Goal: Task Accomplishment & Management: Manage account settings

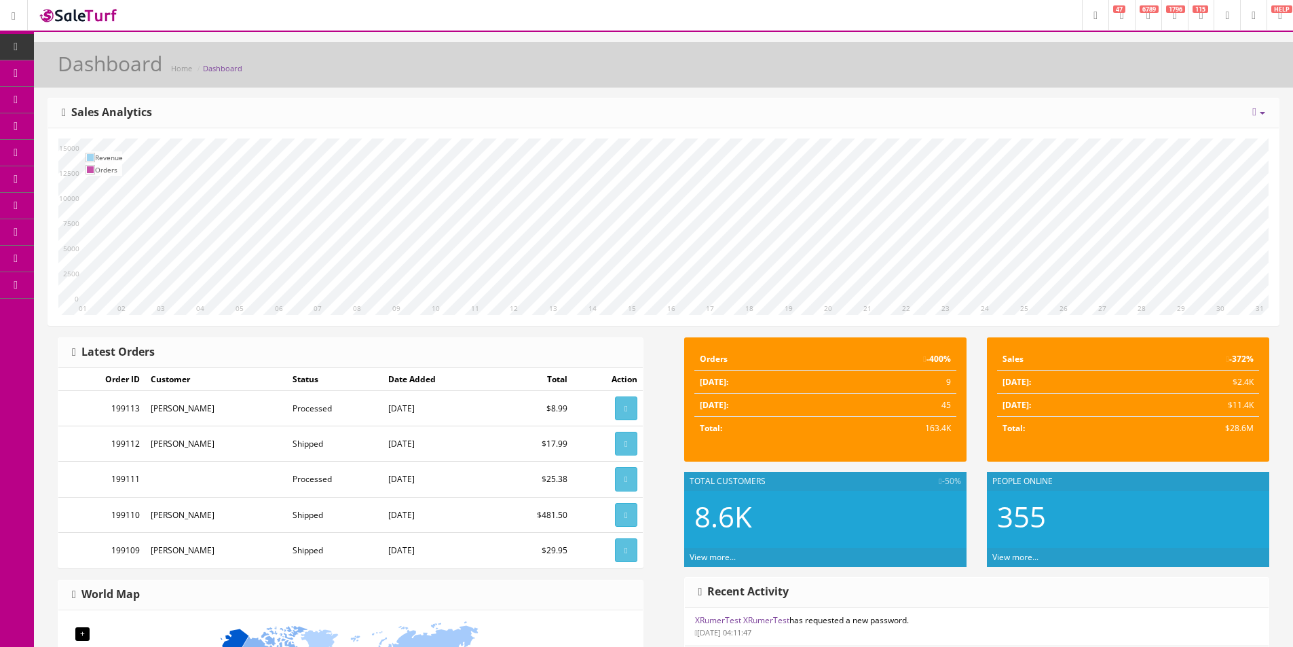
click at [82, 71] on h1 "Dashboard" at bounding box center [110, 63] width 104 height 22
click at [74, 75] on icon at bounding box center [71, 72] width 14 height 11
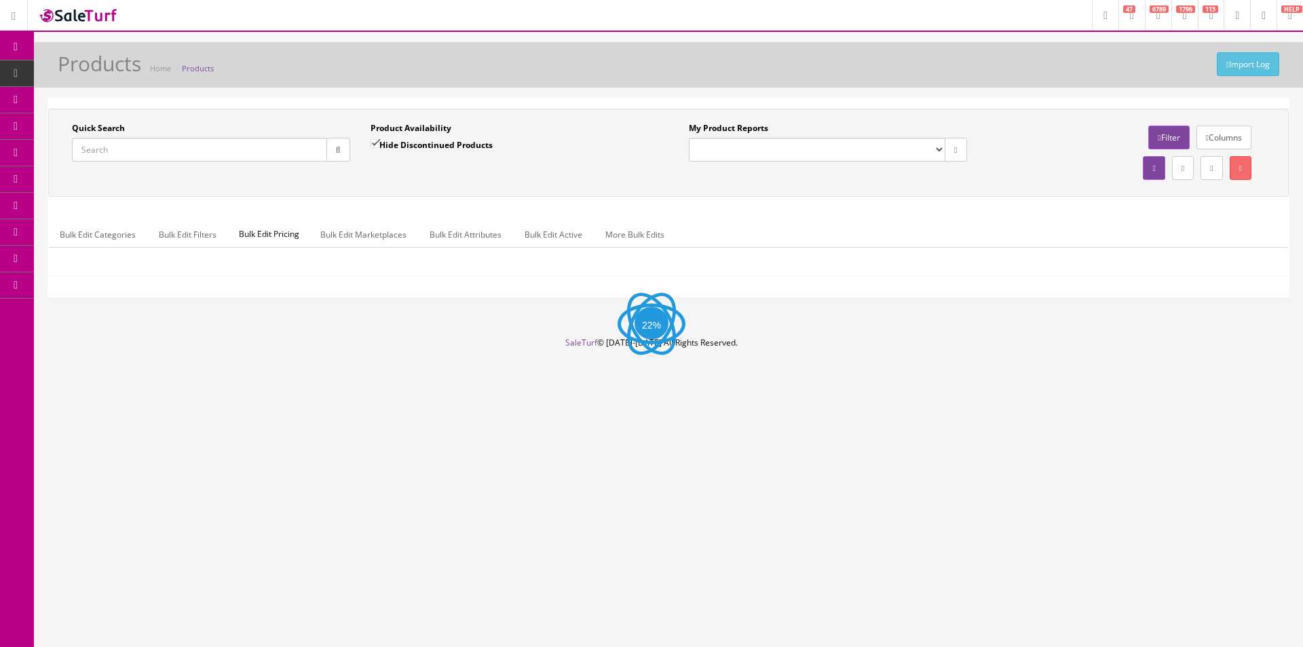
click at [246, 140] on input "Quick Search" at bounding box center [199, 150] width 255 height 24
click at [244, 147] on input "Quick Search" at bounding box center [199, 150] width 255 height 24
paste input "UKEBBASSTAT"
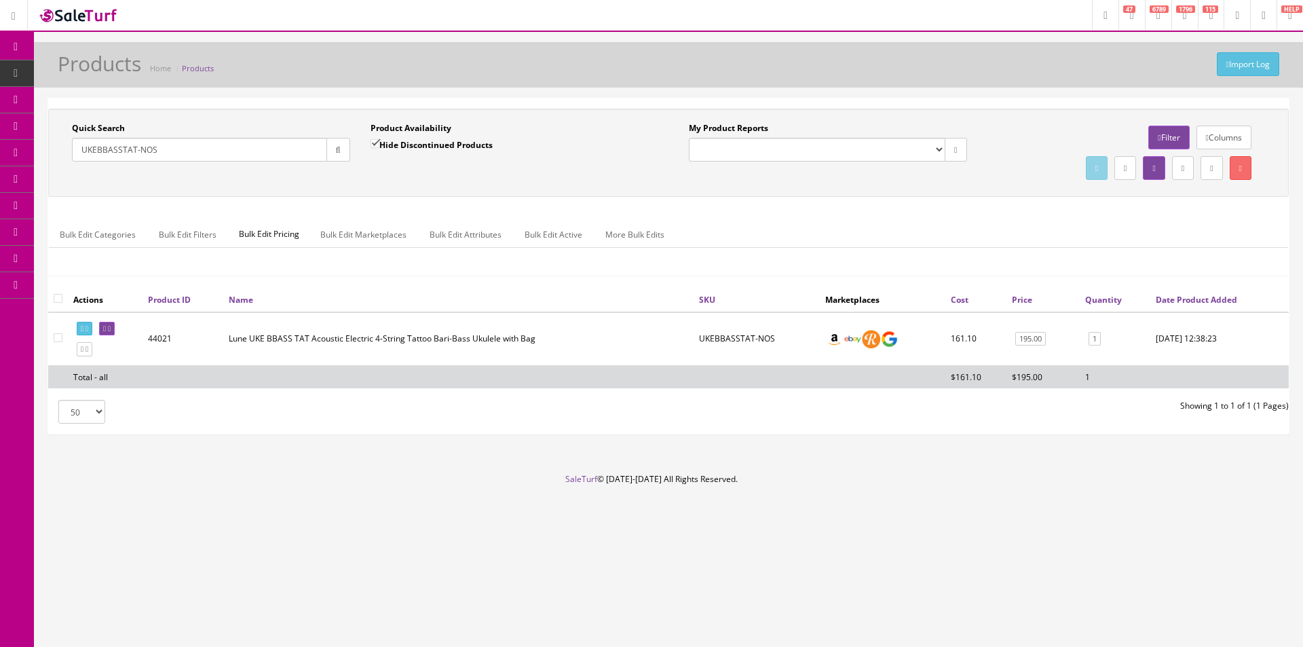
click at [770, 212] on div "Bulk Edit Categories Bulk Edit Filters Bulk Edit Pricing Bulk Edit Marketplaces…" at bounding box center [668, 243] width 1239 height 64
click at [771, 212] on div "Bulk Edit Categories Bulk Edit Filters Bulk Edit Pricing Bulk Edit Marketplaces…" at bounding box center [668, 243] width 1239 height 64
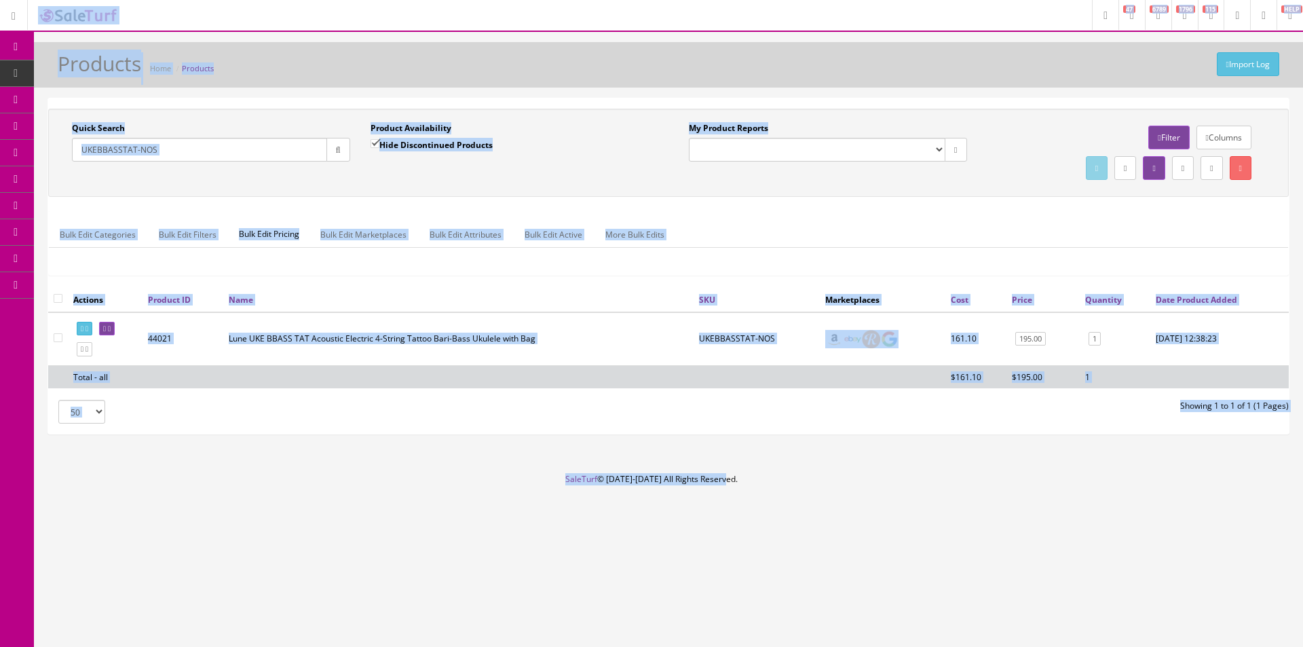
click at [776, 214] on div "Bulk Edit Categories Bulk Edit Filters Bulk Edit Pricing Bulk Edit Marketplaces…" at bounding box center [668, 243] width 1239 height 64
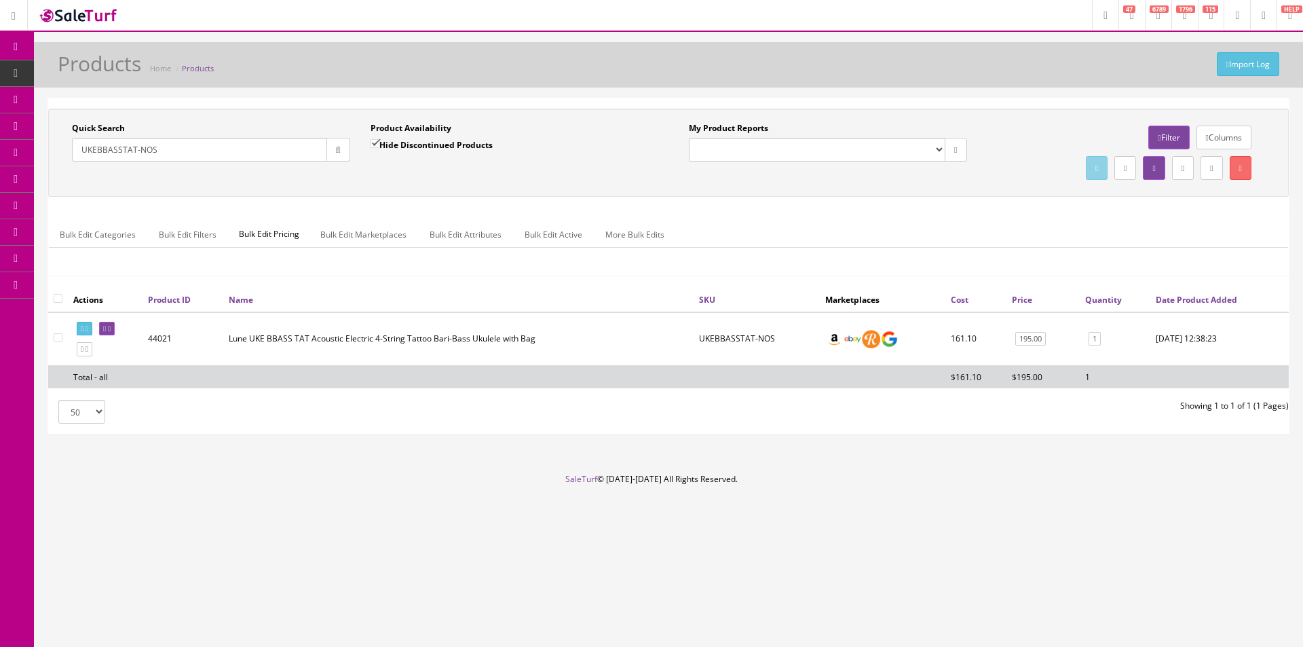
click at [776, 214] on div "Bulk Edit Categories Bulk Edit Filters Bulk Edit Pricing Bulk Edit Marketplaces…" at bounding box center [668, 243] width 1239 height 64
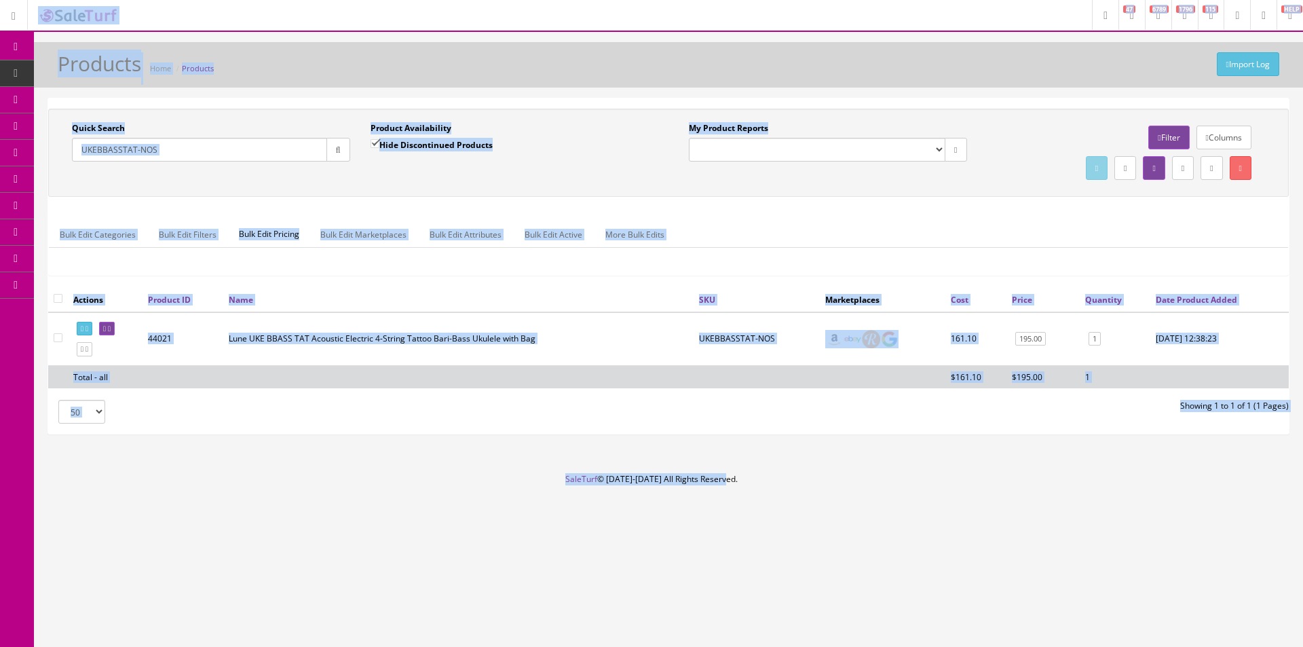
click at [780, 213] on div "Bulk Edit Categories Bulk Edit Filters Bulk Edit Pricing Bulk Edit Marketplaces…" at bounding box center [668, 243] width 1239 height 64
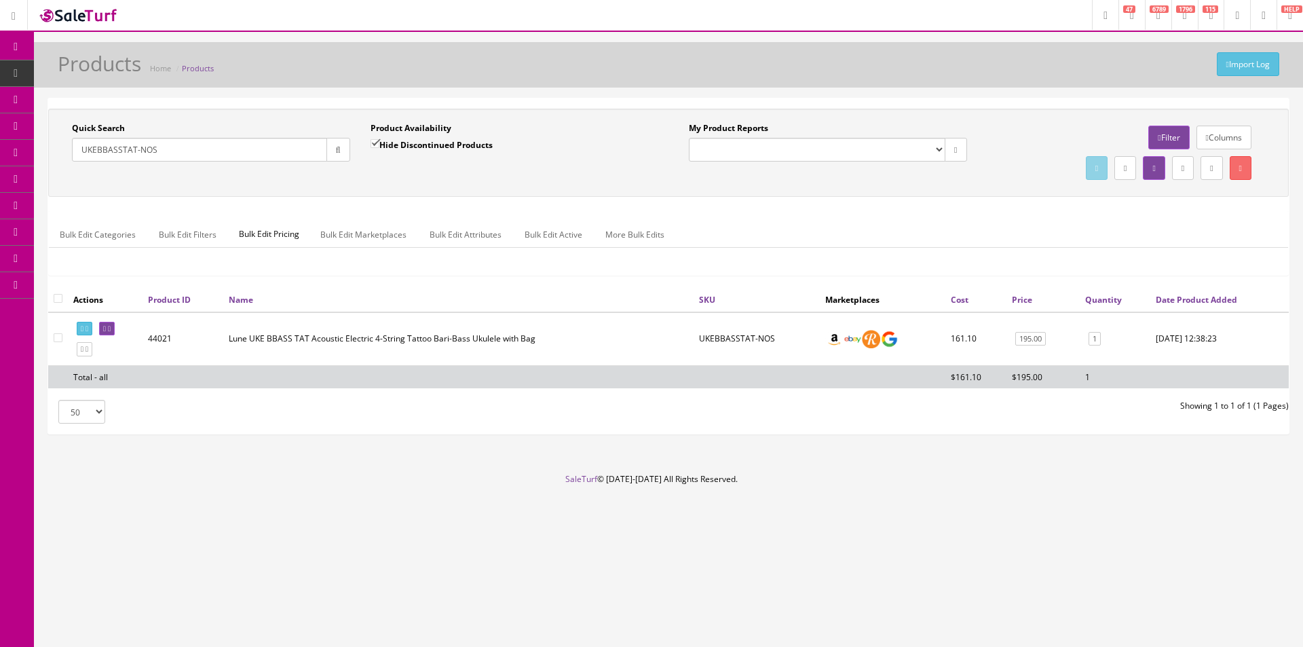
drag, startPoint x: 780, startPoint y: 213, endPoint x: 1105, endPoint y: 278, distance: 331.3
click at [781, 213] on div "Bulk Edit Categories Bulk Edit Filters Bulk Edit Pricing Bulk Edit Marketplaces…" at bounding box center [668, 243] width 1239 height 64
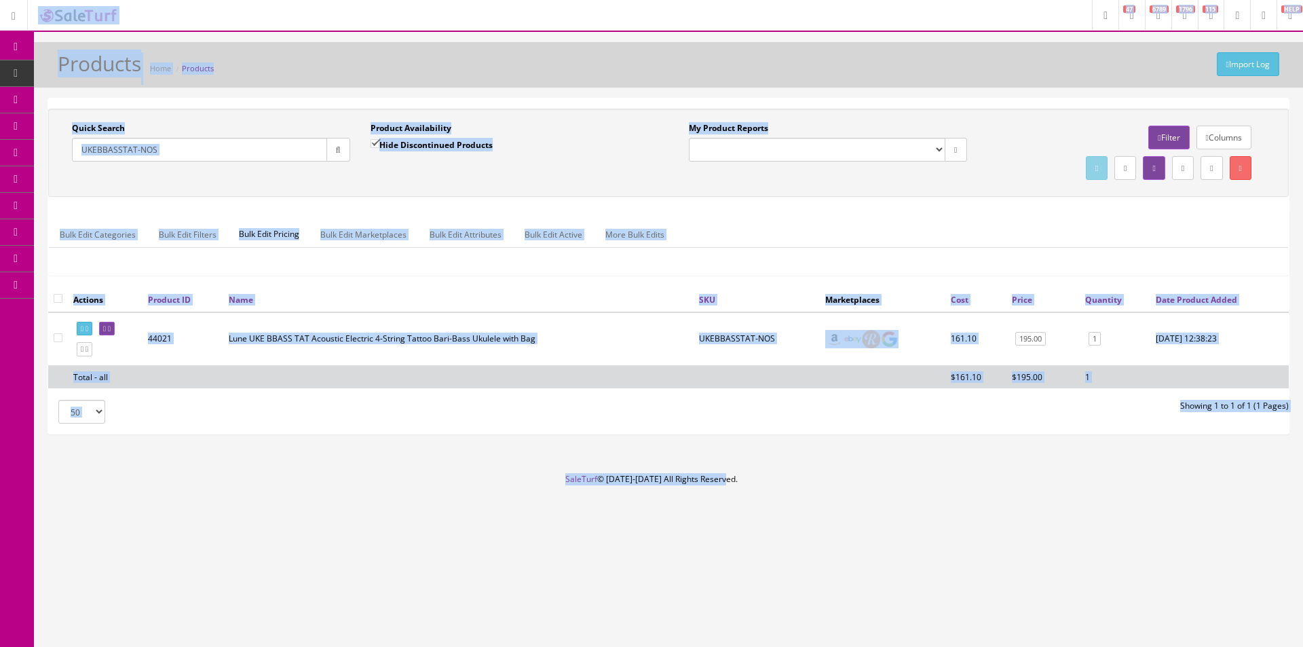
click at [124, 144] on input "UKEBBASSTAT-NOS" at bounding box center [199, 150] width 255 height 24
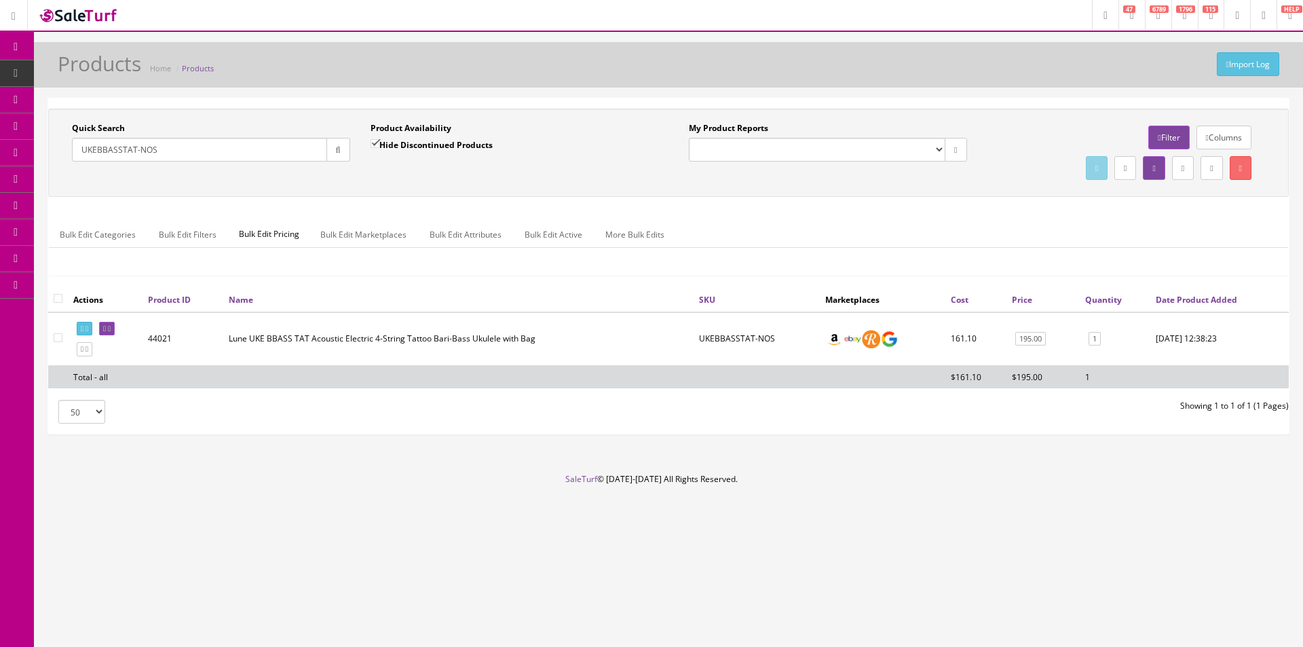
click at [124, 144] on input "UKEBBASSTAT-NOS" at bounding box center [199, 150] width 255 height 24
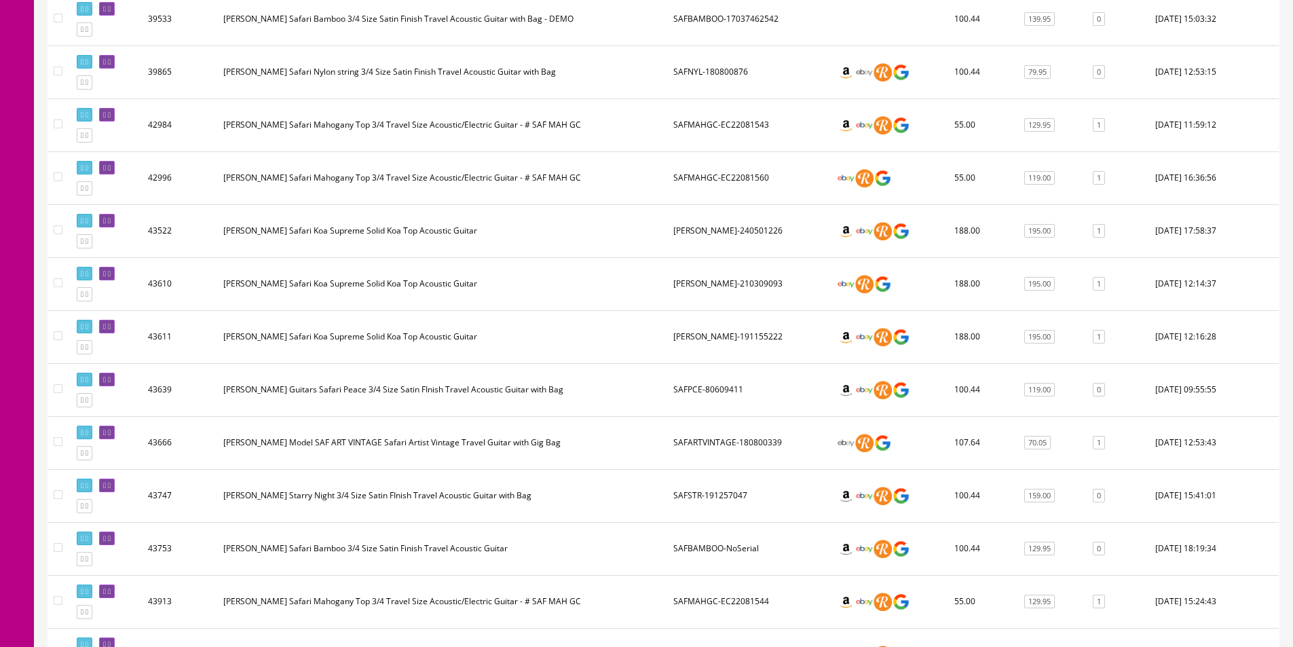
scroll to position [1018, 0]
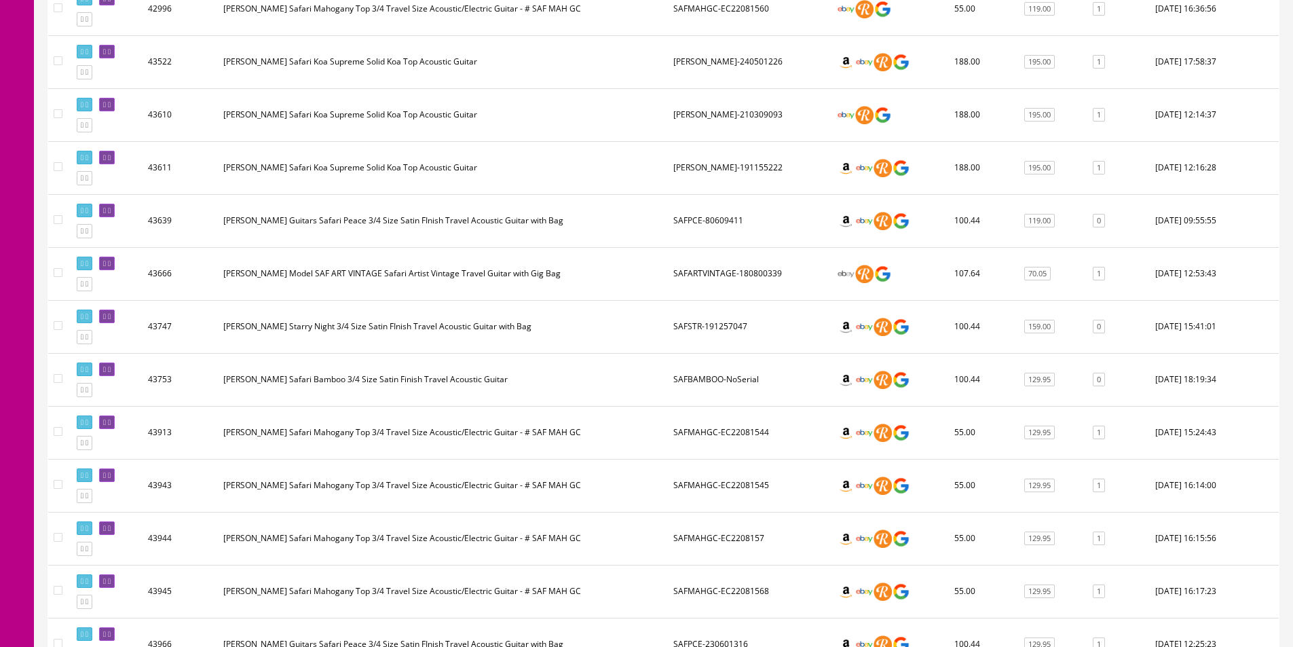
click at [637, 346] on td "Luna Safari Starry Night 3/4 Size Satin FInish Travel Acoustic Guitar with Bag" at bounding box center [443, 326] width 450 height 53
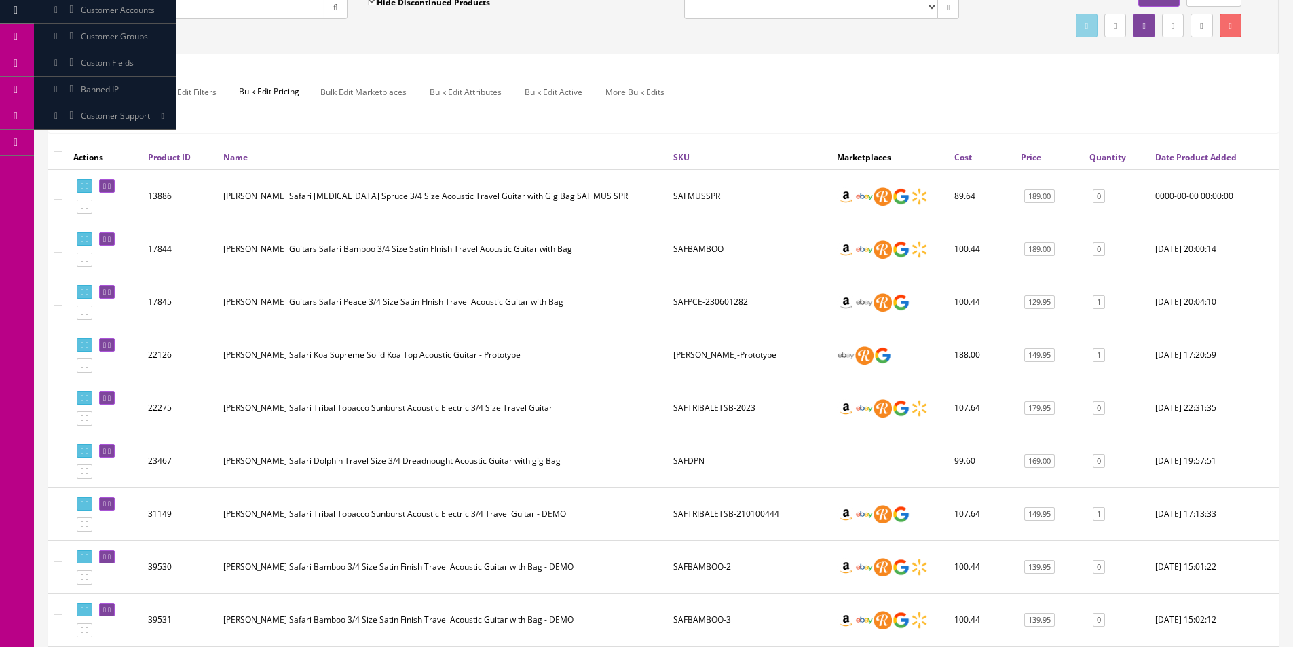
scroll to position [0, 0]
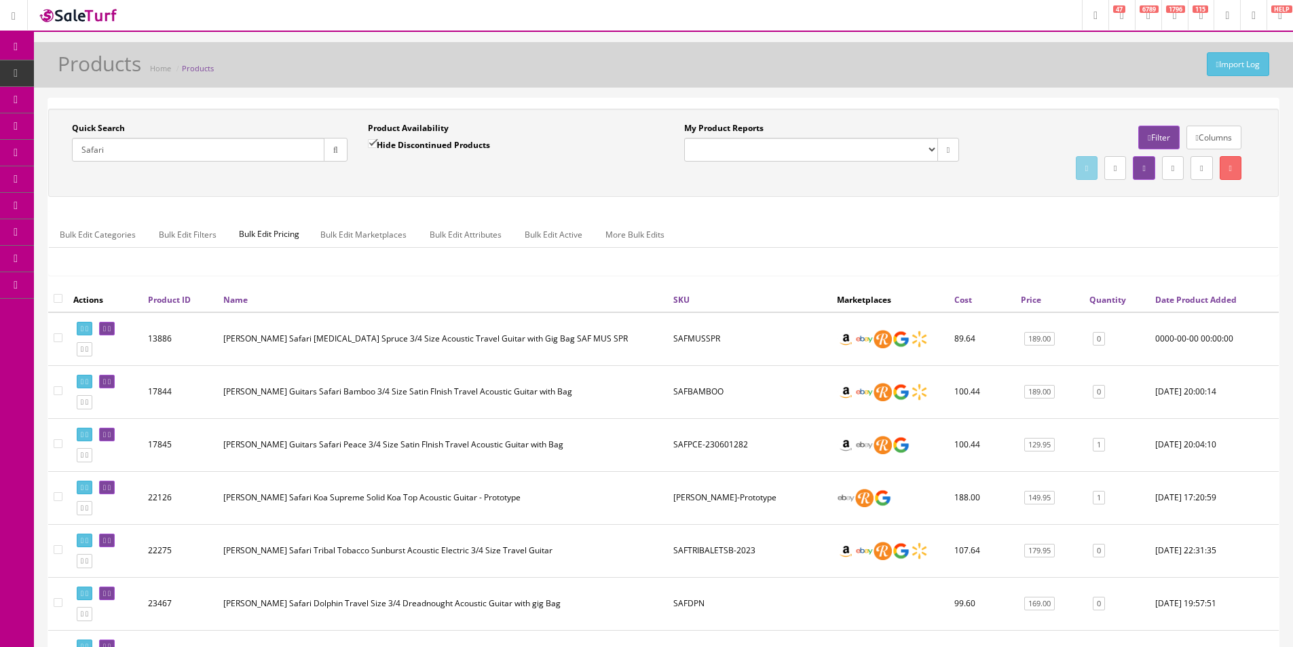
click at [223, 149] on input "Safari" at bounding box center [198, 150] width 252 height 24
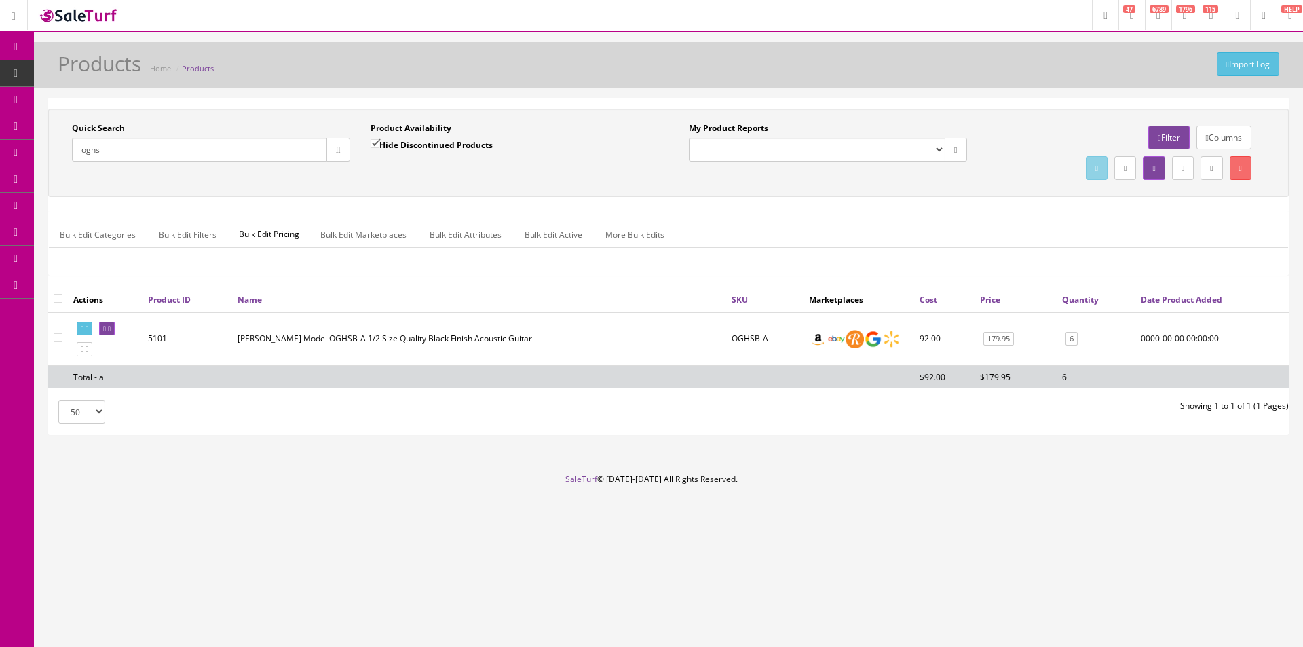
click at [742, 332] on td "OGHSB-A" at bounding box center [764, 339] width 77 height 54
click at [748, 341] on td "OGHSB-A" at bounding box center [764, 339] width 77 height 54
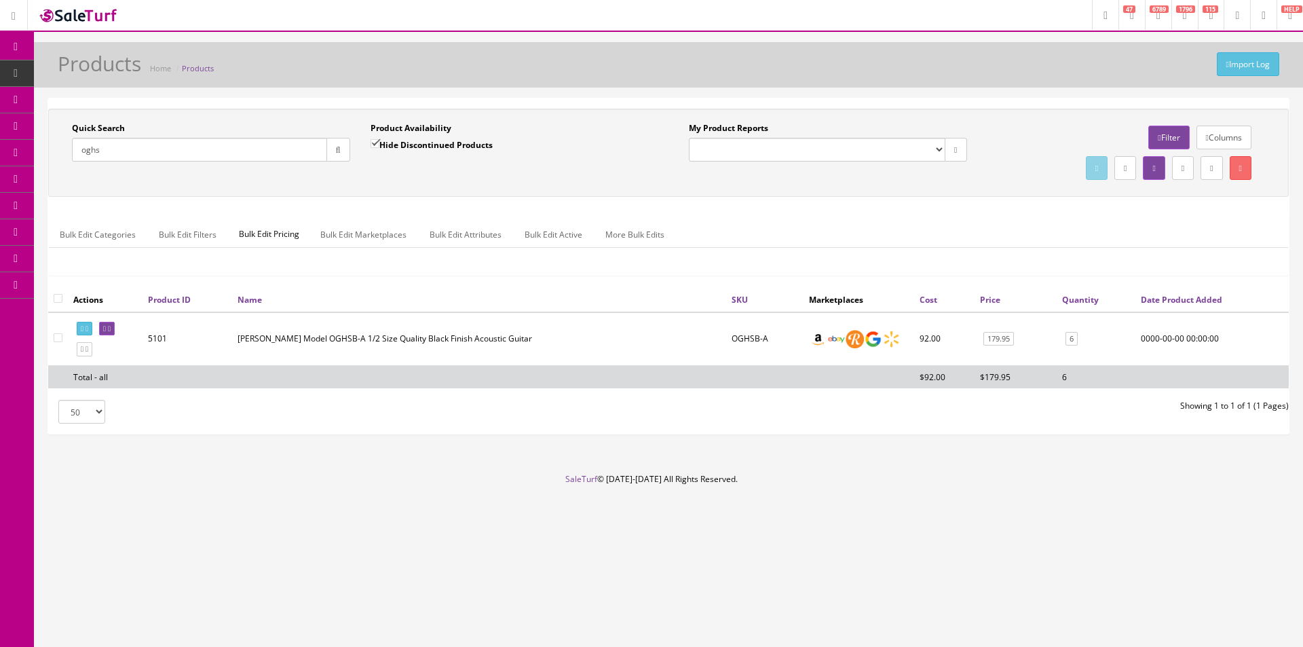
click at [202, 145] on input "oghs" at bounding box center [199, 150] width 255 height 24
click at [202, 144] on input "oghs" at bounding box center [199, 150] width 255 height 24
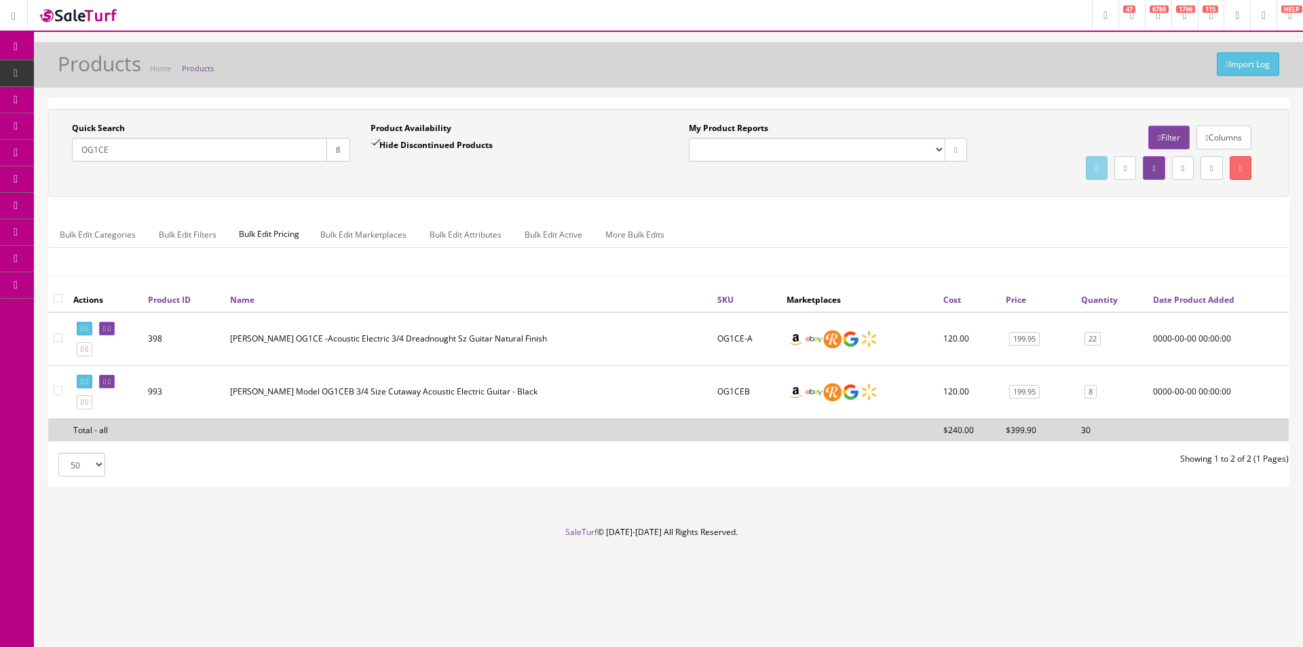
click at [731, 341] on td "OG1CE-A" at bounding box center [746, 339] width 69 height 54
click at [814, 233] on ul "Bulk Edit Categories Bulk Edit Filters Bulk Edit Pricing Bulk Edit Marketplaces…" at bounding box center [668, 234] width 1239 height 26
click at [248, 151] on input "OG1CE" at bounding box center [199, 150] width 255 height 24
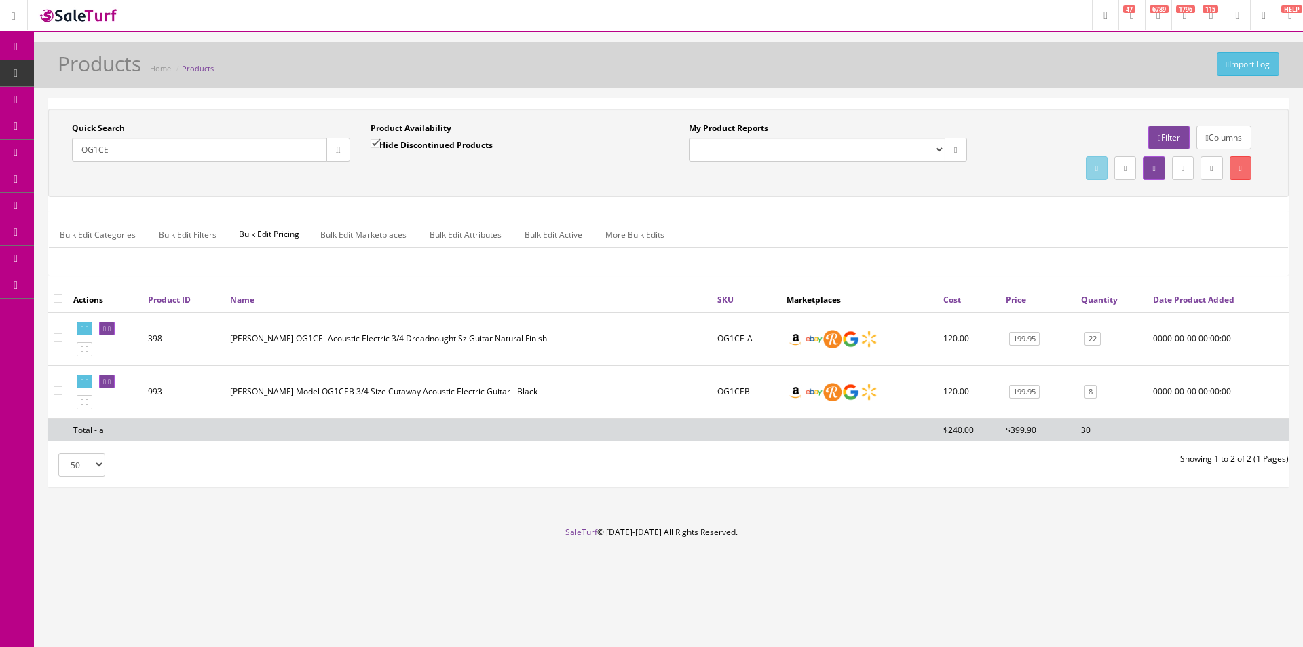
click at [248, 151] on input "OG1CE" at bounding box center [199, 150] width 255 height 24
paste input "SAFKO-240501226"
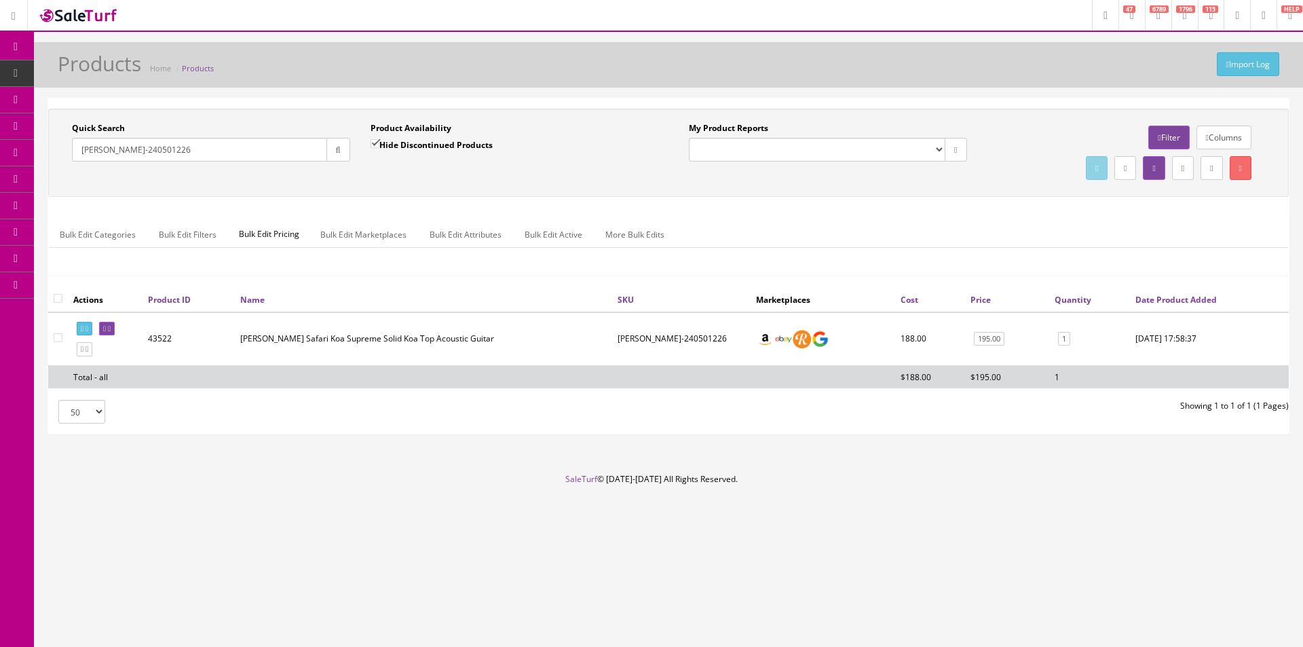
type input "SAFKO-240501226"
click at [188, 147] on input "SAFKO-240501226" at bounding box center [199, 150] width 255 height 24
click at [313, 313] on td "Luna Safari Koa Supreme Solid Koa Top Acoustic Guitar" at bounding box center [423, 339] width 377 height 54
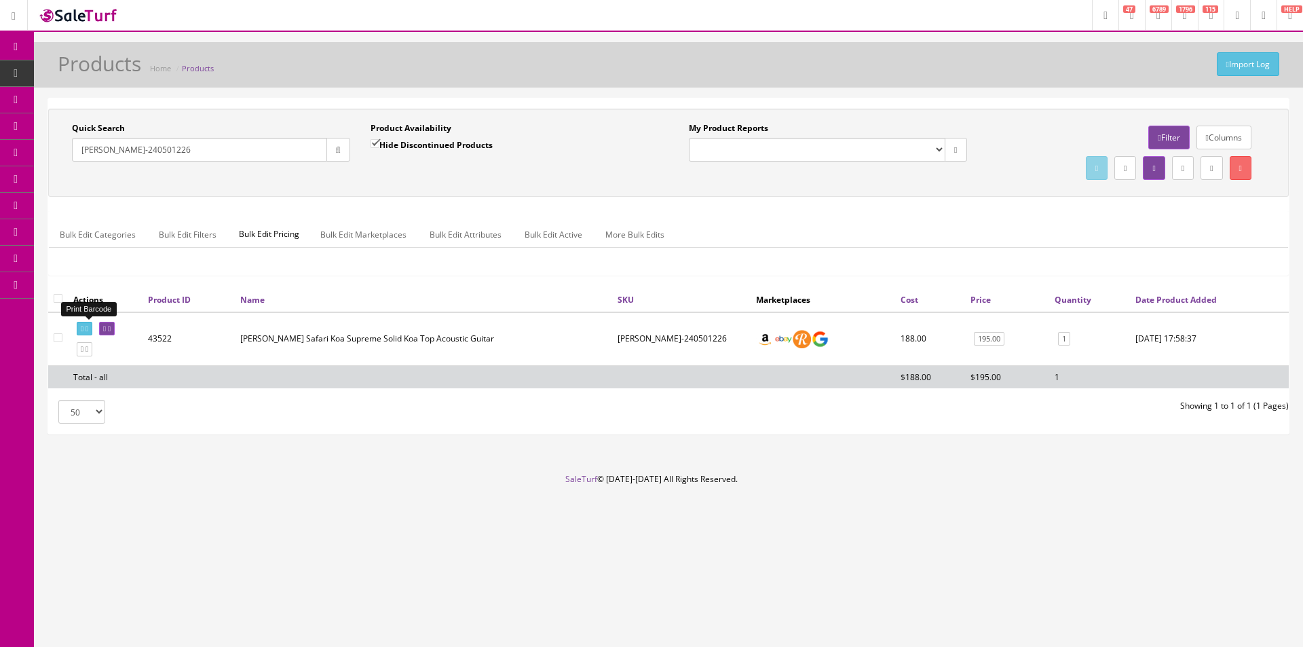
click at [88, 329] on icon at bounding box center [86, 328] width 3 height 7
click at [61, 297] on input "checkbox" at bounding box center [58, 298] width 9 height 9
checkbox input "true"
checkbox input"] "true"
click at [550, 240] on link "Bulk Edit Active" at bounding box center [553, 234] width 79 height 26
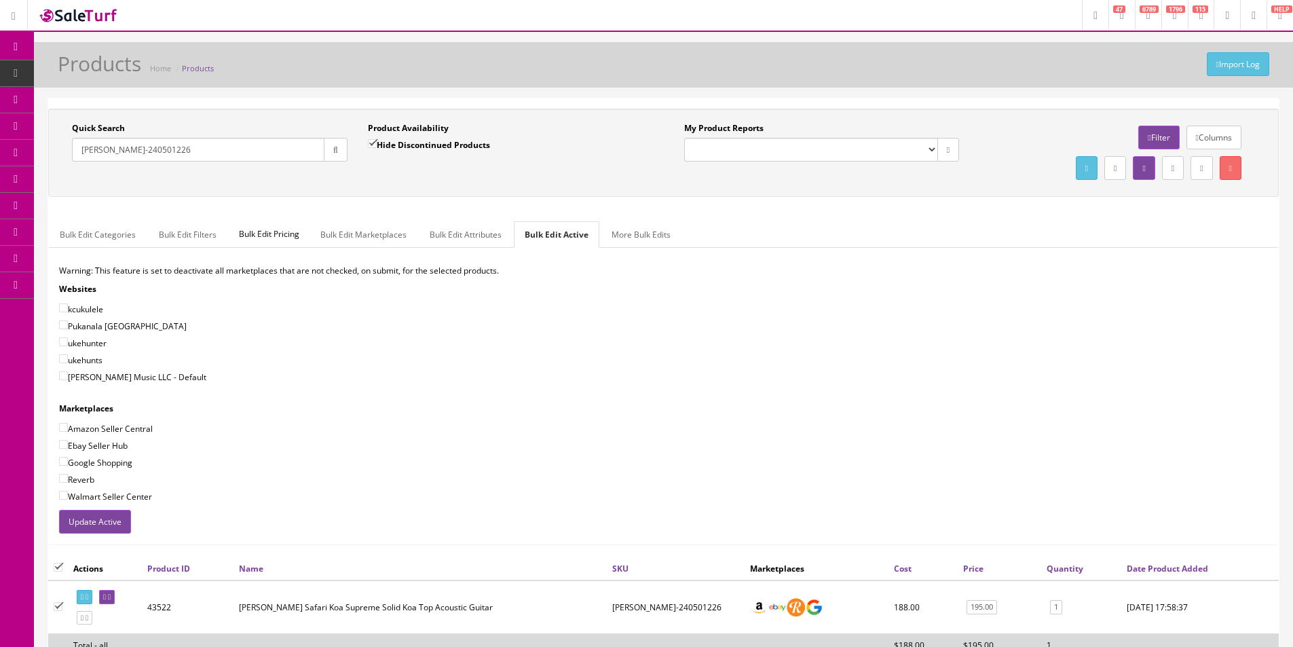
click at [109, 516] on button "Update Active" at bounding box center [95, 522] width 72 height 24
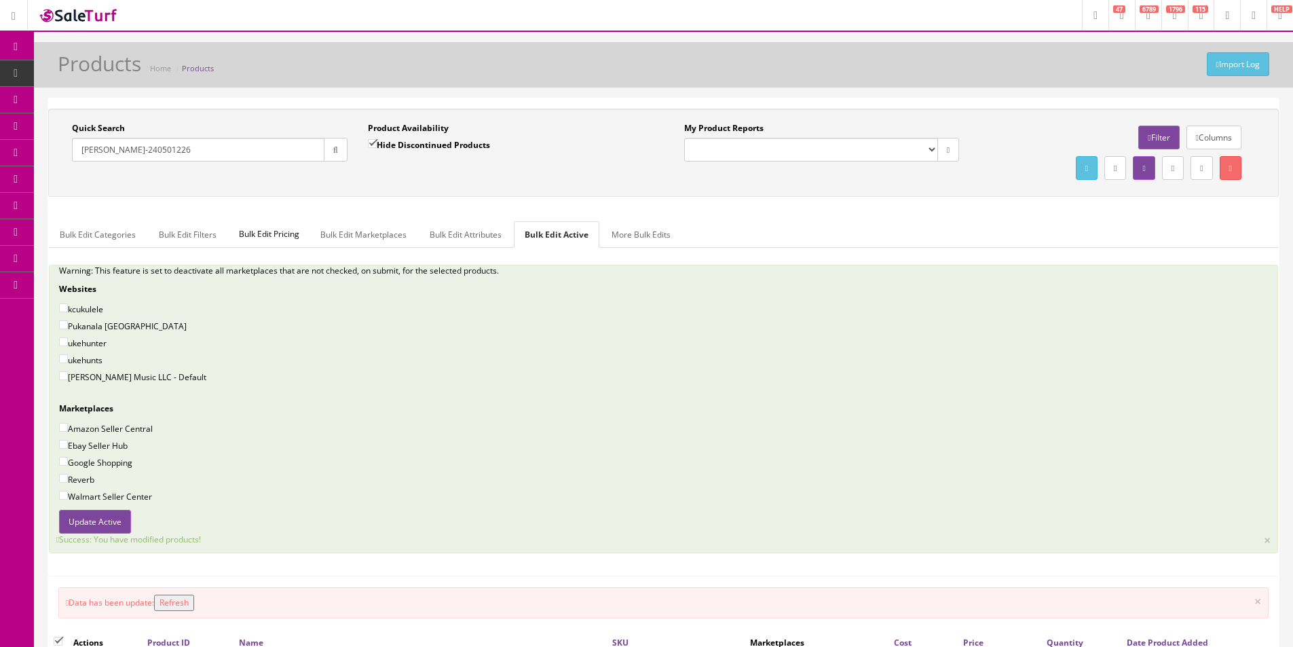
click at [701, 130] on label "My Product Reports" at bounding box center [723, 128] width 79 height 12
click at [701, 138] on select "Amazon FMIC Audit Market Errors (InStock) Marketplace Errors Squier/Fender Corr…" at bounding box center [811, 150] width 254 height 24
click at [701, 130] on label "My Product Reports" at bounding box center [723, 128] width 79 height 12
click at [701, 138] on select "Amazon FMIC Audit Market Errors (InStock) Marketplace Errors Squier/Fender Corr…" at bounding box center [811, 150] width 254 height 24
click at [701, 130] on label "My Product Reports" at bounding box center [723, 128] width 79 height 12
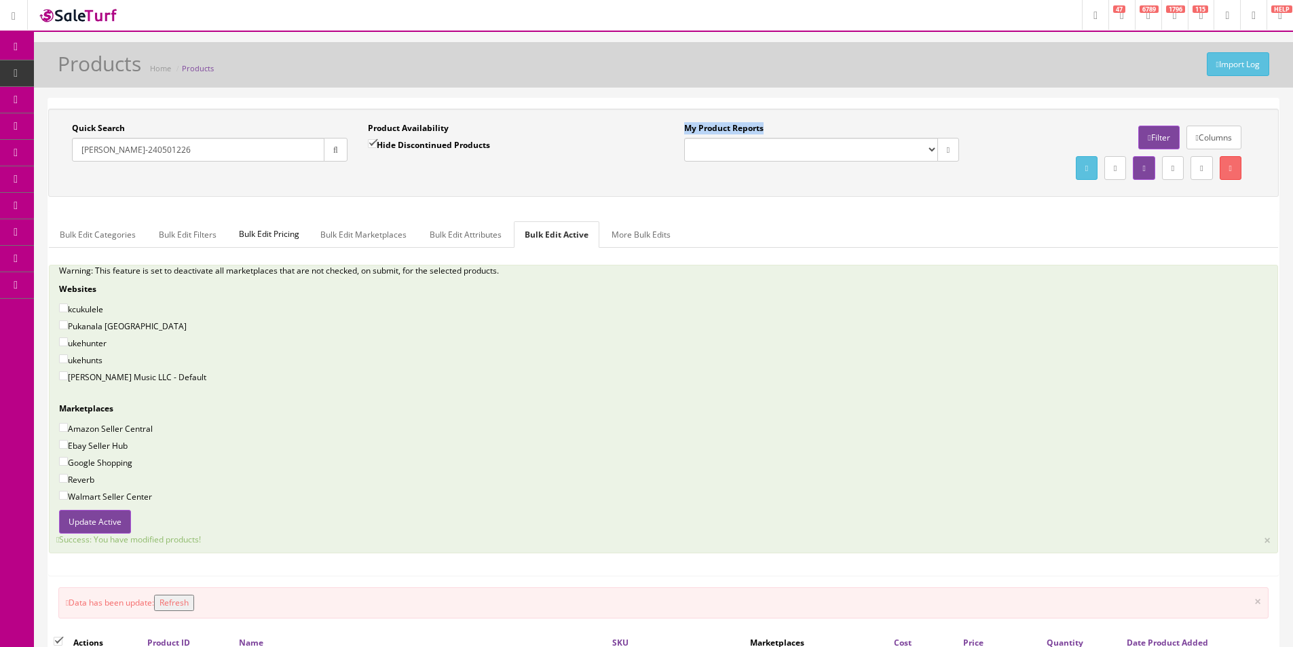
click at [701, 138] on select "Amazon FMIC Audit Market Errors (InStock) Marketplace Errors Squier/Fender Corr…" at bounding box center [811, 150] width 254 height 24
click at [714, 130] on label "My Product Reports" at bounding box center [723, 128] width 79 height 12
click at [714, 138] on select "Amazon FMIC Audit Market Errors (InStock) Marketplace Errors Squier/Fender Corr…" at bounding box center [811, 150] width 254 height 24
click at [714, 130] on label "My Product Reports" at bounding box center [723, 128] width 79 height 12
click at [714, 138] on select "Amazon FMIC Audit Market Errors (InStock) Marketplace Errors Squier/Fender Corr…" at bounding box center [811, 150] width 254 height 24
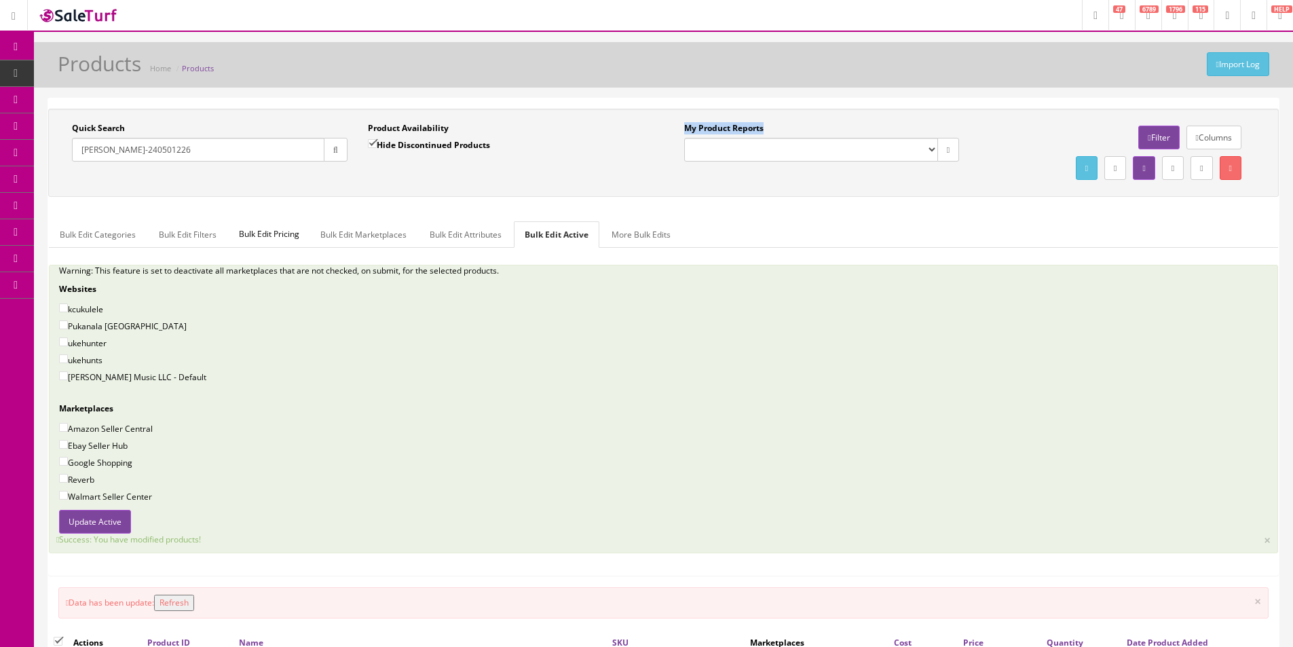
click at [714, 130] on label "My Product Reports" at bounding box center [723, 128] width 79 height 12
click at [714, 138] on select "Amazon FMIC Audit Market Errors (InStock) Marketplace Errors Squier/Fender Corr…" at bounding box center [811, 150] width 254 height 24
click at [732, 111] on div "Quick Search SAFKO-240501226 Date From Product Availability Hide Discontinued P…" at bounding box center [663, 153] width 1230 height 88
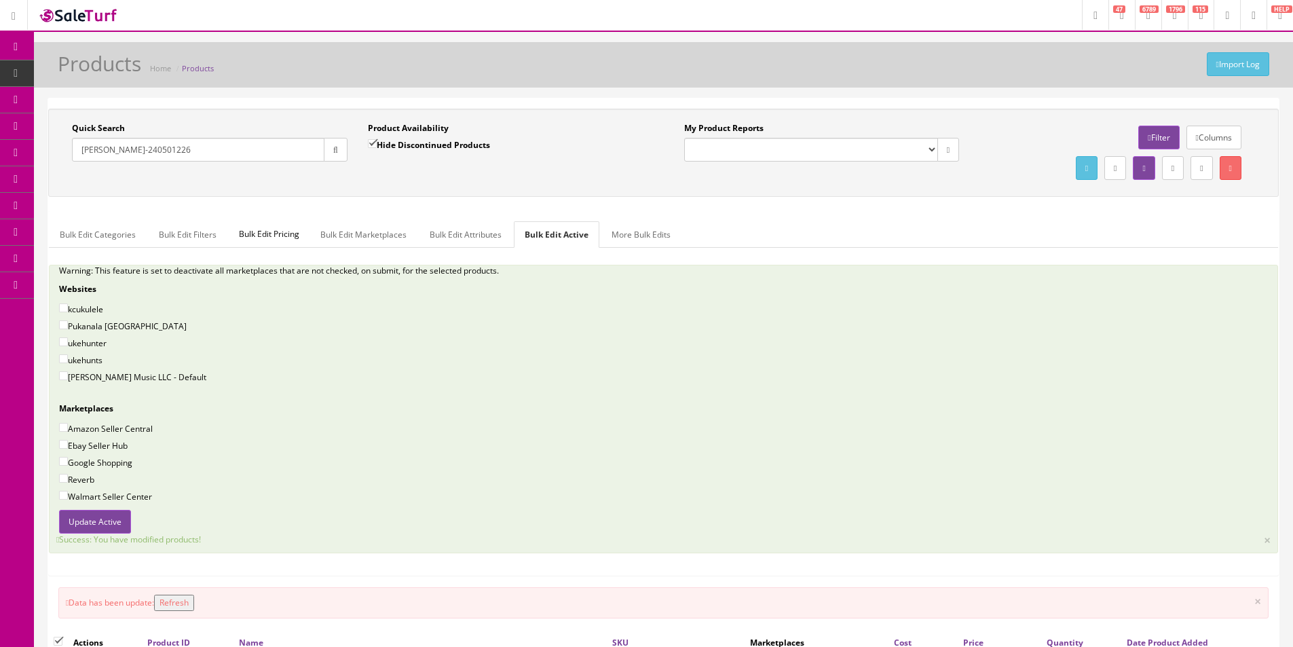
click at [732, 111] on div "Quick Search SAFKO-240501226 Date From Product Availability Hide Discontinued P…" at bounding box center [663, 153] width 1230 height 88
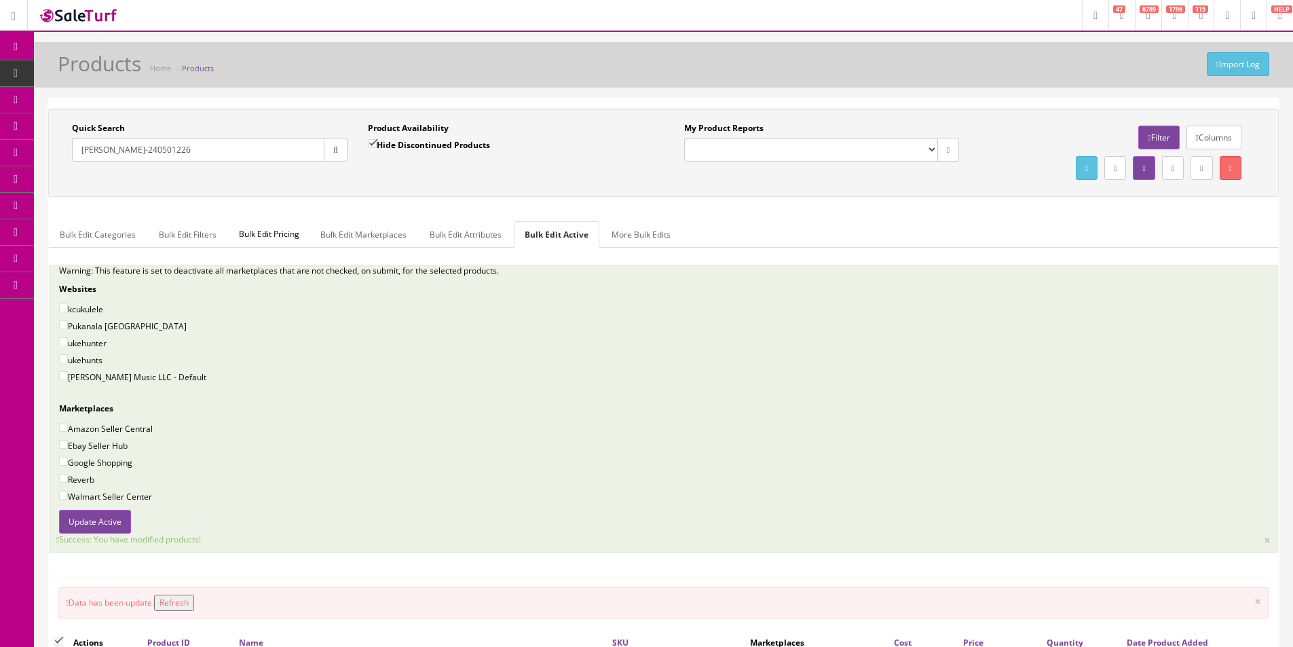
click at [732, 111] on div "Quick Search SAFKO-240501226 Date From Product Availability Hide Discontinued P…" at bounding box center [663, 153] width 1230 height 88
drag, startPoint x: 732, startPoint y: 111, endPoint x: 865, endPoint y: 130, distance: 134.3
click at [731, 111] on div "Quick Search SAFKO-240501226 Date From Product Availability Hide Discontinued P…" at bounding box center [663, 153] width 1230 height 88
click at [866, 183] on div "My Product Reports Amazon FMIC Audit Market Errors (InStock) Marketplace Errors…" at bounding box center [970, 152] width 612 height 61
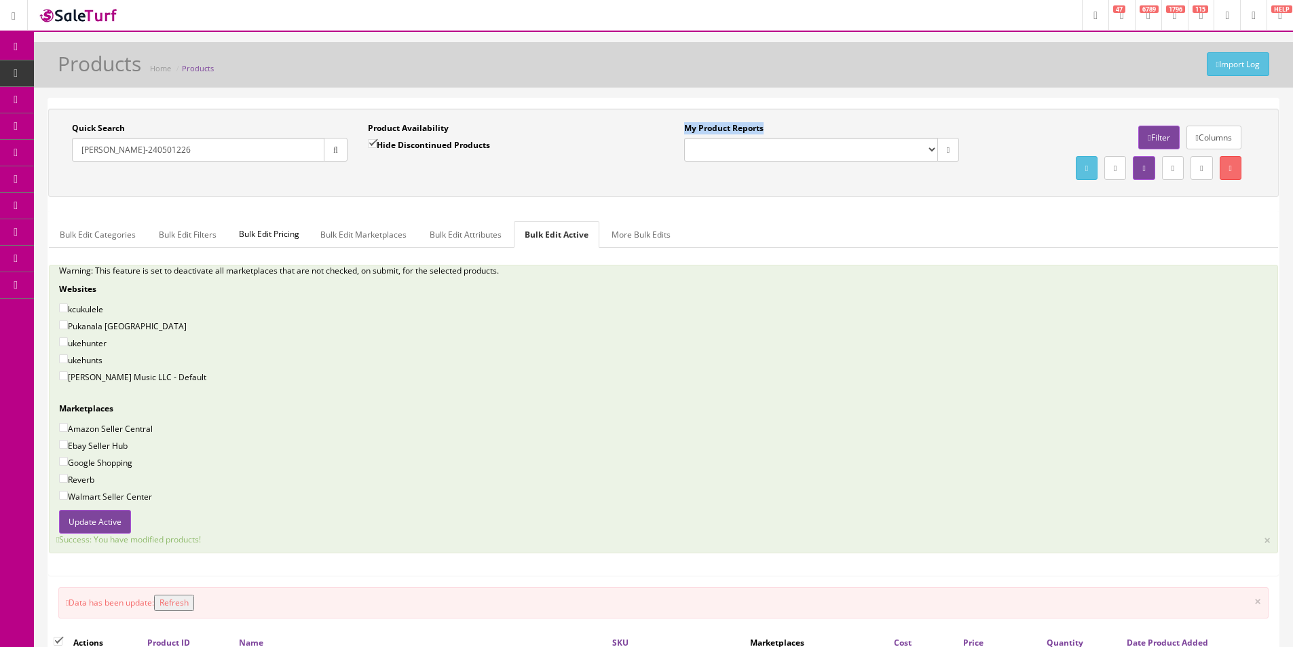
click at [866, 183] on div "My Product Reports Amazon FMIC Audit Market Errors (InStock) Marketplace Errors…" at bounding box center [970, 152] width 612 height 61
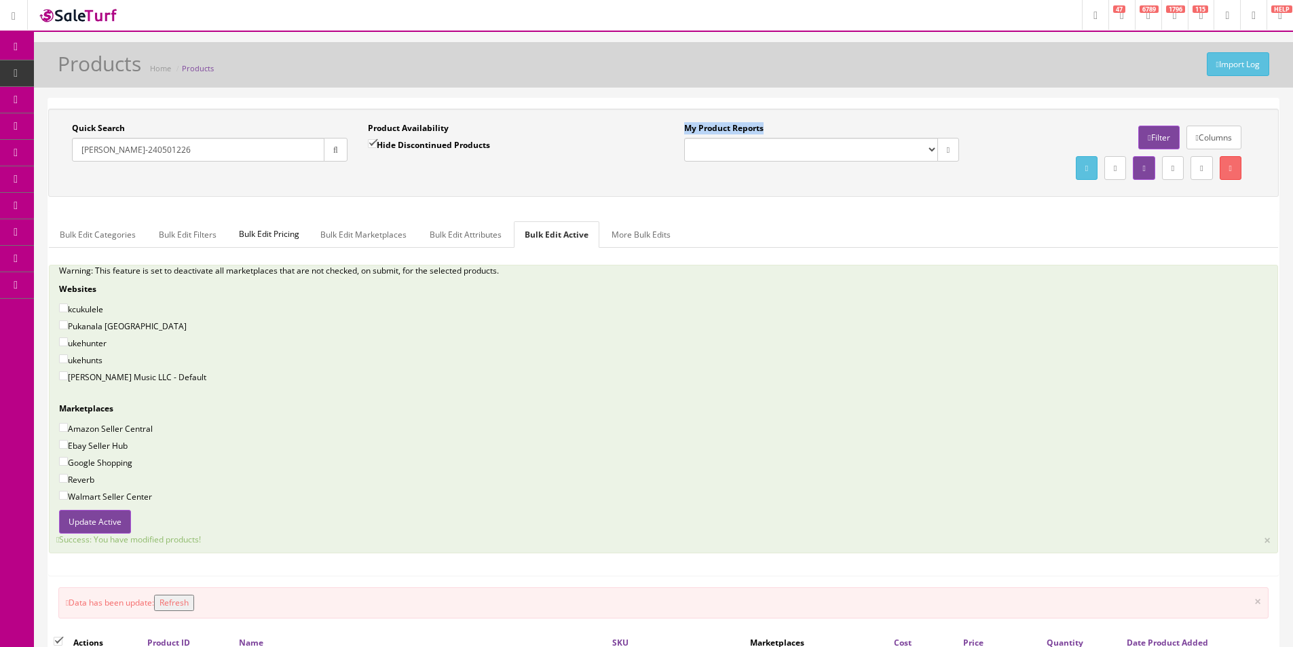
click at [866, 183] on div "My Product Reports Amazon FMIC Audit Market Errors (InStock) Marketplace Errors…" at bounding box center [970, 152] width 612 height 61
click at [715, 128] on label "My Product Reports" at bounding box center [723, 128] width 79 height 12
click at [715, 138] on select "Amazon FMIC Audit Market Errors (InStock) Marketplace Errors Squier/Fender Corr…" at bounding box center [811, 150] width 254 height 24
click at [715, 128] on label "My Product Reports" at bounding box center [723, 128] width 79 height 12
click at [715, 138] on select "Amazon FMIC Audit Market Errors (InStock) Marketplace Errors Squier/Fender Corr…" at bounding box center [811, 150] width 254 height 24
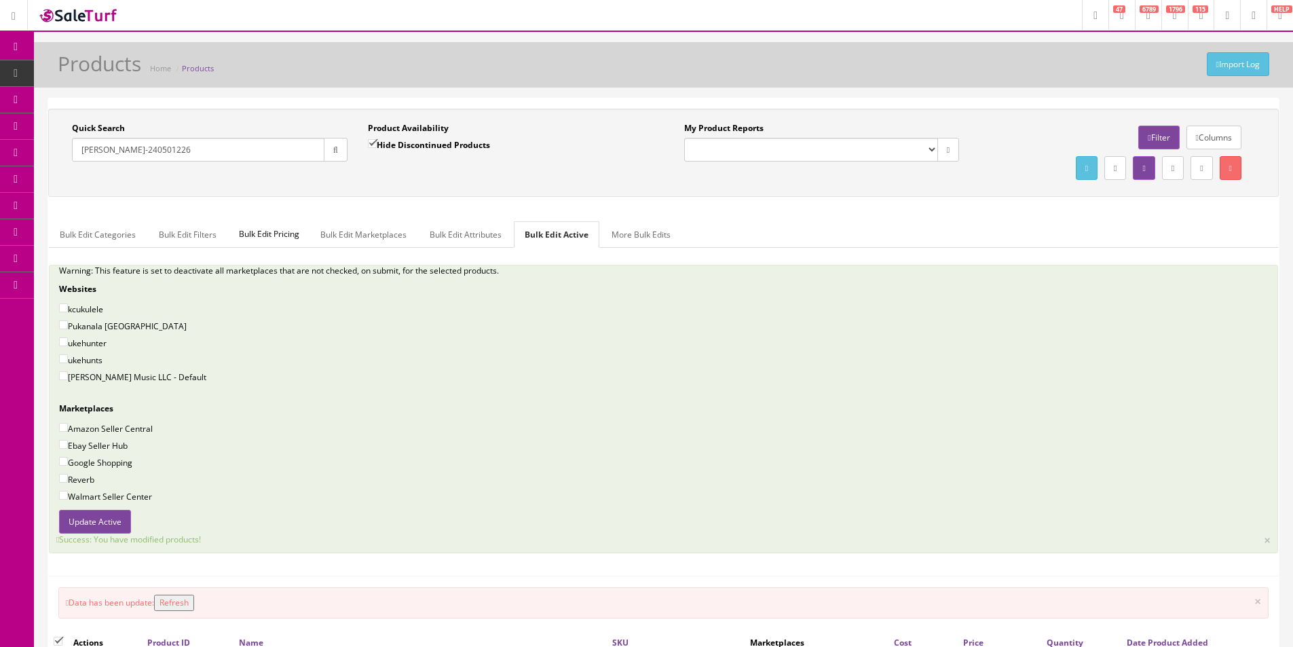
click at [742, 132] on label "My Product Reports" at bounding box center [723, 128] width 79 height 12
click at [742, 138] on select "Amazon FMIC Audit Market Errors (InStock) Marketplace Errors Squier/Fender Corr…" at bounding box center [811, 150] width 254 height 24
click at [742, 132] on label "My Product Reports" at bounding box center [723, 128] width 79 height 12
click at [742, 138] on select "Amazon FMIC Audit Market Errors (InStock) Marketplace Errors Squier/Fender Corr…" at bounding box center [811, 150] width 254 height 24
click at [691, 132] on label "My Product Reports" at bounding box center [723, 128] width 79 height 12
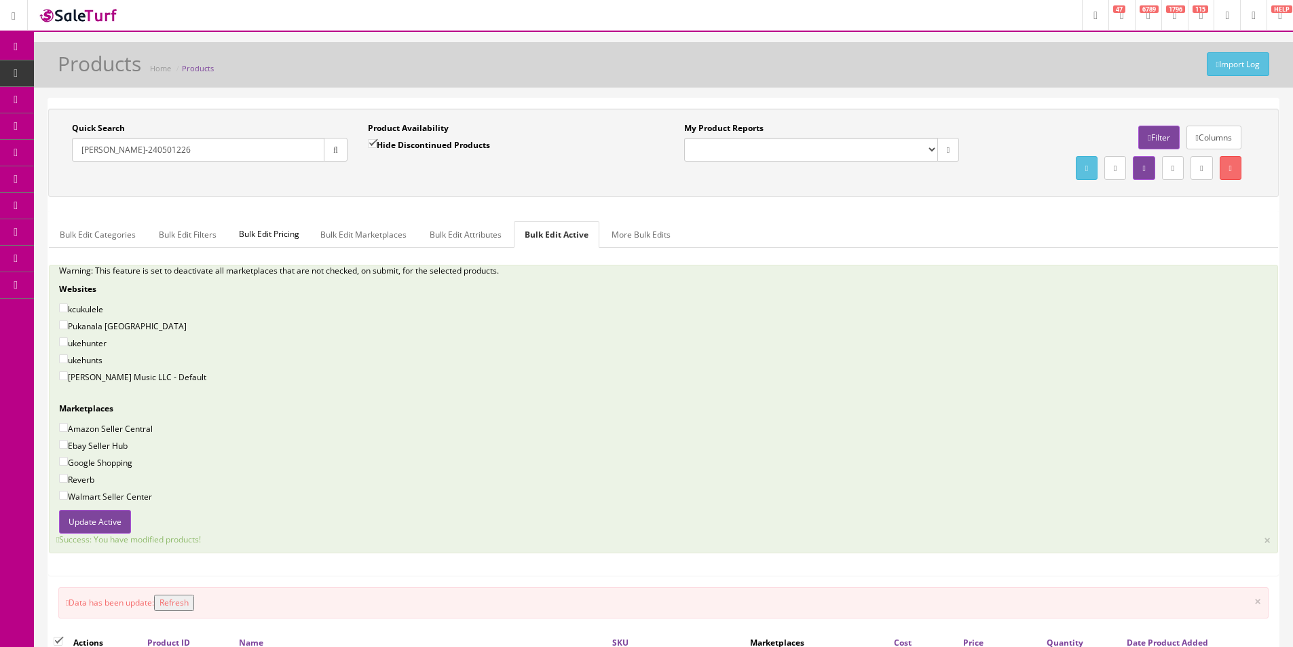
click at [691, 138] on select "Amazon FMIC Audit Market Errors (InStock) Marketplace Errors Squier/Fender Corr…" at bounding box center [811, 150] width 254 height 24
drag, startPoint x: 691, startPoint y: 132, endPoint x: 703, endPoint y: 132, distance: 12.2
click at [691, 133] on label "My Product Reports" at bounding box center [723, 128] width 79 height 12
click at [691, 138] on select "Amazon FMIC Audit Market Errors (InStock) Marketplace Errors Squier/Fender Corr…" at bounding box center [811, 150] width 254 height 24
click at [706, 130] on label "My Product Reports" at bounding box center [723, 128] width 79 height 12
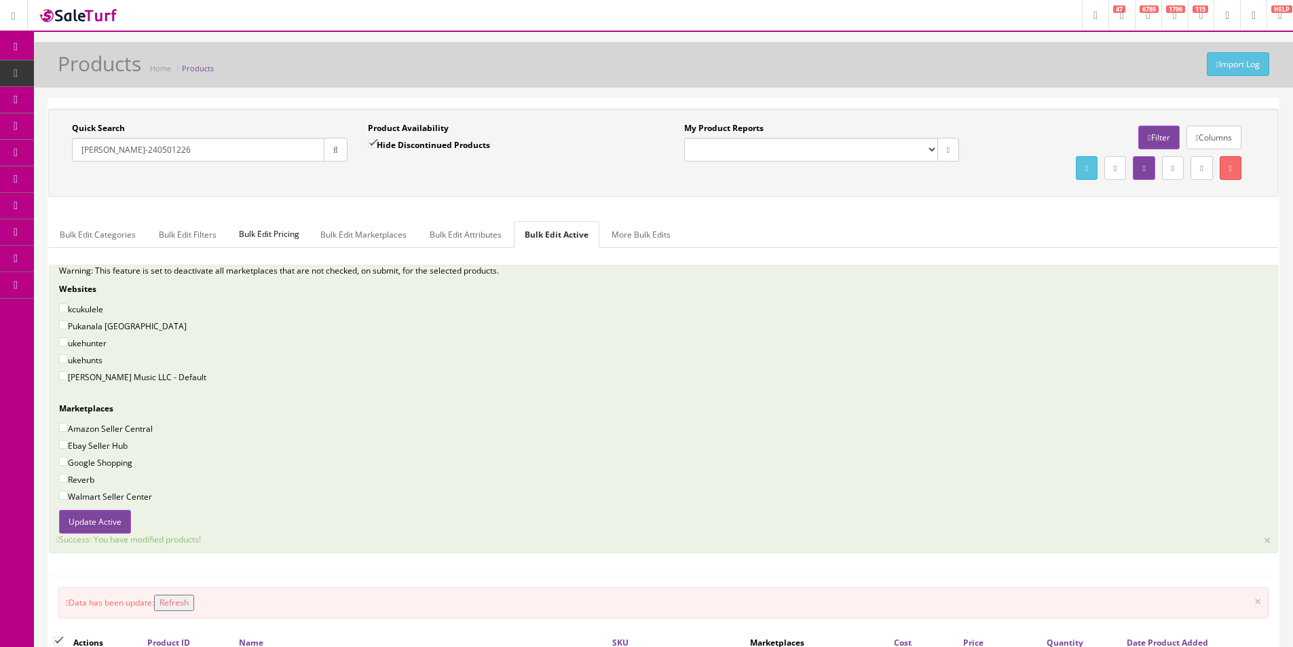
click at [706, 138] on select "Amazon FMIC Audit Market Errors (InStock) Marketplace Errors Squier/Fender Corr…" at bounding box center [811, 150] width 254 height 24
click at [706, 130] on label "My Product Reports" at bounding box center [723, 128] width 79 height 12
click at [706, 138] on select "Amazon FMIC Audit Market Errors (InStock) Marketplace Errors Squier/Fender Corr…" at bounding box center [811, 150] width 254 height 24
click at [729, 128] on label "My Product Reports" at bounding box center [723, 128] width 79 height 12
click at [729, 138] on select "Amazon FMIC Audit Market Errors (InStock) Marketplace Errors Squier/Fender Corr…" at bounding box center [811, 150] width 254 height 24
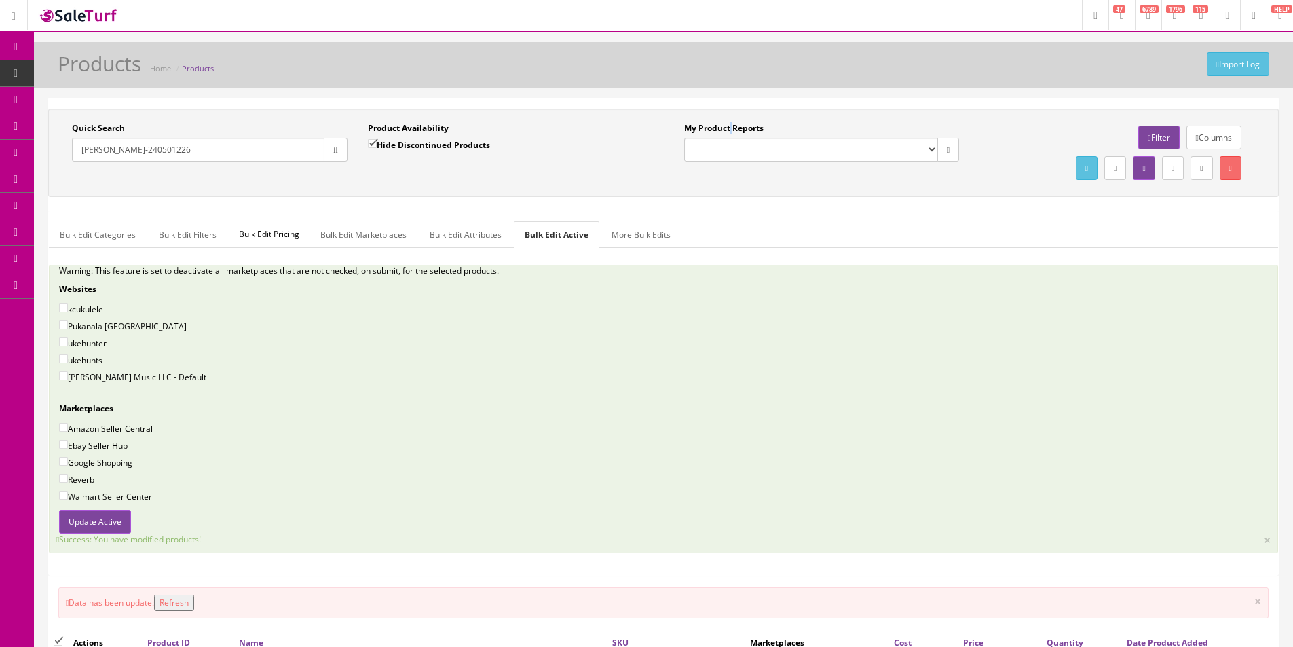
click at [729, 128] on label "My Product Reports" at bounding box center [723, 128] width 79 height 12
click at [729, 138] on select "Amazon FMIC Audit Market Errors (InStock) Marketplace Errors Squier/Fender Corr…" at bounding box center [811, 150] width 254 height 24
click at [738, 129] on label "My Product Reports" at bounding box center [723, 128] width 79 height 12
click at [738, 138] on select "Amazon FMIC Audit Market Errors (InStock) Marketplace Errors Squier/Fender Corr…" at bounding box center [811, 150] width 254 height 24
click at [738, 129] on label "My Product Reports" at bounding box center [723, 128] width 79 height 12
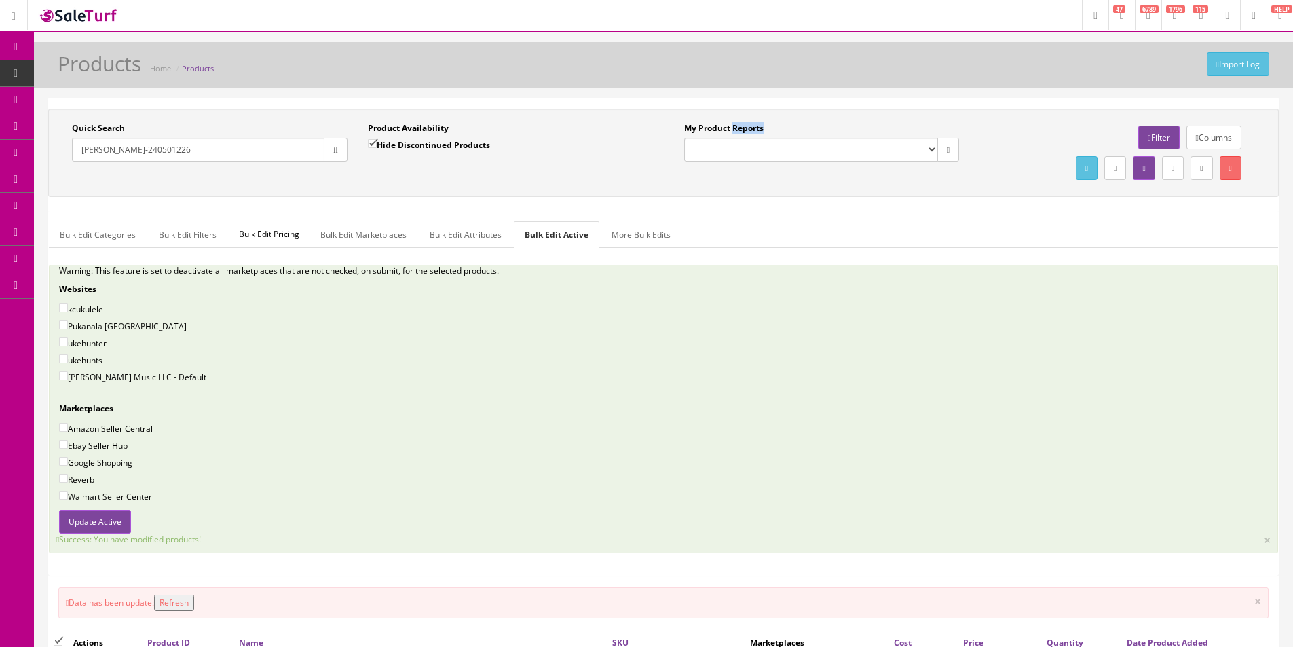
click at [738, 138] on select "Amazon FMIC Audit Market Errors (InStock) Marketplace Errors Squier/Fender Corr…" at bounding box center [811, 150] width 254 height 24
click at [726, 129] on label "My Product Reports" at bounding box center [723, 128] width 79 height 12
click at [726, 138] on select "Amazon FMIC Audit Market Errors (InStock) Marketplace Errors Squier/Fender Corr…" at bounding box center [811, 150] width 254 height 24
click at [726, 129] on label "My Product Reports" at bounding box center [723, 128] width 79 height 12
click at [726, 138] on select "Amazon FMIC Audit Market Errors (InStock) Marketplace Errors Squier/Fender Corr…" at bounding box center [811, 150] width 254 height 24
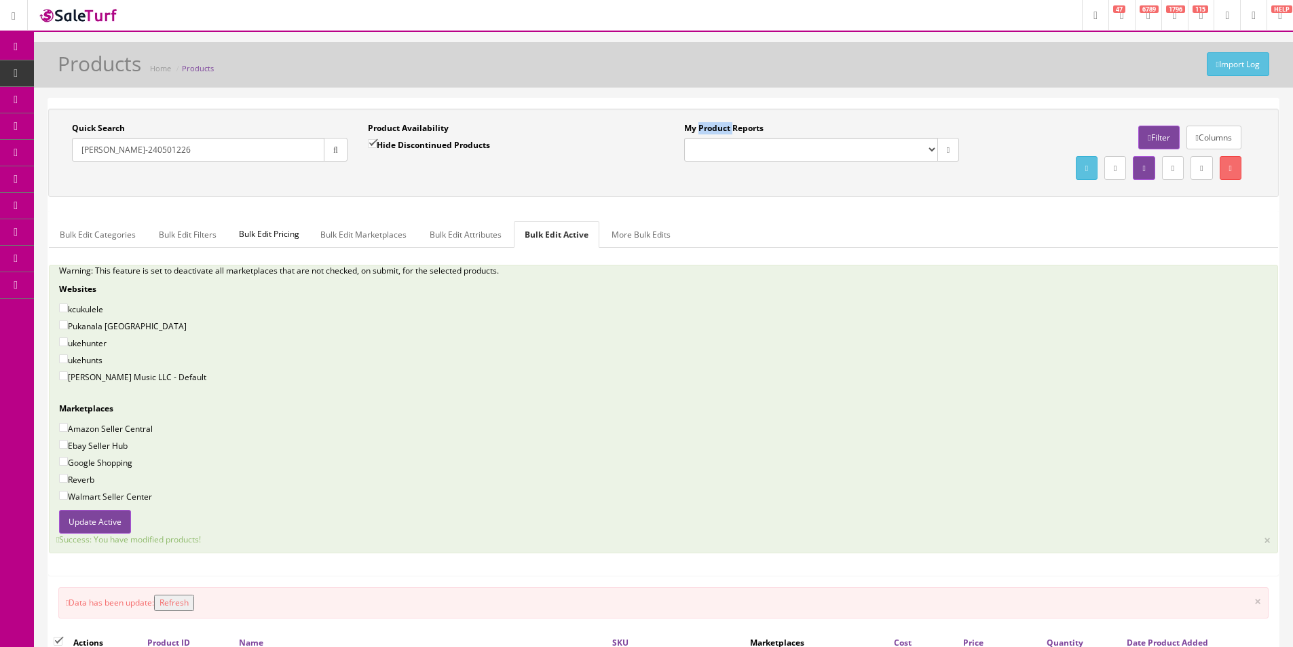
click at [684, 130] on label "My Product Reports" at bounding box center [723, 128] width 79 height 12
click at [684, 138] on select "Amazon FMIC Audit Market Errors (InStock) Marketplace Errors Squier/Fender Corr…" at bounding box center [811, 150] width 254 height 24
click at [684, 130] on label "My Product Reports" at bounding box center [723, 128] width 79 height 12
click at [684, 138] on select "Amazon FMIC Audit Market Errors (InStock) Marketplace Errors Squier/Fender Corr…" at bounding box center [811, 150] width 254 height 24
click at [685, 132] on label "My Product Reports" at bounding box center [723, 128] width 79 height 12
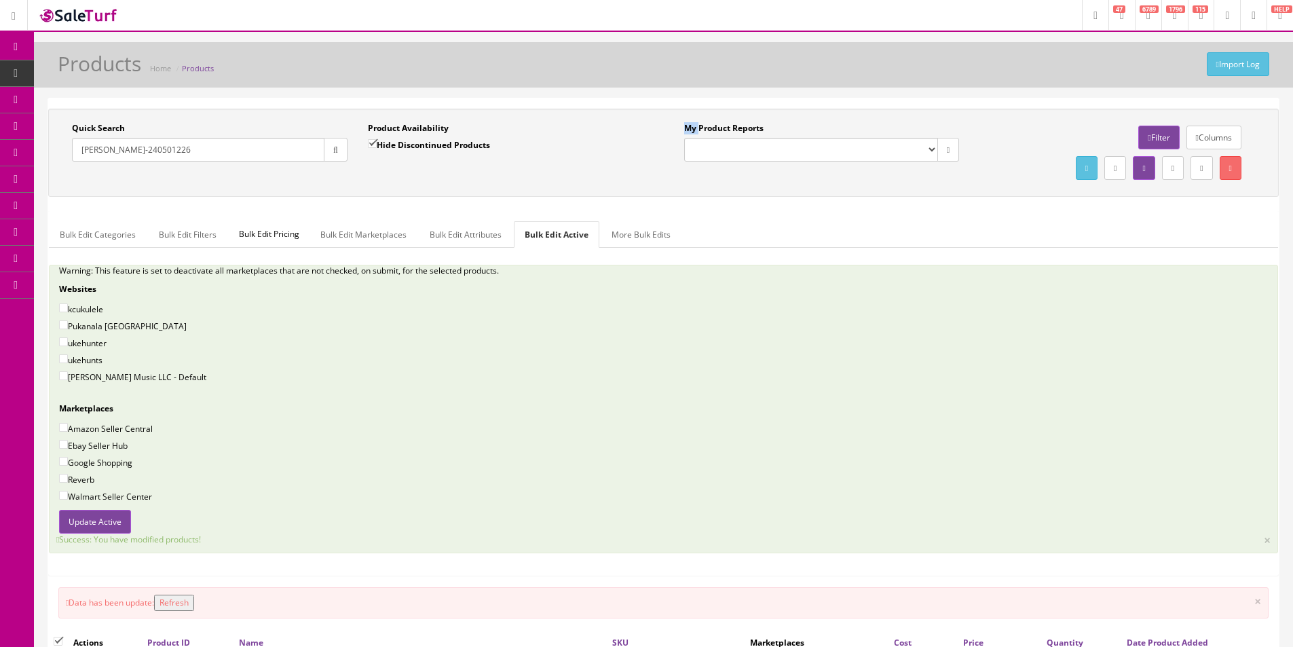
click at [685, 138] on select "Amazon FMIC Audit Market Errors (InStock) Marketplace Errors Squier/Fender Corr…" at bounding box center [811, 150] width 254 height 24
click at [862, 223] on ul "Bulk Edit Categories Bulk Edit Filters Bulk Edit Pricing Bulk Edit Marketplaces…" at bounding box center [663, 234] width 1229 height 26
click at [569, 210] on div "Quick Search SAFKO-240501226 Date From Product Availability Hide Discontinued P…" at bounding box center [663, 348] width 1230 height 478
click at [569, 210] on div "Bulk Edit Categories Bulk Edit Filters Bulk Edit Pricing Bulk Edit Marketplaces…" at bounding box center [663, 392] width 1230 height 365
click at [569, 211] on div "Bulk Edit Categories Bulk Edit Filters Bulk Edit Pricing Bulk Edit Marketplaces…" at bounding box center [663, 393] width 1229 height 364
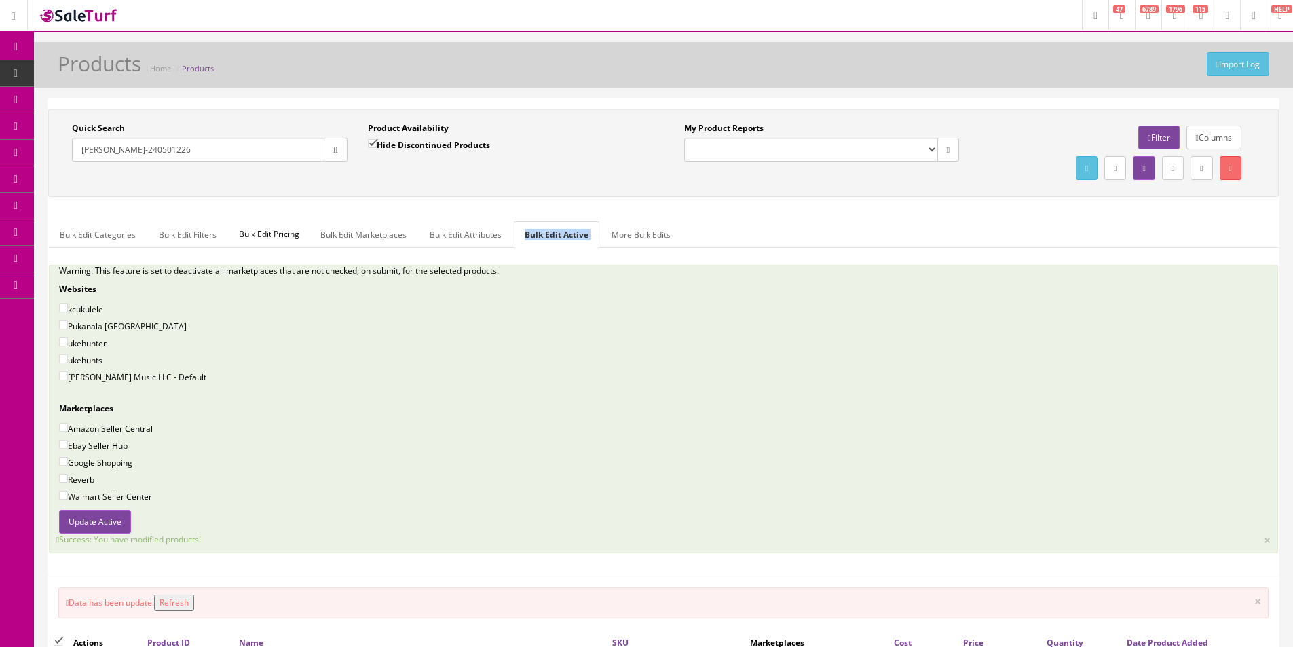
click at [569, 211] on div "Bulk Edit Categories Bulk Edit Filters Bulk Edit Pricing Bulk Edit Marketplaces…" at bounding box center [663, 393] width 1229 height 364
click at [578, 172] on div "Quick Search SAFKO-240501226 Date From Product Availability Hide Discontinued P…" at bounding box center [358, 147] width 612 height 50
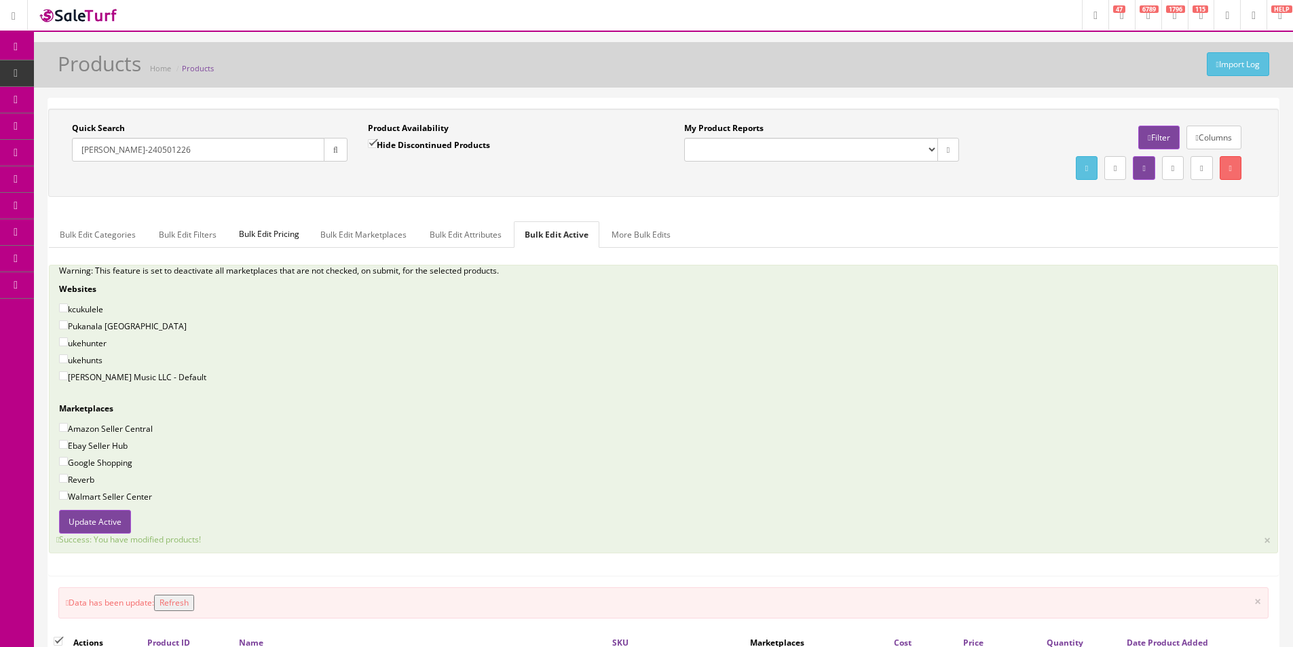
click at [579, 178] on div "Quick Search SAFKO-240501226 Date From Product Availability Hide Discontinued P…" at bounding box center [663, 152] width 1223 height 61
click at [254, 153] on input "SAFKO-240501226" at bounding box center [198, 150] width 252 height 24
click at [255, 148] on input "SAFKO-240501226" at bounding box center [198, 150] width 252 height 24
click at [256, 145] on input "SAFKO-240501226" at bounding box center [198, 150] width 252 height 24
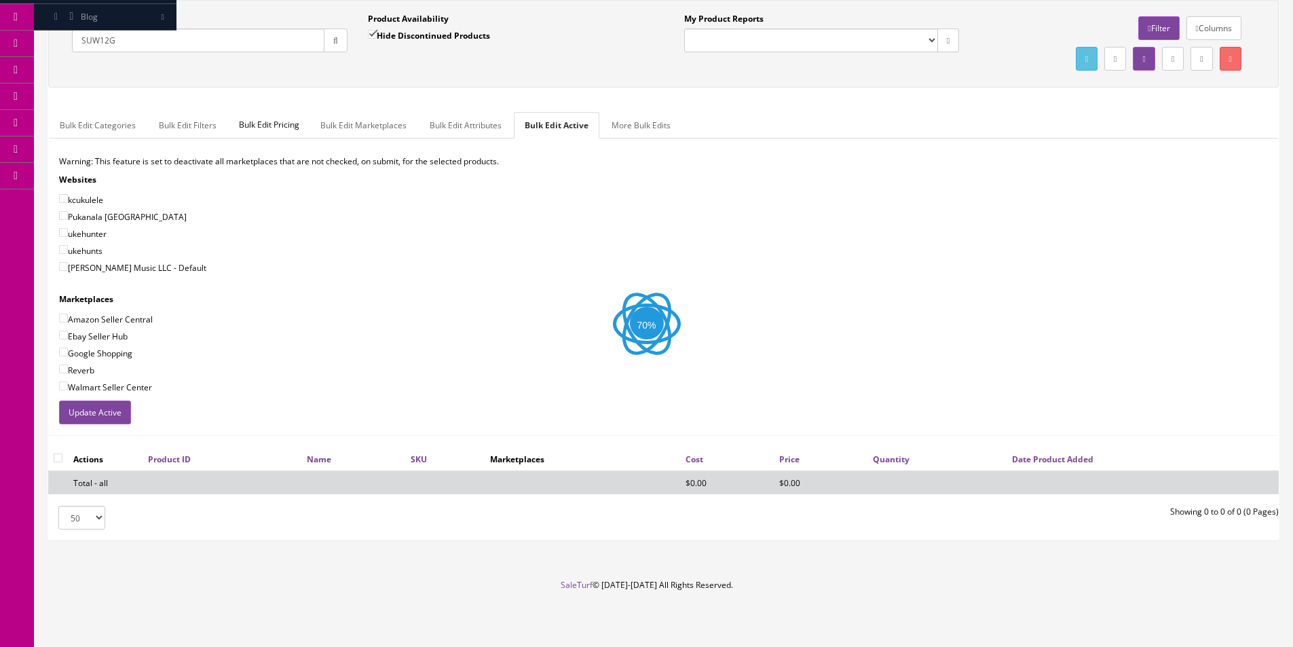
scroll to position [109, 0]
type input "SUW12G"
click at [468, 39] on label "Hide Discontinued Products" at bounding box center [429, 35] width 122 height 14
click at [377, 39] on input "Hide Discontinued Products" at bounding box center [372, 34] width 9 height 9
checkbox input "false"
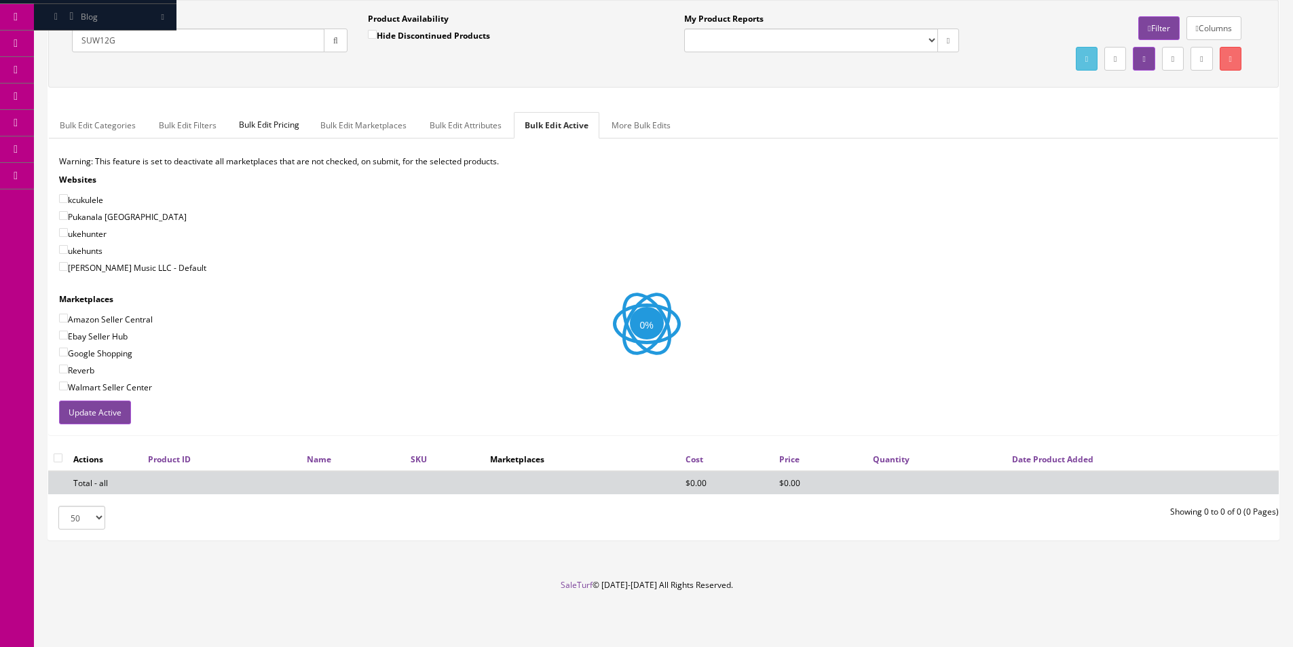
click at [491, 66] on div "Quick Search SUW12G Date From Product Availability Hide Discontinued Products D…" at bounding box center [663, 43] width 1223 height 61
drag, startPoint x: 98, startPoint y: 40, endPoint x: 39, endPoint y: 34, distance: 60.0
click at [39, 34] on div "Quick Search SUW12G Date From Product Availability Hide Discontinued Products D…" at bounding box center [663, 269] width 1259 height 563
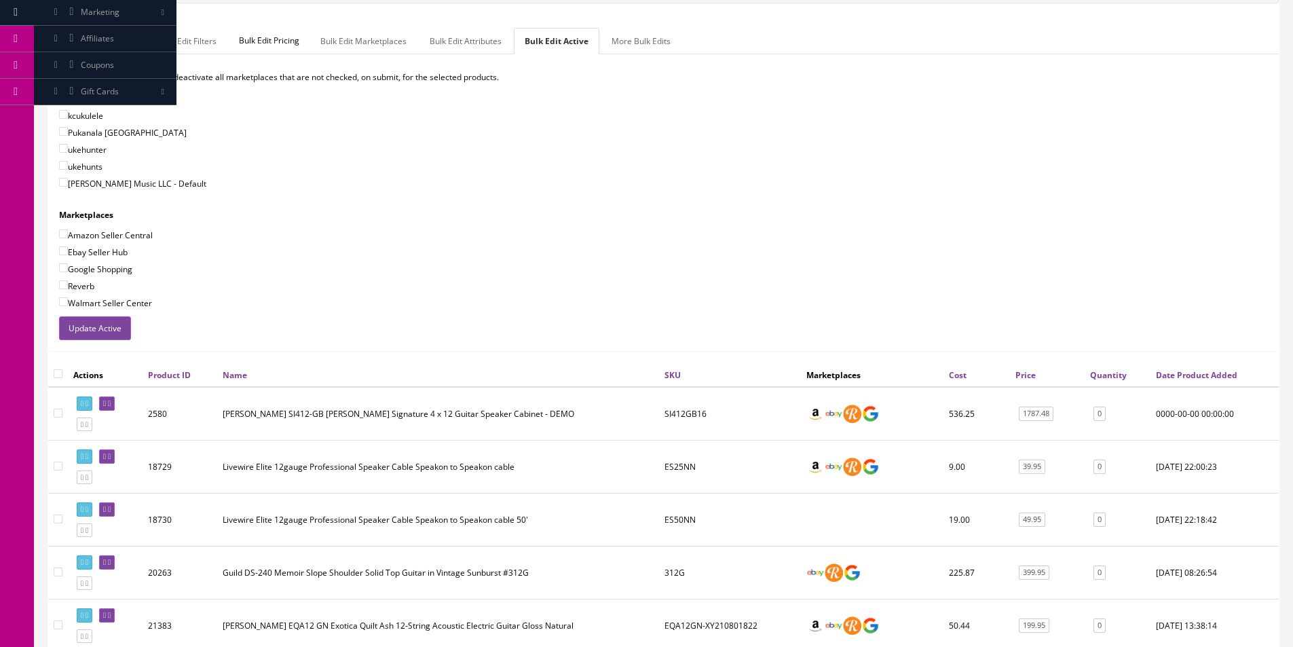
scroll to position [28, 0]
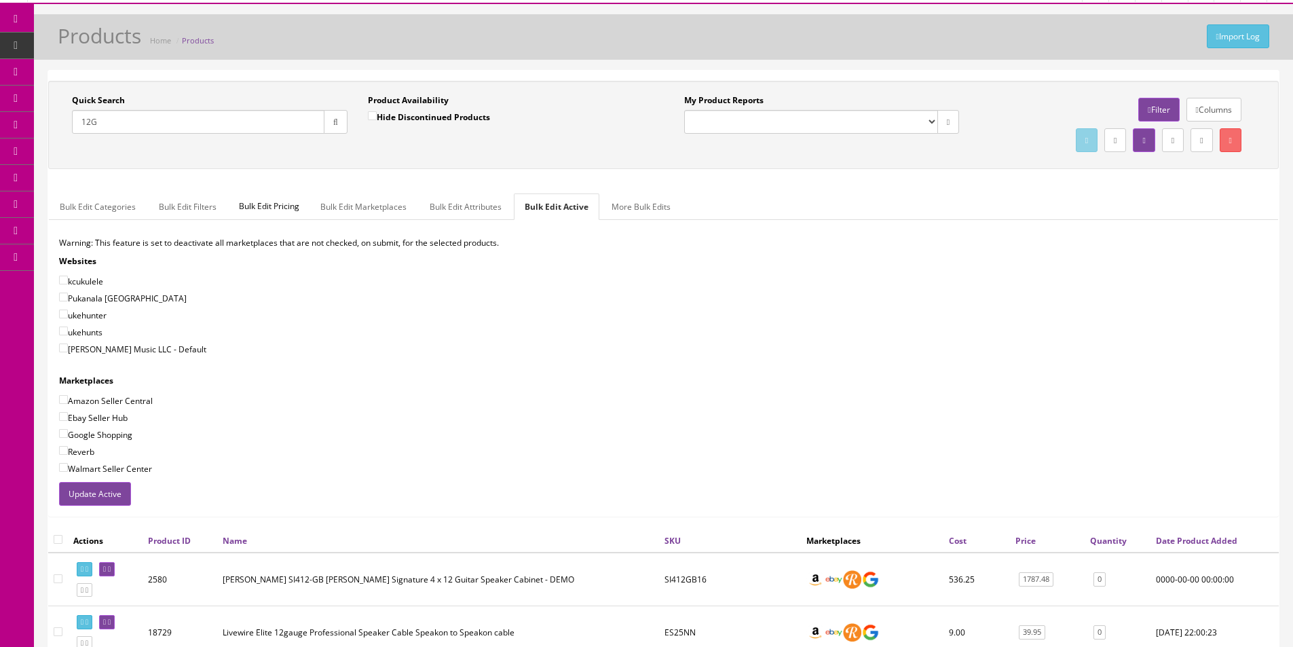
click at [160, 123] on input "12G" at bounding box center [198, 122] width 252 height 24
type input "SUW12G"
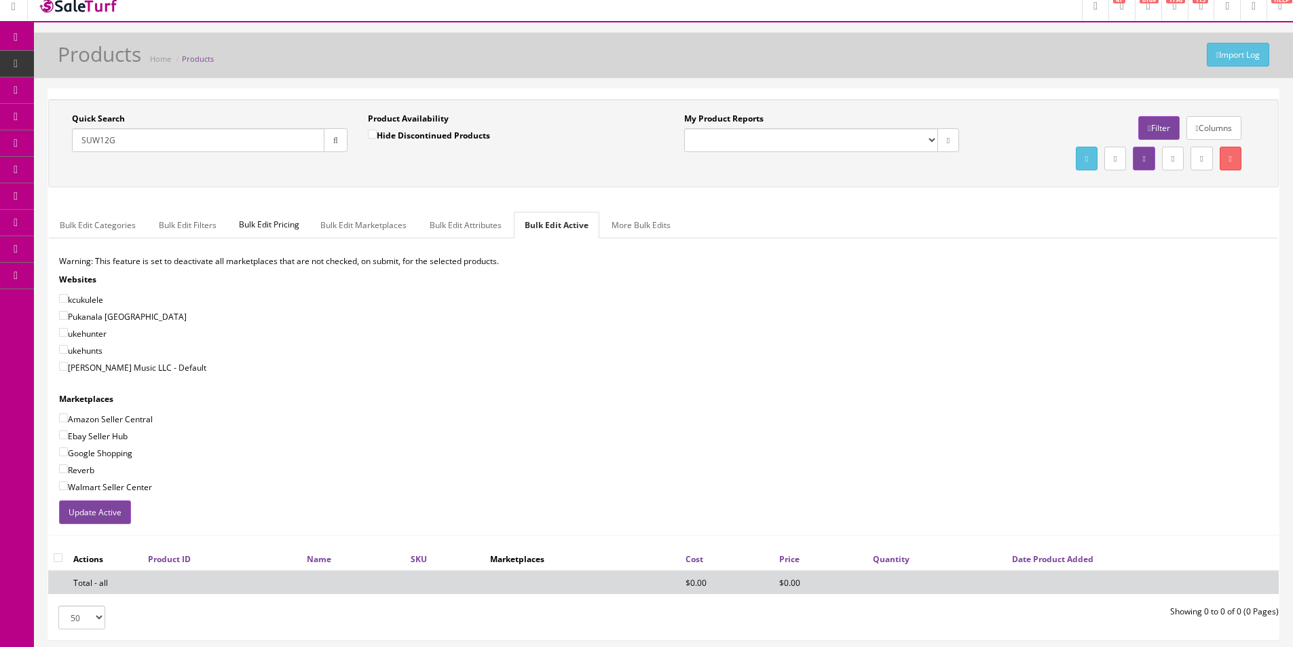
scroll to position [0, 0]
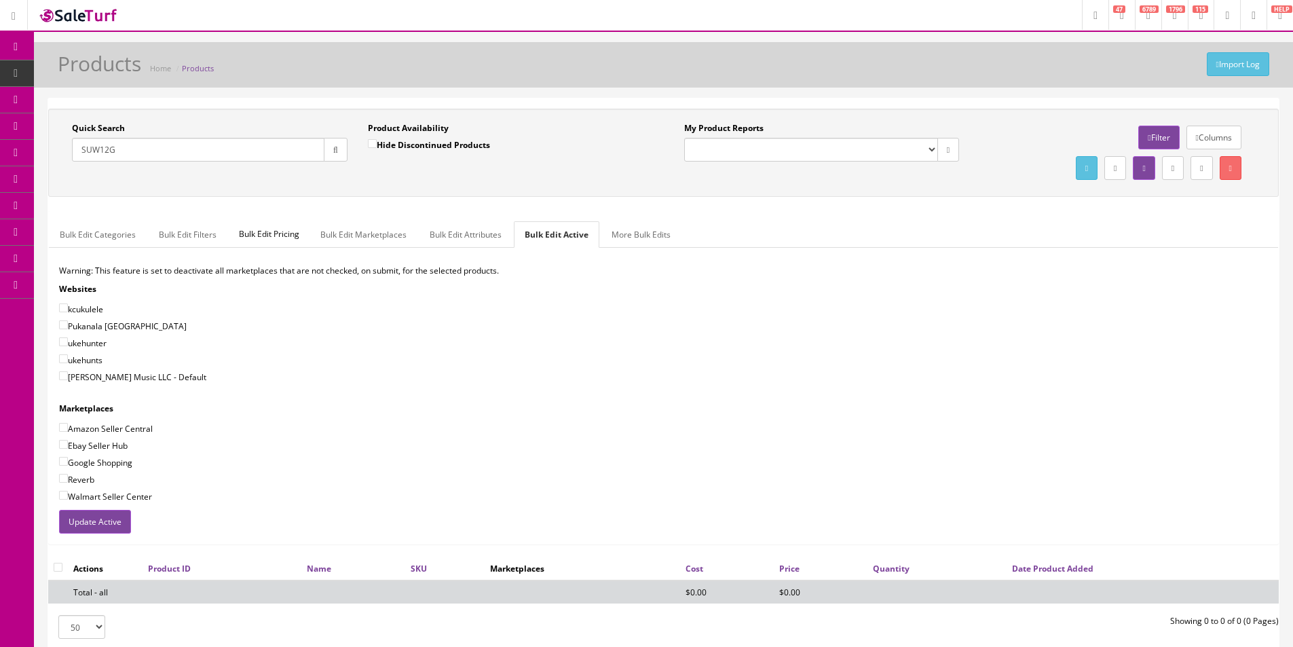
click at [173, 150] on input "SUW12G" at bounding box center [198, 150] width 252 height 24
click at [174, 150] on input "SUW12G" at bounding box center [198, 150] width 252 height 24
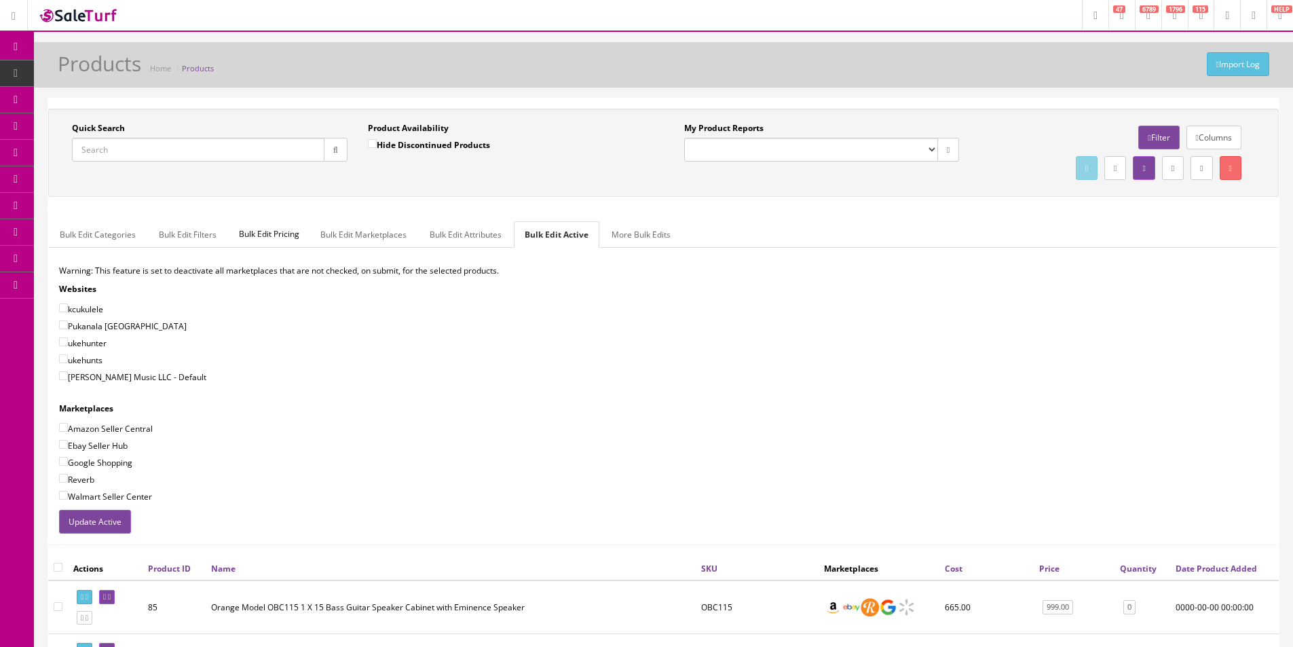
click at [364, 210] on div "Bulk Edit Categories Bulk Edit Filters Bulk Edit Pricing Bulk Edit Marketplaces…" at bounding box center [663, 377] width 1230 height 334
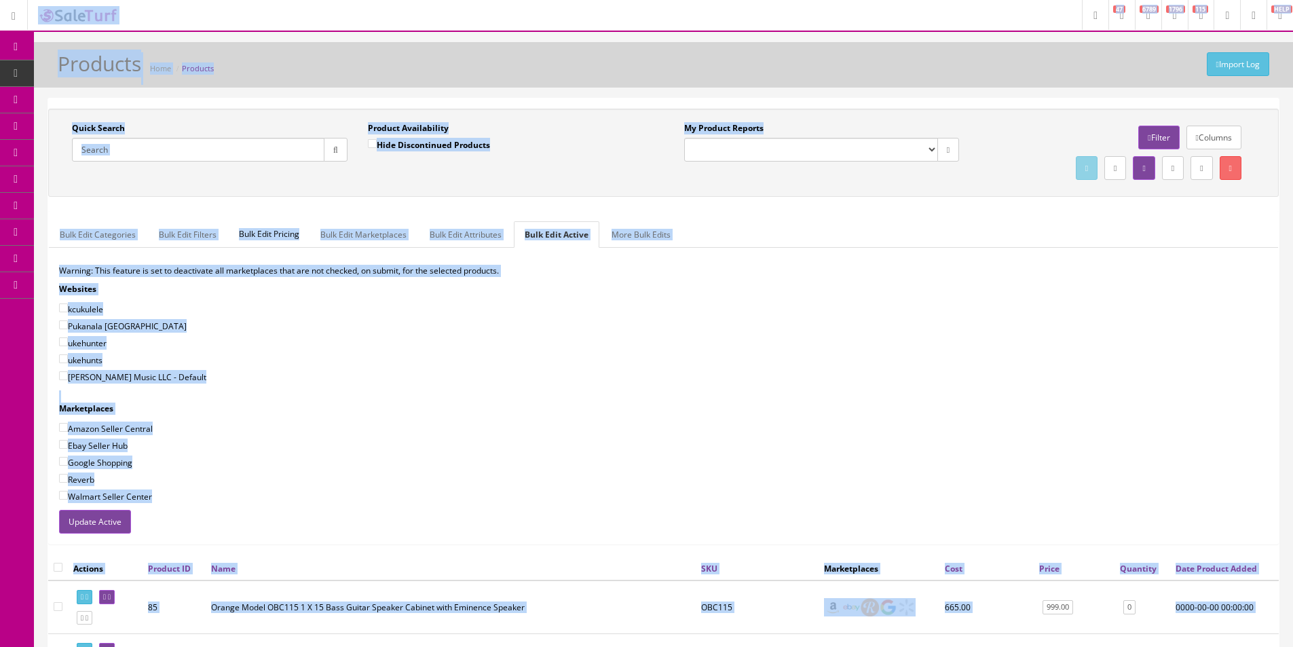
click at [390, 201] on div "Quick Search Date From Product Availability Hide Discontinued Products Date To …" at bounding box center [663, 332] width 1230 height 447
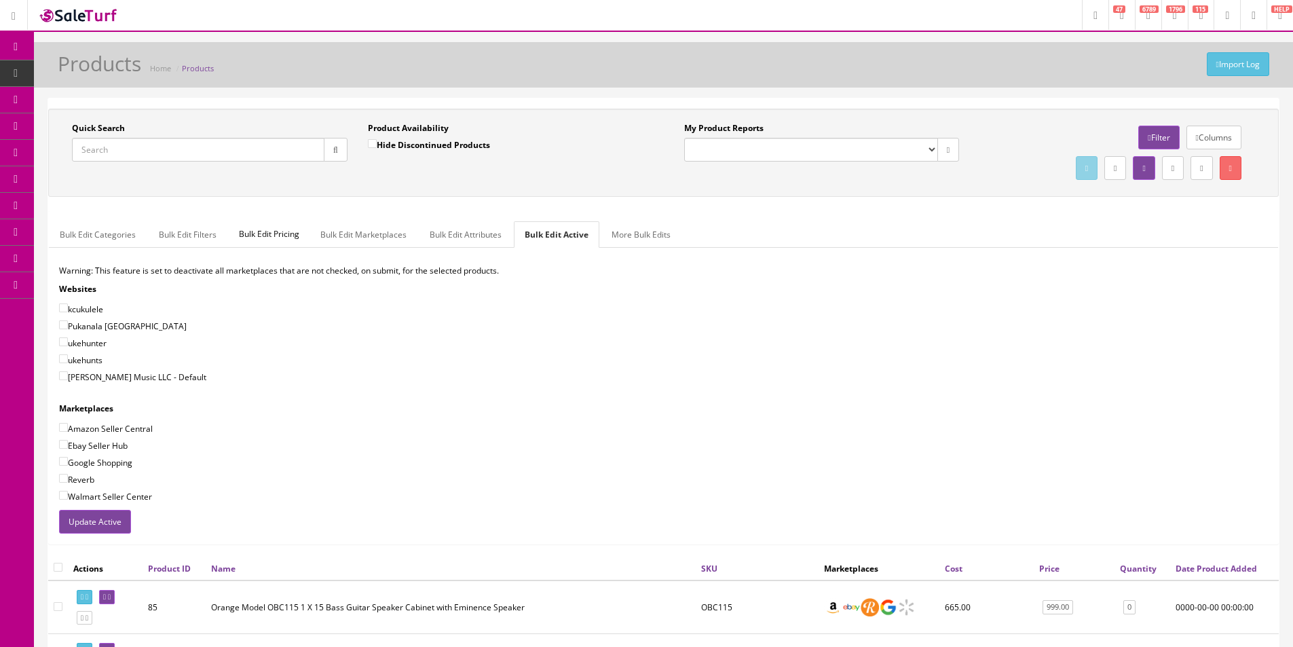
click at [390, 201] on div "Quick Search Date From Product Availability Hide Discontinued Products Date To …" at bounding box center [663, 332] width 1230 height 447
click at [390, 200] on div "Quick Search Date From Product Availability Hide Discontinued Products Date To …" at bounding box center [663, 332] width 1230 height 447
click at [391, 199] on div "Quick Search Date From Product Availability Hide Discontinued Products Date To …" at bounding box center [663, 332] width 1230 height 447
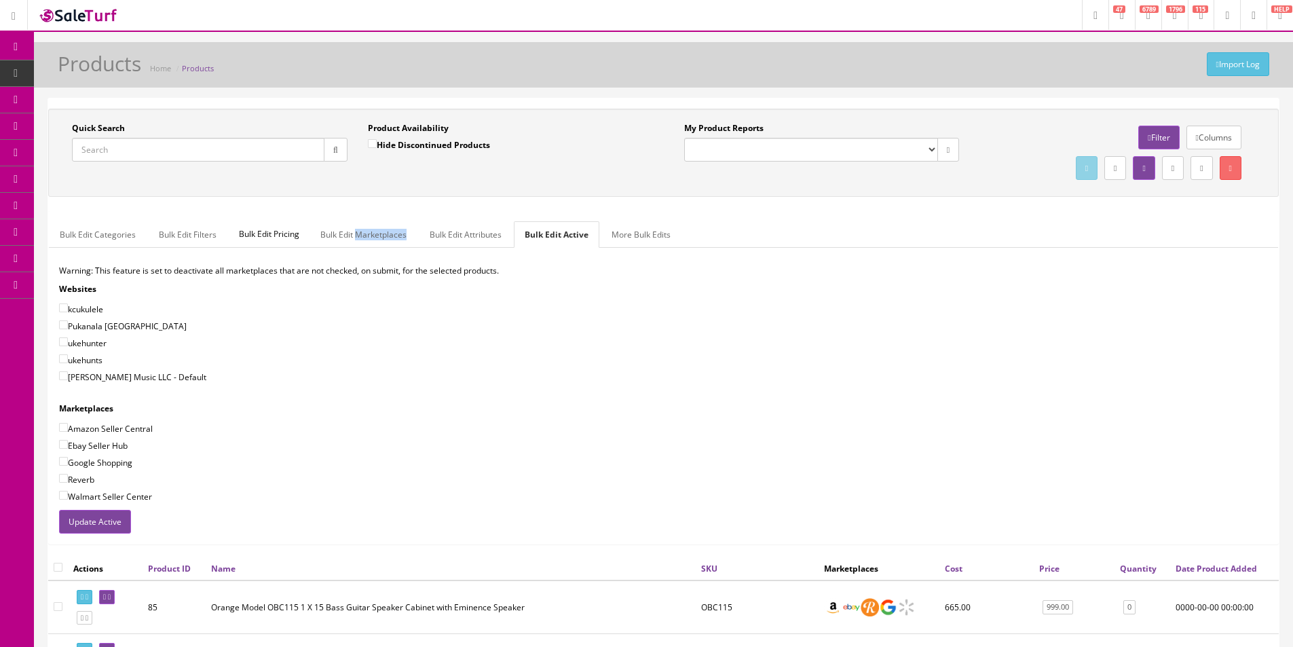
click at [391, 199] on div "Quick Search Date From Product Availability Hide Discontinued Products Date To …" at bounding box center [663, 332] width 1230 height 447
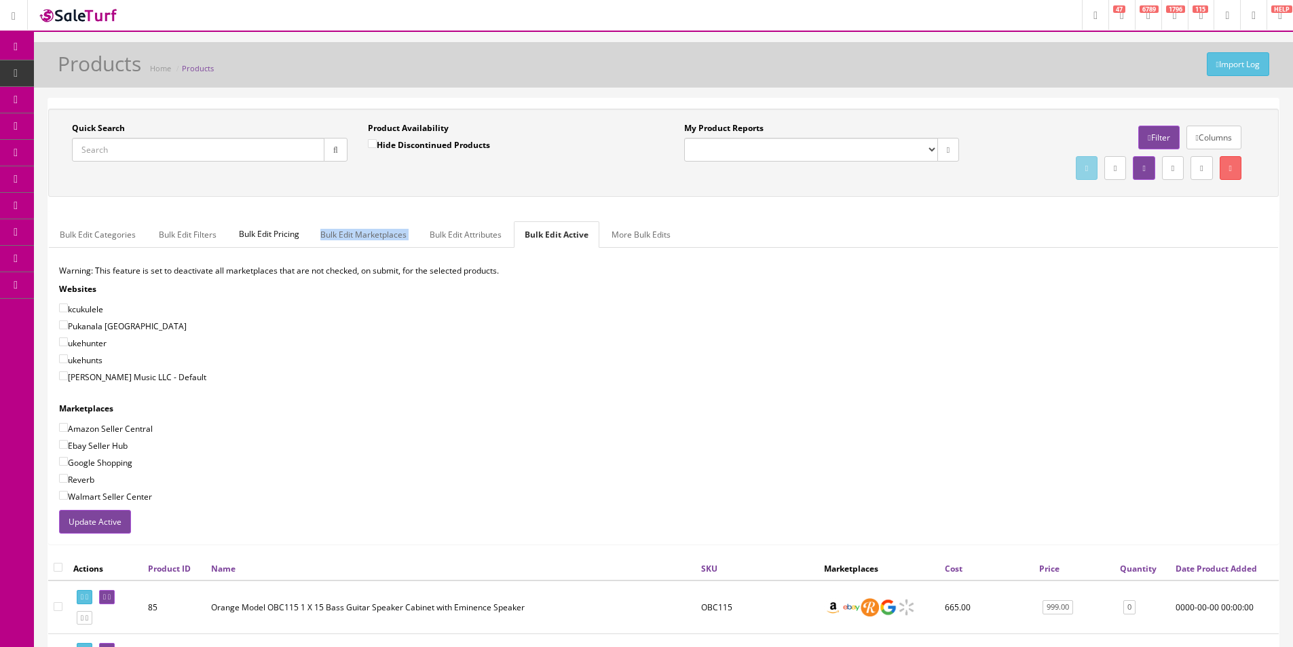
click at [391, 199] on div "Quick Search Date From Product Availability Hide Discontinued Products Date To …" at bounding box center [663, 332] width 1230 height 447
drag, startPoint x: 391, startPoint y: 199, endPoint x: 488, endPoint y: 213, distance: 98.0
click at [391, 199] on div "Quick Search Date From Product Availability Hide Discontinued Products Date To …" at bounding box center [663, 332] width 1230 height 447
click at [750, 233] on ul "Bulk Edit Categories Bulk Edit Filters Bulk Edit Pricing Bulk Edit Marketplaces…" at bounding box center [663, 234] width 1229 height 26
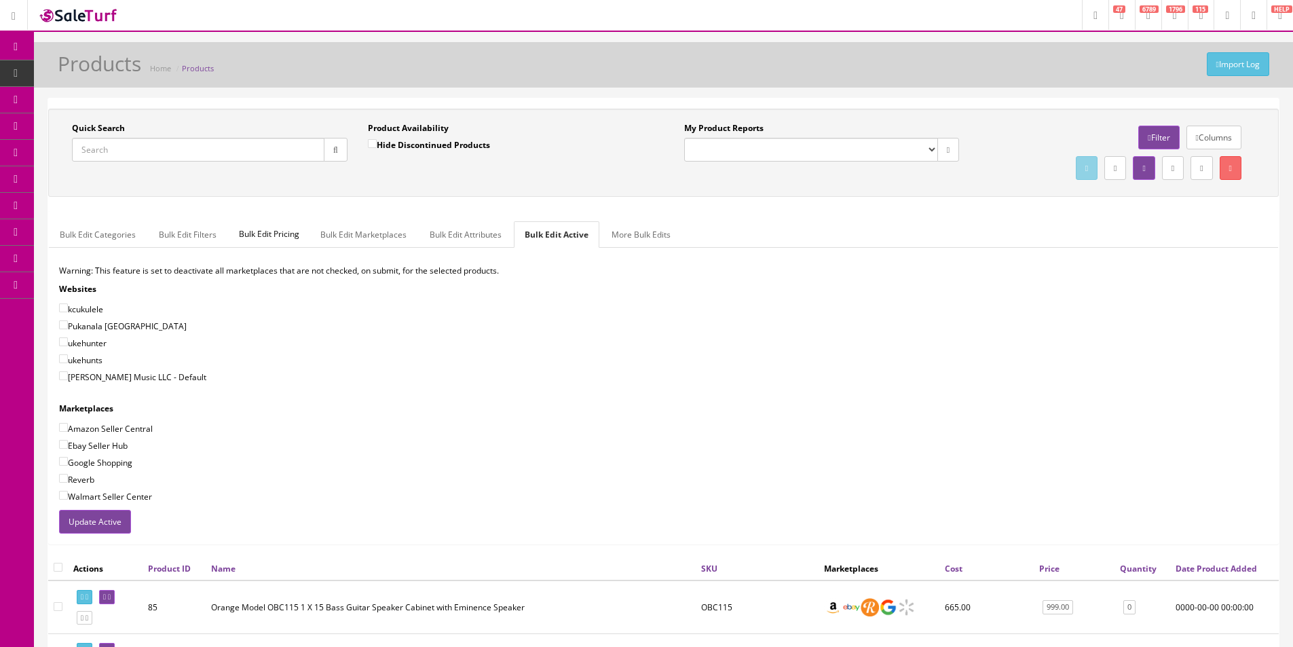
click at [748, 233] on ul "Bulk Edit Categories Bulk Edit Filters Bulk Edit Pricing Bulk Edit Marketplaces…" at bounding box center [663, 234] width 1229 height 26
drag, startPoint x: 799, startPoint y: 240, endPoint x: 191, endPoint y: 246, distance: 608.0
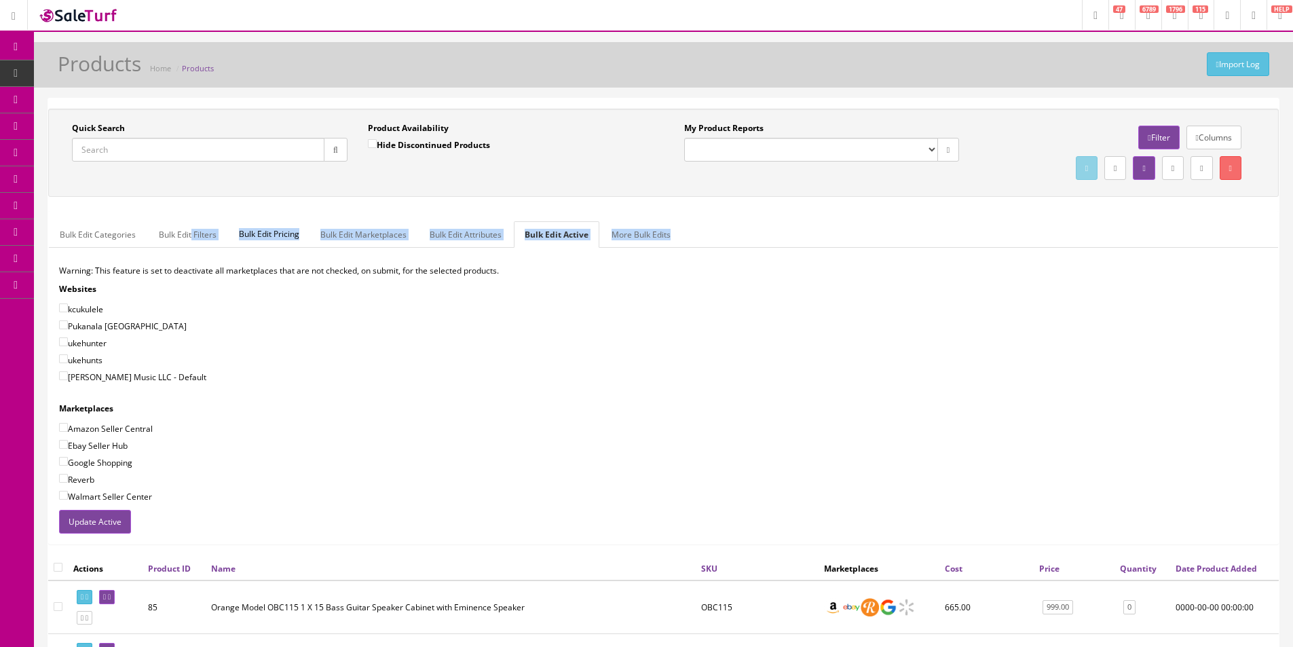
click at [191, 246] on ul "Bulk Edit Categories Bulk Edit Filters Bulk Edit Pricing Bulk Edit Marketplaces…" at bounding box center [663, 234] width 1229 height 26
click at [610, 345] on div "ukehunter" at bounding box center [663, 343] width 1208 height 14
click at [610, 346] on div "ukehunter" at bounding box center [663, 343] width 1208 height 14
click at [738, 345] on div "ukehunter" at bounding box center [663, 343] width 1208 height 14
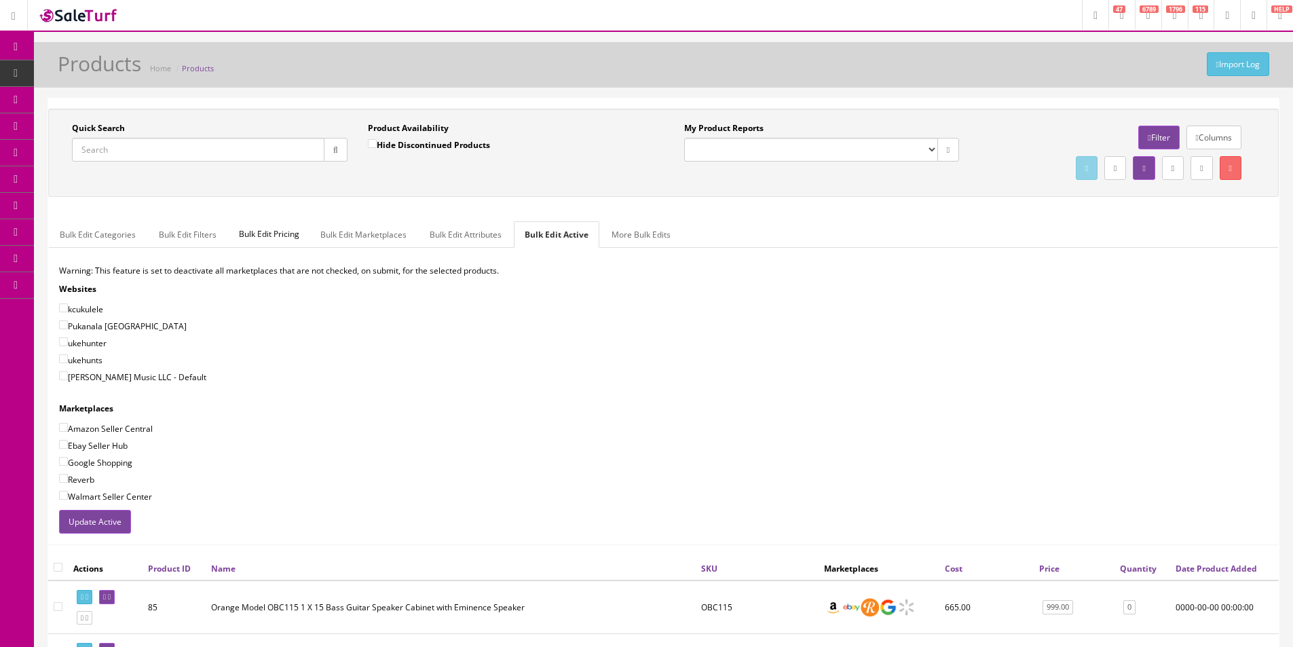
click at [736, 345] on div "ukehunter" at bounding box center [663, 343] width 1208 height 14
click at [734, 345] on div "ukehunter" at bounding box center [663, 343] width 1208 height 14
click at [733, 345] on div "ukehunter" at bounding box center [663, 343] width 1208 height 14
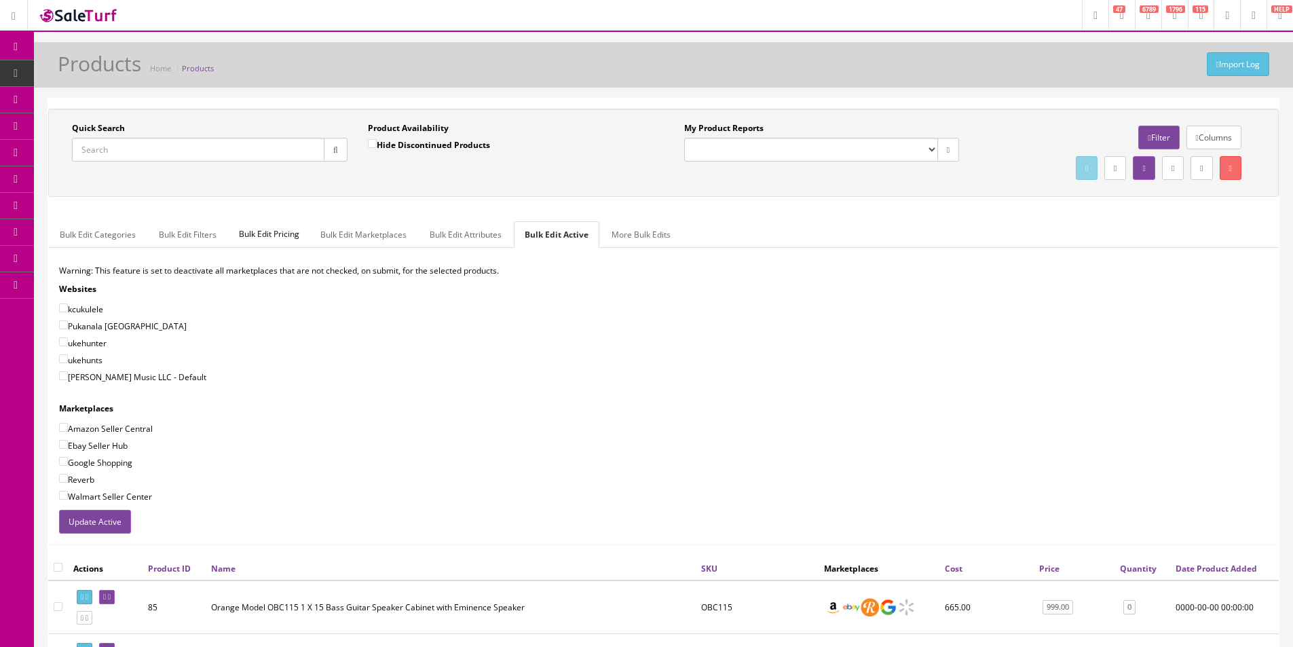
click at [733, 345] on div "ukehunter" at bounding box center [663, 343] width 1208 height 14
click at [731, 345] on div "ukehunter" at bounding box center [663, 343] width 1208 height 14
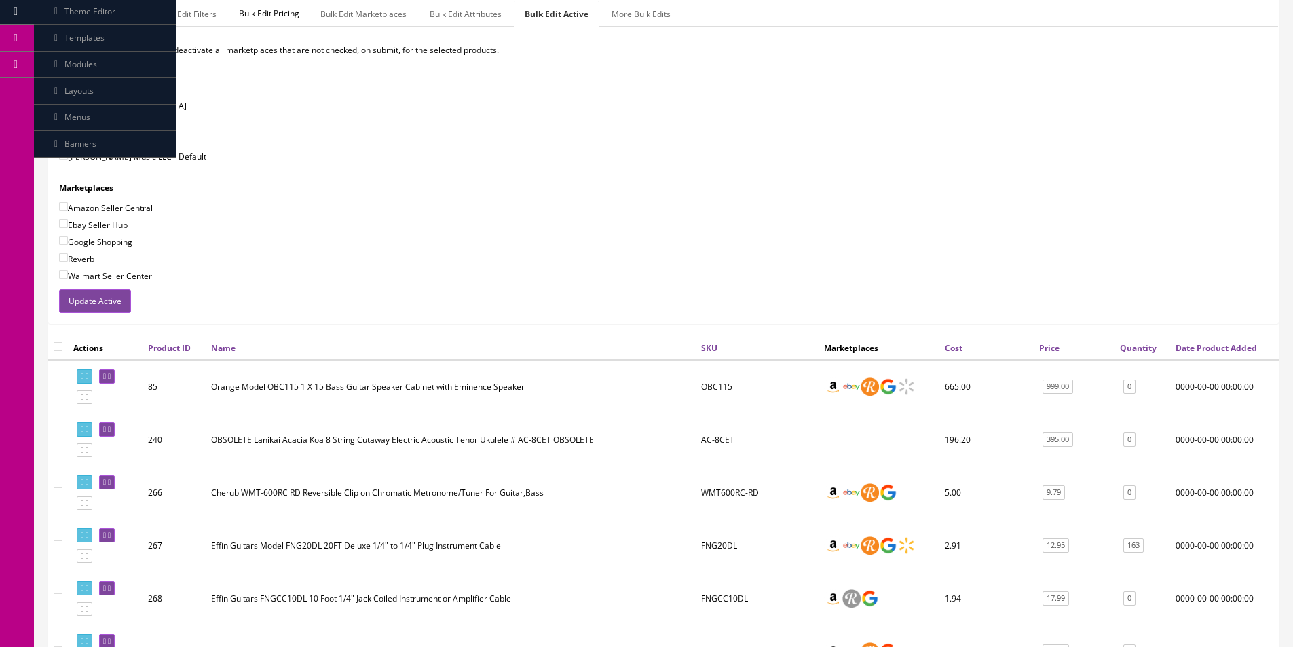
scroll to position [271, 0]
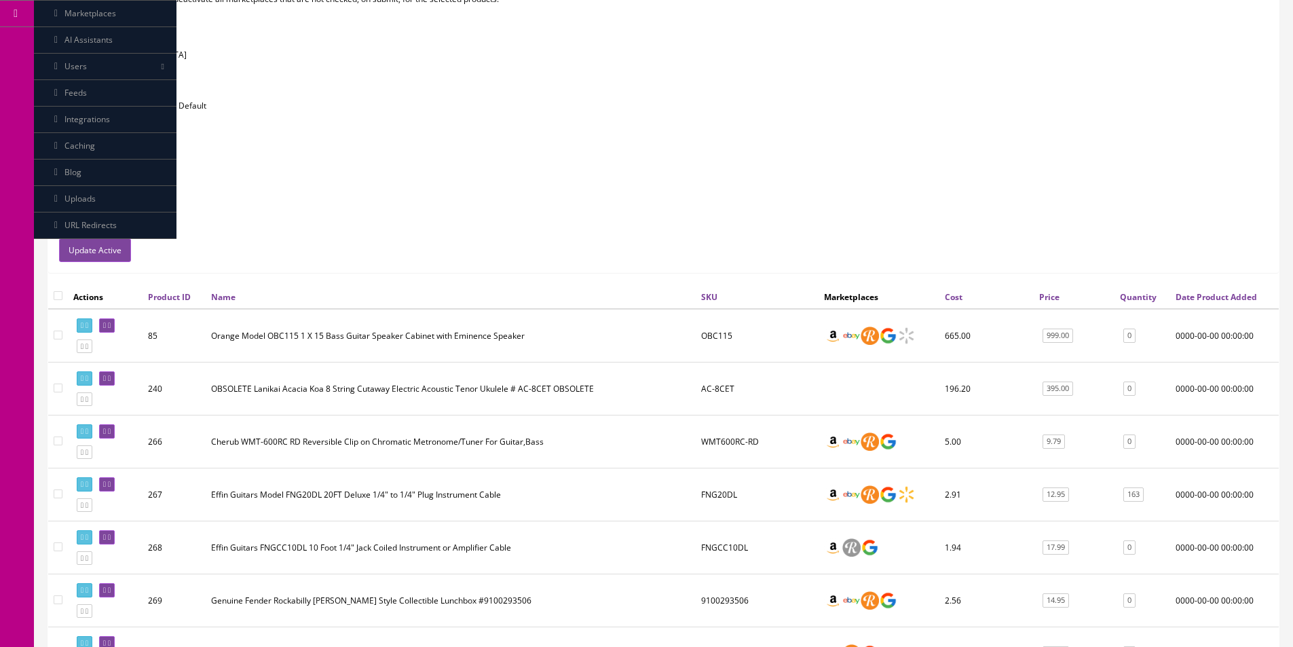
click at [723, 335] on td "OBC115" at bounding box center [756, 336] width 123 height 54
click at [702, 341] on td "OBC115" at bounding box center [756, 336] width 123 height 54
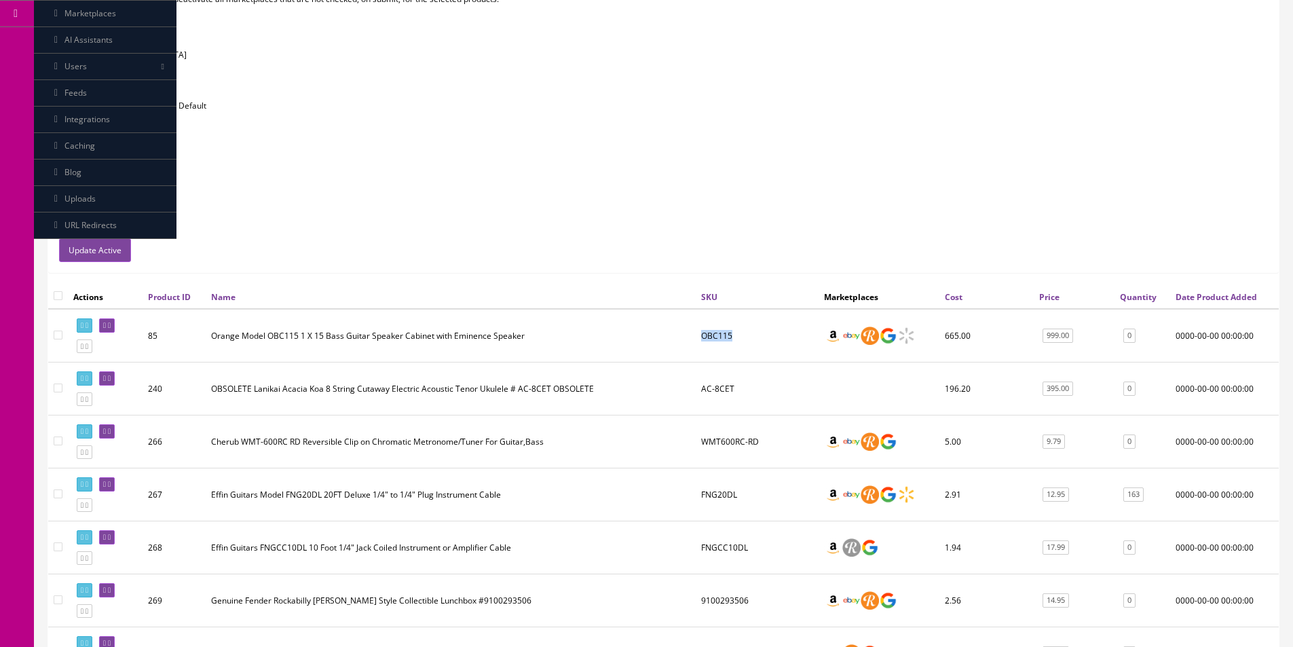
click at [515, 332] on td "Orange Model OBC115 1 X 15 Bass Guitar Speaker Cabinet with Eminence Speaker" at bounding box center [451, 336] width 490 height 54
click at [538, 335] on td "Orange Model OBC115 1 X 15 Bass Guitar Speaker Cabinet with Eminence Speaker" at bounding box center [451, 336] width 490 height 54
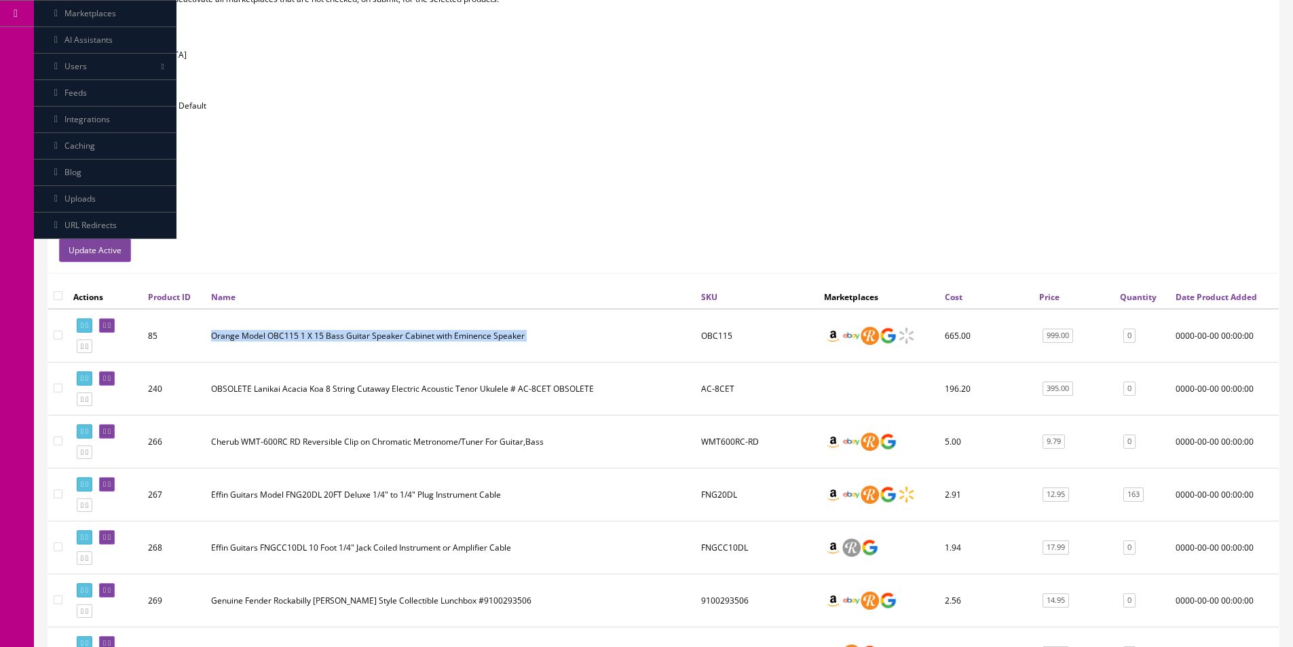
click at [538, 335] on td "Orange Model OBC115 1 X 15 Bass Guitar Speaker Cabinet with Eminence Speaker" at bounding box center [451, 336] width 490 height 54
click at [717, 331] on td "OBC115" at bounding box center [756, 336] width 123 height 54
click at [735, 338] on td "OBC115" at bounding box center [756, 336] width 123 height 54
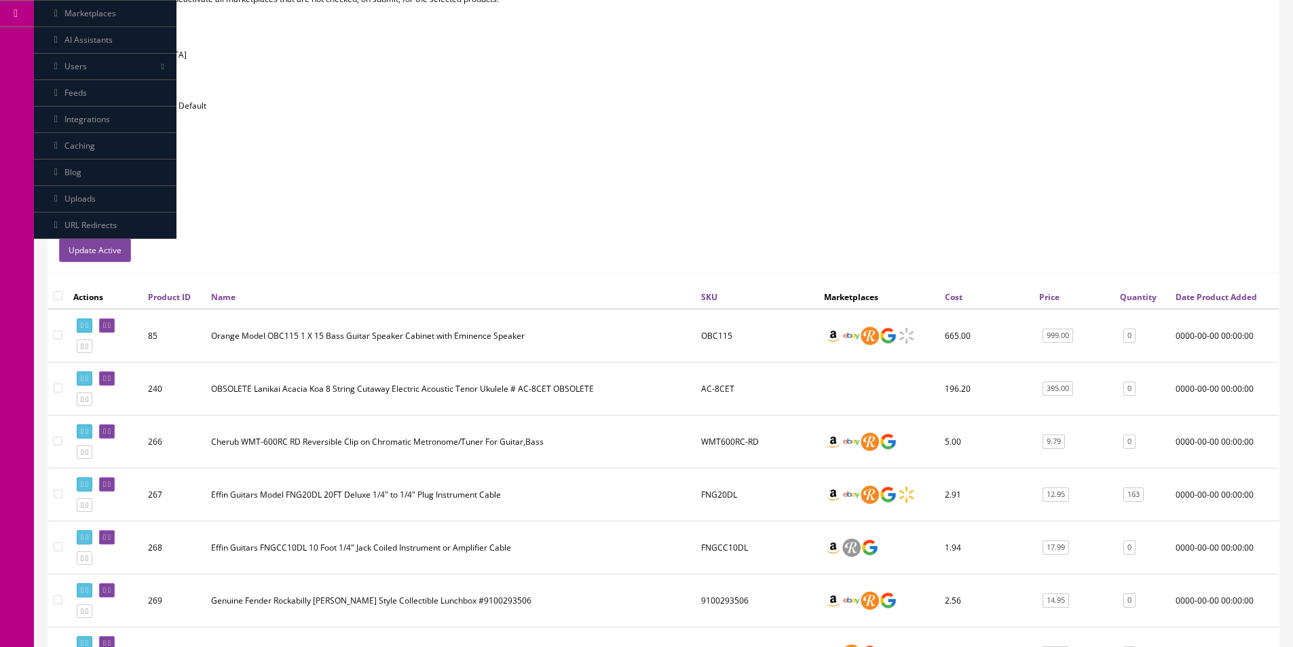
click at [735, 338] on td "OBC115" at bounding box center [756, 336] width 123 height 54
click at [655, 232] on div "Warning: This feature is set to deactivate all marketplaces that are not checke…" at bounding box center [663, 115] width 1229 height 245
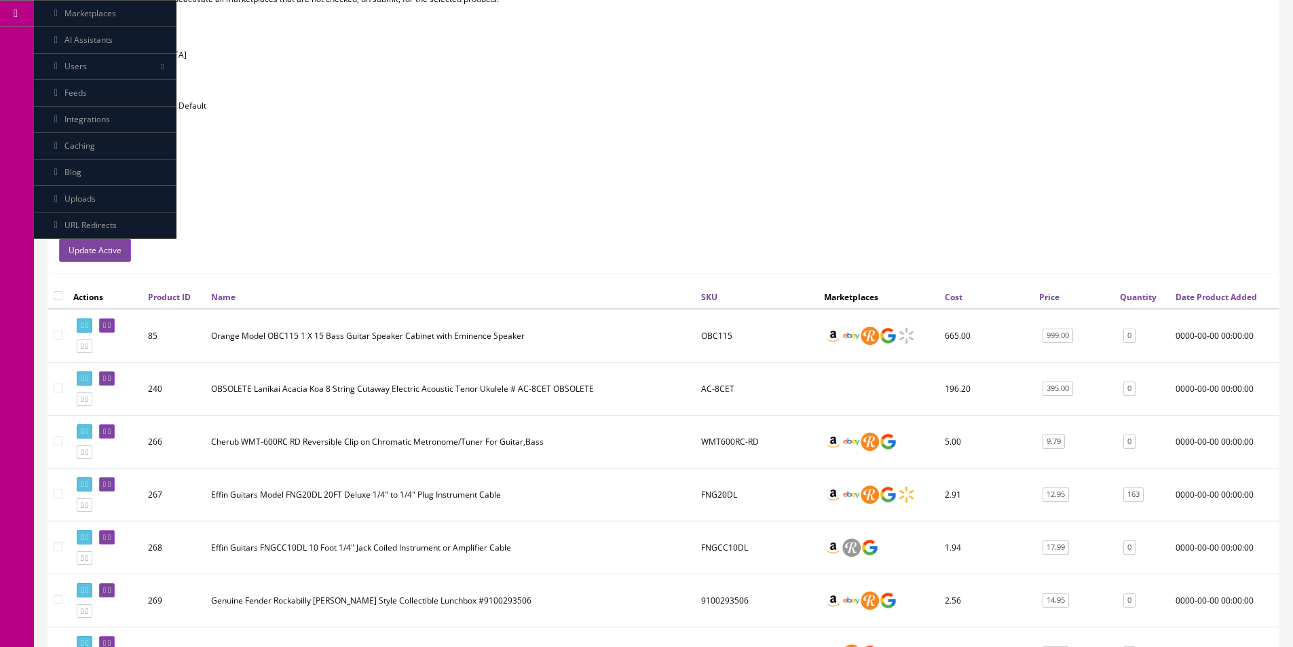
click at [655, 232] on div "Warning: This feature is set to deactivate all marketplaces that are not checke…" at bounding box center [663, 115] width 1229 height 245
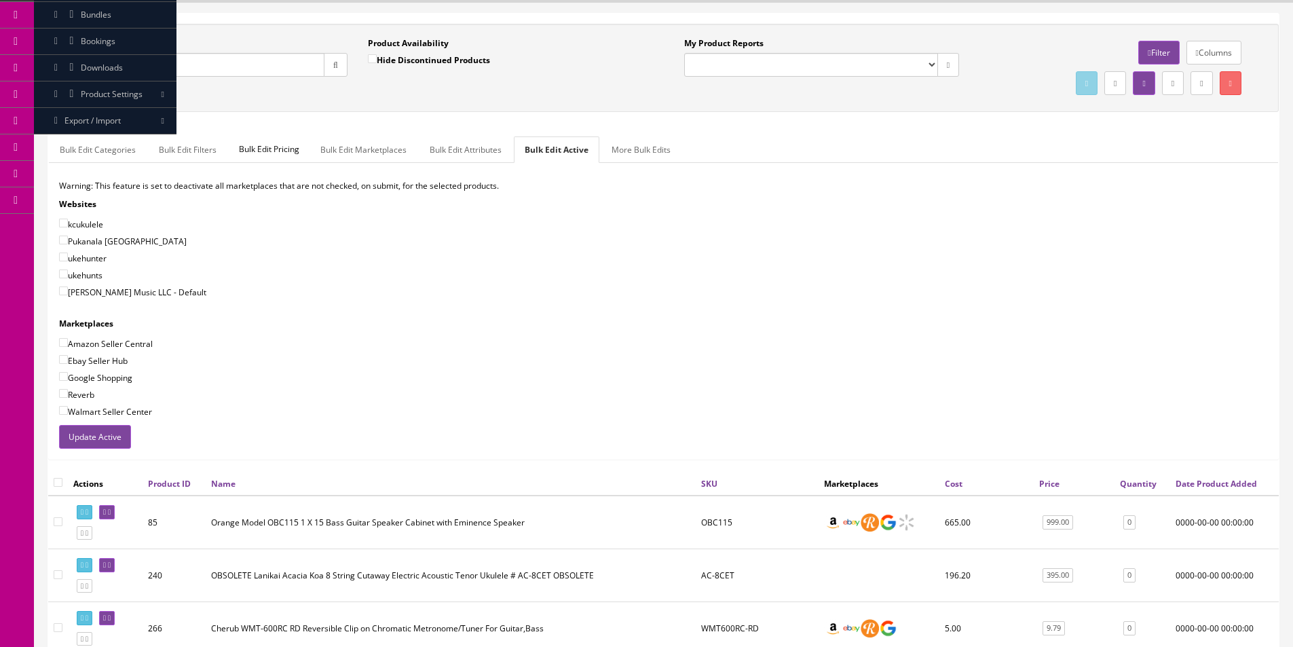
scroll to position [0, 0]
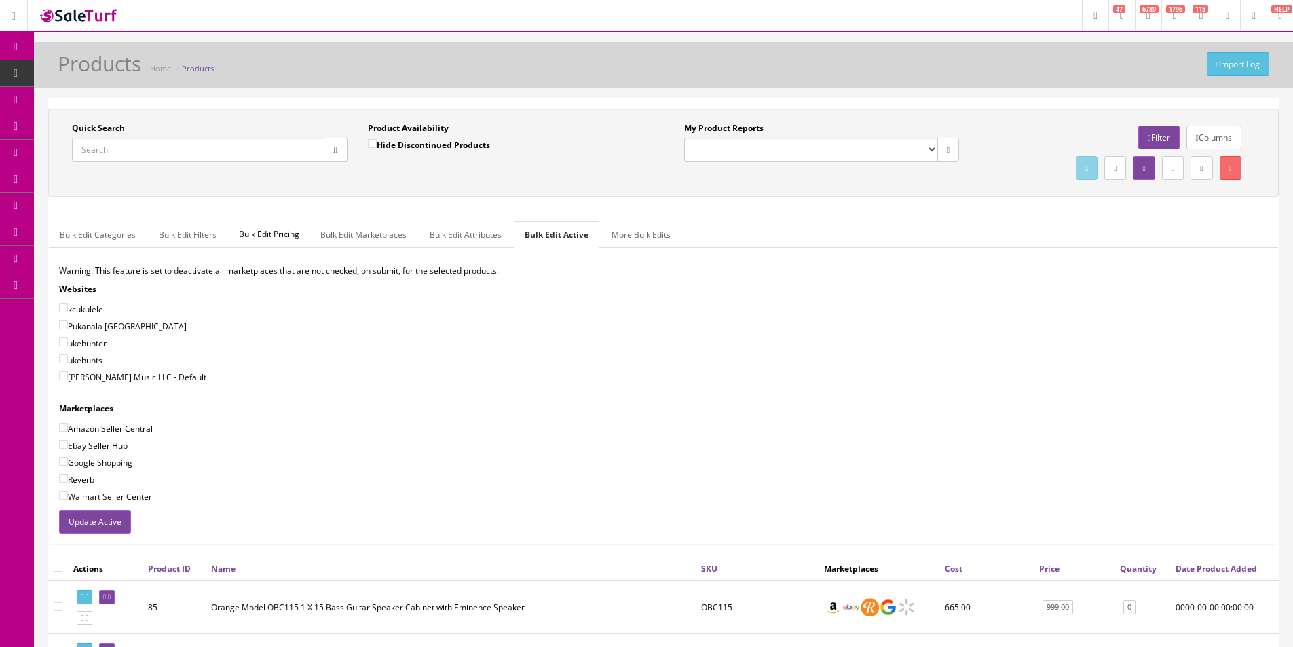
click at [898, 255] on div "Bulk Edit Categories Bulk Edit Filters Bulk Edit Pricing Bulk Edit Marketplaces…" at bounding box center [663, 377] width 1229 height 312
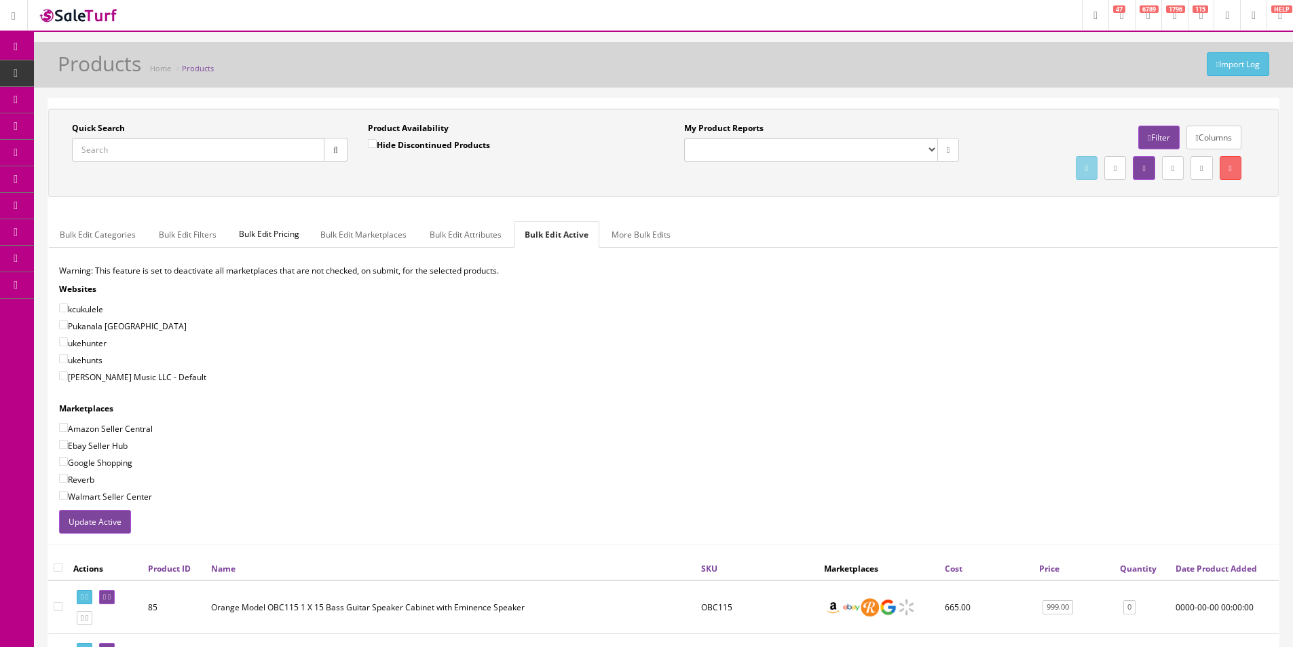
click at [898, 255] on div "Bulk Edit Categories Bulk Edit Filters Bulk Edit Pricing Bulk Edit Marketplaces…" at bounding box center [663, 377] width 1229 height 312
click at [897, 255] on div "Bulk Edit Categories Bulk Edit Filters Bulk Edit Pricing Bulk Edit Marketplaces…" at bounding box center [663, 377] width 1229 height 312
click at [897, 254] on div "Bulk Edit Categories Bulk Edit Filters Bulk Edit Pricing Bulk Edit Marketplaces…" at bounding box center [663, 377] width 1229 height 312
click at [584, 388] on div "Warning: This feature is set to deactivate all marketplaces that are not checke…" at bounding box center [663, 387] width 1229 height 245
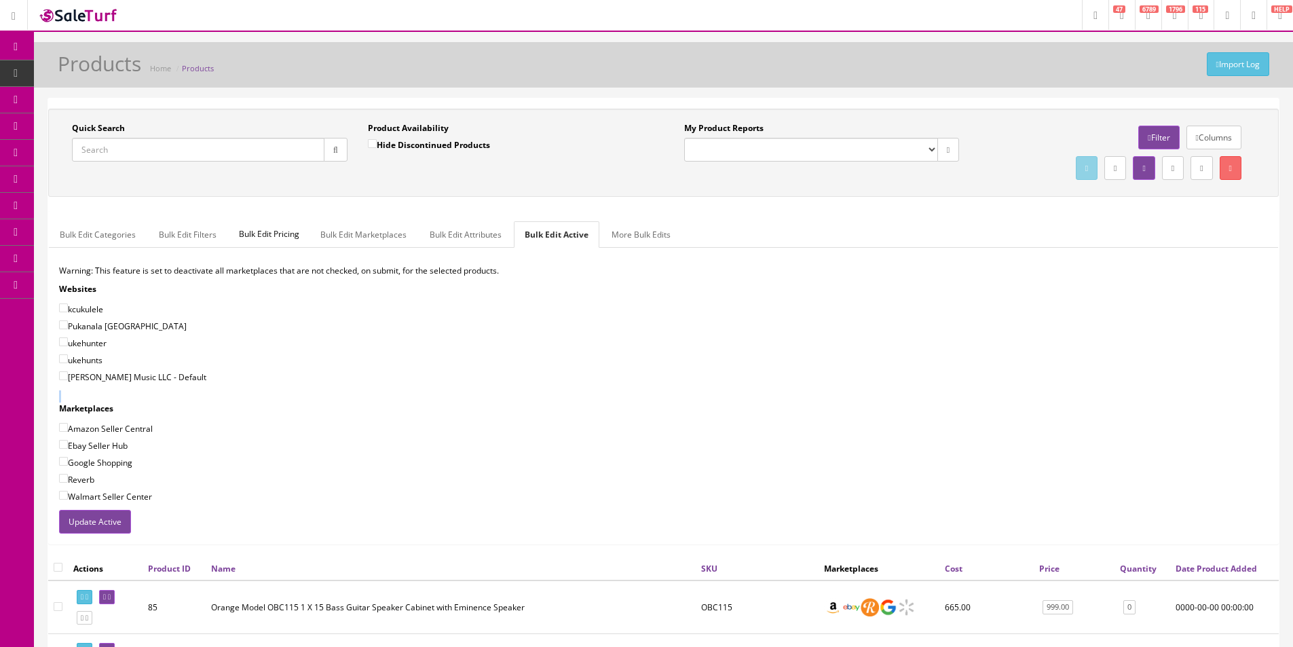
click at [584, 388] on div "Warning: This feature is set to deactivate all marketplaces that are not checke…" at bounding box center [663, 387] width 1229 height 245
click at [589, 386] on div "Warning: This feature is set to deactivate all marketplaces that are not checke…" at bounding box center [663, 387] width 1229 height 245
drag, startPoint x: 589, startPoint y: 386, endPoint x: 626, endPoint y: 364, distance: 43.5
click at [588, 385] on div "Warning: This feature is set to deactivate all marketplaces that are not checke…" at bounding box center [663, 387] width 1229 height 245
drag, startPoint x: 873, startPoint y: 223, endPoint x: 917, endPoint y: 468, distance: 249.0
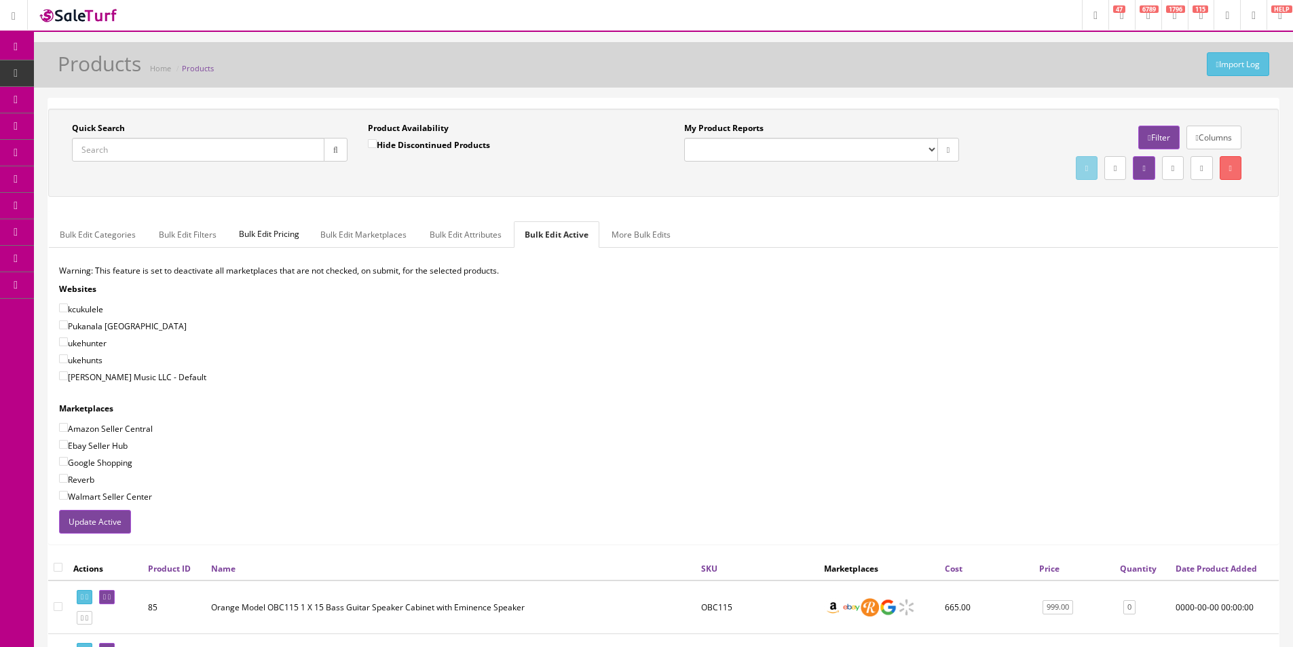
click at [917, 468] on div "Bulk Edit Categories Bulk Edit Filters Bulk Edit Pricing Bulk Edit Marketplaces…" at bounding box center [663, 377] width 1229 height 312
click at [911, 402] on div "Warning: This feature is set to deactivate all marketplaces that are not checke…" at bounding box center [663, 387] width 1229 height 245
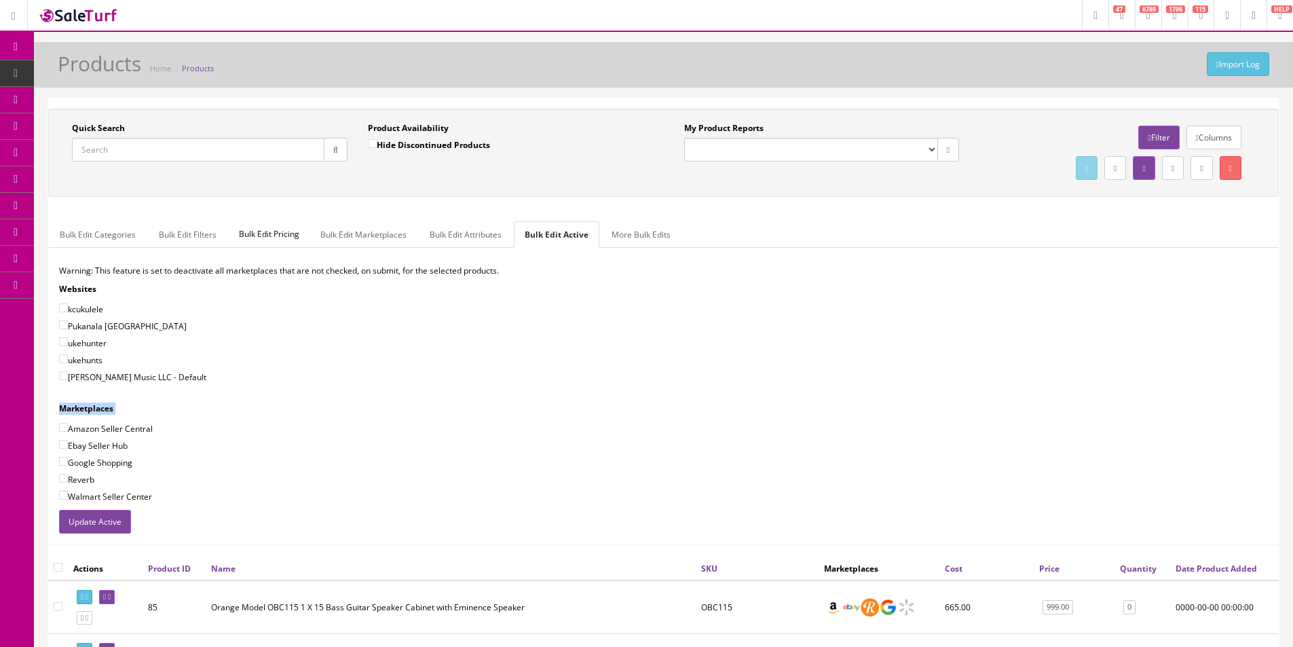
click at [911, 402] on div "Warning: This feature is set to deactivate all marketplaces that are not checke…" at bounding box center [663, 387] width 1229 height 245
click at [908, 403] on div "Warning: This feature is set to deactivate all marketplaces that are not checke…" at bounding box center [663, 387] width 1229 height 245
drag, startPoint x: 811, startPoint y: 218, endPoint x: 911, endPoint y: 442, distance: 245.4
click at [911, 441] on div "Bulk Edit Categories Bulk Edit Filters Bulk Edit Pricing Bulk Edit Marketplaces…" at bounding box center [663, 377] width 1229 height 332
click at [913, 437] on div "Warning: This feature is set to deactivate all marketplaces that are not checke…" at bounding box center [663, 387] width 1229 height 245
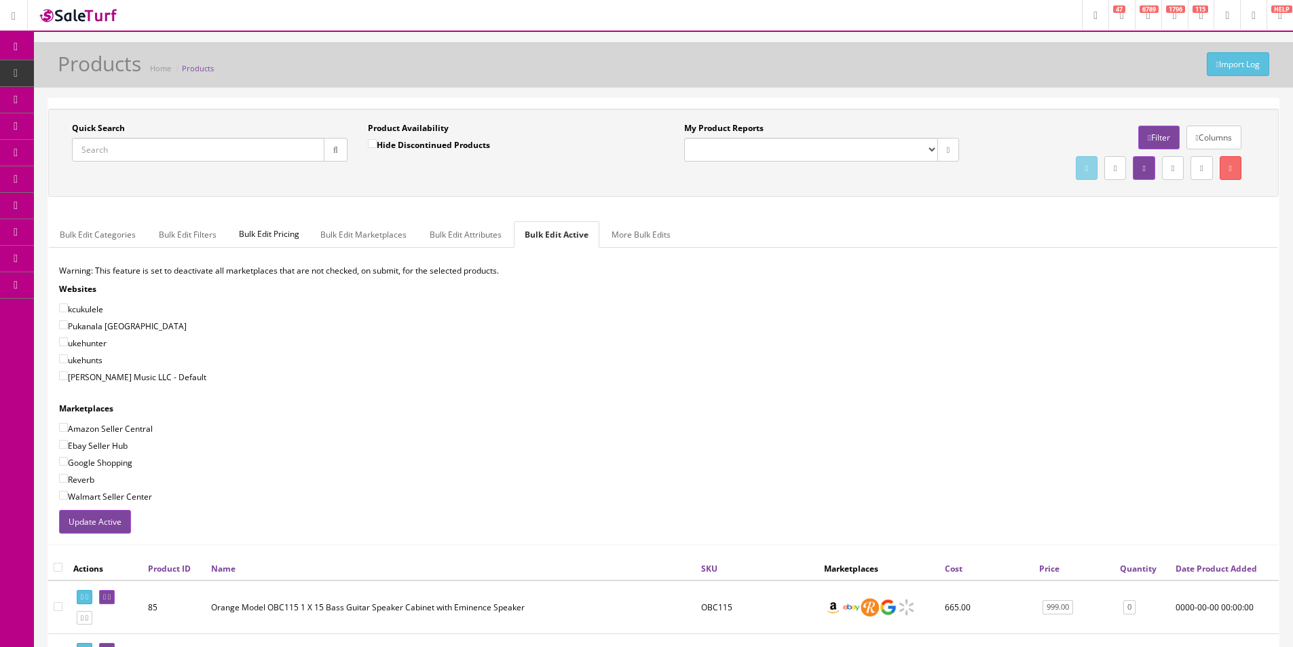
drag, startPoint x: 913, startPoint y: 437, endPoint x: 728, endPoint y: 420, distance: 186.0
click at [728, 420] on div "Warning: This feature is set to deactivate all marketplaces that are not checke…" at bounding box center [663, 387] width 1229 height 245
click at [1100, 239] on ul "Bulk Edit Categories Bulk Edit Filters Bulk Edit Pricing Bulk Edit Marketplaces…" at bounding box center [663, 234] width 1229 height 26
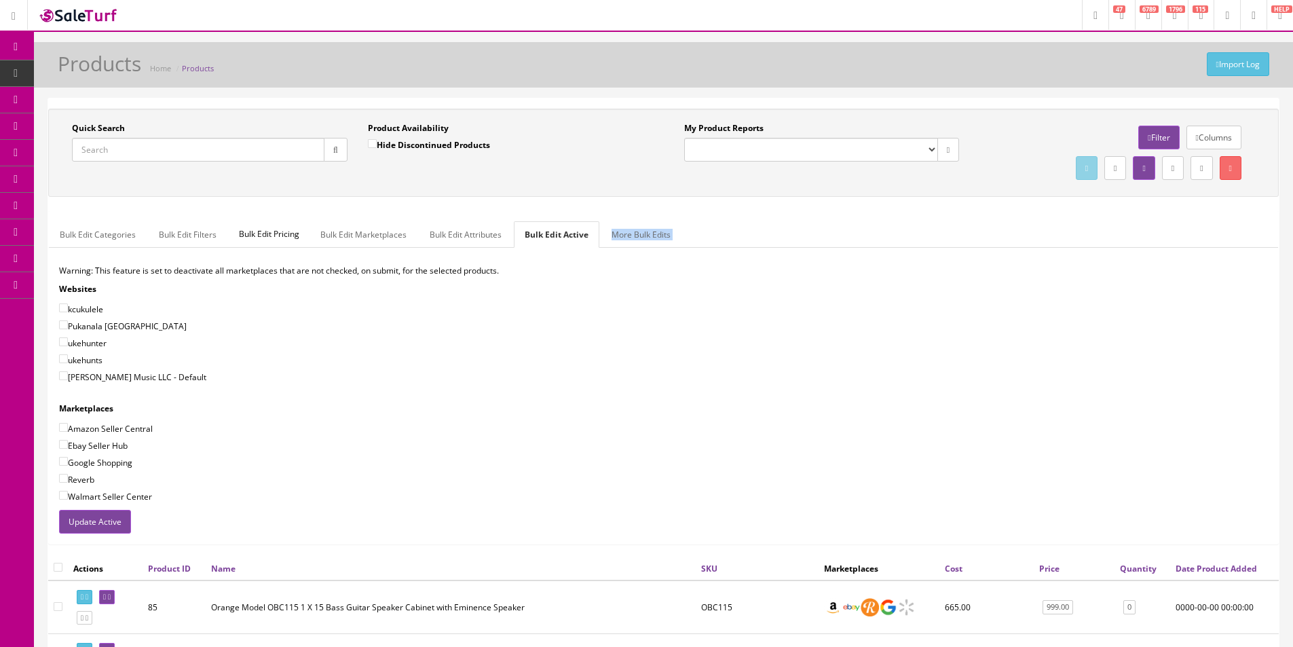
click at [1100, 239] on ul "Bulk Edit Categories Bulk Edit Filters Bulk Edit Pricing Bulk Edit Marketplaces…" at bounding box center [663, 234] width 1229 height 26
click at [549, 191] on div "Quick Search Date From Product Availability Hide Discontinued Products Date To …" at bounding box center [663, 153] width 1230 height 88
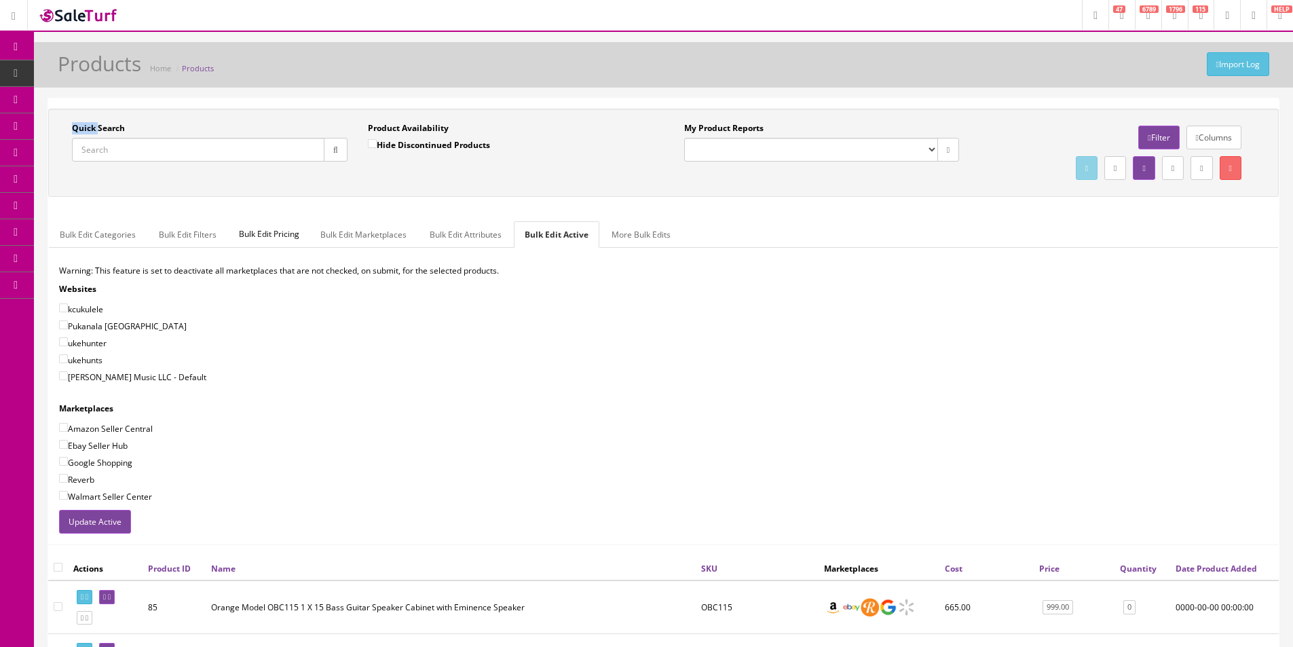
click at [549, 192] on div "Quick Search Date From Product Availability Hide Discontinued Products Date To …" at bounding box center [663, 153] width 1230 height 88
click at [549, 193] on div "Quick Search Date From Product Availability Hide Discontinued Products Date To …" at bounding box center [663, 153] width 1230 height 88
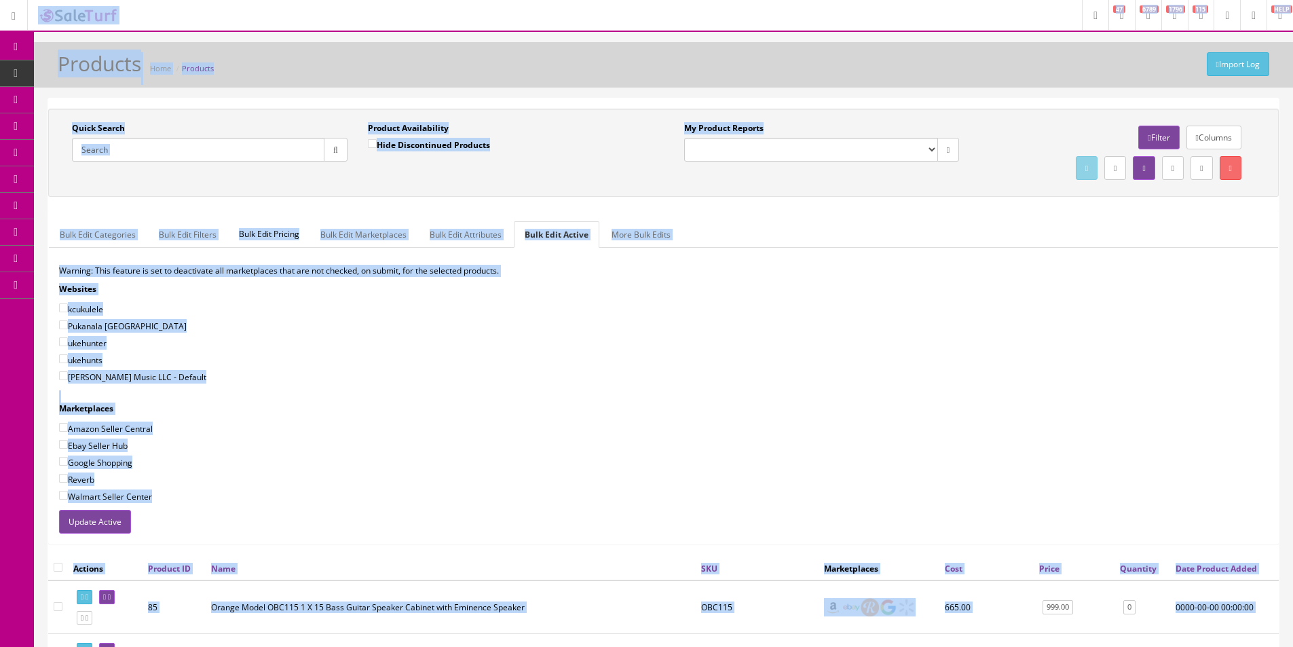
click at [560, 84] on div "Import Log Products Home Products" at bounding box center [663, 68] width 1238 height 33
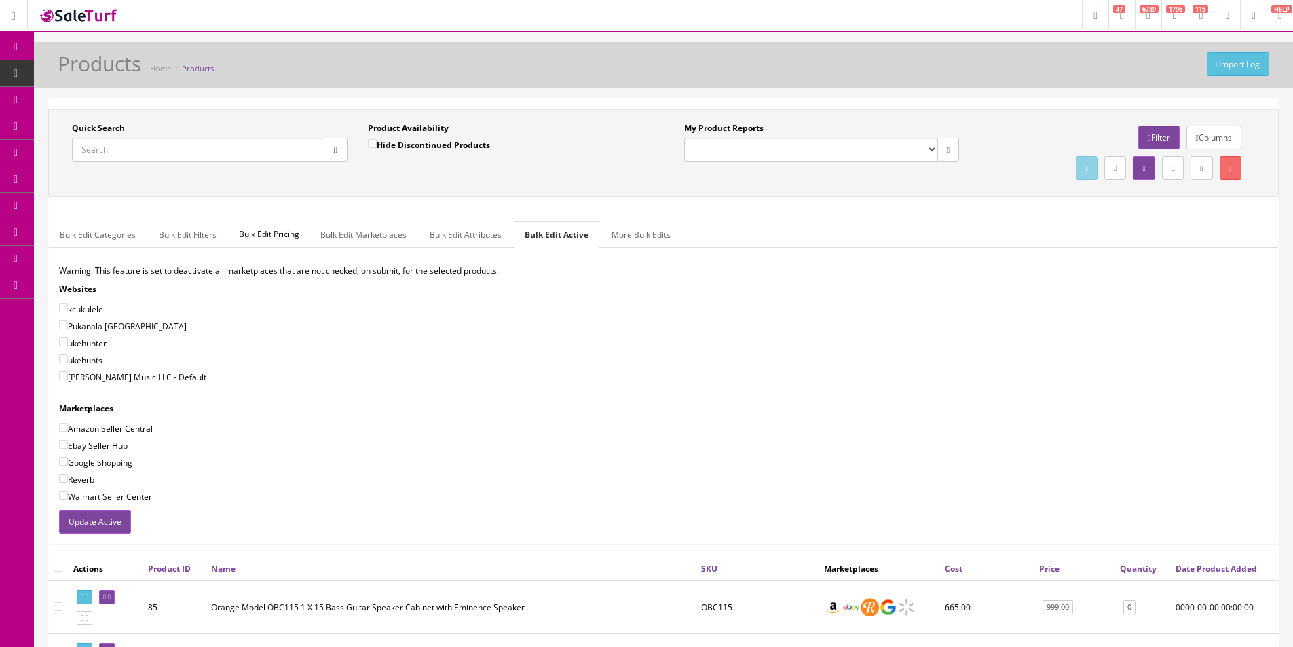
click at [559, 85] on div "Import Log Products Home Products" at bounding box center [663, 64] width 1259 height 45
click at [559, 86] on div "Import Log Products Home Products" at bounding box center [663, 64] width 1259 height 45
click at [559, 87] on div "Import Log Products Home Products" at bounding box center [663, 64] width 1259 height 45
click at [559, 86] on div "Import Log Products Home Products" at bounding box center [663, 64] width 1259 height 45
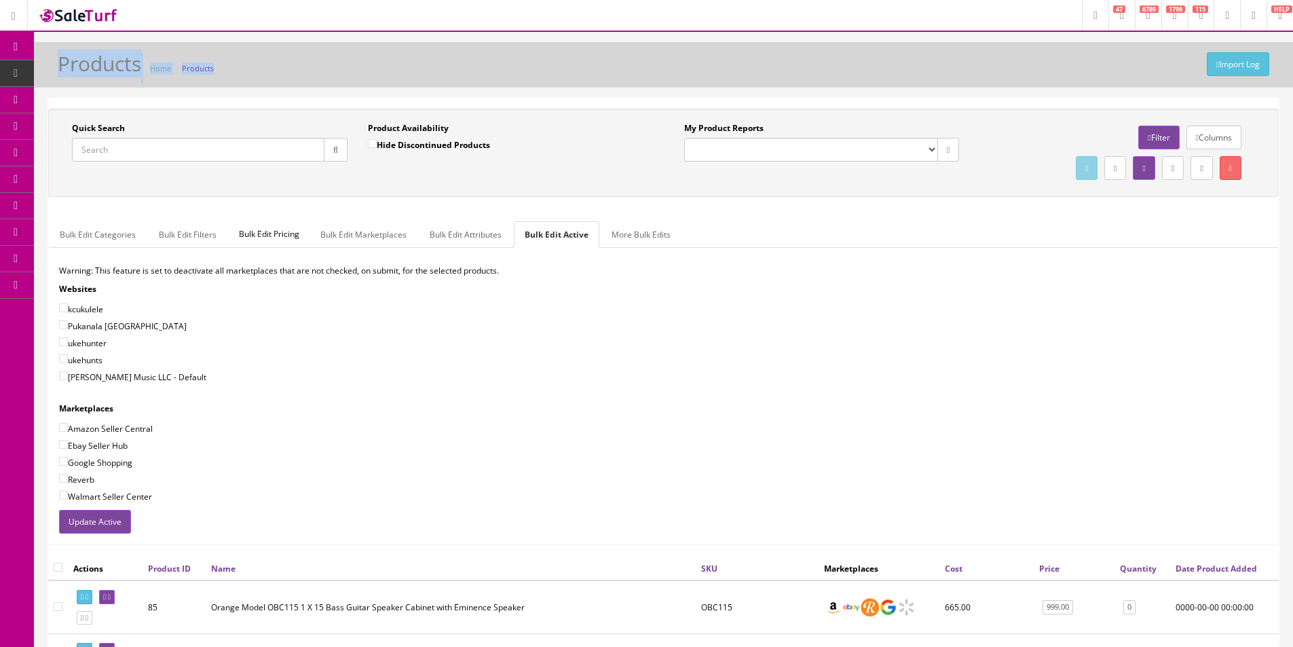
click at [558, 86] on div "Import Log Products Home Products" at bounding box center [663, 64] width 1259 height 45
click at [558, 87] on div "Import Log Products Home Products" at bounding box center [663, 64] width 1259 height 45
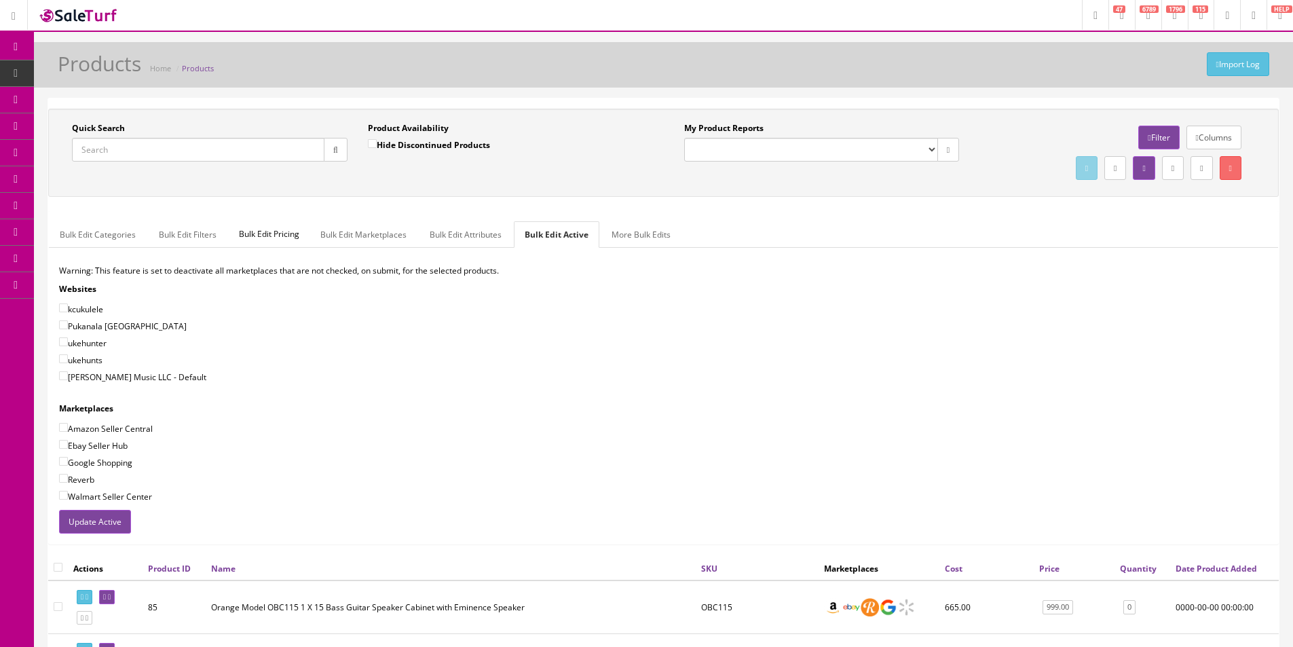
click at [558, 87] on div "Import Log Products Home Products" at bounding box center [663, 64] width 1259 height 45
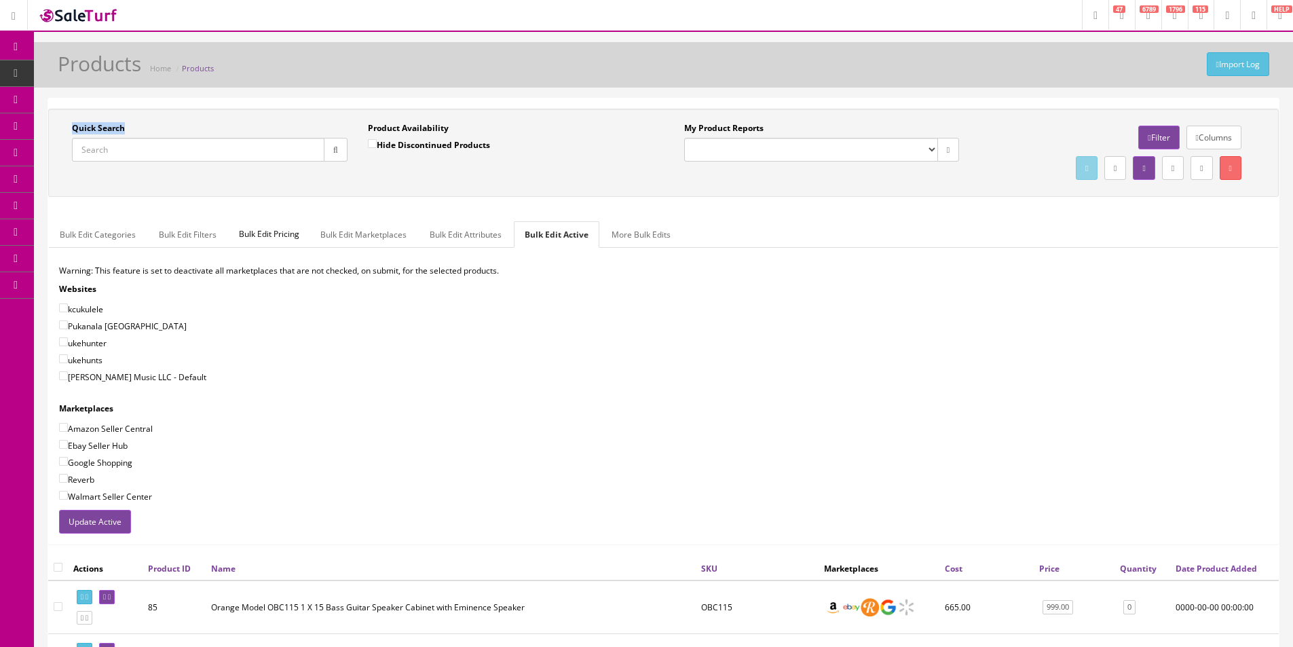
drag, startPoint x: 558, startPoint y: 90, endPoint x: 522, endPoint y: 12, distance: 85.6
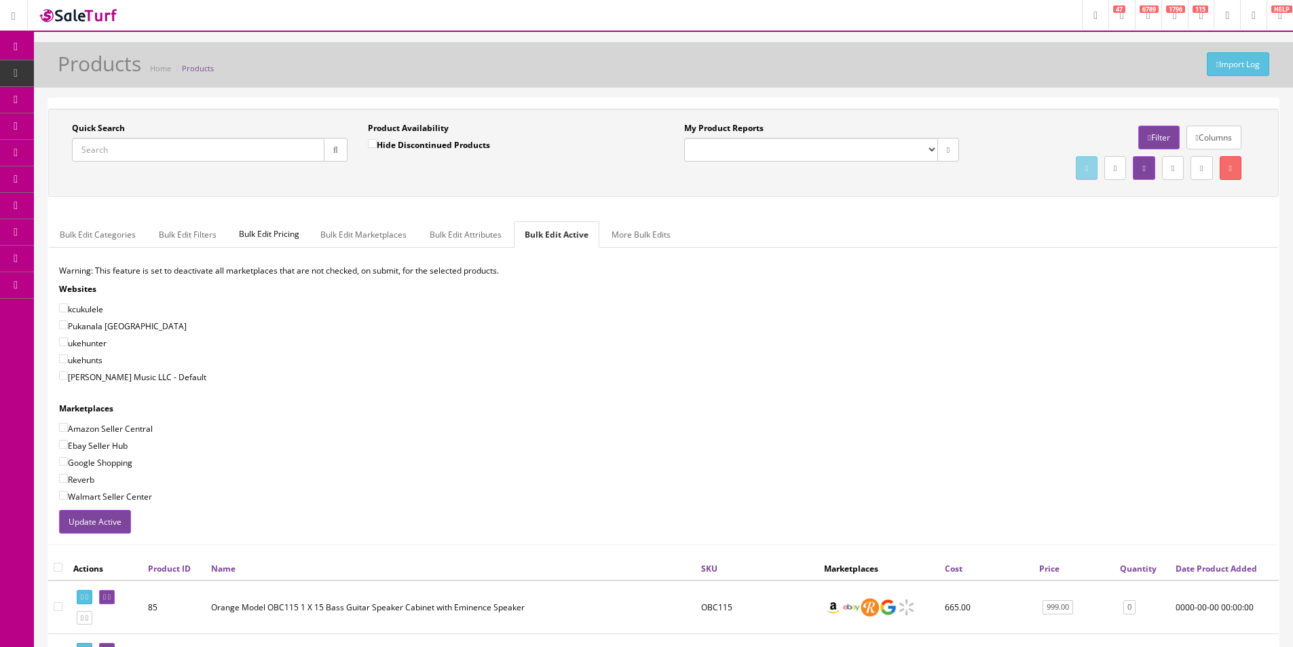
click at [24, 48] on link "Dashboard" at bounding box center [17, 47] width 34 height 26
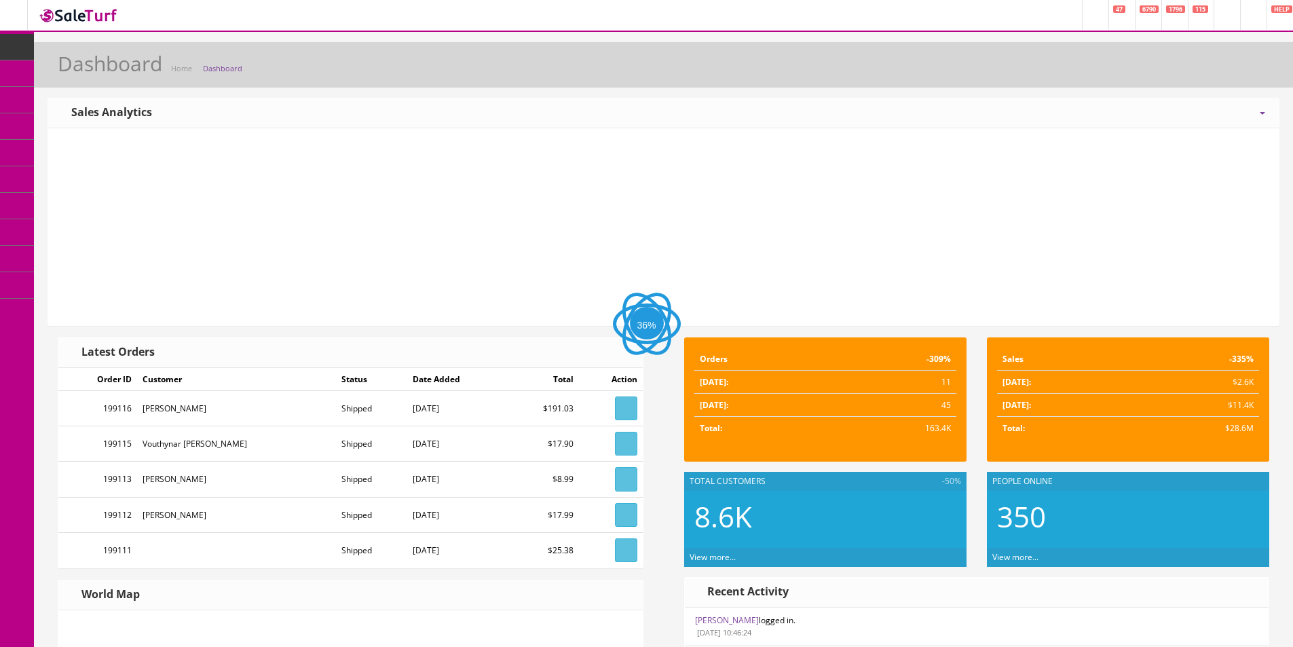
click at [254, 178] on div at bounding box center [663, 226] width 1210 height 176
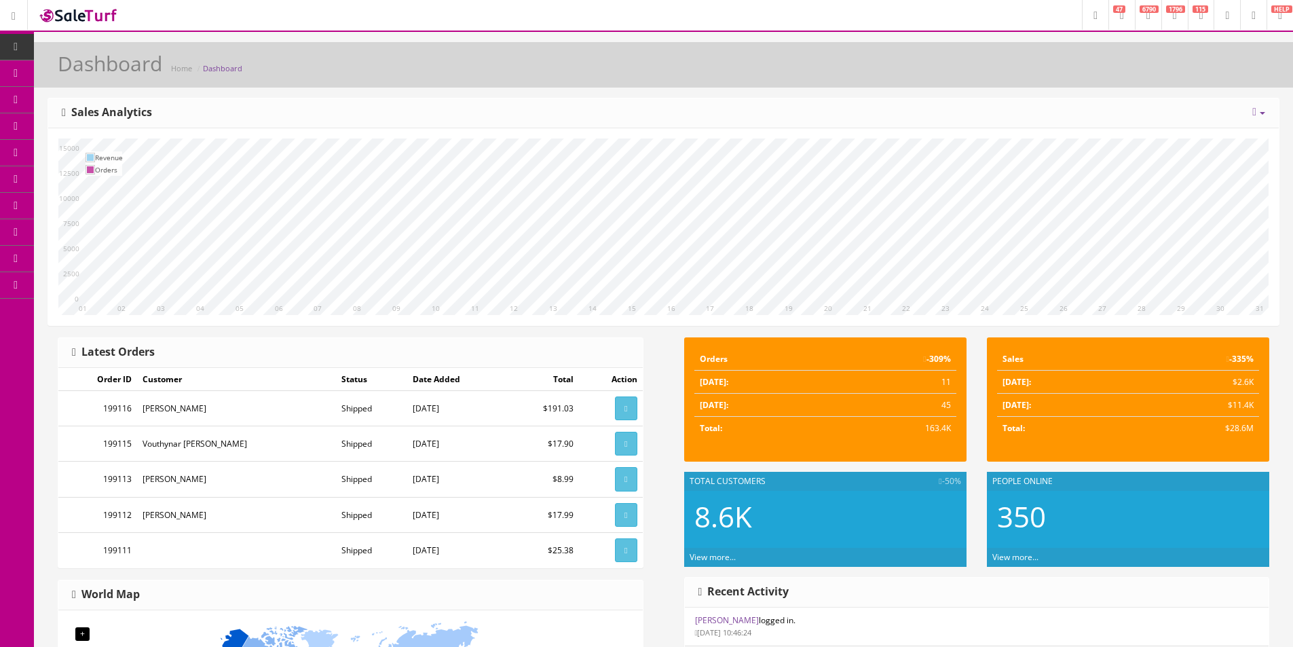
click at [61, 150] on link "Order List" at bounding box center [105, 153] width 142 height 26
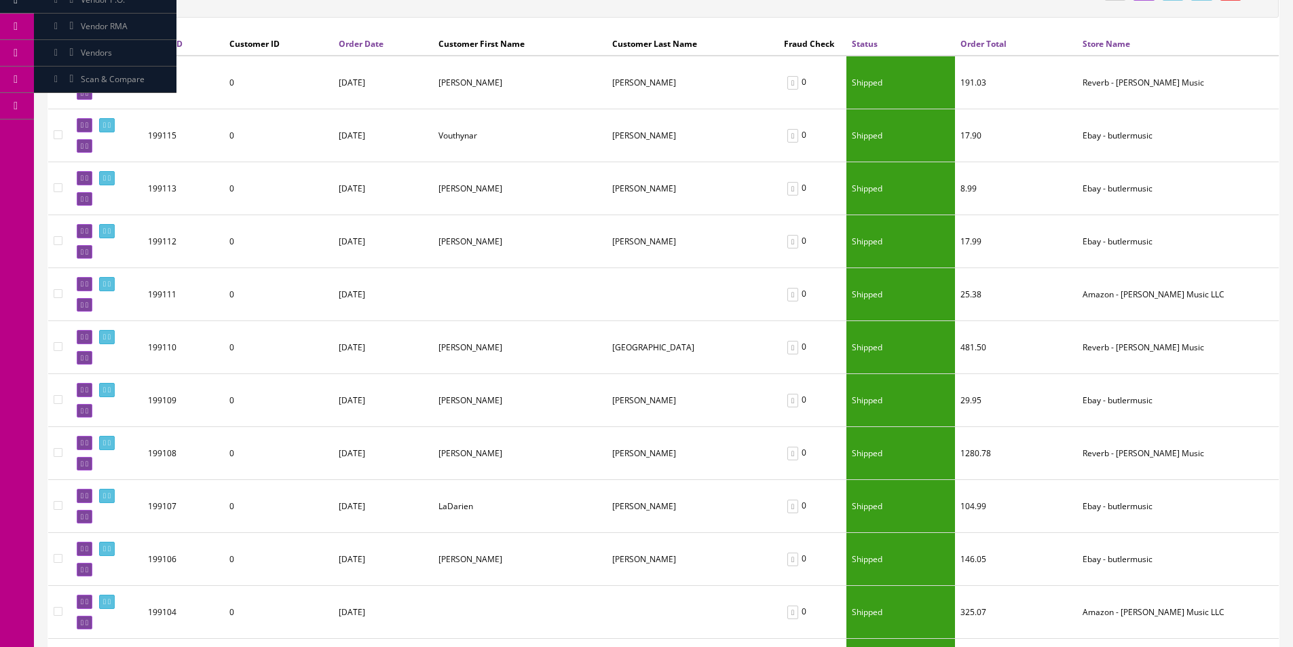
scroll to position [339, 0]
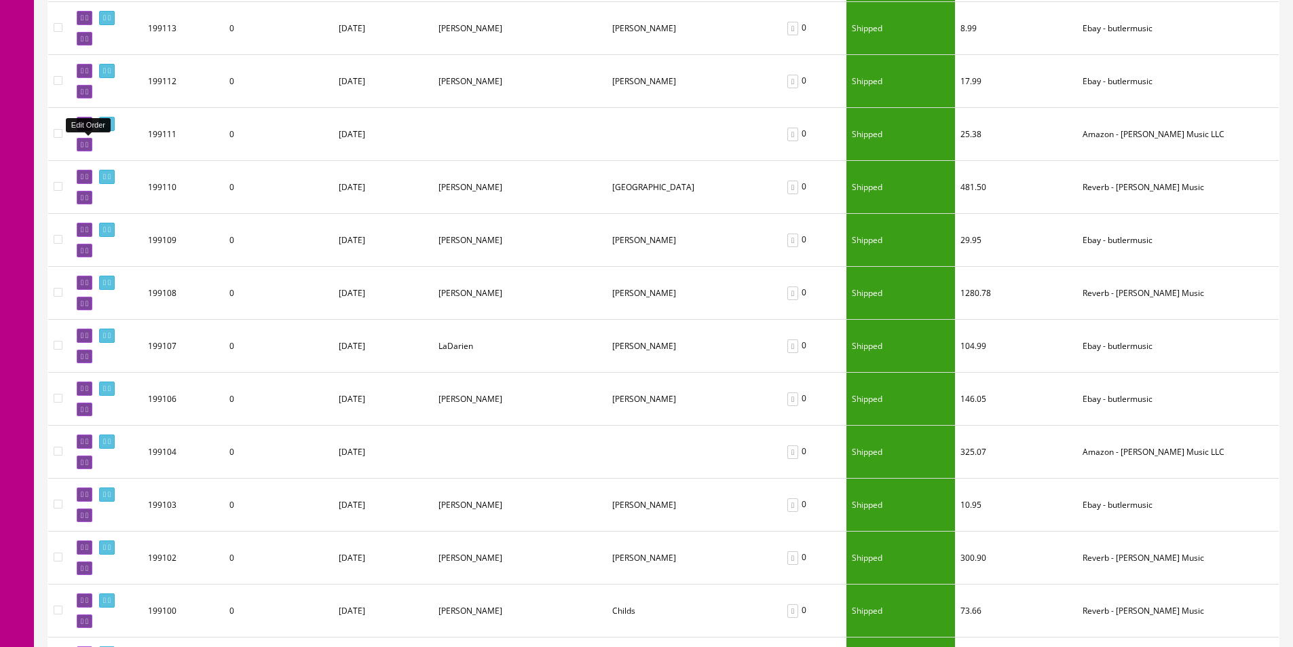
click at [88, 145] on icon at bounding box center [86, 144] width 3 height 7
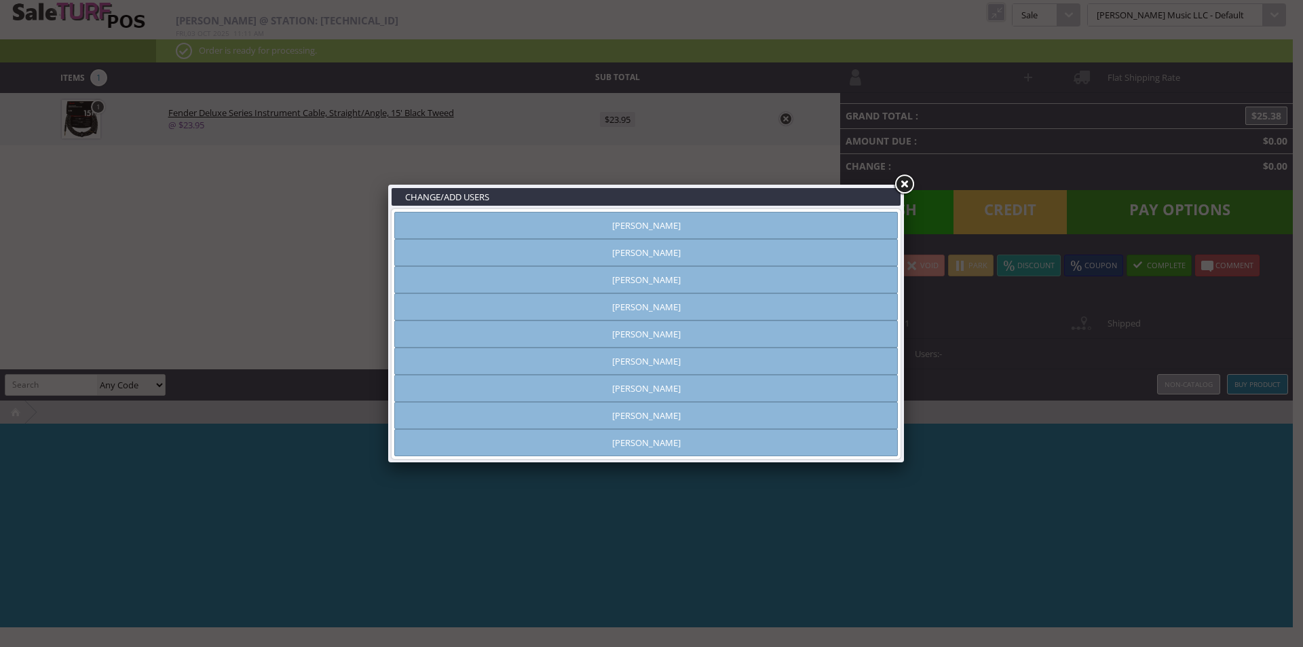
type input "[PERSON_NAME]"
click at [905, 184] on link at bounding box center [904, 184] width 24 height 24
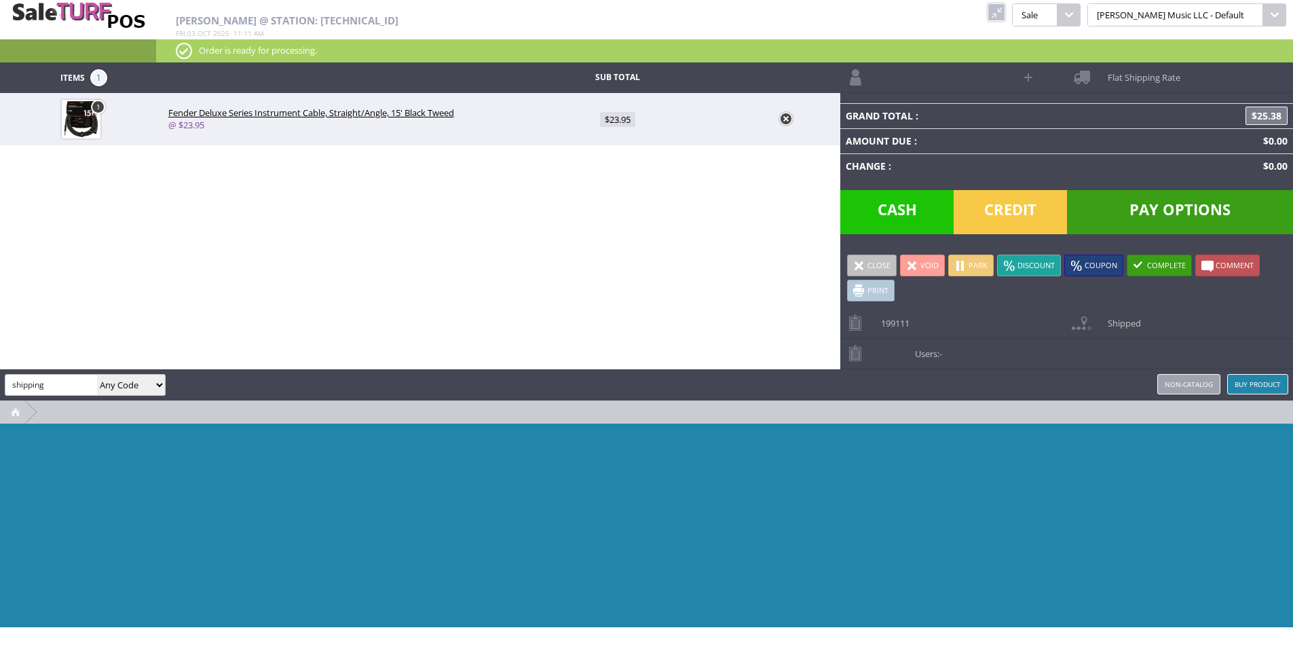
type input "shipping"
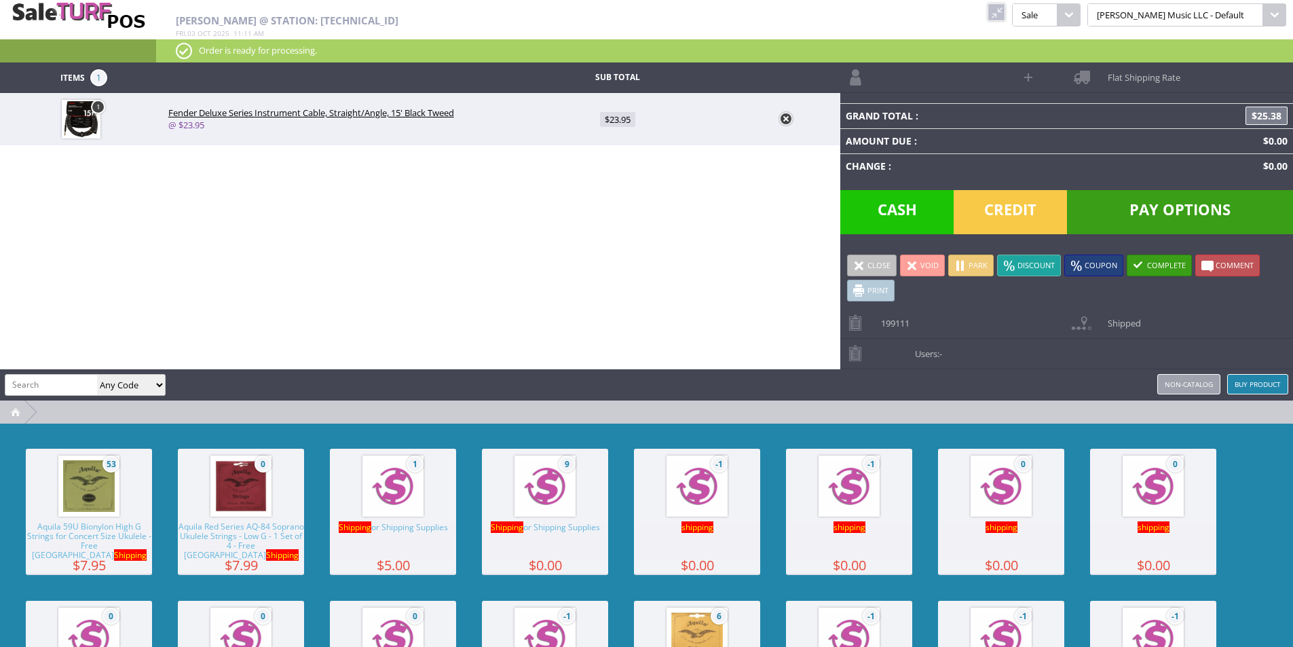
click at [350, 482] on span "1" at bounding box center [393, 486] width 127 height 75
click at [620, 176] on span "$5.00" at bounding box center [618, 171] width 31 height 15
type input "5"
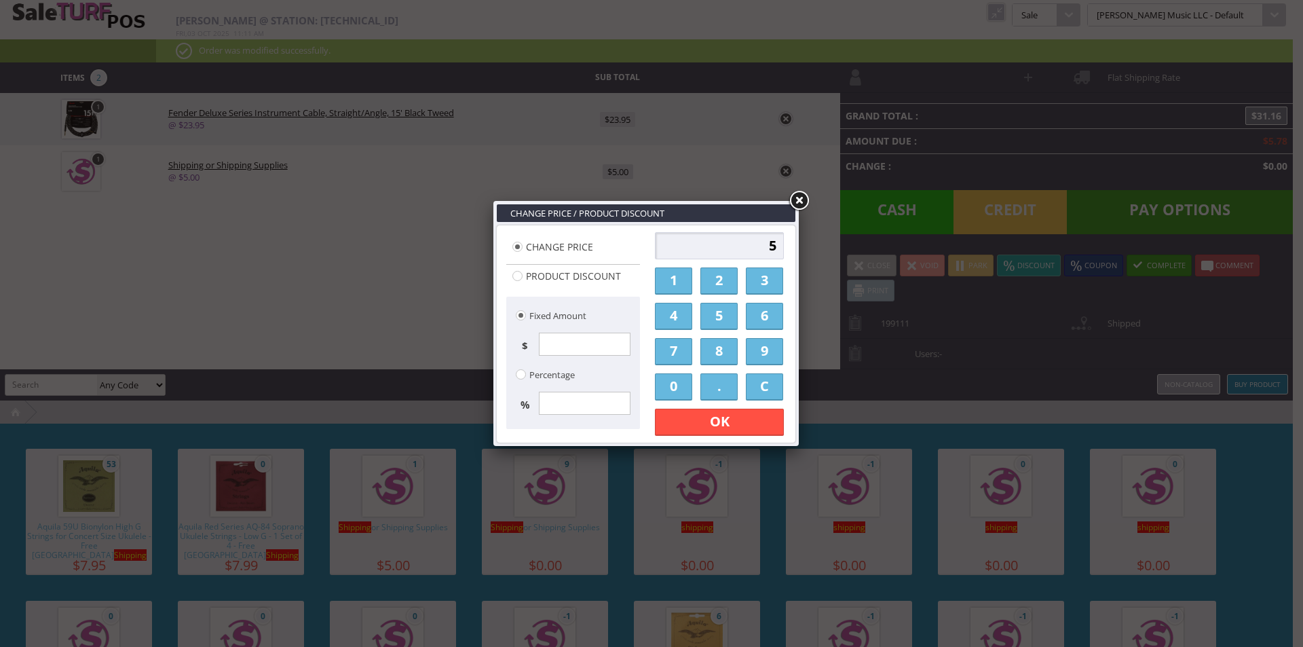
click at [758, 254] on input "5" at bounding box center [719, 245] width 129 height 27
type input "1000"
click at [738, 423] on link "OK" at bounding box center [719, 421] width 129 height 27
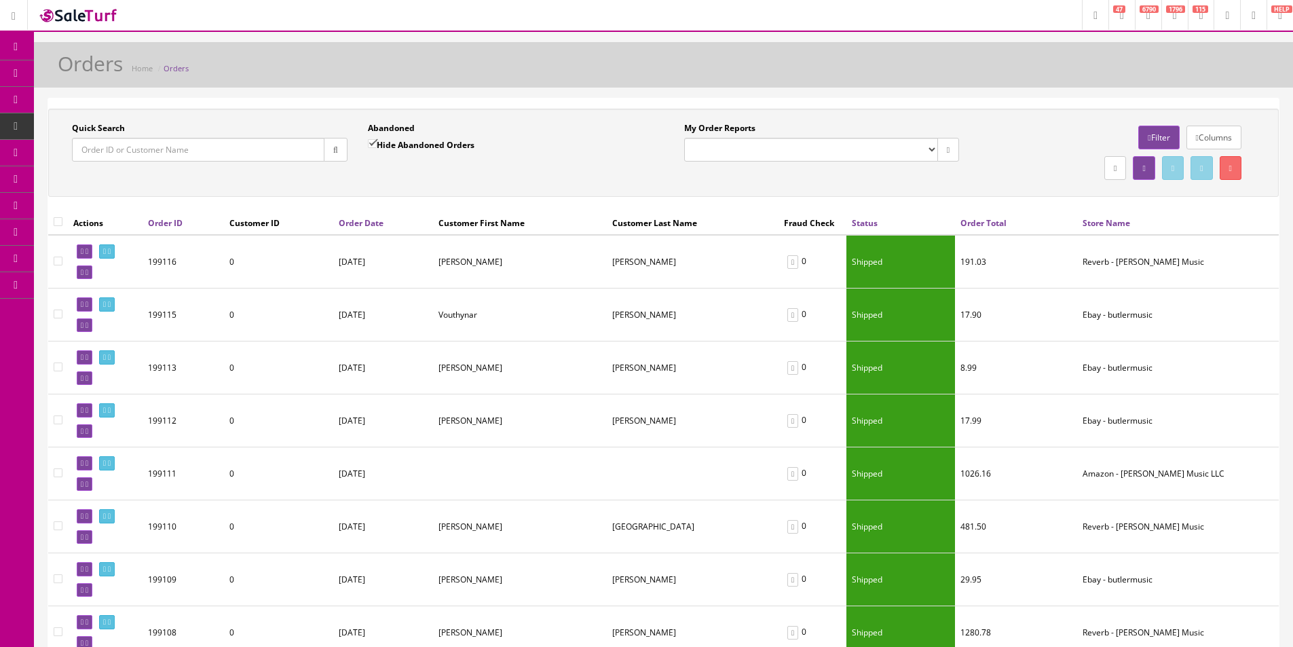
click at [227, 153] on input "Quick Search" at bounding box center [198, 150] width 252 height 24
paste input "TEODORA"
type input "TEODORA"
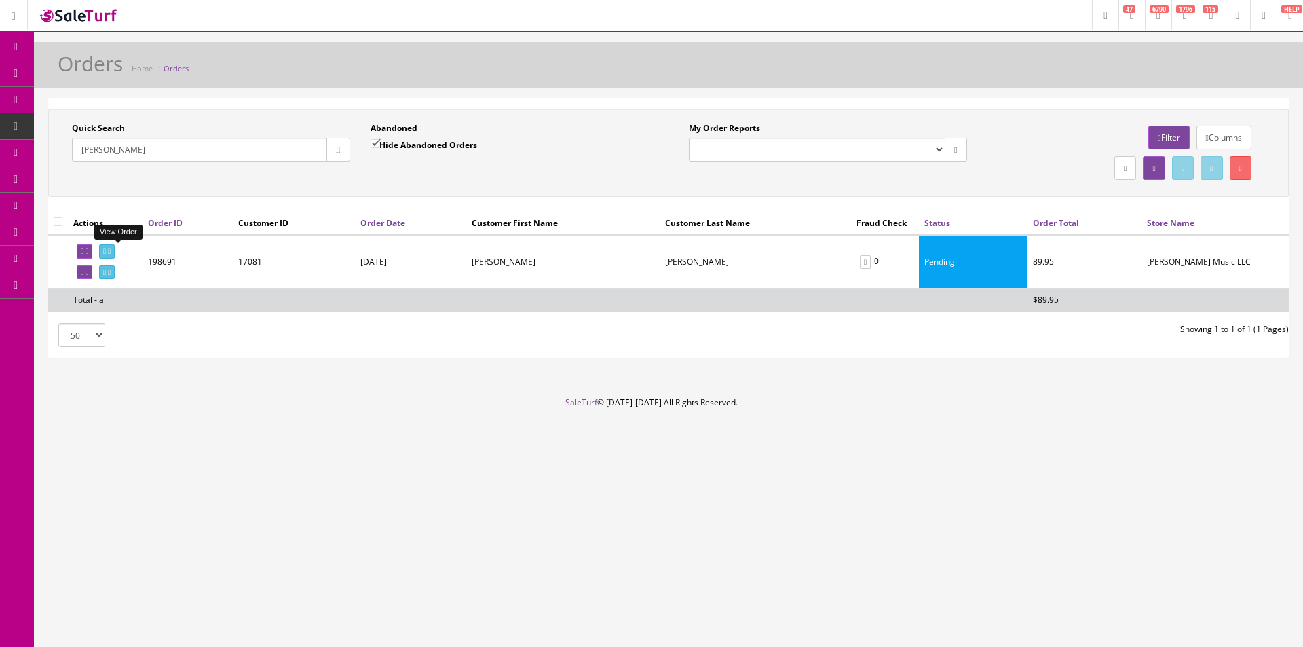
click at [115, 254] on link at bounding box center [107, 251] width 16 height 14
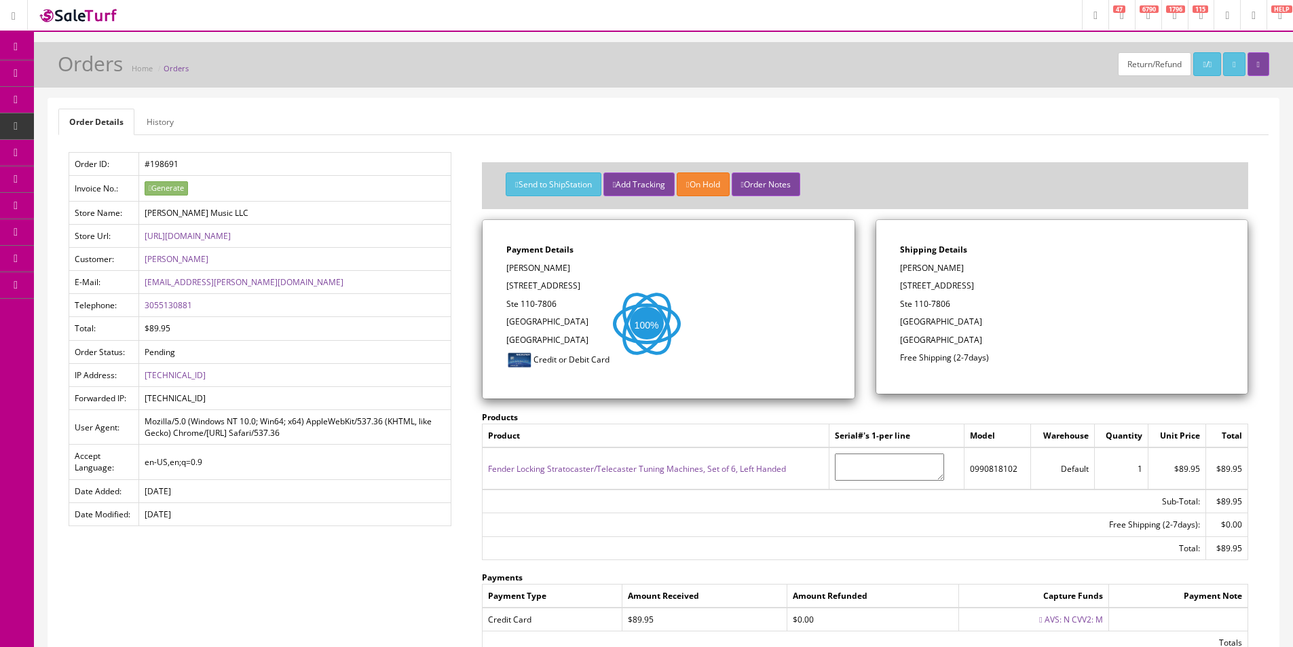
click at [172, 131] on link "History" at bounding box center [160, 122] width 49 height 26
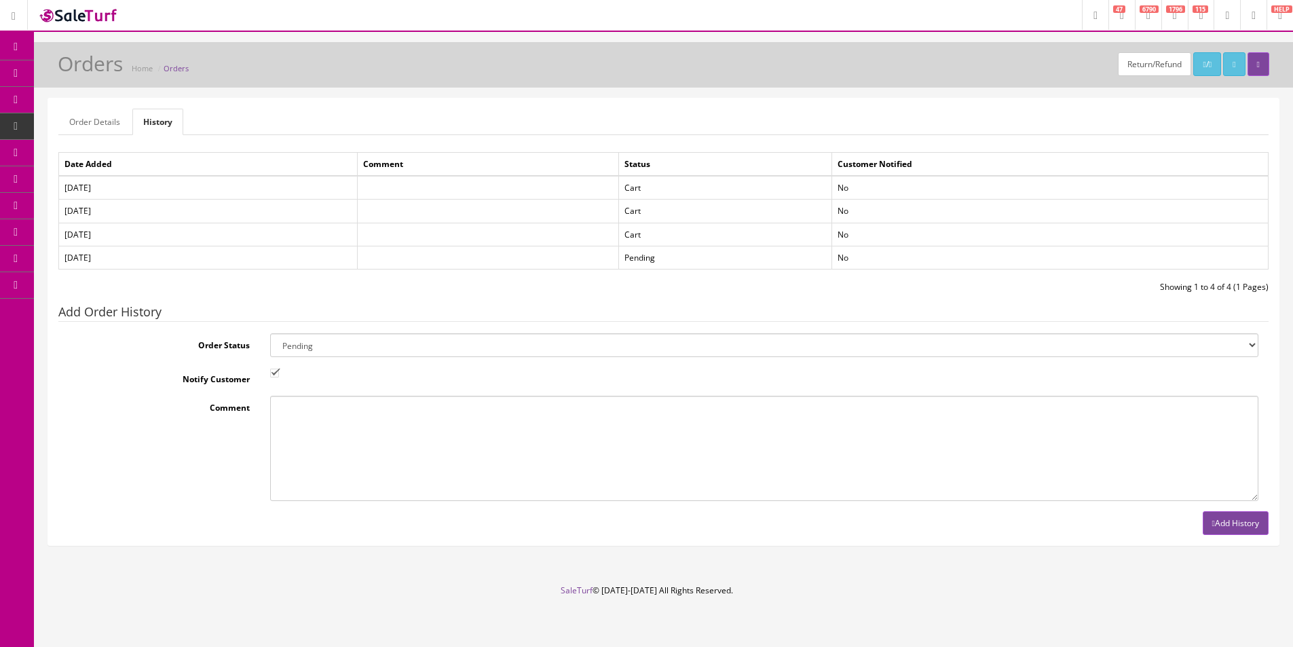
click at [360, 351] on select "Amazon Cart Awaiting Product Canceled Canceled Reversal Cart Chargeback Complet…" at bounding box center [764, 345] width 988 height 24
select select "25"
drag, startPoint x: 360, startPoint y: 349, endPoint x: 337, endPoint y: 362, distance: 26.1
click at [360, 349] on select "Amazon Cart Awaiting Product Canceled Canceled Reversal Cart Chargeback Complet…" at bounding box center [764, 345] width 988 height 24
click at [1232, 514] on button "Add History" at bounding box center [1235, 523] width 66 height 24
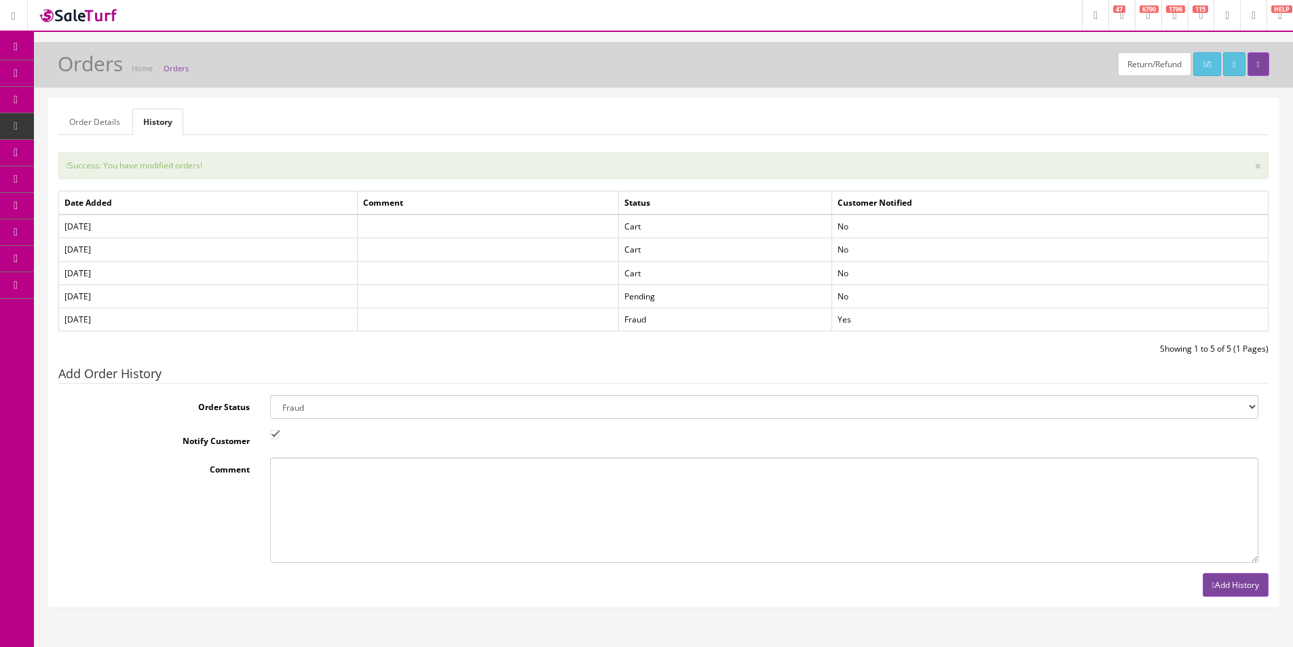
click at [81, 155] on icon at bounding box center [78, 152] width 14 height 11
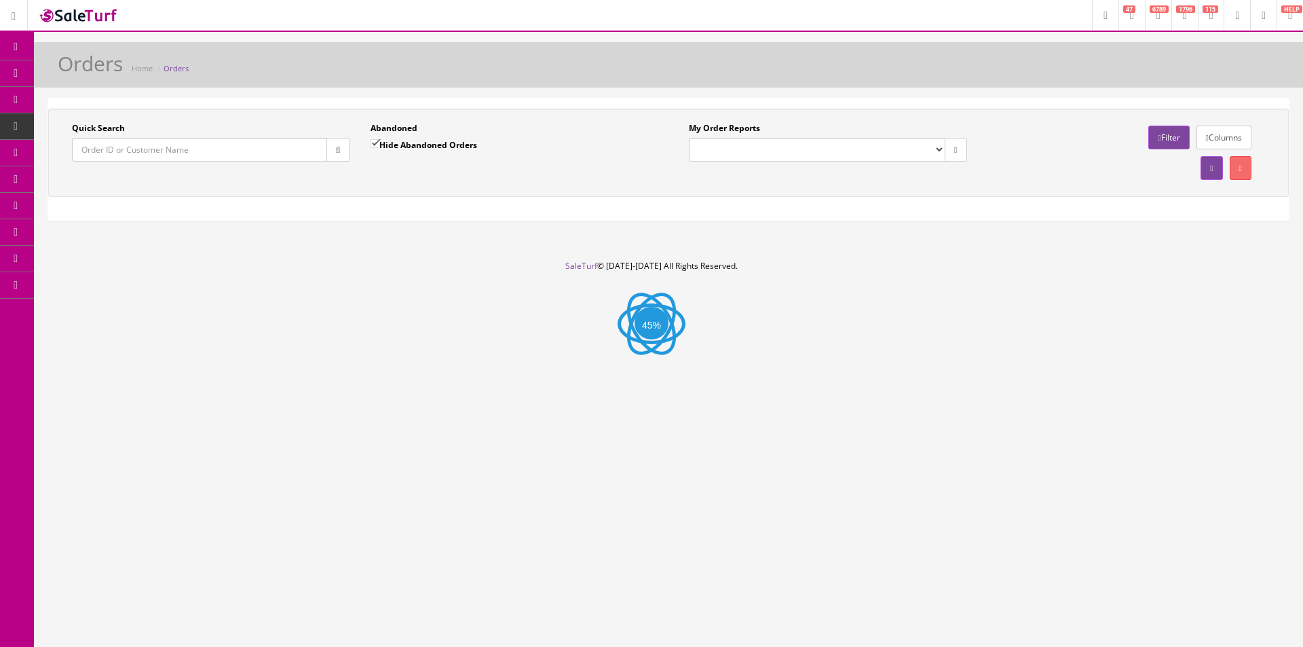
click at [763, 153] on select "[PERSON_NAME] Music LLC Orders Pending Website Orders" at bounding box center [817, 150] width 256 height 24
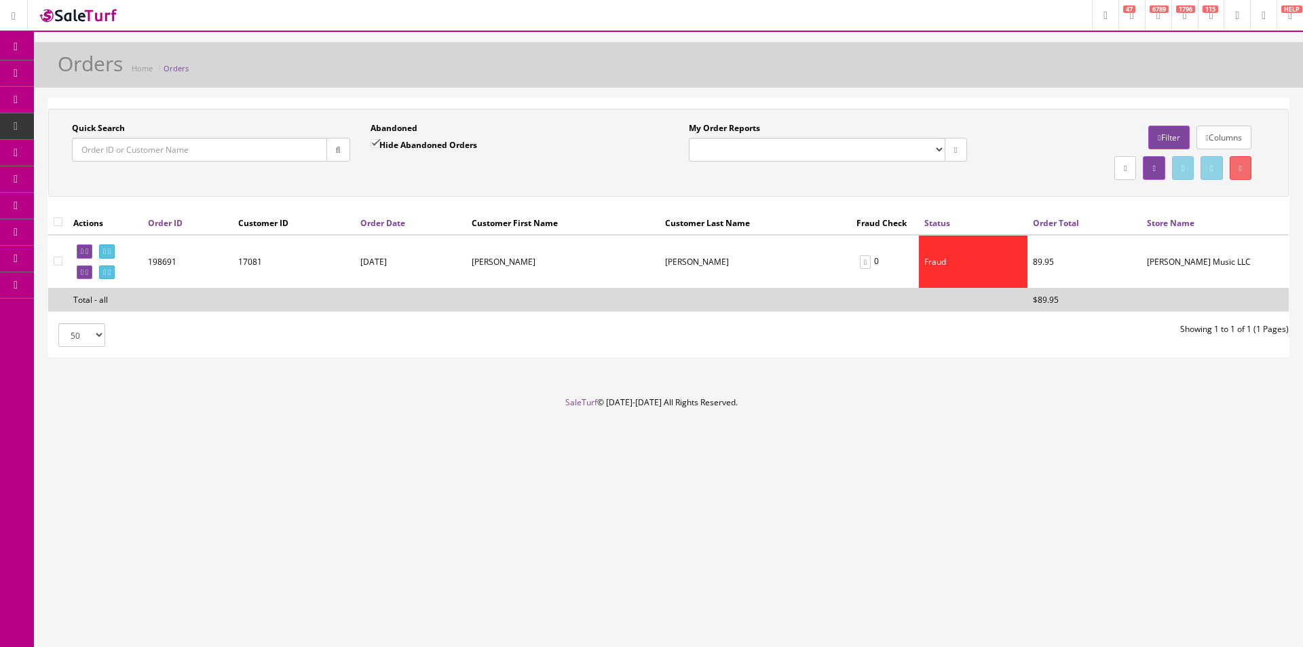
select select "175"
click at [689, 138] on select "[PERSON_NAME] Music LLC Orders Pending Website Orders" at bounding box center [817, 150] width 256 height 24
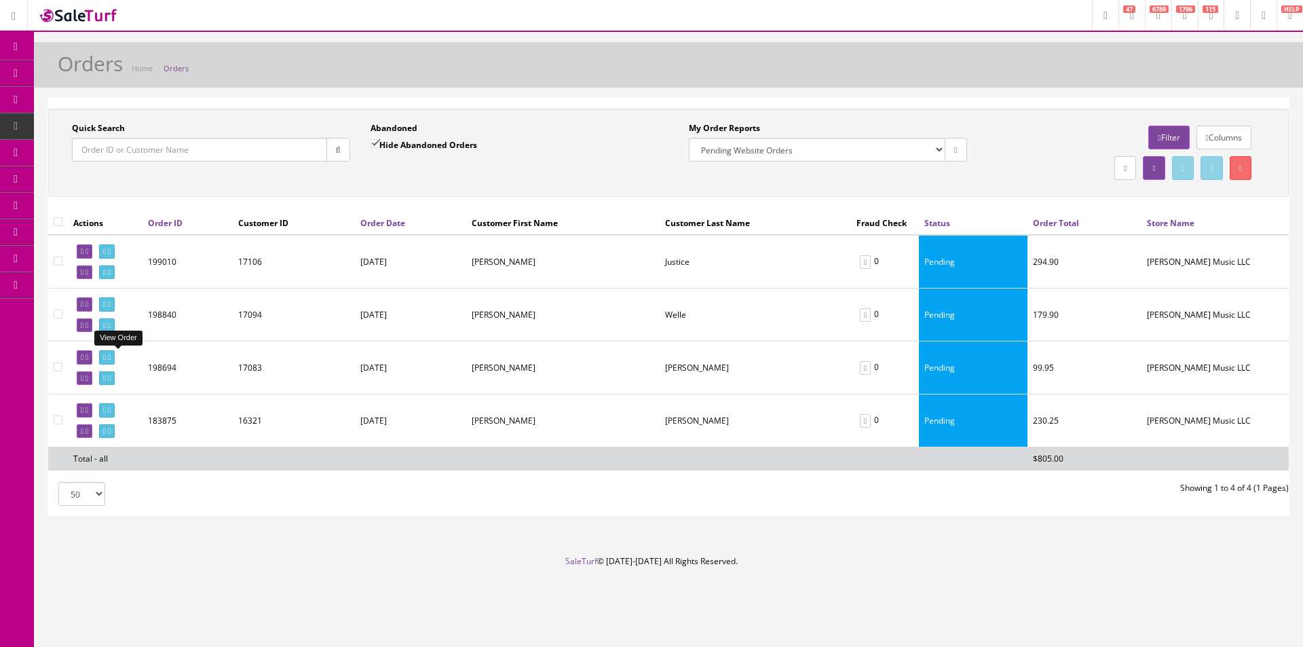
click at [444, 311] on td "09/27/2025" at bounding box center [410, 314] width 111 height 53
click at [444, 308] on td "09/27/2025" at bounding box center [410, 314] width 111 height 53
click at [115, 300] on link at bounding box center [107, 304] width 16 height 14
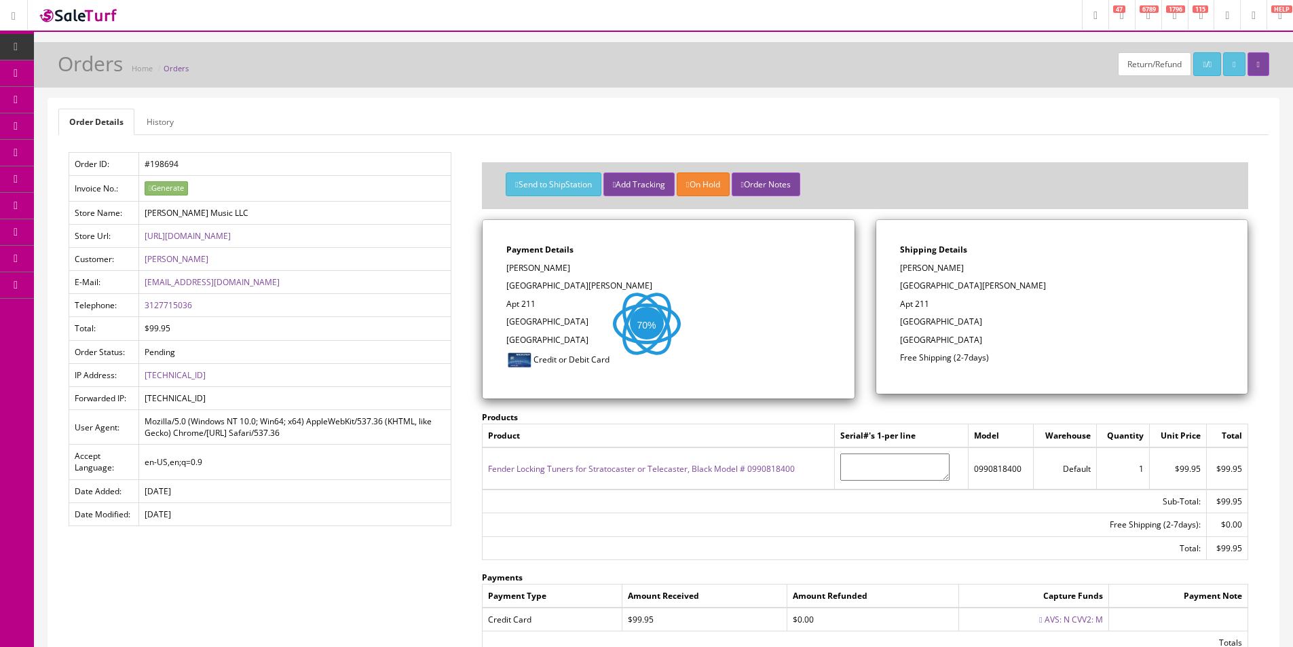
click at [172, 121] on link "History" at bounding box center [160, 122] width 49 height 26
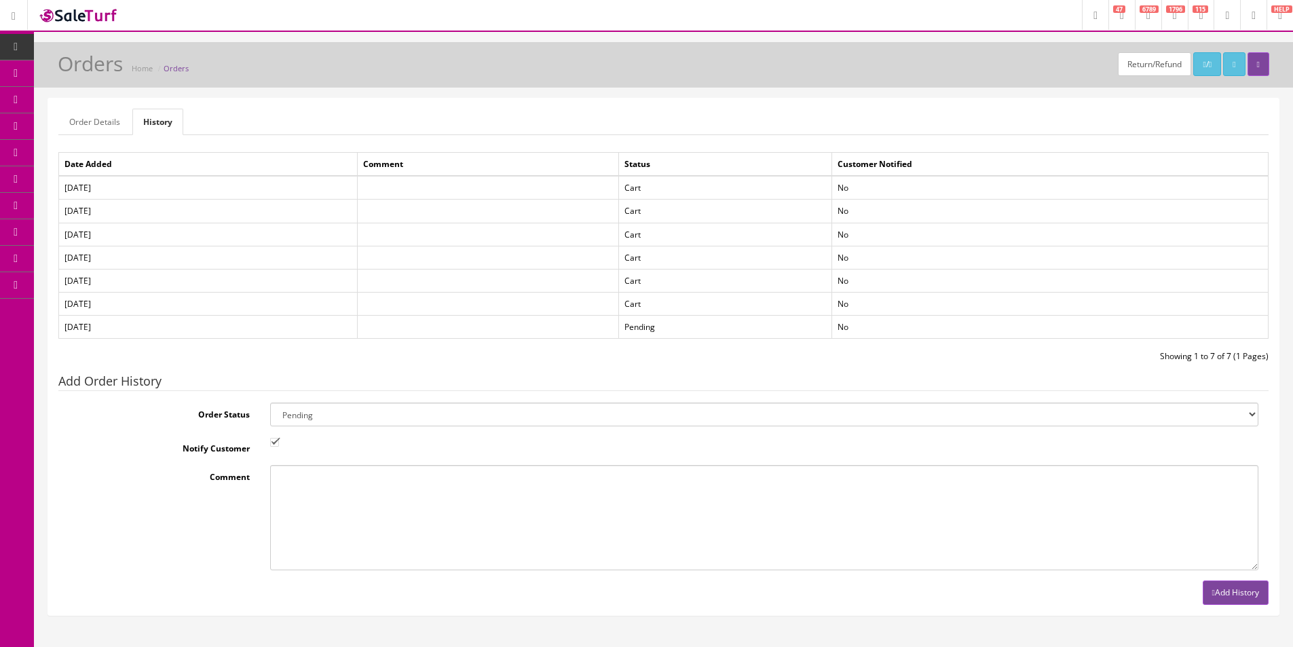
click at [336, 411] on select "Amazon Cart Awaiting Product Canceled Canceled Reversal Cart Chargeback Complet…" at bounding box center [764, 414] width 988 height 24
select select "25"
drag, startPoint x: 336, startPoint y: 411, endPoint x: 379, endPoint y: 423, distance: 44.3
click at [336, 411] on select "Amazon Cart Awaiting Product Canceled Canceled Reversal Cart Chargeback Complet…" at bounding box center [764, 414] width 988 height 24
click at [1229, 588] on button "Add History" at bounding box center [1235, 592] width 66 height 24
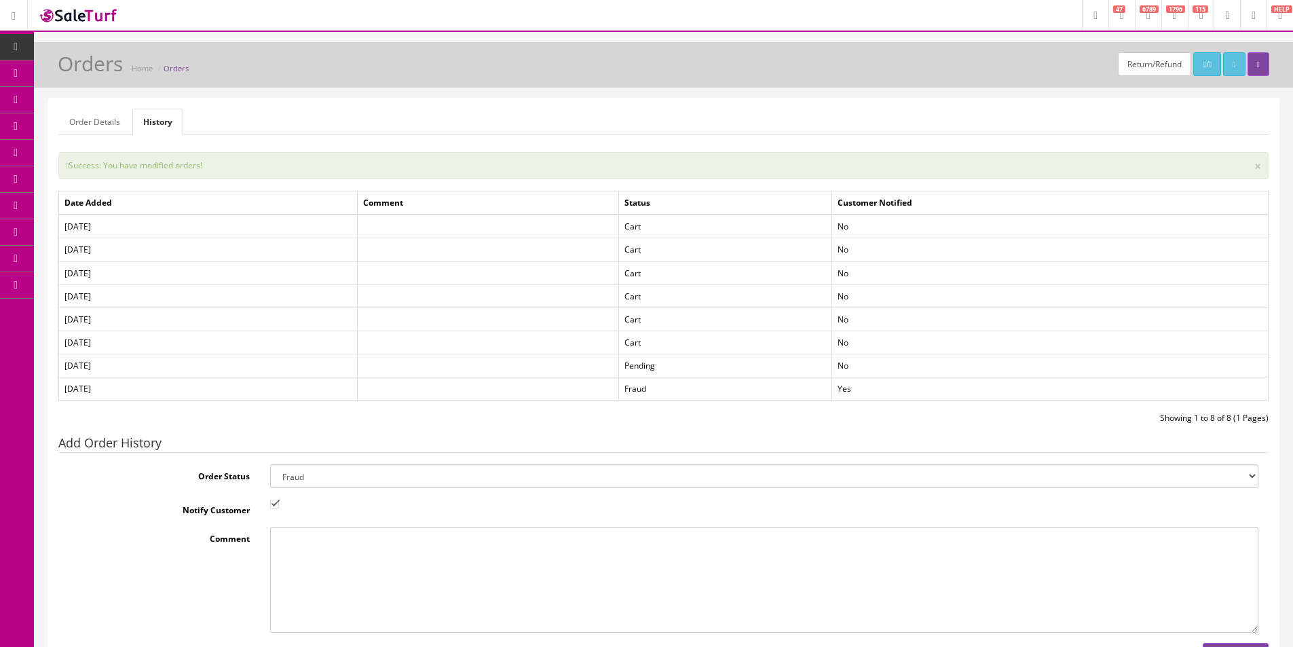
drag, startPoint x: 93, startPoint y: 113, endPoint x: 225, endPoint y: 212, distance: 164.3
click at [93, 114] on link "Order Details" at bounding box center [94, 122] width 73 height 26
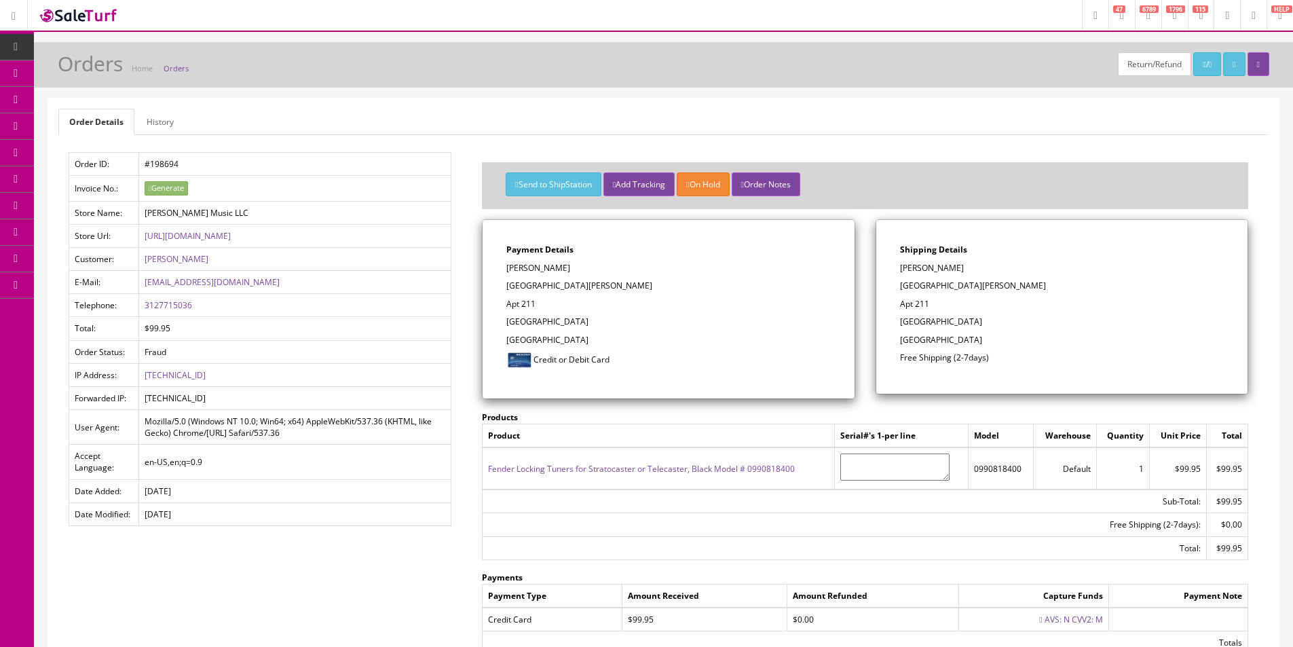
click at [522, 271] on p "James Riley" at bounding box center [668, 268] width 324 height 12
copy div "James Riley"
click at [459, 207] on div "Order ID: #198694 Invoice No.: Generate Store Name: Butler Music LLC Store Url:…" at bounding box center [259, 344] width 403 height 385
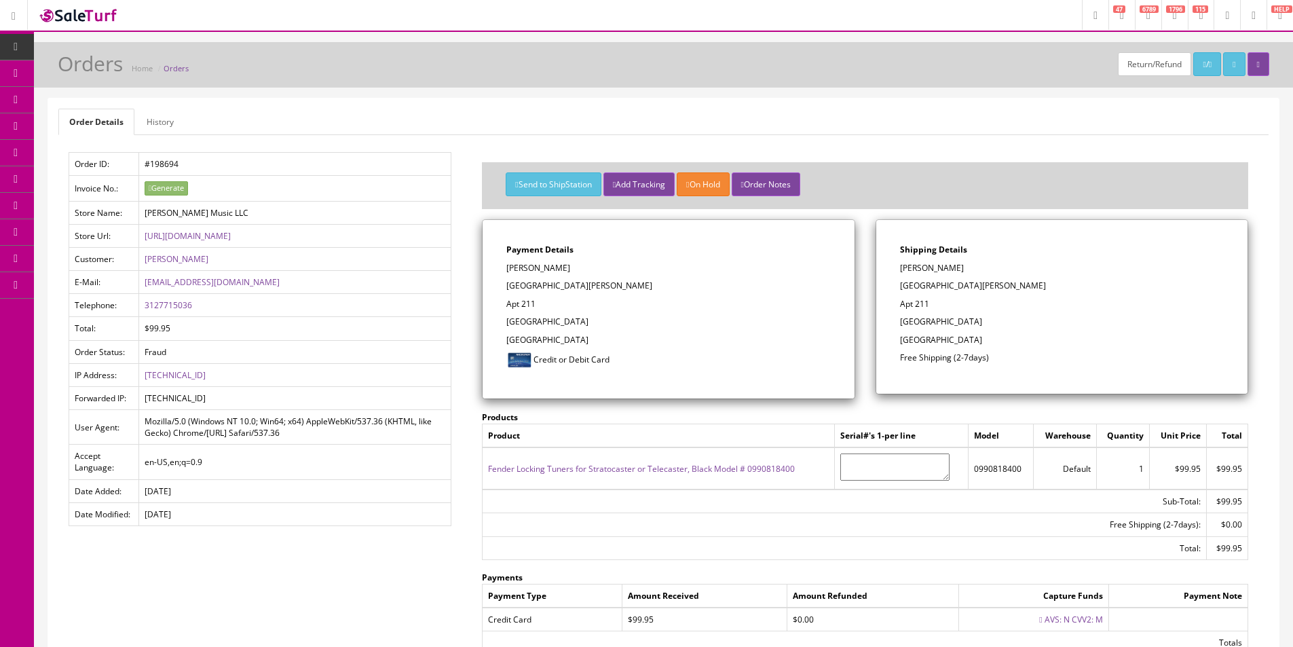
click at [459, 207] on div "Order ID: #198694 Invoice No.: Generate Store Name: Butler Music LLC Store Url:…" at bounding box center [259, 344] width 403 height 385
drag, startPoint x: 459, startPoint y: 207, endPoint x: 124, endPoint y: 180, distance: 336.3
click at [459, 207] on div "Order ID: #198694 Invoice No.: Generate Store Name: Butler Music LLC Store Url:…" at bounding box center [259, 344] width 403 height 385
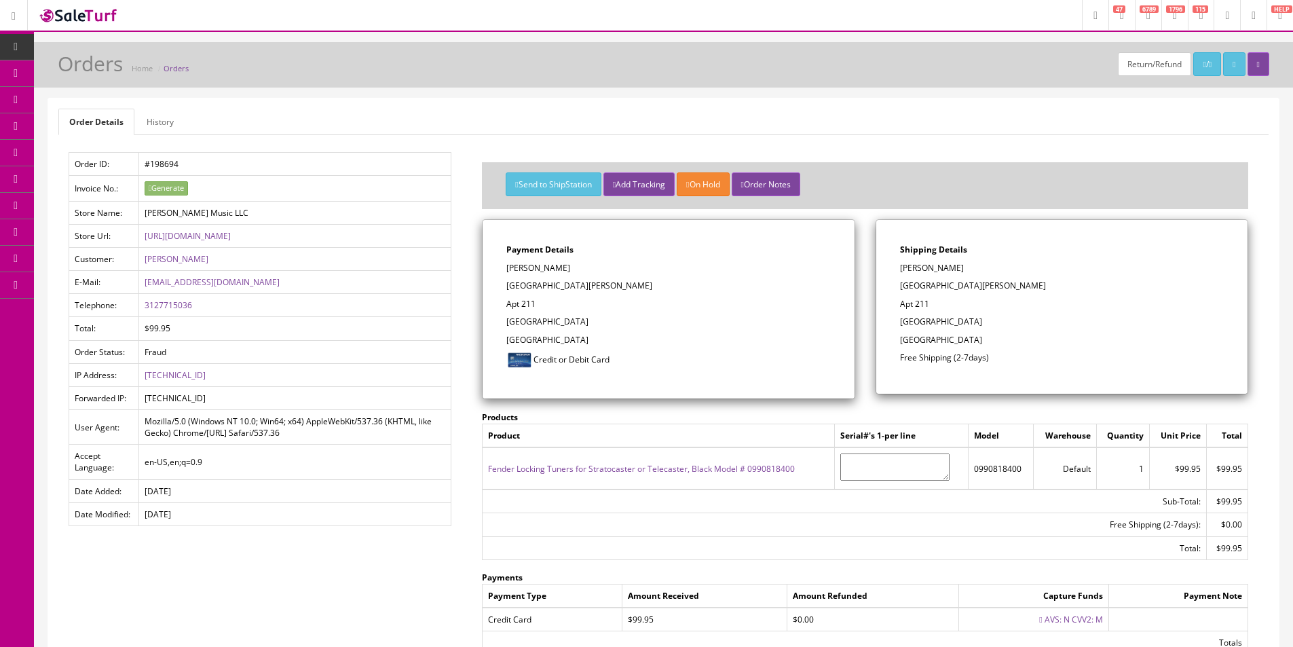
click at [106, 154] on span "Order List" at bounding box center [99, 153] width 37 height 12
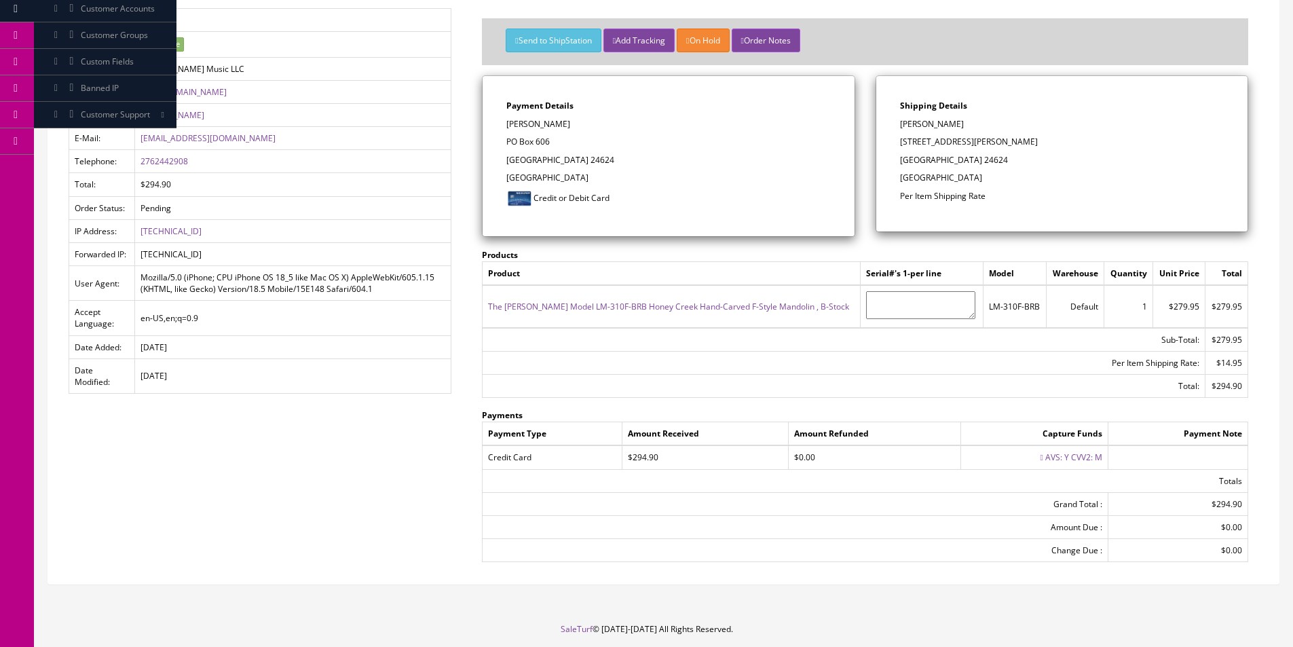
scroll to position [120, 0]
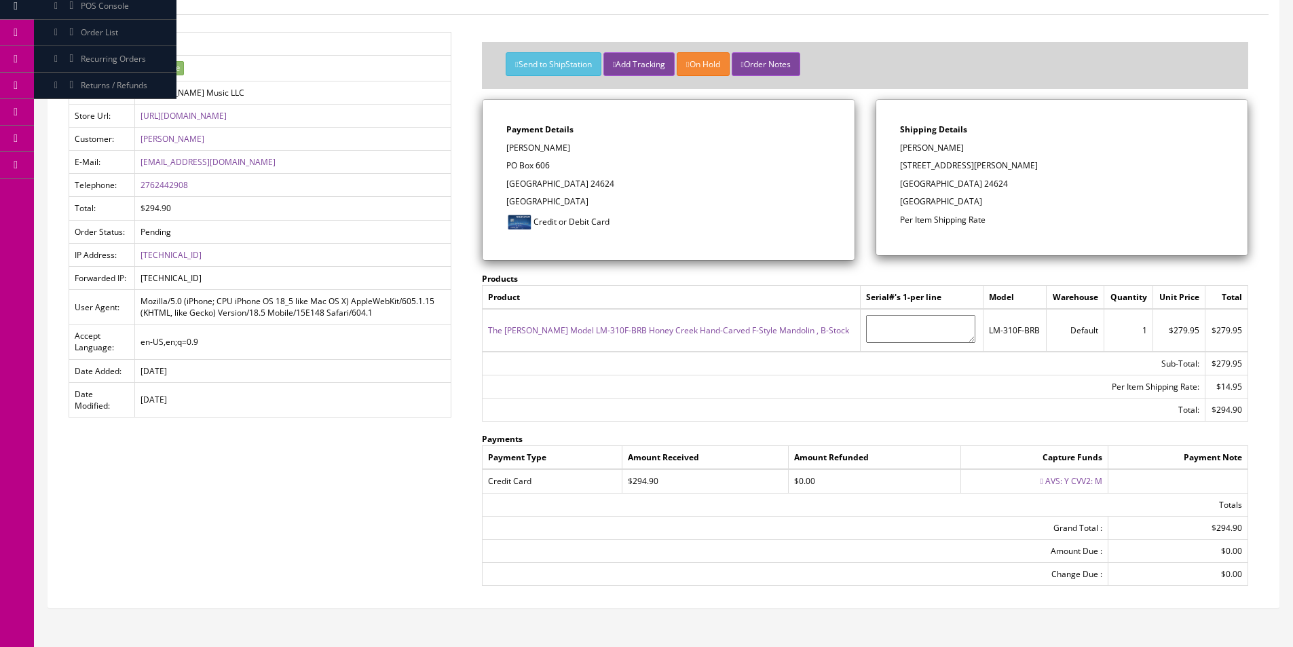
click at [527, 142] on p "[PERSON_NAME]" at bounding box center [668, 148] width 324 height 12
copy div "[PERSON_NAME]"
click at [533, 61] on button "Send to ShipStation" at bounding box center [553, 64] width 95 height 24
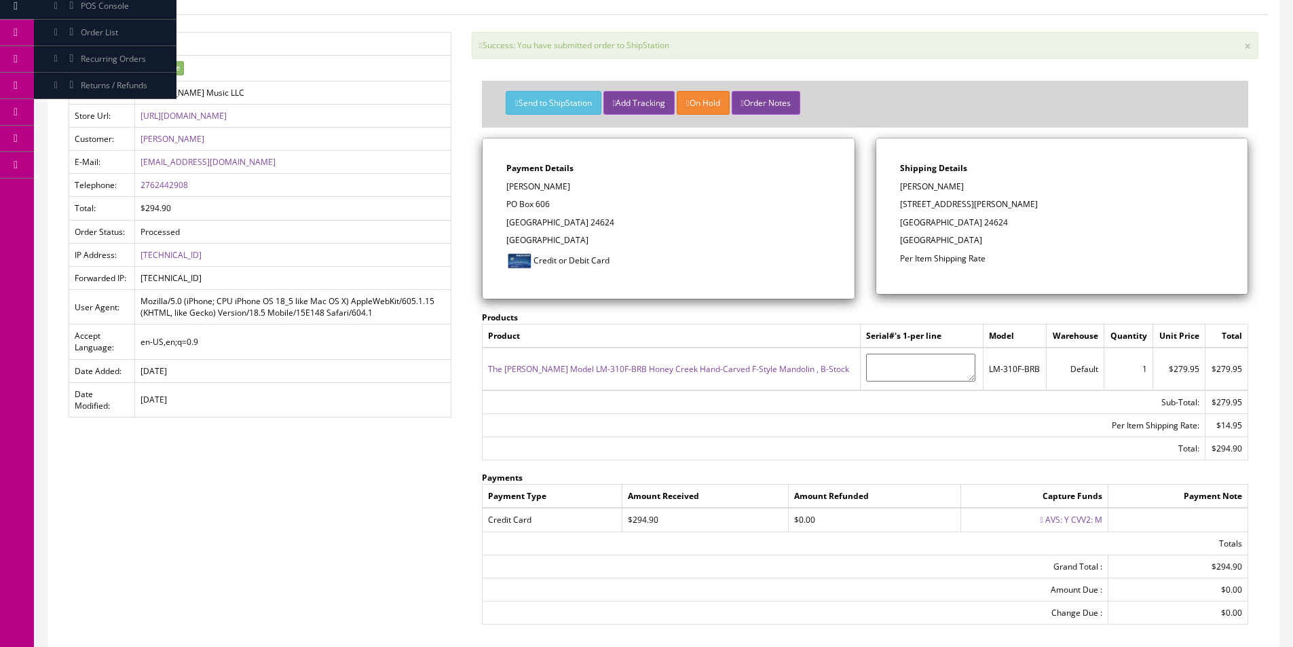
click at [1067, 105] on div "Send to ShipStation Add Tracking On Hold Order Notes" at bounding box center [865, 108] width 746 height 34
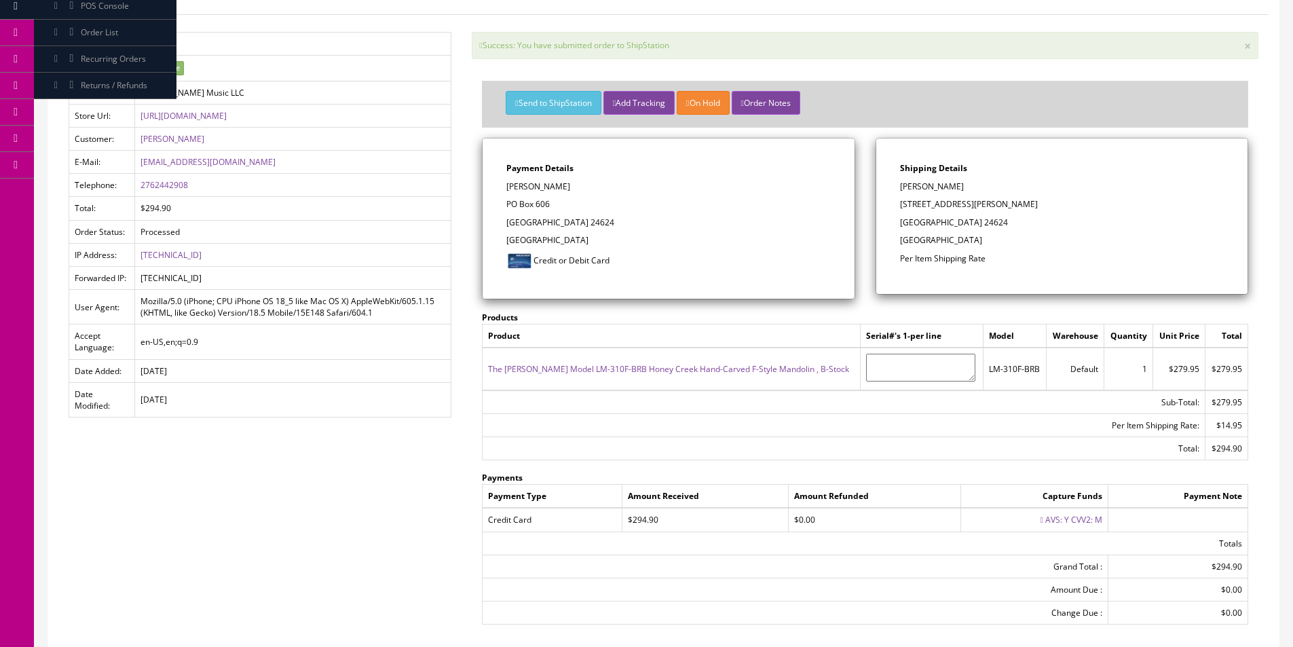
drag, startPoint x: 1067, startPoint y: 105, endPoint x: 1092, endPoint y: 10, distance: 98.3
click at [1067, 105] on div "Send to ShipStation Add Tracking On Hold Order Notes" at bounding box center [865, 108] width 746 height 34
click at [392, 223] on td "Processed" at bounding box center [293, 231] width 316 height 23
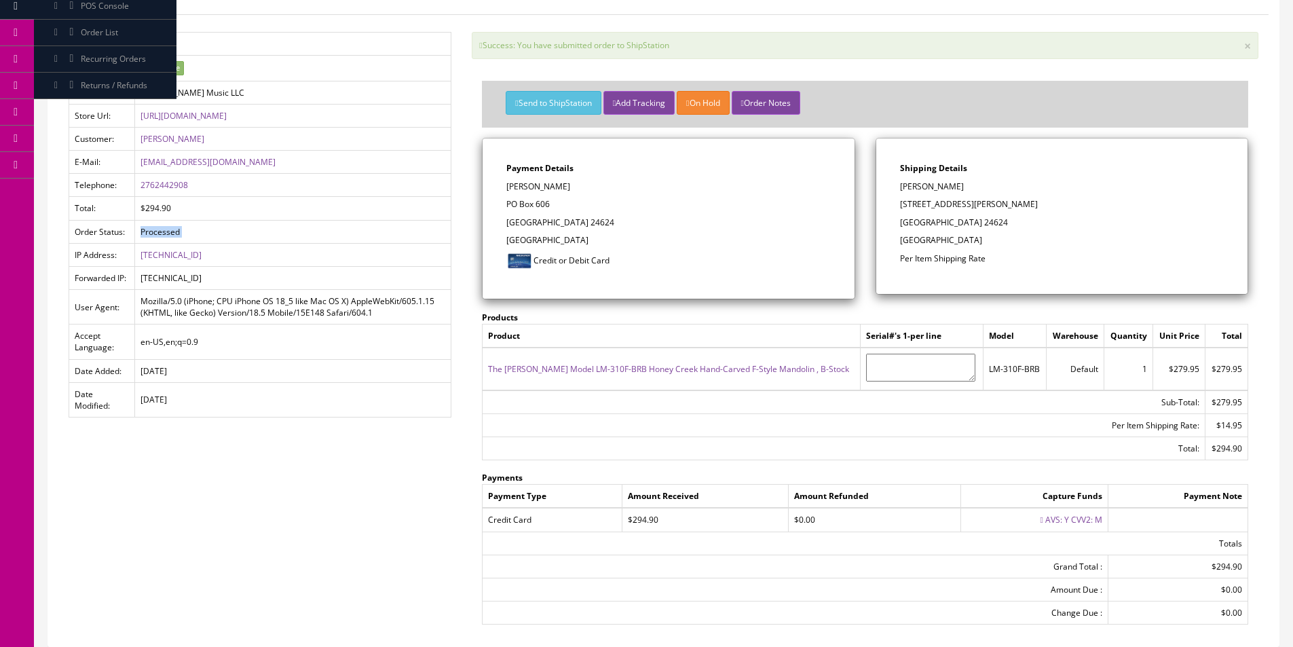
click at [392, 223] on td "Processed" at bounding box center [293, 231] width 316 height 23
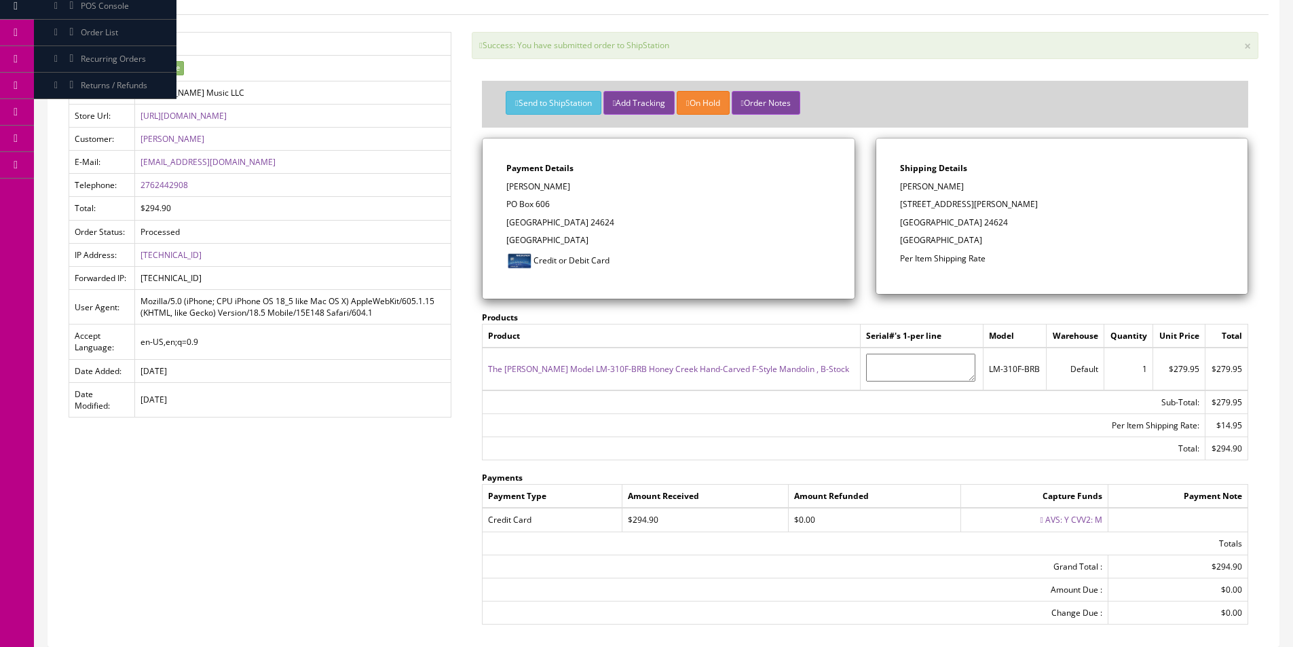
click at [392, 223] on td "Processed" at bounding box center [293, 231] width 316 height 23
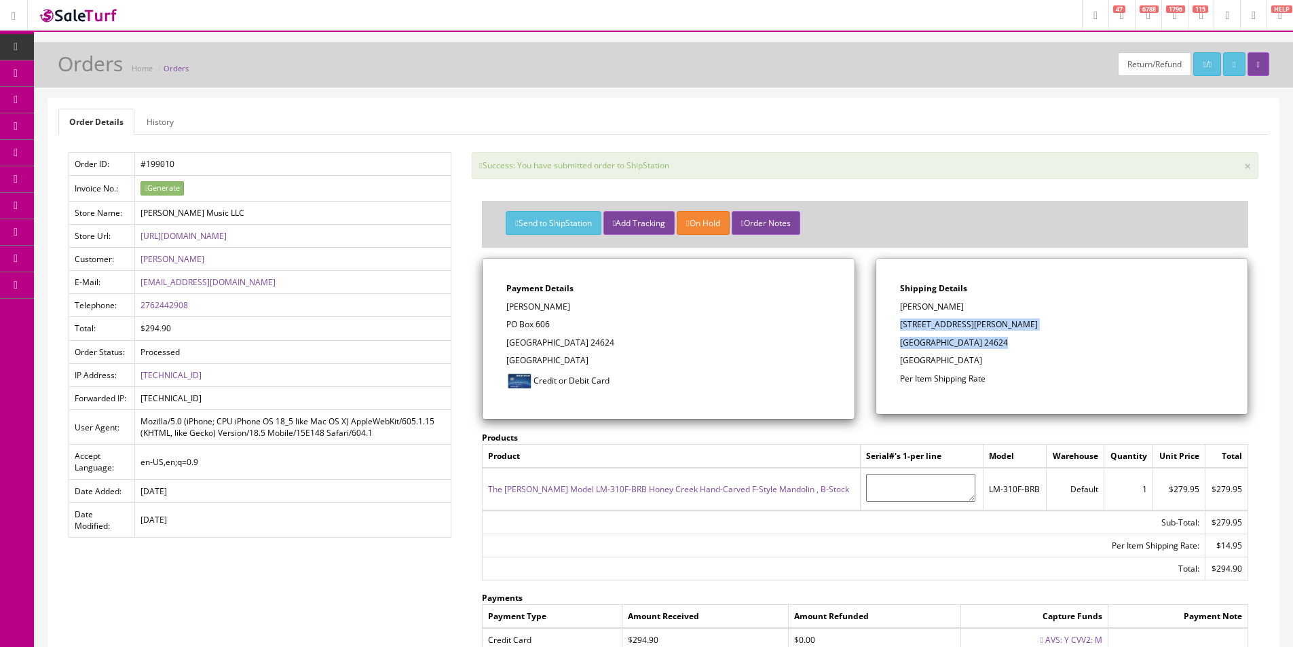
drag, startPoint x: 898, startPoint y: 327, endPoint x: 1015, endPoint y: 346, distance: 118.2
click at [1015, 346] on div "Shipping Details Daniel Justice 1104 Stump Road Keen Mountain, VA 24624 United …" at bounding box center [1061, 336] width 371 height 155
copy div "1104 Stump Road Keen Mountain, VA 24624"
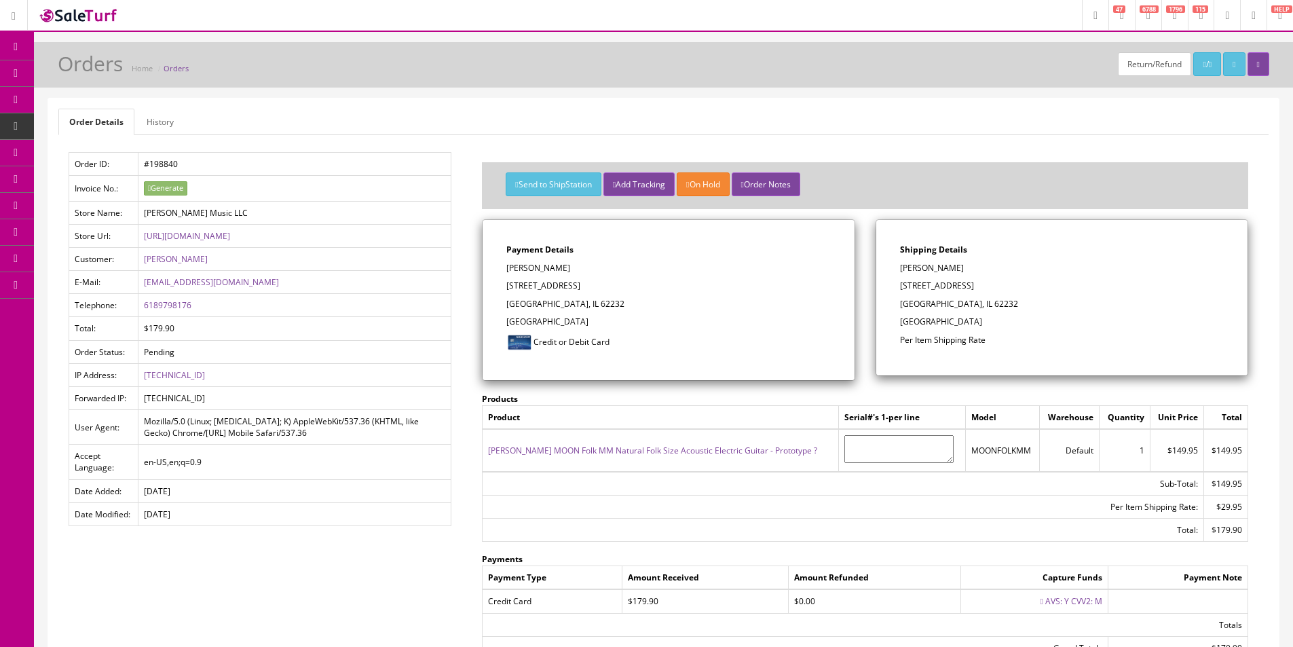
click at [75, 73] on icon at bounding box center [71, 72] width 14 height 11
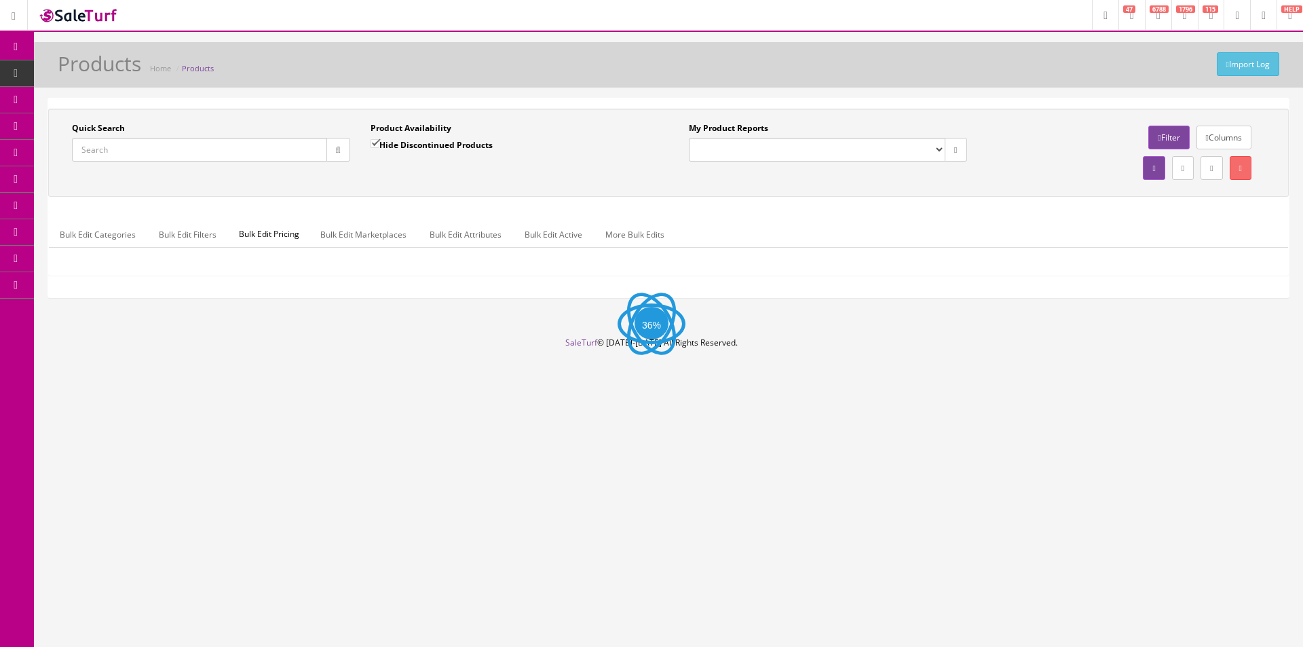
click at [193, 147] on input "Quick Search" at bounding box center [199, 150] width 255 height 24
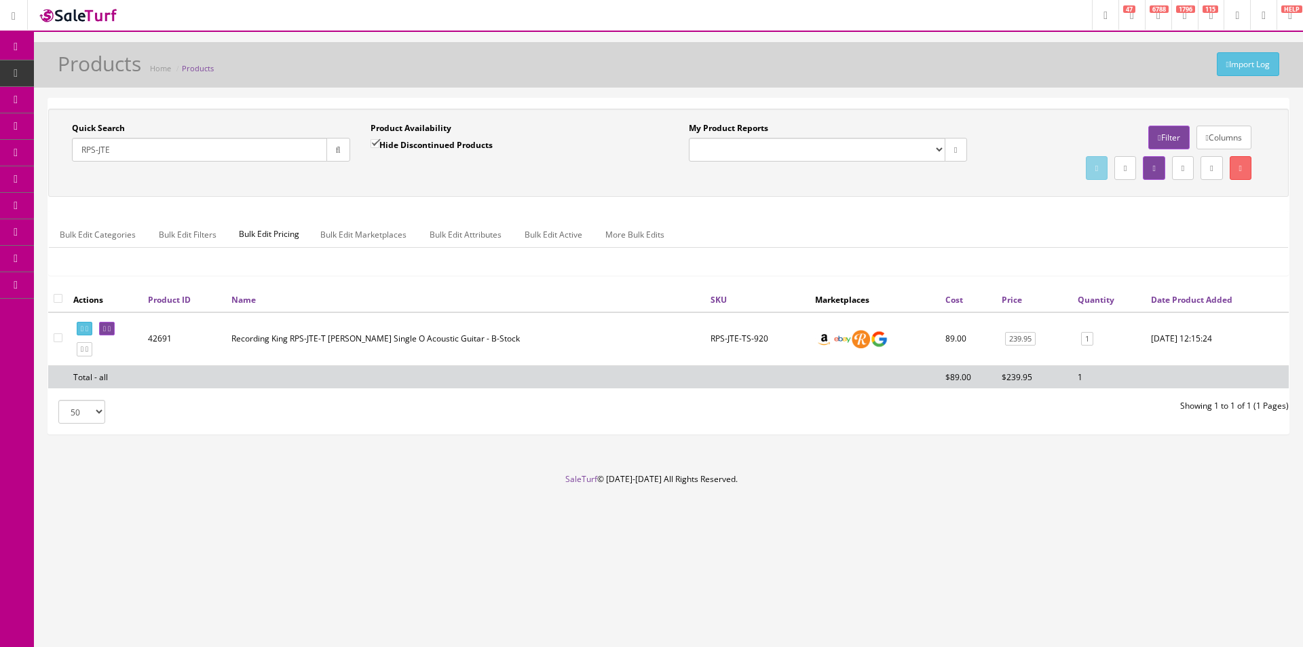
click at [450, 137] on div "Product Availability Hide Discontinued Products" at bounding box center [509, 141] width 278 height 39
click at [899, 56] on div "Import Log Products Home Products" at bounding box center [668, 68] width 1248 height 33
click at [172, 153] on input "RPS-JTE" at bounding box center [199, 150] width 255 height 24
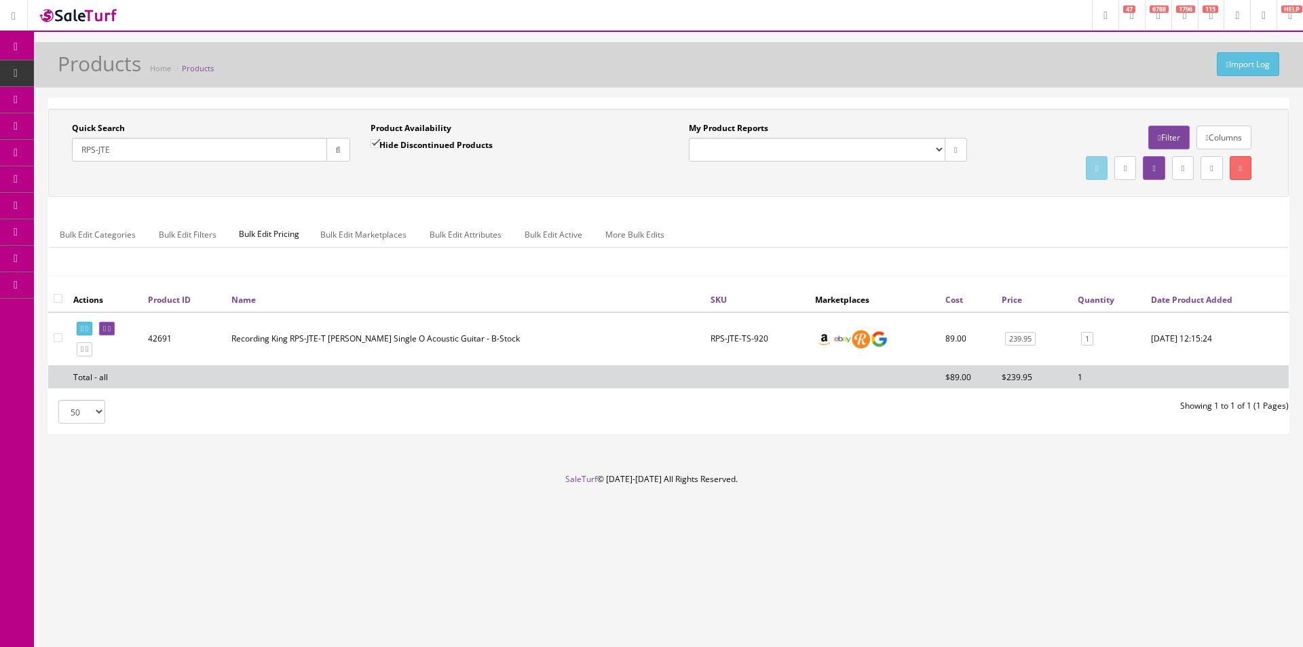
click at [172, 153] on input "RPS-JTE" at bounding box center [199, 150] width 255 height 24
type input "AC-MINI"
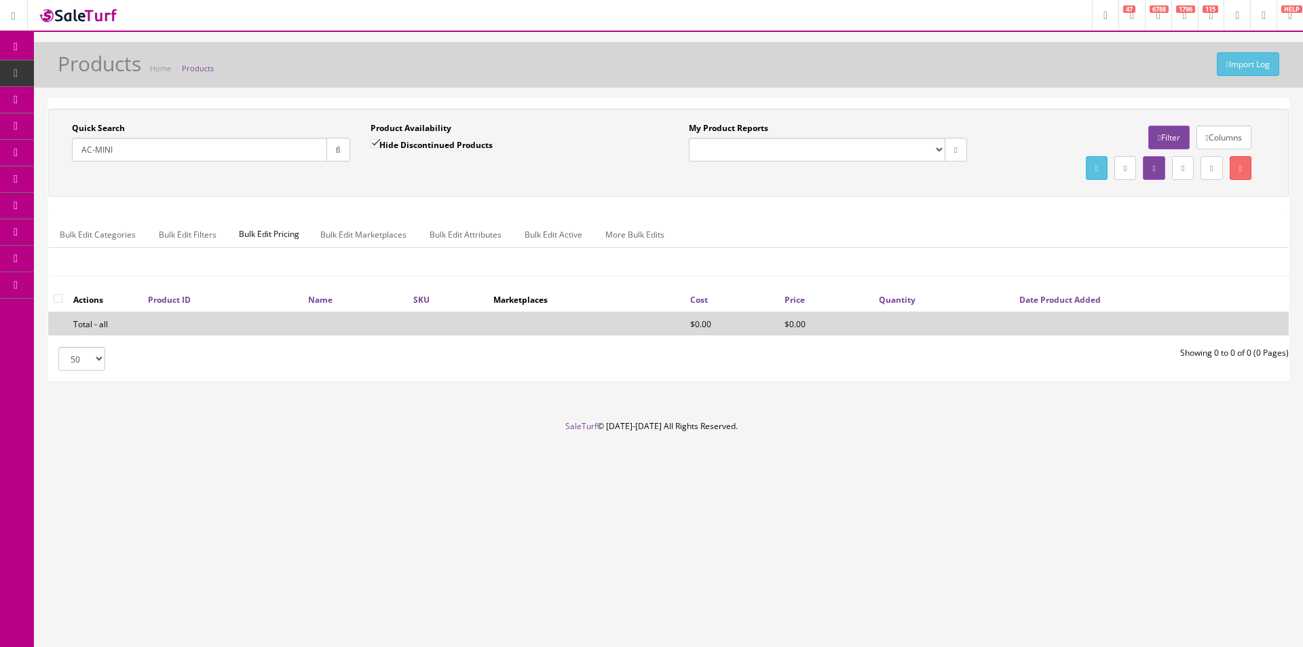
click at [379, 144] on input "Hide Discontinued Products" at bounding box center [374, 143] width 9 height 9
checkbox input "false"
drag, startPoint x: 397, startPoint y: 172, endPoint x: 1297, endPoint y: 278, distance: 905.9
click at [398, 172] on div "Quick Search AC-MINI Date From Product Availability Hide Discontinued Products …" at bounding box center [360, 147] width 617 height 50
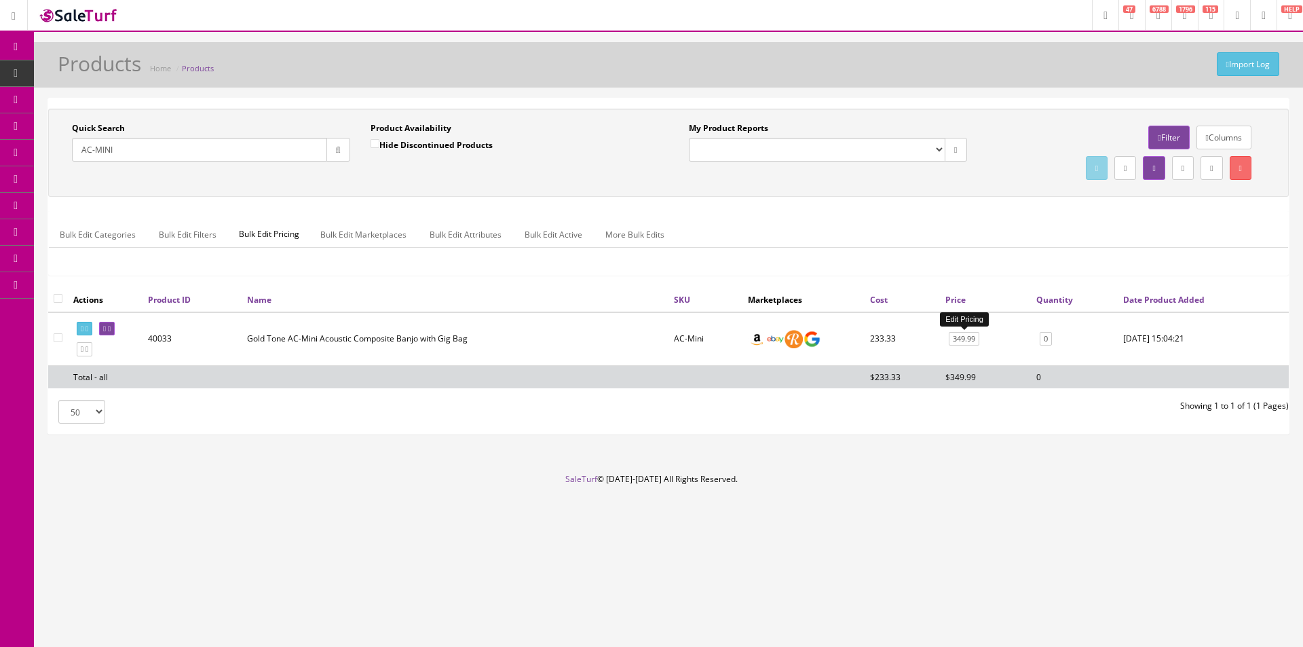
click at [976, 339] on link "349.99" at bounding box center [964, 339] width 31 height 14
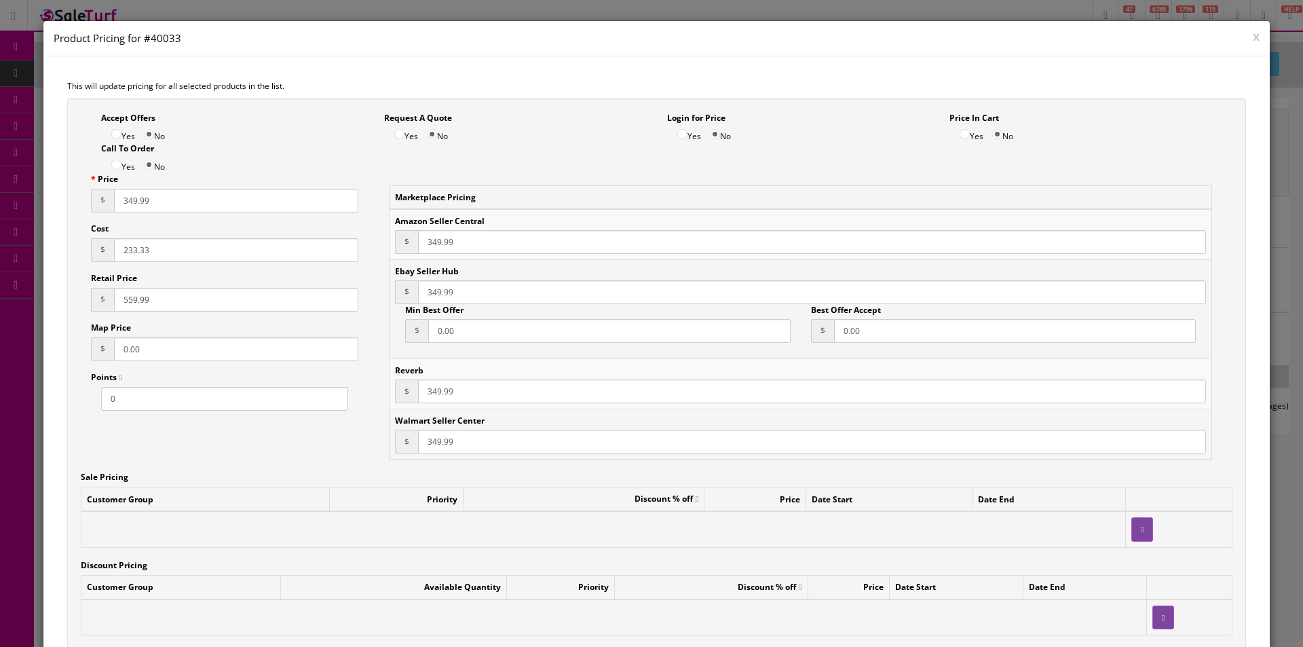
click at [146, 248] on input "233.33" at bounding box center [236, 250] width 244 height 24
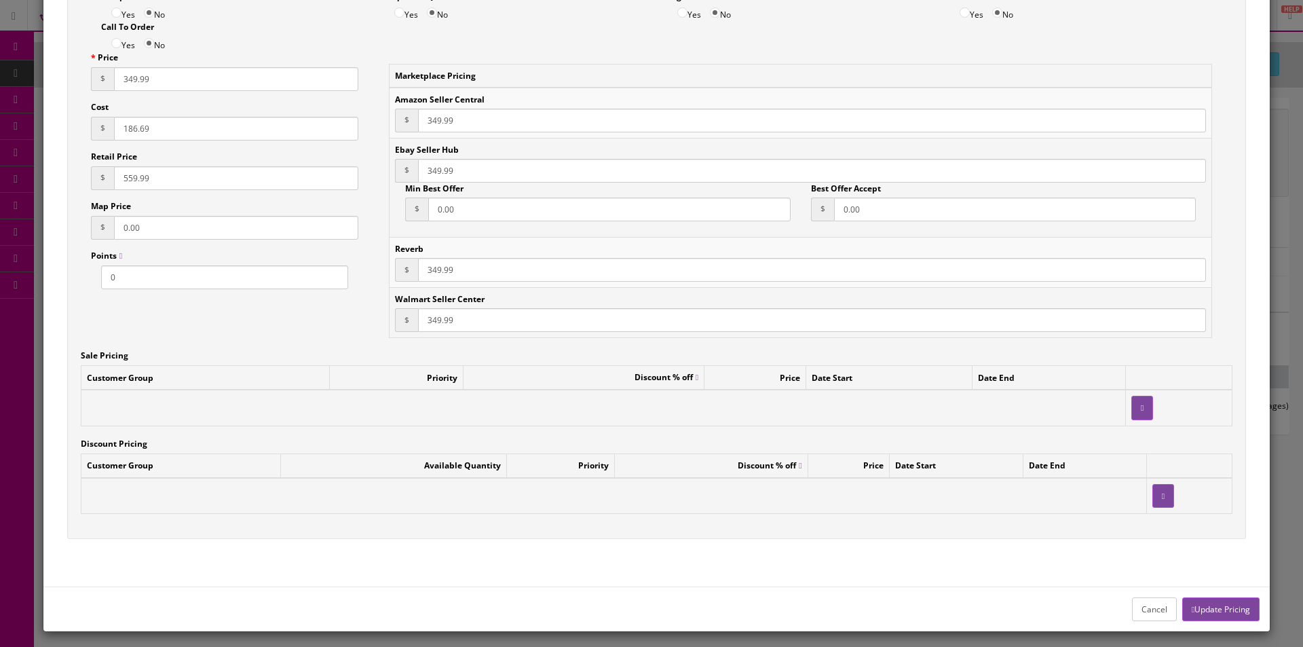
scroll to position [127, 0]
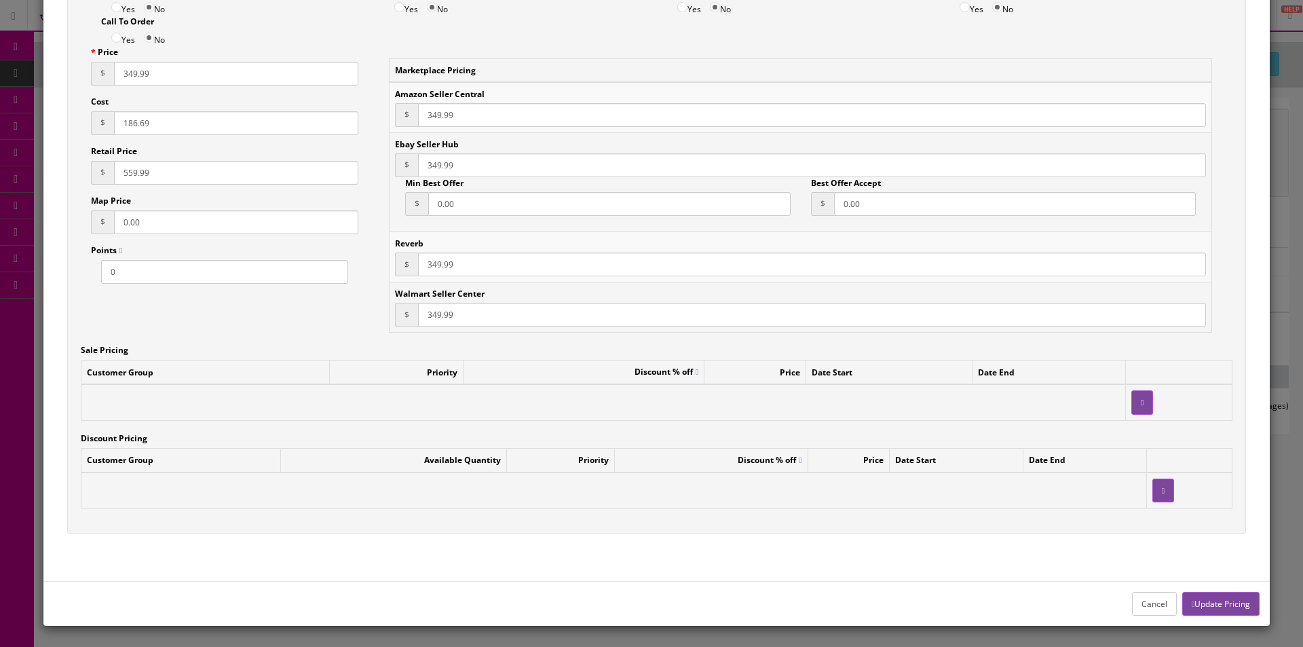
type input "186.69"
click at [1211, 589] on div "Cancel Update Pricing" at bounding box center [656, 603] width 1227 height 45
click at [1213, 596] on button "Update Pricing" at bounding box center [1220, 604] width 77 height 24
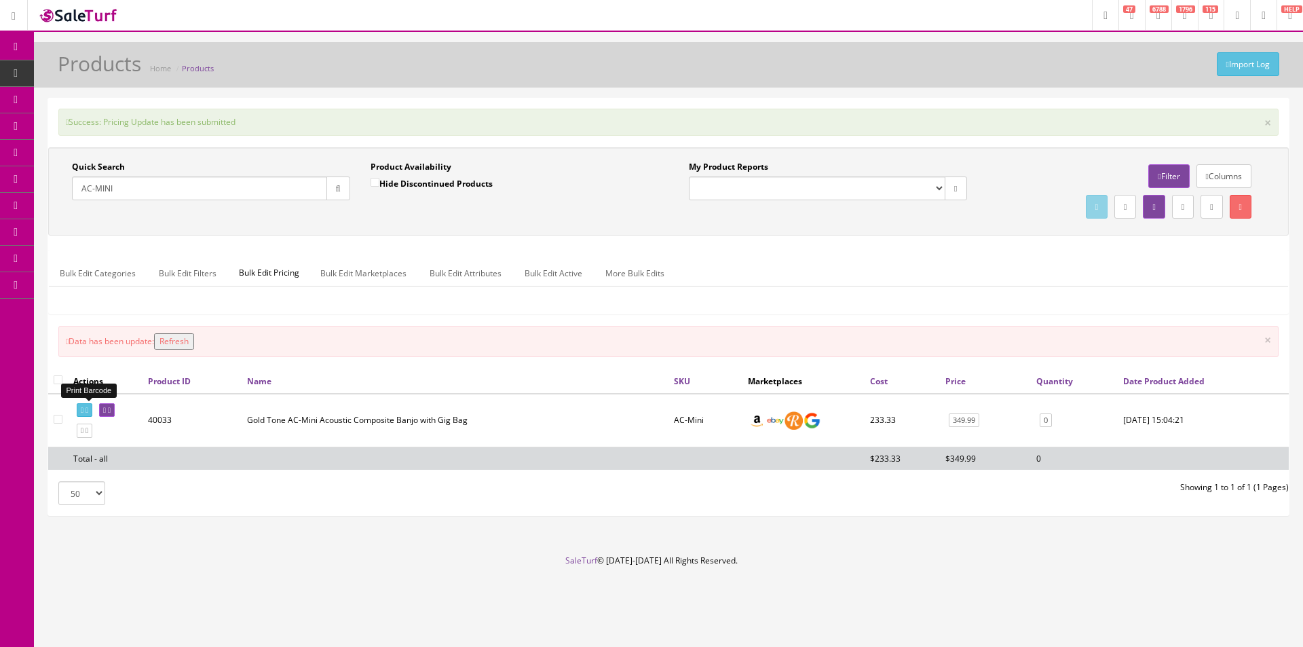
click at [78, 405] on link at bounding box center [85, 410] width 16 height 14
click at [234, 191] on input "AC-MINI" at bounding box center [199, 188] width 255 height 24
click at [235, 192] on input "AC-MINI" at bounding box center [199, 188] width 255 height 24
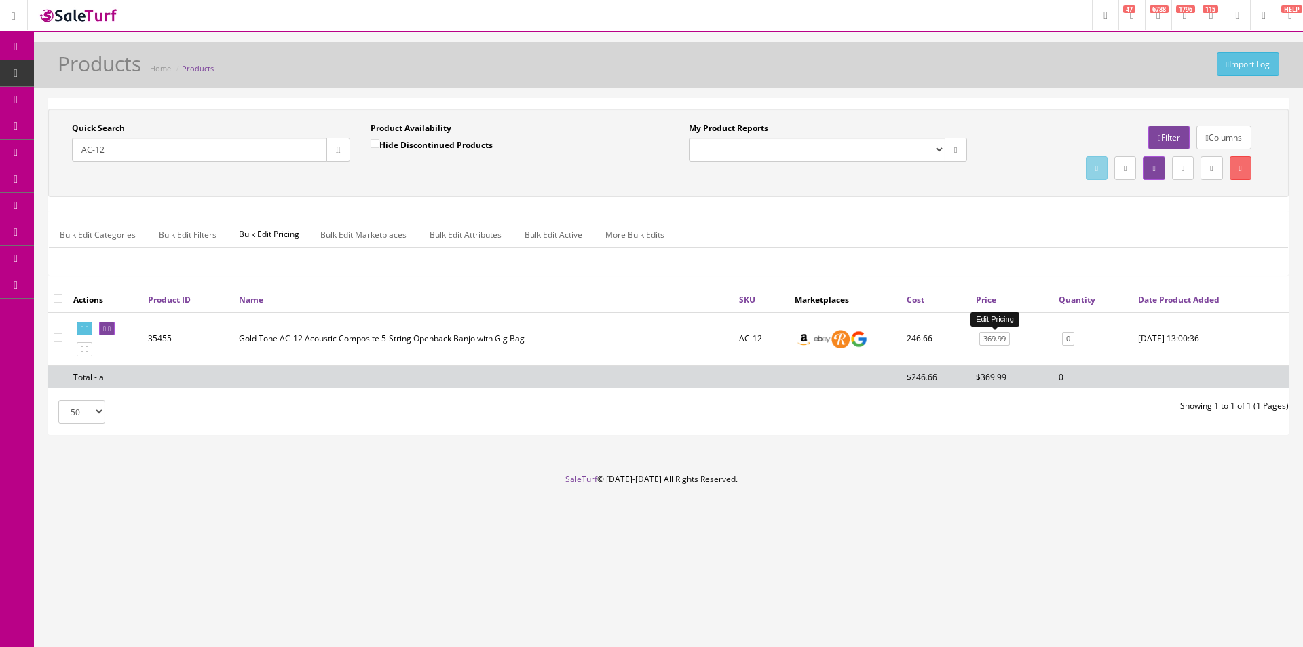
type input "AC-12"
click at [994, 337] on link "369.99" at bounding box center [994, 339] width 31 height 14
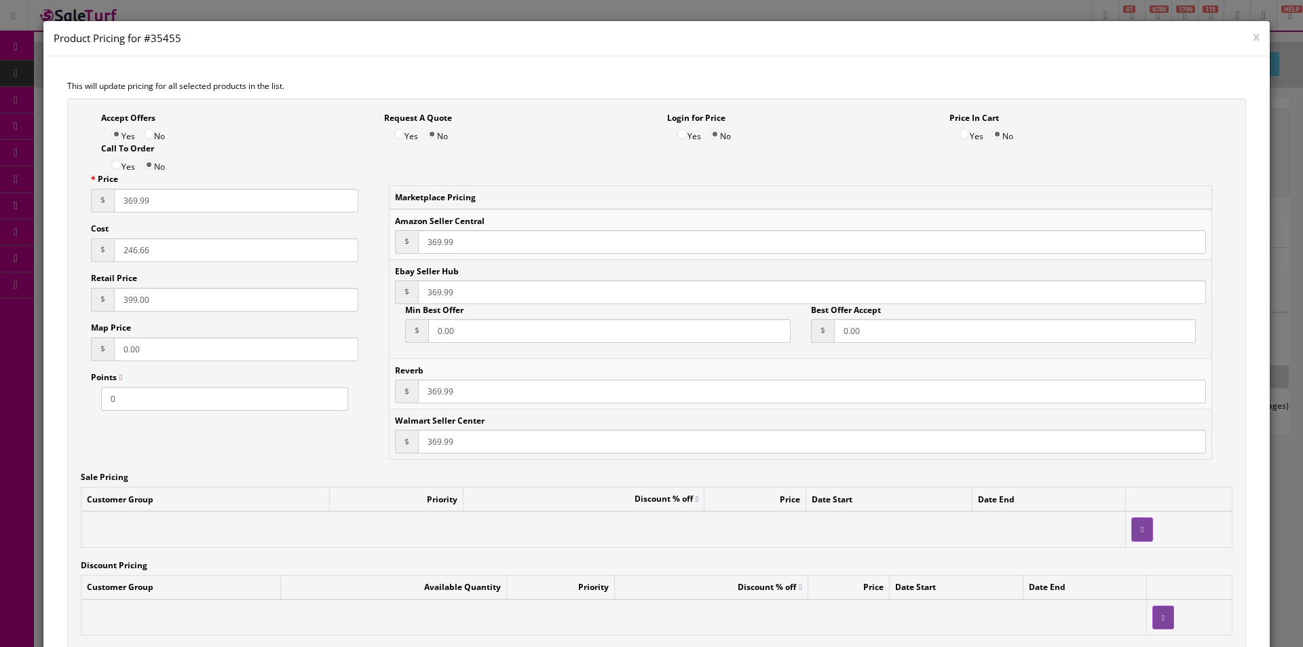
click at [166, 252] on input "246.66" at bounding box center [236, 250] width 244 height 24
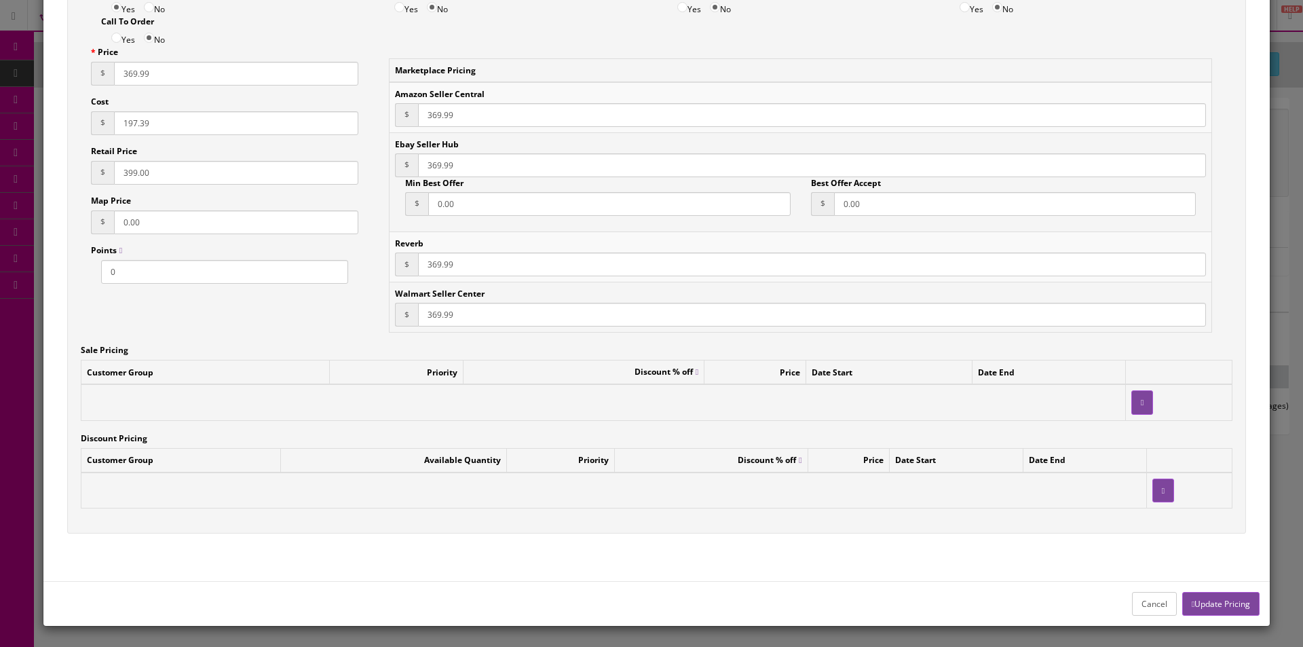
type input "197.39"
click at [1210, 601] on button "Update Pricing" at bounding box center [1220, 604] width 77 height 24
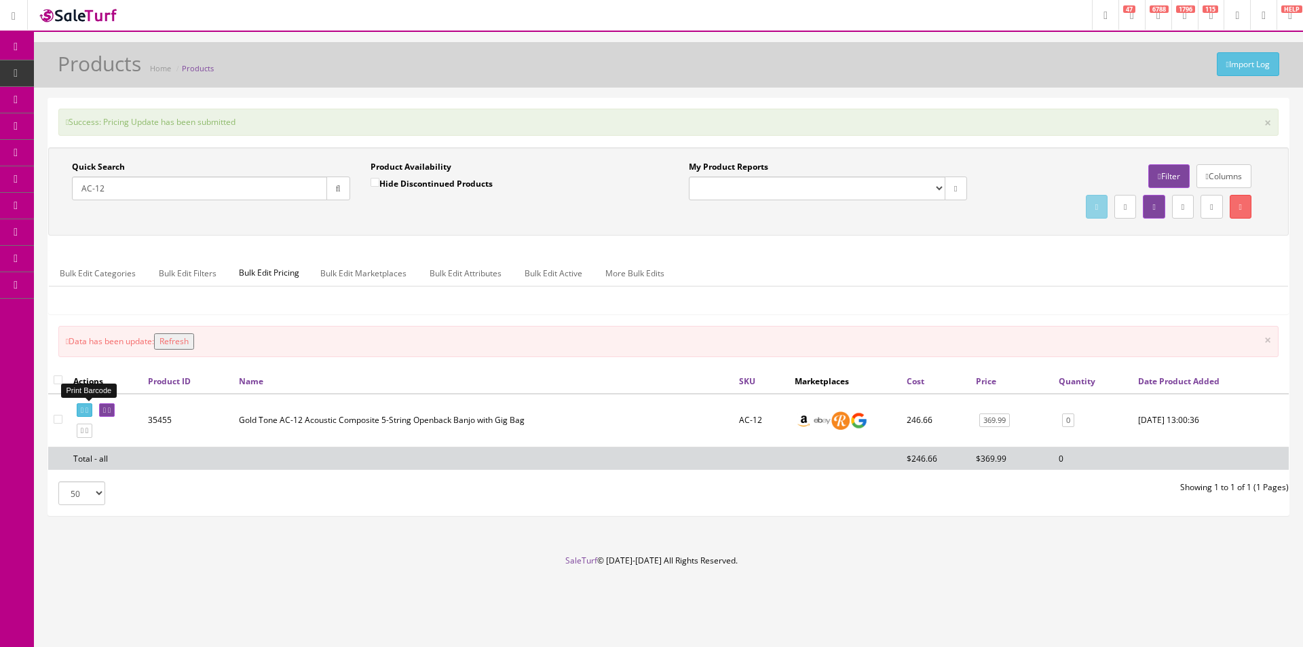
click at [88, 408] on icon at bounding box center [86, 409] width 3 height 7
click at [268, 183] on input "AC-12" at bounding box center [199, 188] width 255 height 24
click at [268, 182] on input "AC-12" at bounding box center [199, 188] width 255 height 24
type input "CC-50TR"
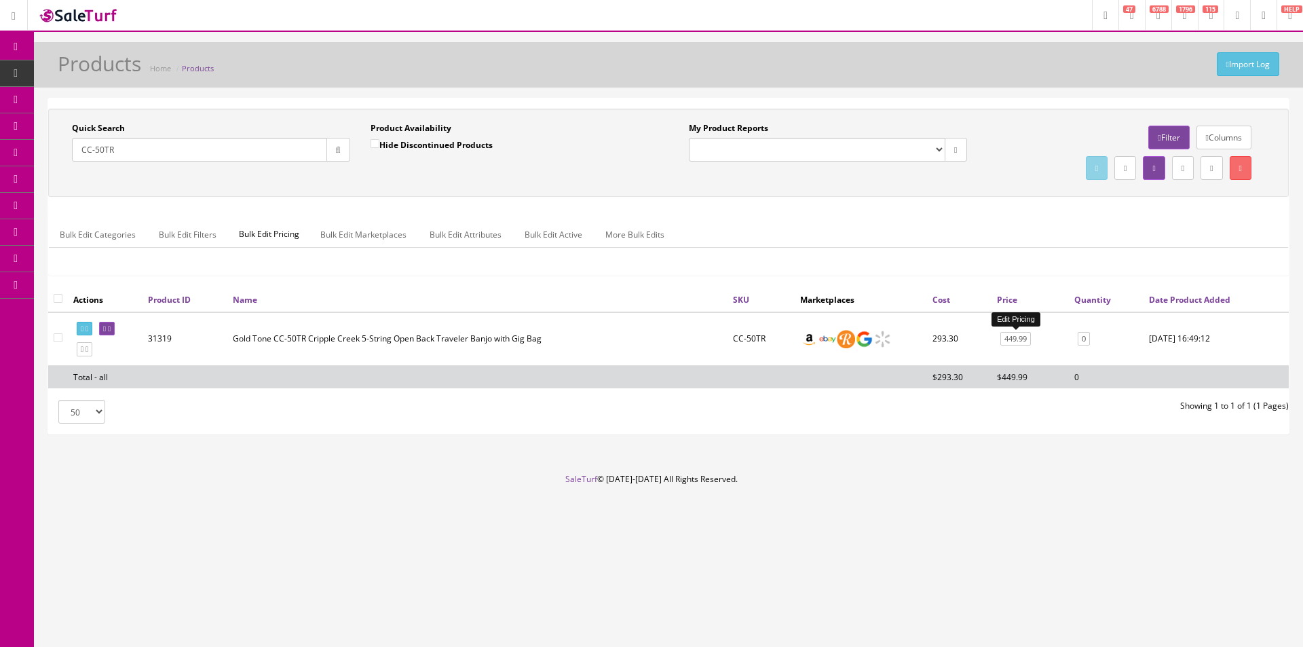
click at [1014, 339] on link "449.99" at bounding box center [1015, 339] width 31 height 14
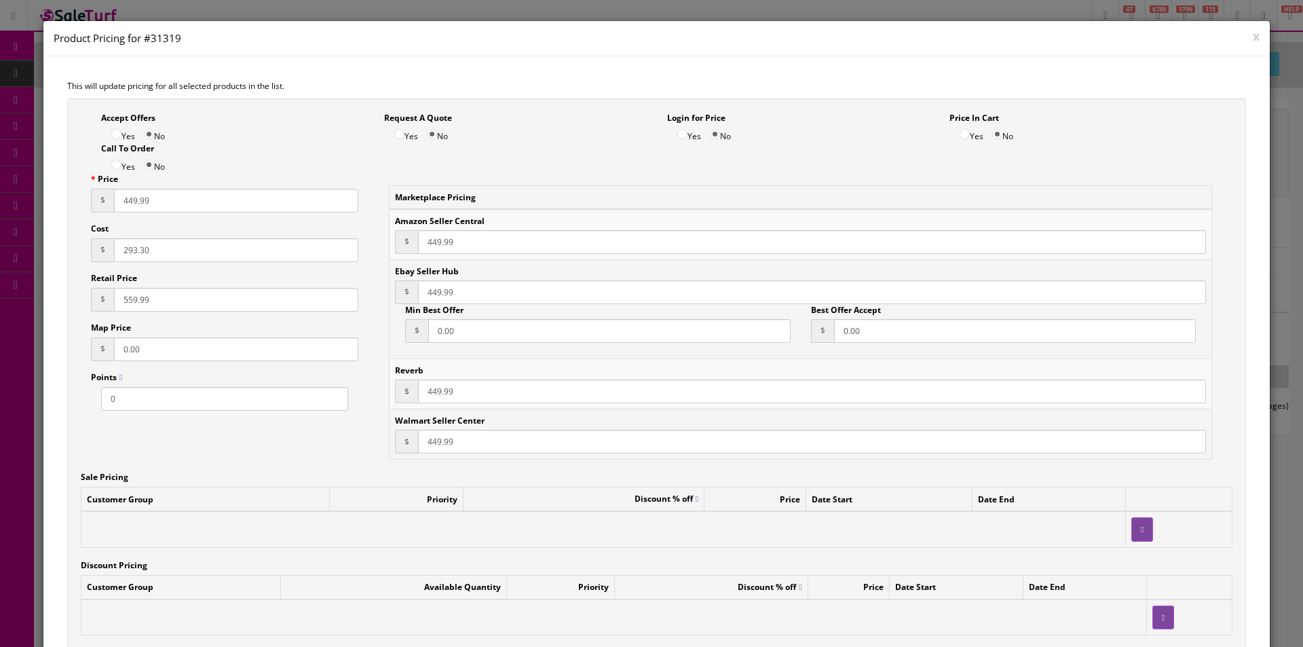
click at [166, 246] on input "293.30" at bounding box center [236, 250] width 244 height 24
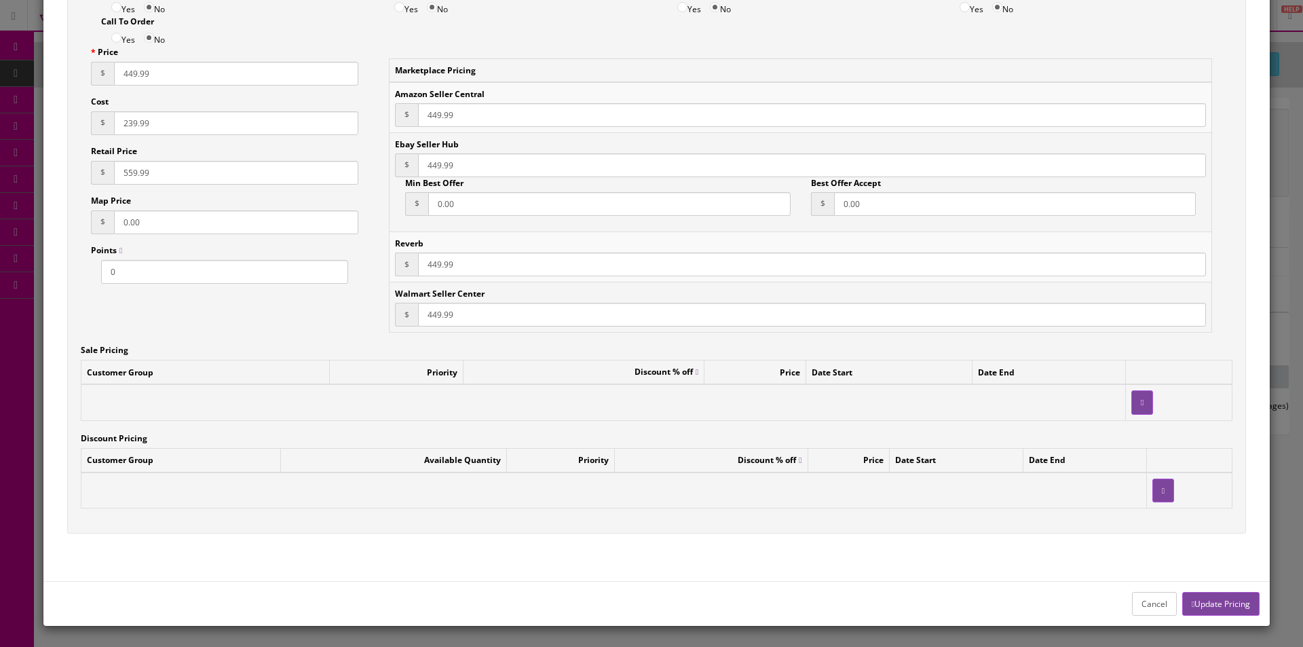
type input "239.99"
click at [1209, 601] on button "Update Pricing" at bounding box center [1220, 604] width 77 height 24
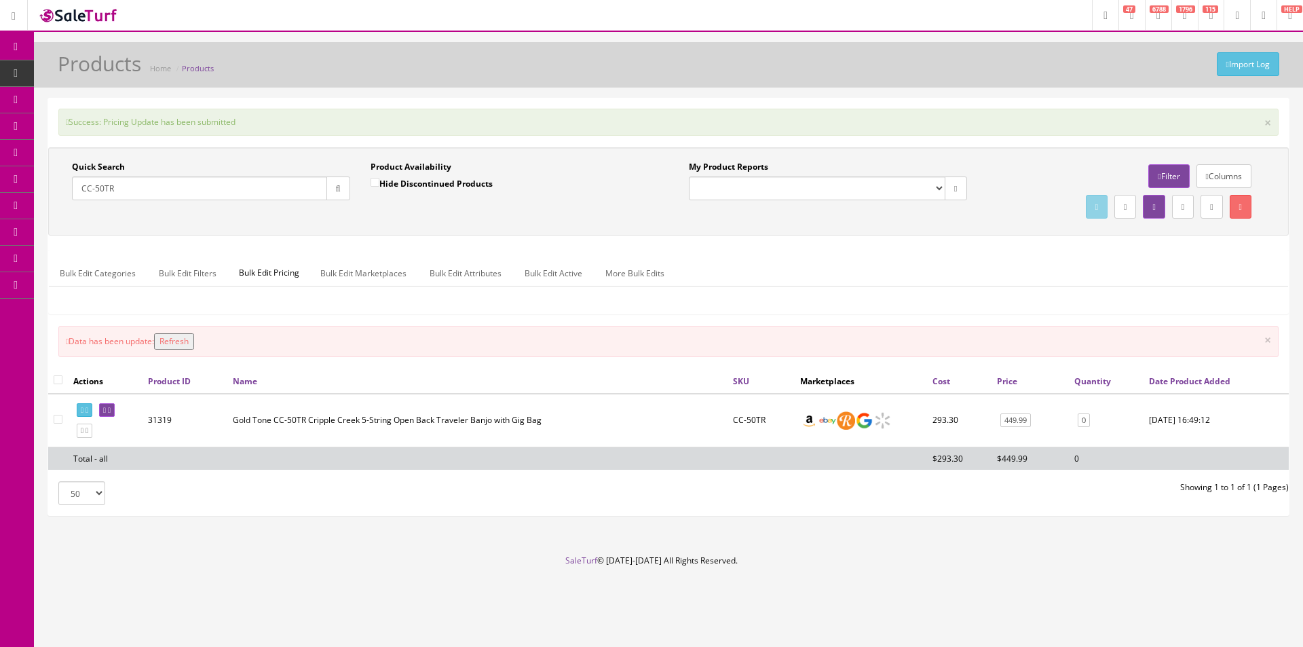
click at [75, 412] on td at bounding box center [105, 421] width 75 height 54
click at [82, 411] on icon at bounding box center [82, 409] width 3 height 7
click at [229, 183] on input "CC-50TR" at bounding box center [199, 188] width 255 height 24
click at [229, 182] on input "CC-50TR" at bounding box center [199, 188] width 255 height 24
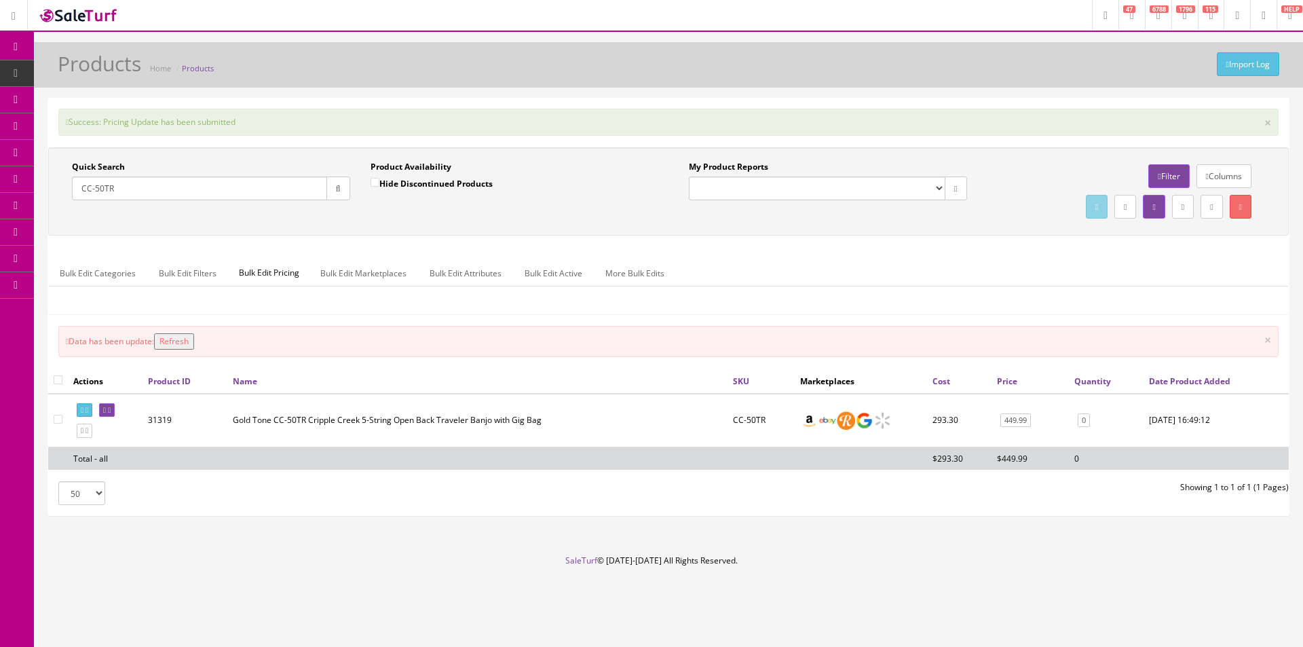
click at [229, 182] on input "CC-50TR" at bounding box center [199, 188] width 255 height 24
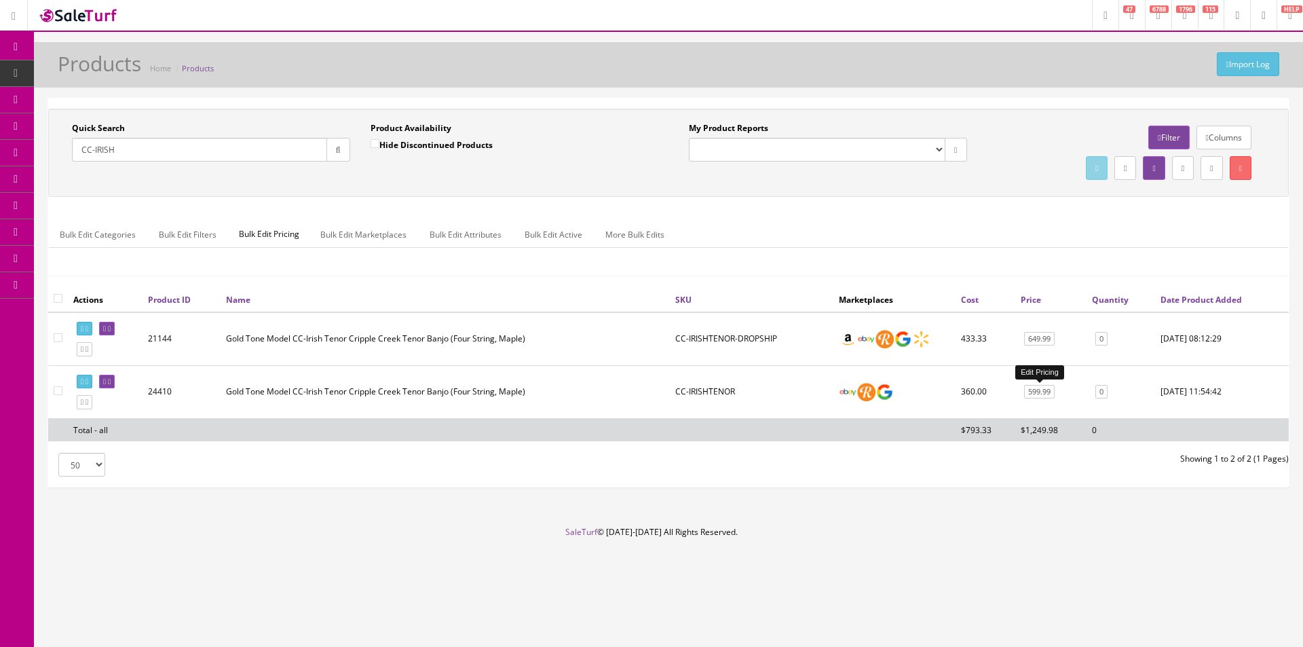
type input "CC-IRISH"
click at [1046, 392] on link "599.99" at bounding box center [1039, 392] width 31 height 14
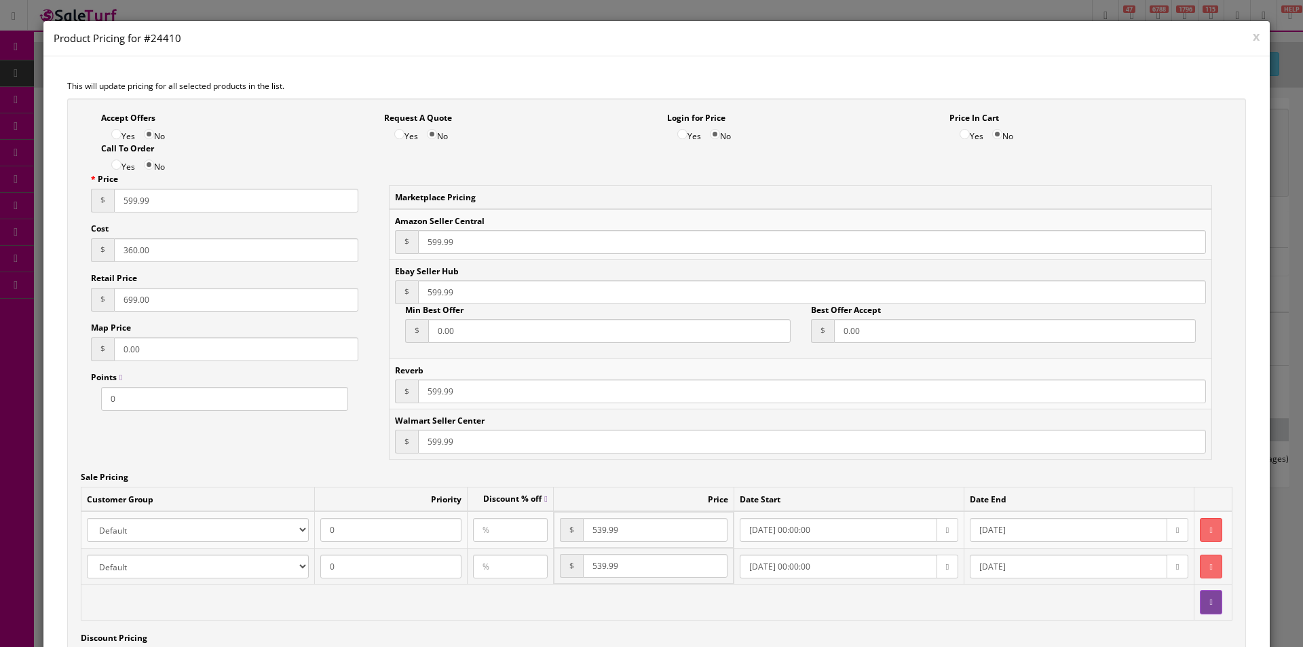
click at [145, 246] on input "360.00" at bounding box center [236, 250] width 244 height 24
type input "346.69"
click at [1209, 533] on icon "button" at bounding box center [1210, 530] width 3 height 8
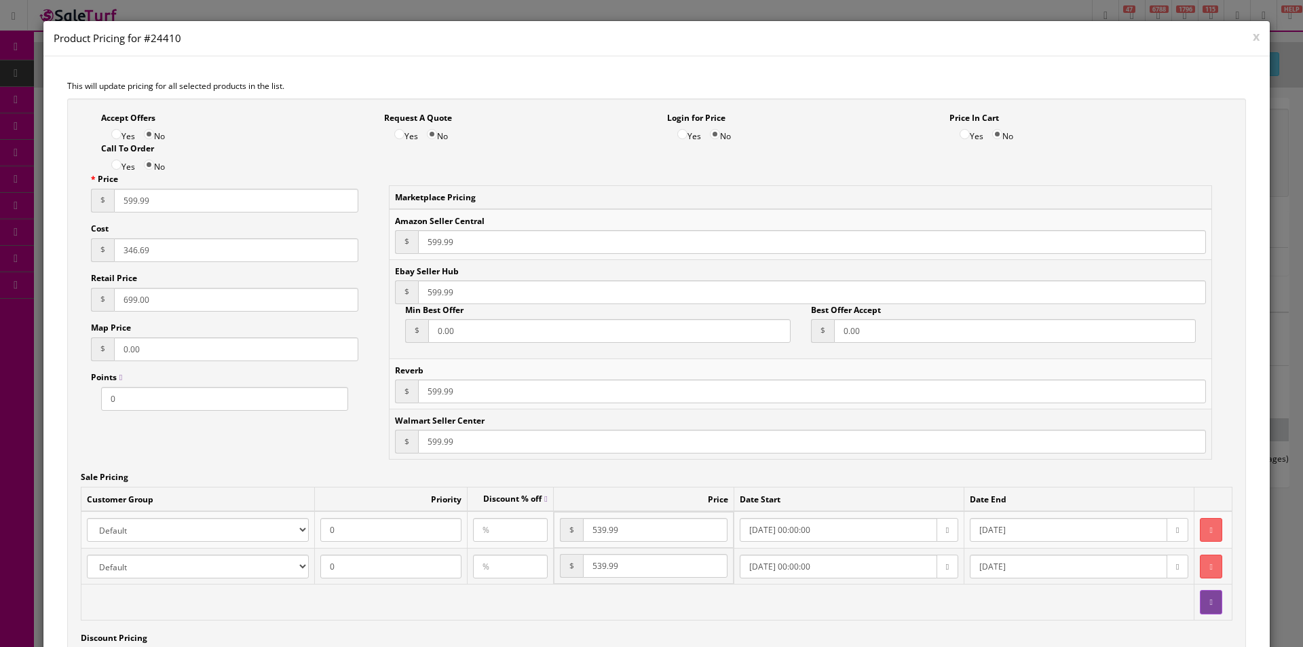
click at [1209, 563] on icon "button" at bounding box center [1210, 567] width 3 height 8
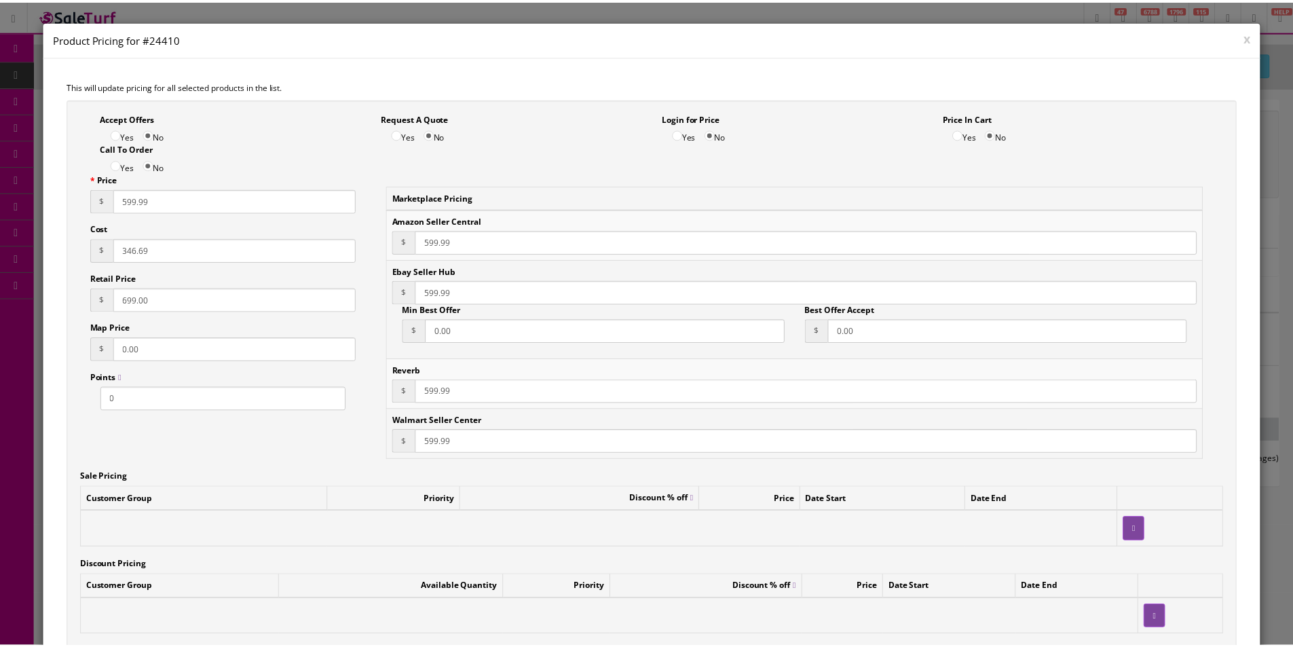
scroll to position [199, 0]
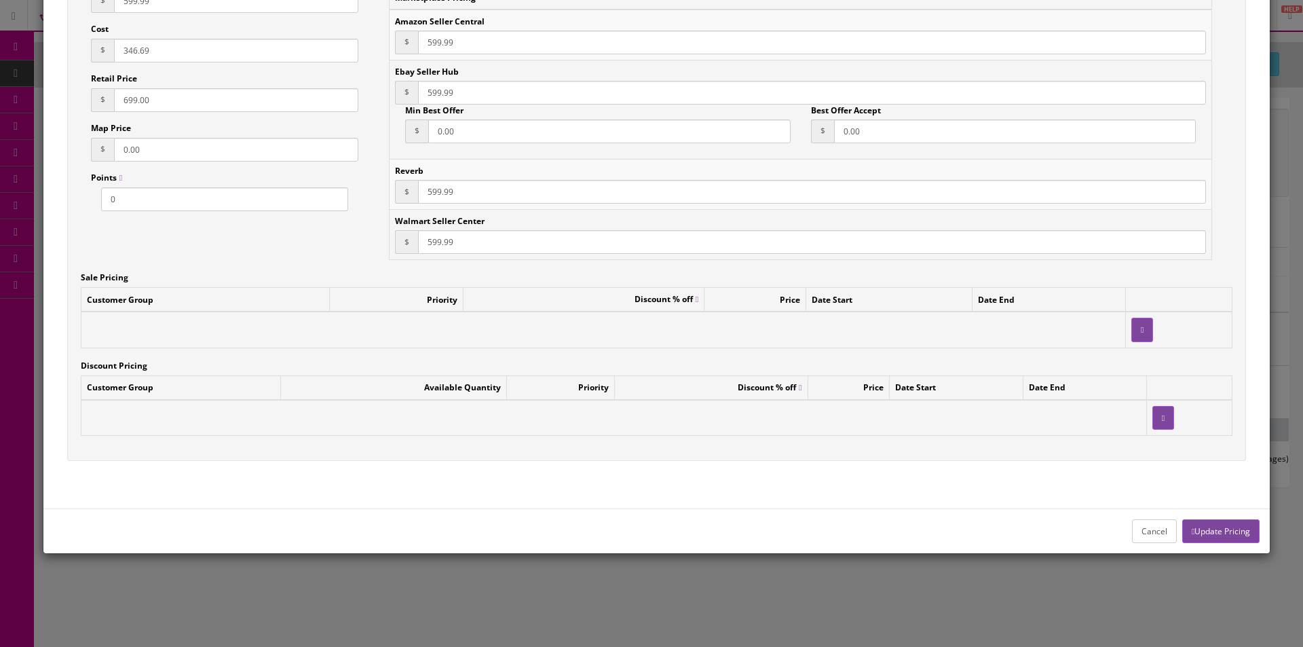
click at [1205, 533] on button "Update Pricing" at bounding box center [1220, 531] width 77 height 24
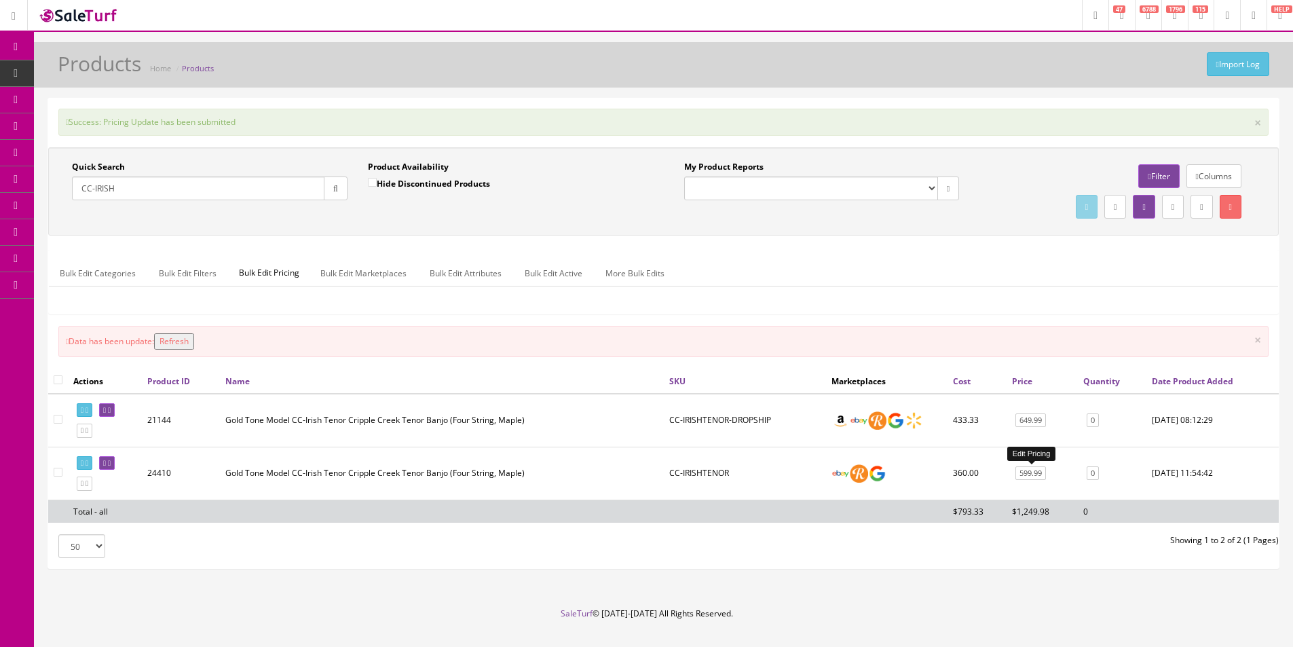
click at [1028, 468] on link "599.99" at bounding box center [1030, 473] width 31 height 14
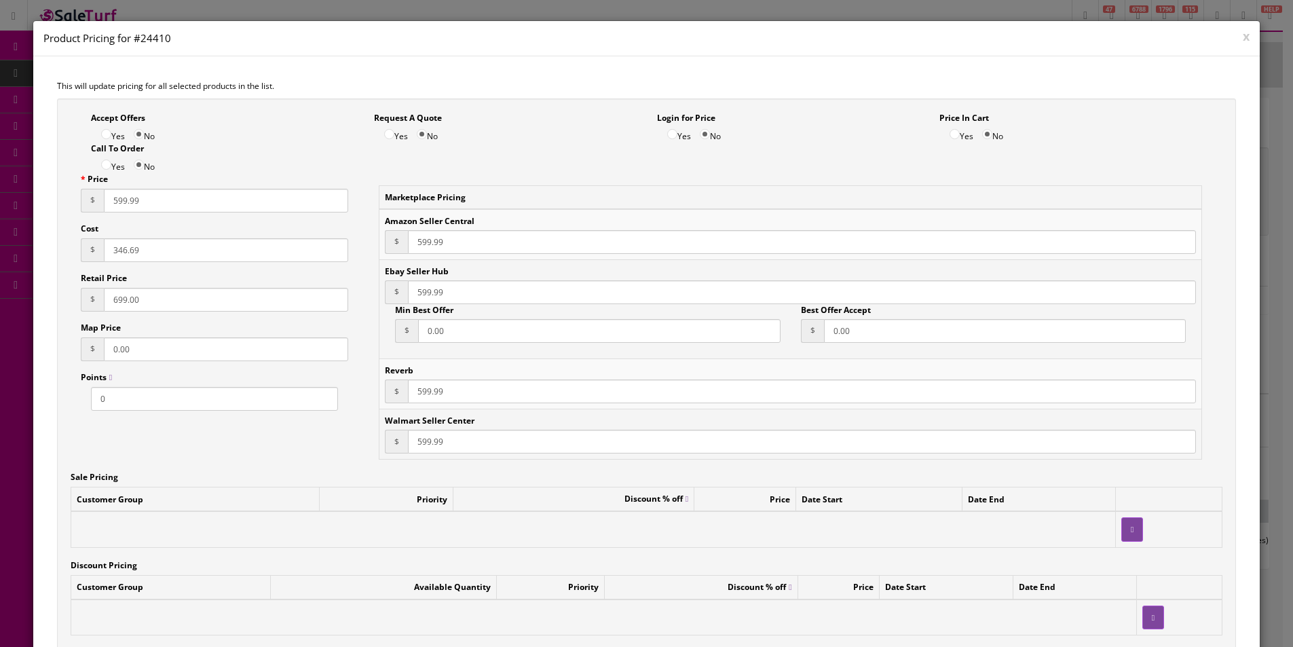
click at [118, 202] on input "599.99" at bounding box center [226, 201] width 244 height 24
type input "649.99"
click at [419, 234] on input "599.99" at bounding box center [802, 242] width 788 height 24
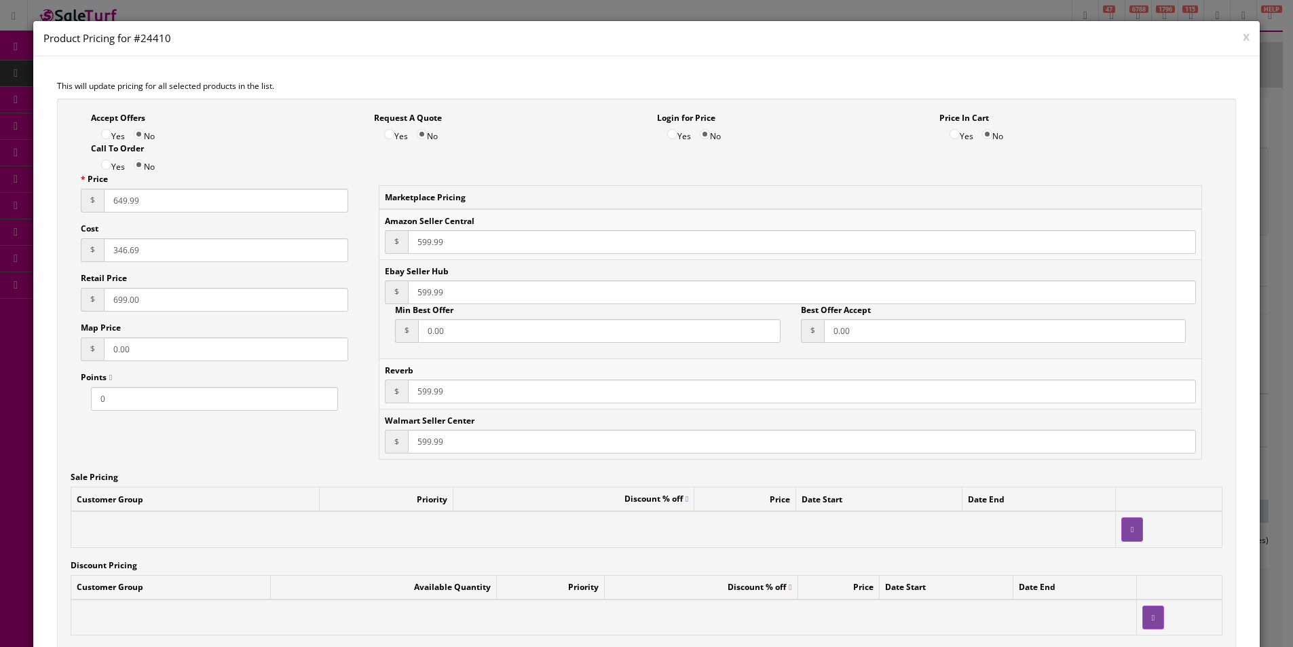
paste input "64"
type input "649.99"
paste input "64"
type input "649.99"
paste input "64"
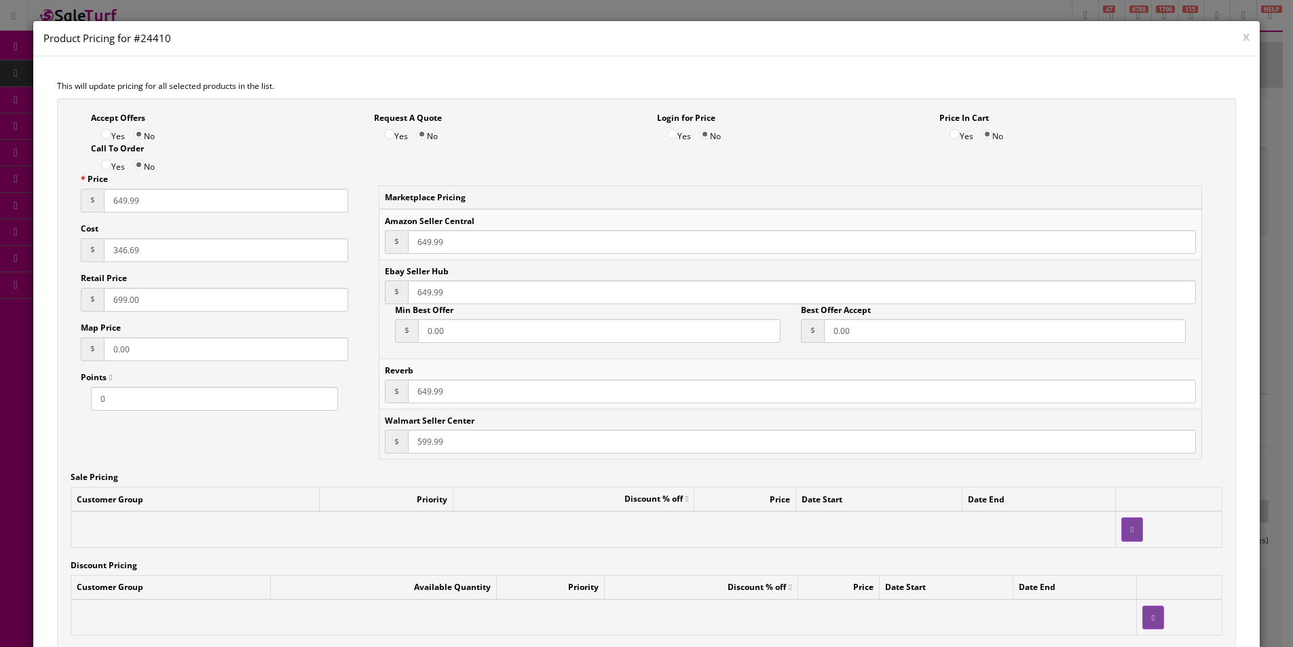
type input "649.99"
paste input "64"
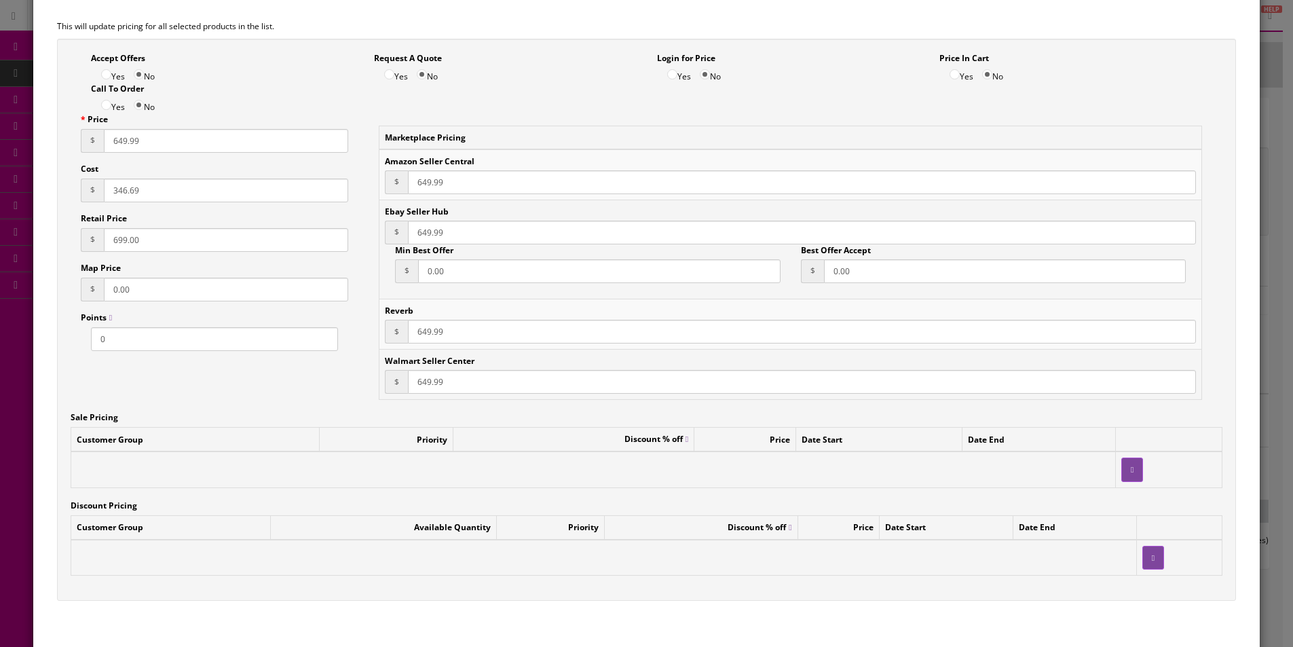
scroll to position [127, 0]
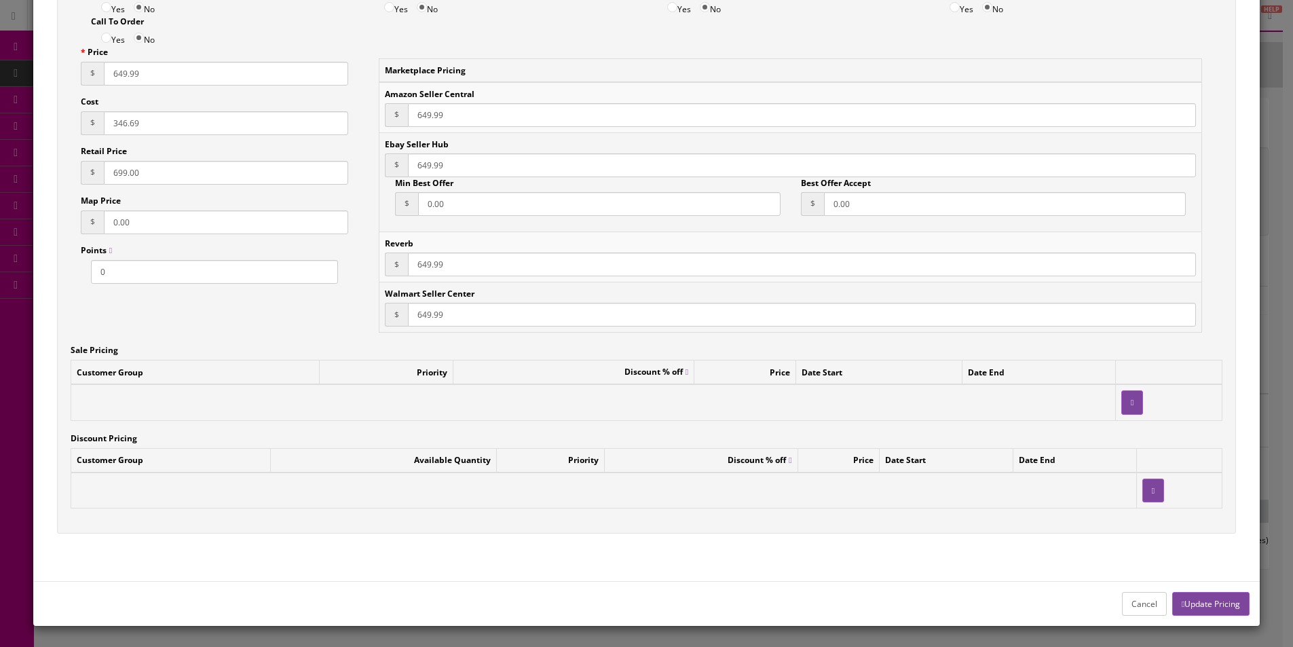
type input "649.99"
click at [1227, 595] on button "Update Pricing" at bounding box center [1210, 604] width 77 height 24
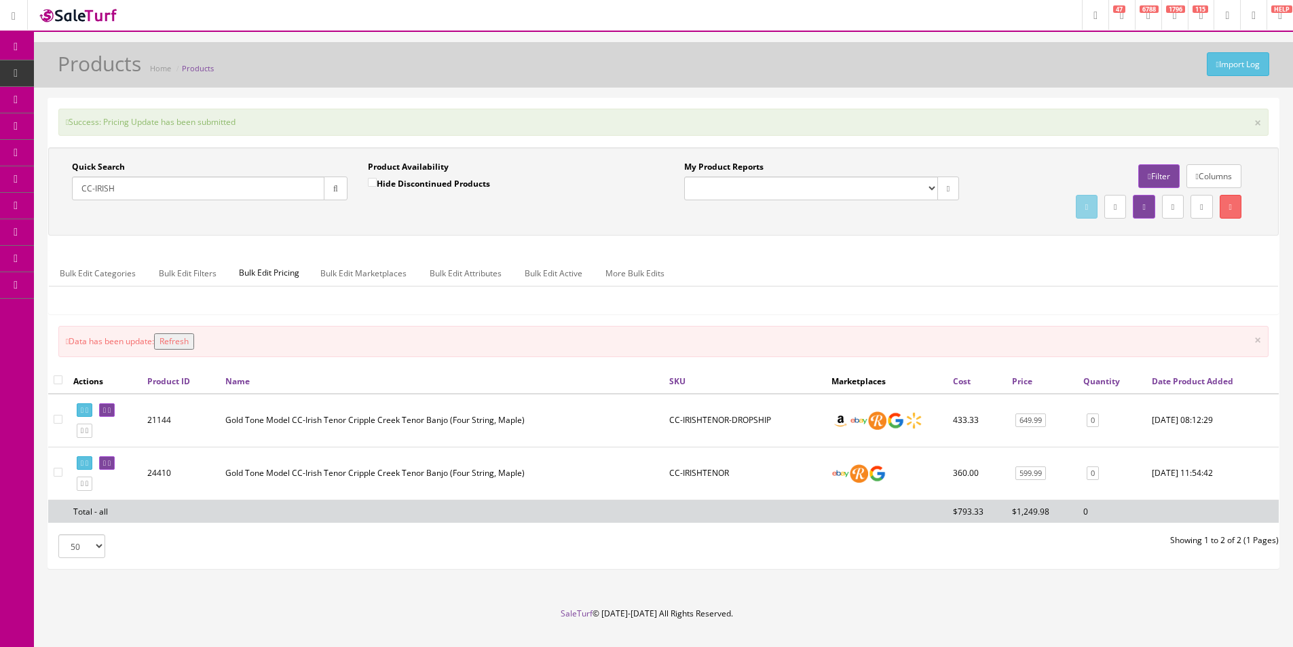
drag, startPoint x: 47, startPoint y: 470, endPoint x: 55, endPoint y: 473, distance: 8.2
click at [48, 470] on div "Success: Pricing Update has been submitted × Quick Search CC-IRISH Date From Pr…" at bounding box center [663, 333] width 1232 height 471
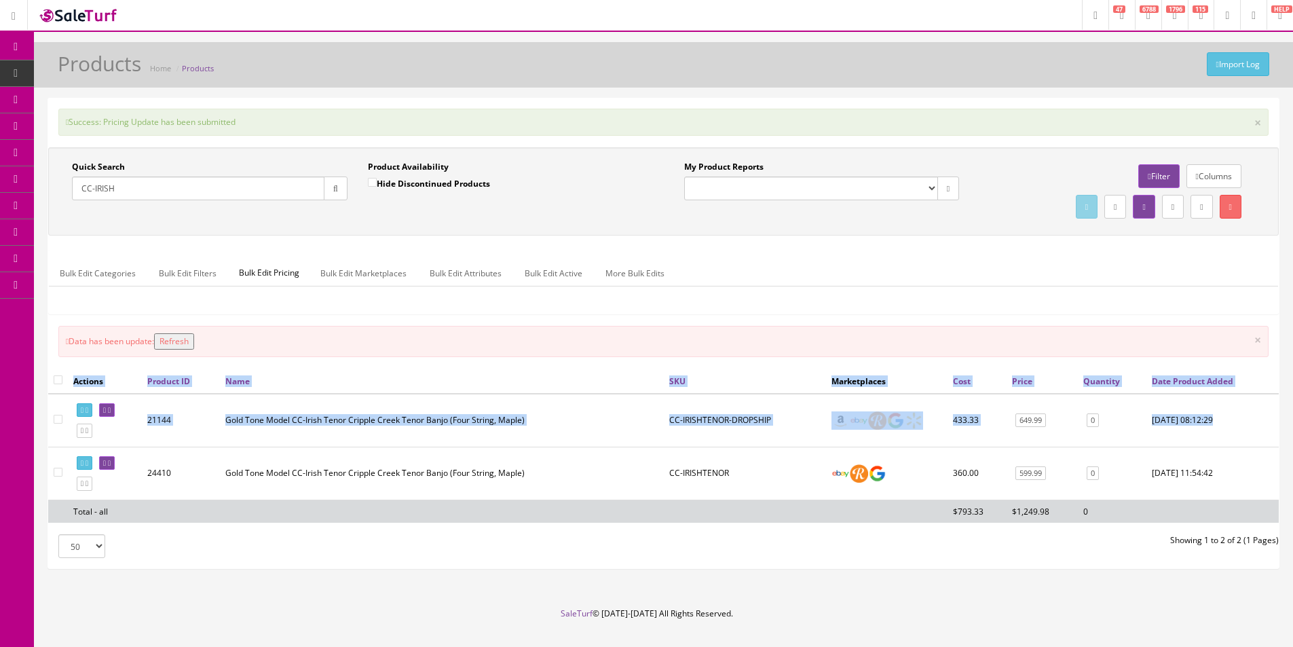
click at [55, 473] on input"] "checkbox" at bounding box center [58, 472] width 9 height 9
checkbox input"] "true"
click at [573, 271] on link "Bulk Edit Active" at bounding box center [553, 273] width 79 height 26
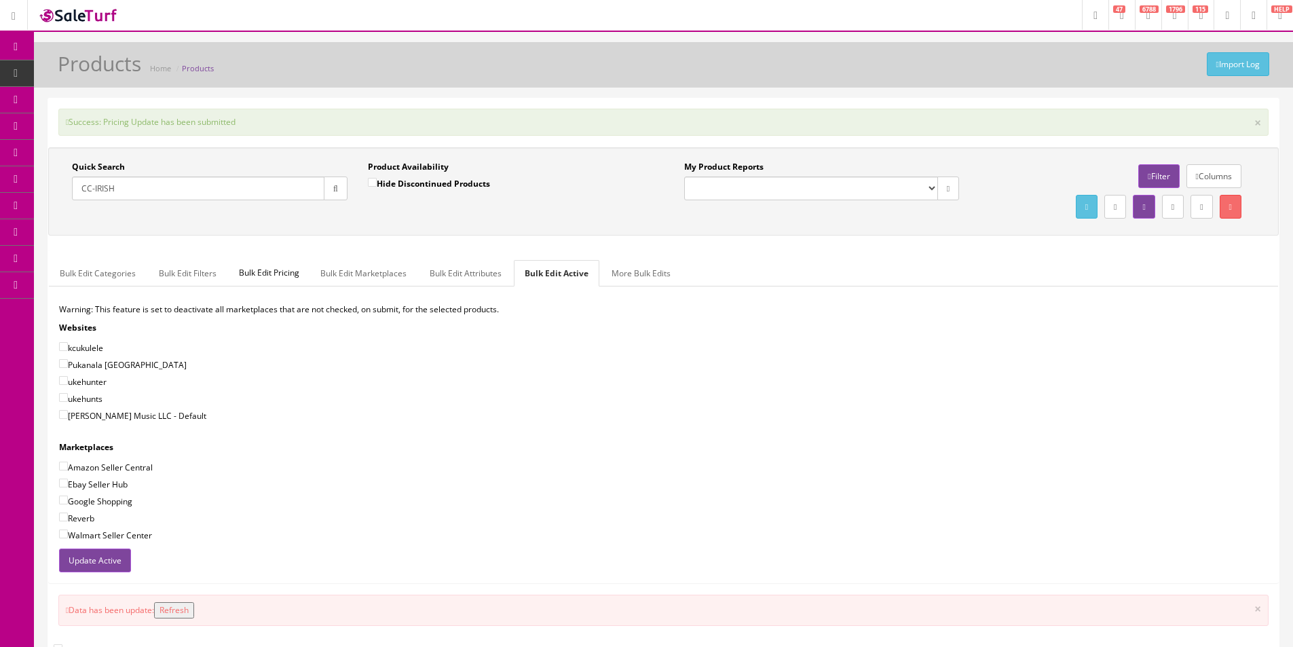
click at [133, 412] on label "[PERSON_NAME] Music LLC - Default" at bounding box center [132, 415] width 147 height 14
click at [68, 412] on input"] "[PERSON_NAME] Music LLC - Default" at bounding box center [63, 414] width 9 height 9
checkbox input"] "true"
click at [121, 460] on label "Amazon Seller Central" at bounding box center [106, 467] width 94 height 14
click at [68, 461] on input"] "Amazon Seller Central" at bounding box center [63, 465] width 9 height 9
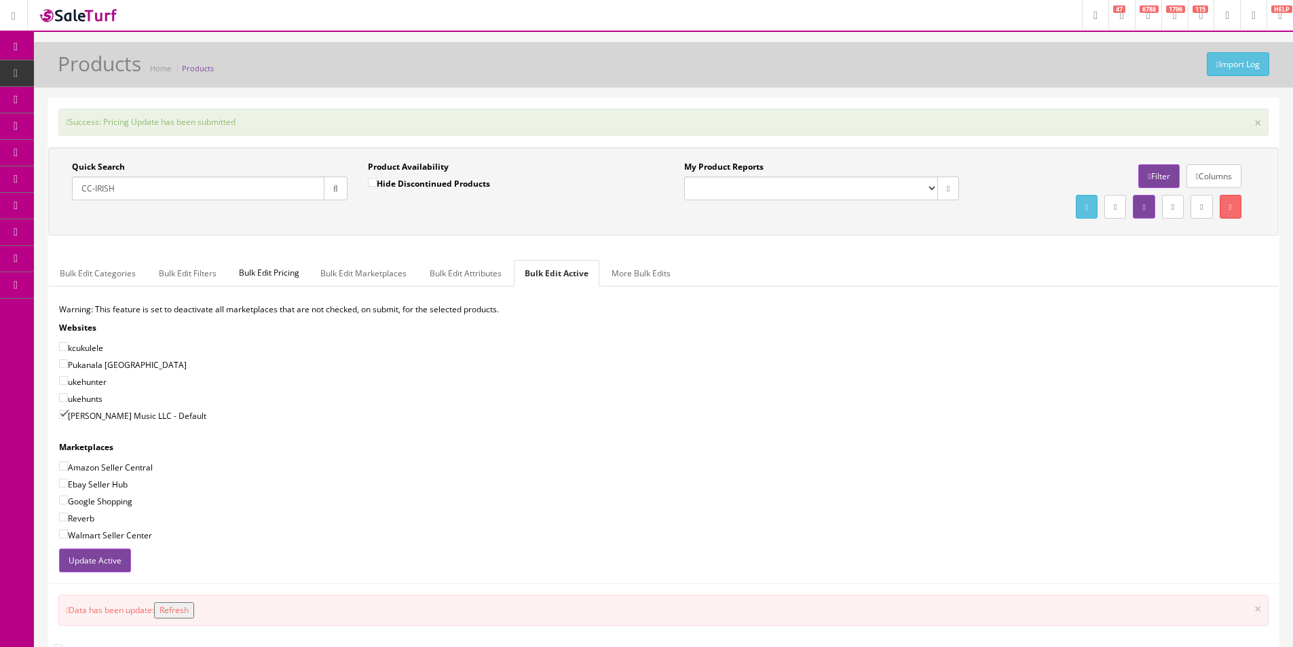
checkbox input"] "true"
click at [111, 491] on div "Warning: This feature is set to deactivate all marketplaces that are not checke…" at bounding box center [663, 425] width 1229 height 245
click at [111, 485] on label "Ebay Seller Hub" at bounding box center [93, 484] width 69 height 14
click at [68, 485] on input"] "Ebay Seller Hub" at bounding box center [63, 482] width 9 height 9
checkbox input"] "true"
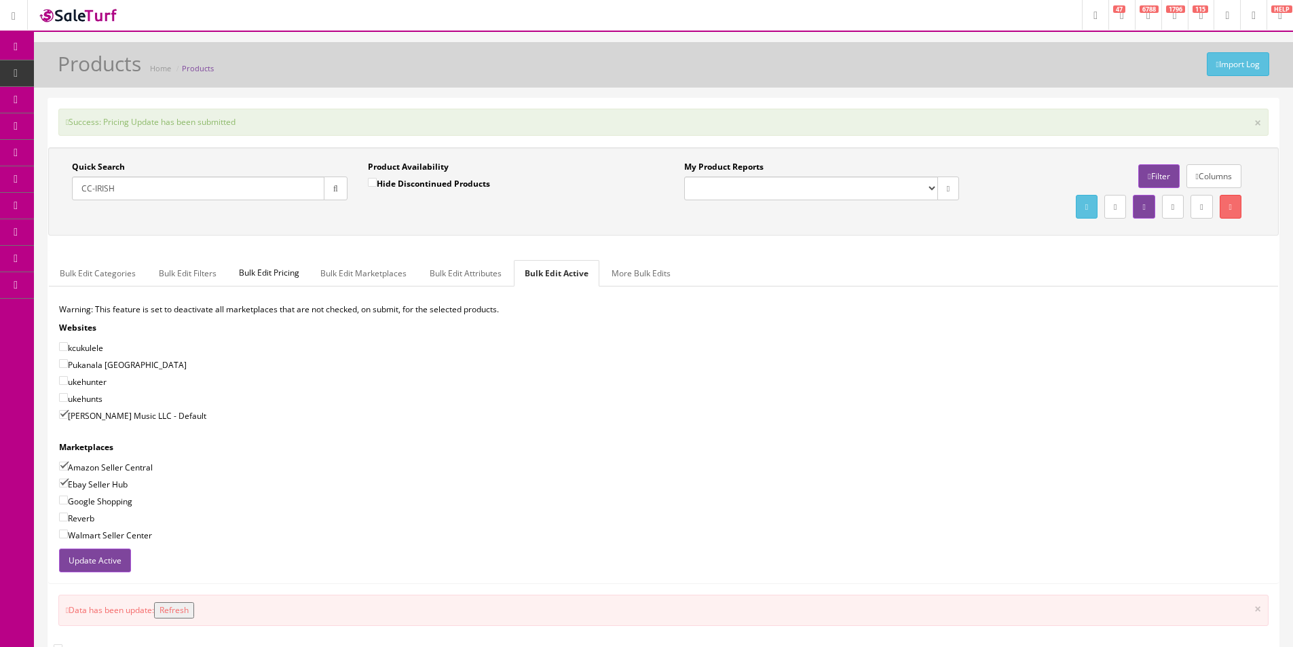
drag, startPoint x: 104, startPoint y: 500, endPoint x: 100, endPoint y: 508, distance: 9.1
click at [104, 502] on label "Google Shopping" at bounding box center [95, 501] width 73 height 14
click at [68, 502] on input"] "Google Shopping" at bounding box center [63, 499] width 9 height 9
checkbox input"] "true"
click at [89, 514] on label "Reverb" at bounding box center [76, 518] width 35 height 14
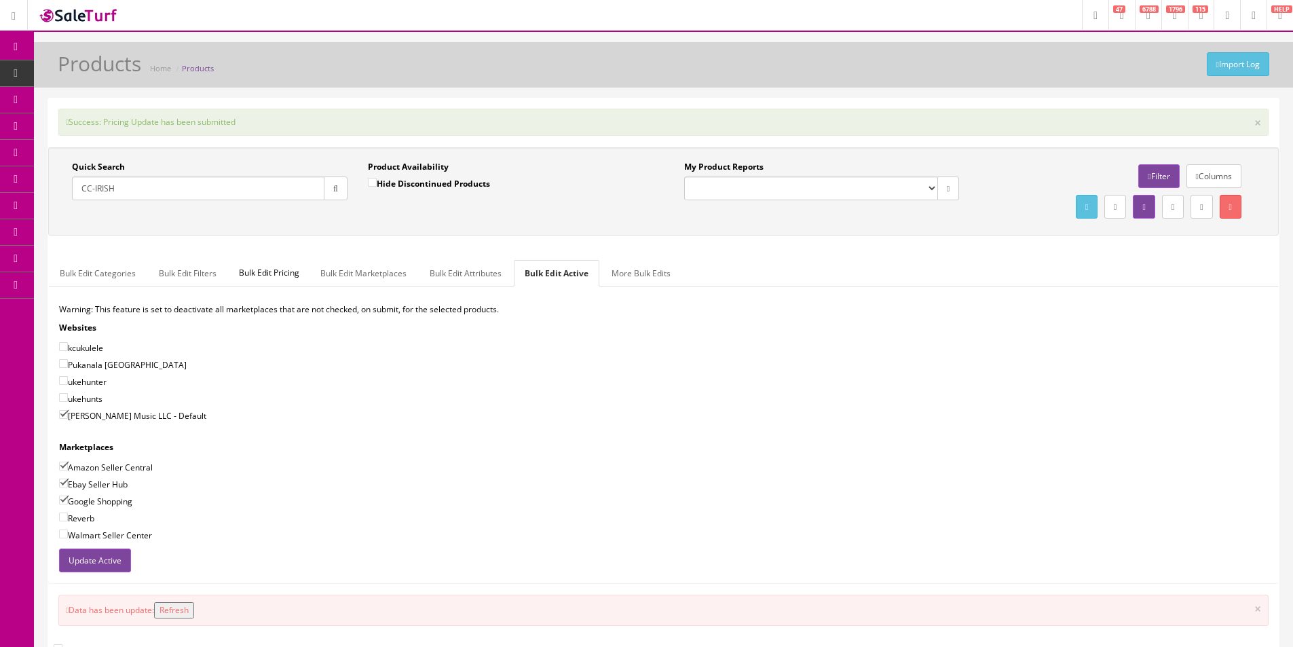
click at [68, 514] on input"] "Reverb" at bounding box center [63, 516] width 9 height 9
checkbox input"] "true"
click at [90, 545] on div "Warning: This feature is set to deactivate all marketplaces that are not checke…" at bounding box center [663, 425] width 1229 height 245
click at [92, 535] on label "Walmart Seller Center" at bounding box center [105, 535] width 93 height 14
click at [68, 535] on input"] "Walmart Seller Center" at bounding box center [63, 533] width 9 height 9
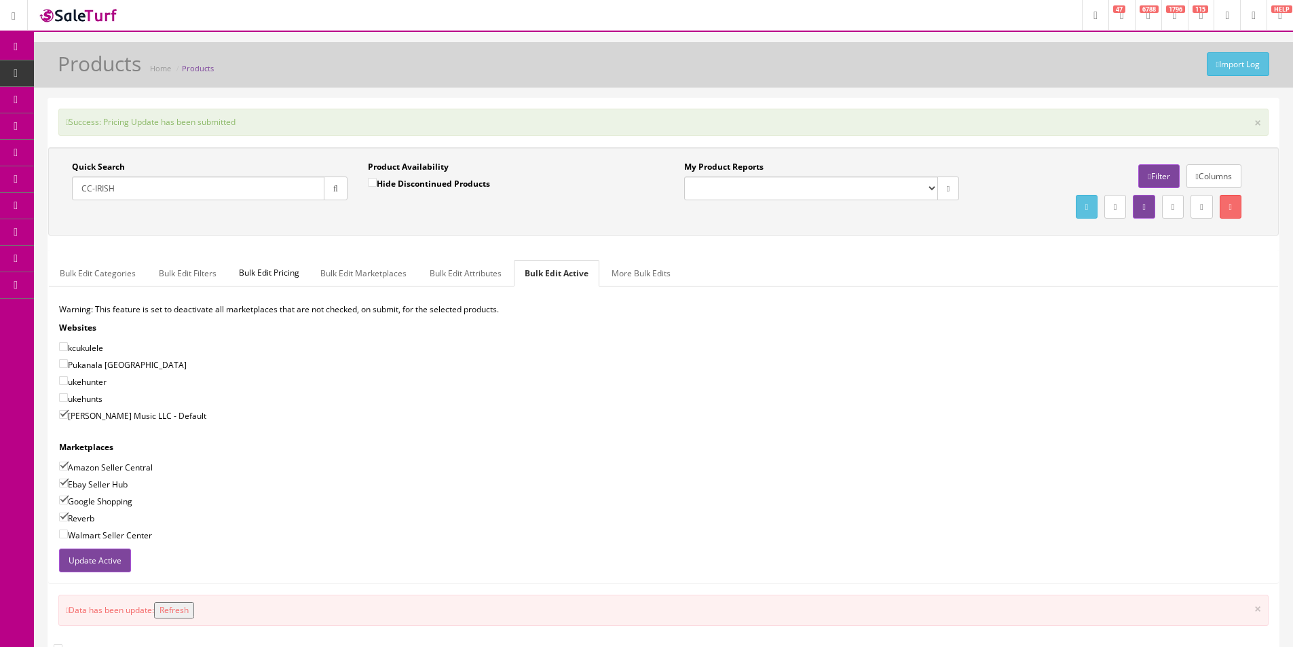
checkbox input"] "true"
click at [92, 554] on button "Update Active" at bounding box center [95, 560] width 72 height 24
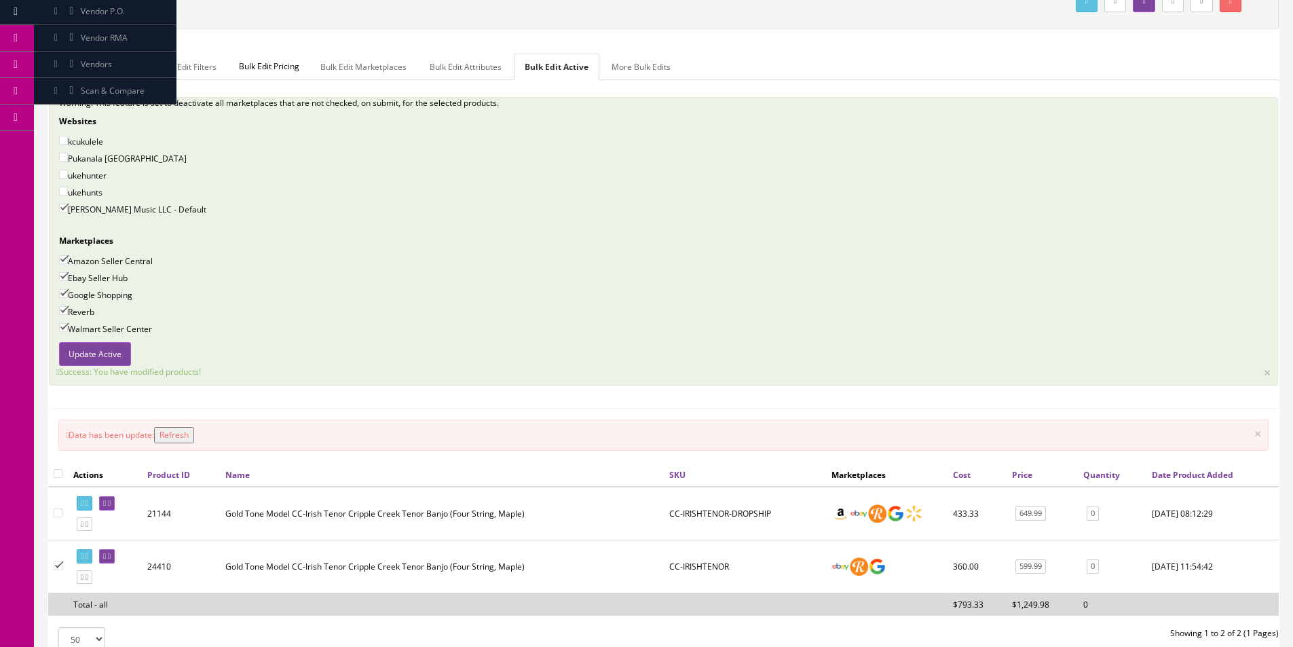
scroll to position [271, 0]
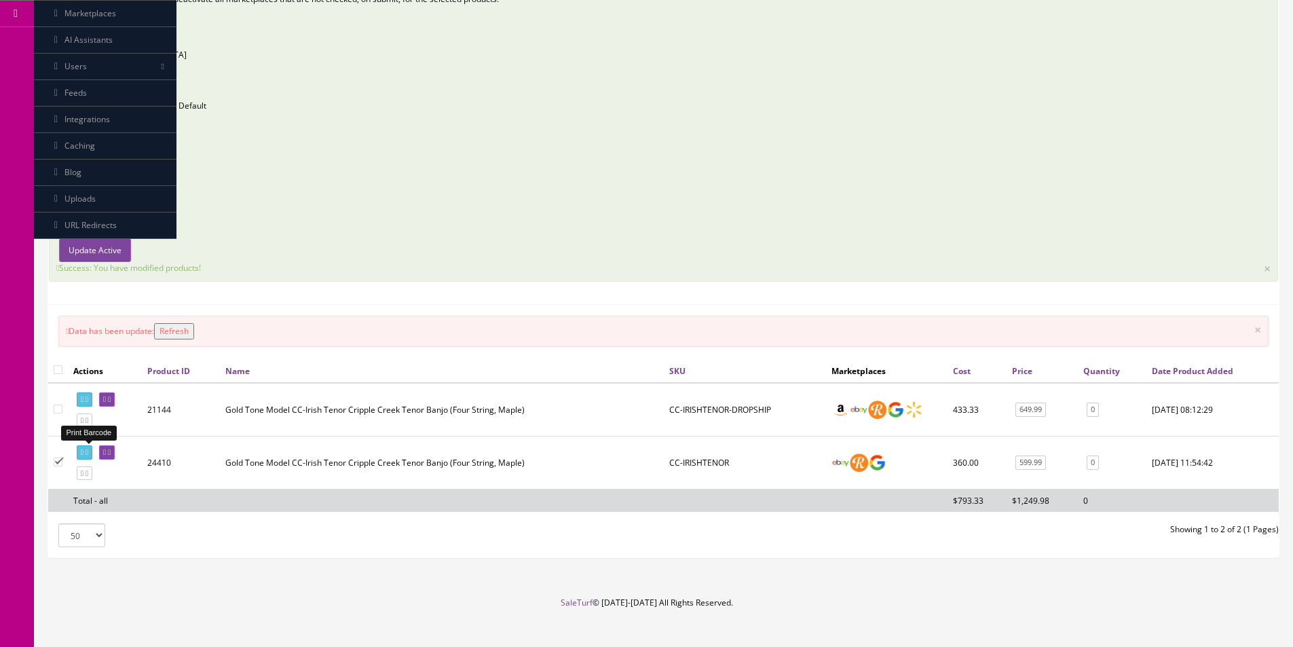
click at [88, 451] on icon at bounding box center [86, 452] width 3 height 7
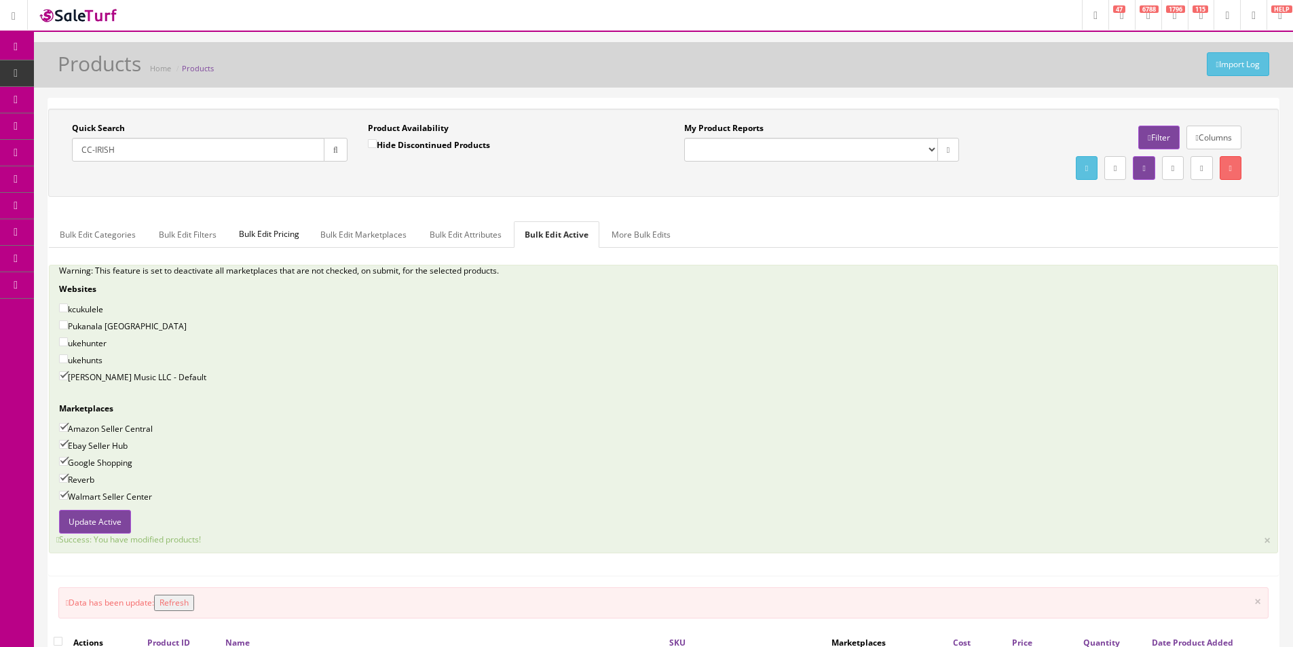
click at [245, 153] on input "CC-IRISH" at bounding box center [198, 150] width 252 height 24
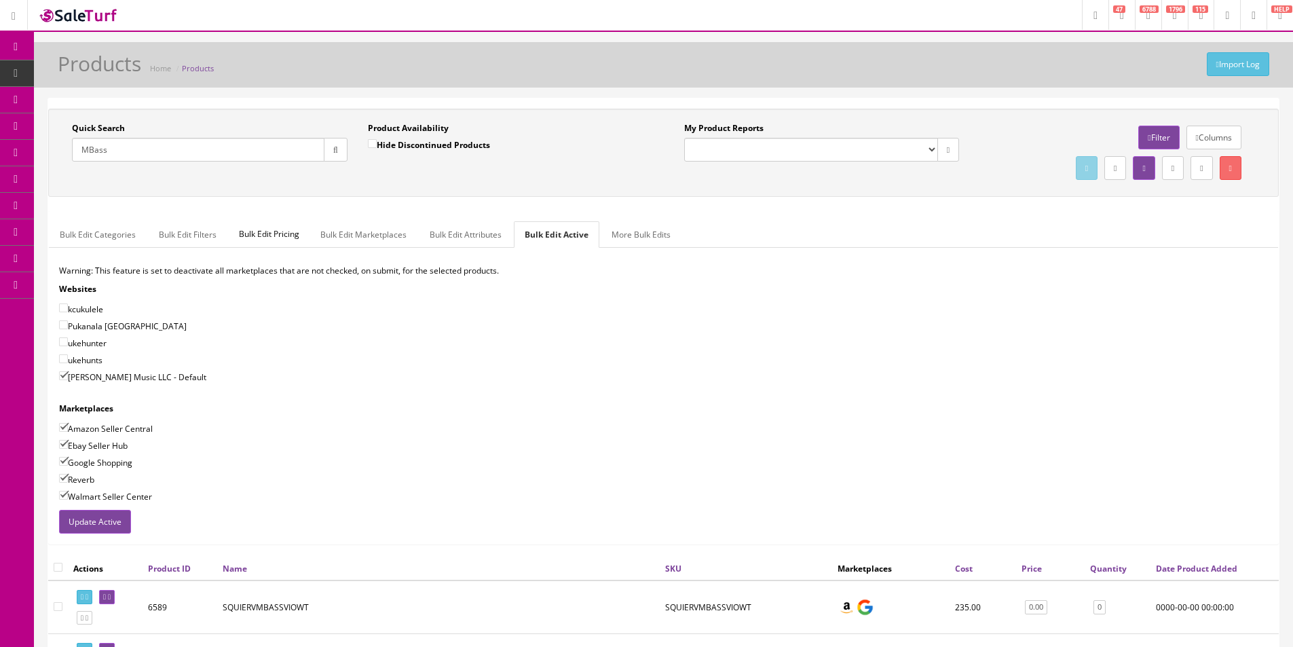
click at [90, 149] on input "MBass" at bounding box center [198, 150] width 252 height 24
type input "M-Bass25"
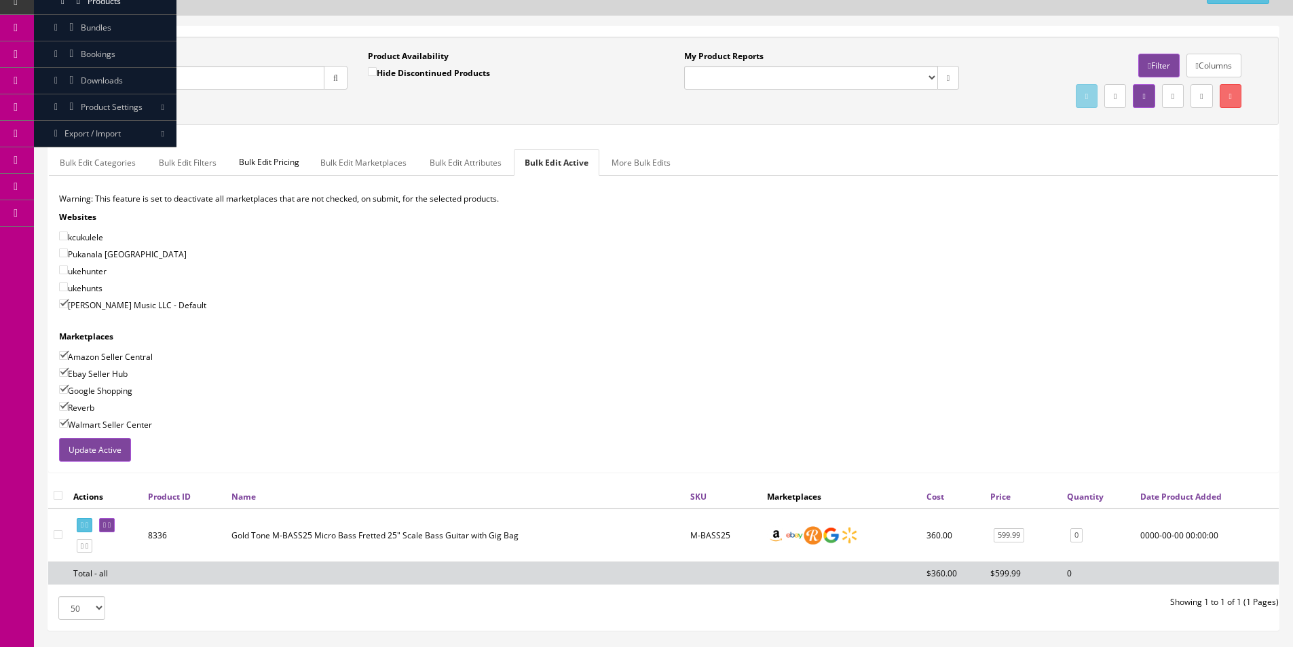
scroll to position [162, 0]
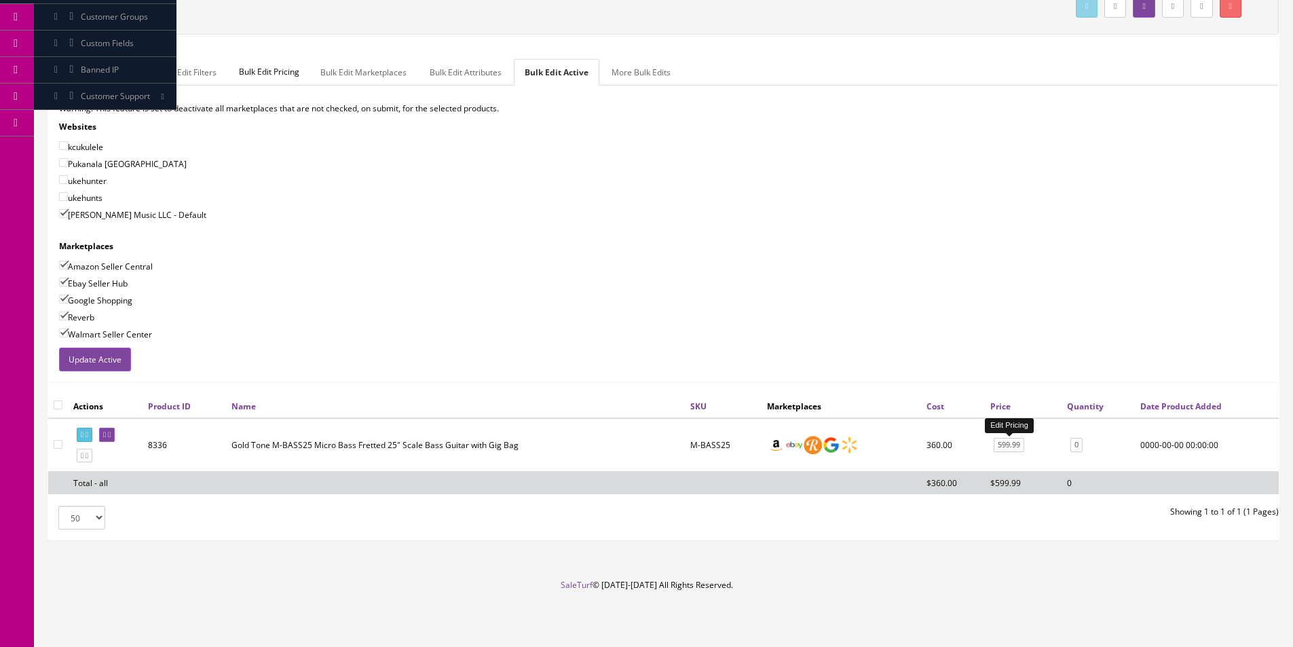
click at [1014, 443] on link "599.99" at bounding box center [1008, 445] width 31 height 14
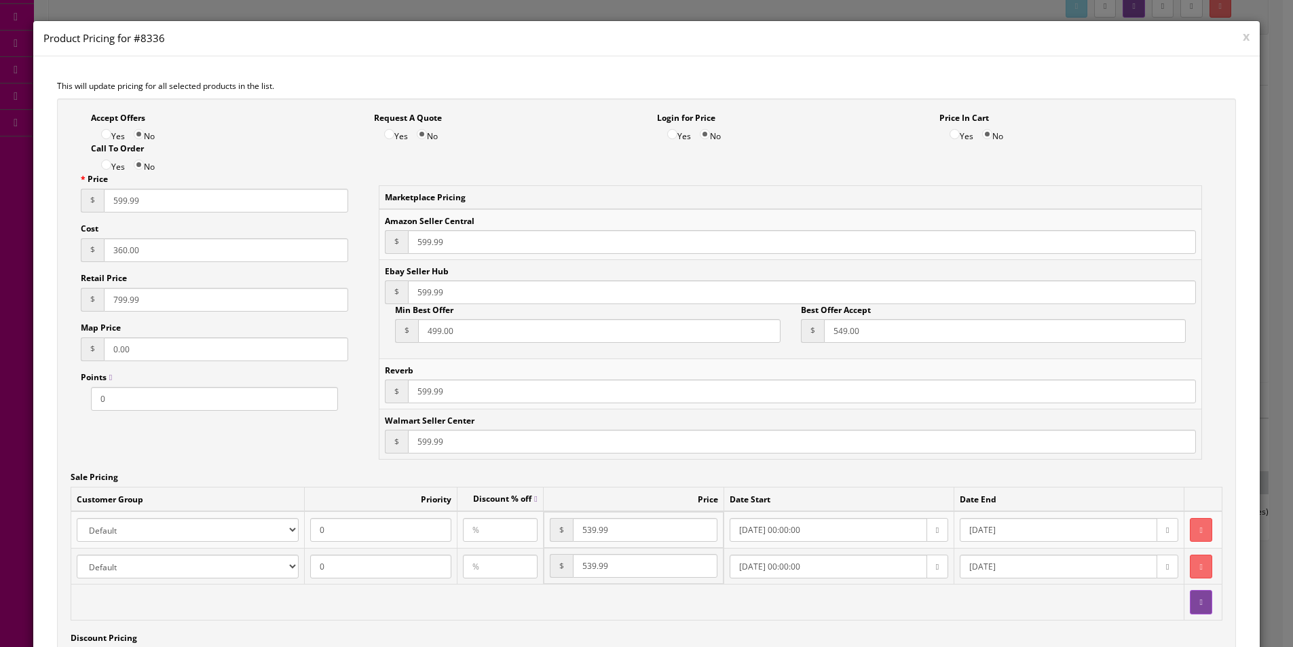
click at [174, 196] on input "599.99" at bounding box center [226, 201] width 244 height 24
type input "649.99"
click at [138, 304] on input "799.99" at bounding box center [226, 300] width 244 height 24
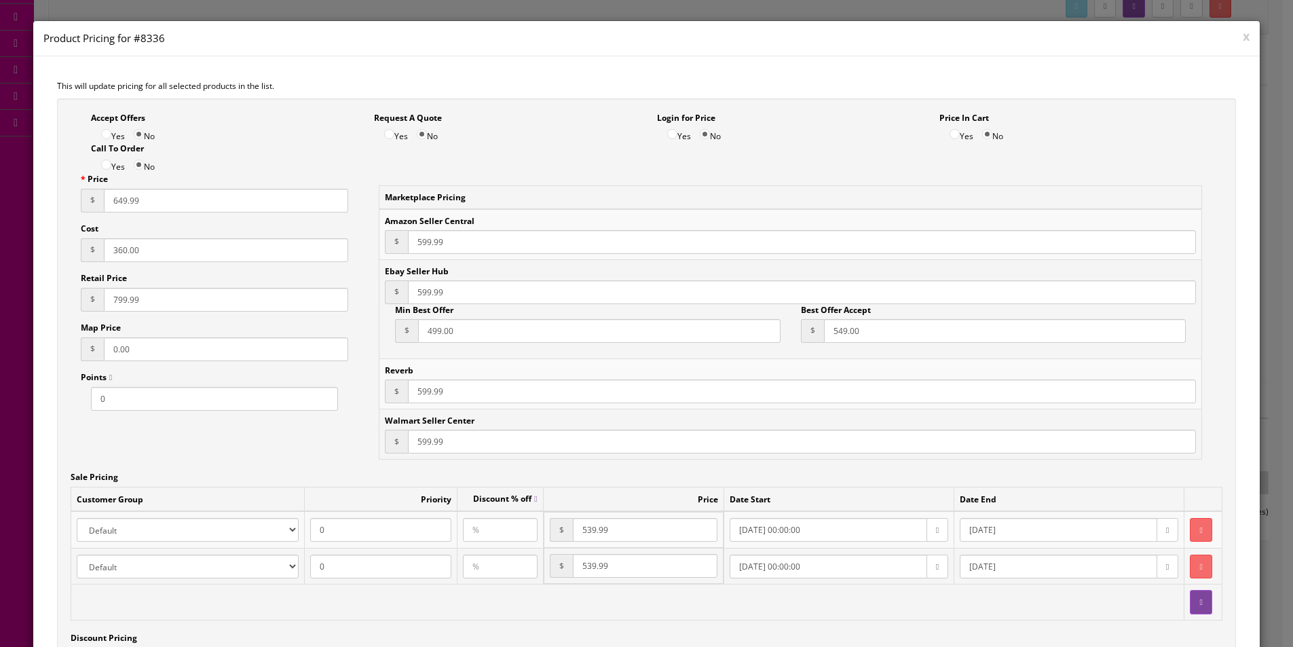
click at [138, 303] on input "799.99" at bounding box center [226, 300] width 244 height 24
type input "866.65"
click at [129, 202] on input "649.99" at bounding box center [226, 201] width 244 height 24
click at [423, 248] on input "599.99" at bounding box center [802, 242] width 788 height 24
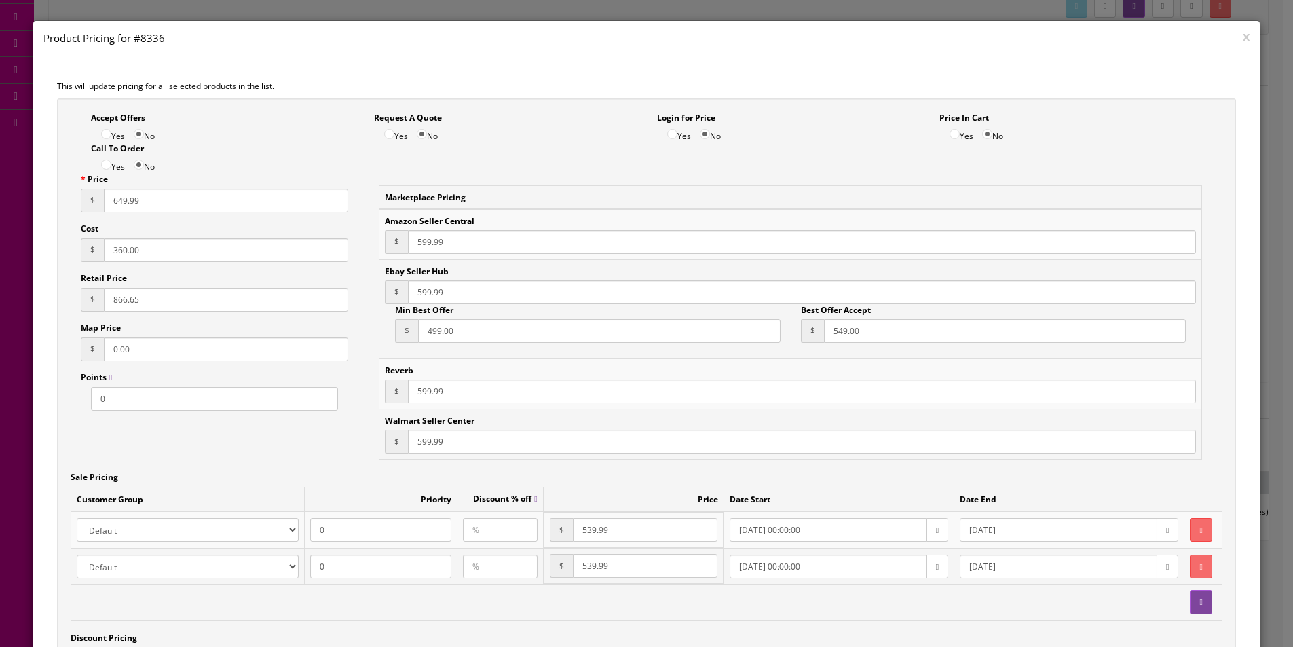
click at [423, 248] on input "599.99" at bounding box center [802, 242] width 788 height 24
paste input "64"
type input "649.99"
paste input "64"
type input "649.99"
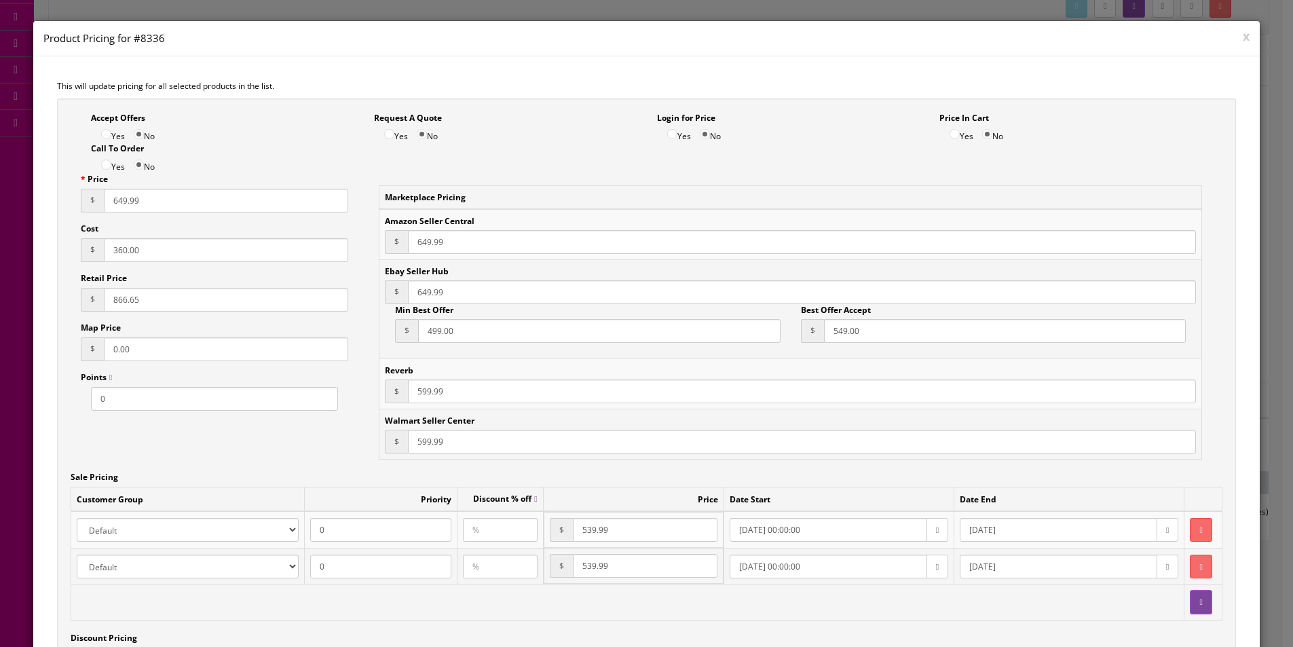
paste input "64"
type input "649.99"
paste input "64"
type input "649.99"
click at [442, 333] on input "499.00" at bounding box center [599, 331] width 362 height 24
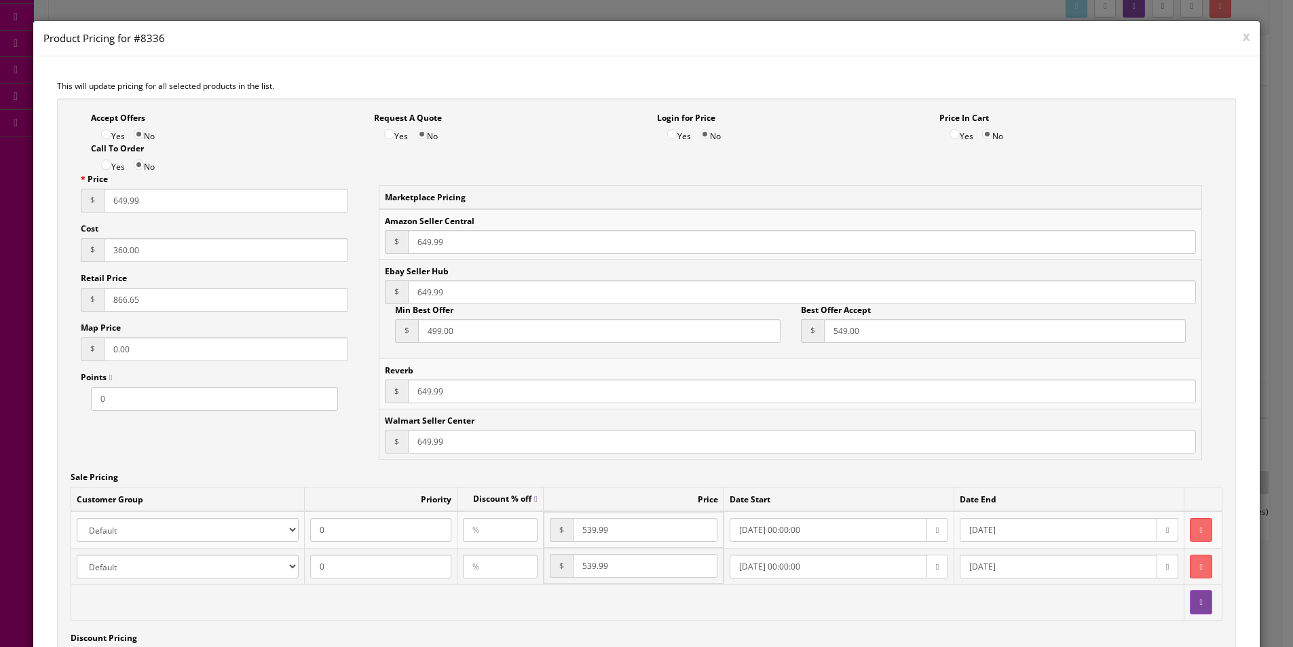
click at [442, 333] on input "499.00" at bounding box center [599, 331] width 362 height 24
click at [834, 328] on input "549.00" at bounding box center [1005, 331] width 362 height 24
click at [229, 248] on input "360.00" at bounding box center [226, 250] width 244 height 24
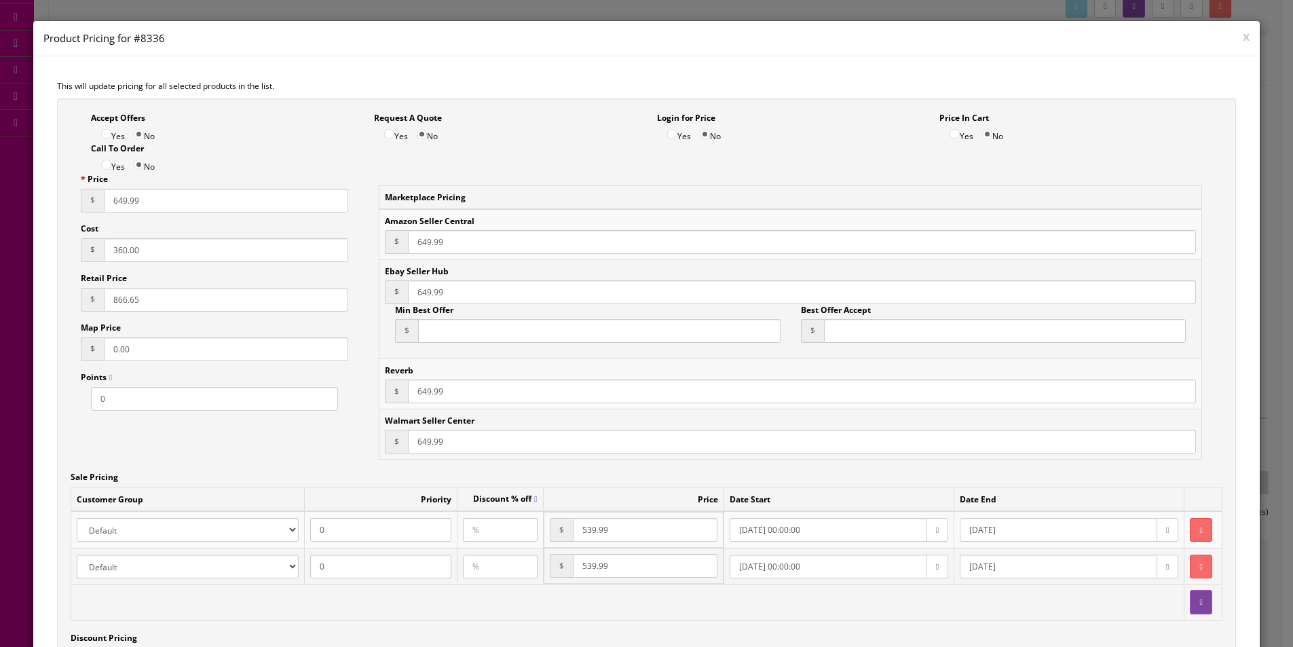
click at [229, 248] on input "360.00" at bounding box center [226, 250] width 244 height 24
type input "346.69"
click at [1189, 531] on button "button" at bounding box center [1200, 530] width 22 height 24
click at [1189, 536] on button "button" at bounding box center [1200, 530] width 22 height 24
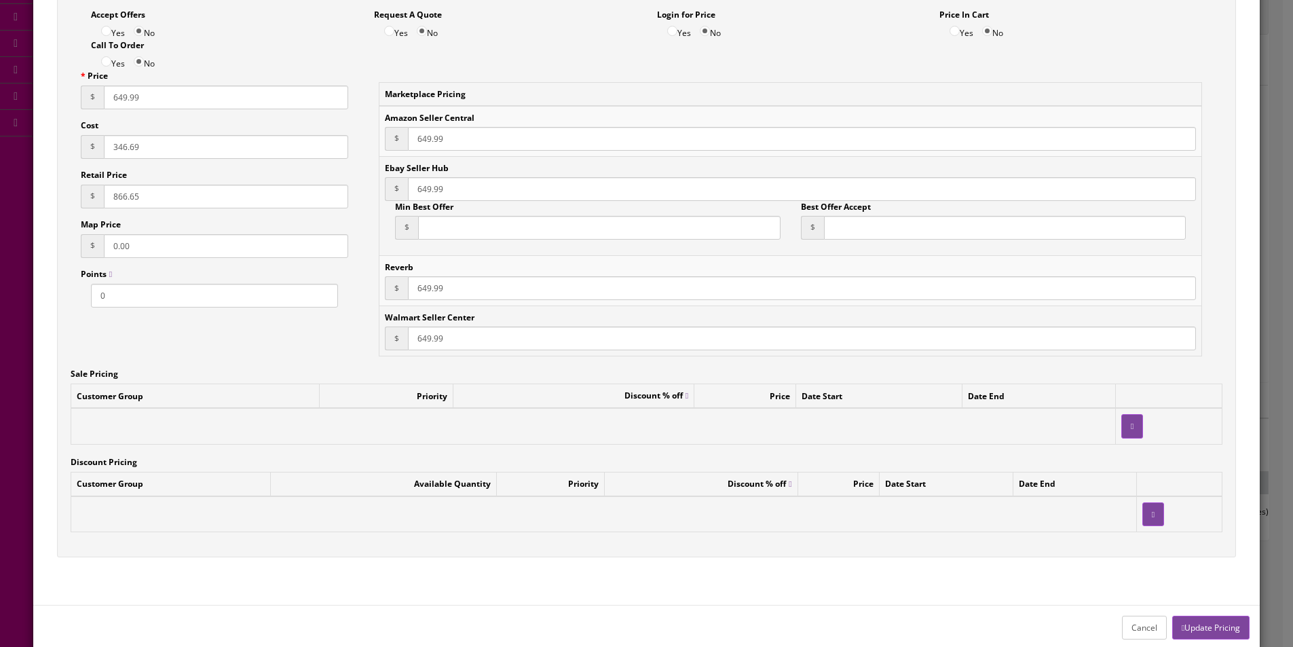
scroll to position [199, 0]
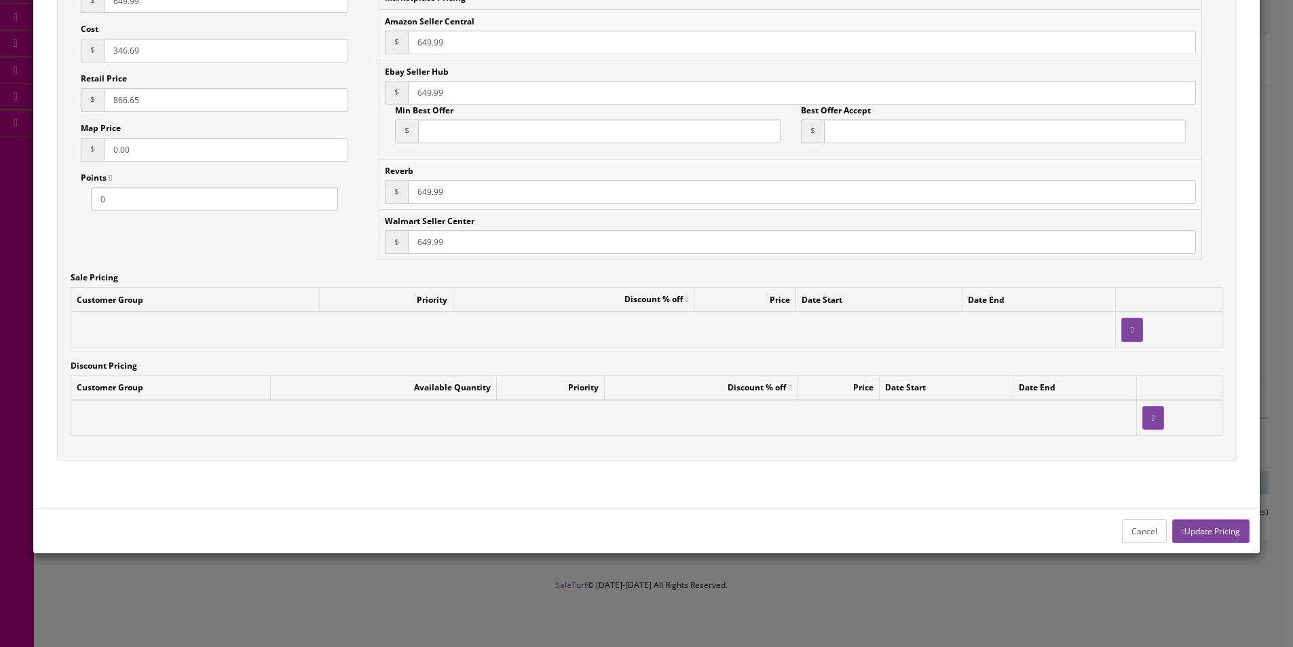
click at [1222, 525] on button "Update Pricing" at bounding box center [1210, 531] width 77 height 24
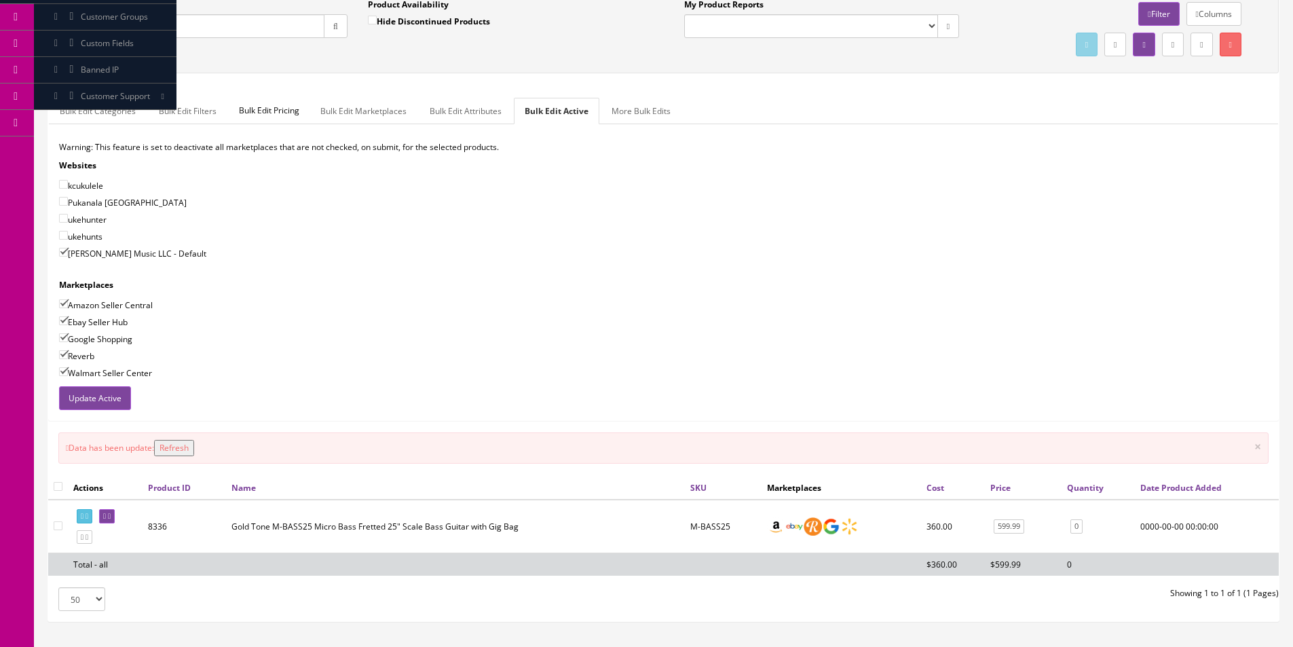
click at [93, 508] on td at bounding box center [105, 526] width 75 height 54
click at [88, 513] on icon at bounding box center [86, 515] width 3 height 7
click at [257, 30] on input "M-Bass25" at bounding box center [198, 26] width 252 height 24
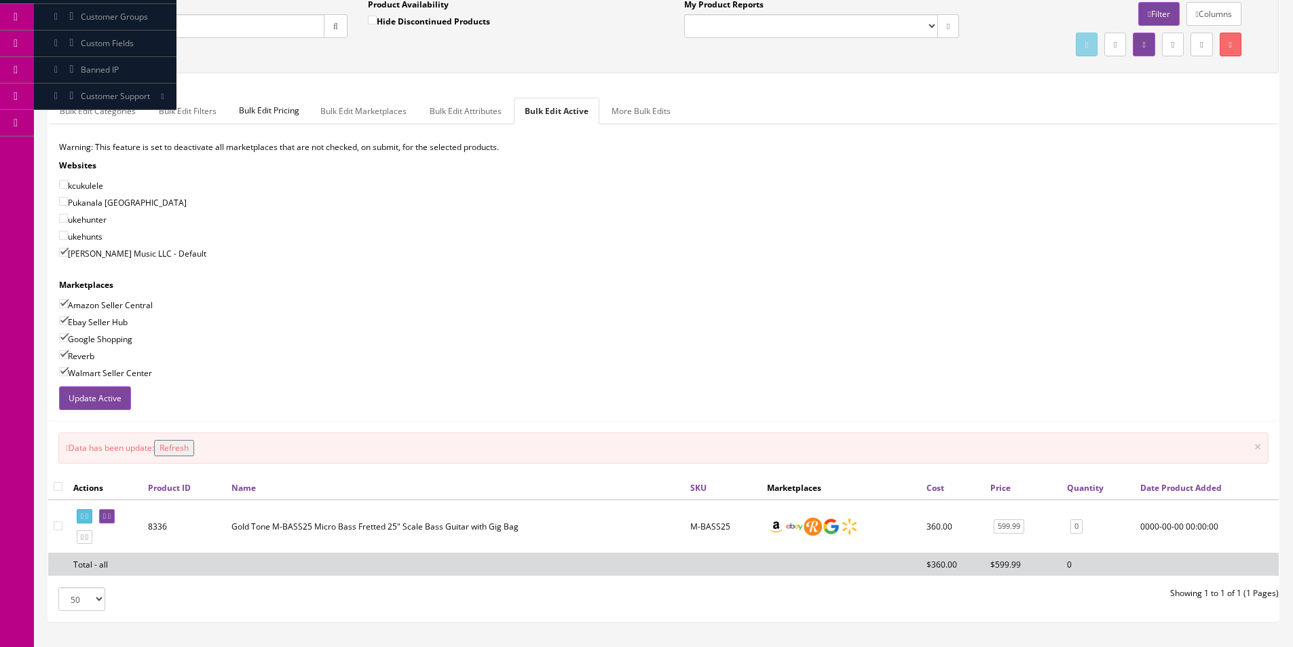
click at [257, 30] on input "M-Bass25" at bounding box center [198, 26] width 252 height 24
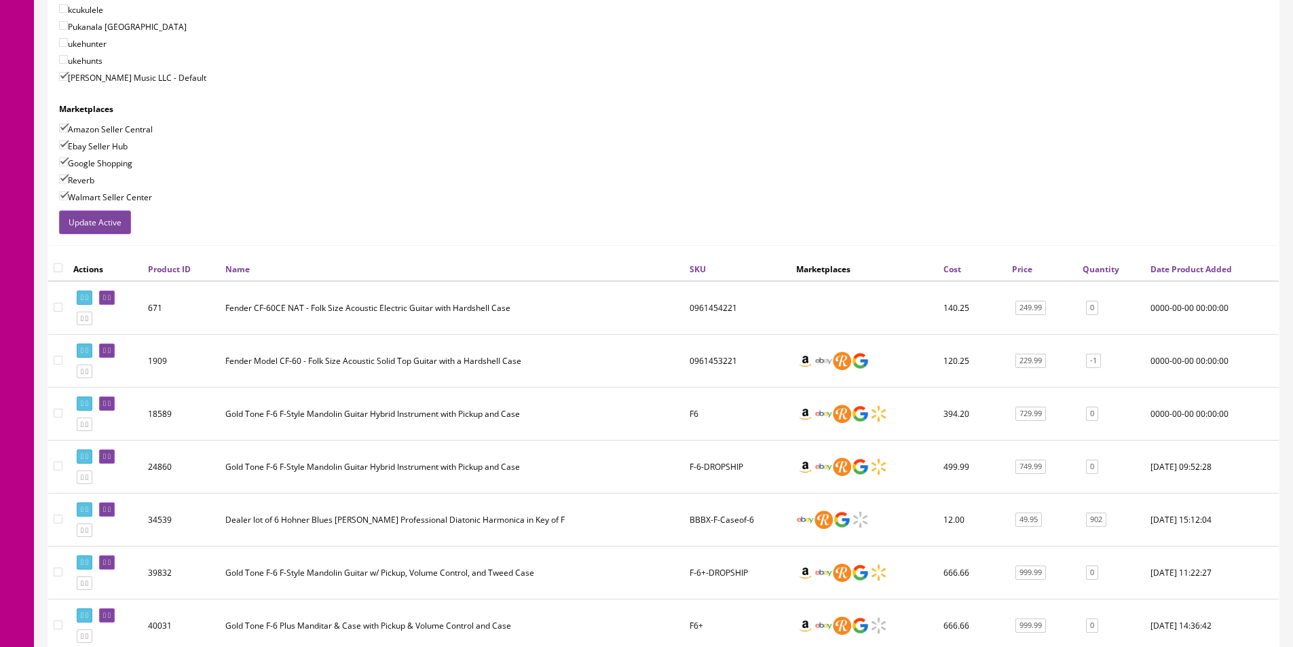
scroll to position [434, 0]
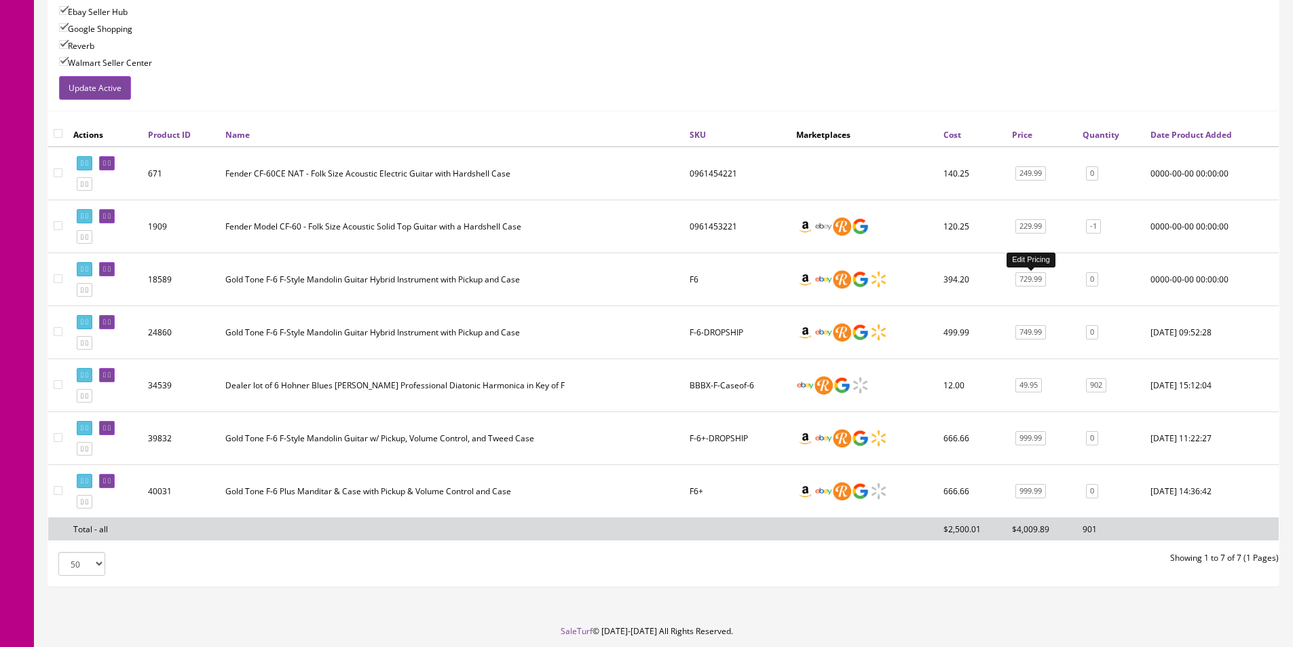
type input "F-6"
click at [1040, 278] on link "729.99" at bounding box center [1030, 279] width 31 height 14
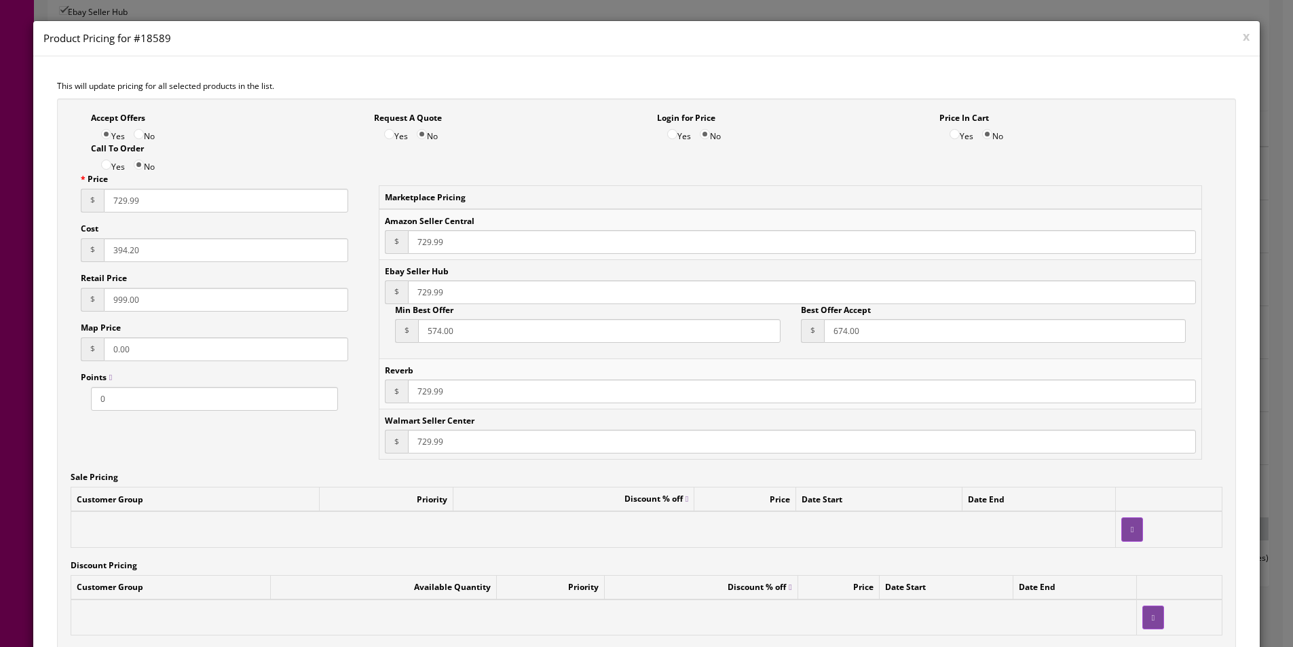
click at [119, 247] on input "394.20" at bounding box center [226, 250] width 244 height 24
type input "399"
click at [147, 210] on input "729.99" at bounding box center [226, 201] width 244 height 24
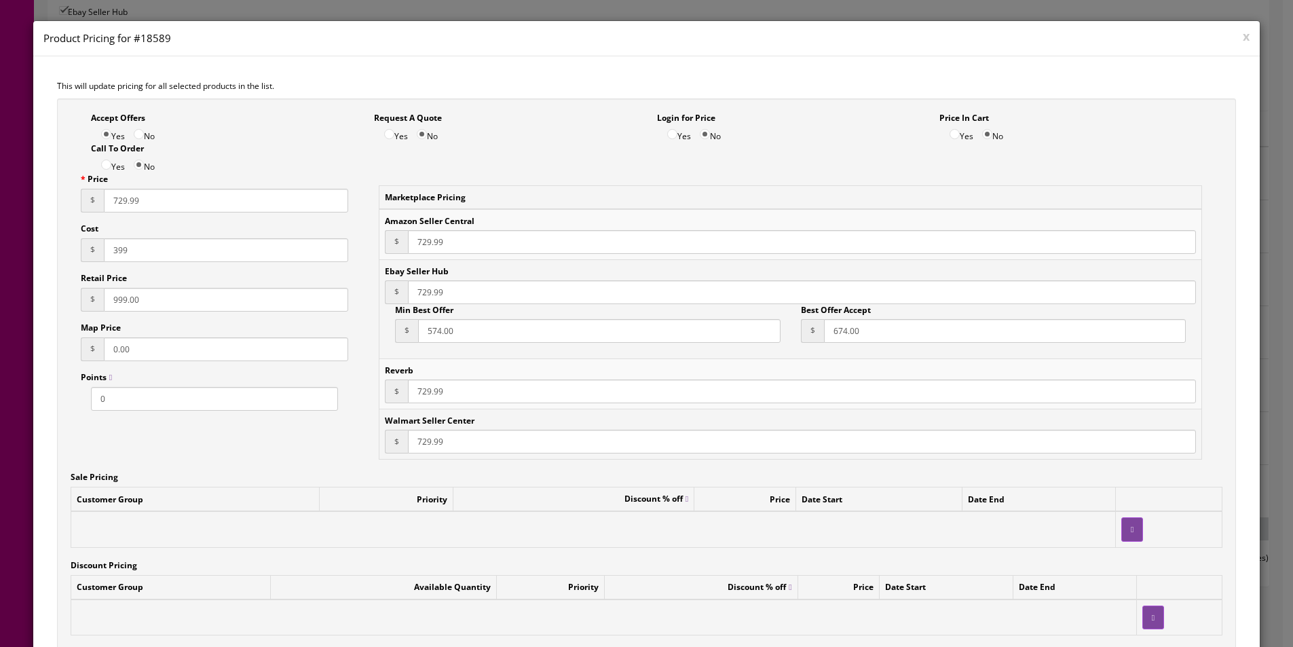
click at [147, 210] on input "729.99" at bounding box center [226, 201] width 244 height 24
type input "749.99"
type input "999.99"
click at [147, 210] on input "749.99" at bounding box center [226, 201] width 244 height 24
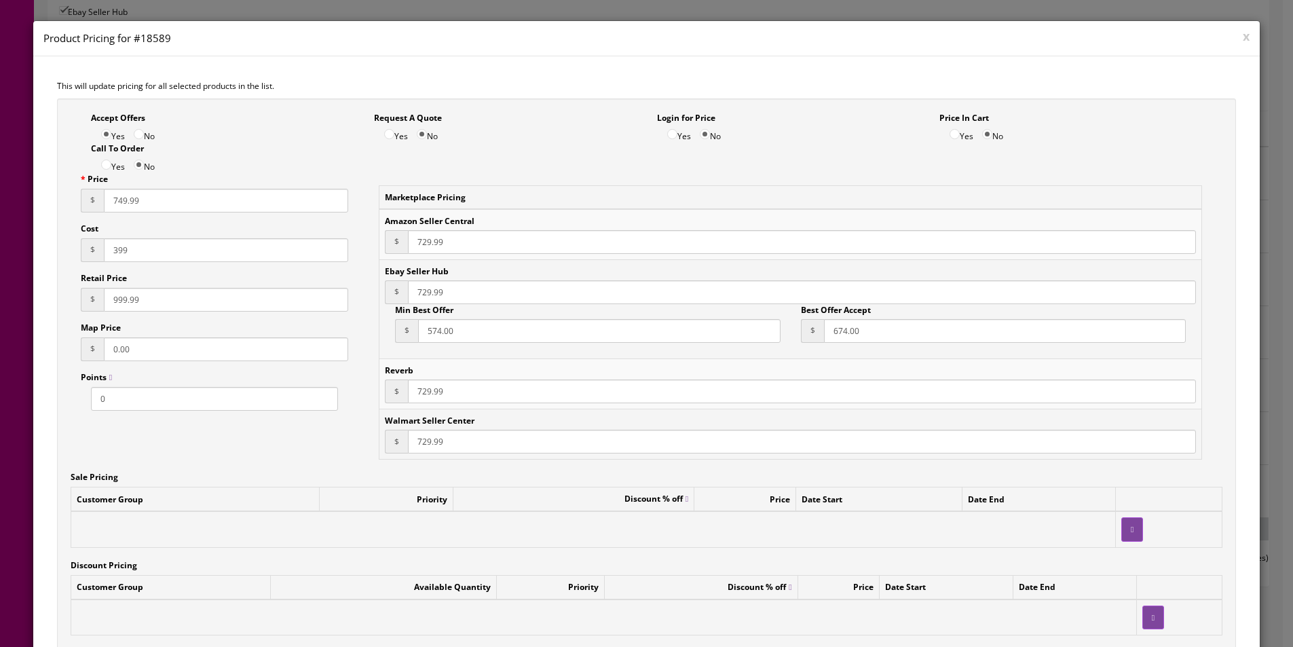
click at [147, 210] on input "749.99" at bounding box center [226, 201] width 244 height 24
click at [436, 244] on input "729.99" at bounding box center [802, 242] width 788 height 24
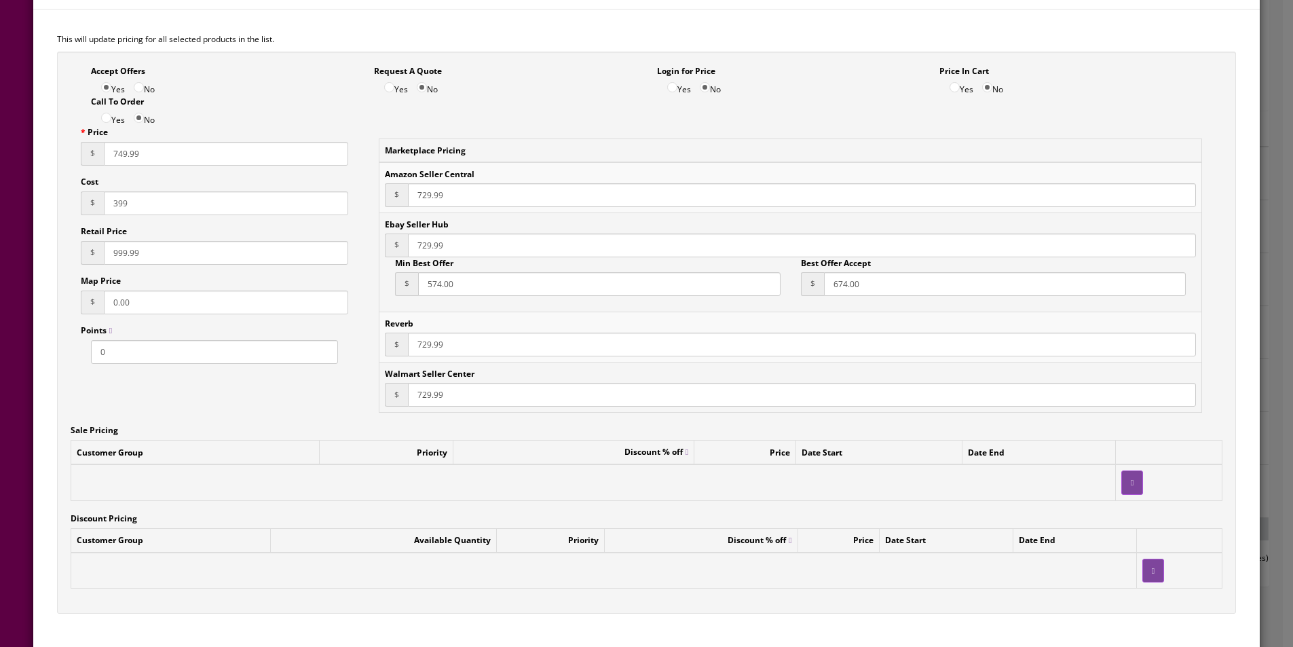
scroll to position [127, 0]
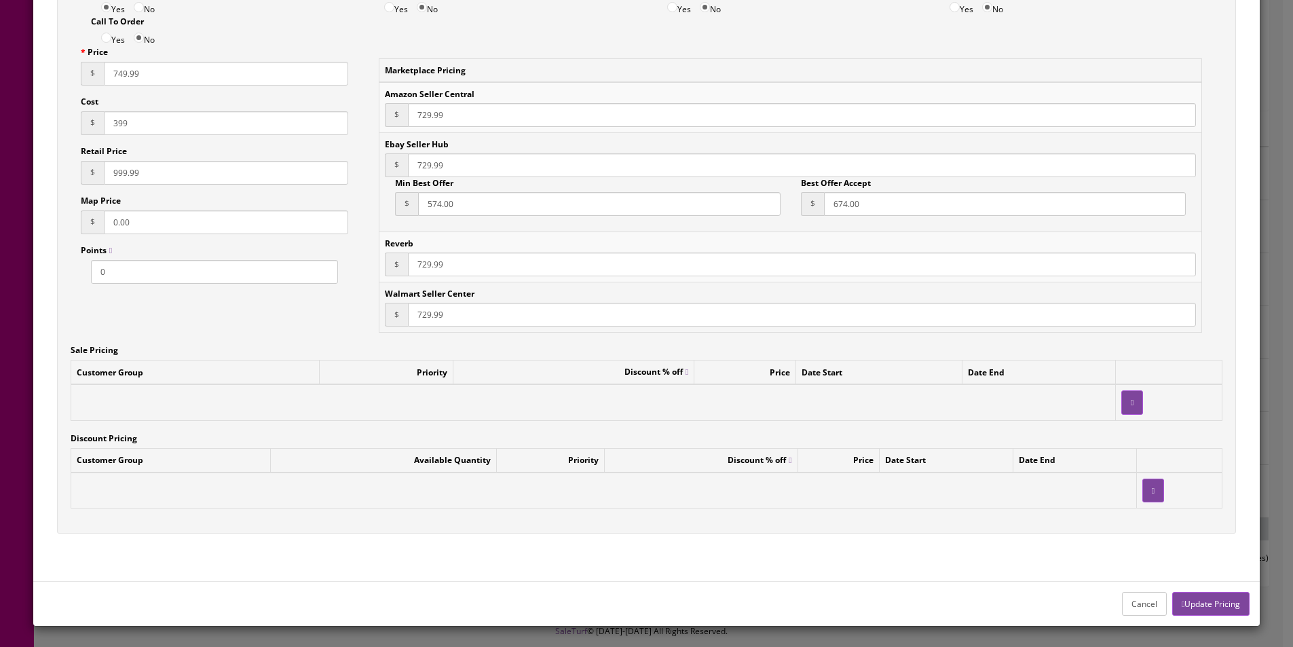
click at [428, 204] on input "574.00" at bounding box center [599, 204] width 362 height 24
click at [839, 205] on input "674.00" at bounding box center [1005, 204] width 362 height 24
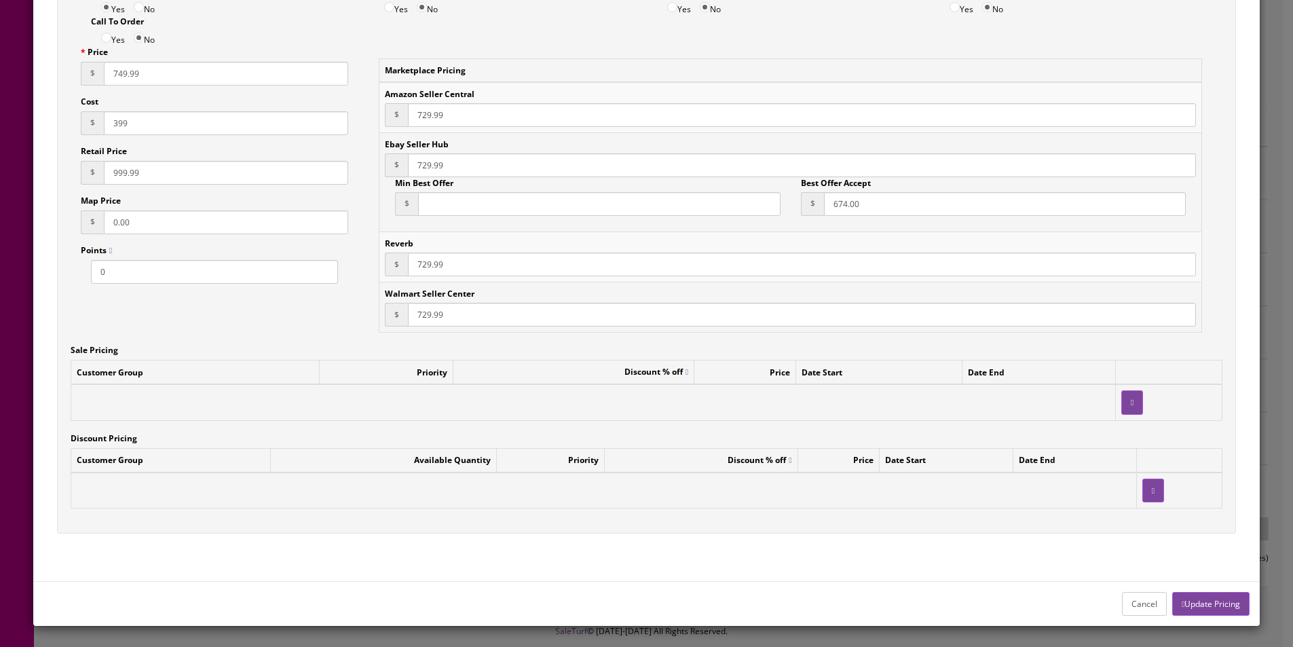
click at [839, 205] on input "674.00" at bounding box center [1005, 204] width 362 height 24
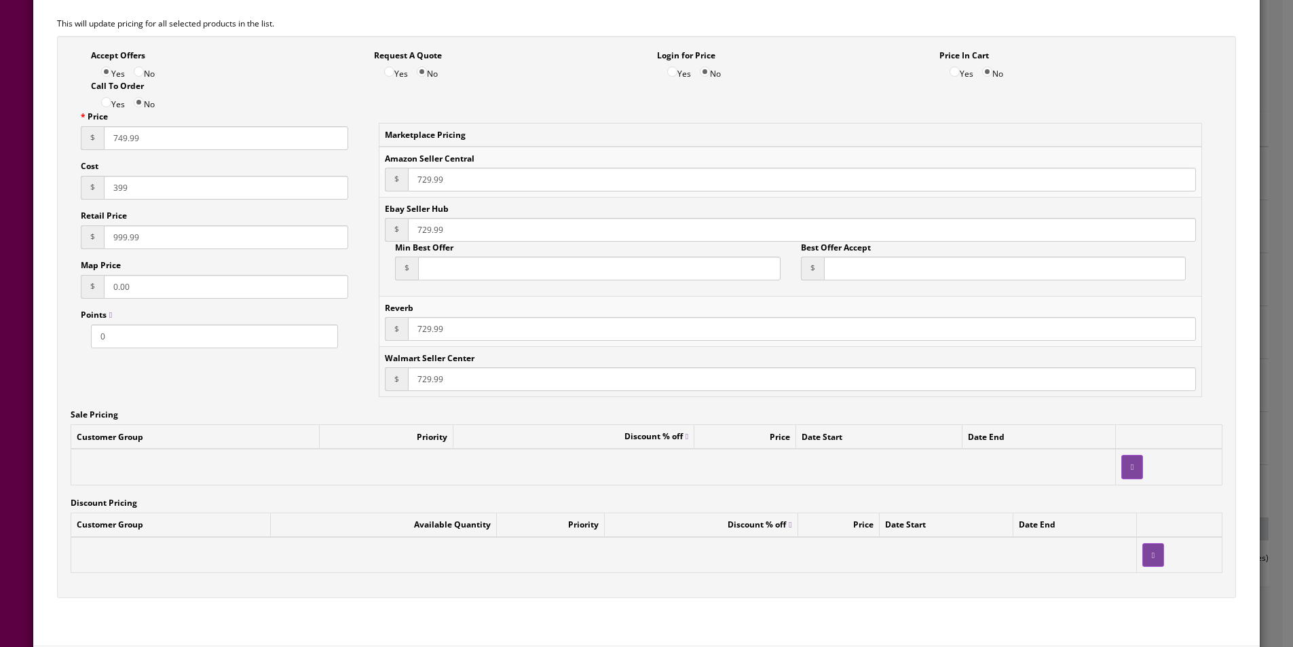
scroll to position [0, 0]
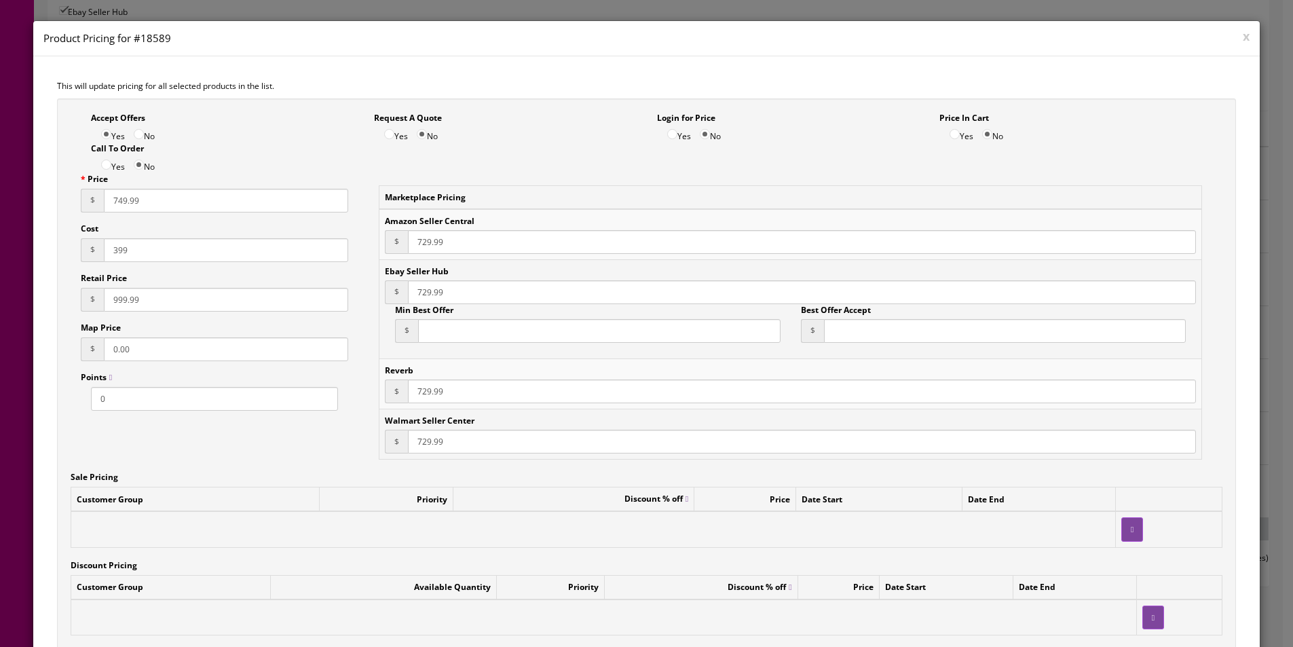
click at [136, 136] on input "No" at bounding box center [139, 134] width 10 height 10
radio input "true"
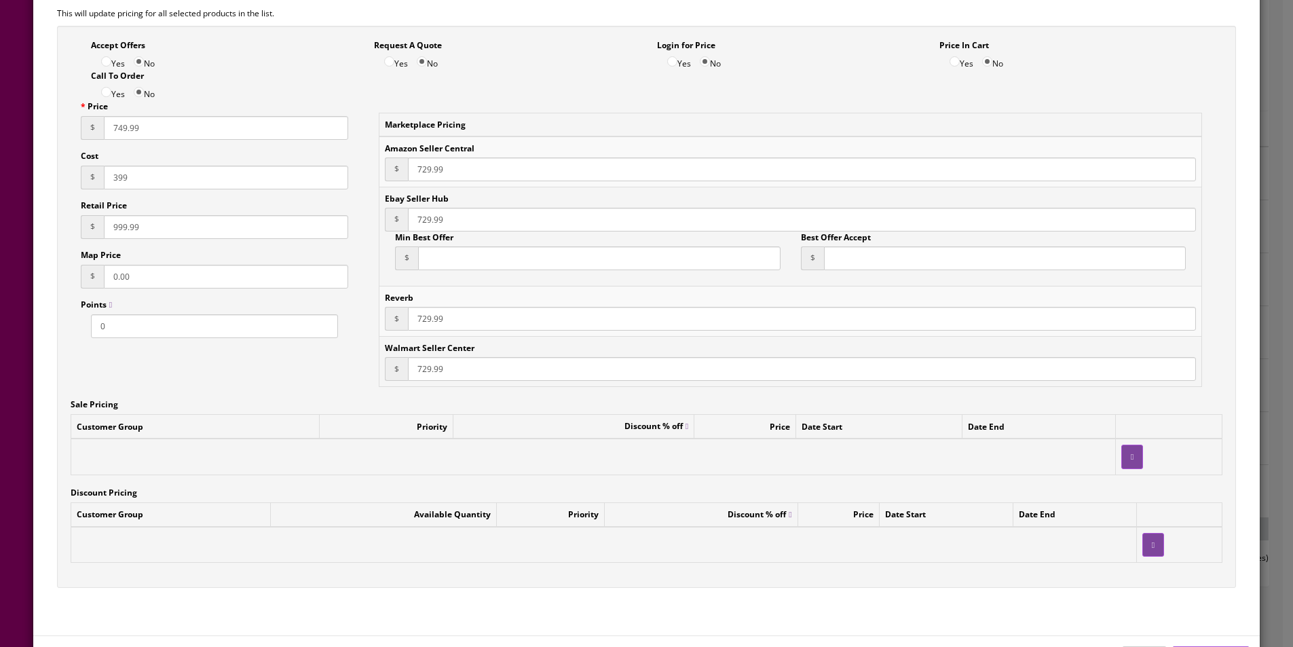
scroll to position [127, 0]
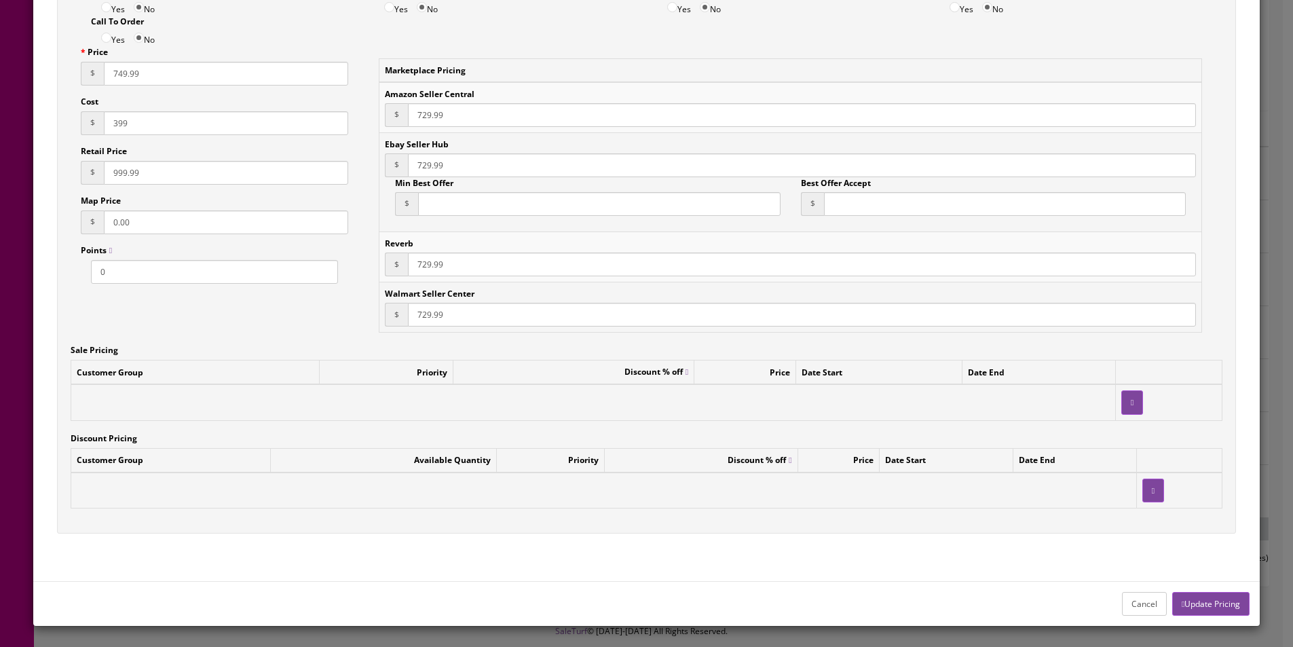
click at [1204, 599] on button "Update Pricing" at bounding box center [1210, 604] width 77 height 24
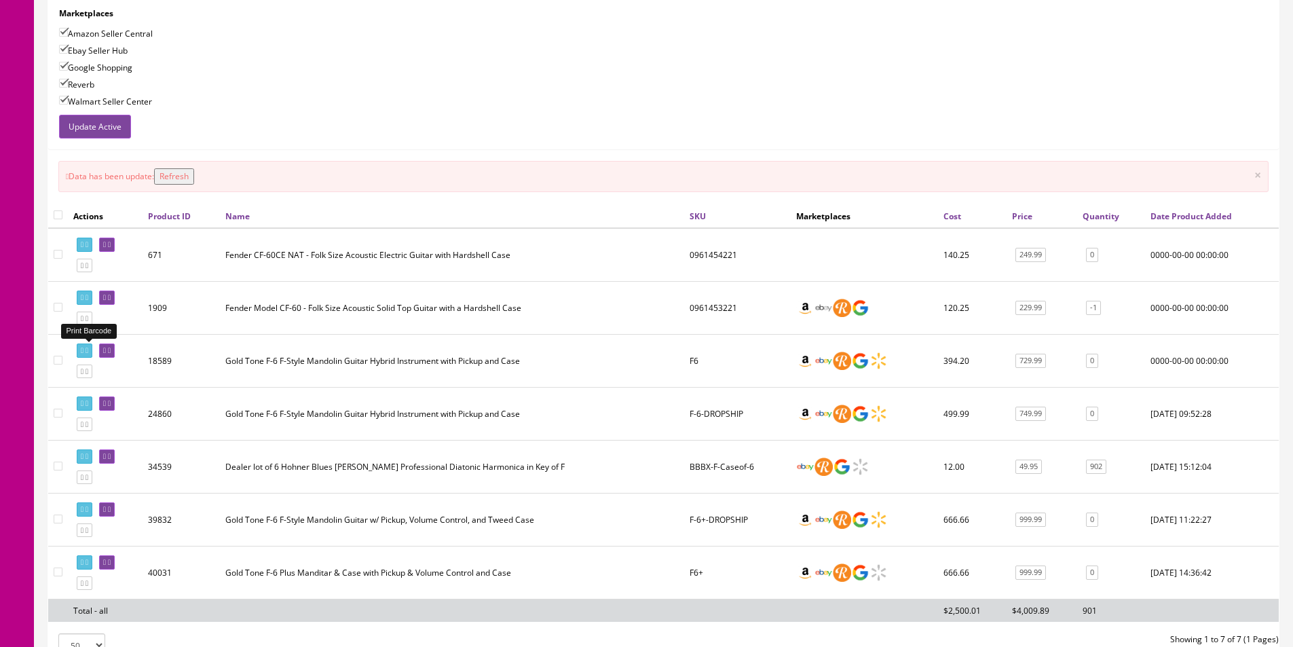
click at [88, 351] on icon at bounding box center [86, 350] width 3 height 7
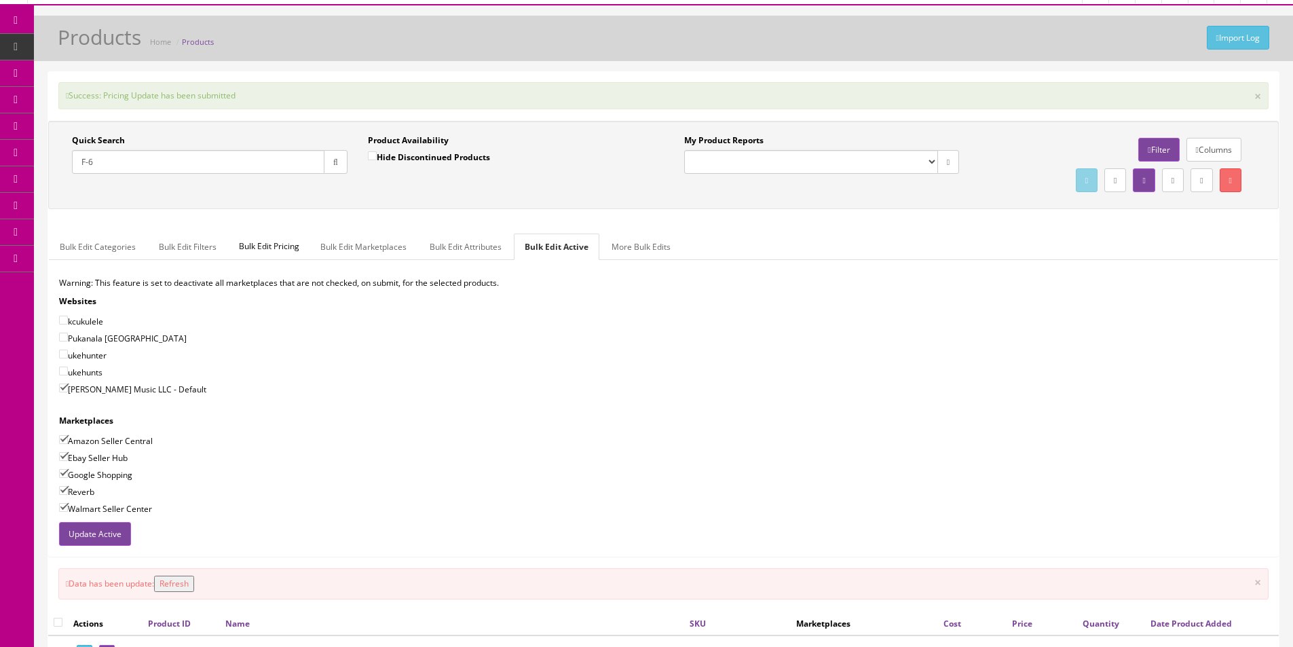
click at [128, 157] on input "F-6" at bounding box center [198, 162] width 252 height 24
click at [229, 159] on input "bg-mini" at bounding box center [198, 162] width 252 height 24
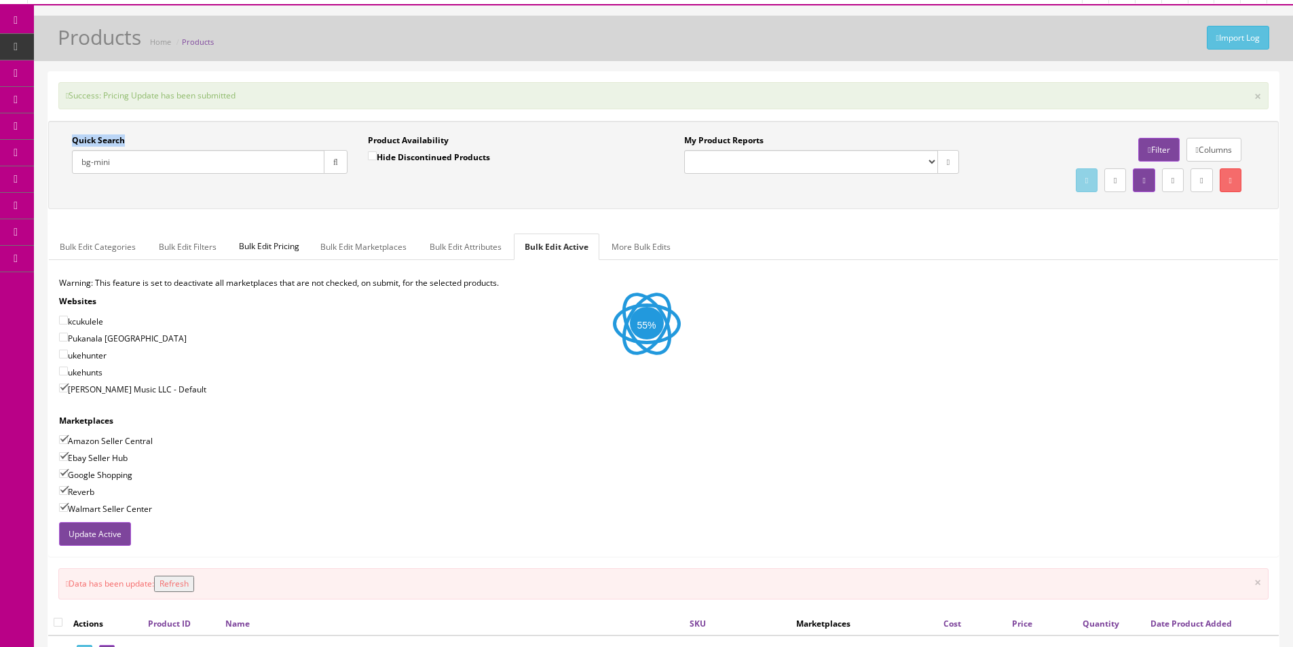
click at [229, 159] on div "Quick Search bg-mini Date From Product Availability Hide Discontinued Products …" at bounding box center [663, 165] width 1230 height 88
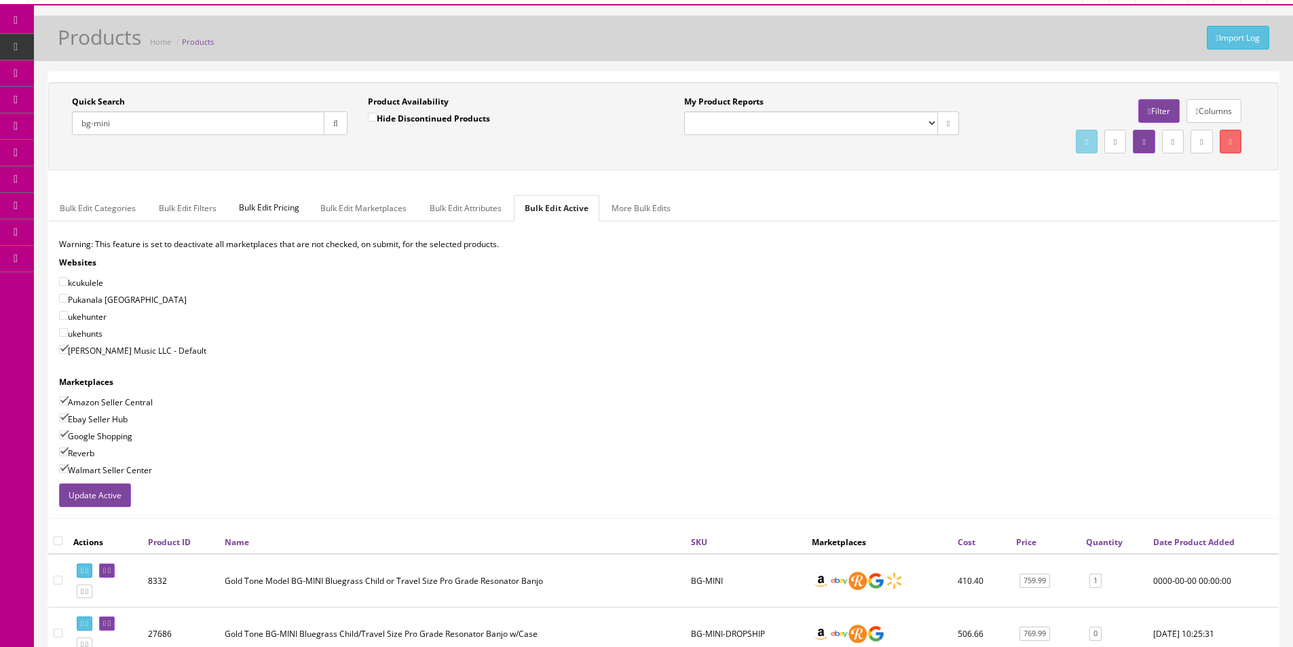
click at [264, 128] on input "bg-mini" at bounding box center [198, 123] width 252 height 24
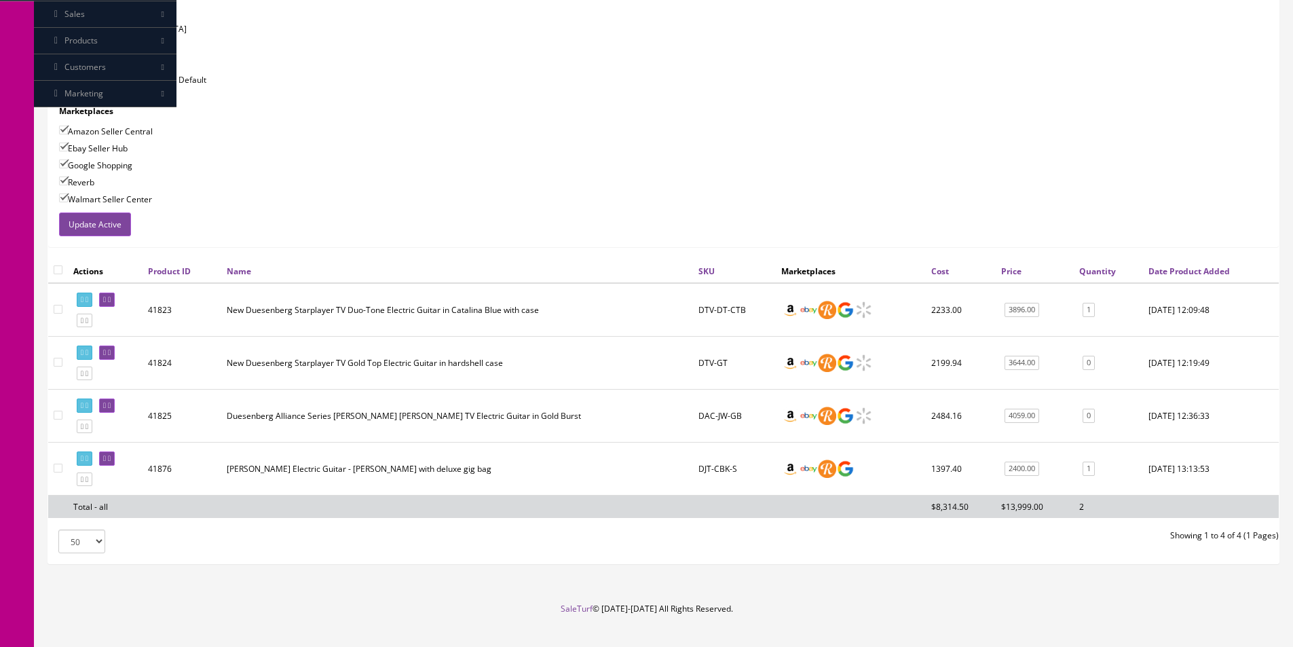
scroll to position [321, 0]
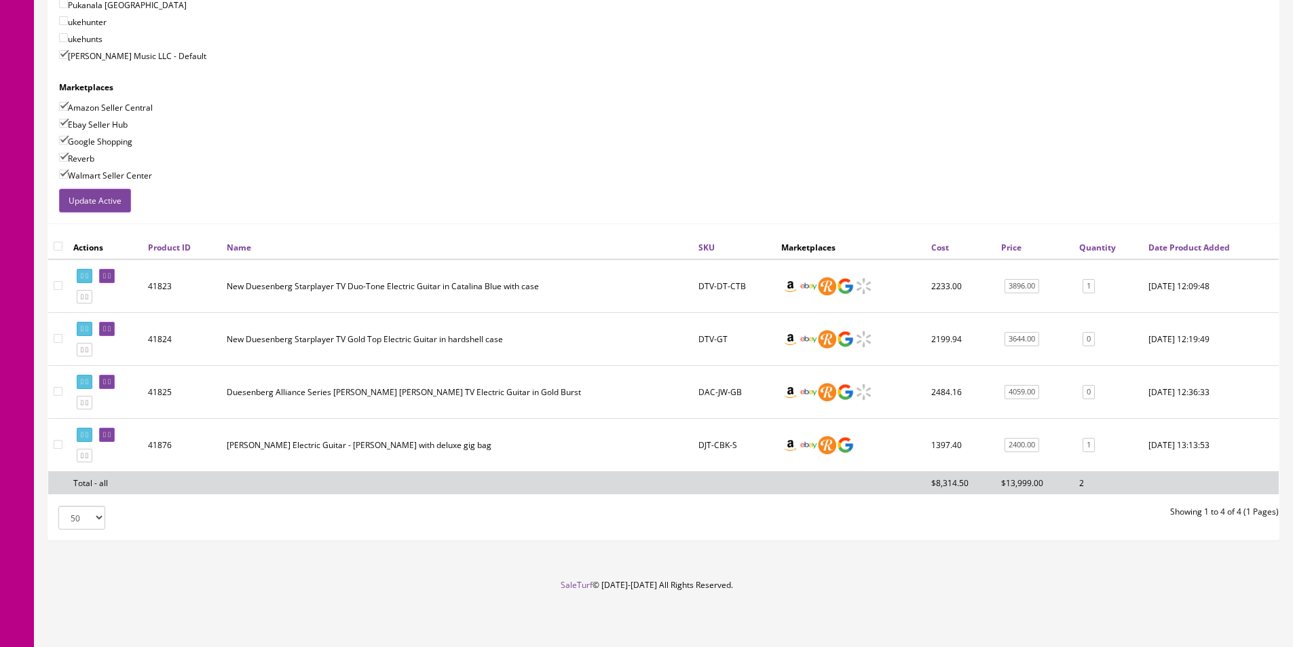
click at [564, 163] on div "Reverb" at bounding box center [663, 158] width 1208 height 14
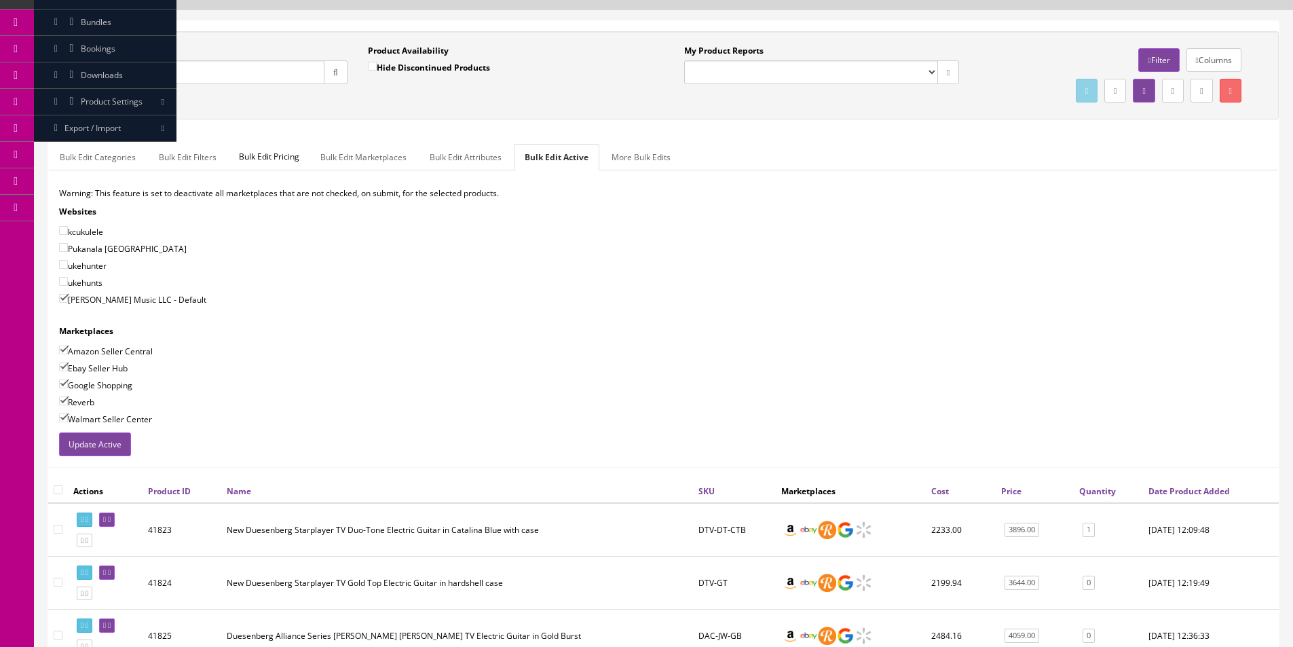
scroll to position [0, 0]
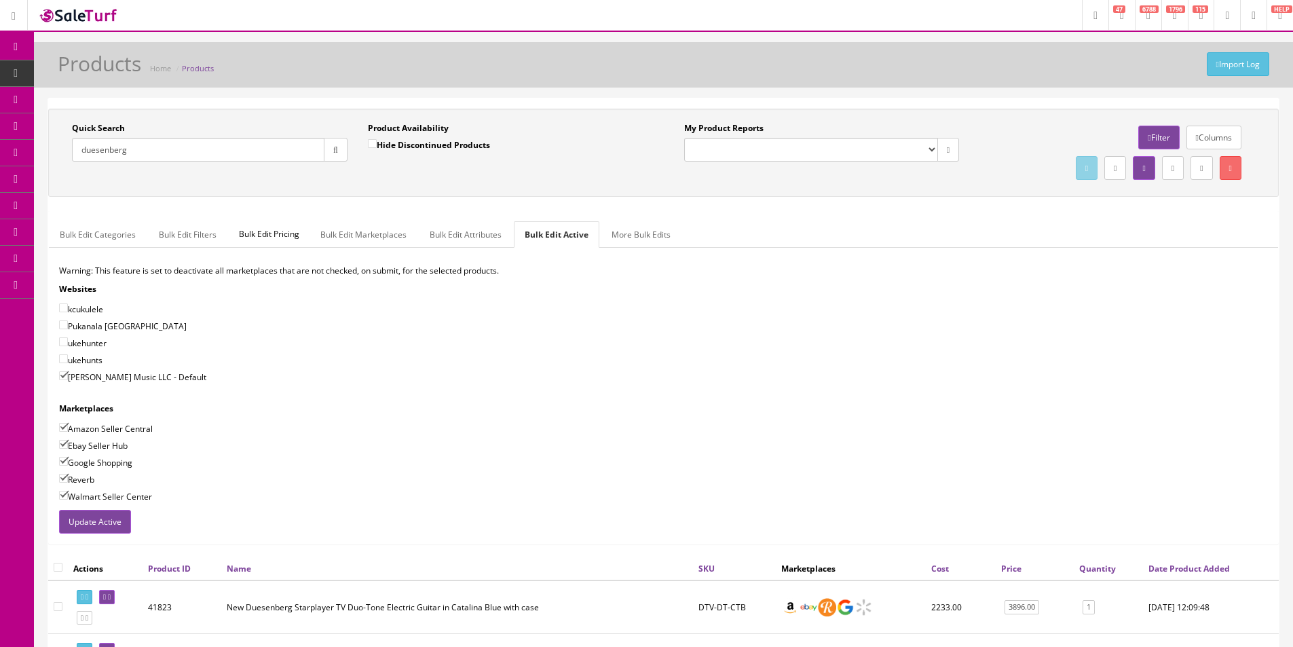
click at [219, 161] on div "duesenberg" at bounding box center [209, 150] width 275 height 24
click at [218, 152] on input "duesenberg" at bounding box center [198, 150] width 252 height 24
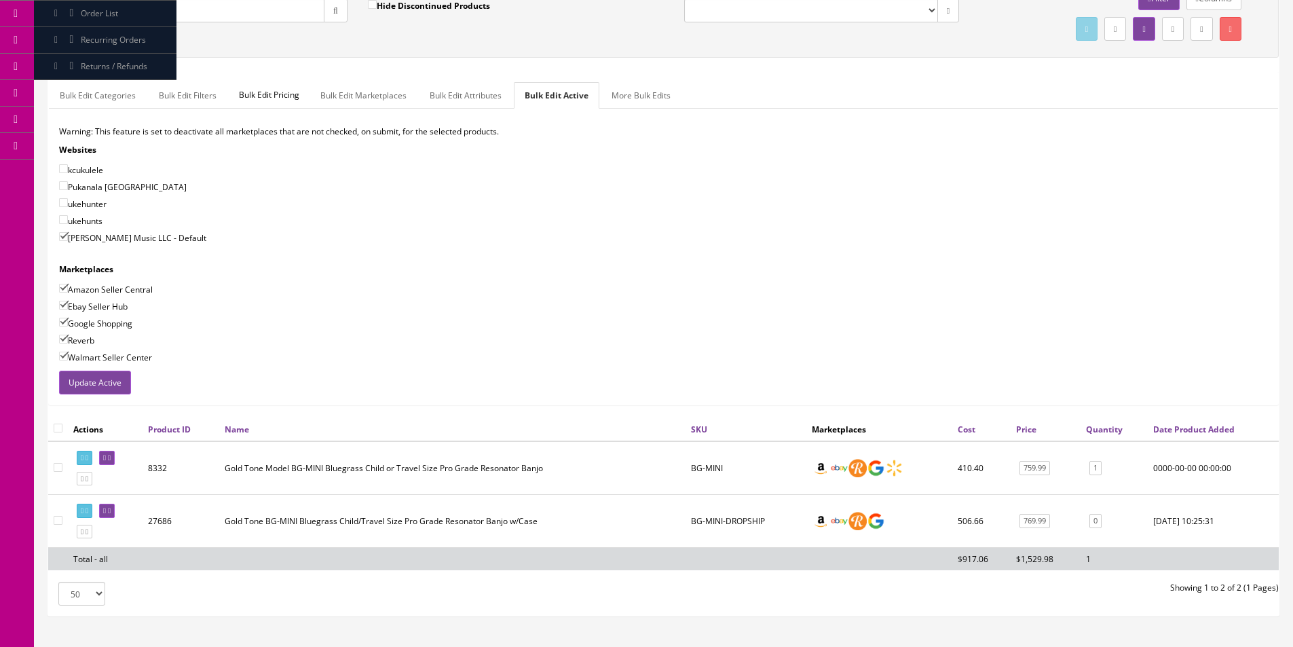
scroll to position [204, 0]
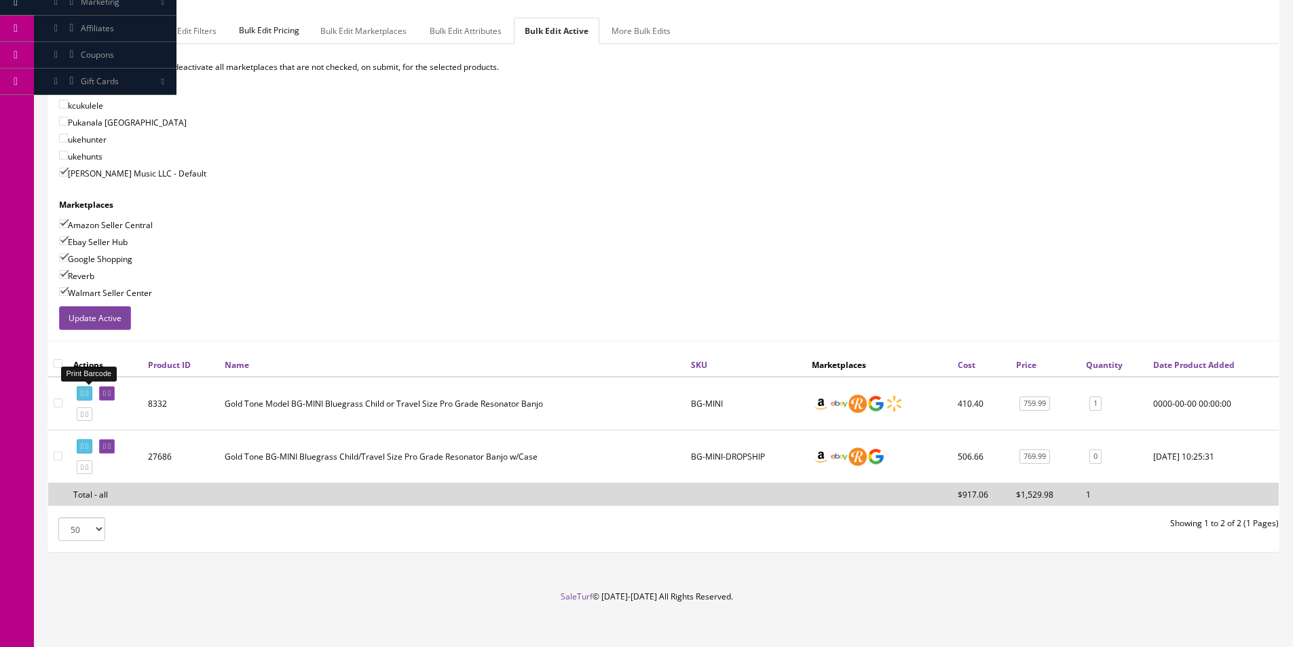
click at [83, 389] on icon at bounding box center [82, 392] width 3 height 7
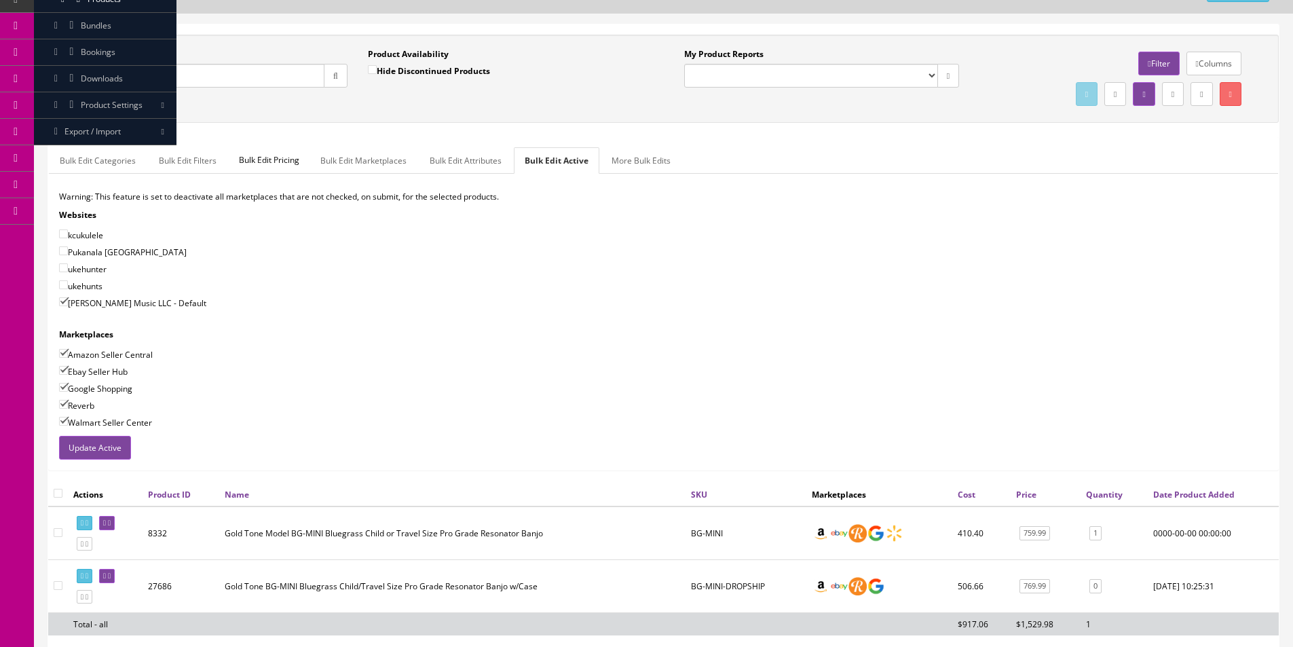
scroll to position [0, 0]
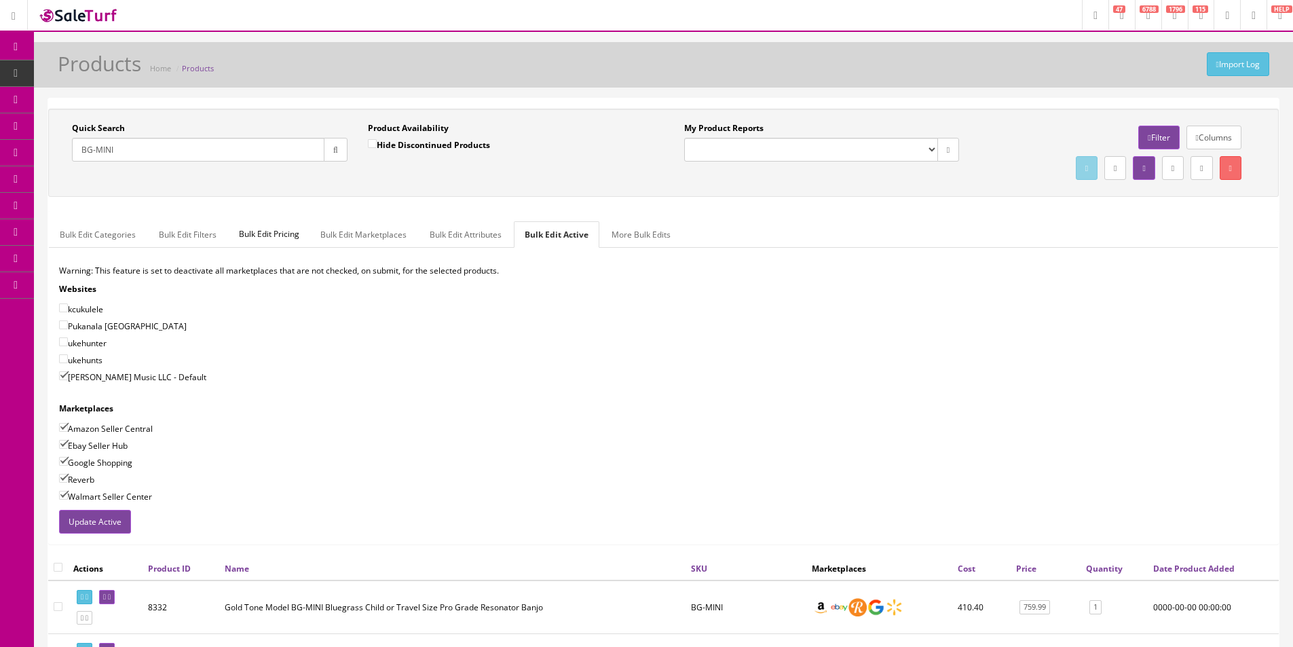
click at [270, 146] on input "BG-MINI" at bounding box center [198, 150] width 252 height 24
type input "Carlin12"
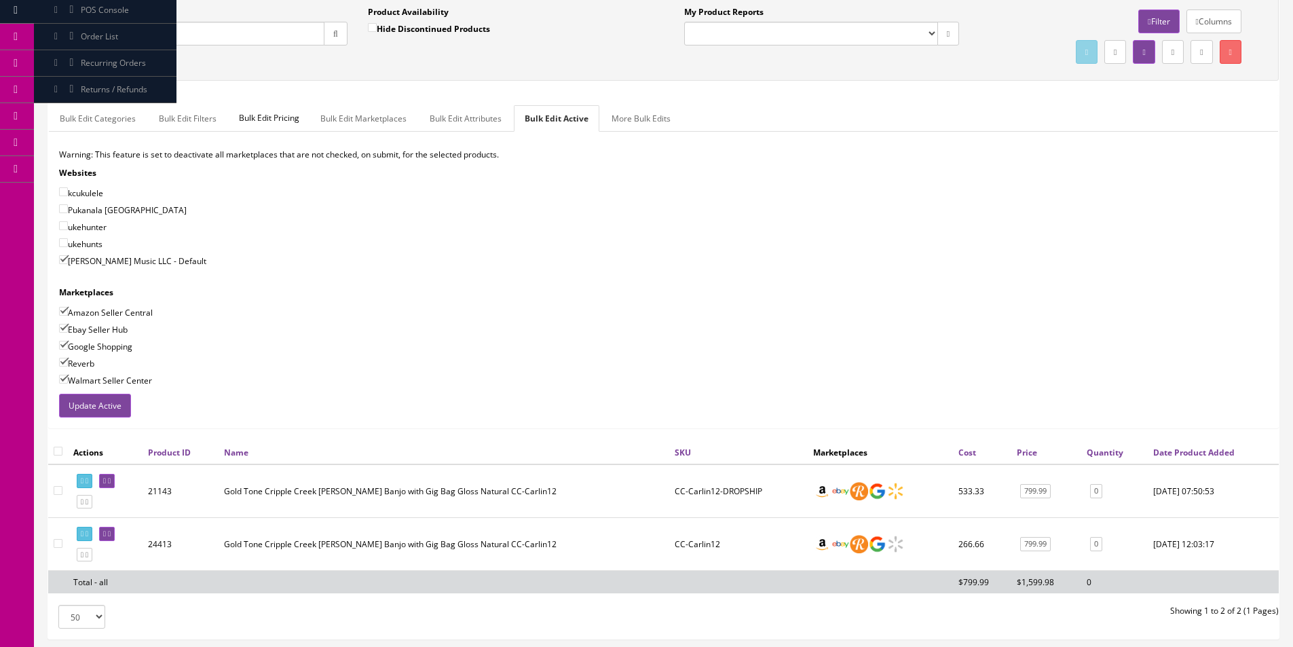
scroll to position [215, 0]
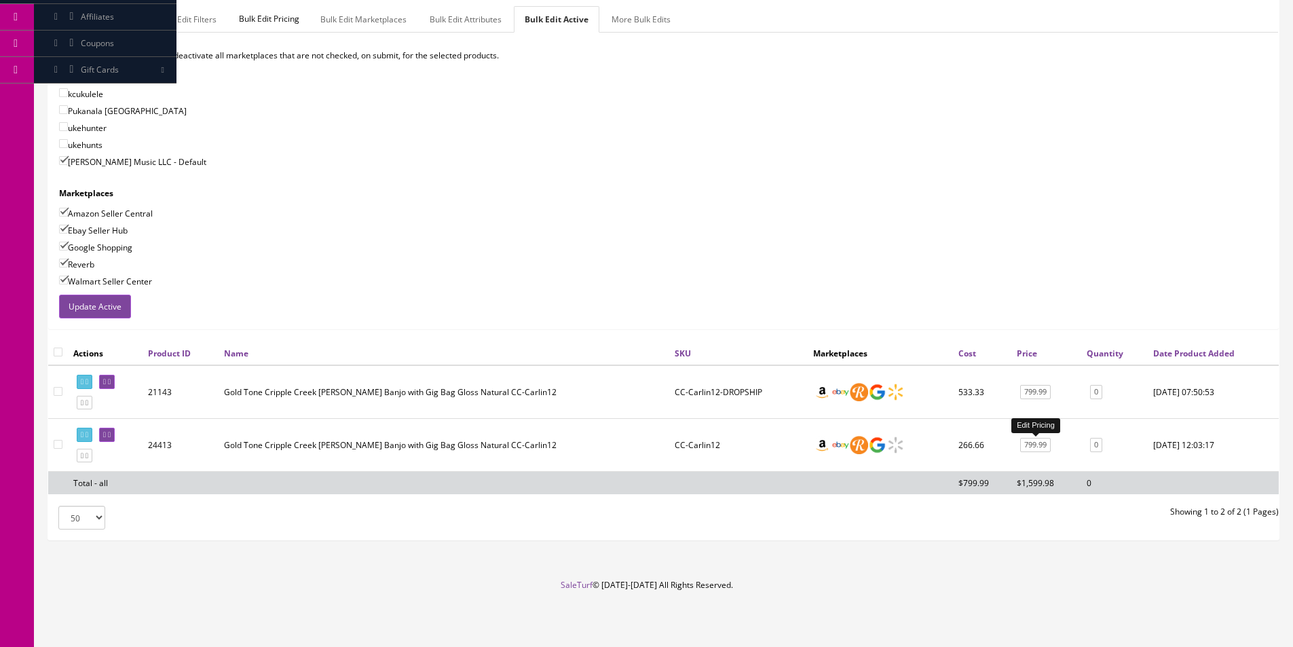
click at [1050, 440] on link "799.99" at bounding box center [1035, 445] width 31 height 14
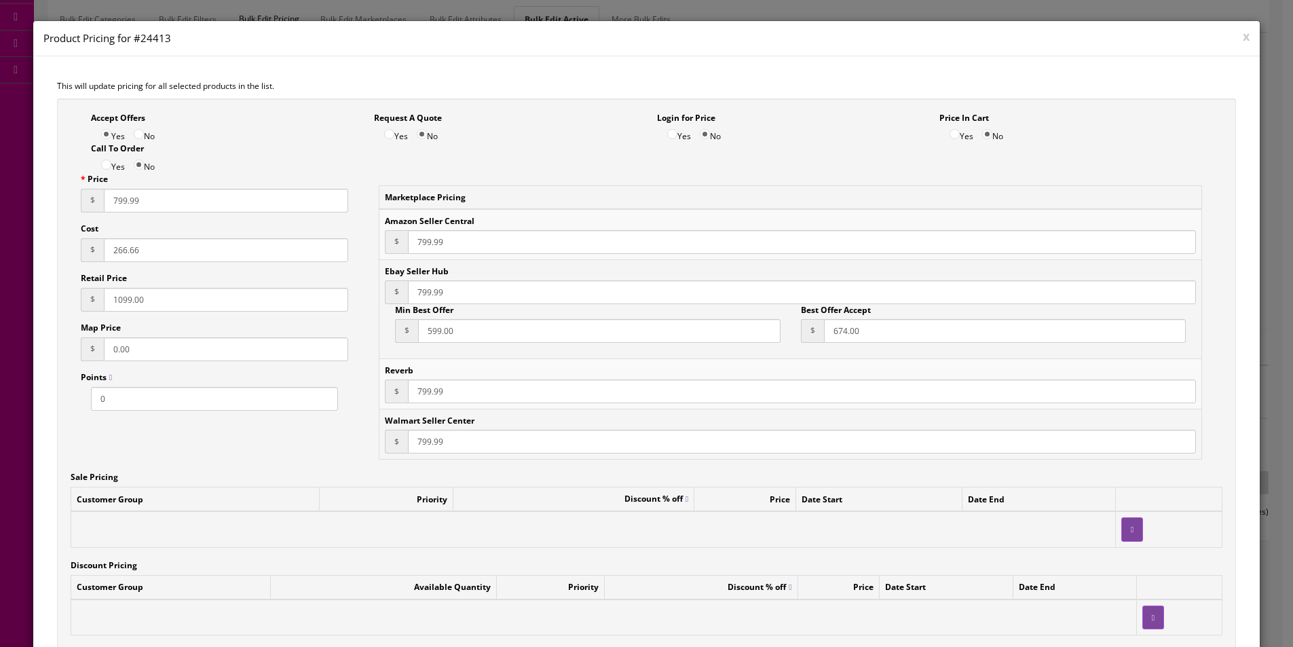
click at [166, 303] on input "1099.00" at bounding box center [226, 300] width 244 height 24
click at [167, 303] on input "1099.00" at bounding box center [226, 300] width 244 height 24
type input "1066.65"
click at [209, 255] on input "266.66" at bounding box center [226, 250] width 244 height 24
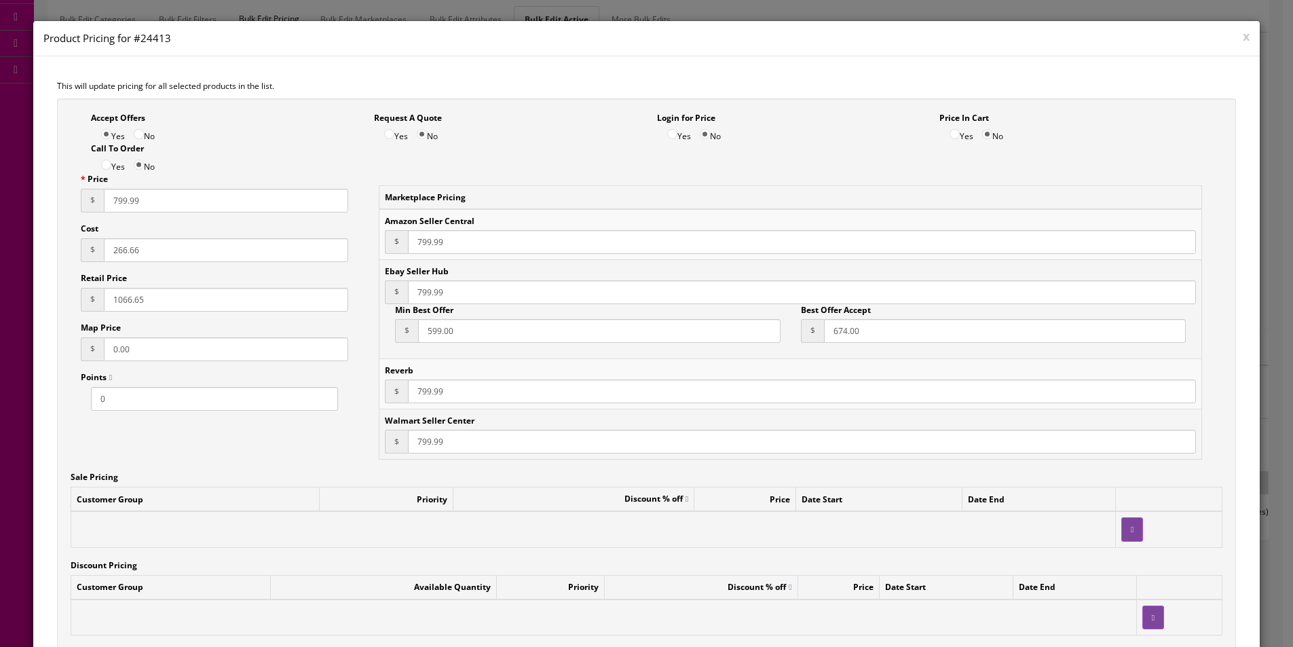
click at [209, 255] on input "266.66" at bounding box center [226, 250] width 244 height 24
click at [216, 254] on input "266.66" at bounding box center [226, 250] width 244 height 24
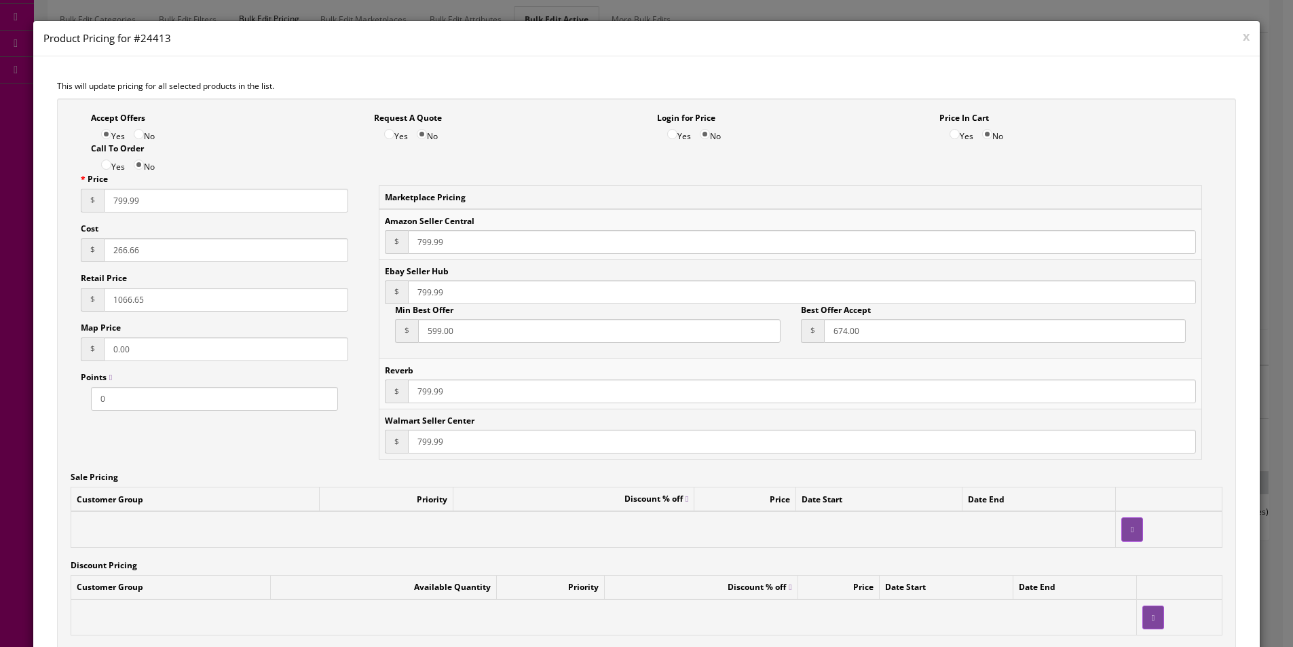
click at [216, 254] on input "266.66" at bounding box center [226, 250] width 244 height 24
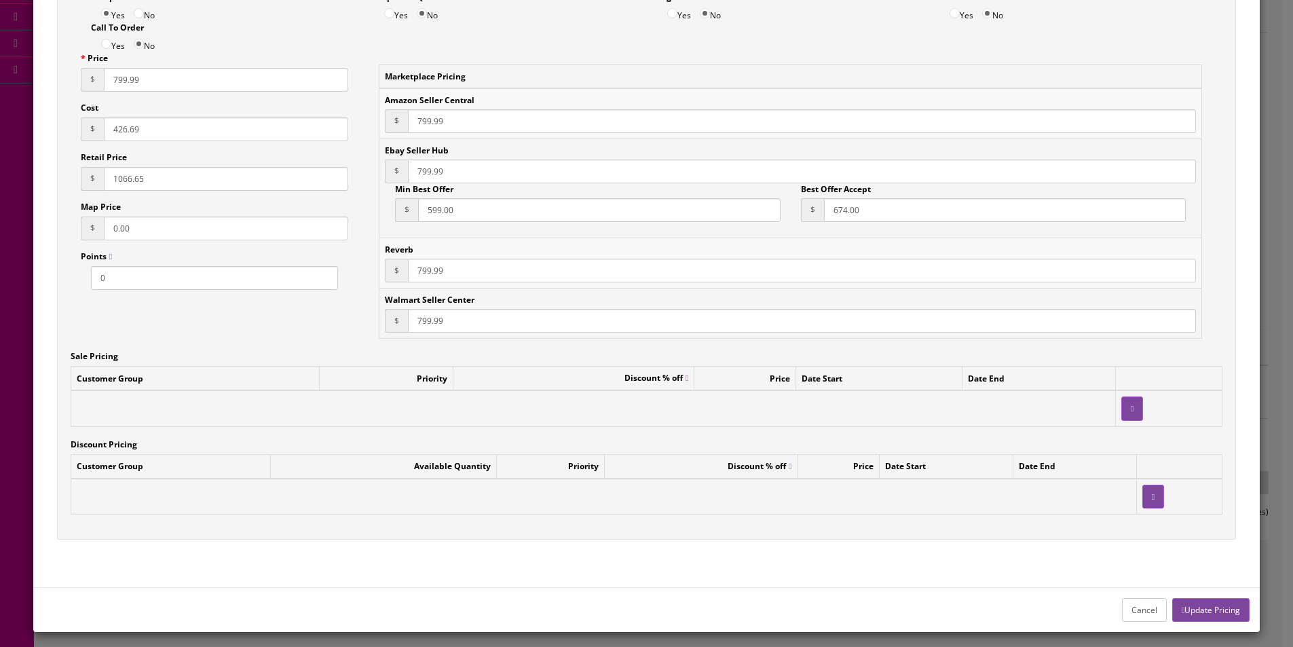
scroll to position [127, 0]
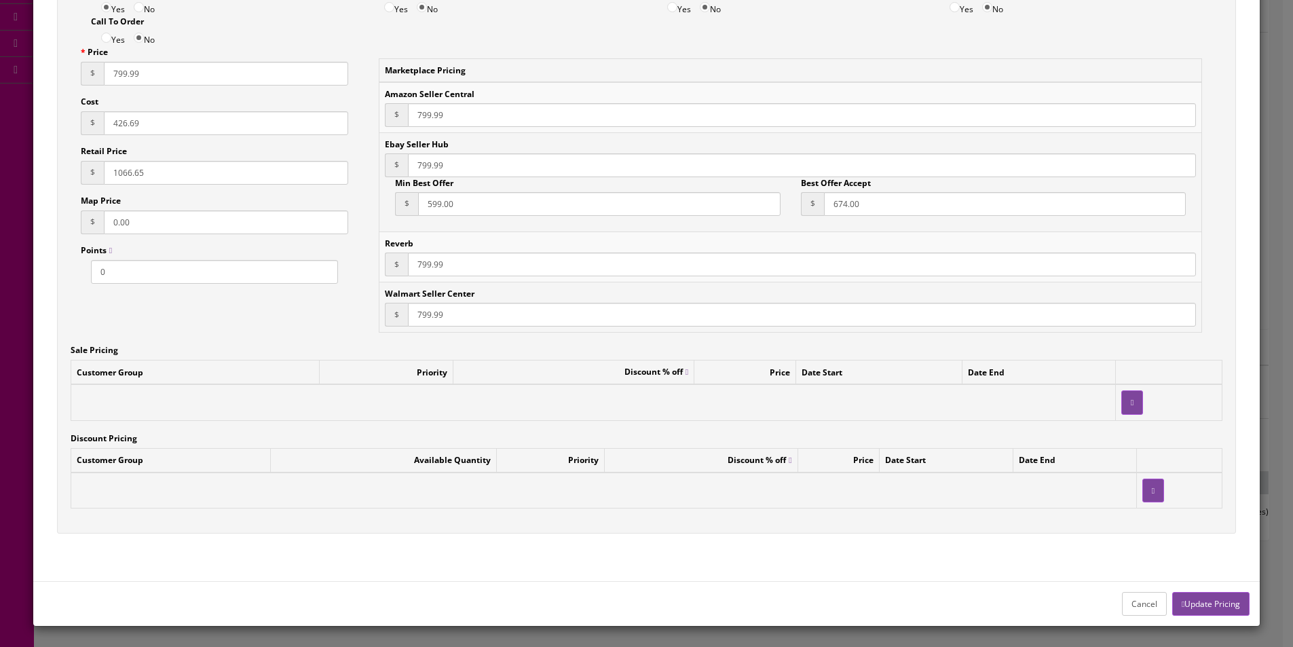
type input "426.69"
click at [1206, 589] on div "Cancel Update Pricing" at bounding box center [646, 603] width 1227 height 45
click at [1206, 596] on button "Update Pricing" at bounding box center [1210, 604] width 77 height 24
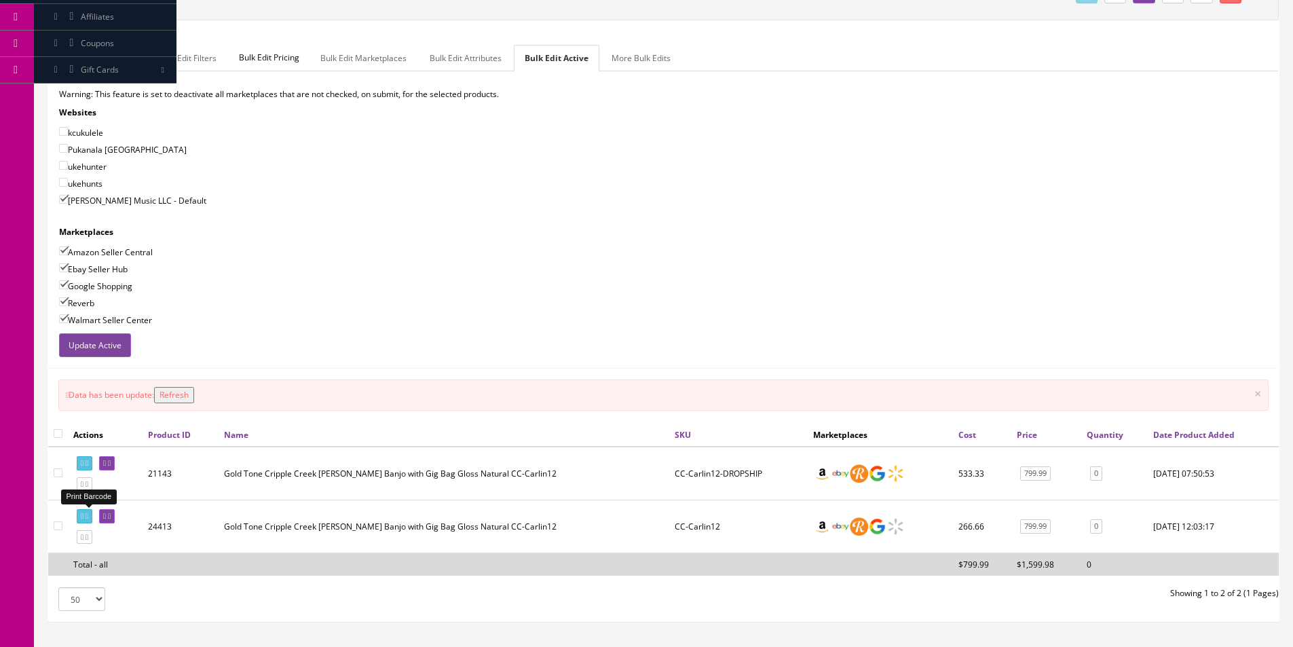
click at [92, 512] on link at bounding box center [85, 516] width 16 height 14
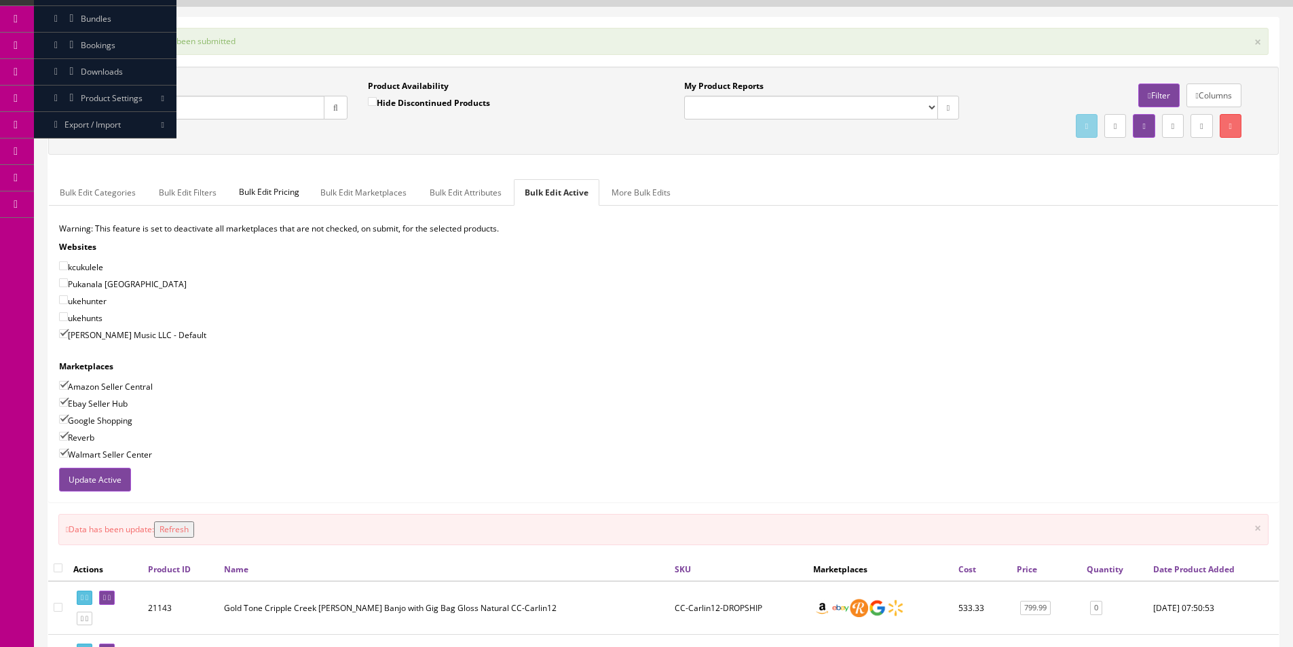
scroll to position [79, 0]
click at [200, 102] on input "Carlin12" at bounding box center [198, 109] width 252 height 24
click at [201, 102] on input "Carlin12" at bounding box center [198, 109] width 252 height 24
click at [201, 103] on input "Carlin12" at bounding box center [198, 109] width 252 height 24
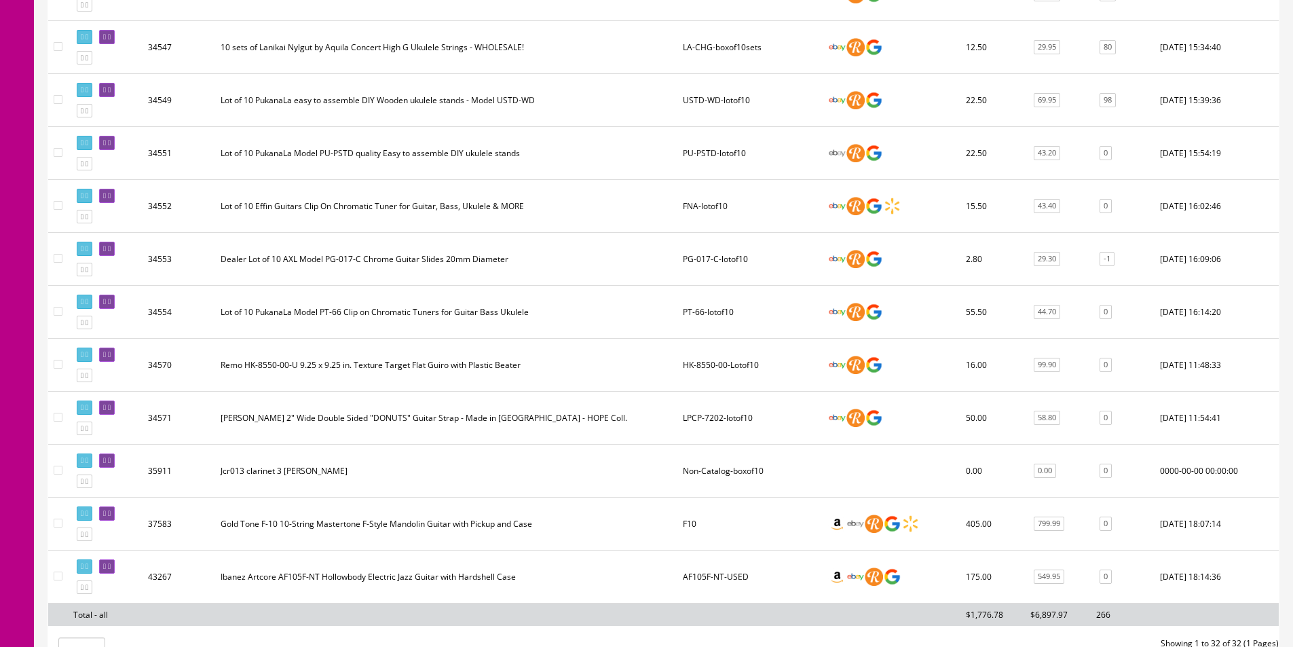
scroll to position [1803, 0]
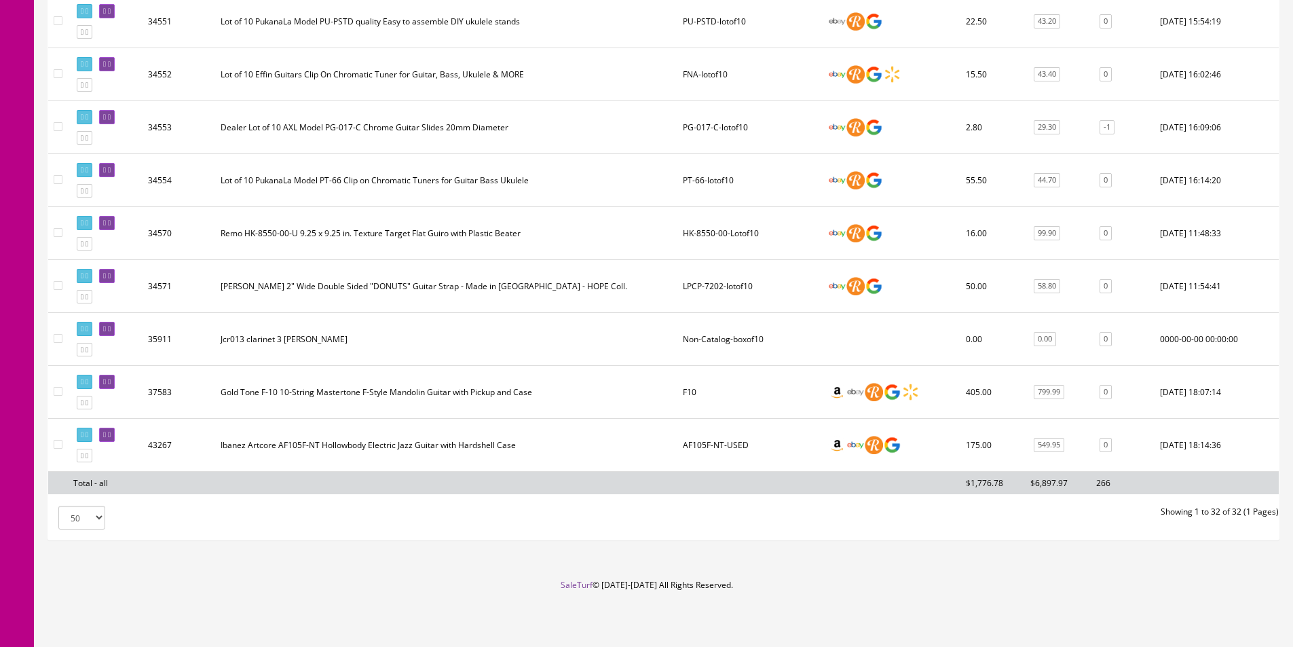
type input "F10"
click at [83, 379] on icon at bounding box center [82, 381] width 3 height 7
click at [1048, 385] on link "799.99" at bounding box center [1048, 392] width 31 height 14
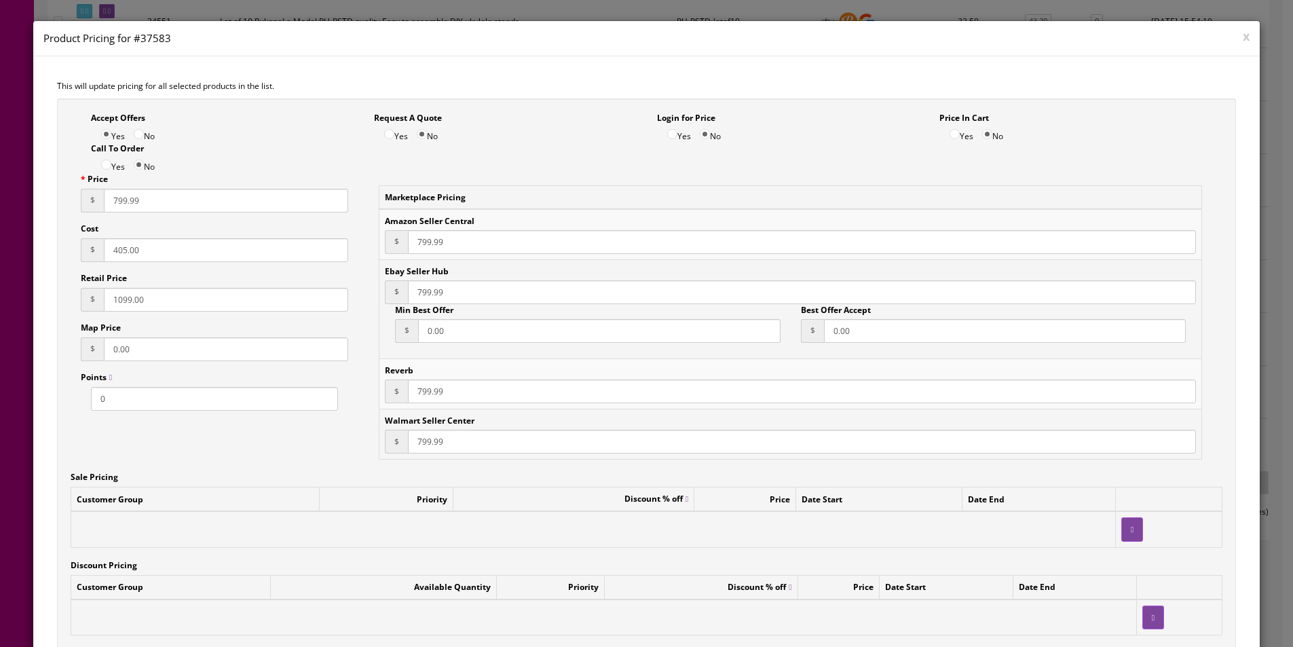
click at [204, 301] on input "1099.00" at bounding box center [226, 300] width 244 height 24
click at [204, 299] on input "1099.00" at bounding box center [226, 300] width 244 height 24
click at [204, 300] on input "1099.00" at bounding box center [226, 300] width 244 height 24
type input "1066.65"
click at [227, 254] on input "405.00" at bounding box center [226, 250] width 244 height 24
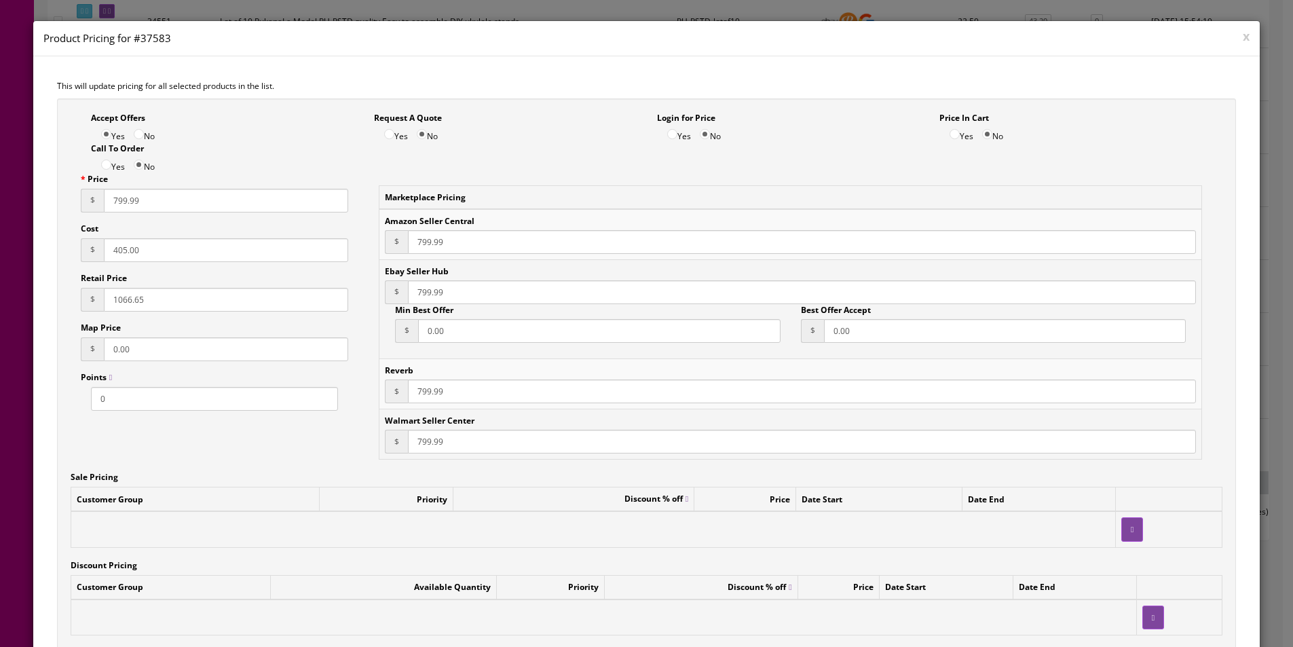
click at [228, 254] on input "405.00" at bounding box center [226, 250] width 244 height 24
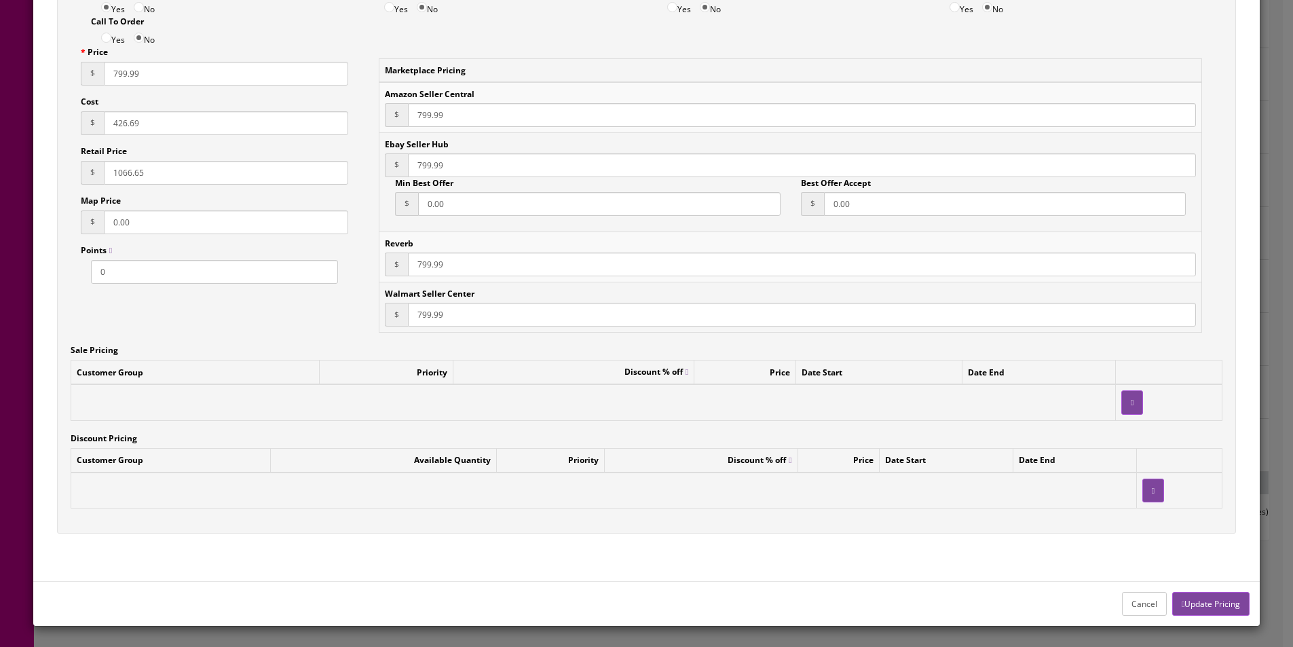
type input "426.69"
click at [1179, 601] on button "Update Pricing" at bounding box center [1210, 604] width 77 height 24
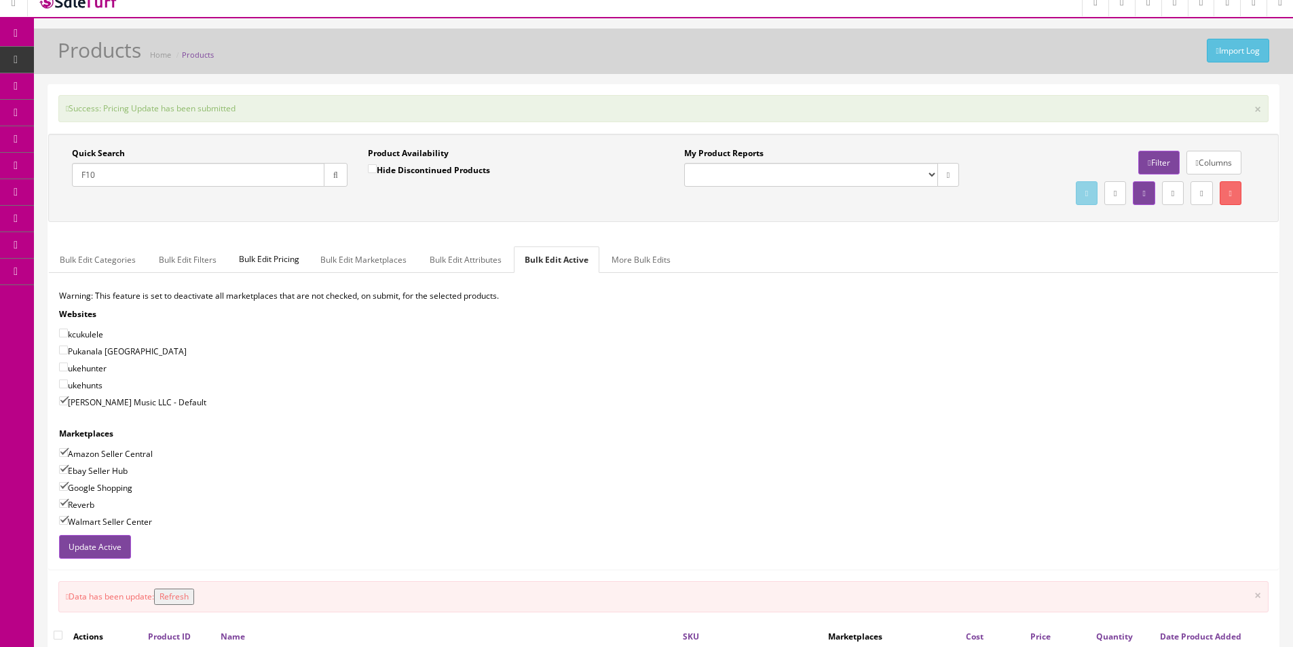
scroll to position [0, 0]
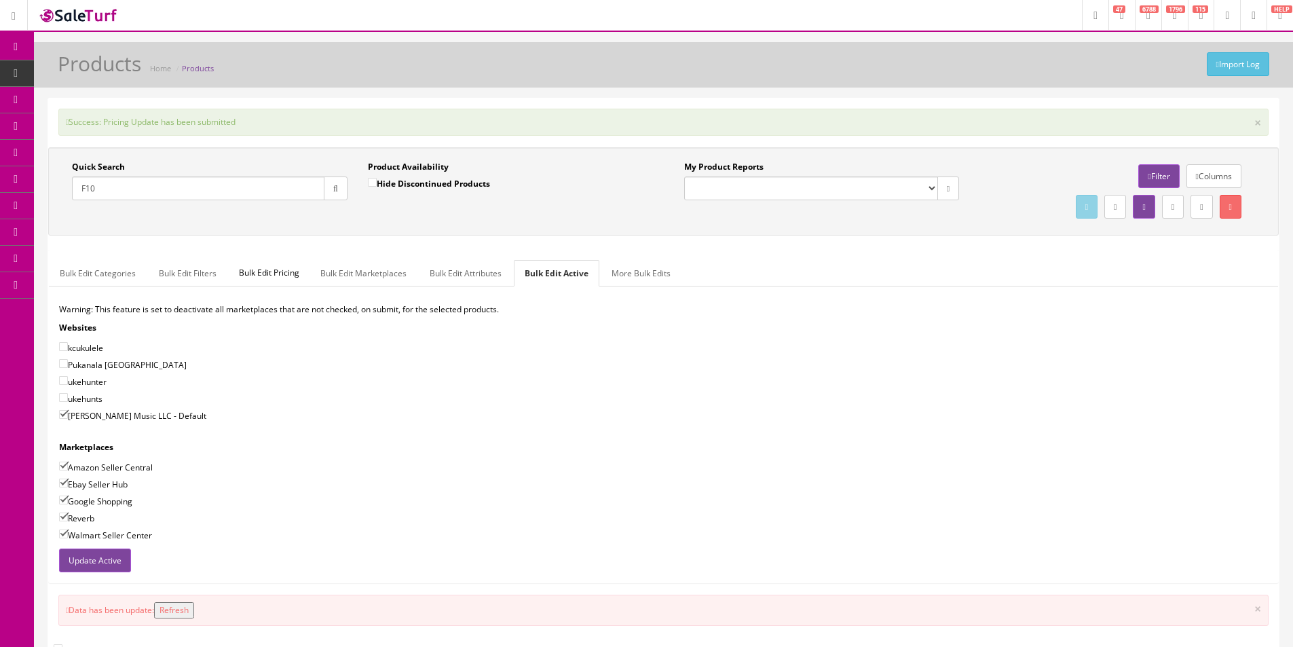
drag, startPoint x: 91, startPoint y: 187, endPoint x: 106, endPoint y: 186, distance: 14.9
click at [103, 186] on input "F10" at bounding box center [198, 188] width 252 height 24
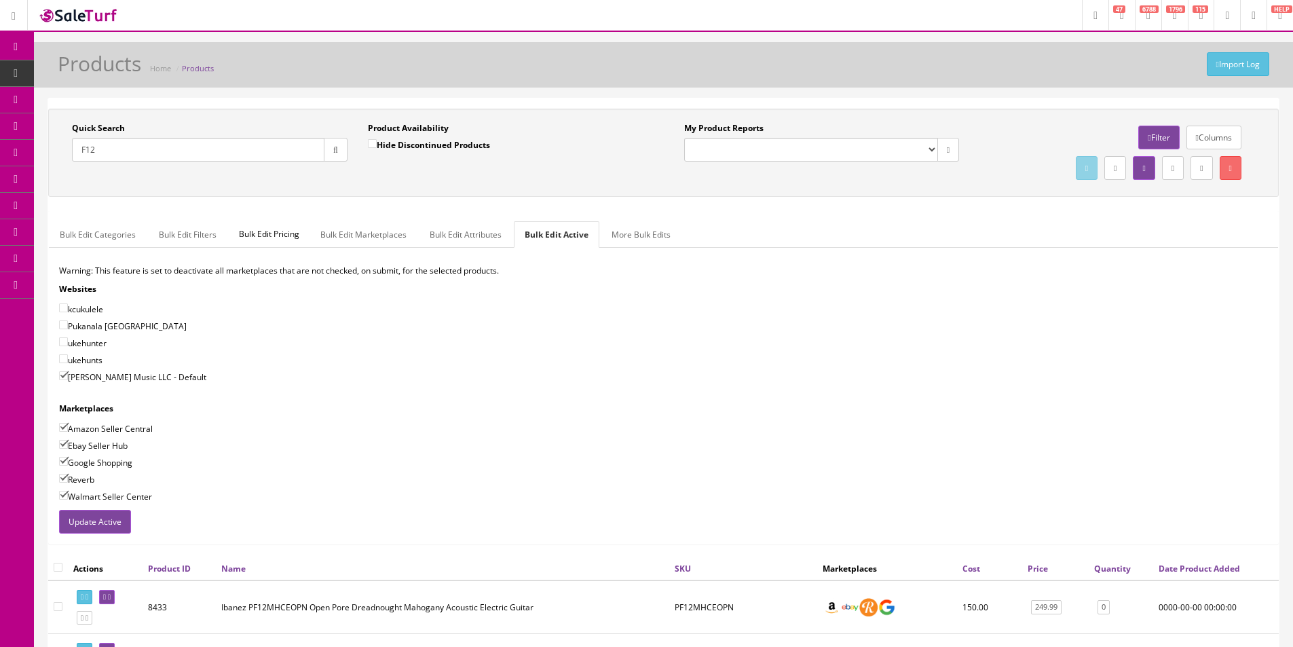
click at [269, 155] on input "F12" at bounding box center [198, 150] width 252 height 24
click at [269, 154] on input "F12" at bounding box center [198, 150] width 252 height 24
paste input "#58-Ventura+case"
type input "#58-Ventura+case"
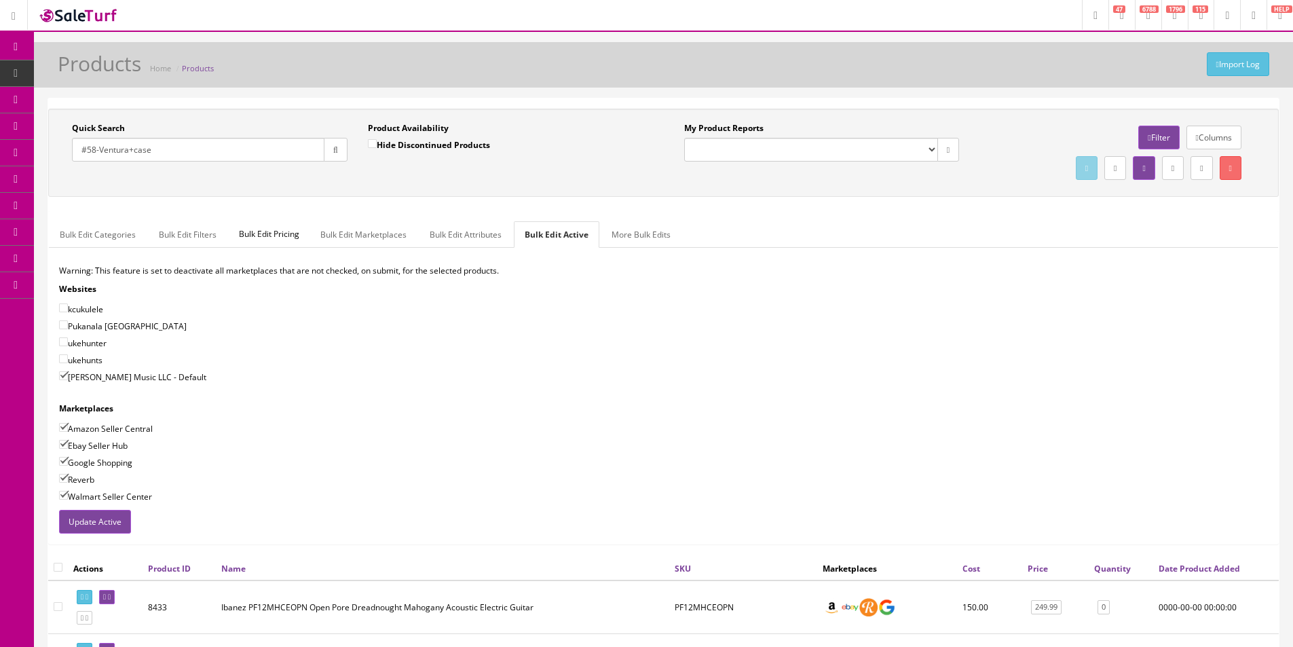
click at [333, 149] on icon "button" at bounding box center [335, 150] width 5 height 8
click at [337, 170] on div "Quick Search #58-Ventura+case Date From" at bounding box center [210, 147] width 296 height 50
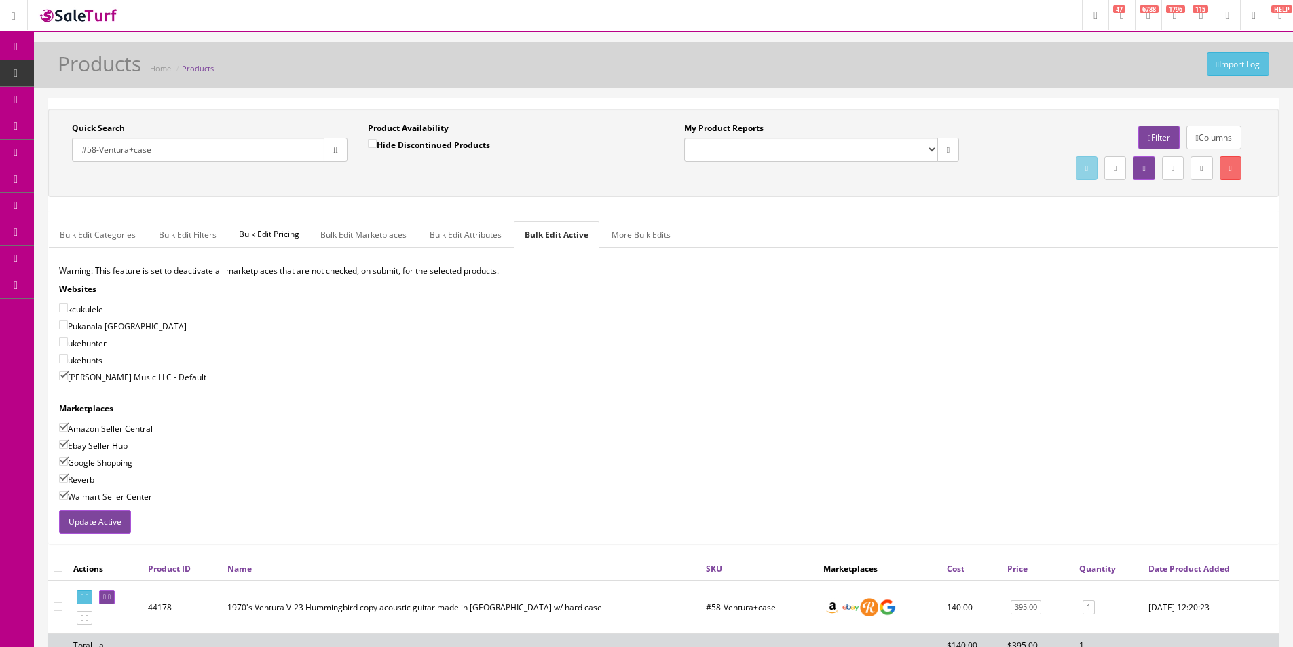
click at [204, 159] on input "#58-Ventura+case" at bounding box center [198, 150] width 252 height 24
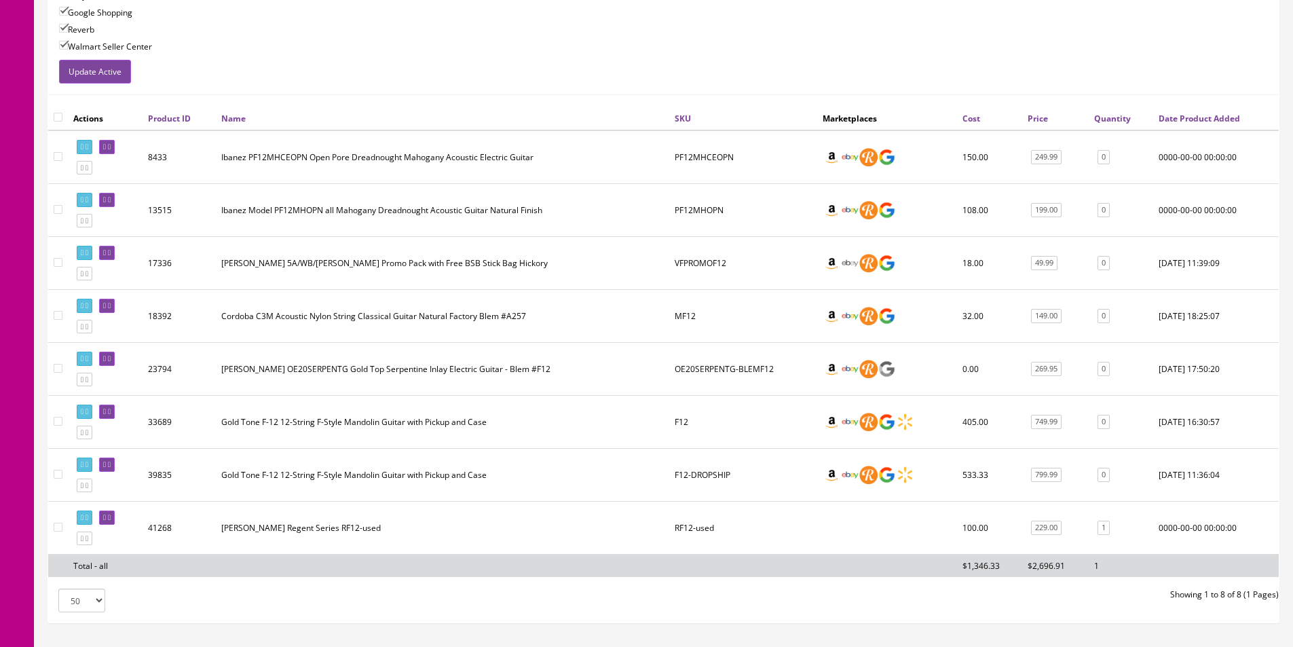
scroll to position [533, 0]
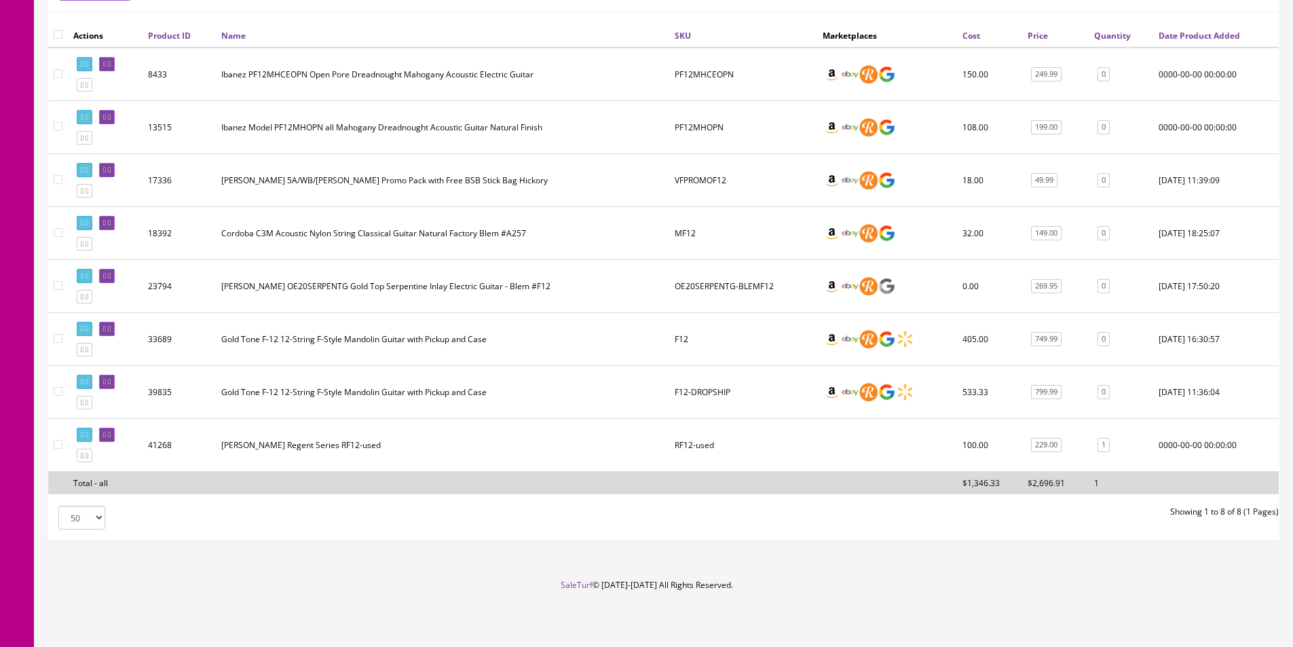
type input "F12"
click at [1042, 337] on link "749.99" at bounding box center [1046, 339] width 31 height 14
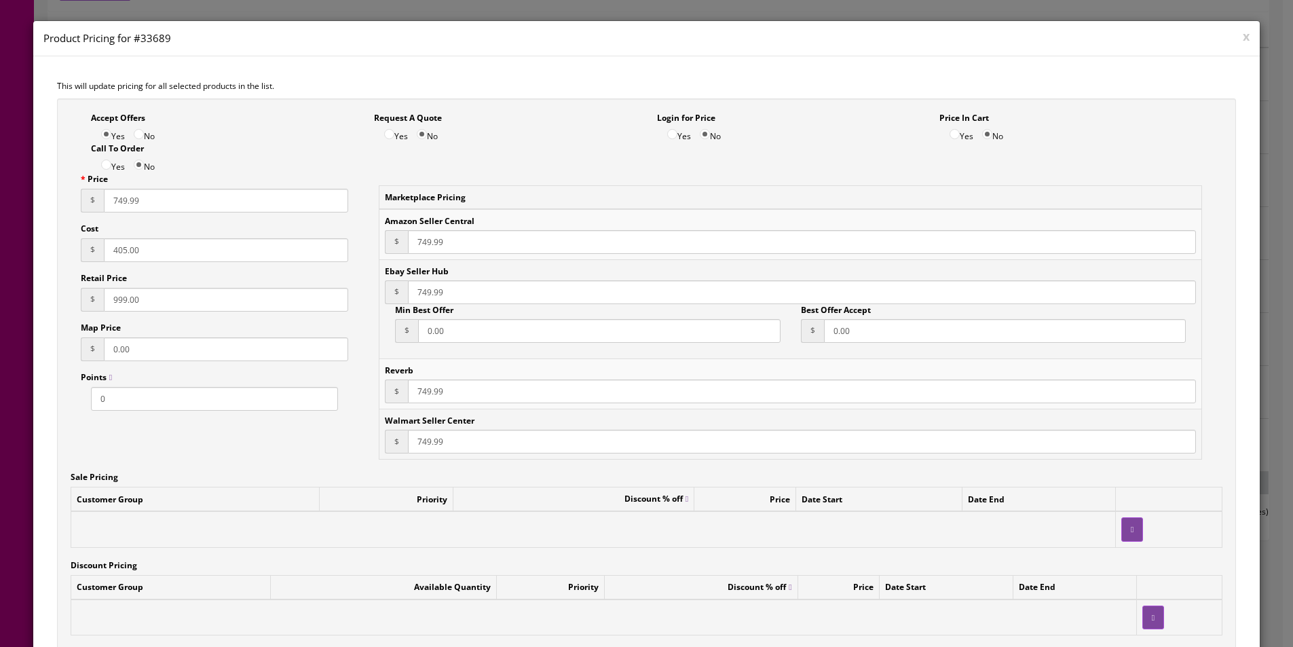
click at [193, 196] on input "749.99" at bounding box center [226, 201] width 244 height 24
type input "799.99"
type input "426.69"
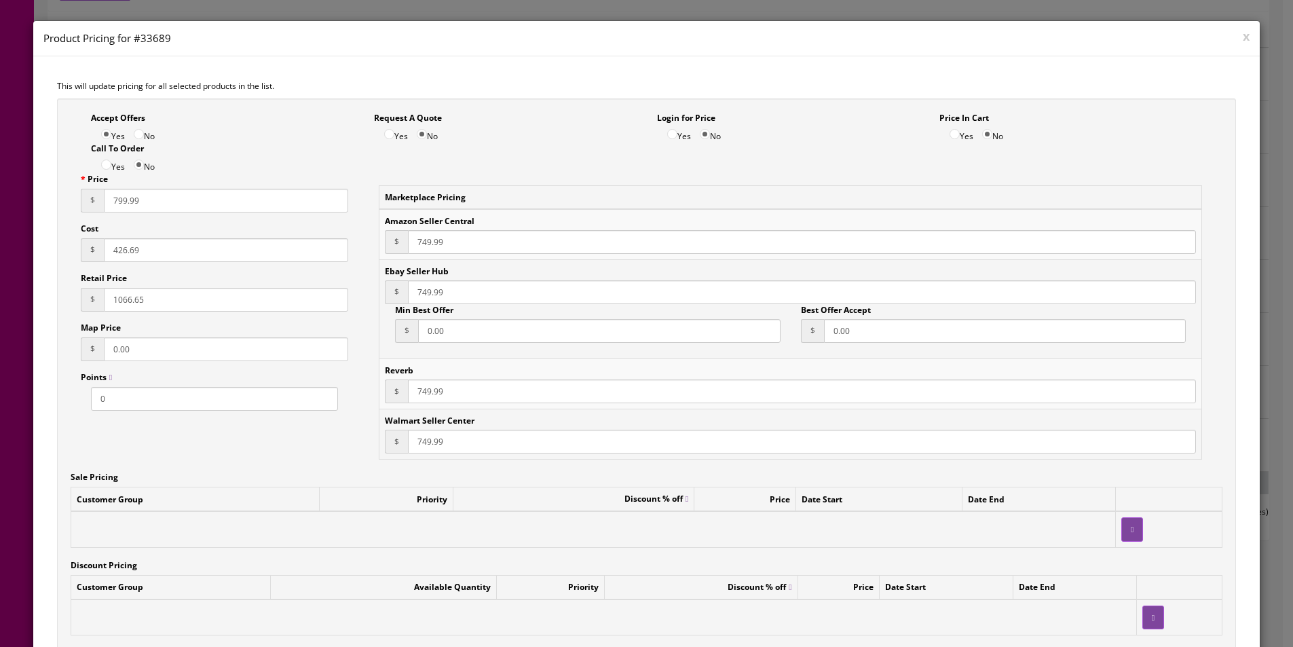
type input "1066.65"
click at [193, 196] on input "799.99" at bounding box center [226, 201] width 244 height 24
click at [425, 245] on input "749.99" at bounding box center [802, 242] width 788 height 24
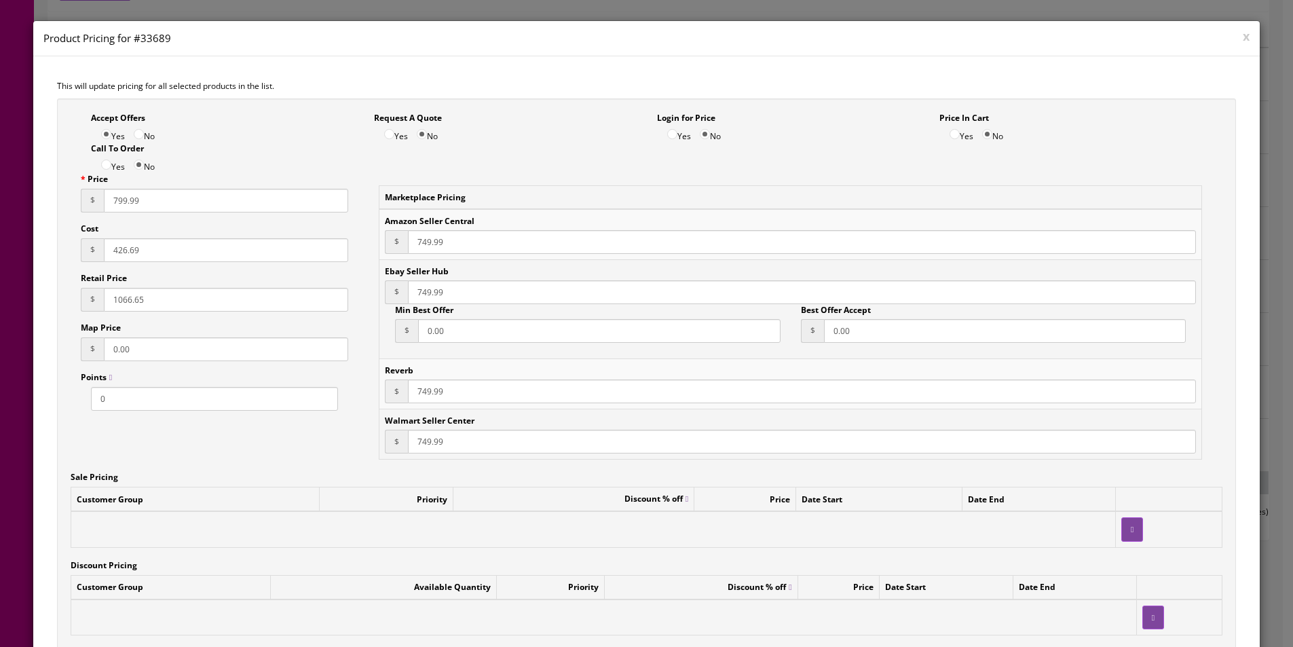
paste input "9"
type input "799.99"
paste input "9"
type input "799.99"
paste input "9"
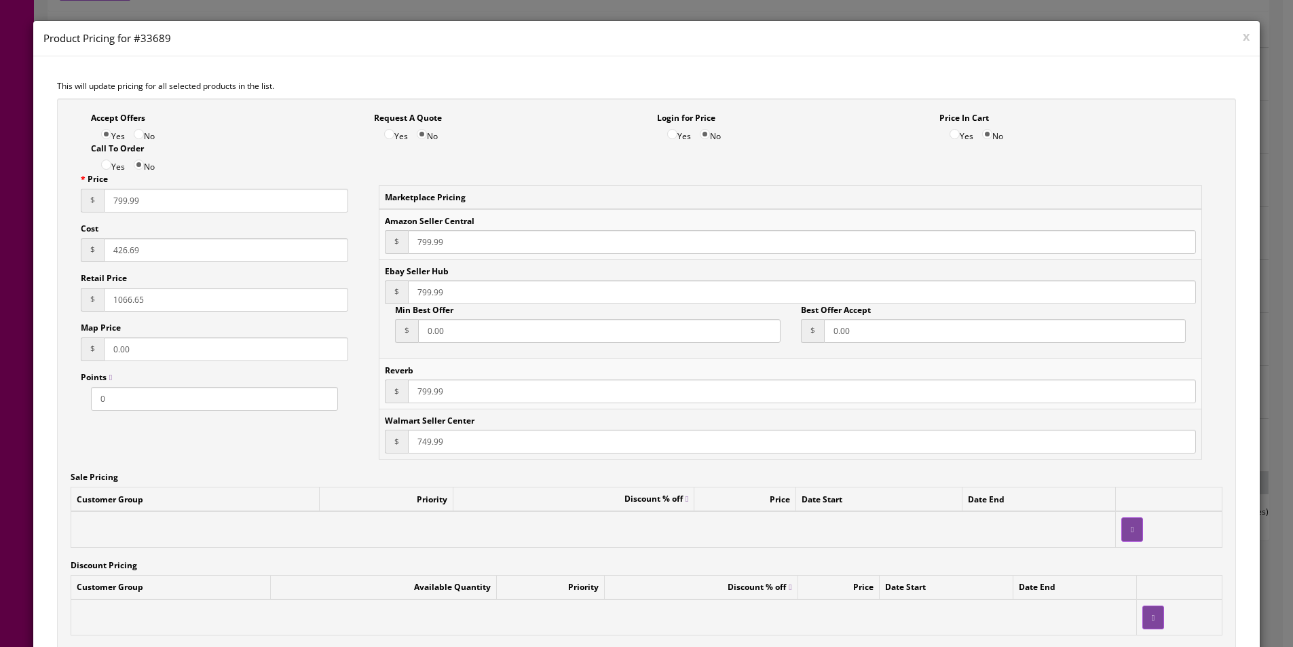
paste input "79999"
type input "799.99"
paste input "9"
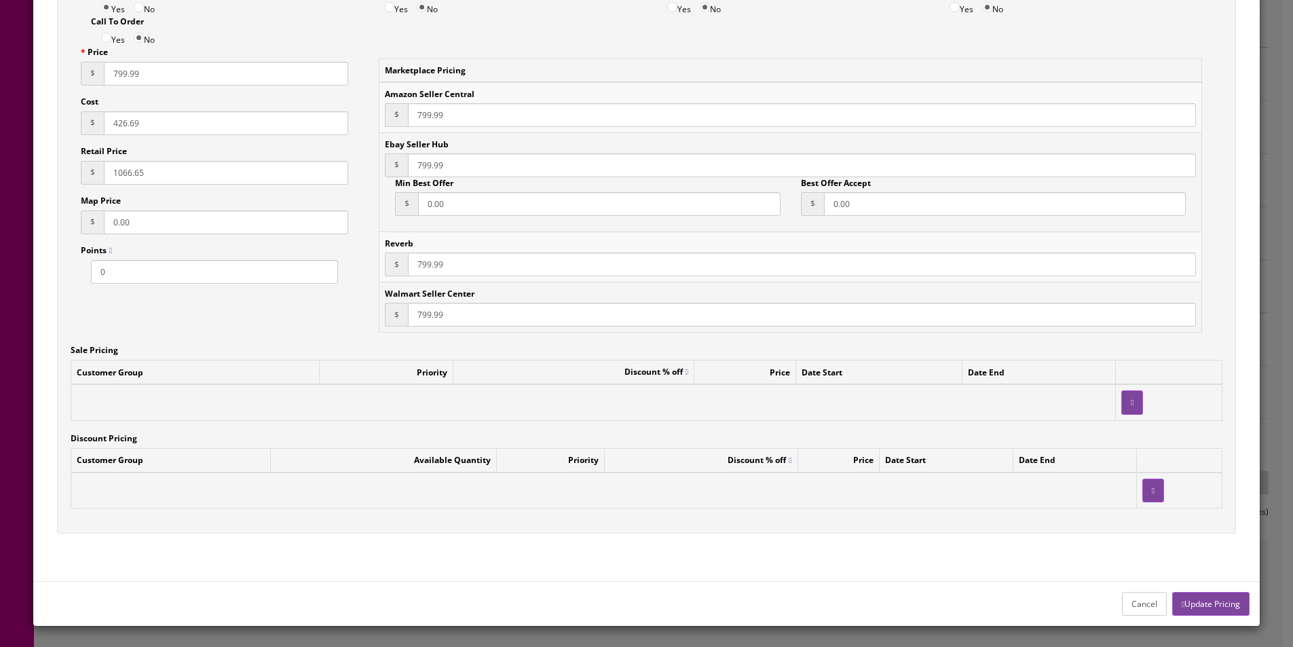
type input "799.99"
click at [1181, 594] on button "Update Pricing" at bounding box center [1210, 604] width 77 height 24
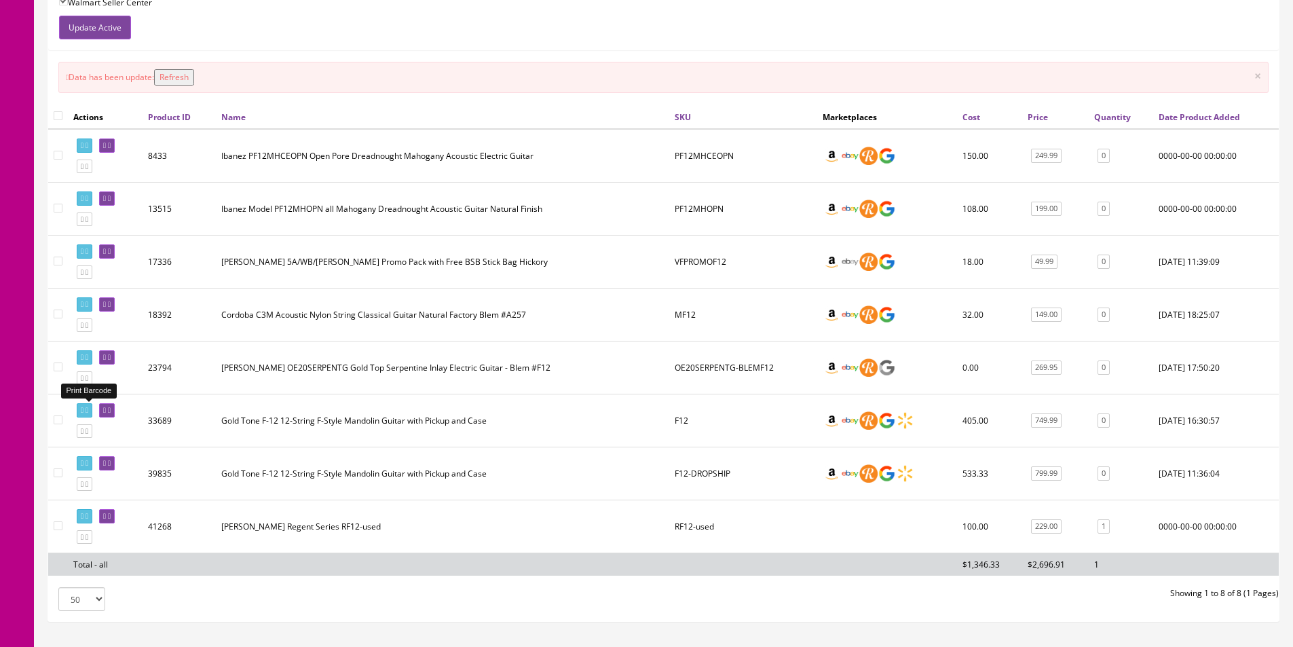
click at [92, 404] on link at bounding box center [85, 410] width 16 height 14
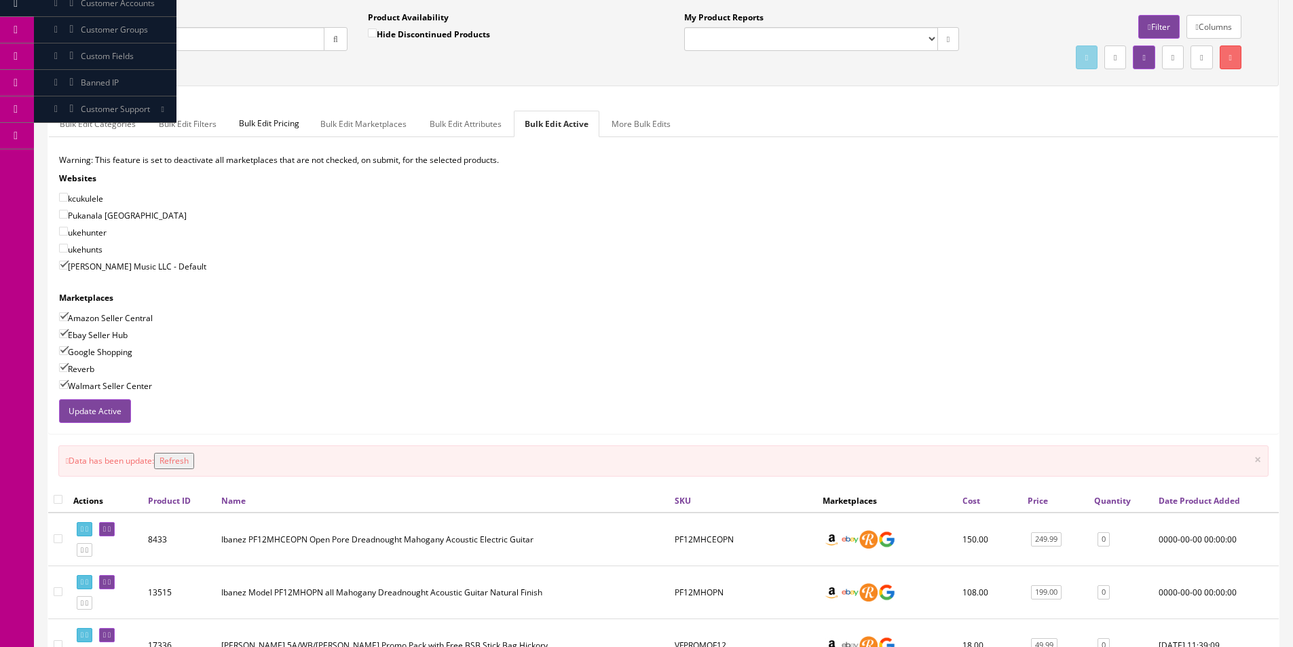
scroll to position [126, 0]
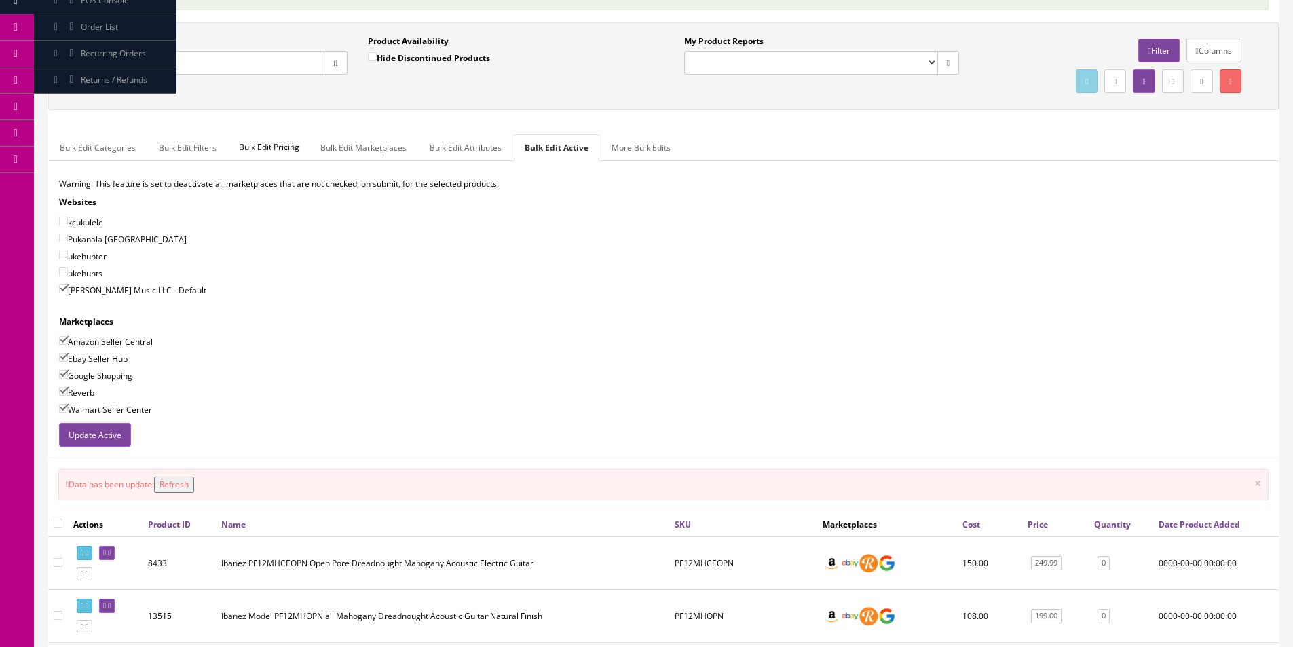
click at [190, 66] on input "F12" at bounding box center [198, 63] width 252 height 24
type input "EB-6"
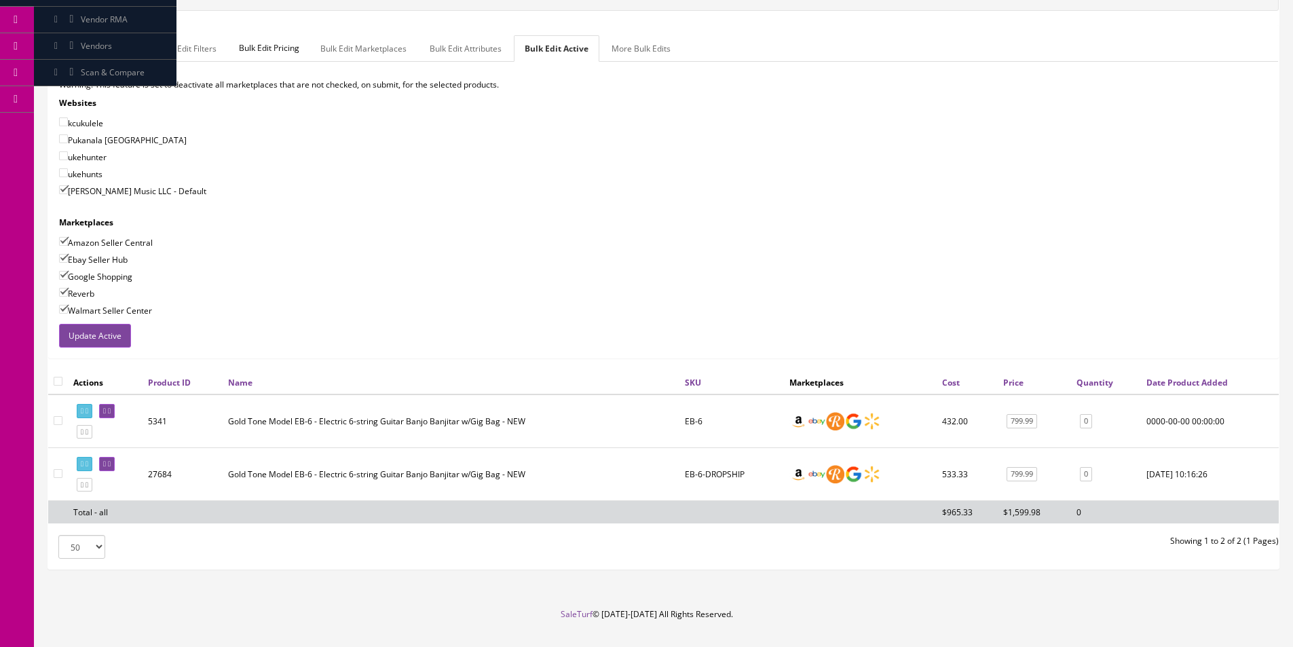
scroll to position [215, 0]
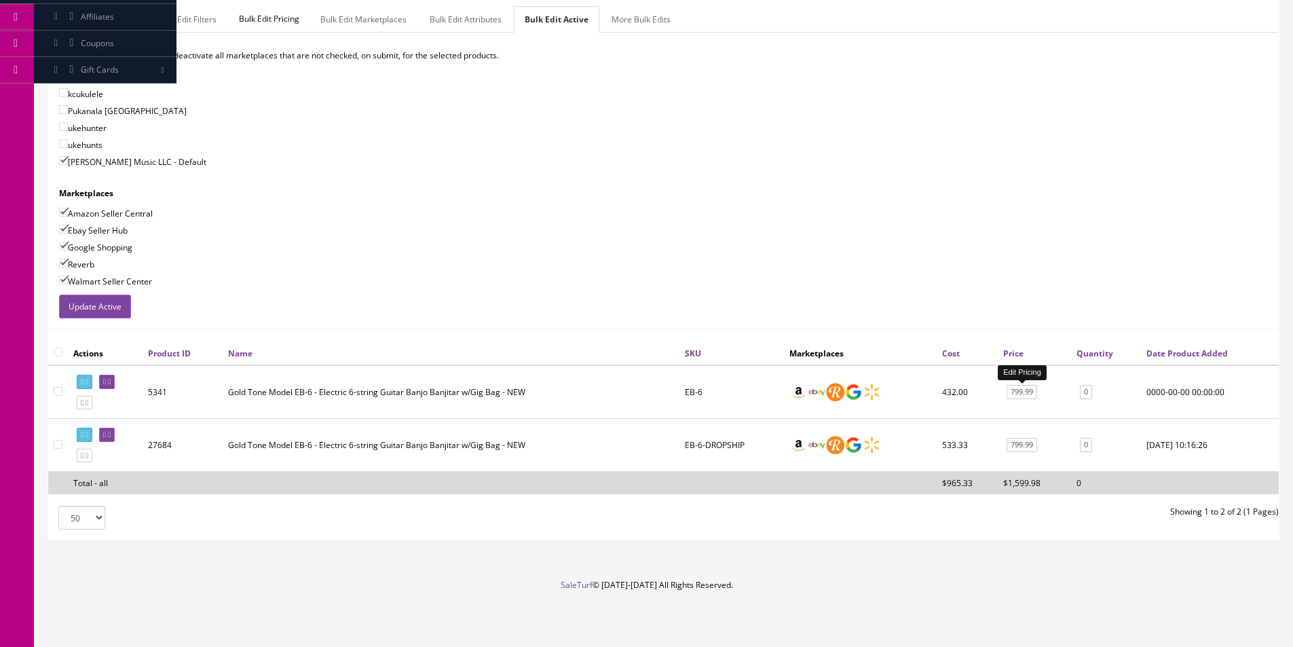
click at [1017, 391] on link "799.99" at bounding box center [1021, 392] width 31 height 14
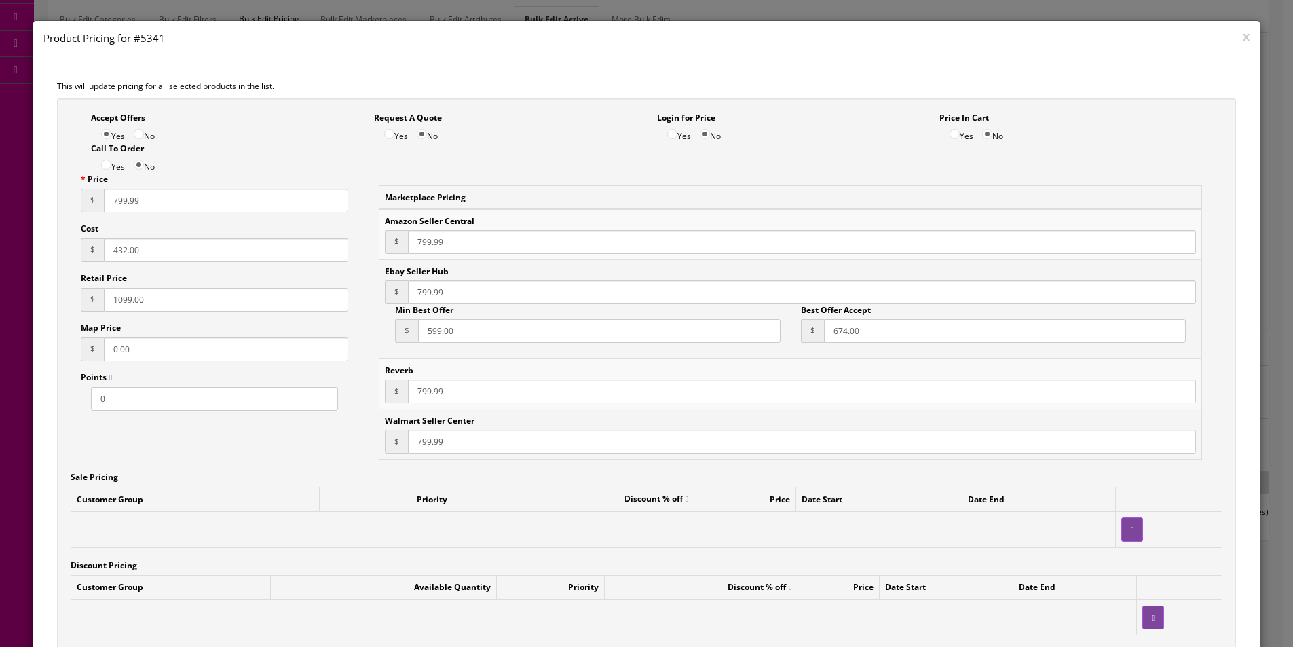
click at [123, 294] on input "1099.00" at bounding box center [226, 300] width 244 height 24
type input "1066.65"
click at [128, 248] on input "432.00" at bounding box center [226, 250] width 244 height 24
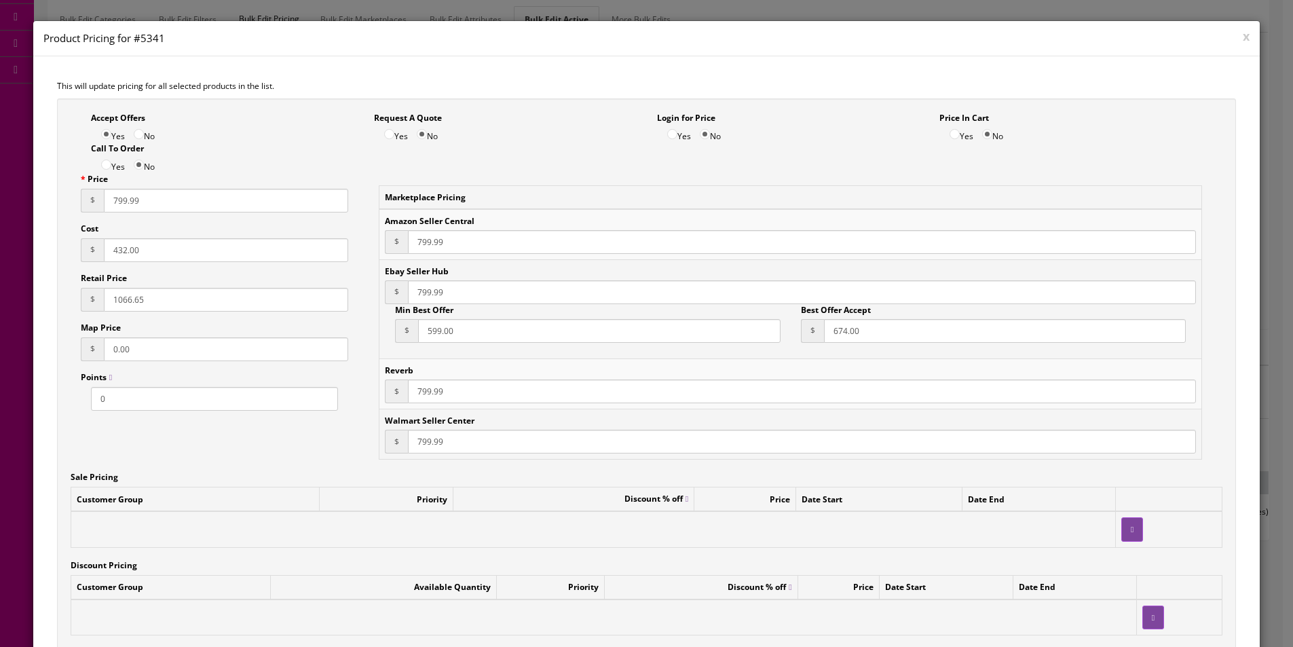
click at [128, 248] on input "432.00" at bounding box center [226, 250] width 244 height 24
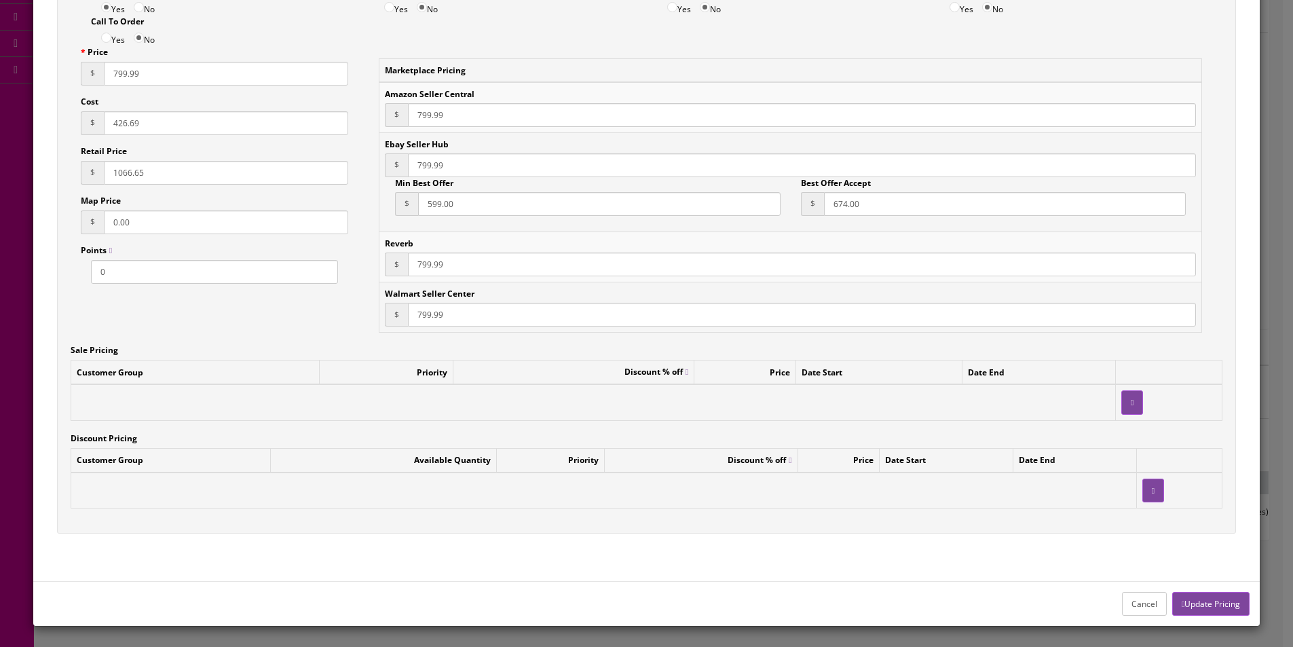
type input "426.69"
click at [1213, 596] on button "Update Pricing" at bounding box center [1210, 604] width 77 height 24
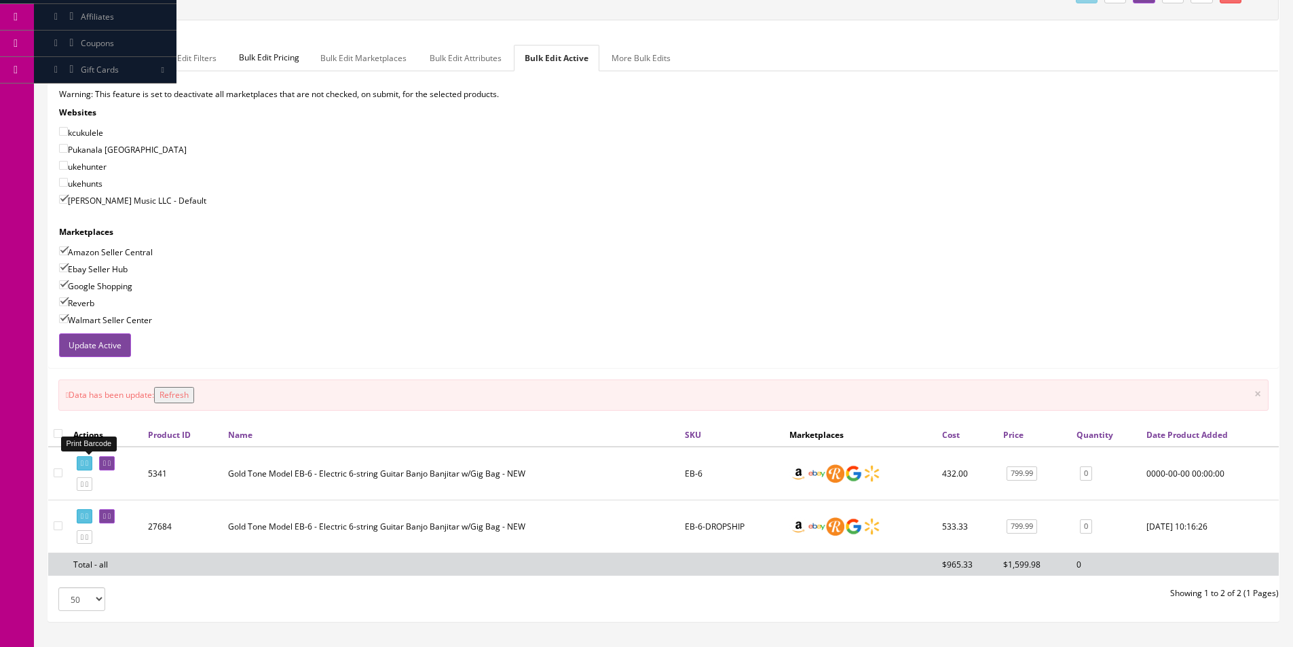
click at [83, 461] on icon at bounding box center [82, 462] width 3 height 7
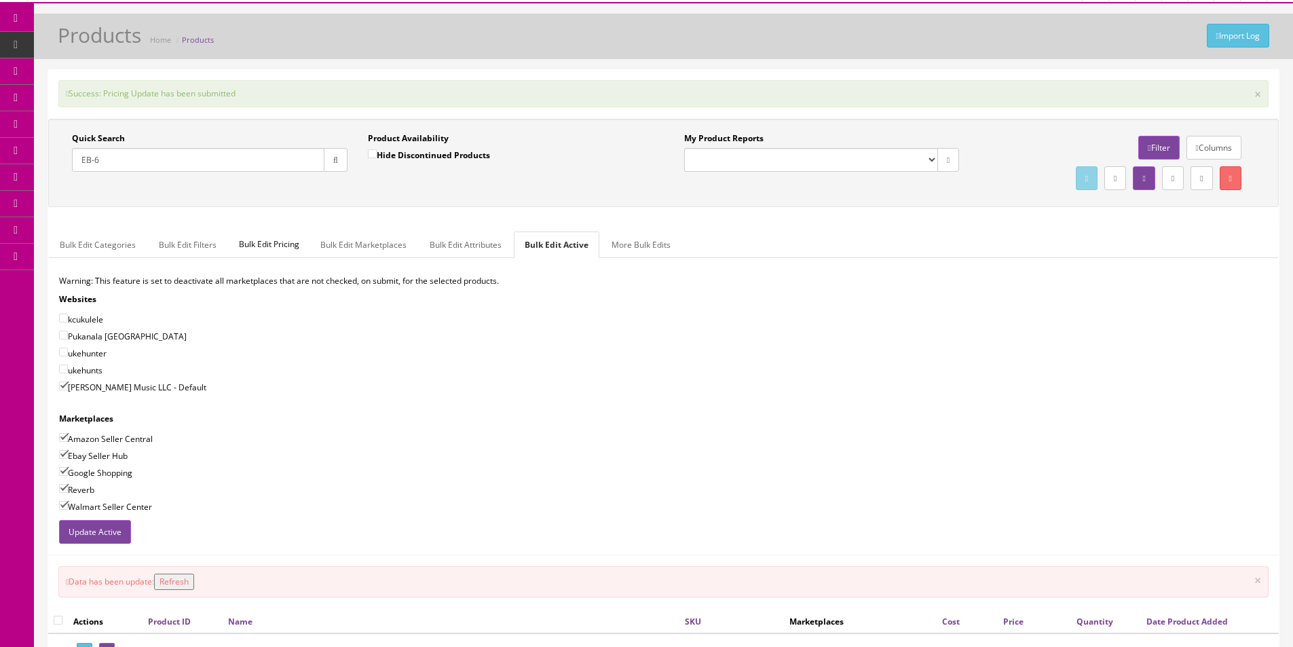
scroll to position [0, 0]
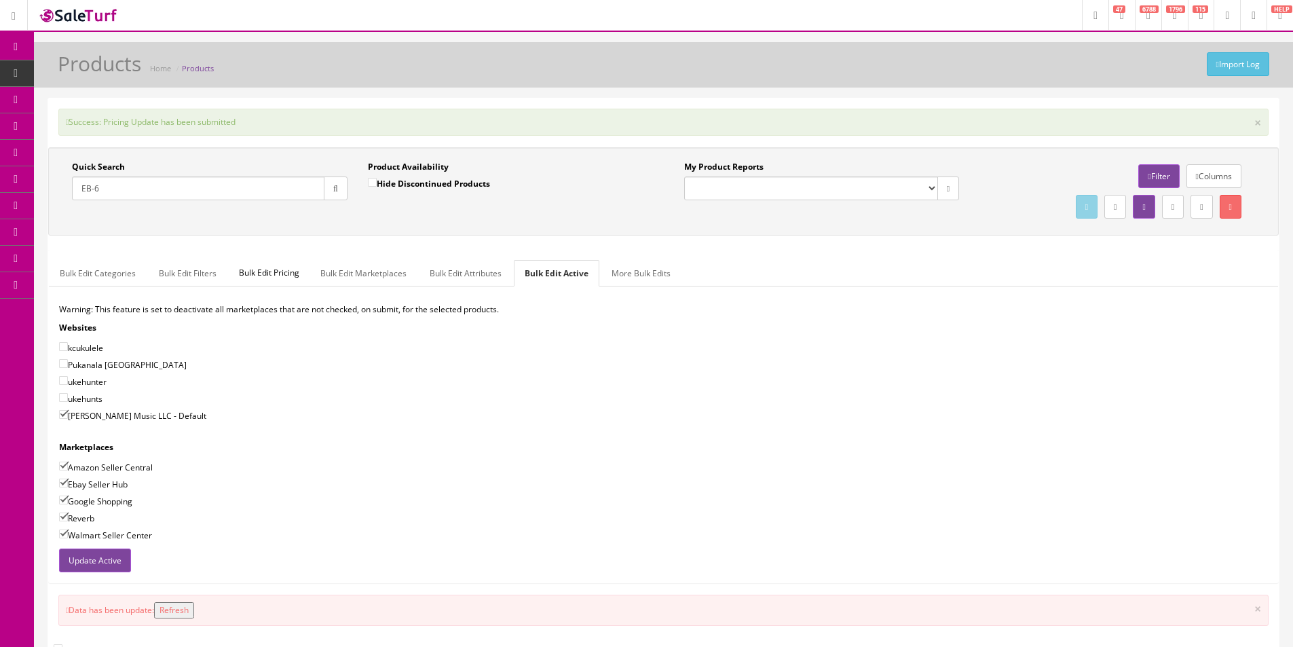
click at [269, 188] on input "EB-6" at bounding box center [198, 188] width 252 height 24
click at [269, 187] on input "EB-6" at bounding box center [198, 188] width 252 height 24
type input "CC-Banjitar"
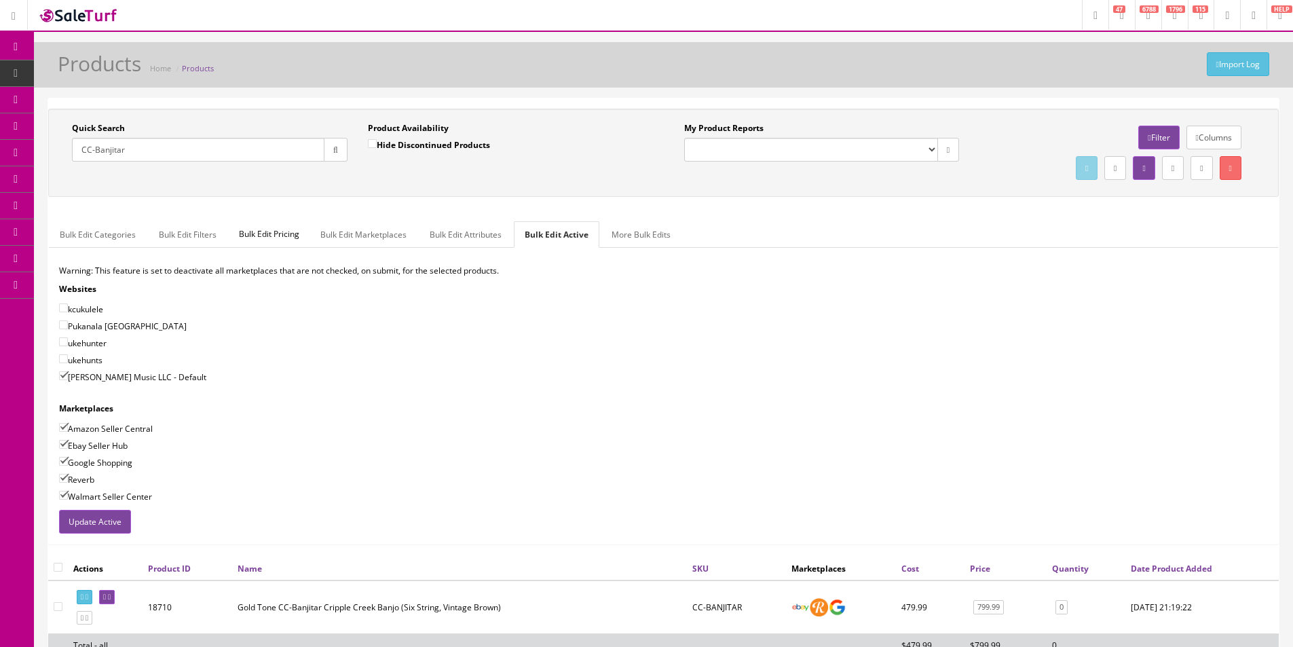
scroll to position [162, 0]
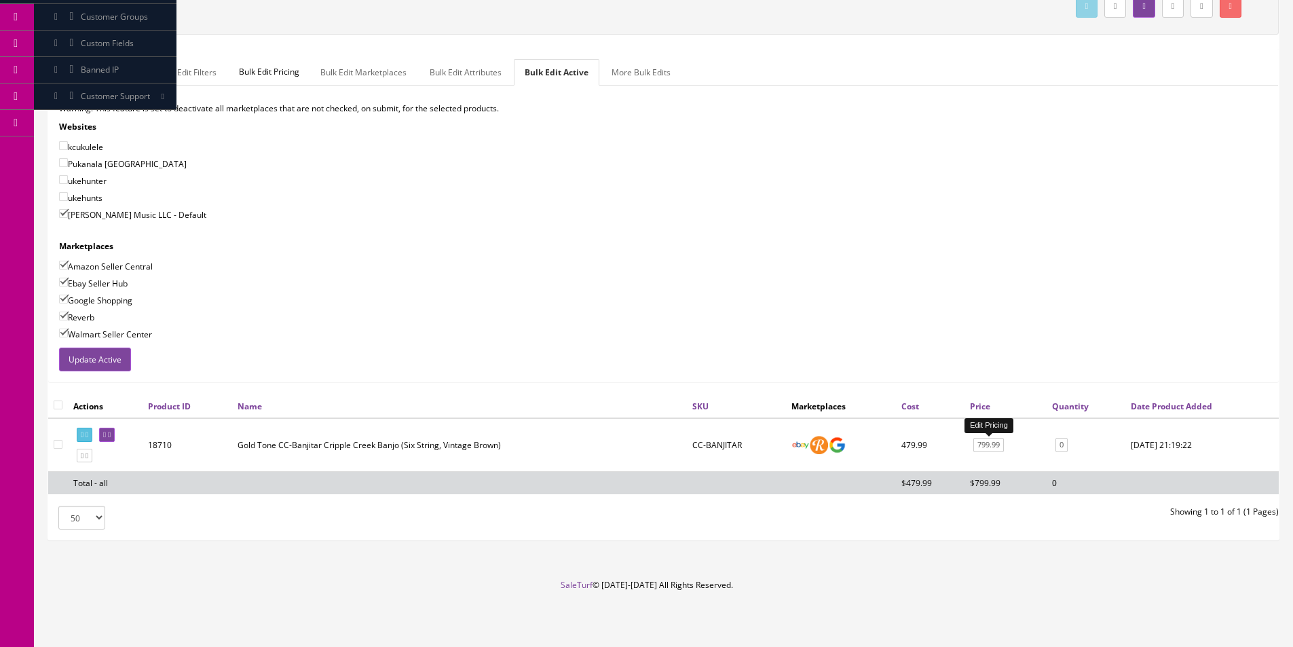
click at [984, 448] on link "799.99" at bounding box center [988, 445] width 31 height 14
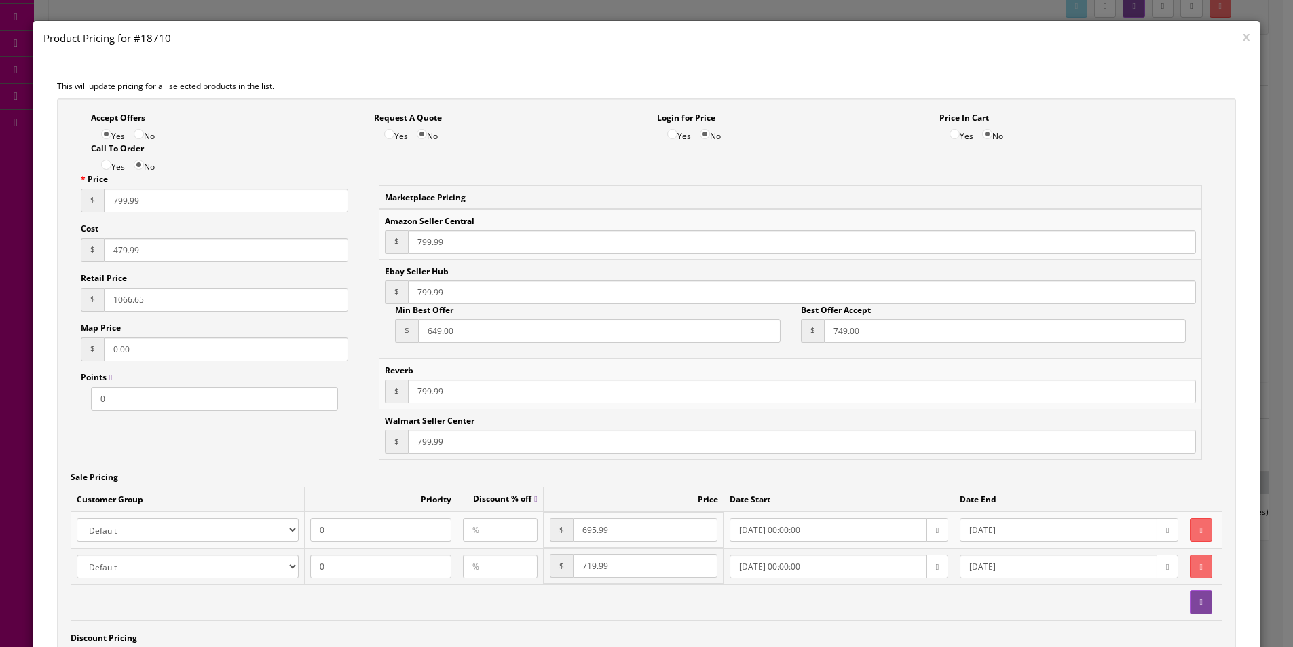
click at [152, 303] on input "1066.65" at bounding box center [226, 300] width 244 height 24
type input "829.9"
click at [123, 296] on input "Retail Price" at bounding box center [226, 300] width 244 height 24
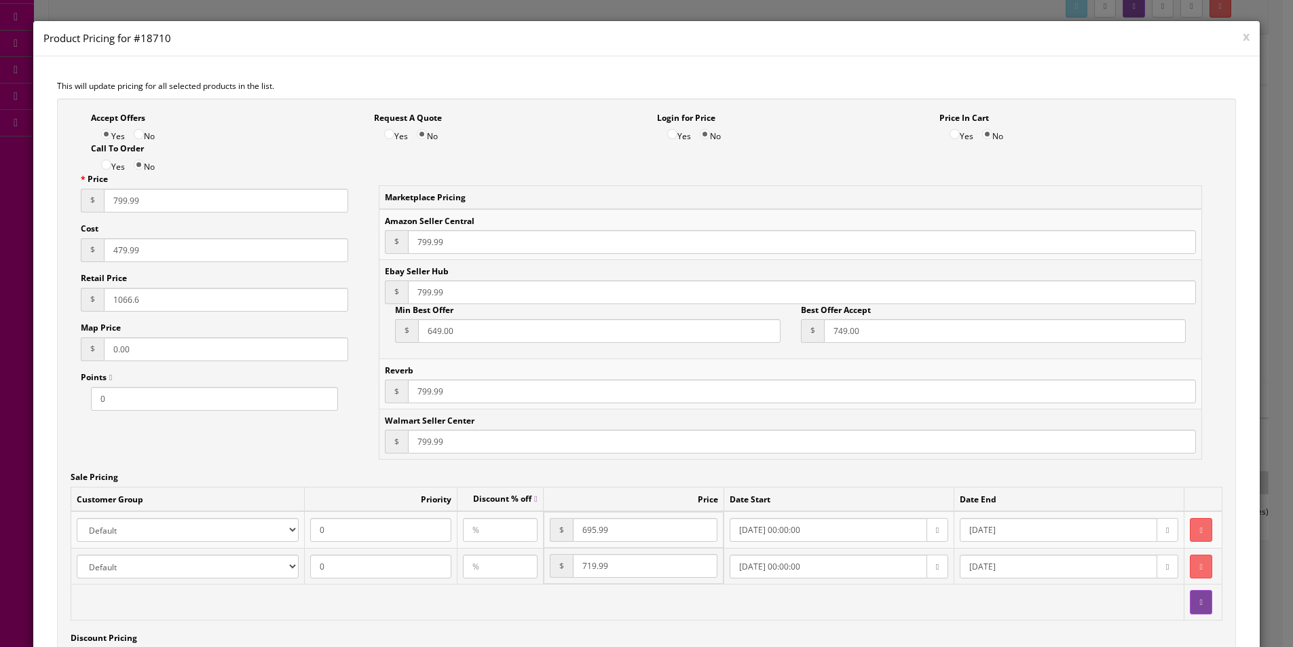
type input "1066.65"
click at [1199, 533] on icon "button" at bounding box center [1200, 530] width 3 height 8
click at [1199, 529] on icon "button" at bounding box center [1200, 530] width 3 height 8
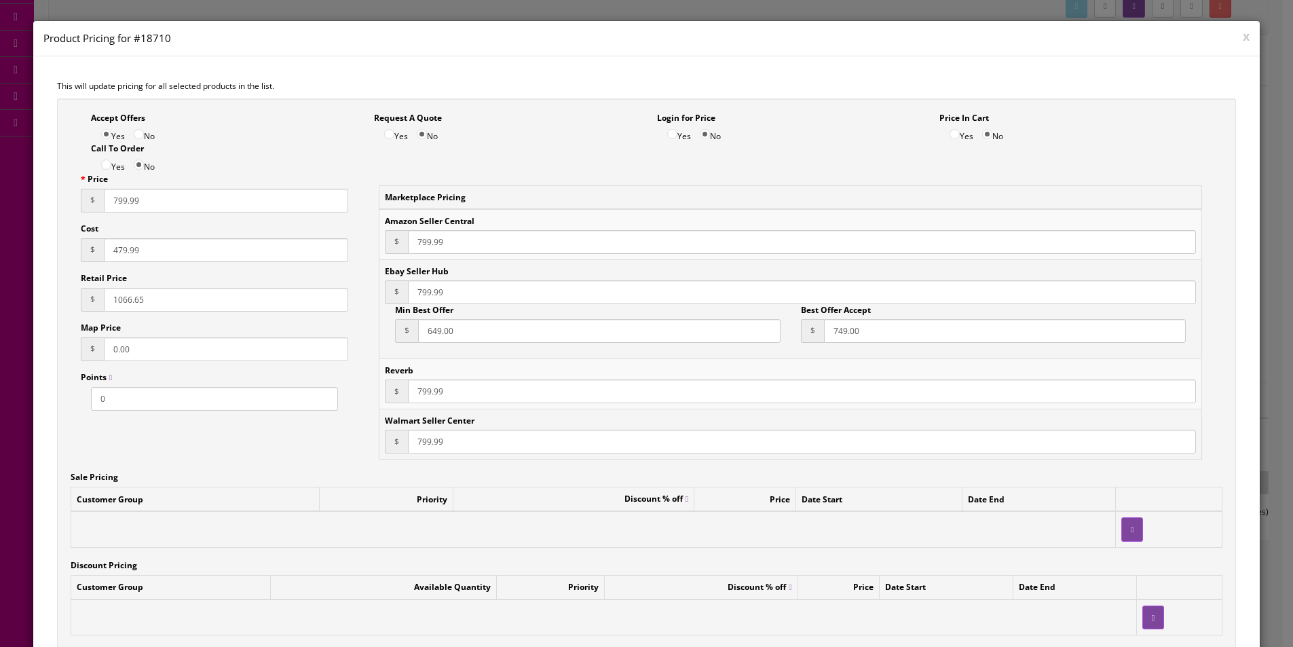
click at [249, 256] on input "479.99" at bounding box center [226, 250] width 244 height 24
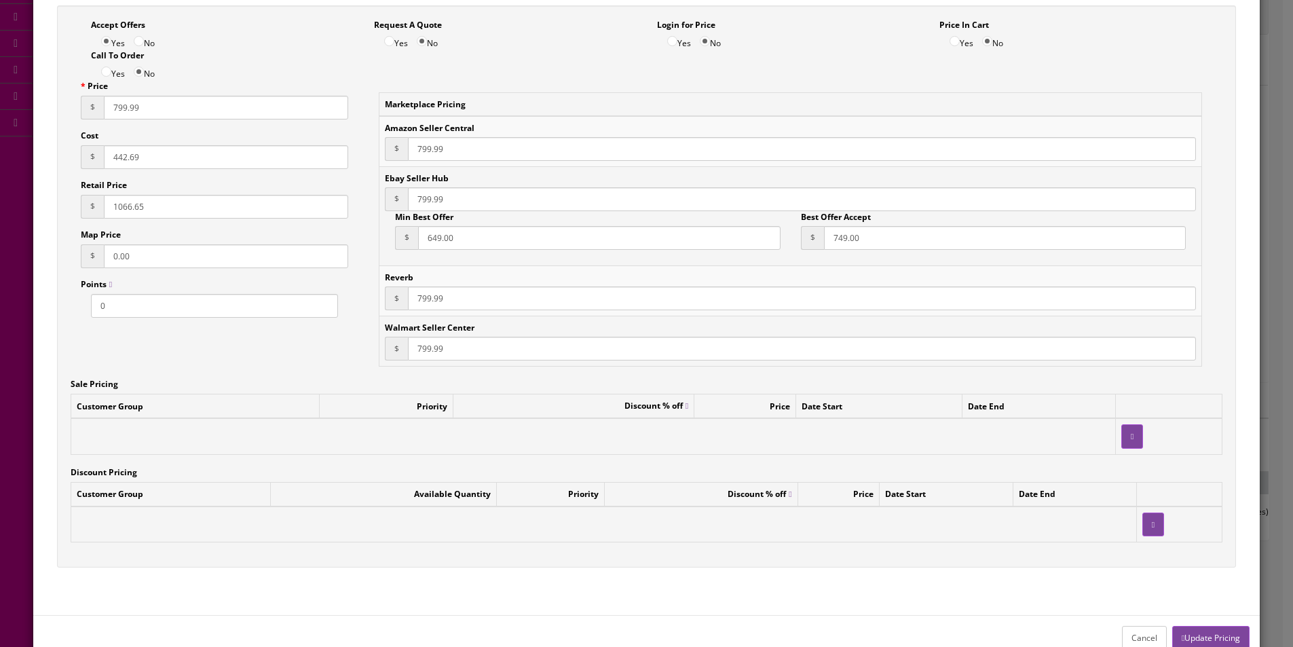
scroll to position [0, 0]
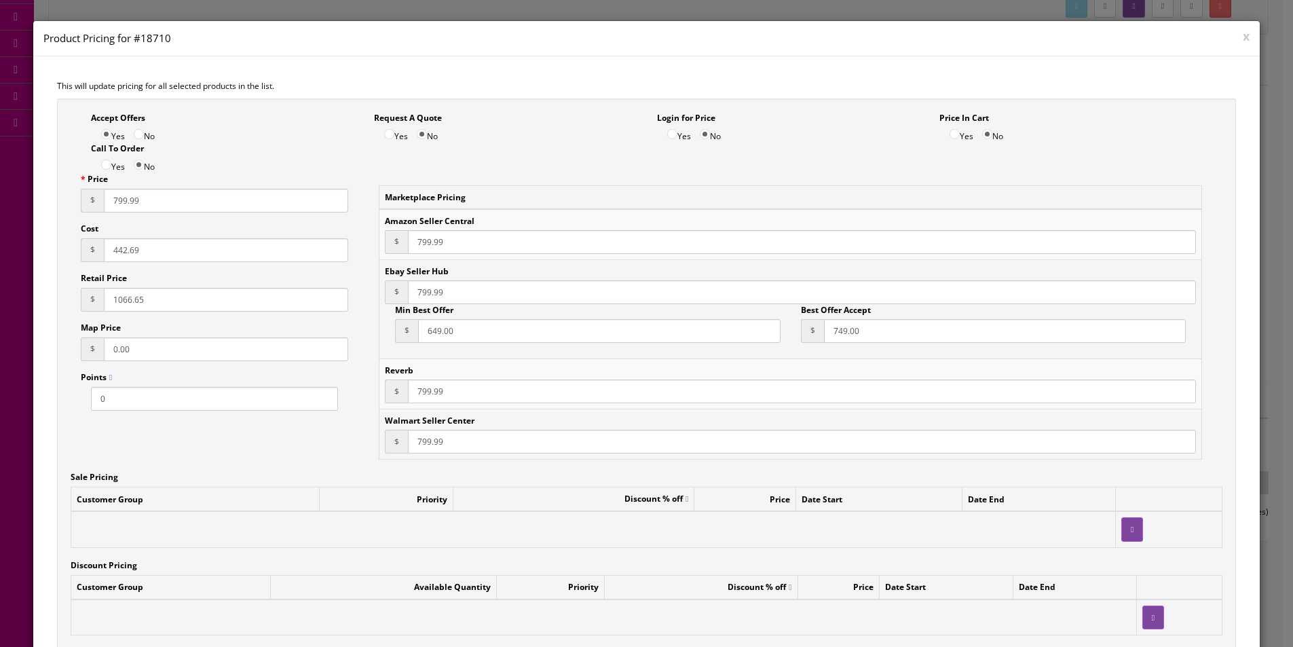
type input "442.69"
click at [142, 130] on input "No" at bounding box center [139, 134] width 10 height 10
radio input "true"
click at [476, 331] on input "649.00" at bounding box center [599, 331] width 362 height 24
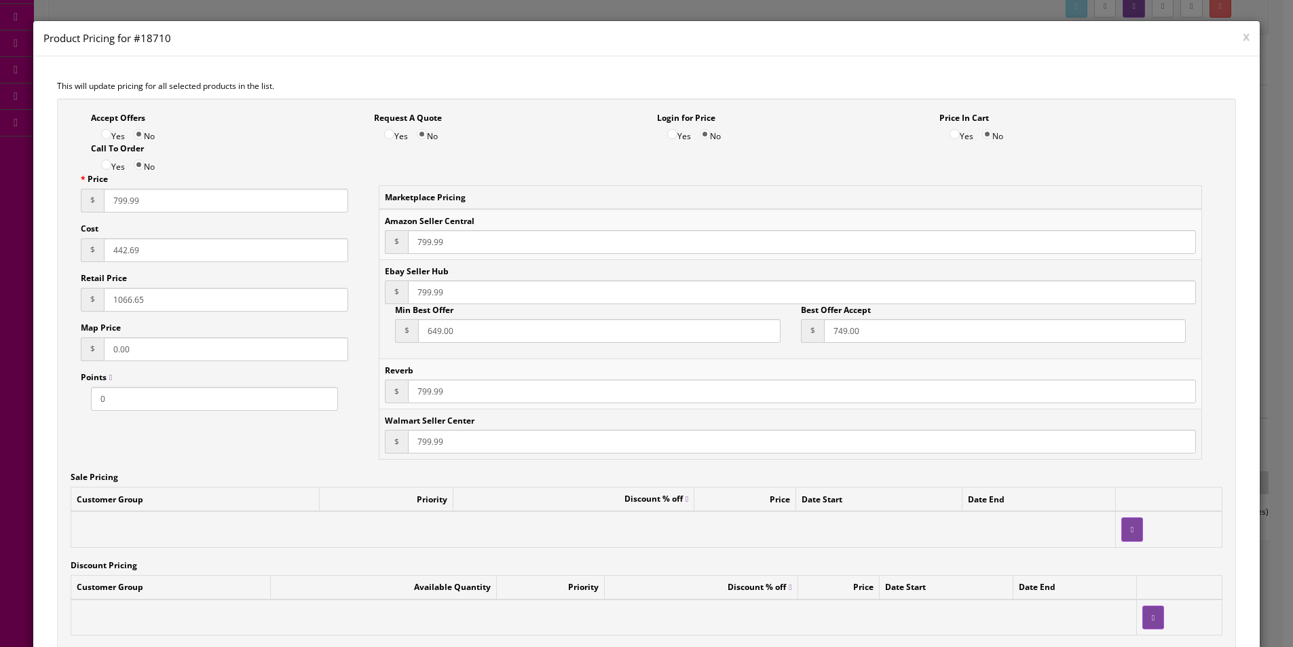
click at [476, 331] on input "649.00" at bounding box center [599, 331] width 362 height 24
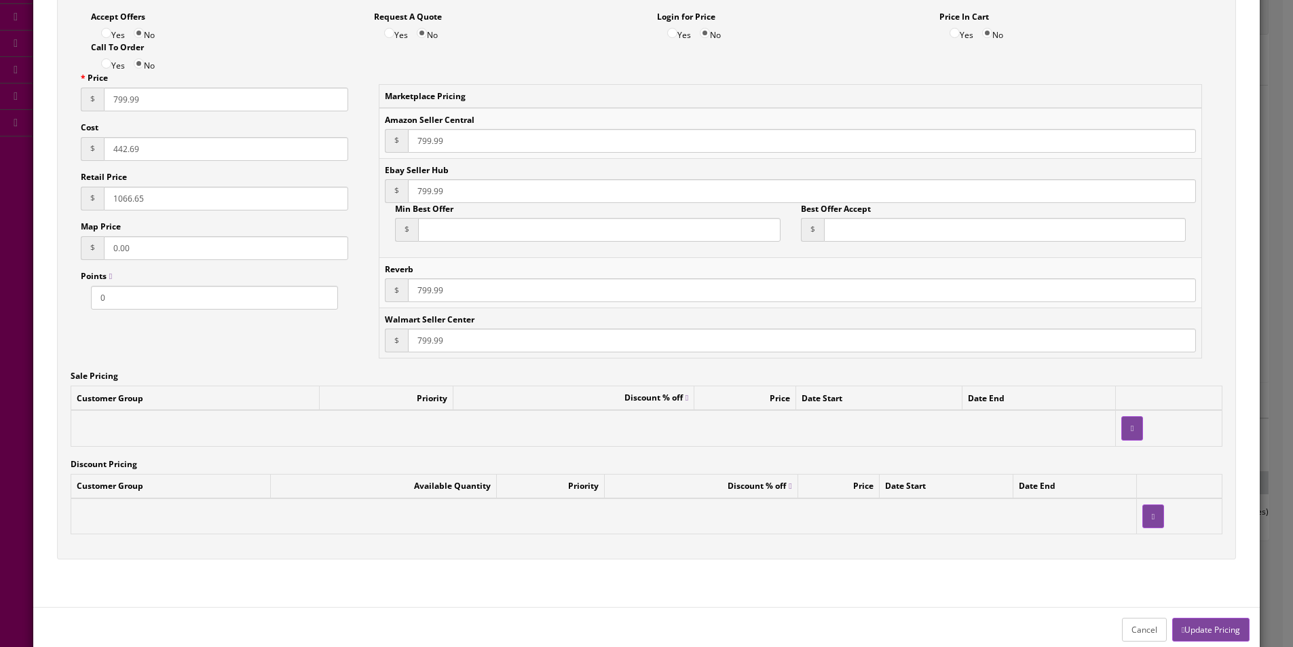
scroll to position [199, 0]
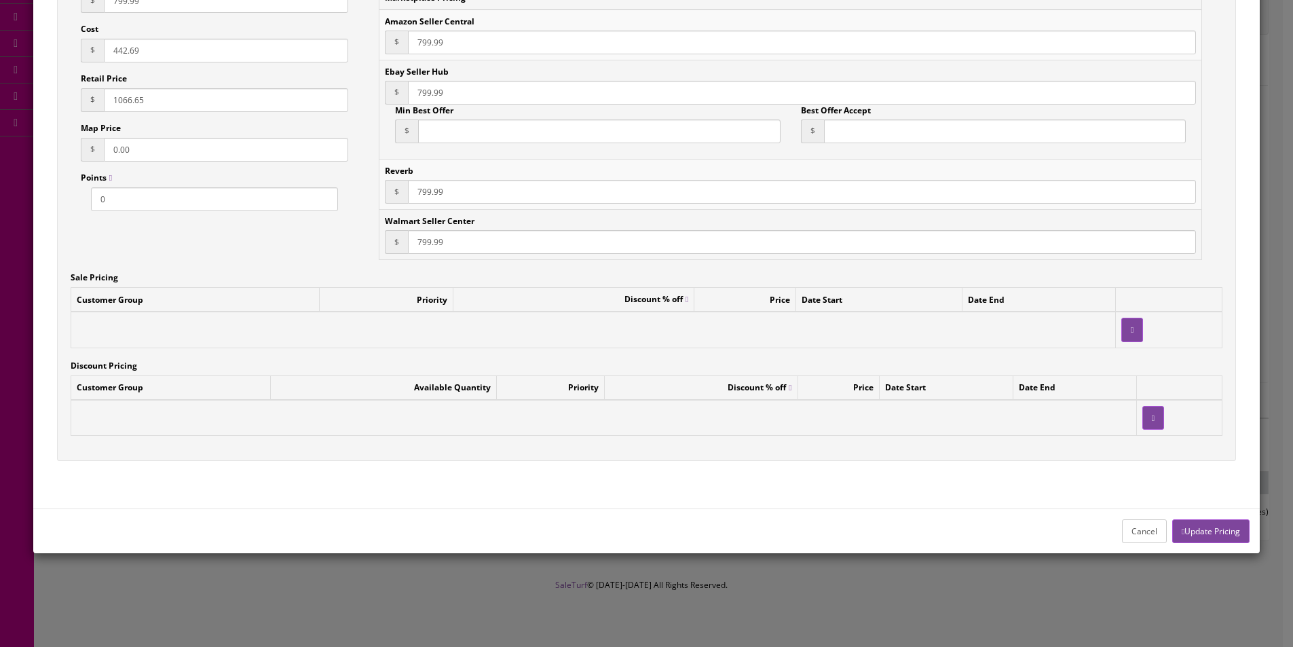
click at [1192, 531] on button "Update Pricing" at bounding box center [1210, 531] width 77 height 24
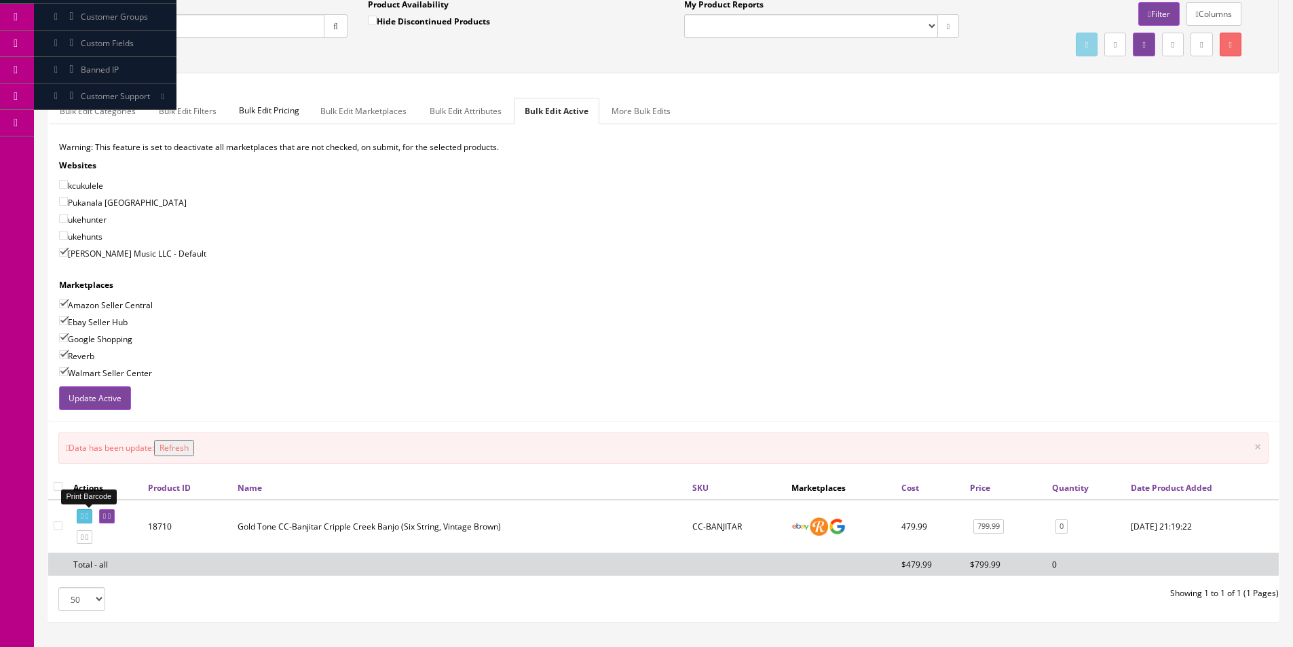
click at [83, 520] on icon at bounding box center [82, 515] width 3 height 7
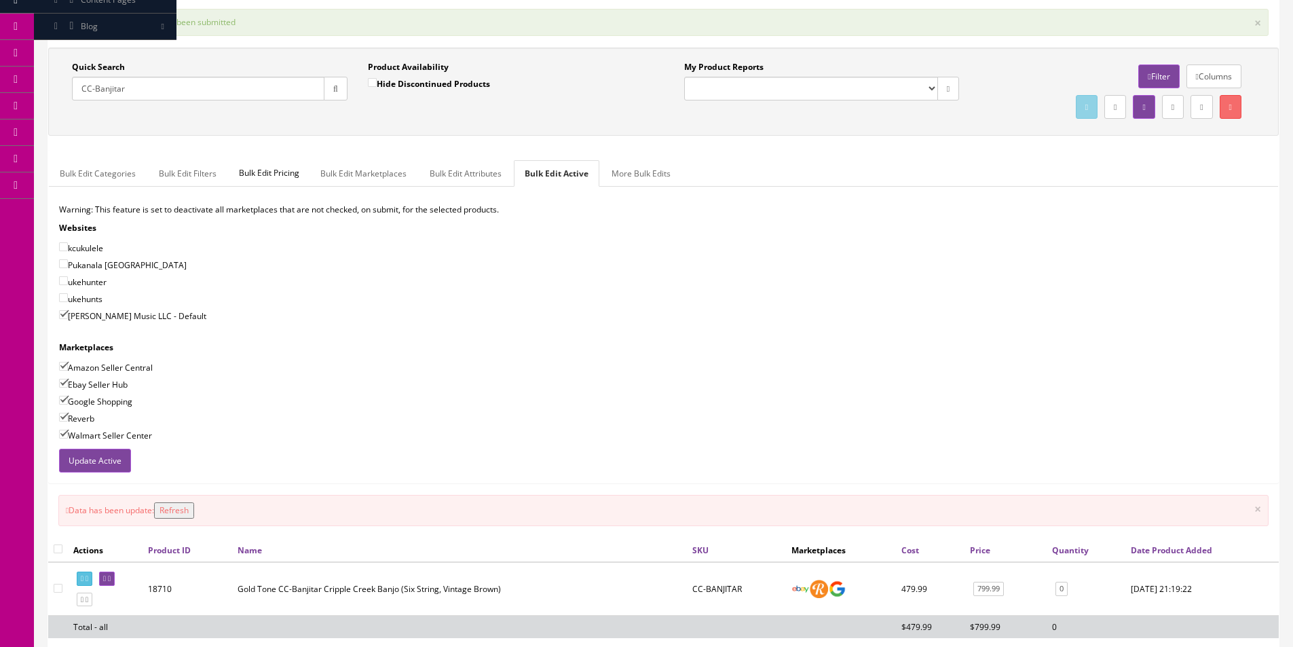
scroll to position [0, 0]
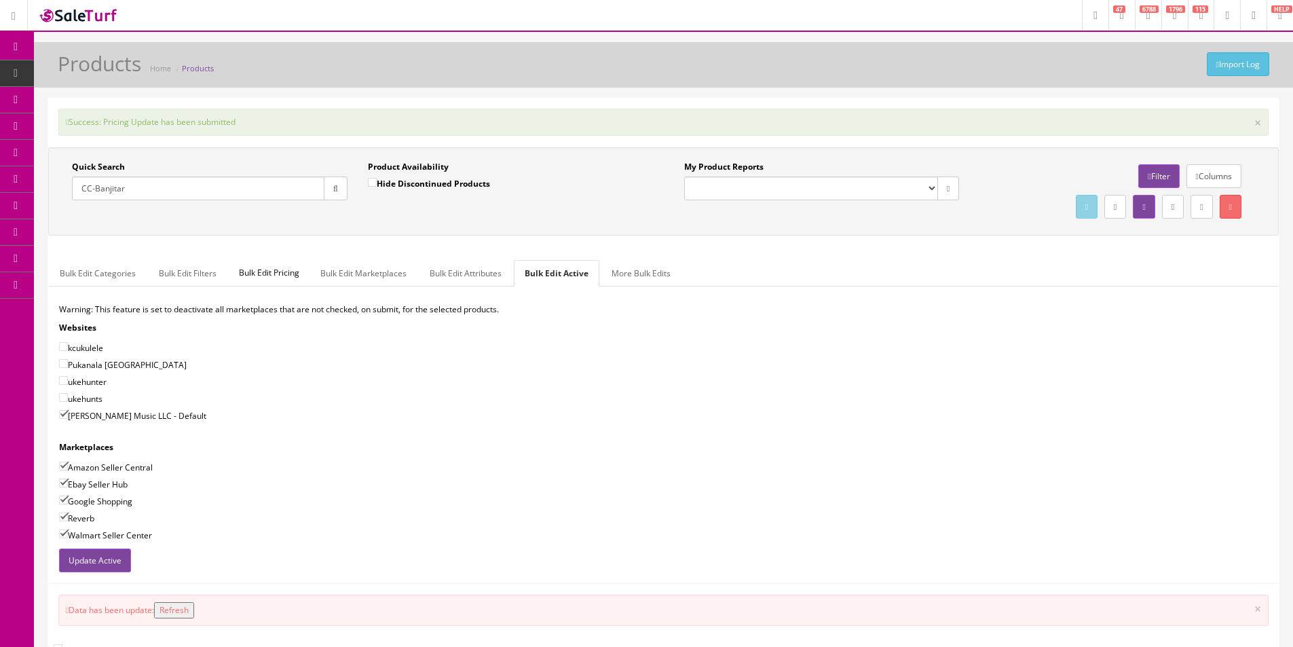
click at [135, 187] on input "CC-Banjitar" at bounding box center [198, 188] width 252 height 24
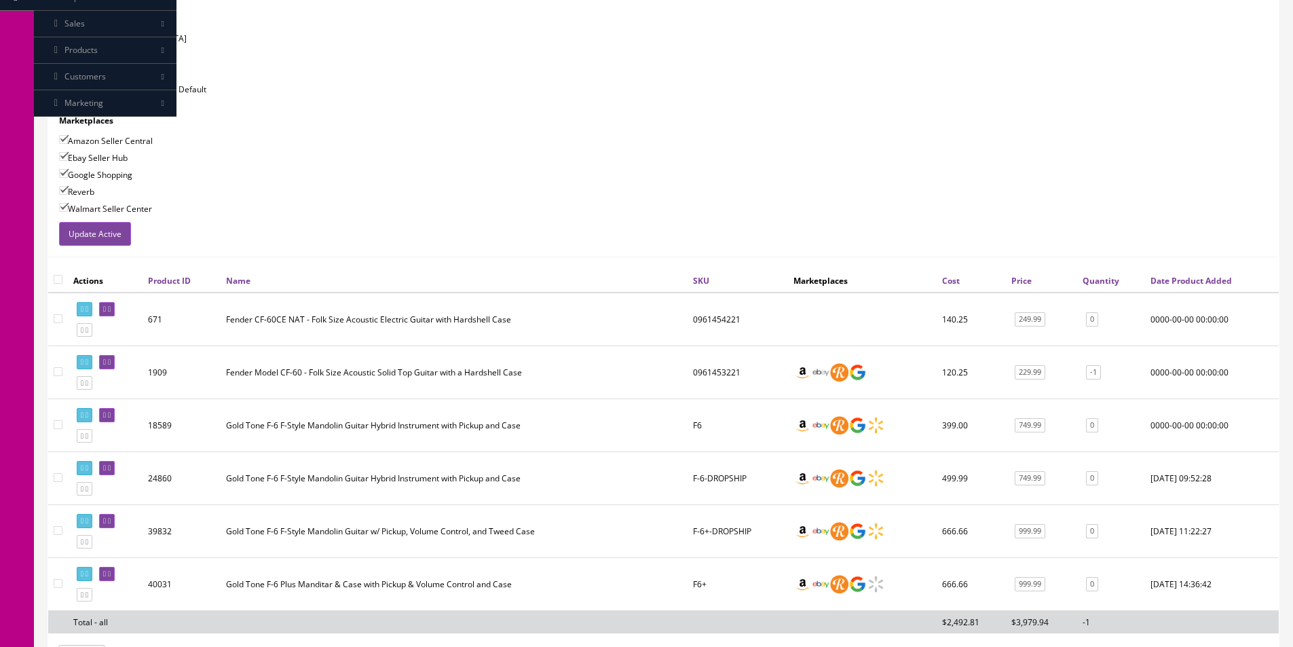
scroll to position [427, 0]
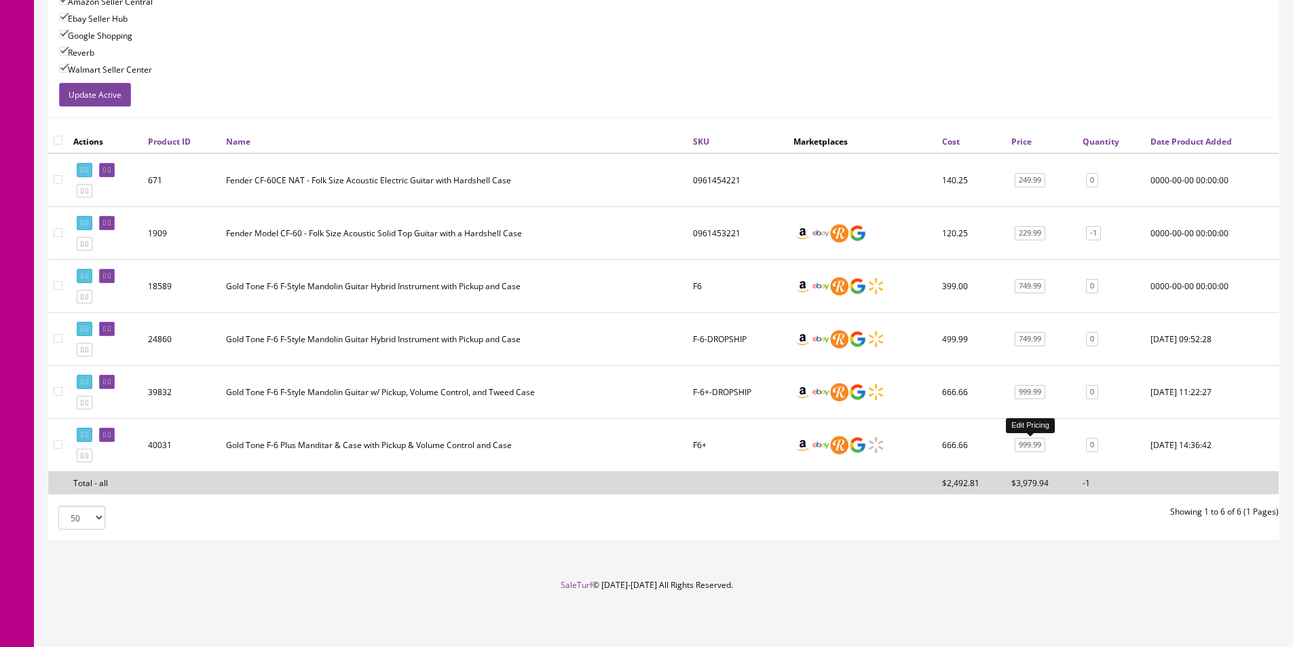
type input "F-6+"
click at [1024, 445] on link "999.99" at bounding box center [1029, 445] width 31 height 14
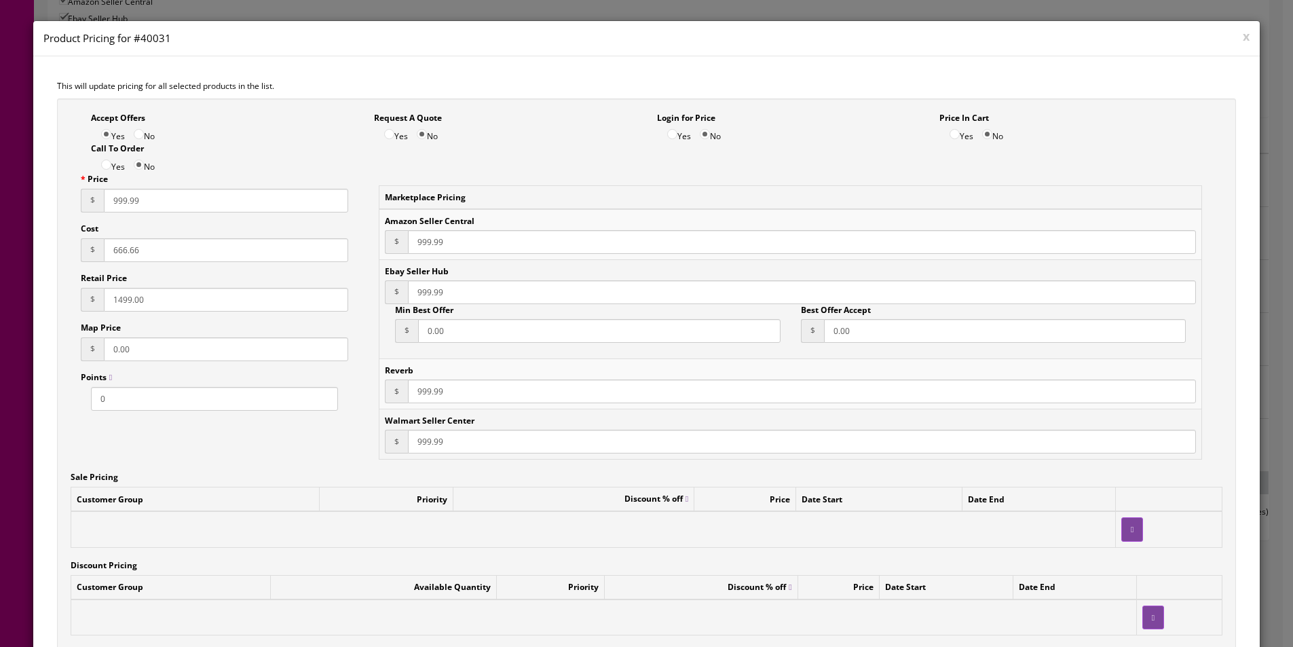
click at [126, 294] on input "1499.00" at bounding box center [226, 300] width 244 height 24
paste input "333.32"
type input "1333.32"
click at [128, 248] on input "666.66" at bounding box center [226, 250] width 244 height 24
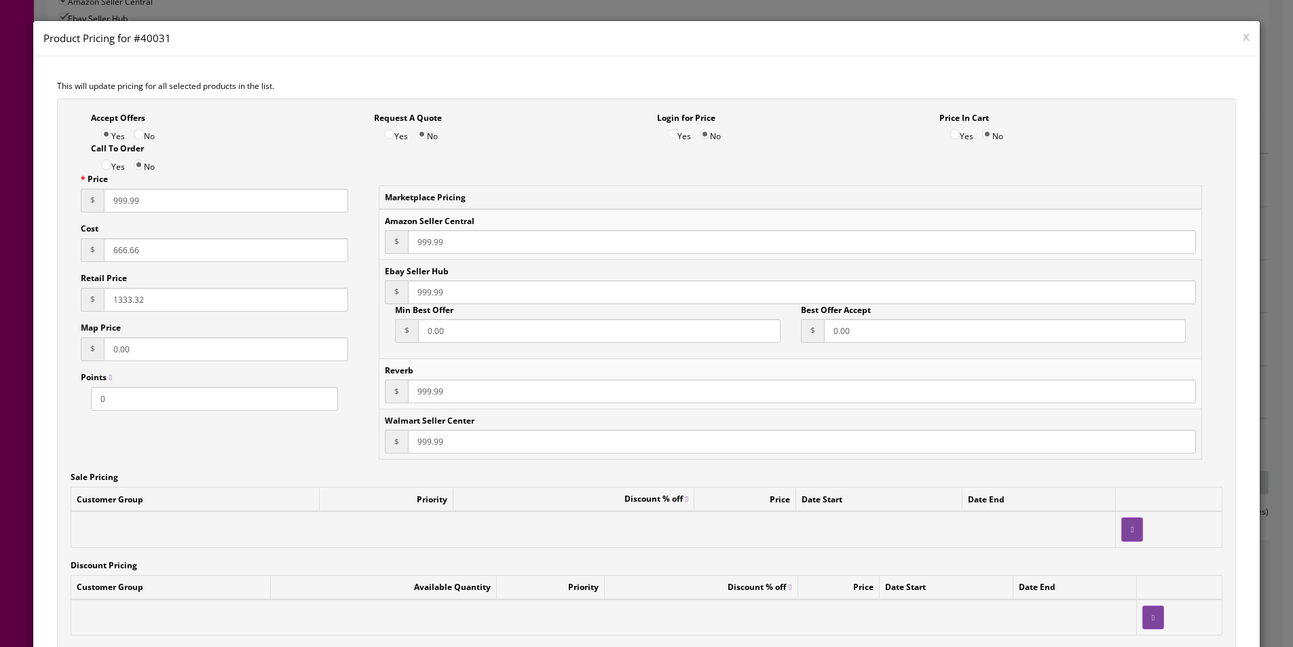
click at [128, 248] on input "666.66" at bounding box center [226, 250] width 244 height 24
type input "533.39"
click at [153, 140] on label "No" at bounding box center [144, 135] width 21 height 15
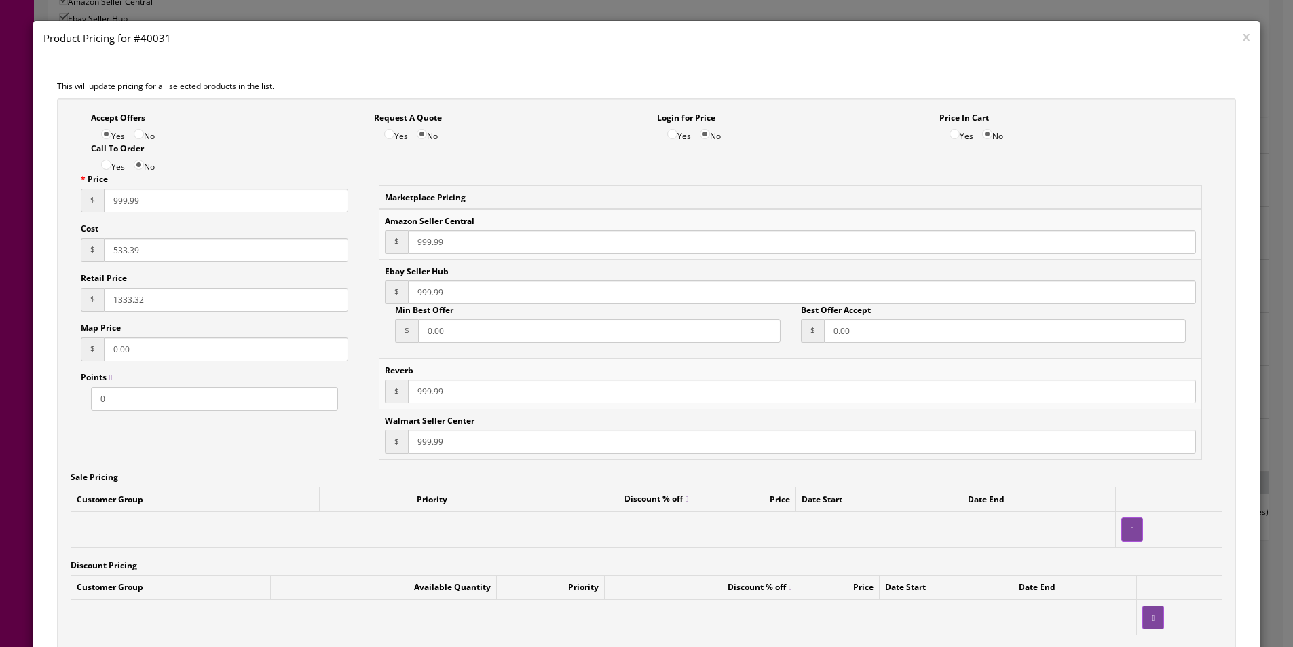
click at [144, 139] on input "No" at bounding box center [139, 134] width 10 height 10
radio input "true"
click at [300, 184] on div "Price $ 999.99" at bounding box center [214, 192] width 267 height 39
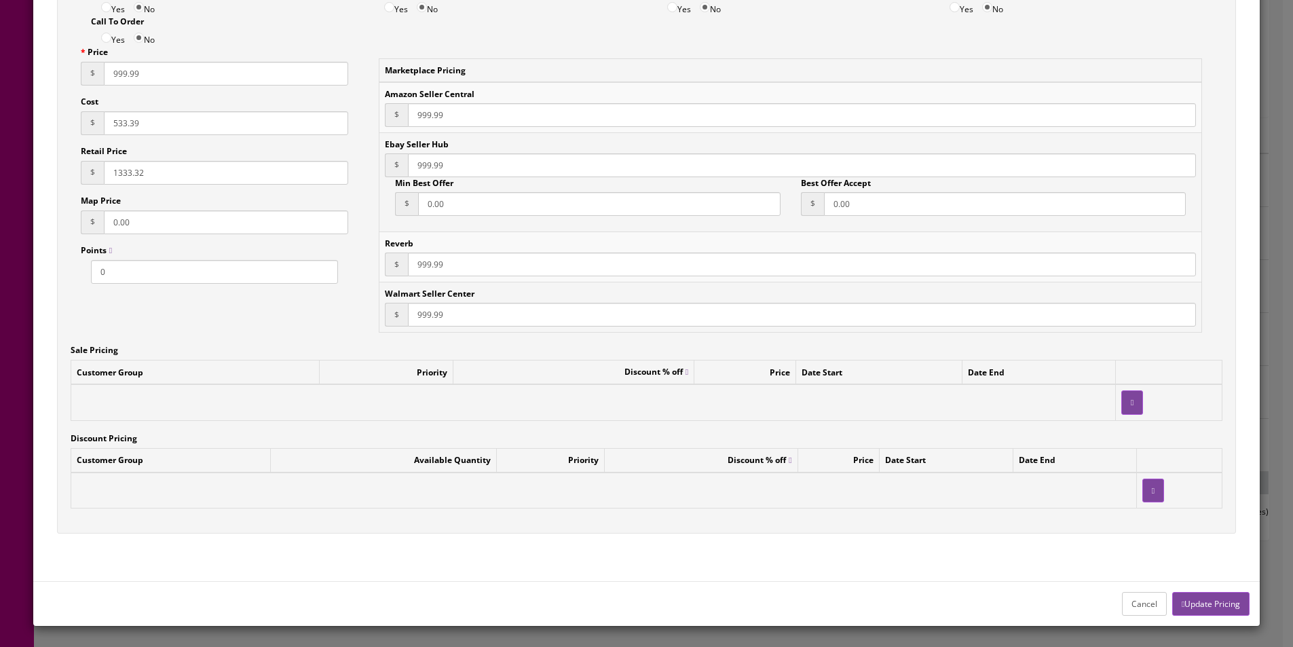
scroll to position [437, 0]
click at [1221, 605] on button "Update Pricing" at bounding box center [1210, 604] width 77 height 24
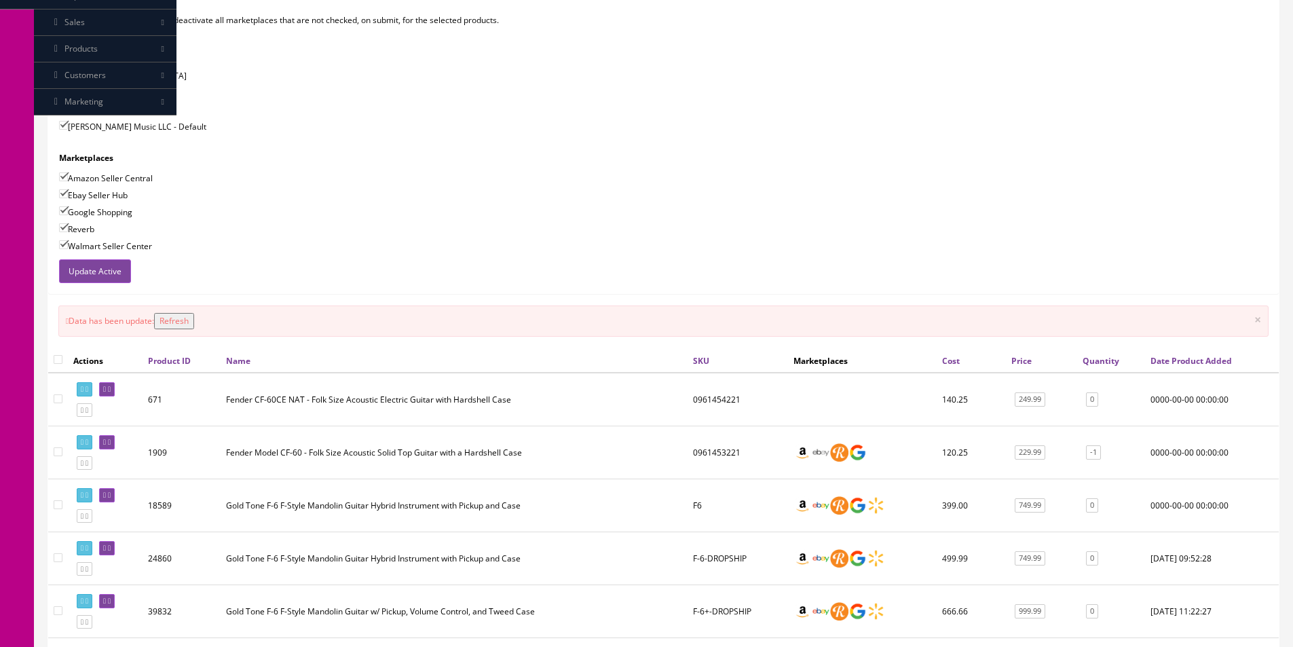
scroll to position [30, 0]
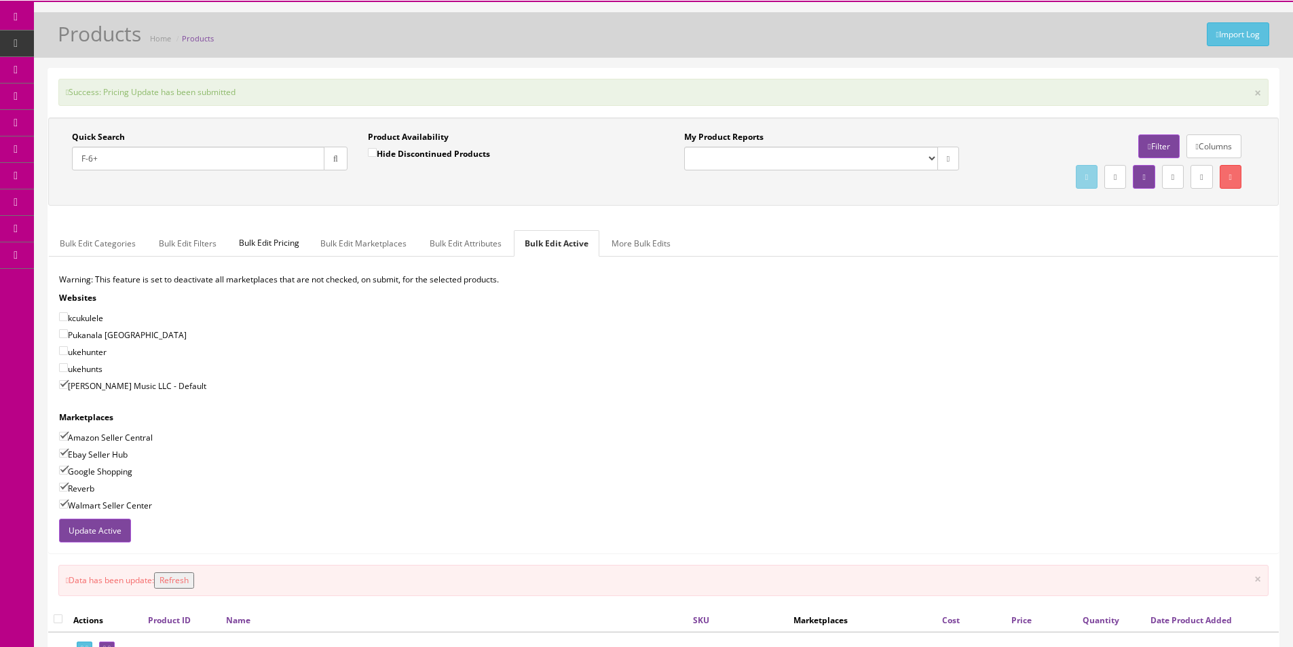
click at [199, 158] on input "F-6+" at bounding box center [198, 159] width 252 height 24
click at [199, 159] on input "F-6+" at bounding box center [198, 159] width 252 height 24
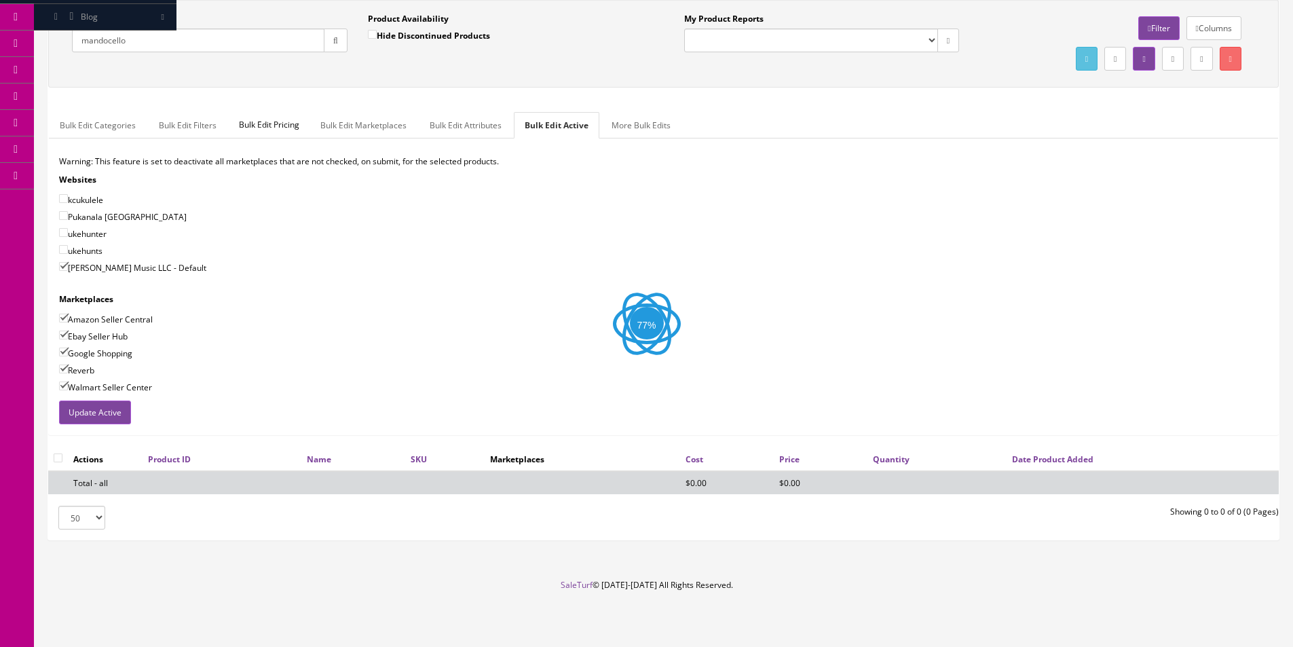
type input "mandocello"
click at [439, 85] on div "Quick Search mandocello Date From Product Availability Hide Discontinued Produc…" at bounding box center [663, 43] width 1230 height 88
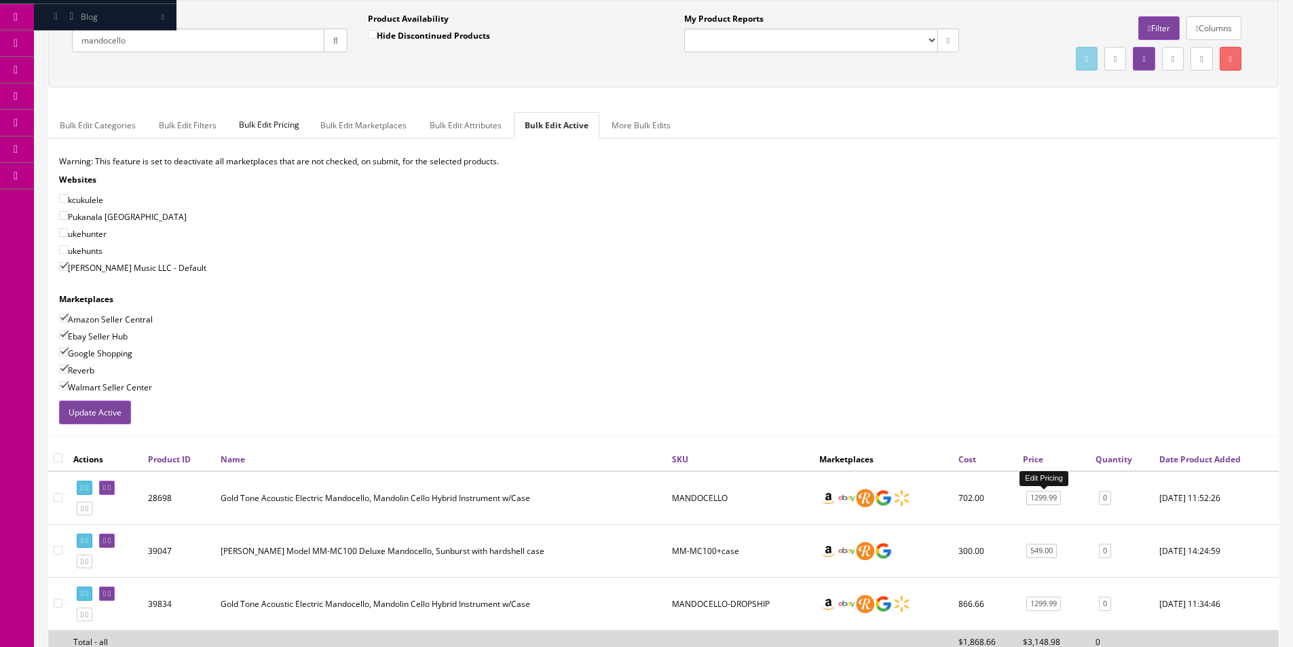
click at [1053, 497] on link "1299.99" at bounding box center [1043, 498] width 35 height 14
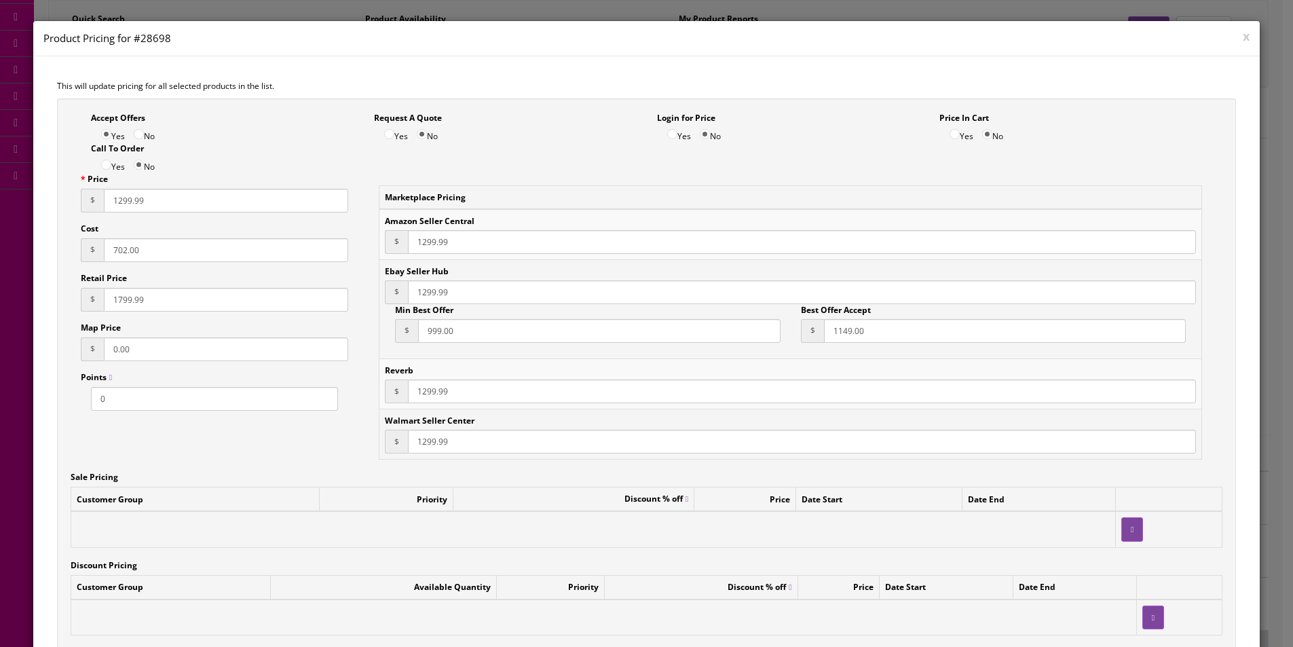
click at [121, 293] on input "1799.99" at bounding box center [226, 300] width 244 height 24
paste input "33.32"
type input "1733.32"
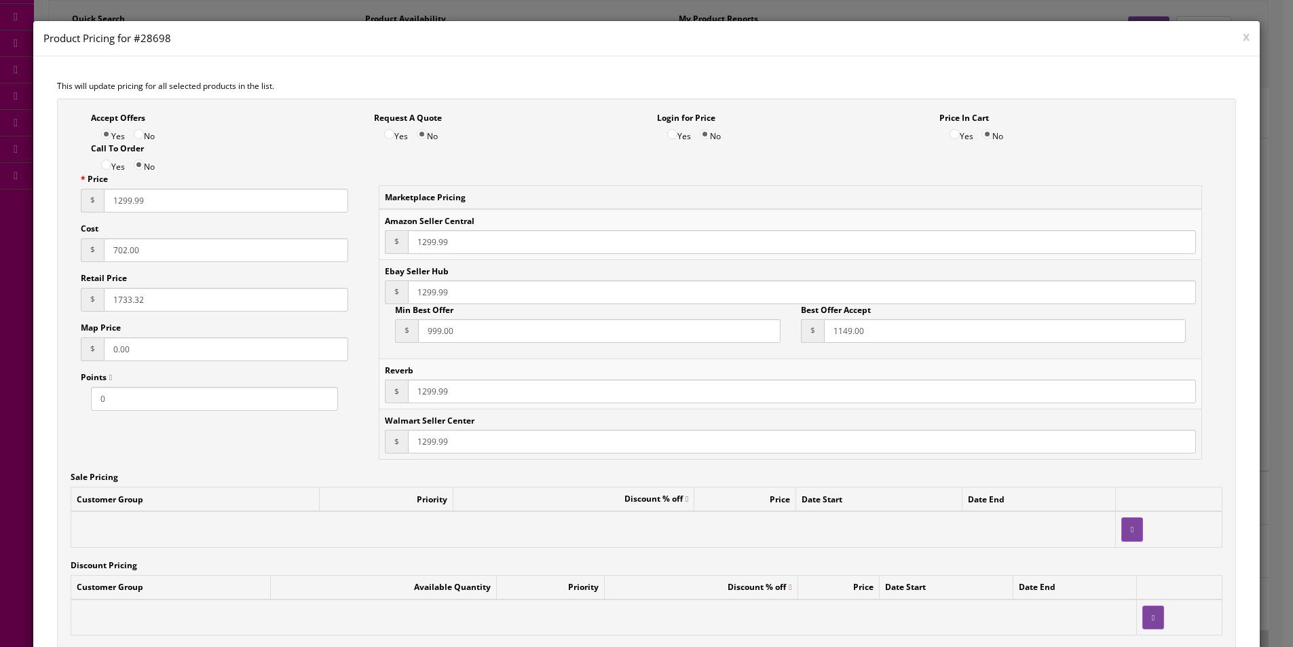
click at [121, 202] on input "1299.99" at bounding box center [226, 201] width 244 height 24
click at [293, 259] on input "702.00" at bounding box center [226, 250] width 244 height 24
click at [293, 258] on input "702.00" at bounding box center [226, 250] width 244 height 24
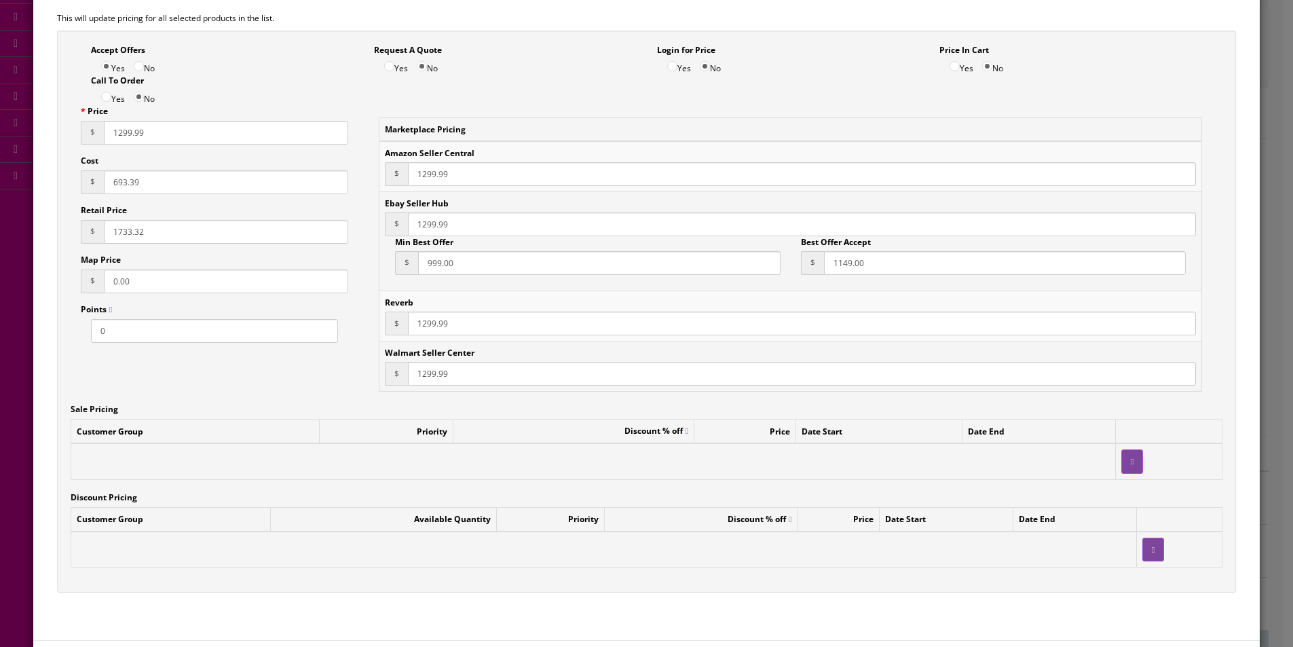
scroll to position [127, 0]
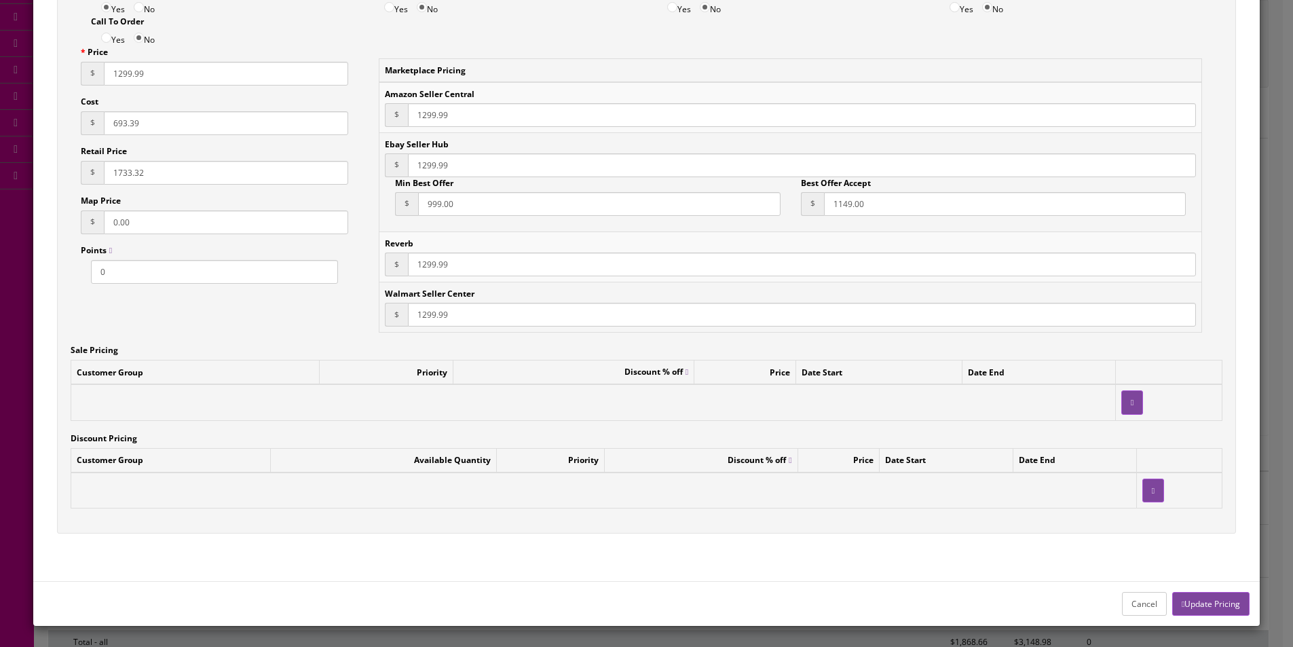
type input "693.39"
click at [1206, 602] on button "Update Pricing" at bounding box center [1210, 604] width 77 height 24
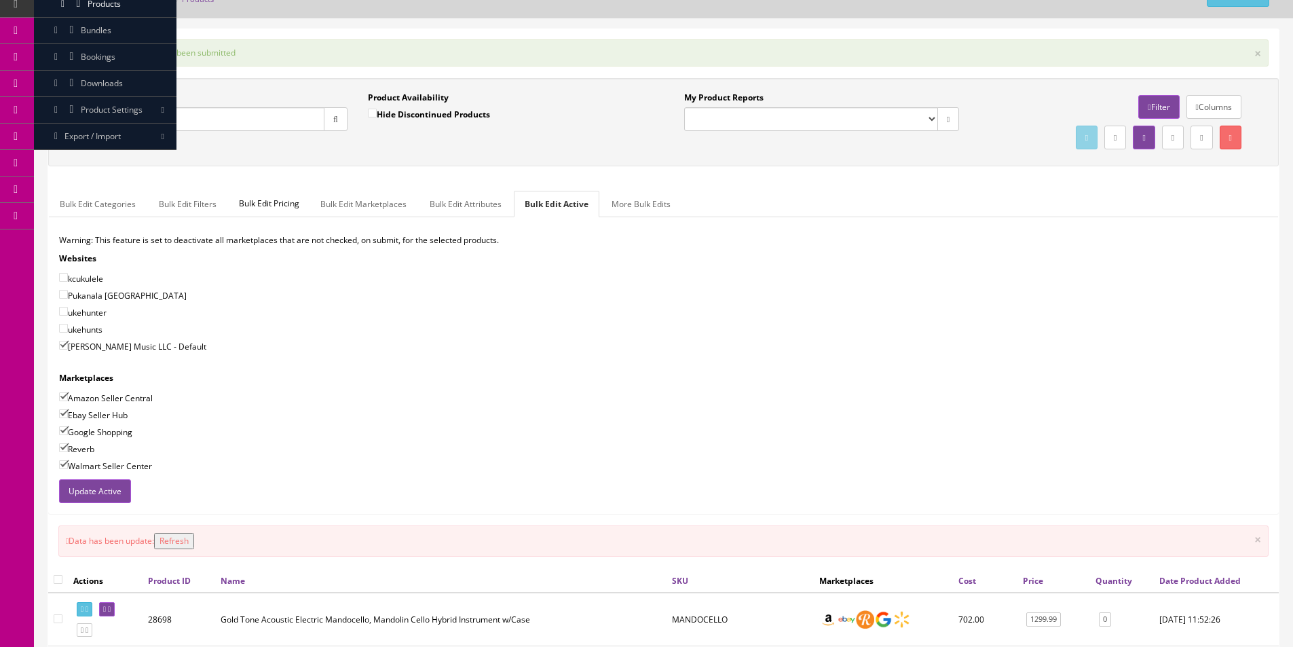
scroll to position [0, 0]
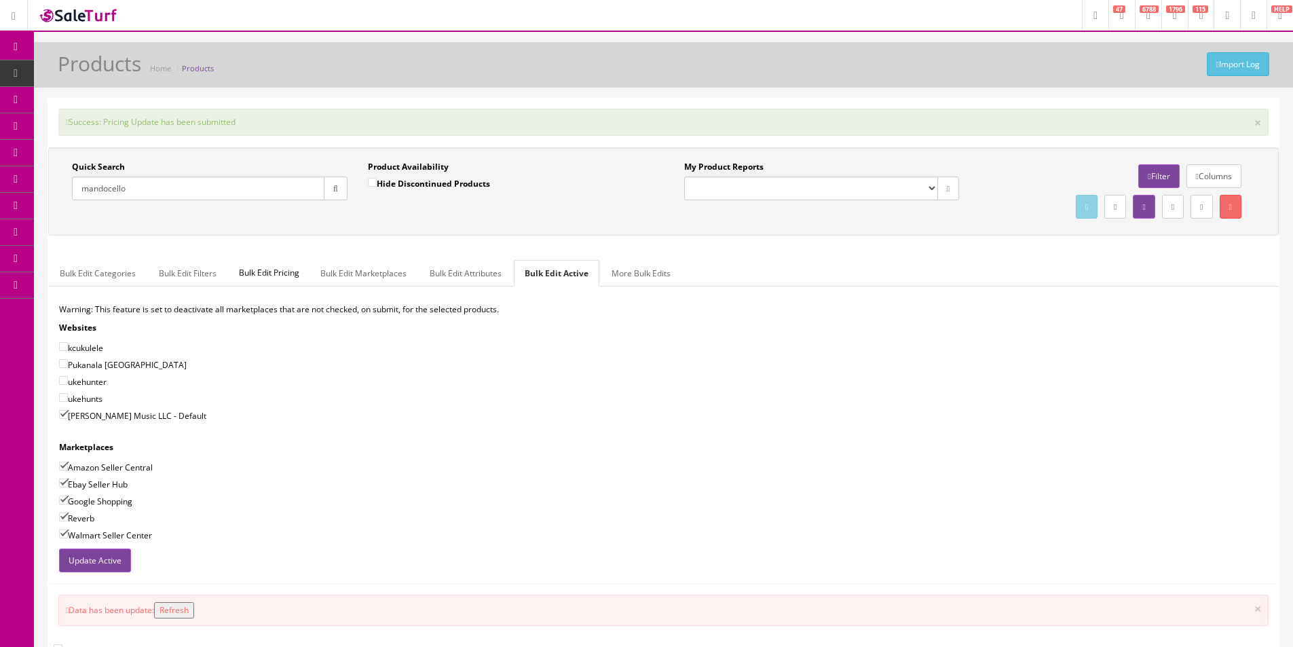
click at [225, 189] on input "mandocello" at bounding box center [198, 188] width 252 height 24
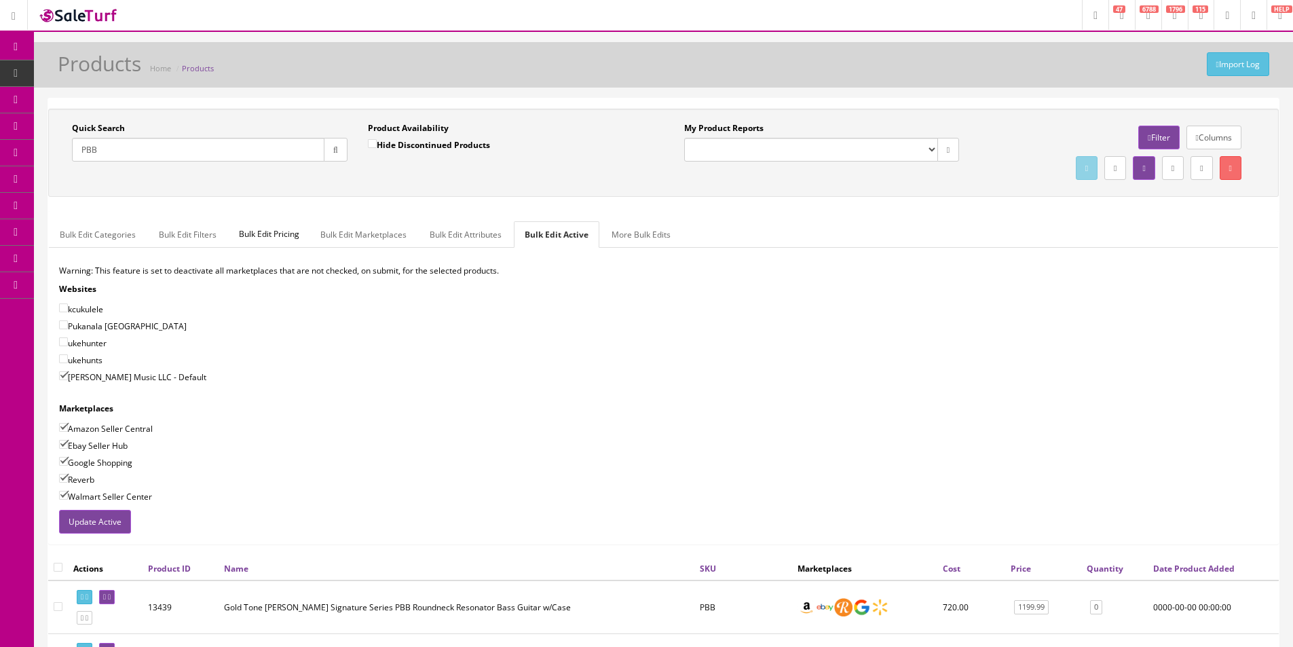
type input "PBB"
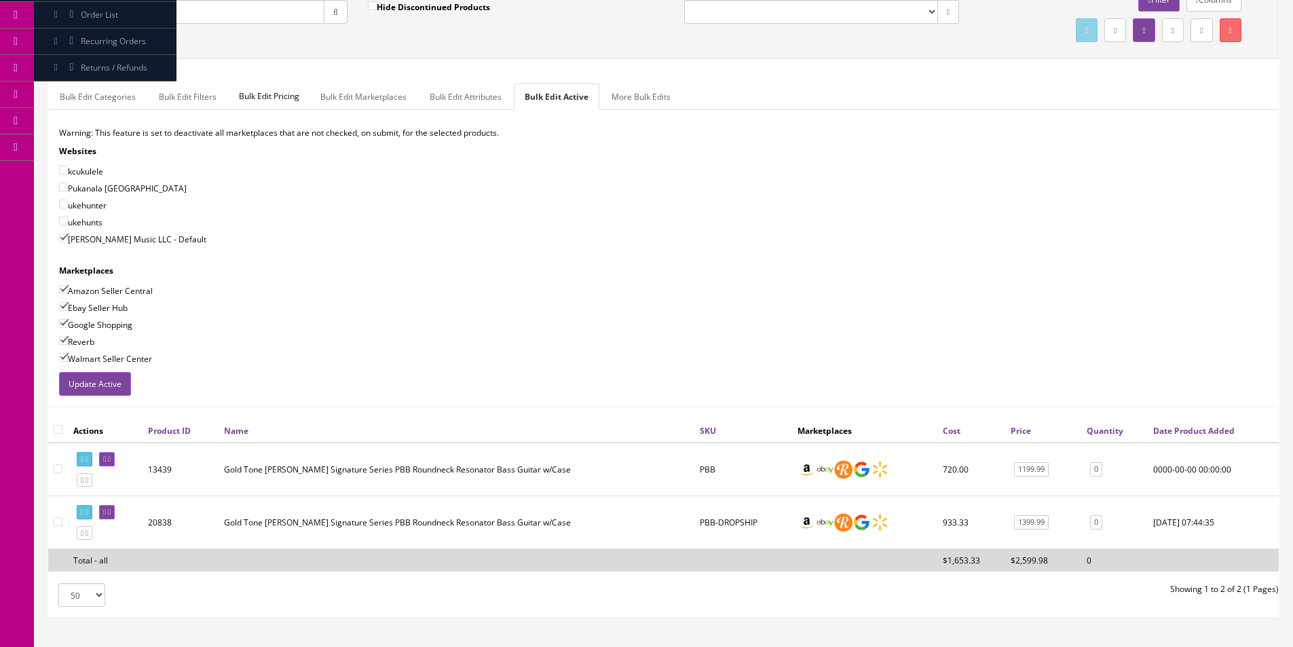
scroll to position [204, 0]
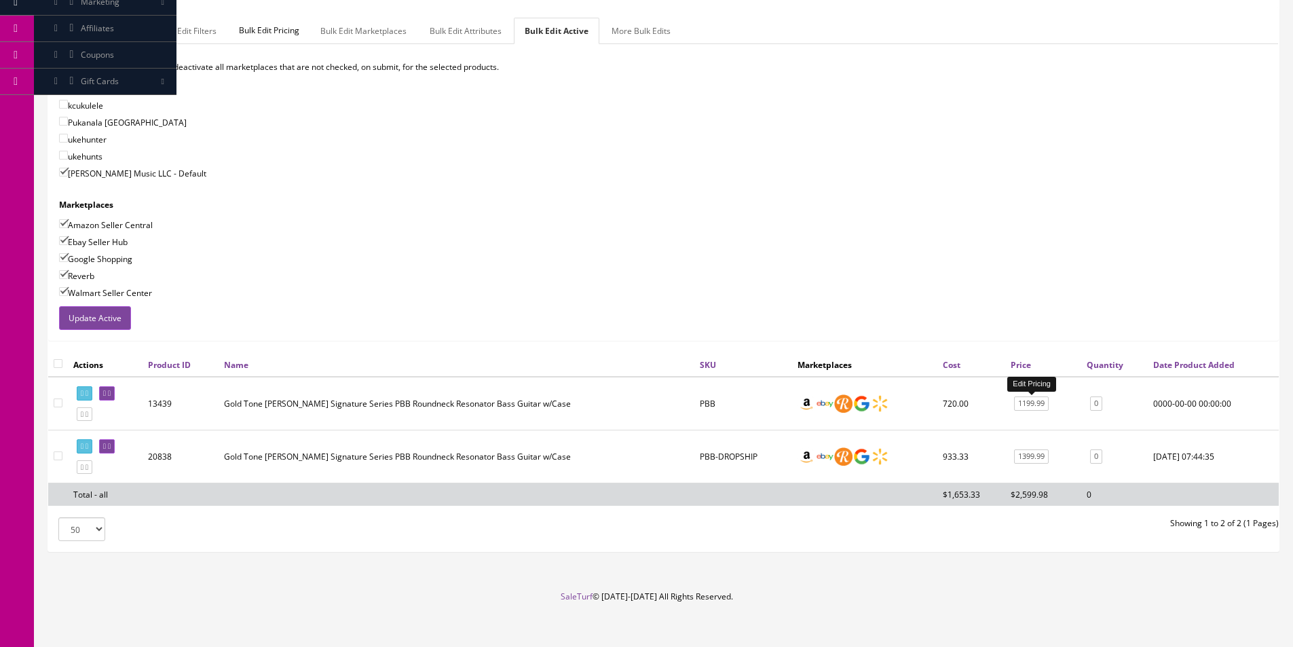
click at [1025, 400] on link "1199.99" at bounding box center [1031, 403] width 35 height 14
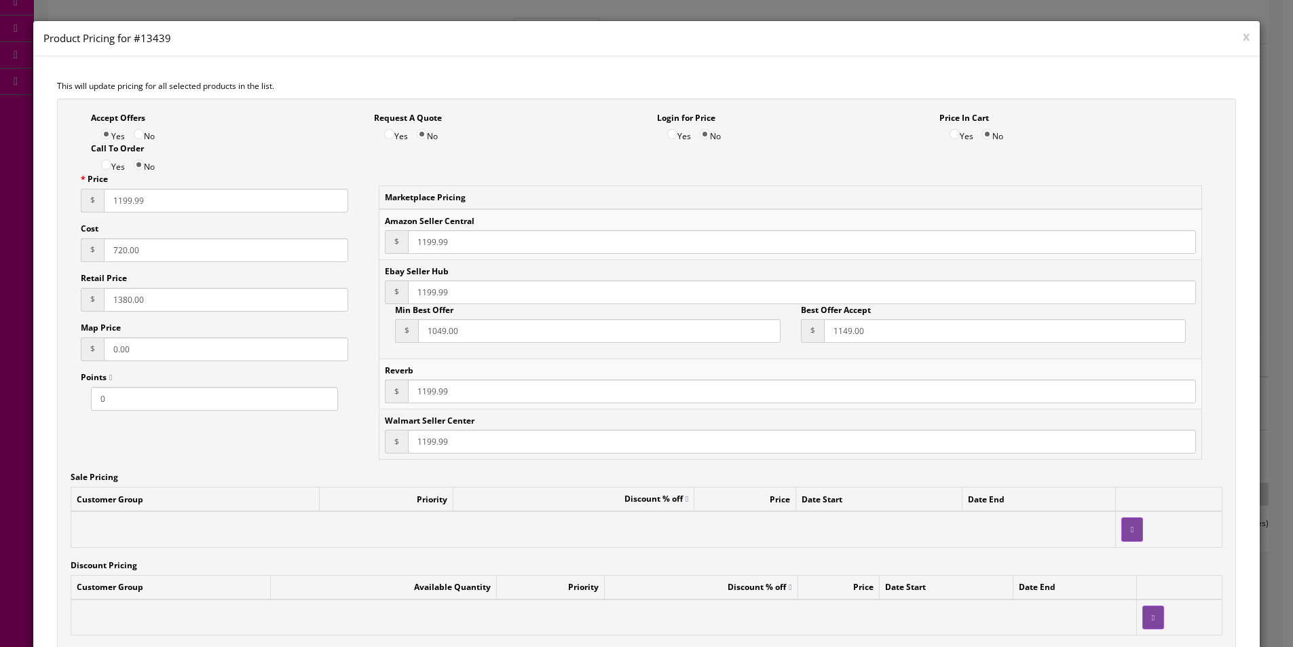
click at [121, 297] on input "1380.00" at bounding box center [226, 300] width 244 height 24
paste input "866.65"
type input "1866.65"
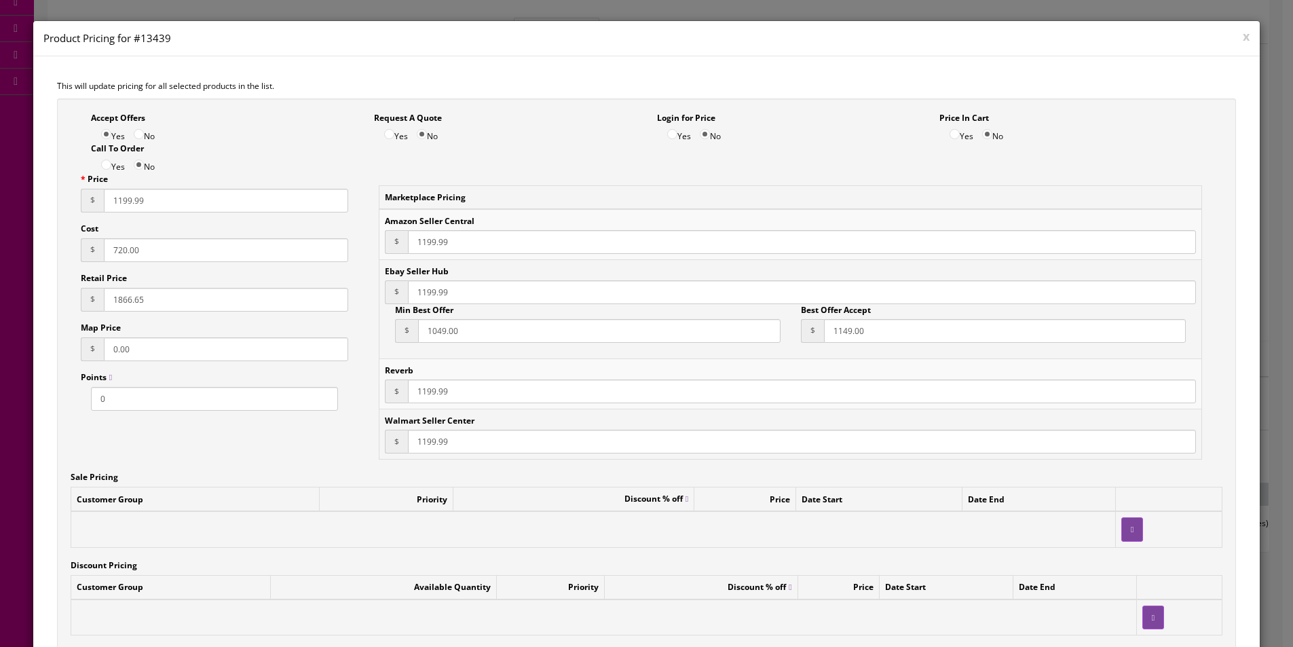
click at [123, 200] on input "1199.99" at bounding box center [226, 201] width 244 height 24
type input "1399.99"
type input "746.69"
click at [123, 200] on input "1399.99" at bounding box center [226, 201] width 244 height 24
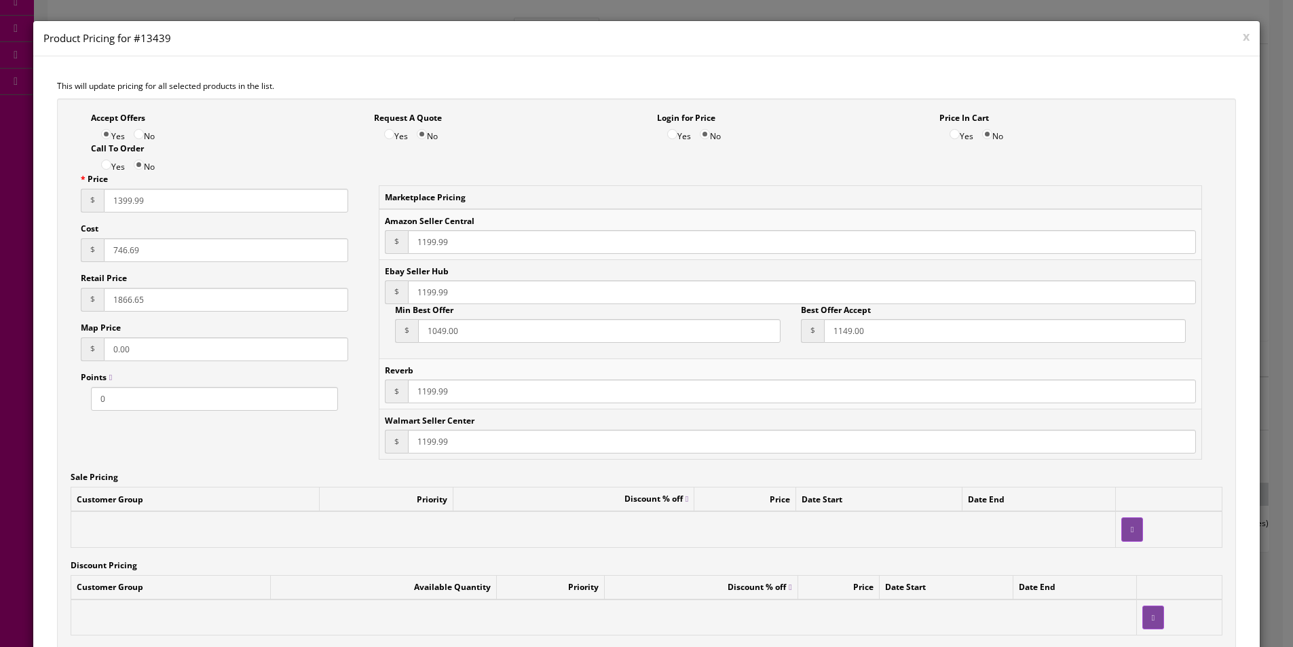
click at [123, 200] on input "1399.99" at bounding box center [226, 201] width 244 height 24
click at [426, 242] on input "1199.99" at bounding box center [802, 242] width 788 height 24
paste input "3"
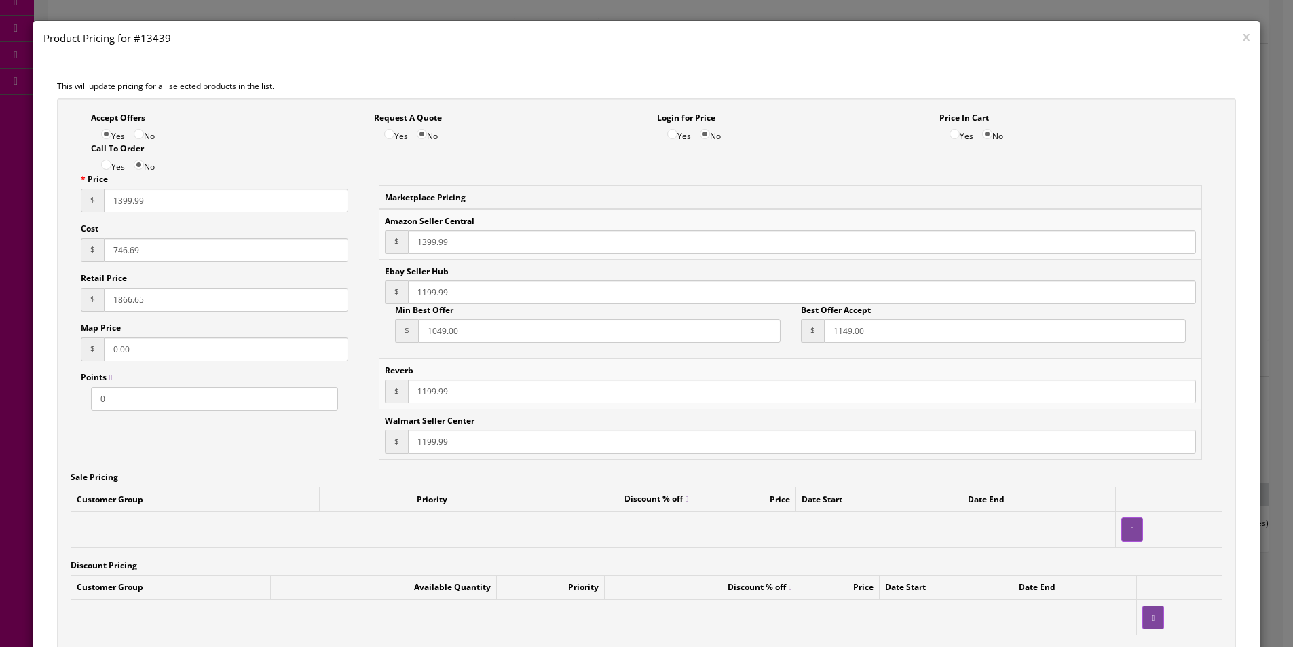
type input "1399.99"
paste input "3"
type input "1399.99"
paste input "3"
type input "1399.99"
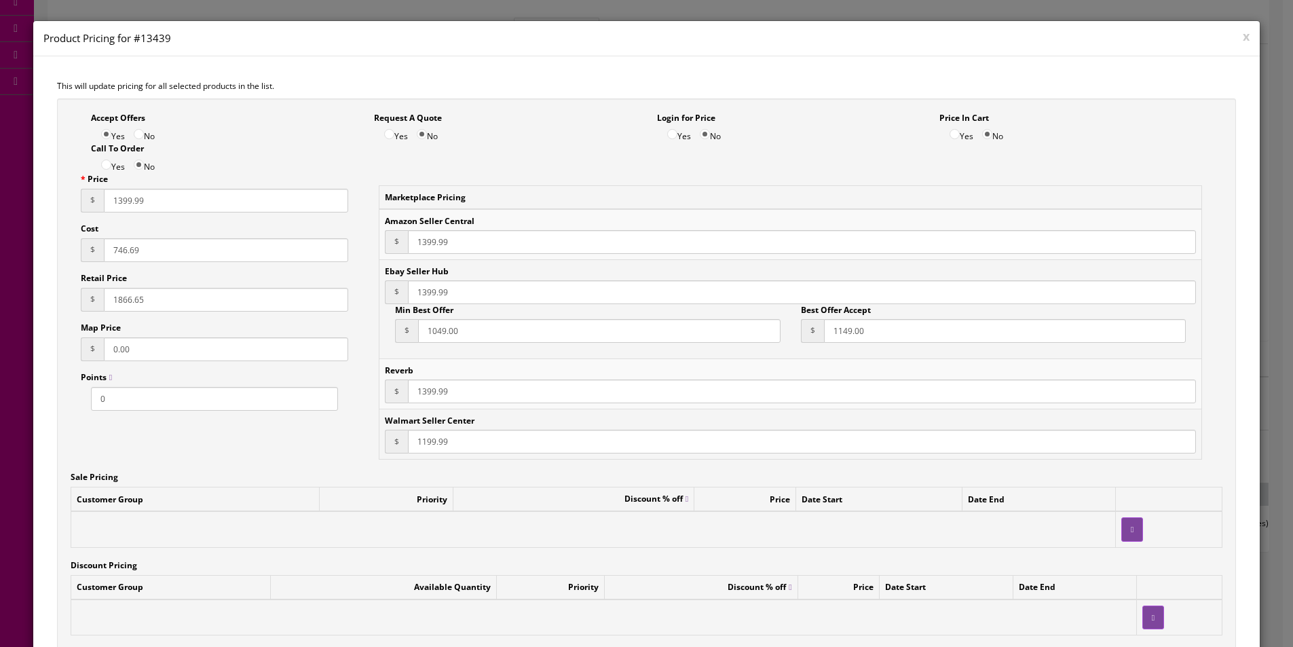
paste input "3"
type input "1399.99"
click at [443, 326] on input "1049.00" at bounding box center [599, 331] width 362 height 24
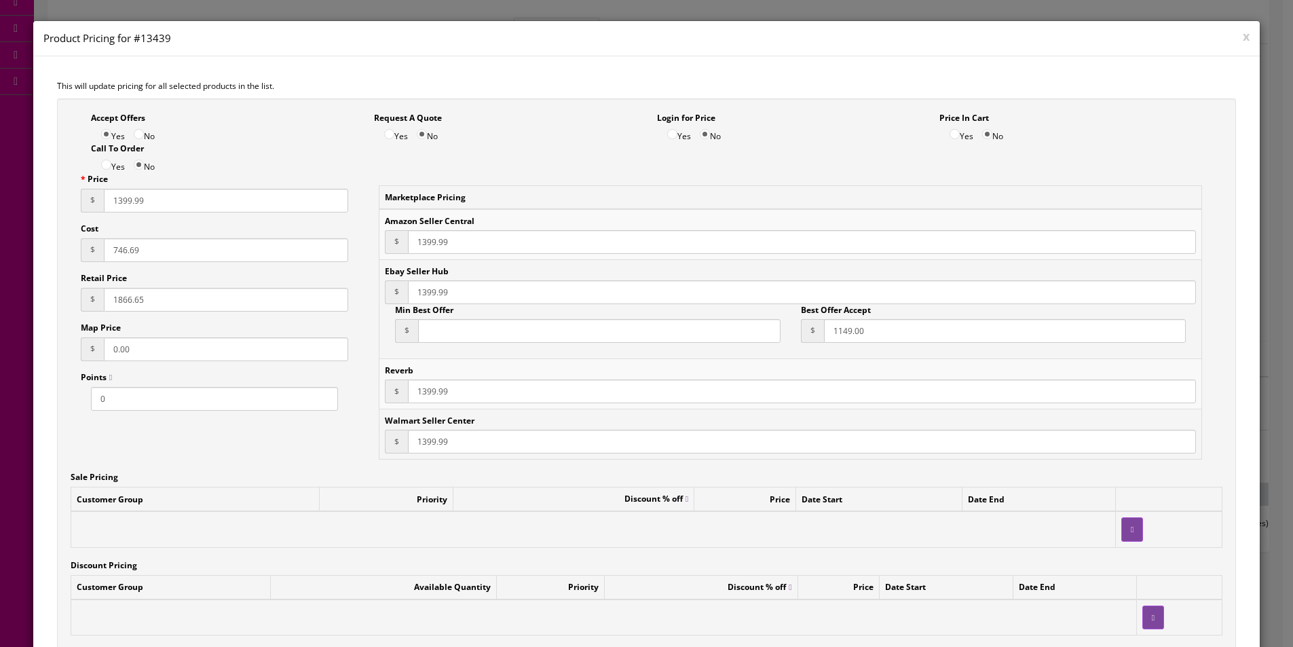
click at [854, 337] on input "1149.00" at bounding box center [1005, 331] width 362 height 24
click at [695, 196] on td "Marketplace Pricing" at bounding box center [790, 197] width 822 height 24
click at [151, 136] on label "No" at bounding box center [144, 135] width 21 height 15
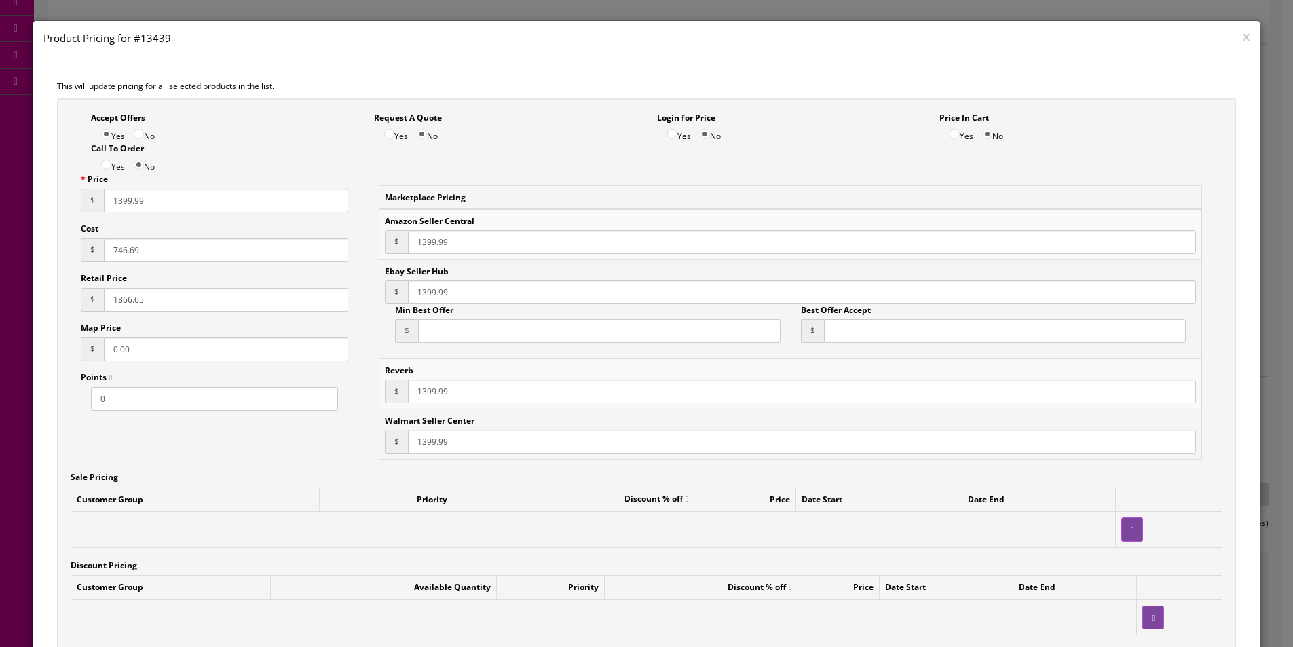
click at [144, 136] on input "No" at bounding box center [139, 134] width 10 height 10
radio input "true"
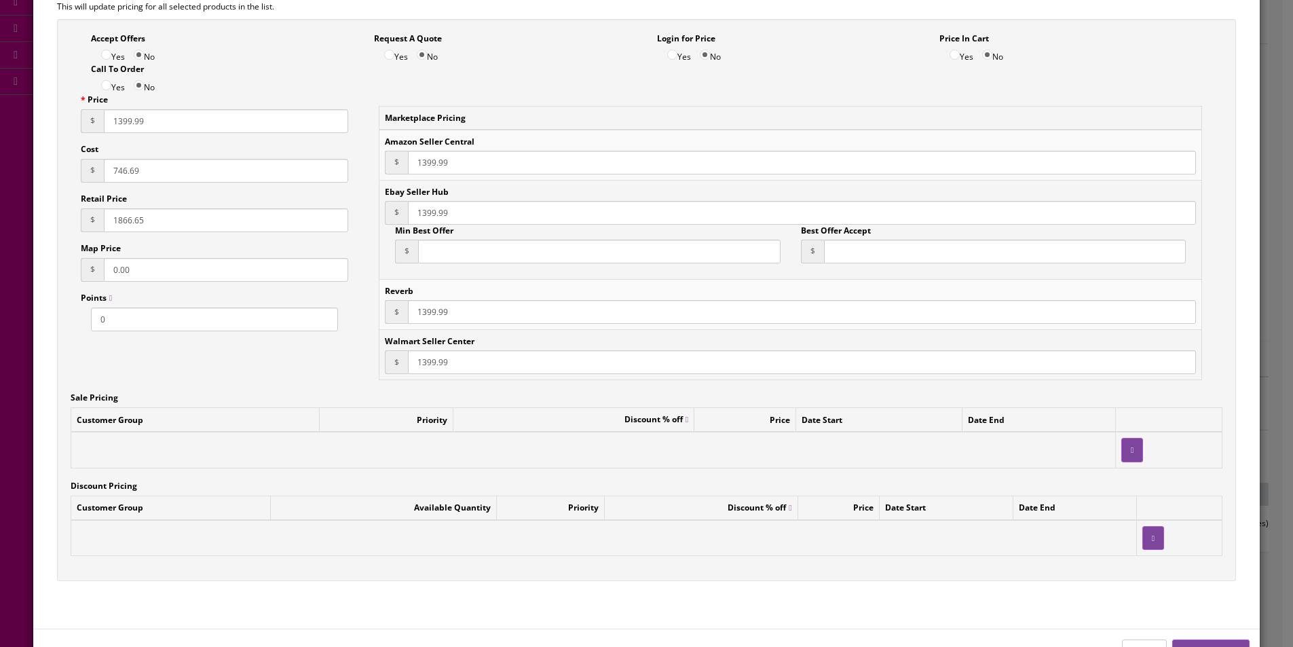
scroll to position [127, 0]
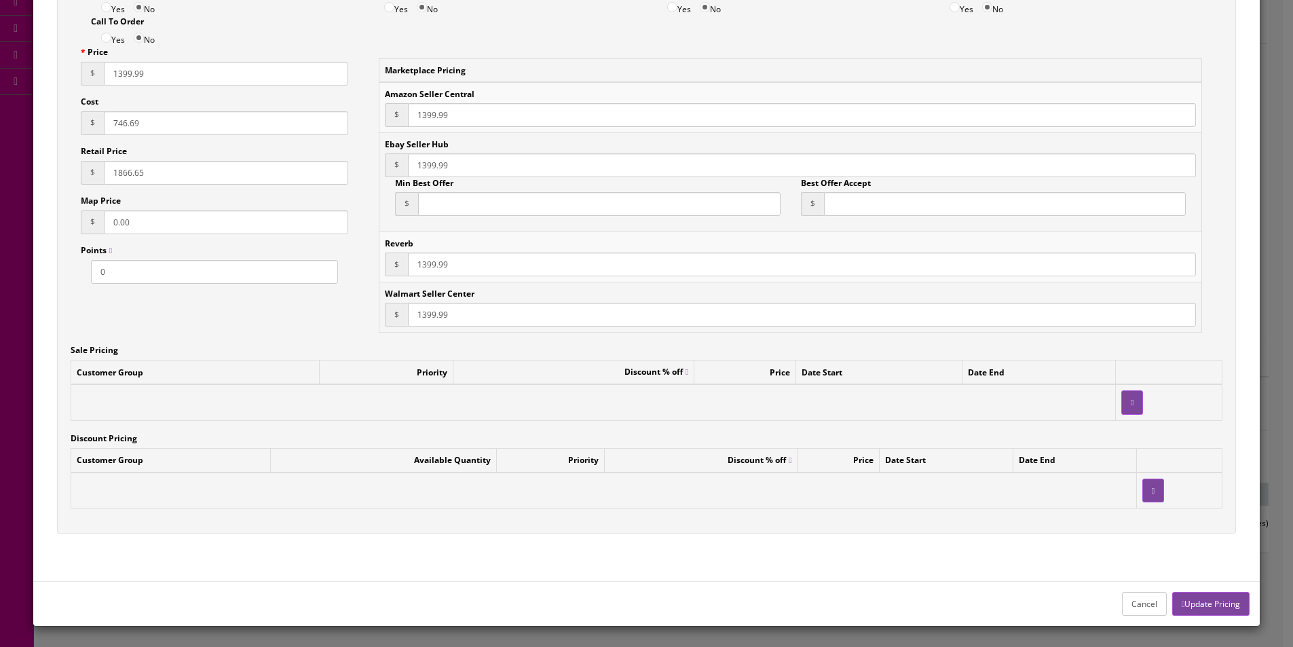
click at [1211, 601] on button "Update Pricing" at bounding box center [1210, 604] width 77 height 24
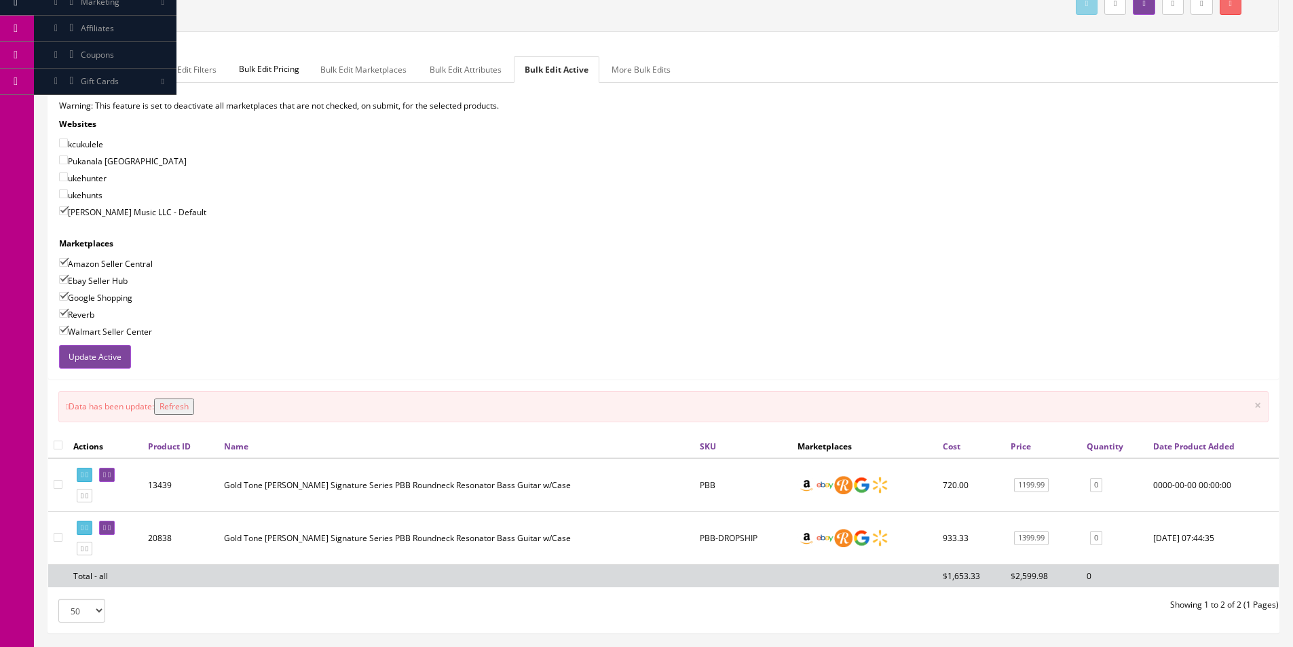
click at [517, 491] on td "Gold Tone Paul Beard Signature Series PBB Roundneck Resonator Bass Guitar w/Case" at bounding box center [456, 485] width 476 height 54
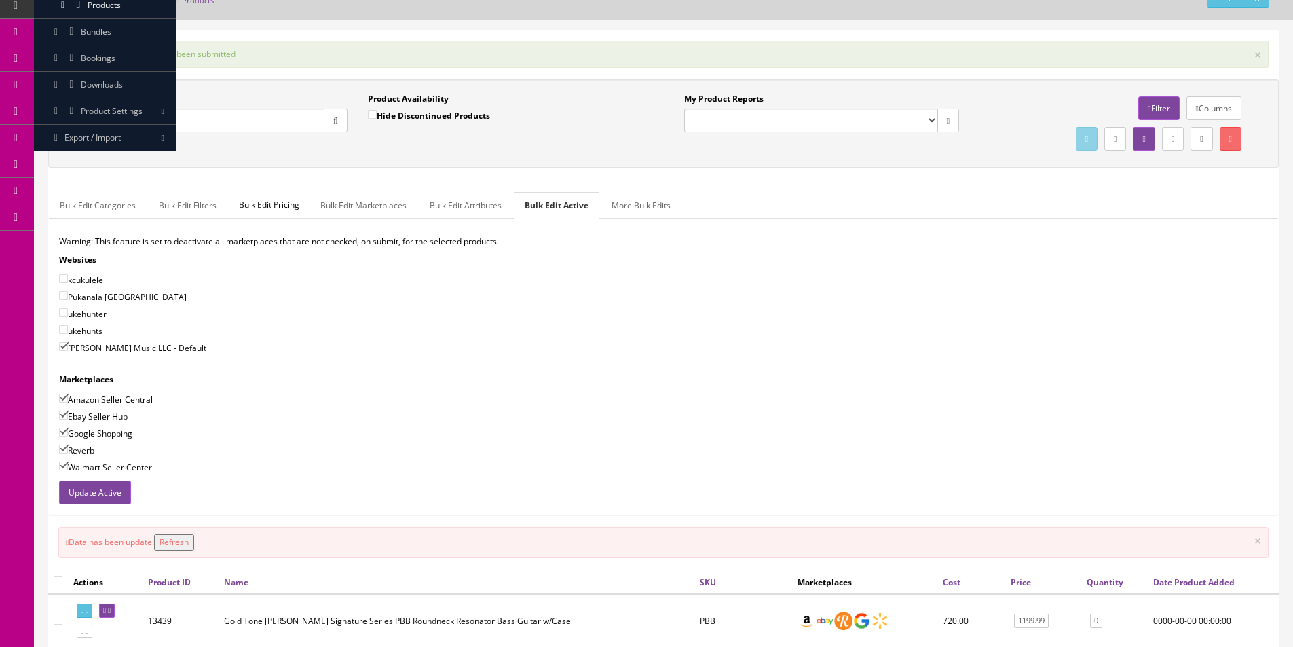
click at [568, 487] on div "Update Active" at bounding box center [663, 492] width 1229 height 24
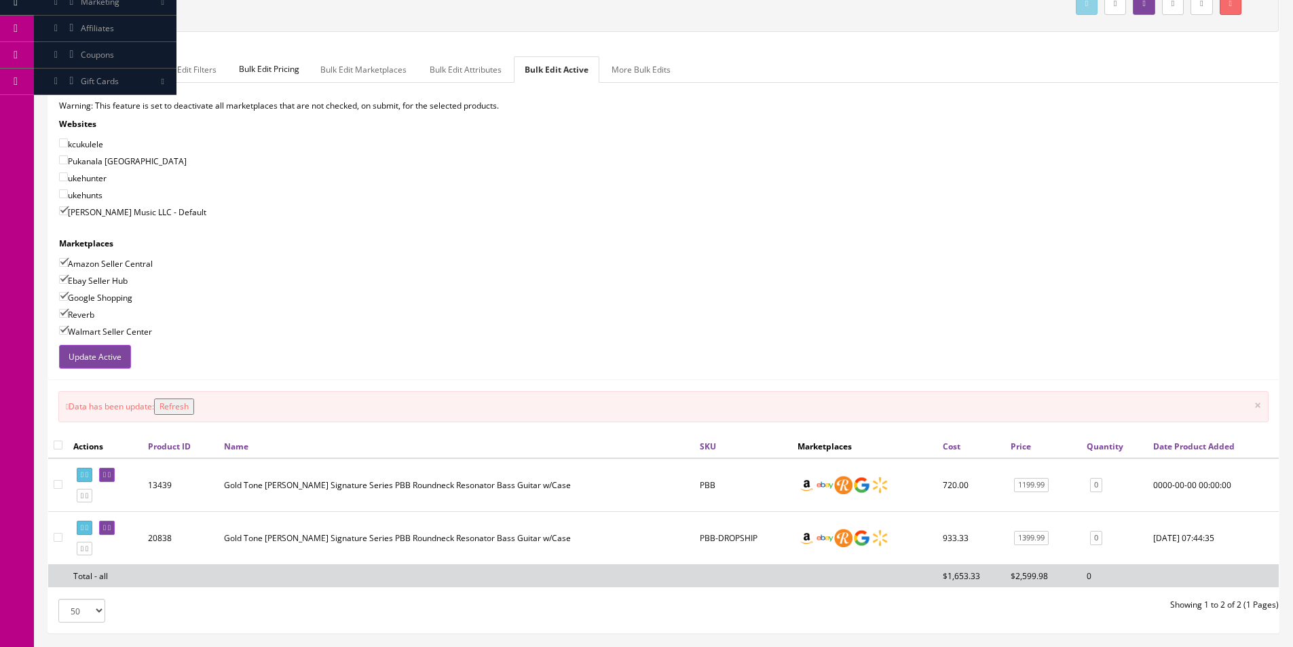
click at [552, 481] on td "Gold Tone Paul Beard Signature Series PBB Roundneck Resonator Bass Guitar w/Case" at bounding box center [456, 485] width 476 height 54
click at [537, 483] on td "Gold Tone Paul Beard Signature Series PBB Roundneck Resonator Bass Guitar w/Case" at bounding box center [456, 485] width 476 height 54
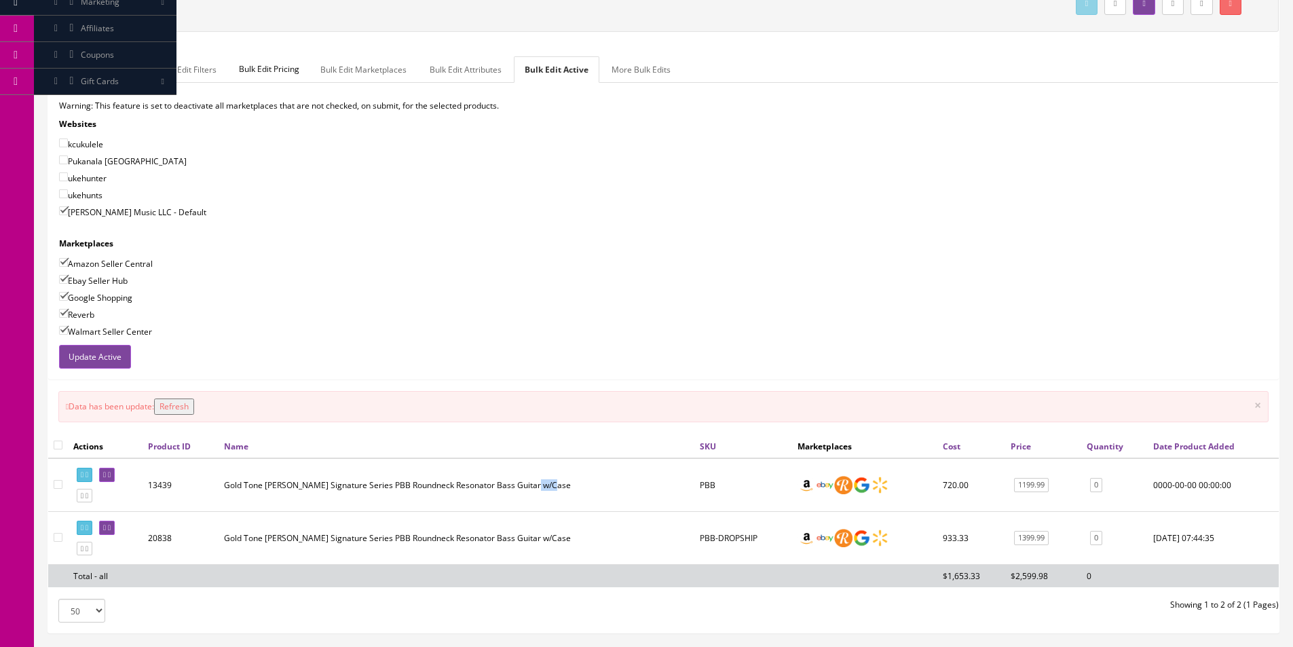
click at [537, 483] on td "Gold Tone Paul Beard Signature Series PBB Roundneck Resonator Bass Guitar w/Case" at bounding box center [456, 485] width 476 height 54
click at [90, 470] on link at bounding box center [85, 475] width 16 height 14
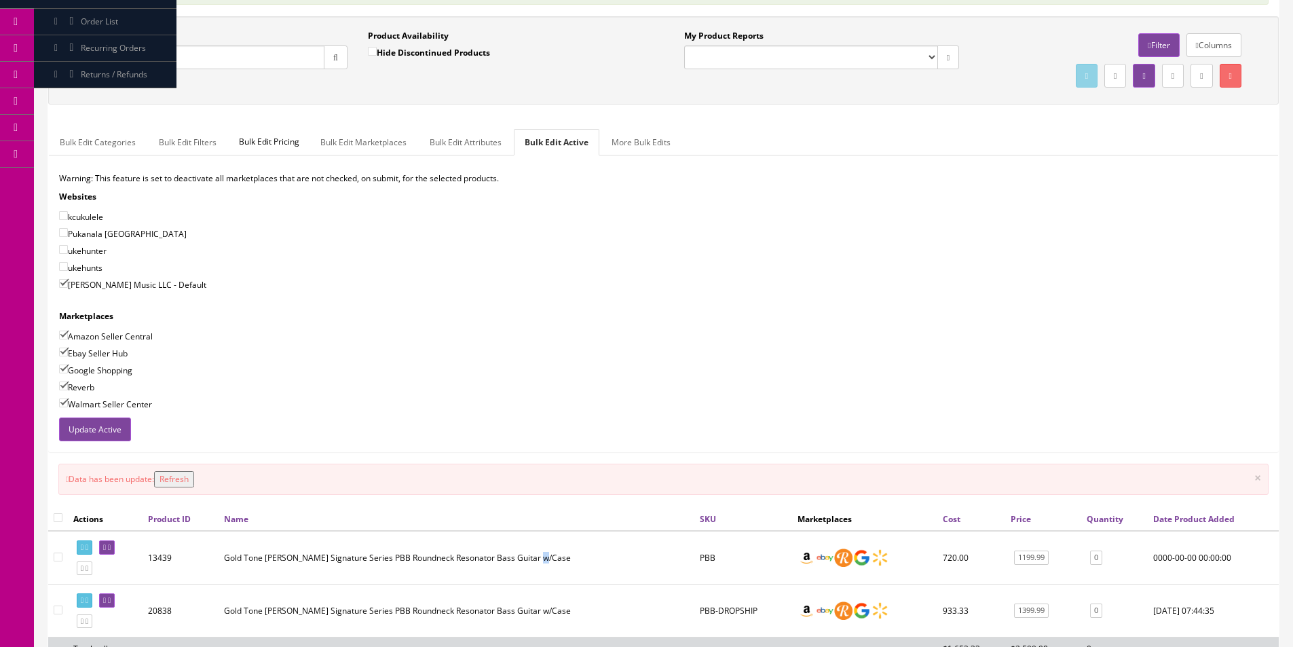
scroll to position [68, 0]
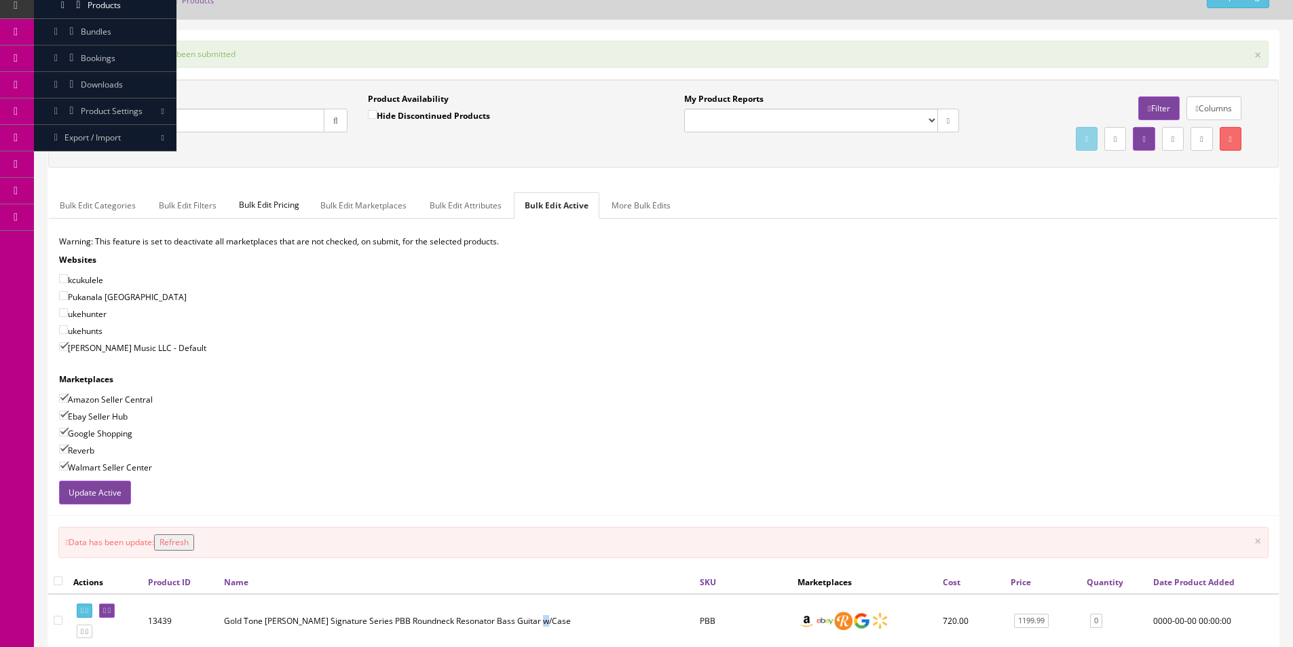
click at [213, 130] on input "PBB" at bounding box center [198, 121] width 252 height 24
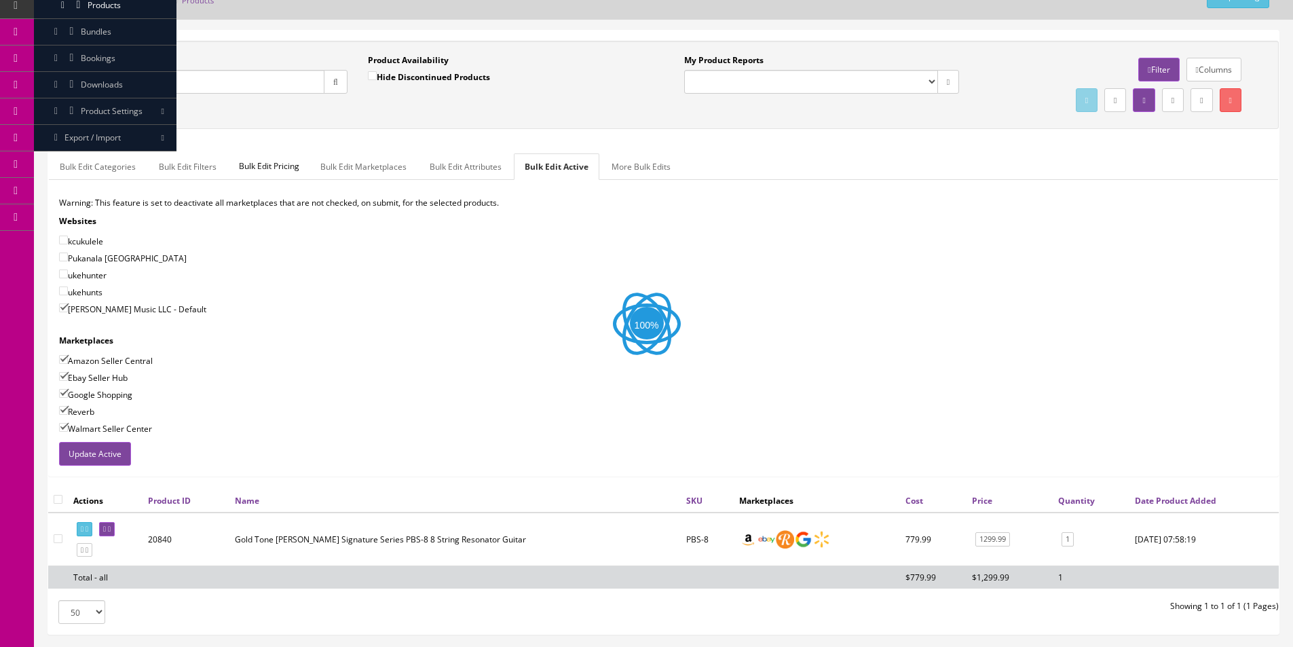
type input "PBS-8"
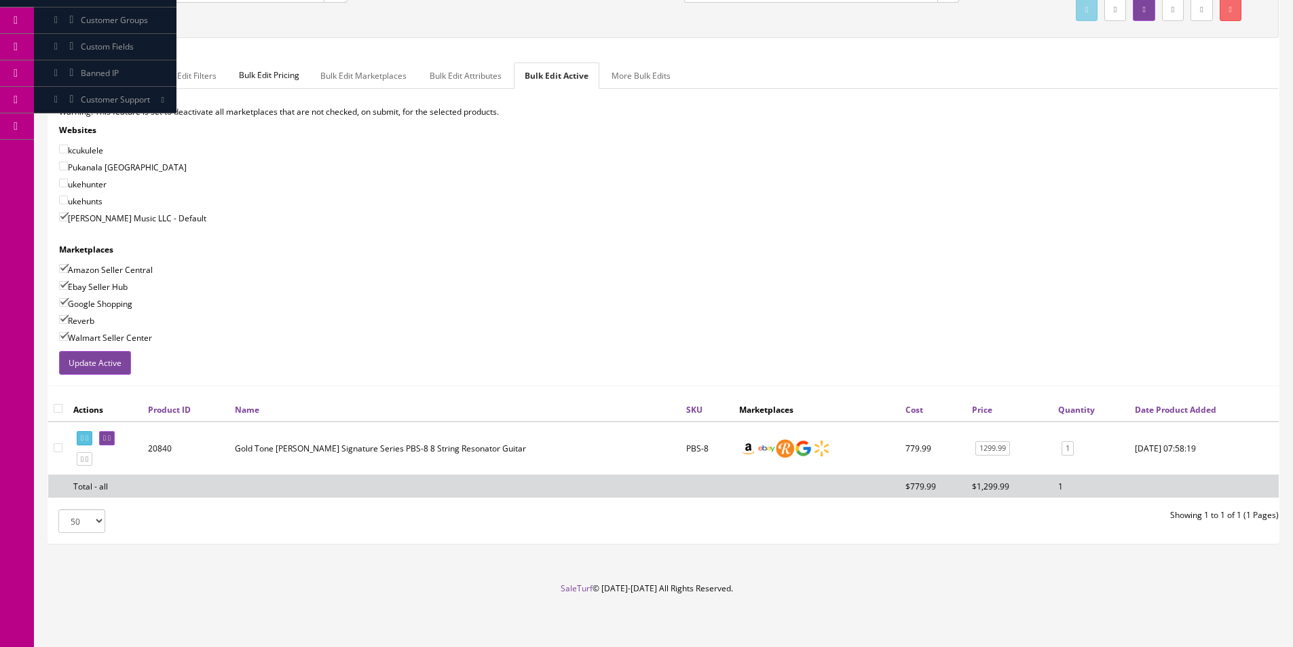
scroll to position [162, 0]
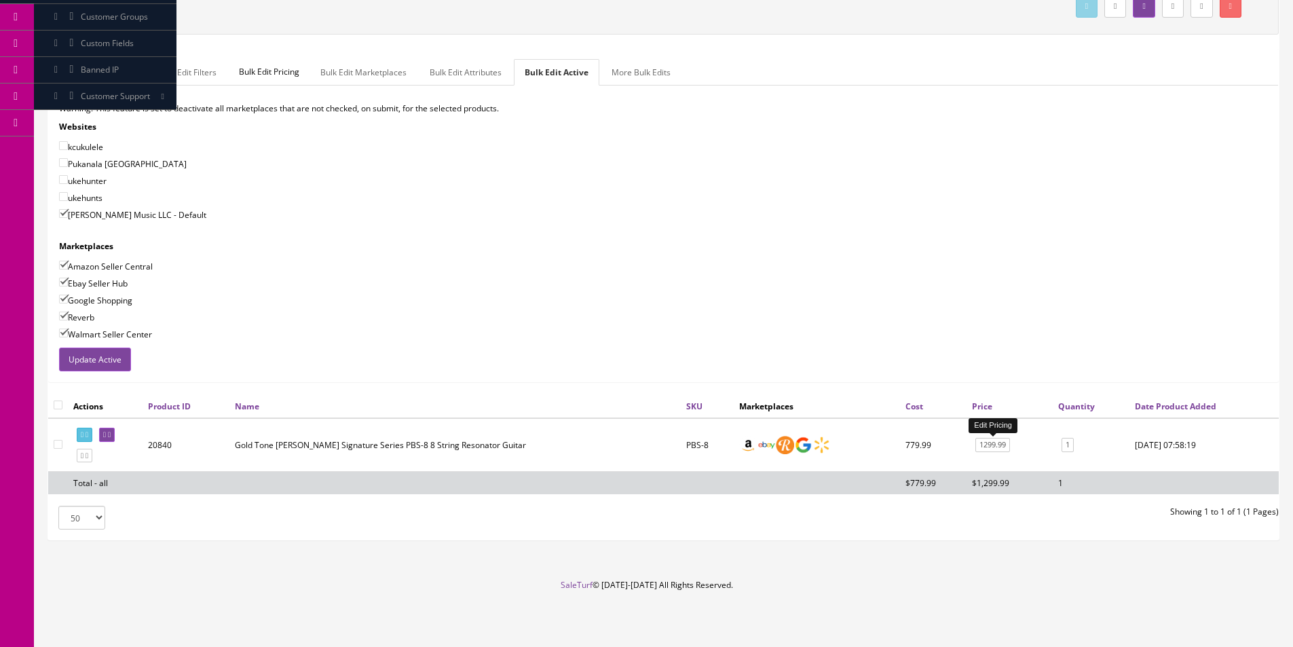
drag, startPoint x: 994, startPoint y: 442, endPoint x: 1101, endPoint y: 449, distance: 106.7
click at [994, 442] on link "1299.99" at bounding box center [992, 445] width 35 height 14
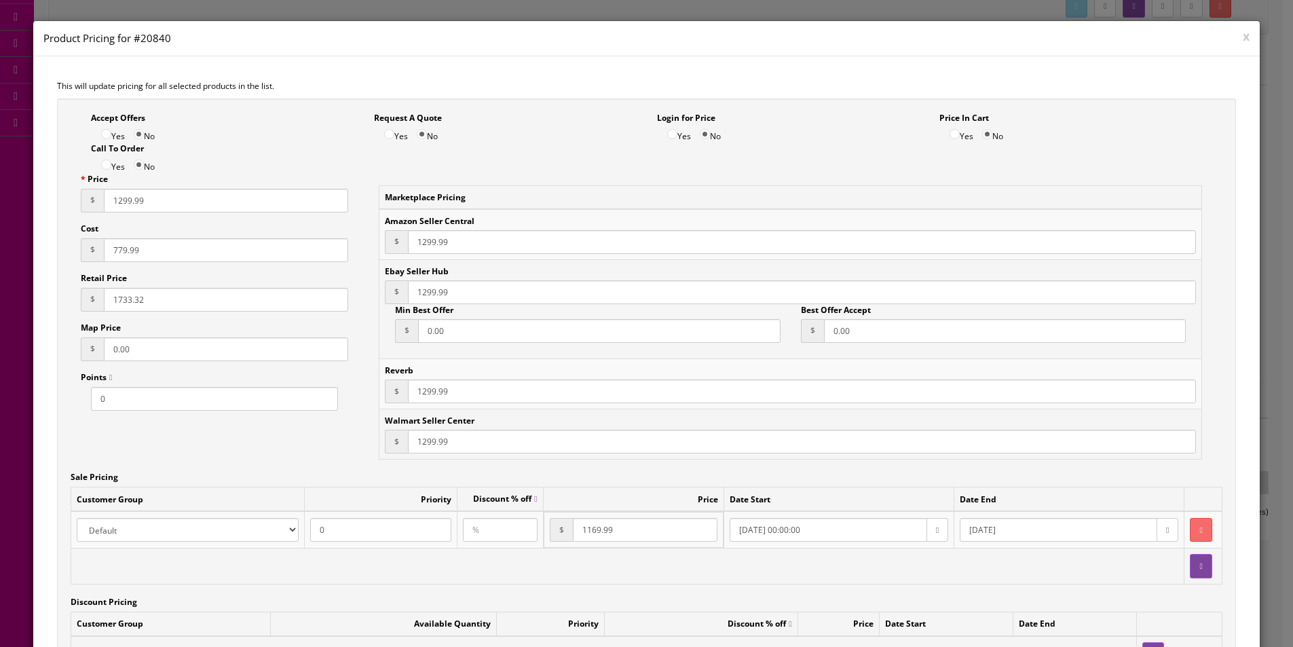
click at [119, 308] on input "1733.32" at bounding box center [226, 300] width 244 height 24
paste input "999.99"
type input "1999.99"
click at [124, 197] on input "1299.99" at bounding box center [226, 201] width 244 height 24
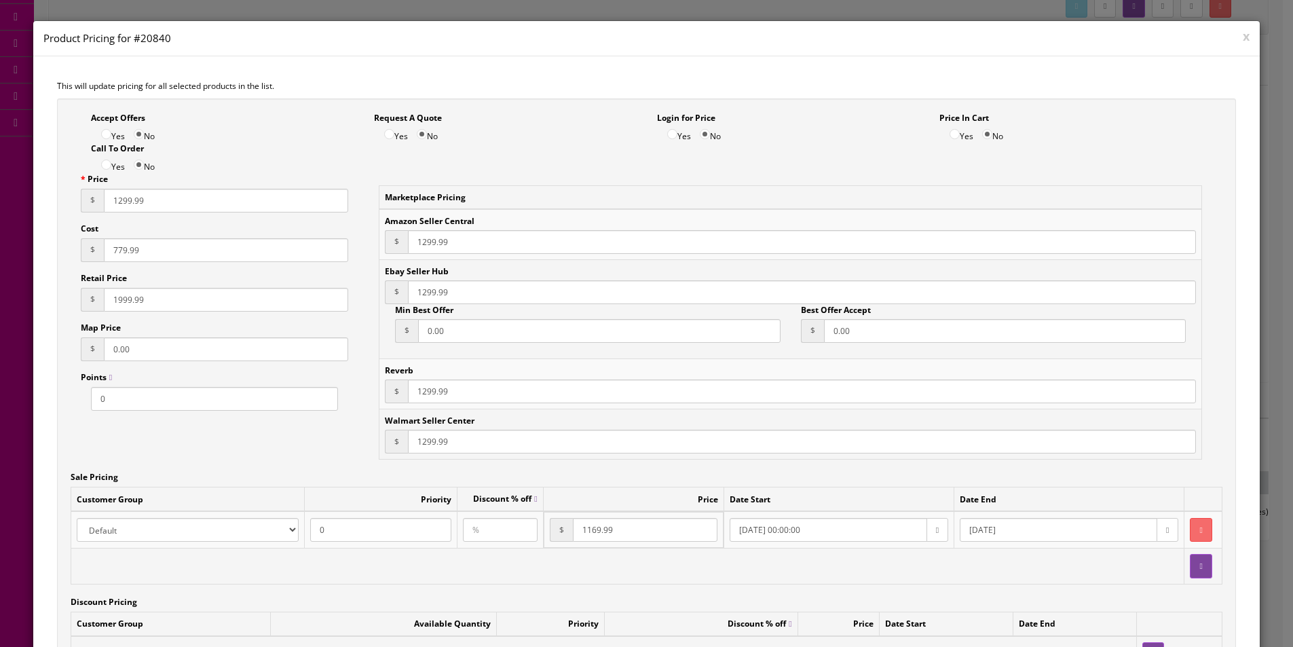
drag, startPoint x: 124, startPoint y: 197, endPoint x: 284, endPoint y: 216, distance: 160.5
click at [124, 197] on input "1299.99" at bounding box center [226, 201] width 244 height 24
paste input "4"
type input "1499.99"
click at [436, 234] on input "1299.99" at bounding box center [802, 242] width 788 height 24
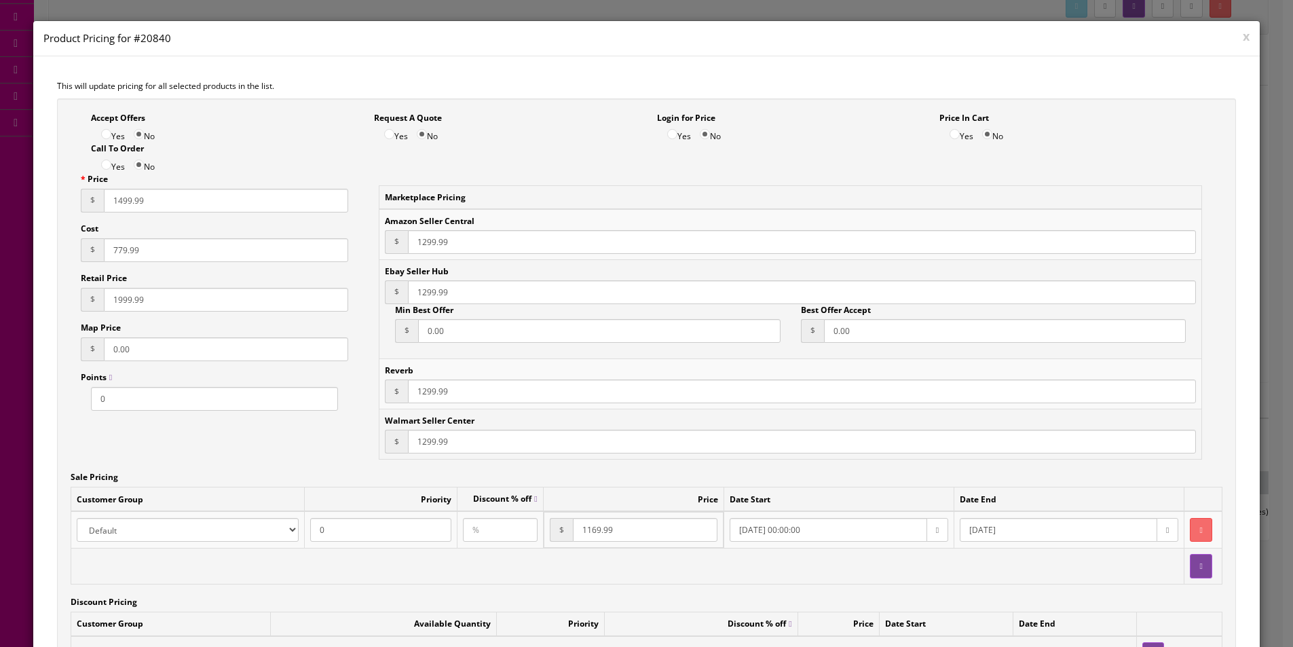
paste input "149999"
click at [430, 243] on input "1299.14999999" at bounding box center [802, 242] width 788 height 24
paste input "499."
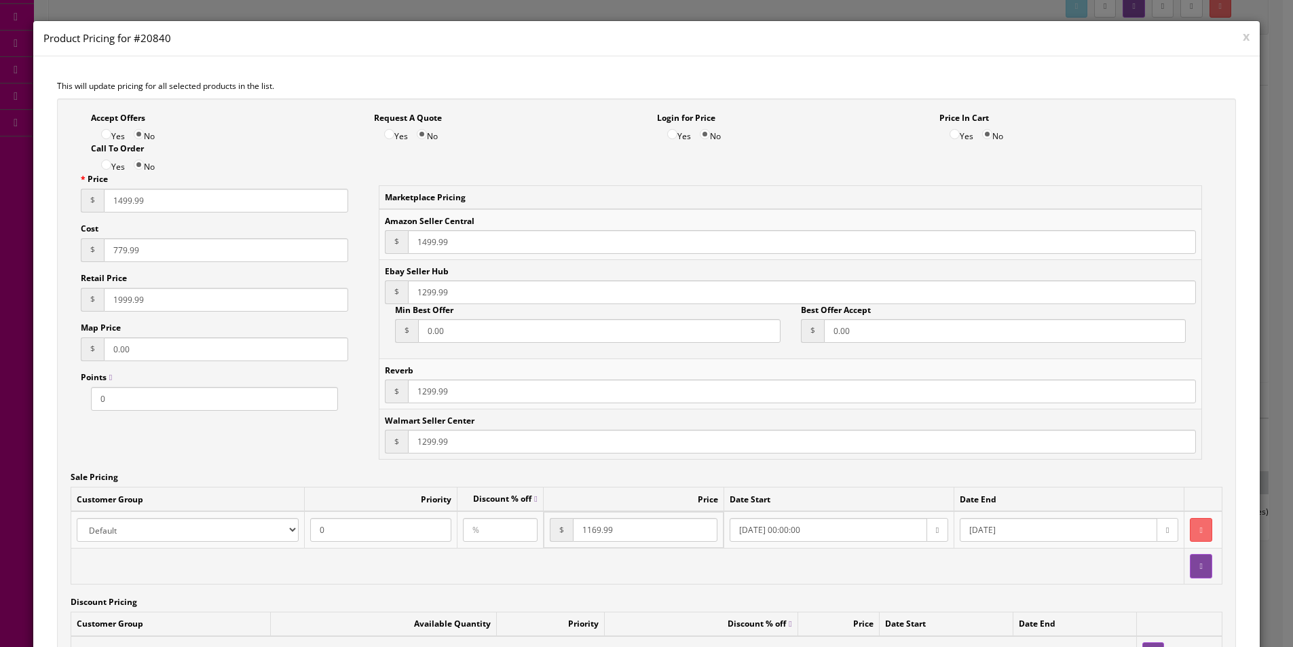
type input "1499.99"
paste input "4"
type input "1499.99"
paste input "4"
type input "1499.99"
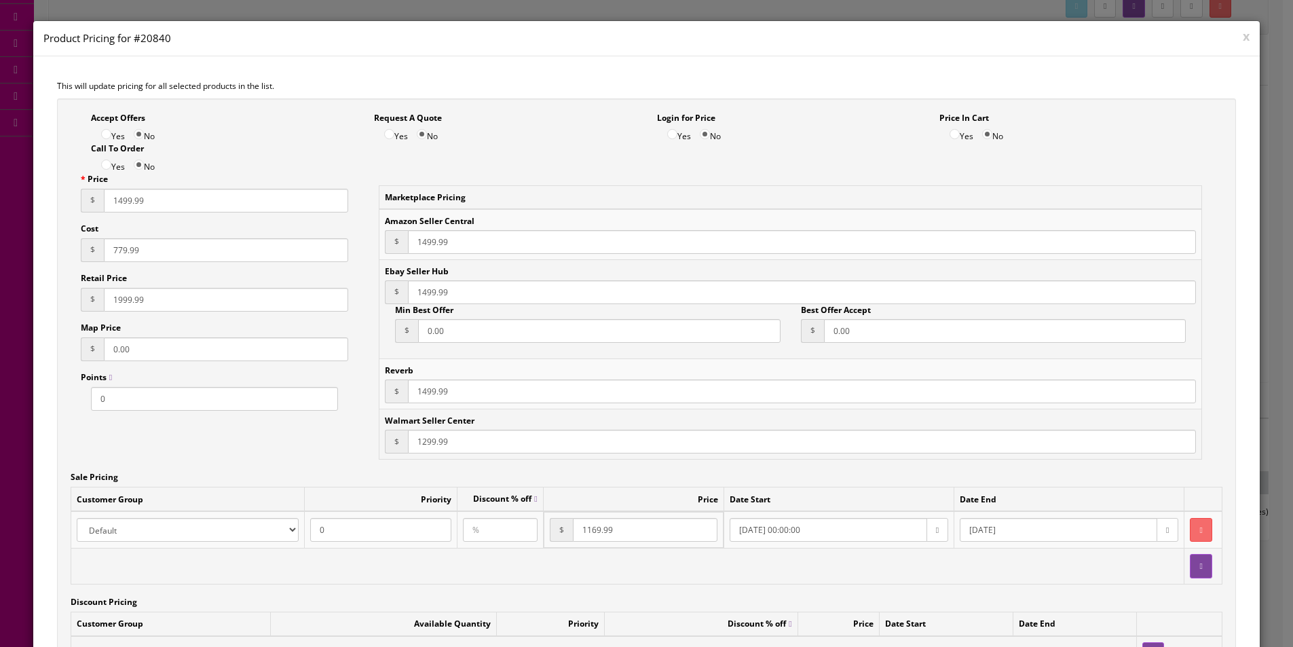
paste input "4"
type input "1499.99"
click at [239, 248] on input "779.99" at bounding box center [226, 250] width 244 height 24
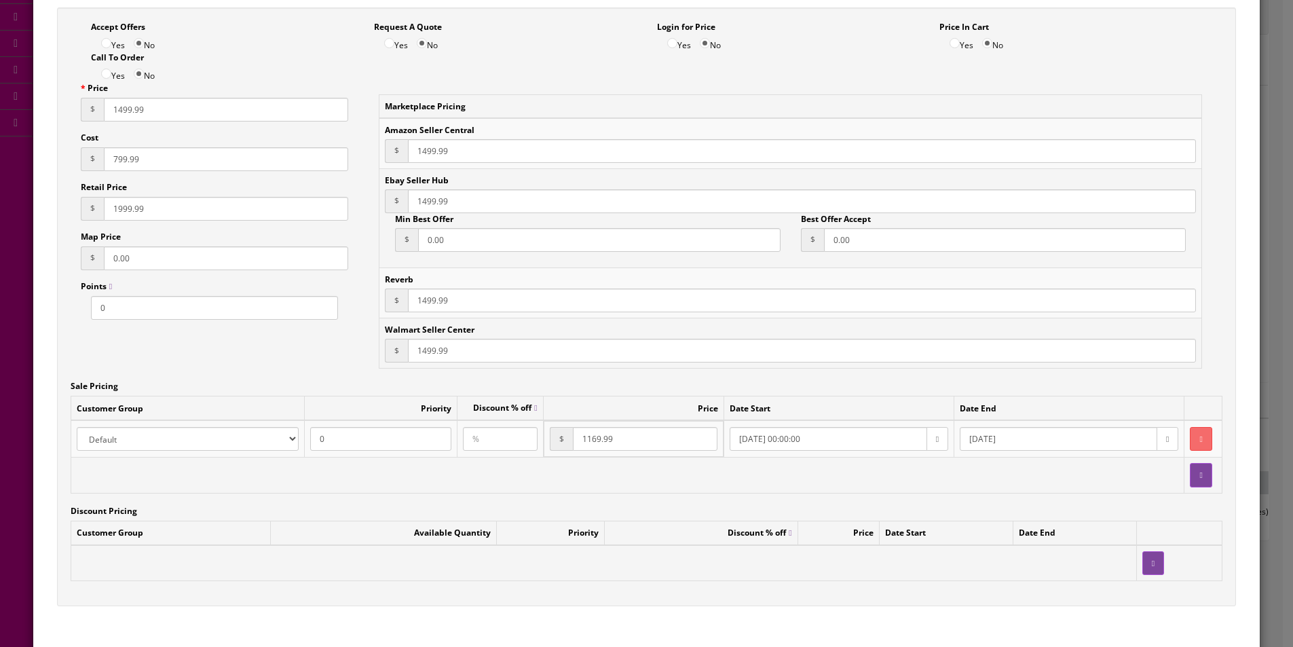
scroll to position [164, 0]
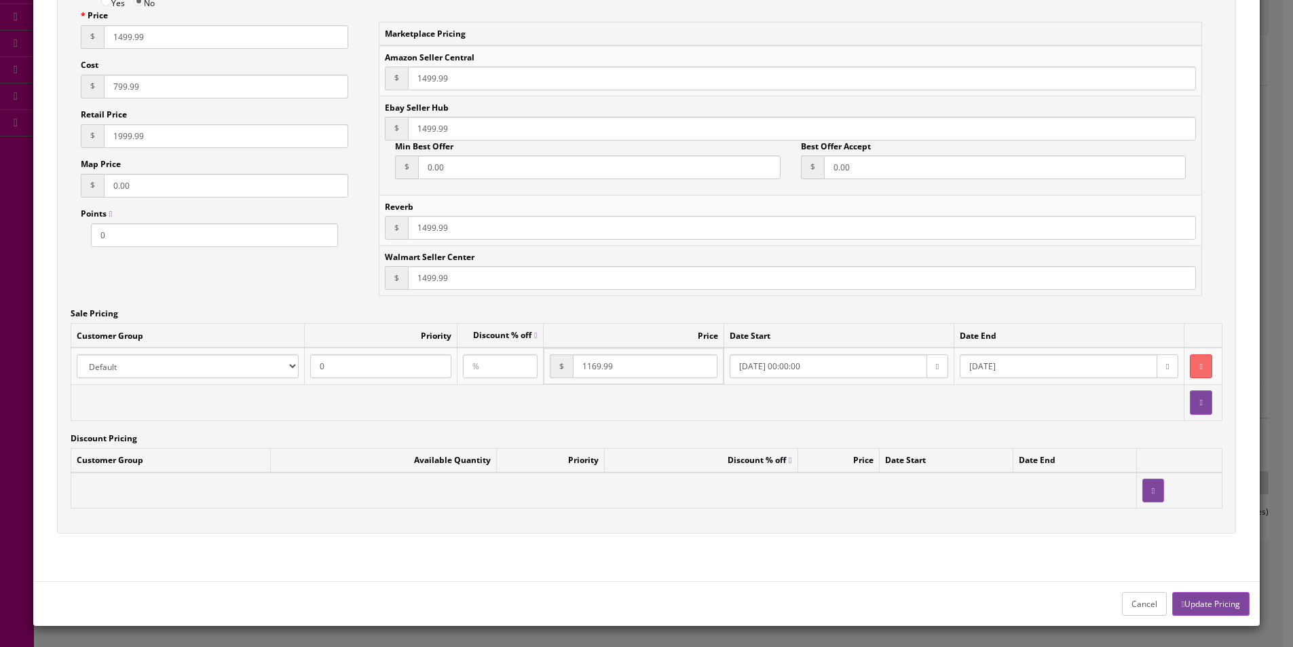
type input "799.99"
click at [1189, 362] on button "button" at bounding box center [1200, 366] width 22 height 24
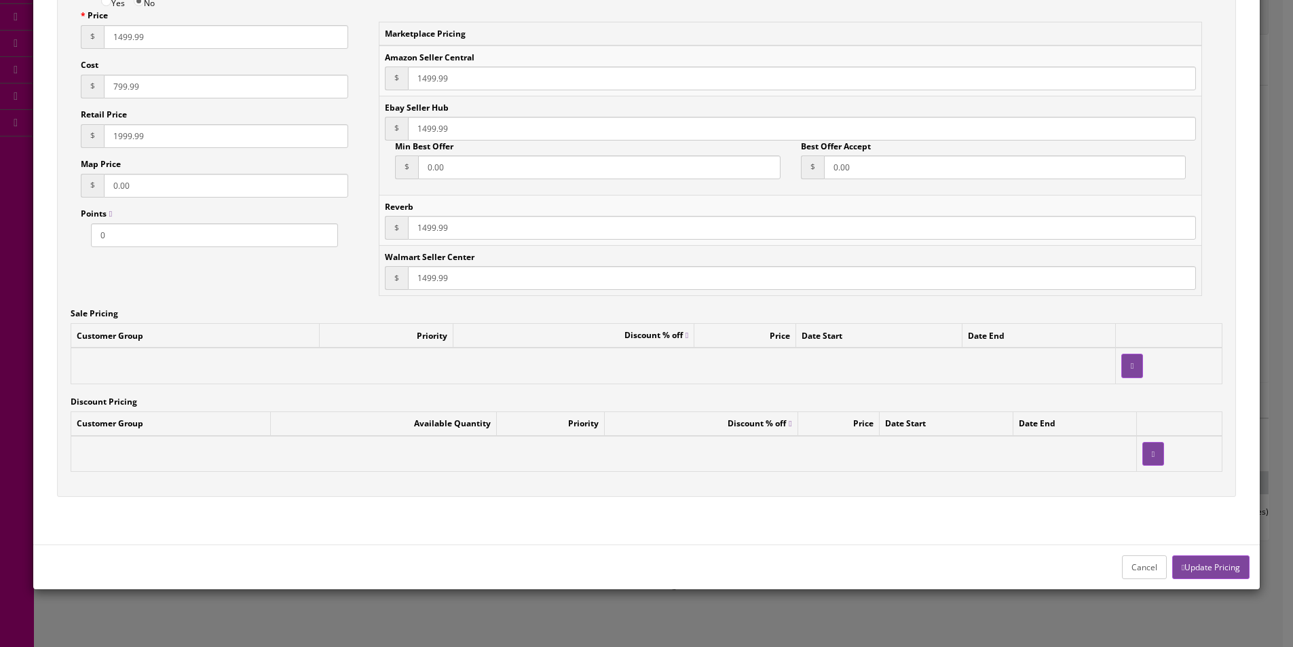
click at [1200, 571] on button "Update Pricing" at bounding box center [1210, 567] width 77 height 24
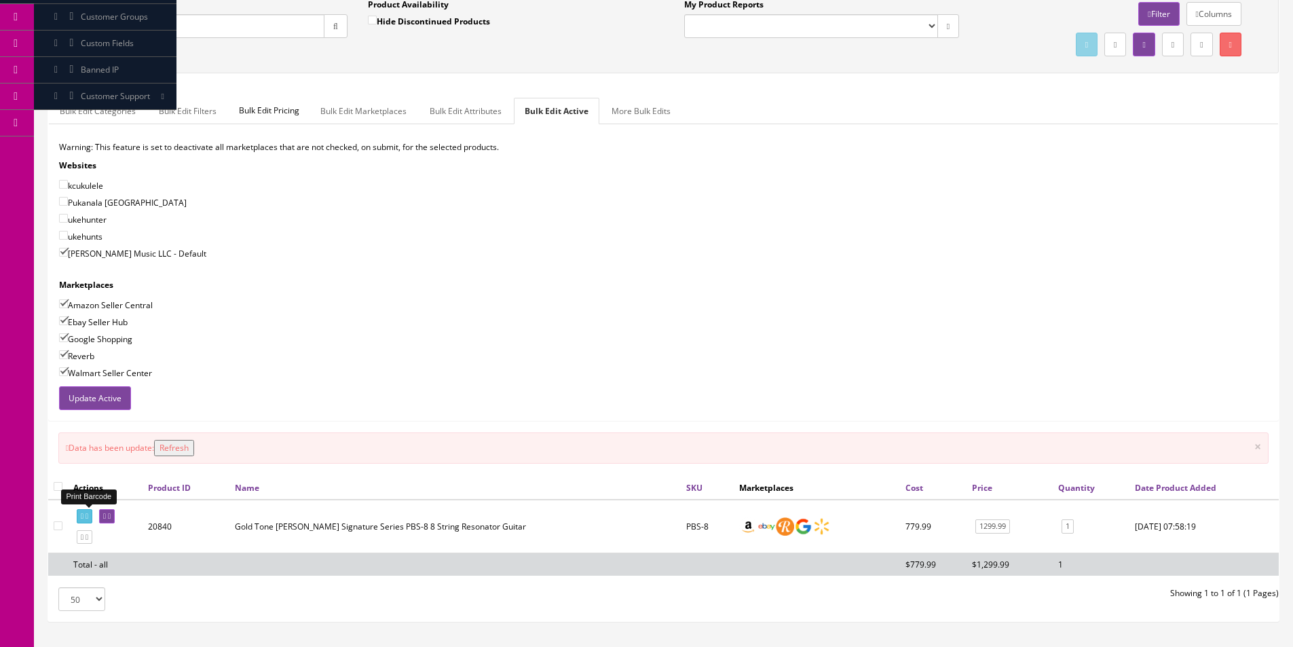
click at [83, 516] on icon at bounding box center [82, 515] width 3 height 7
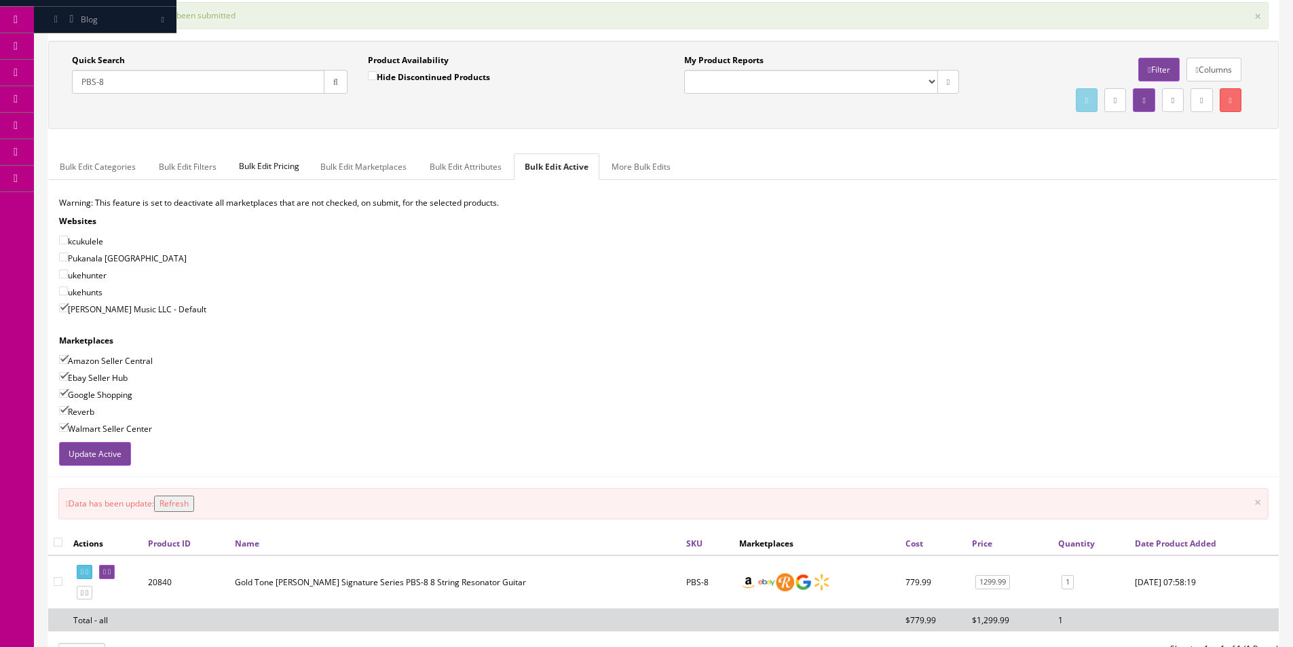
scroll to position [94, 0]
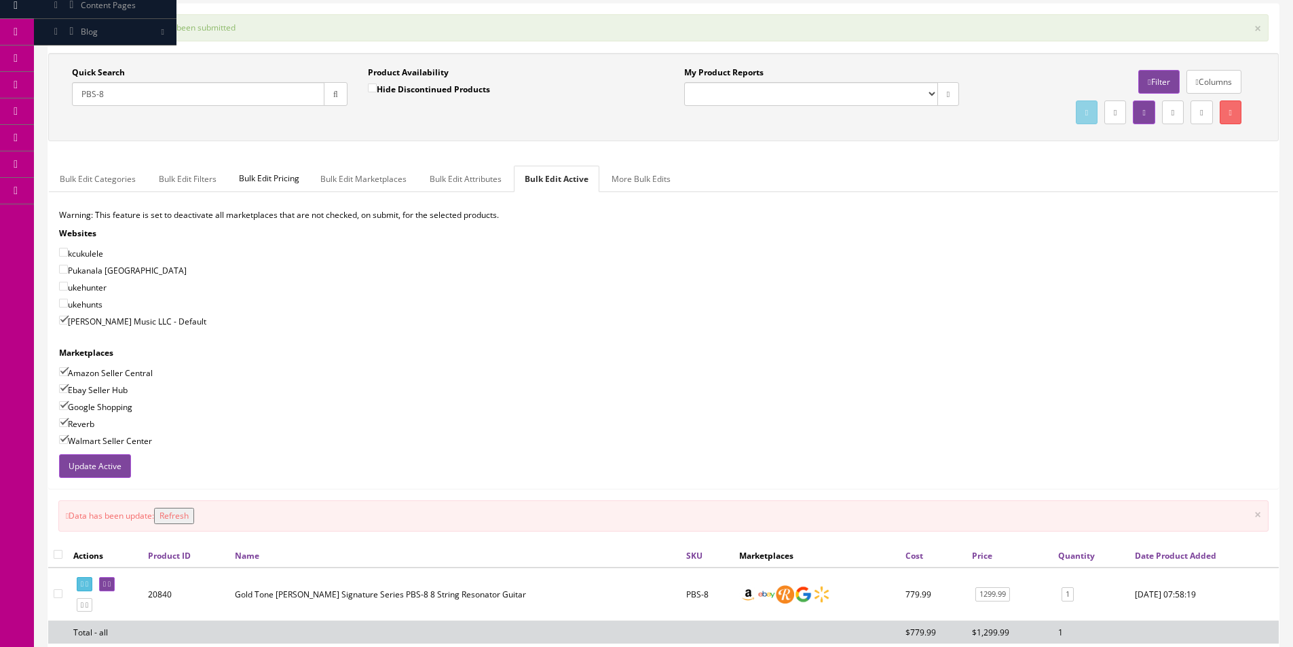
click at [185, 97] on input "PBS-8" at bounding box center [198, 94] width 252 height 24
click at [185, 96] on input "PBS-8" at bounding box center [198, 94] width 252 height 24
type input "GM-35"
click at [564, 311] on div "Warning: This feature is set to deactivate all marketplaces that are not checke…" at bounding box center [663, 331] width 1229 height 245
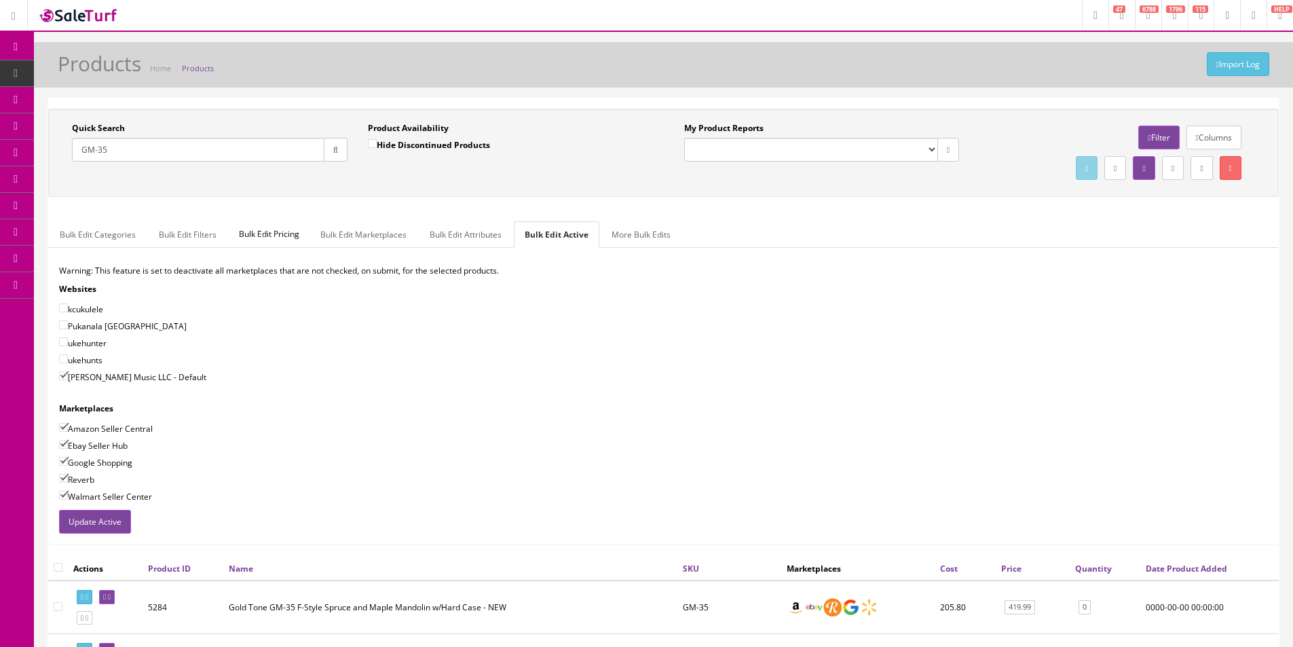
scroll to position [68, 0]
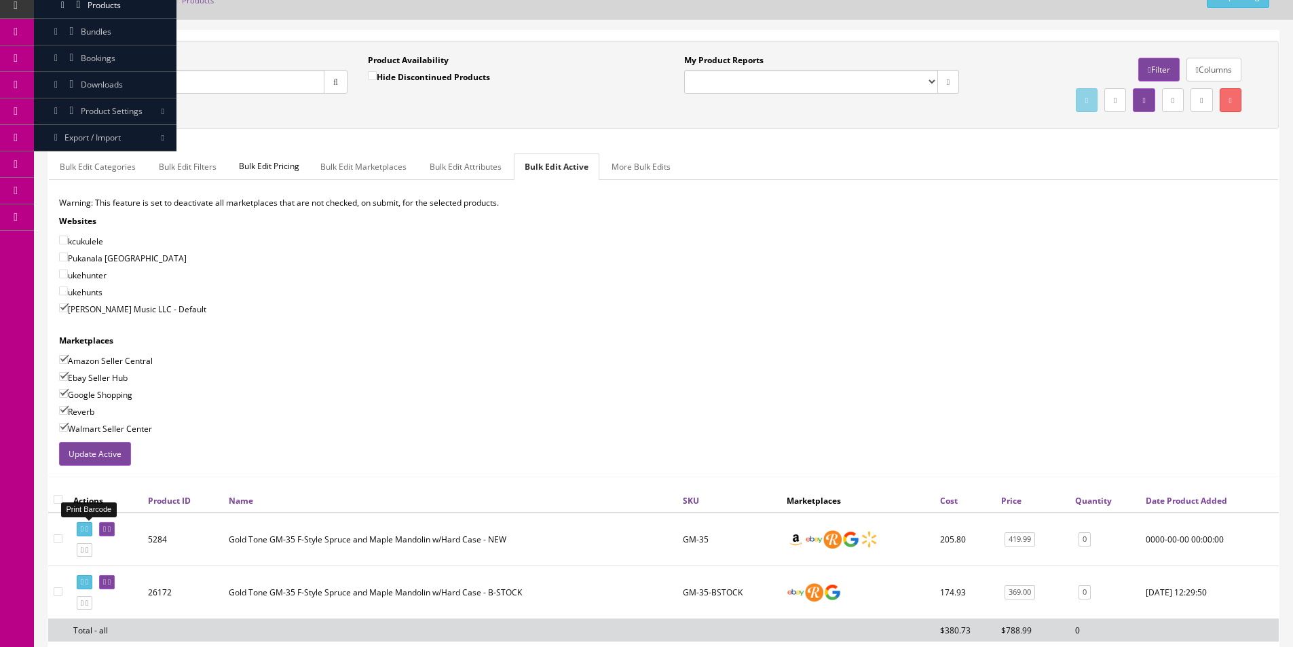
click at [83, 529] on icon at bounding box center [82, 528] width 3 height 7
click at [1007, 538] on link "419.99" at bounding box center [1019, 539] width 31 height 14
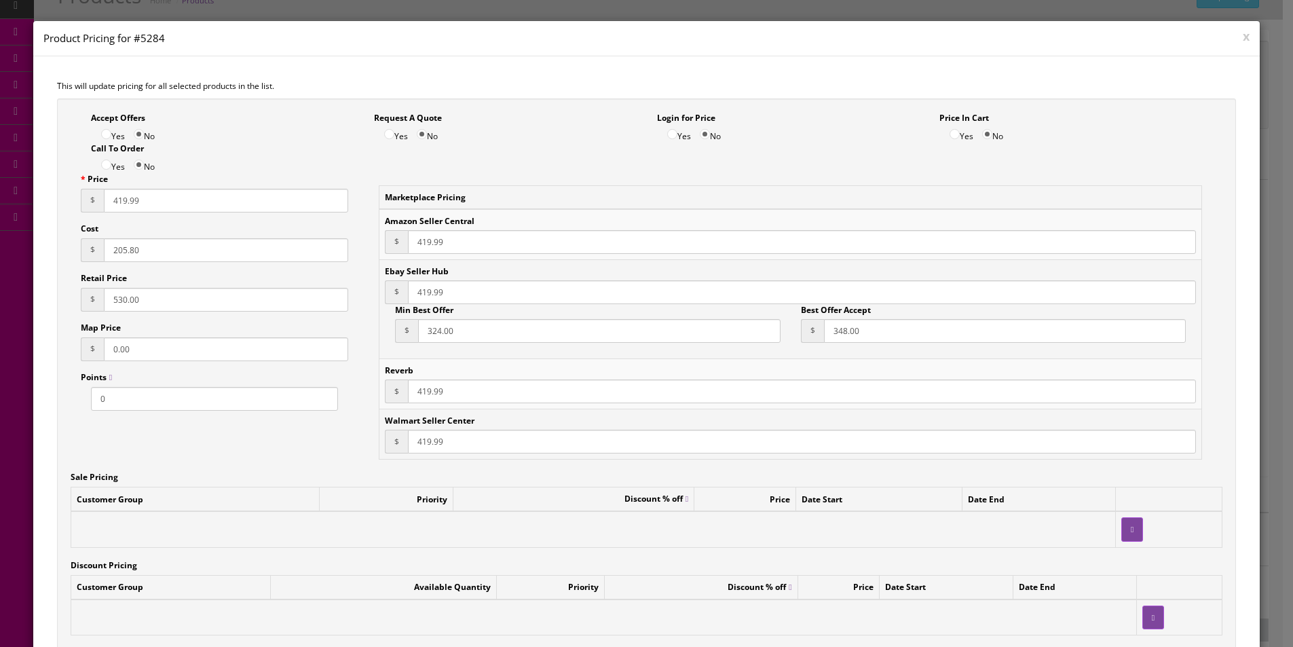
click at [126, 208] on input "419.99" at bounding box center [226, 201] width 244 height 24
click at [126, 207] on input "419.99" at bounding box center [226, 201] width 244 height 24
paste input "9"
type input "499.99"
click at [427, 237] on input "419.99" at bounding box center [802, 242] width 788 height 24
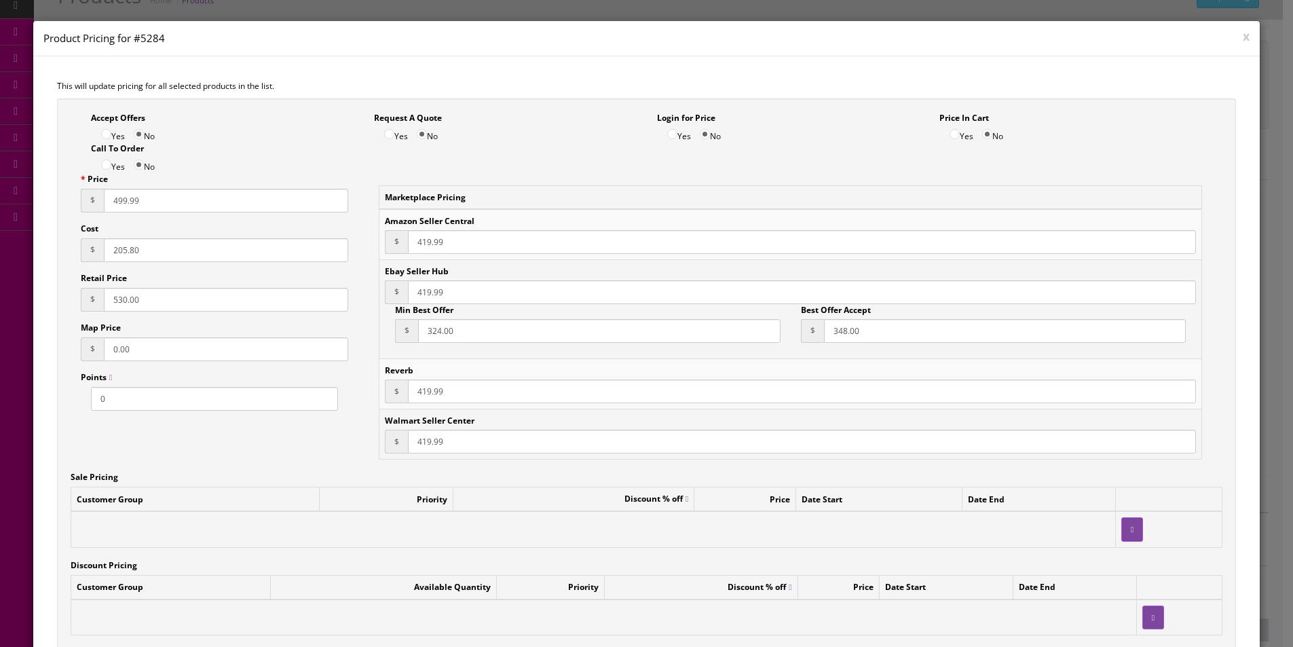
click at [427, 237] on input "419.99" at bounding box center [802, 242] width 788 height 24
paste input "9"
type input "499.99"
paste input "9"
type input "499.99"
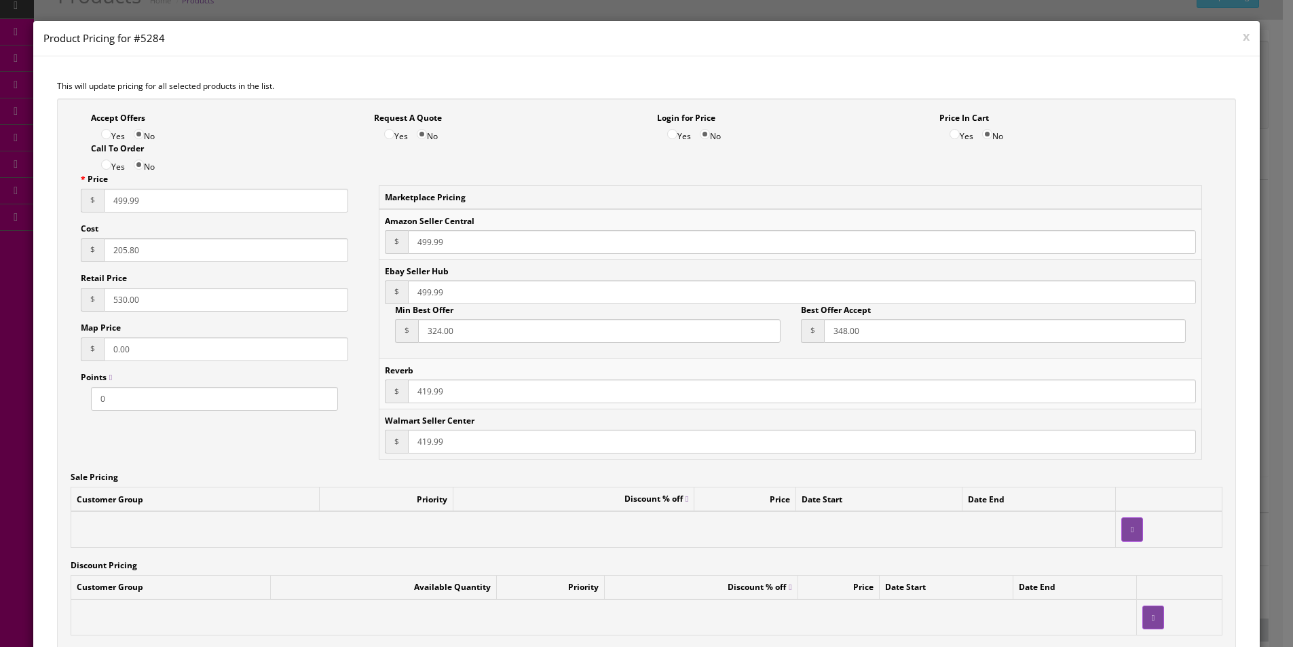
paste input "9"
type input "499.99"
paste input "9"
type input "499.99"
click at [437, 326] on input "324.00" at bounding box center [599, 331] width 362 height 24
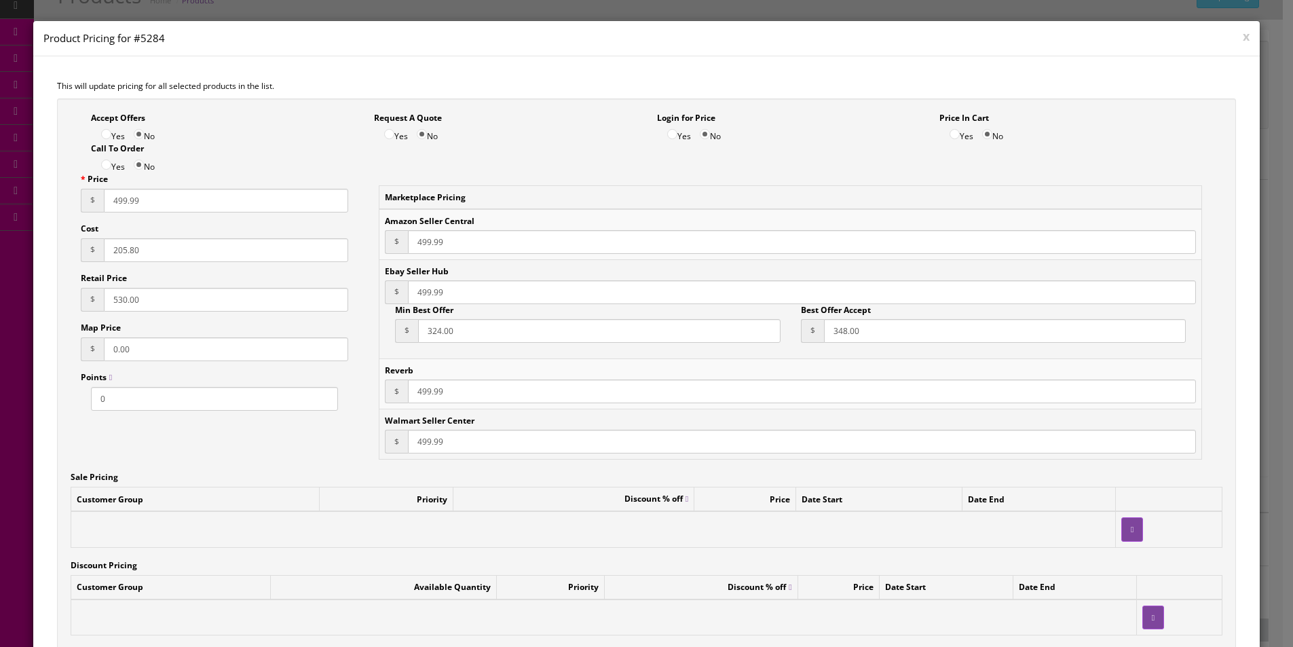
click at [437, 326] on input "324.00" at bounding box center [599, 331] width 362 height 24
click at [841, 341] on input "348.00" at bounding box center [1005, 331] width 362 height 24
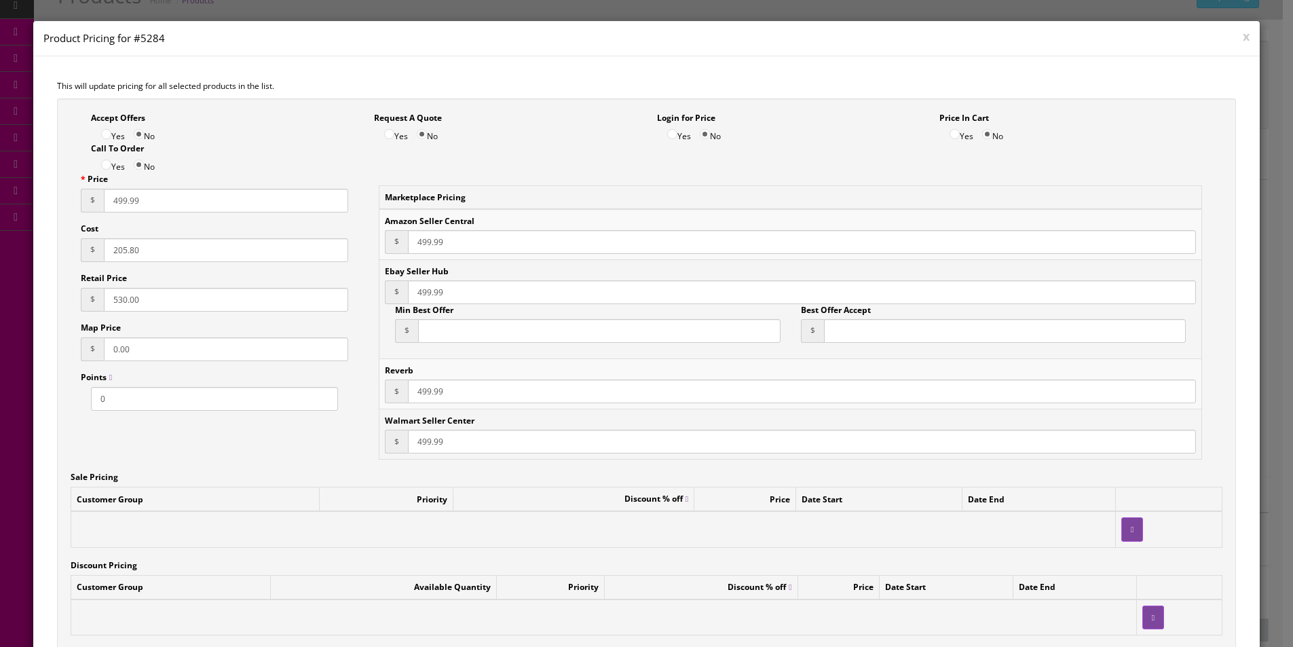
click at [168, 243] on input "205.80" at bounding box center [226, 250] width 244 height 24
type input "266.69"
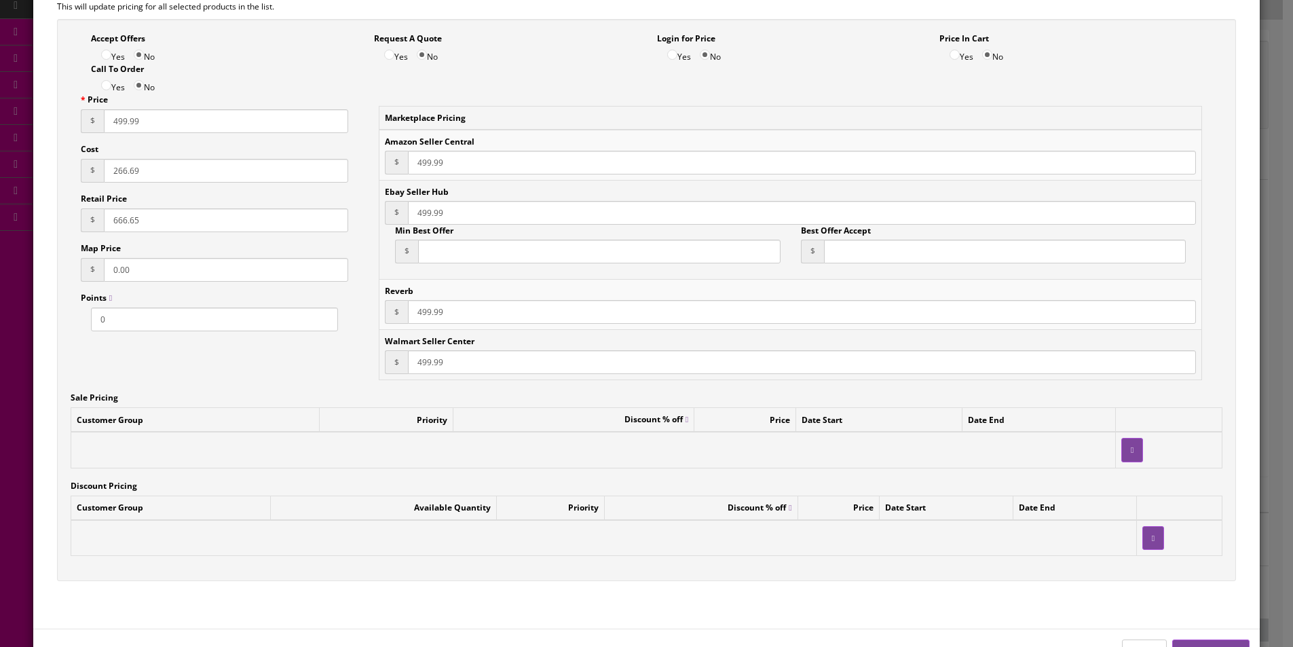
scroll to position [127, 0]
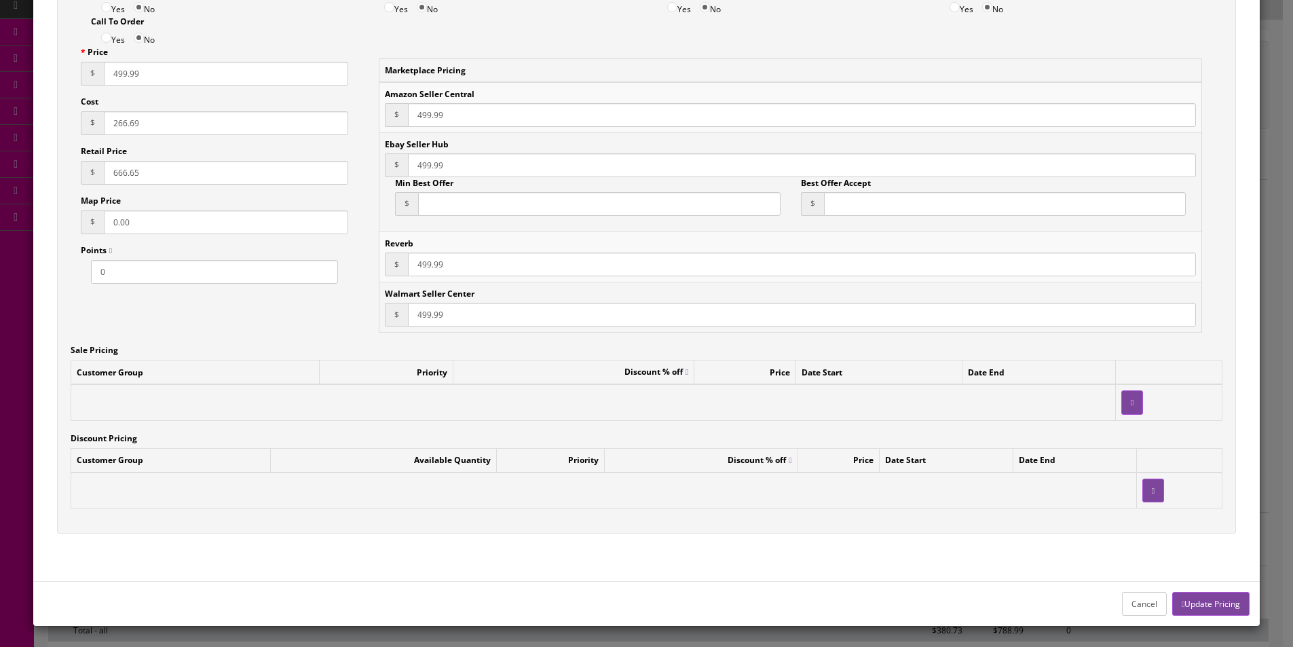
type input "666.65"
click at [1195, 607] on button "Update Pricing" at bounding box center [1210, 604] width 77 height 24
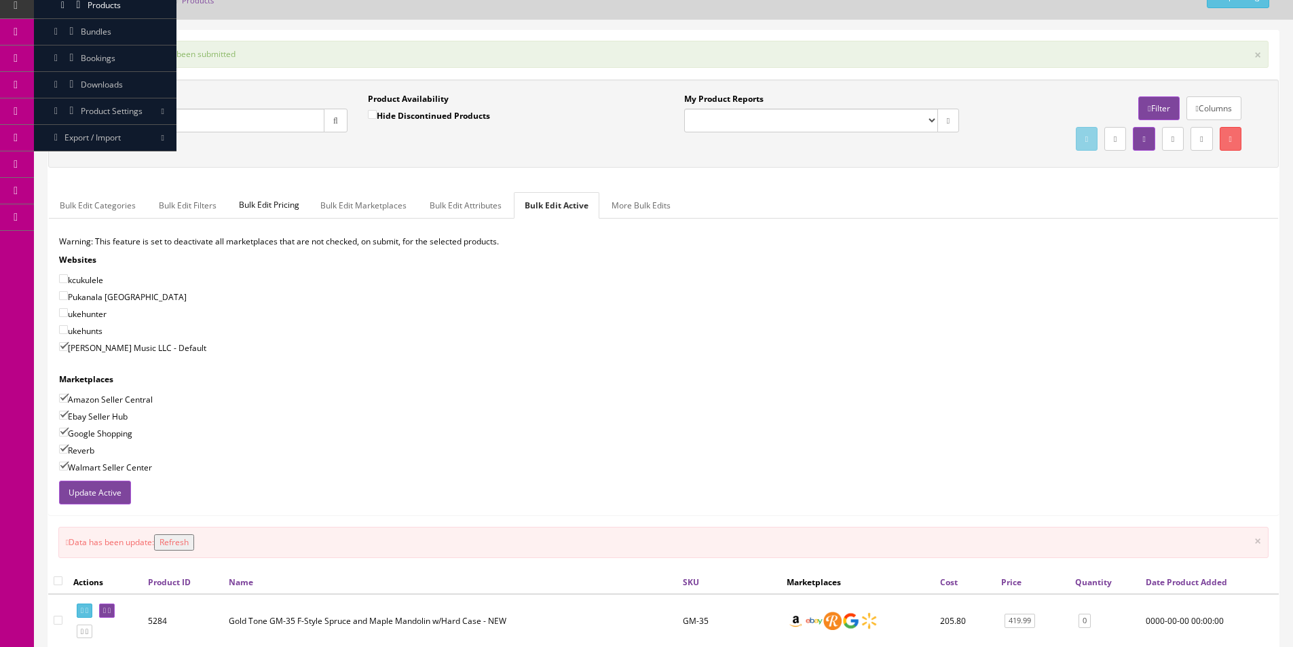
click at [1052, 245] on p "Warning: This feature is set to deactivate all marketplaces that are not checke…" at bounding box center [663, 241] width 1208 height 12
click at [1002, 224] on div "Bulk Edit Categories Bulk Edit Filters Bulk Edit Pricing Bulk Edit Marketplaces…" at bounding box center [663, 348] width 1229 height 312
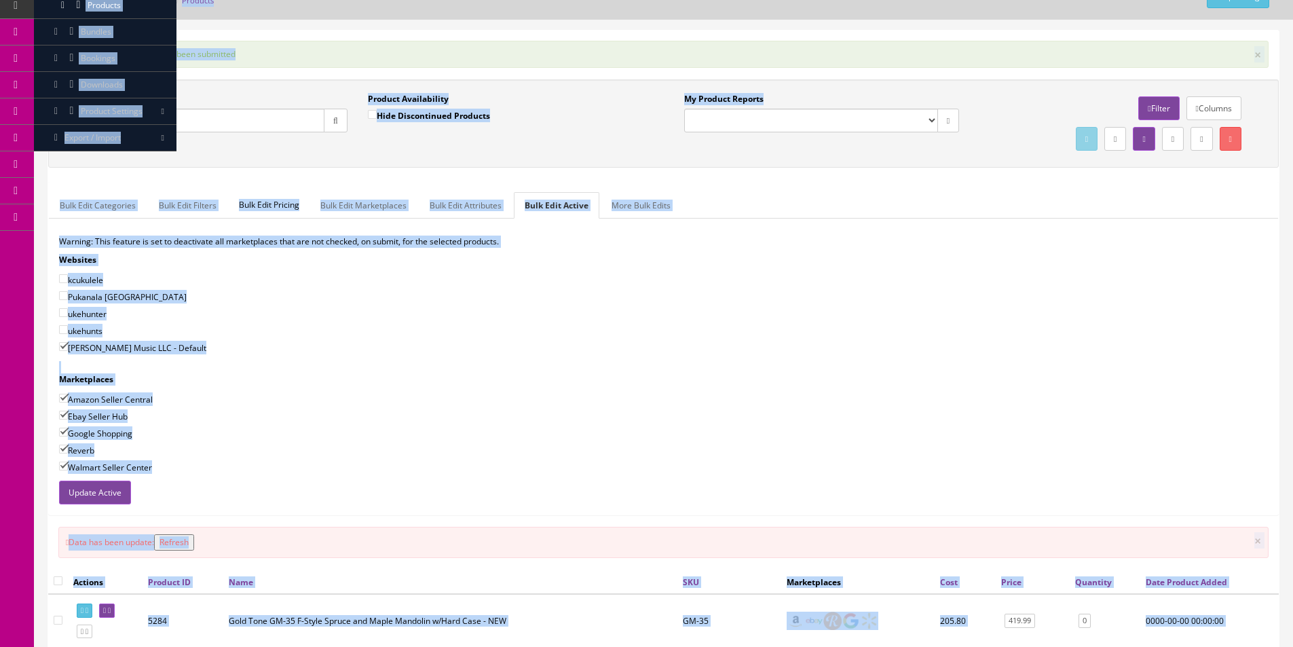
click at [999, 224] on div "Bulk Edit Categories Bulk Edit Filters Bulk Edit Pricing Bulk Edit Marketplaces…" at bounding box center [663, 348] width 1229 height 312
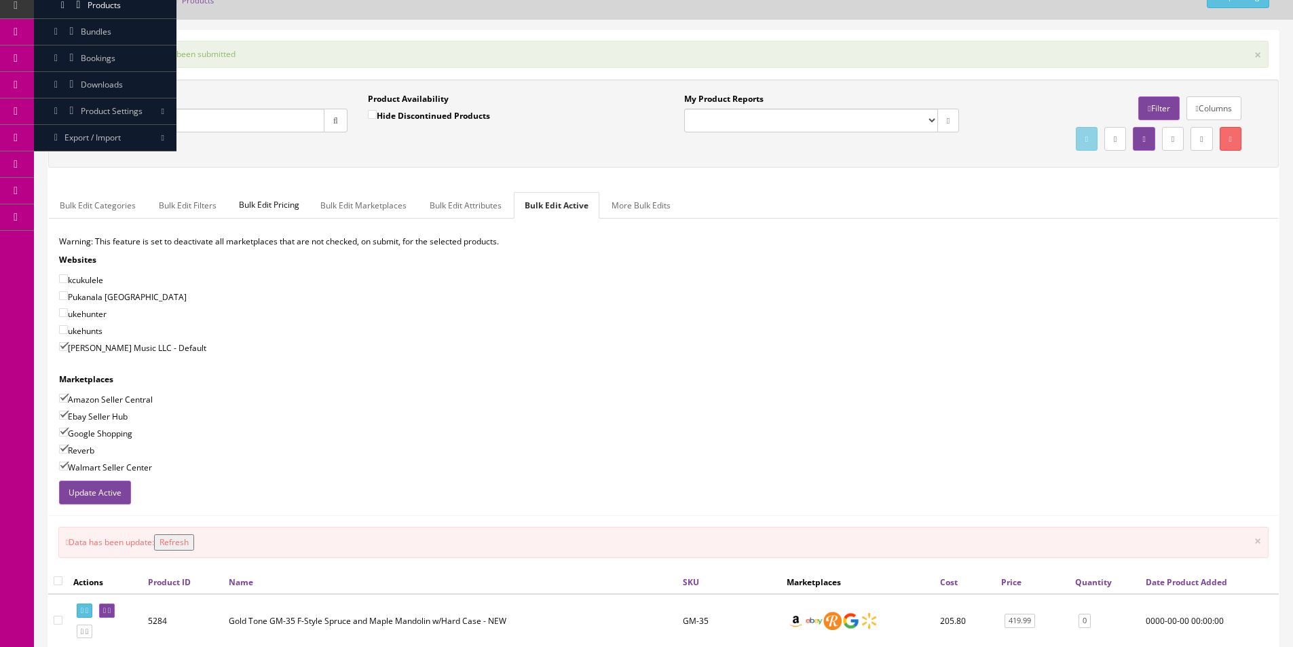
click at [997, 224] on div "Bulk Edit Categories Bulk Edit Filters Bulk Edit Pricing Bulk Edit Marketplaces…" at bounding box center [663, 348] width 1229 height 312
click at [757, 187] on div "Bulk Edit Categories Bulk Edit Filters Bulk Edit Pricing Bulk Edit Marketplaces…" at bounding box center [663, 348] width 1229 height 332
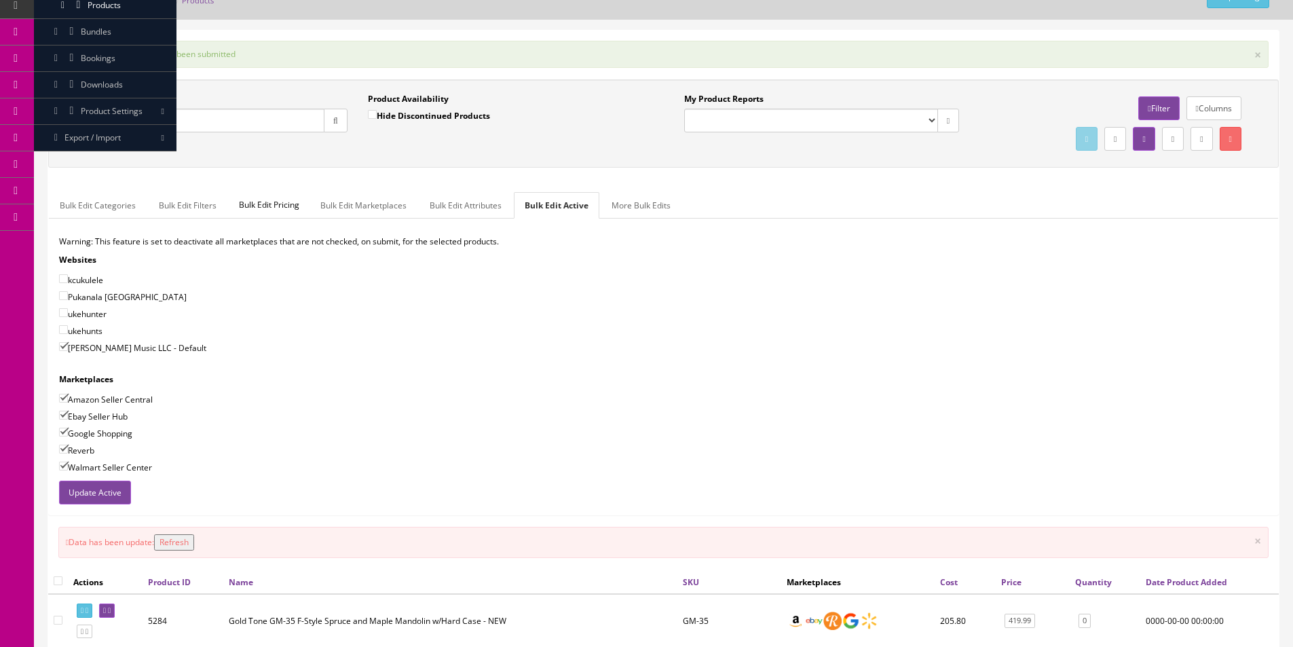
click at [757, 185] on div "Bulk Edit Categories Bulk Edit Filters Bulk Edit Pricing Bulk Edit Marketplaces…" at bounding box center [663, 348] width 1229 height 332
click at [757, 184] on div "Bulk Edit Categories Bulk Edit Filters Bulk Edit Pricing Bulk Edit Marketplaces…" at bounding box center [663, 348] width 1229 height 332
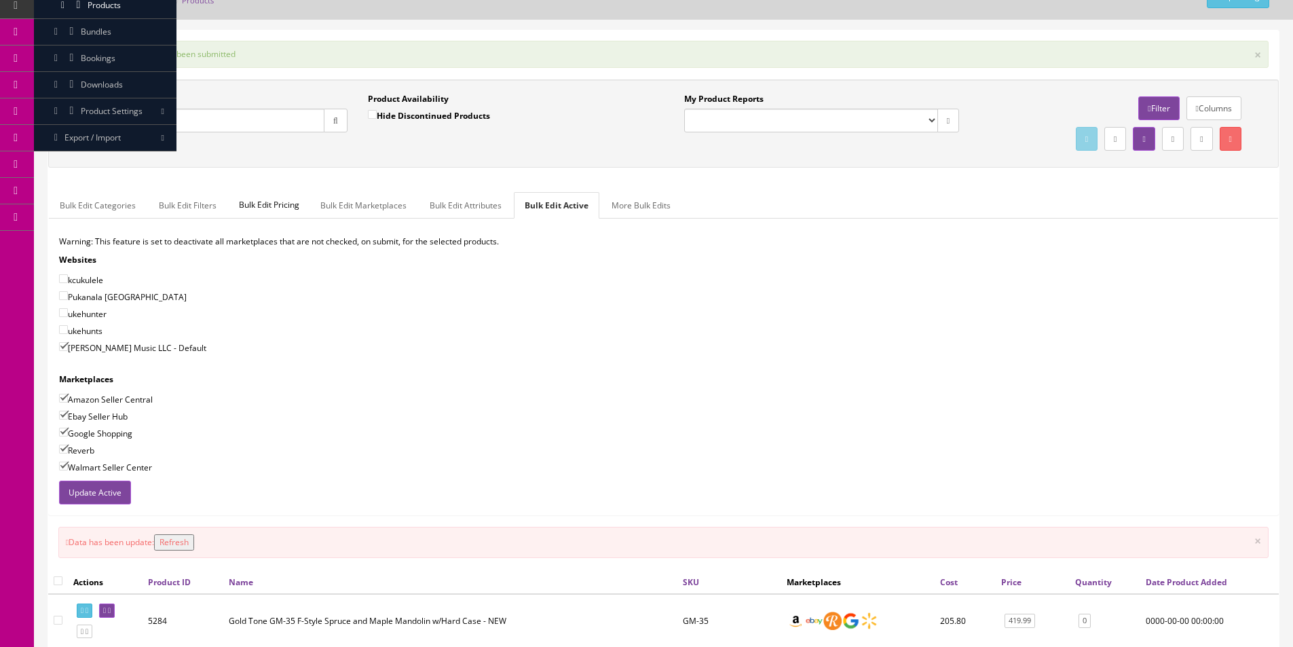
drag, startPoint x: 757, startPoint y: 184, endPoint x: 785, endPoint y: 191, distance: 29.3
click at [757, 184] on div "Bulk Edit Categories Bulk Edit Filters Bulk Edit Pricing Bulk Edit Marketplaces…" at bounding box center [663, 348] width 1229 height 332
click at [1023, 301] on div "Pukanala [GEOGRAPHIC_DATA]" at bounding box center [663, 297] width 1208 height 14
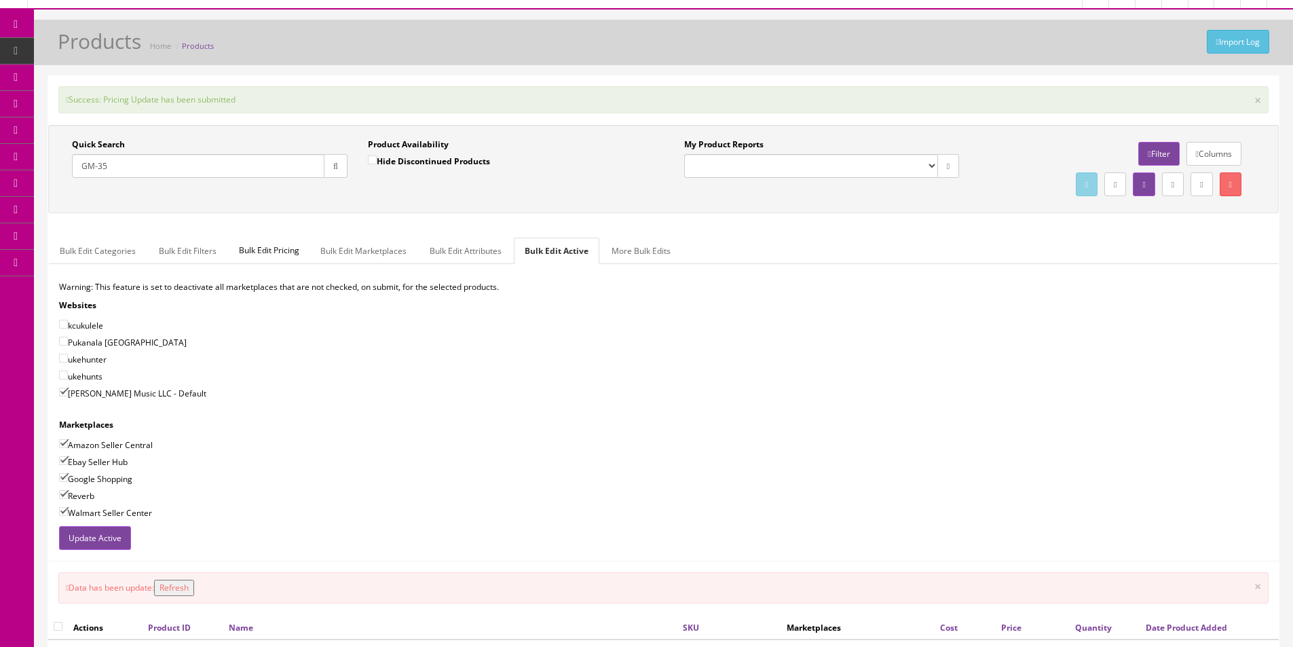
scroll to position [0, 0]
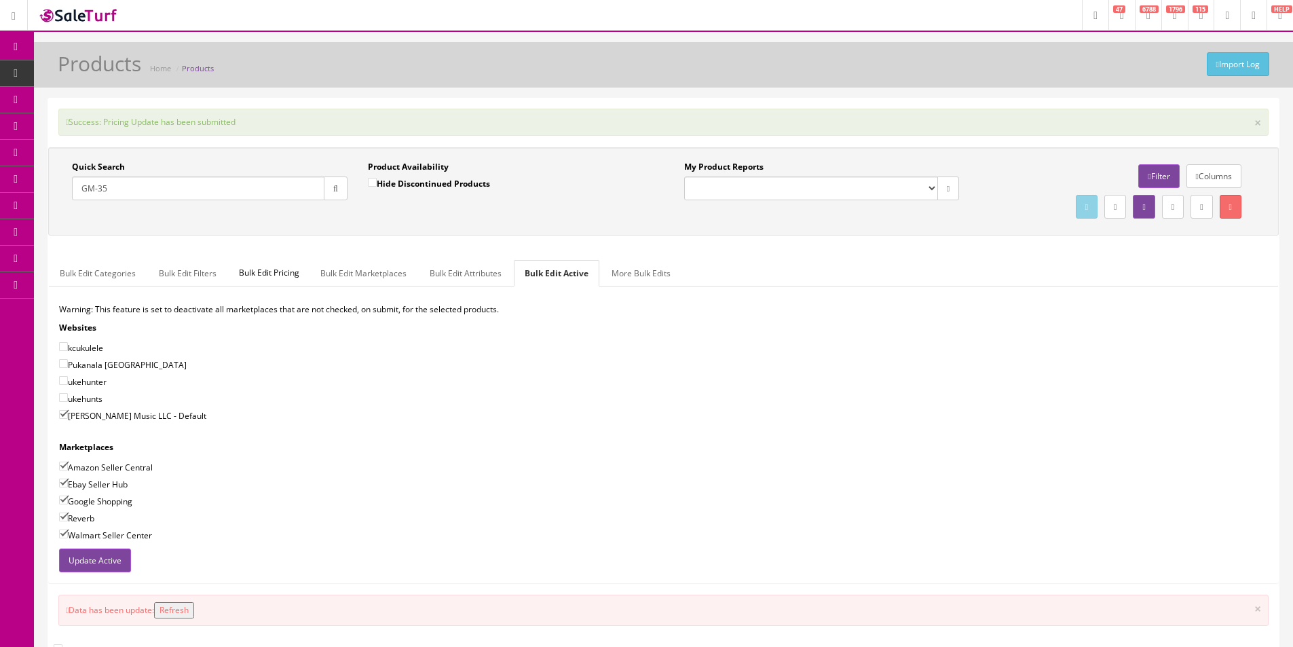
click at [169, 191] on input "GM-35" at bounding box center [198, 188] width 252 height 24
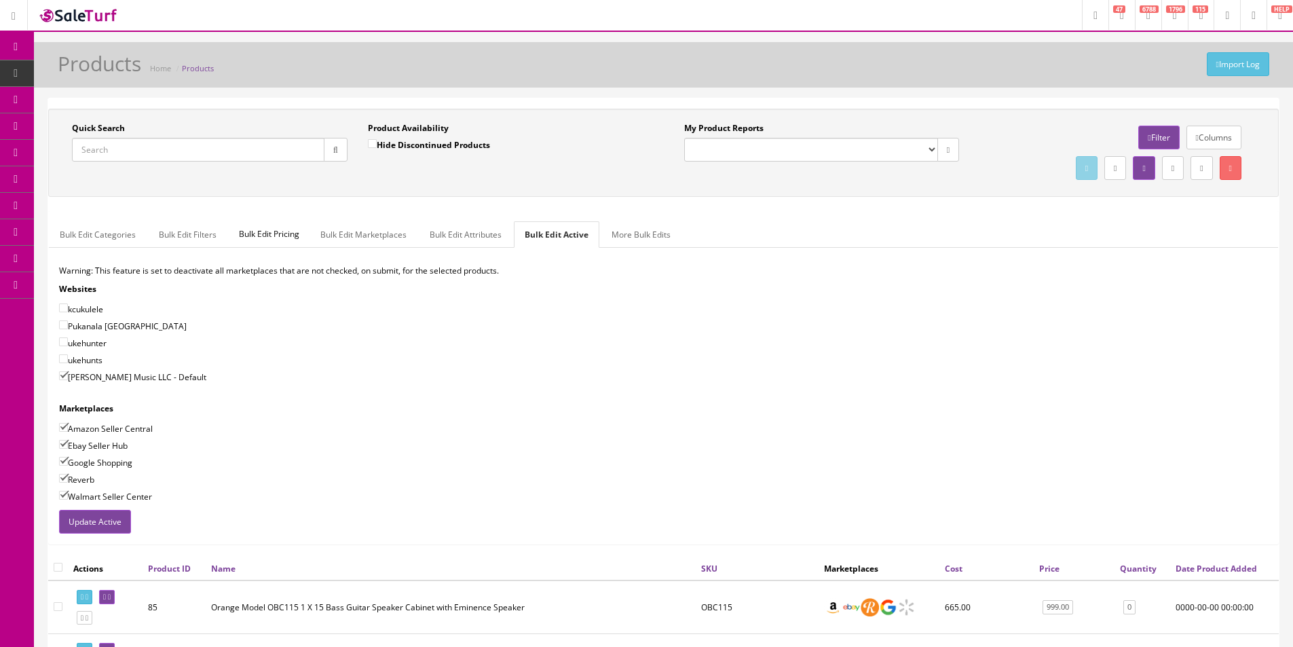
click at [1054, 333] on div "Warning: This feature is set to deactivate all marketplaces that are not checke…" at bounding box center [663, 387] width 1229 height 245
click at [975, 168] on div "Columns Filter Download report as CSV File" at bounding box center [1117, 152] width 296 height 61
click at [198, 145] on input "Quick Search" at bounding box center [198, 150] width 252 height 24
click at [198, 144] on input "Quick Search" at bounding box center [198, 150] width 252 height 24
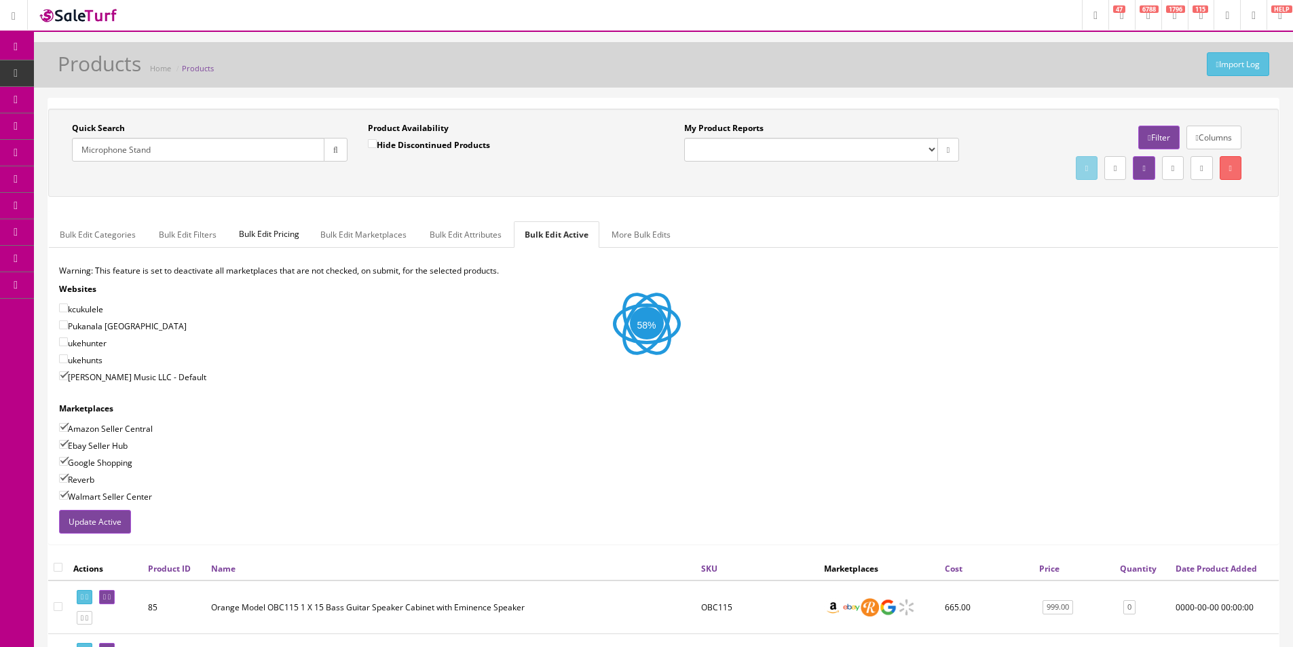
type input "Microphone Stand"
click at [468, 136] on div "Product Availability Hide Discontinued Products" at bounding box center [505, 141] width 275 height 39
click at [461, 144] on label "Hide Discontinued Products" at bounding box center [429, 145] width 122 height 14
click at [377, 144] on input "Hide Discontinued Products" at bounding box center [372, 143] width 9 height 9
checkbox input "true"
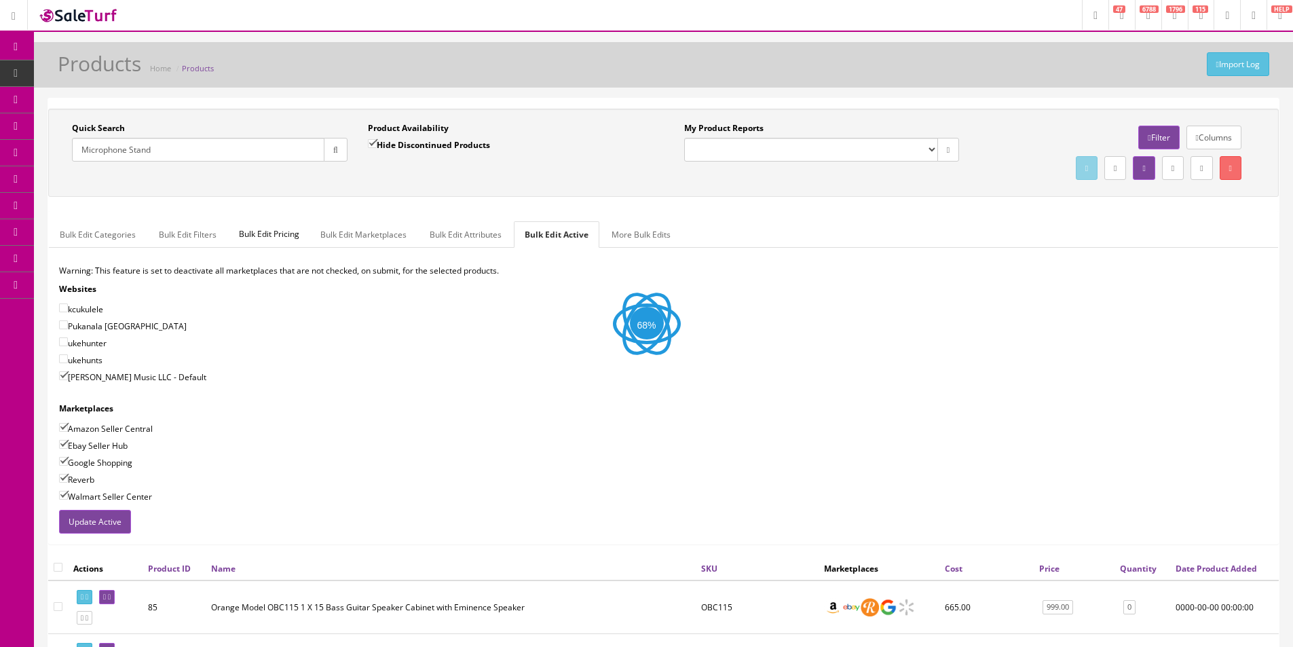
click at [343, 149] on button "button" at bounding box center [336, 150] width 24 height 24
click at [358, 162] on div "Product Availability Hide Discontinued Products Date To" at bounding box center [506, 147] width 296 height 50
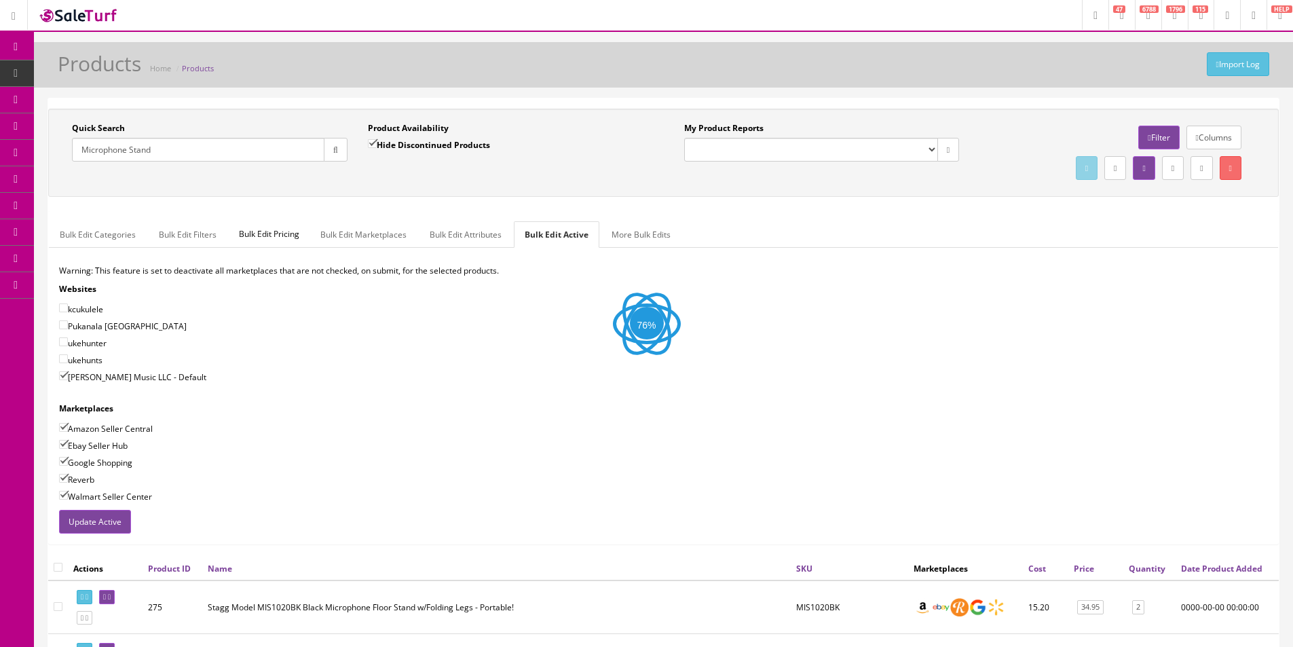
click at [358, 163] on div "Product Availability Hide Discontinued Products Date To" at bounding box center [506, 147] width 296 height 50
click at [358, 164] on div "Product Availability Hide Discontinued Products Date To" at bounding box center [506, 147] width 296 height 50
drag, startPoint x: 358, startPoint y: 164, endPoint x: 685, endPoint y: 191, distance: 327.5
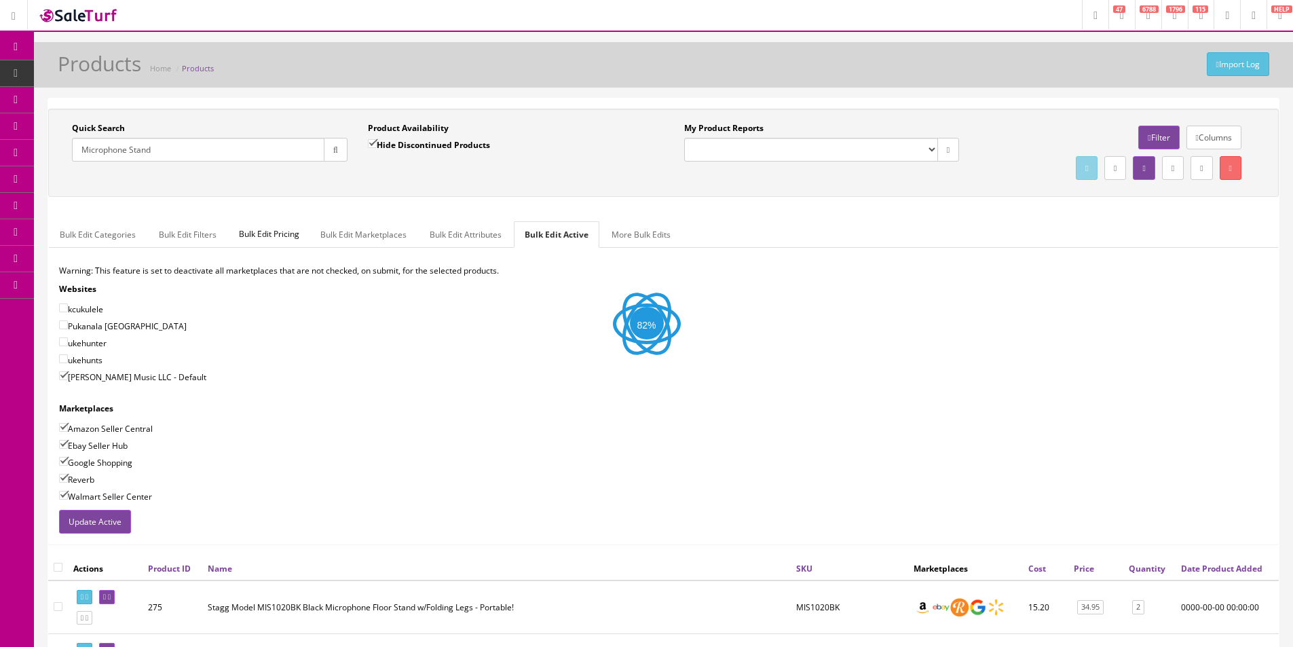
click at [362, 166] on div "Product Availability Hide Discontinued Products Date To" at bounding box center [506, 147] width 296 height 50
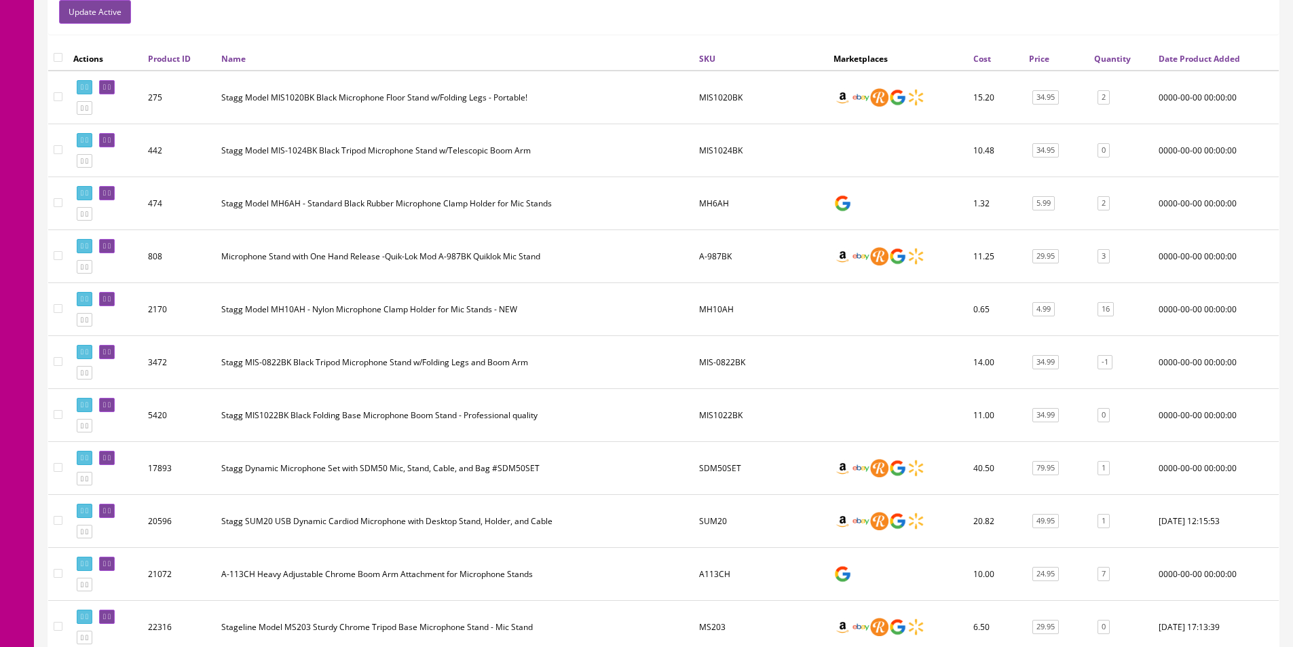
scroll to position [271, 0]
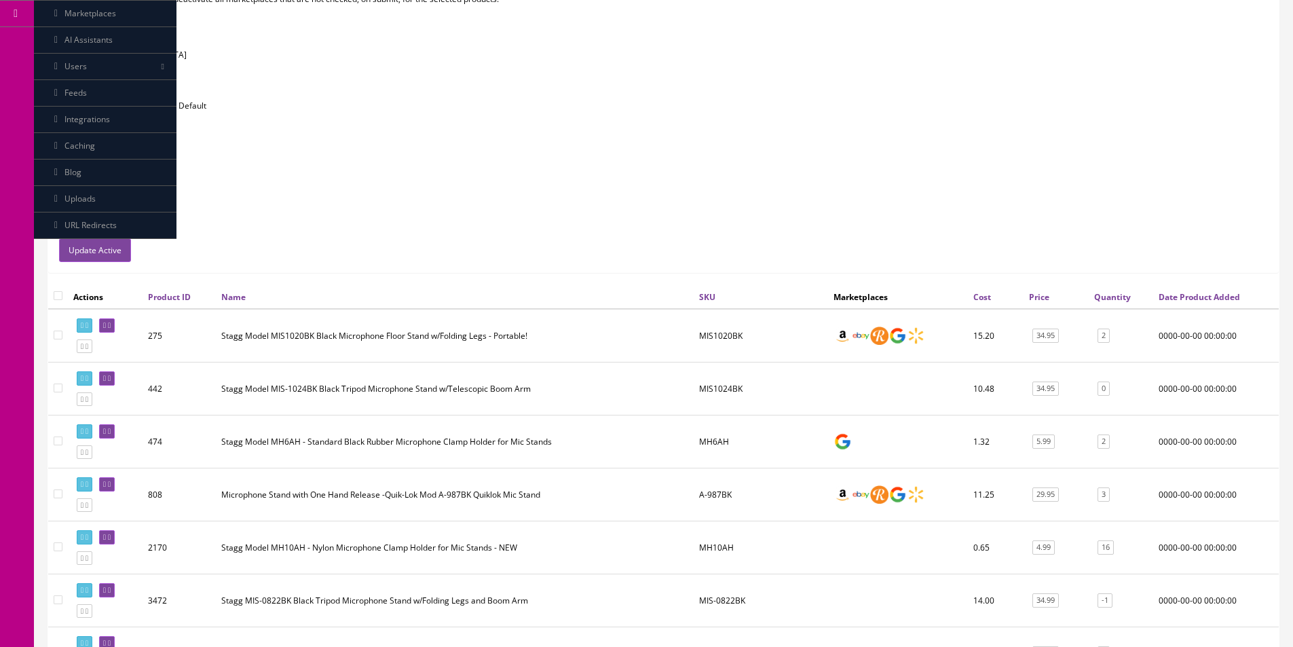
click at [704, 442] on td "MH6AH" at bounding box center [760, 441] width 134 height 53
click at [709, 440] on td "MH6AH" at bounding box center [760, 441] width 134 height 53
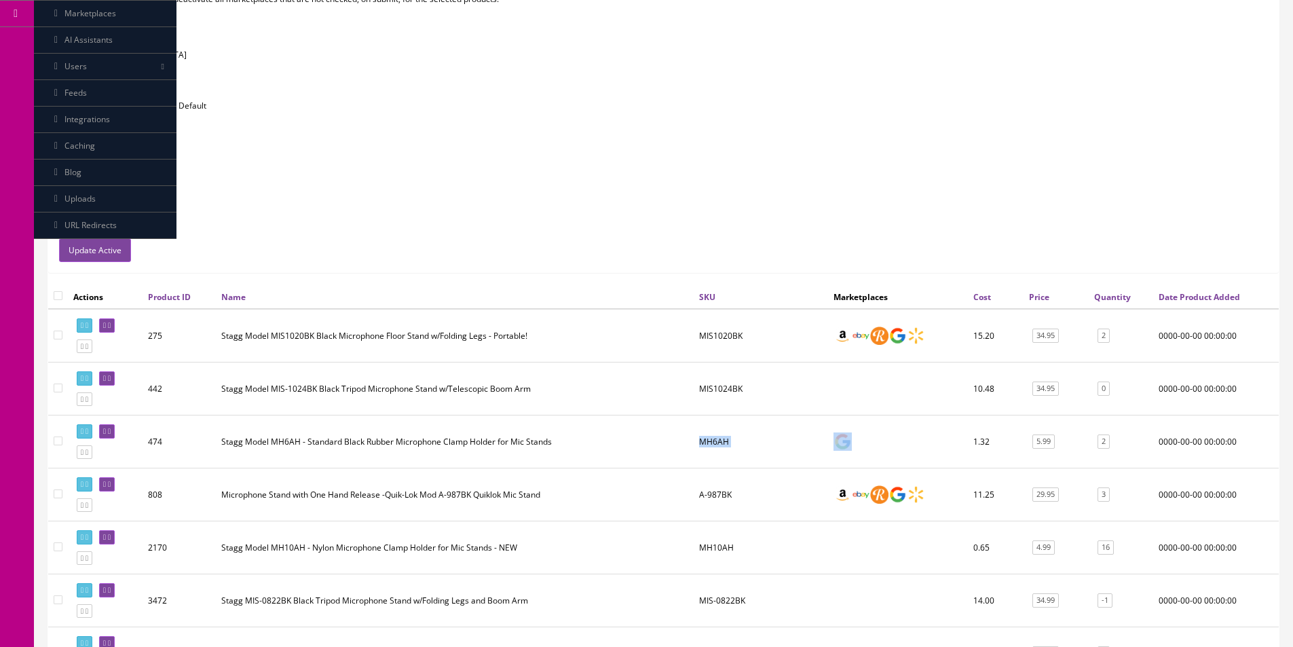
click at [709, 440] on td "MH6AH" at bounding box center [760, 441] width 134 height 53
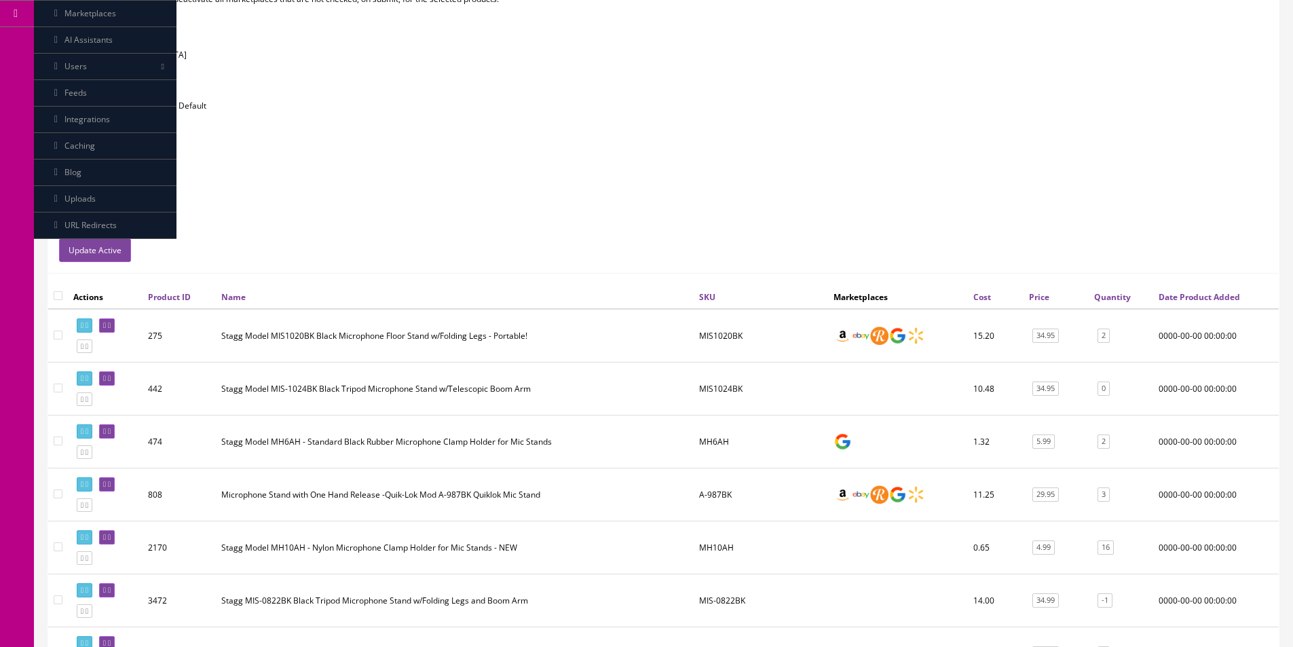
click at [709, 440] on td "MH6AH" at bounding box center [760, 441] width 134 height 53
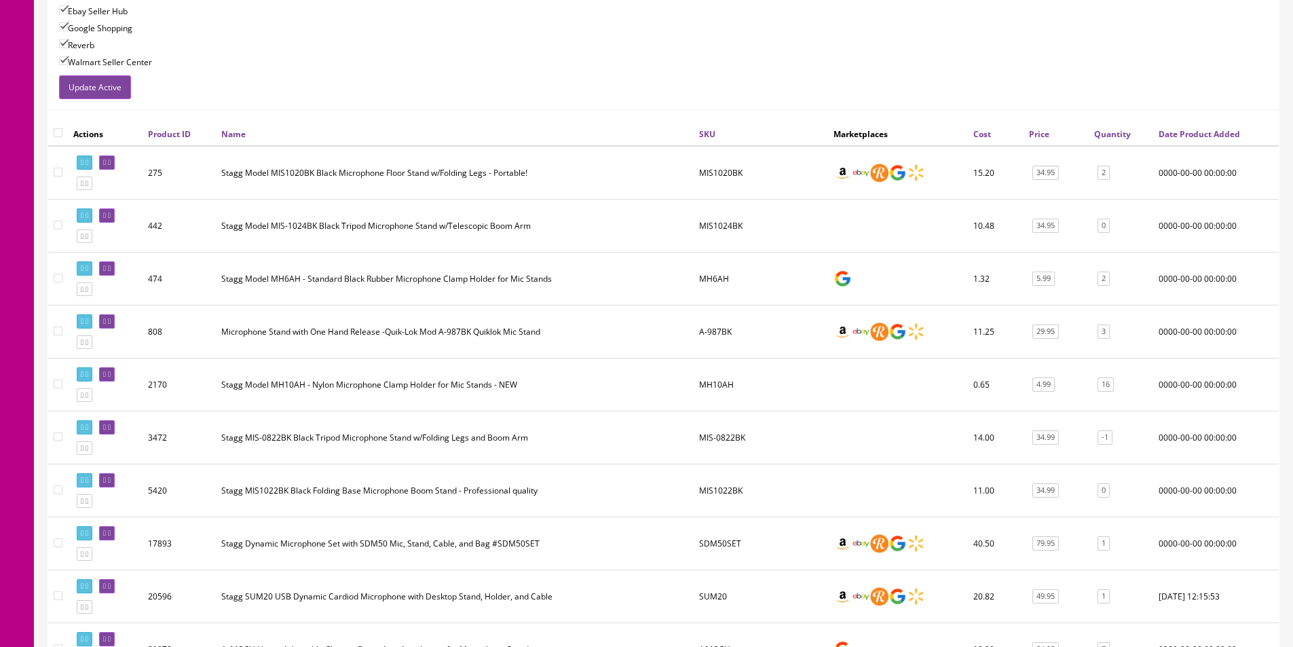
scroll to position [543, 0]
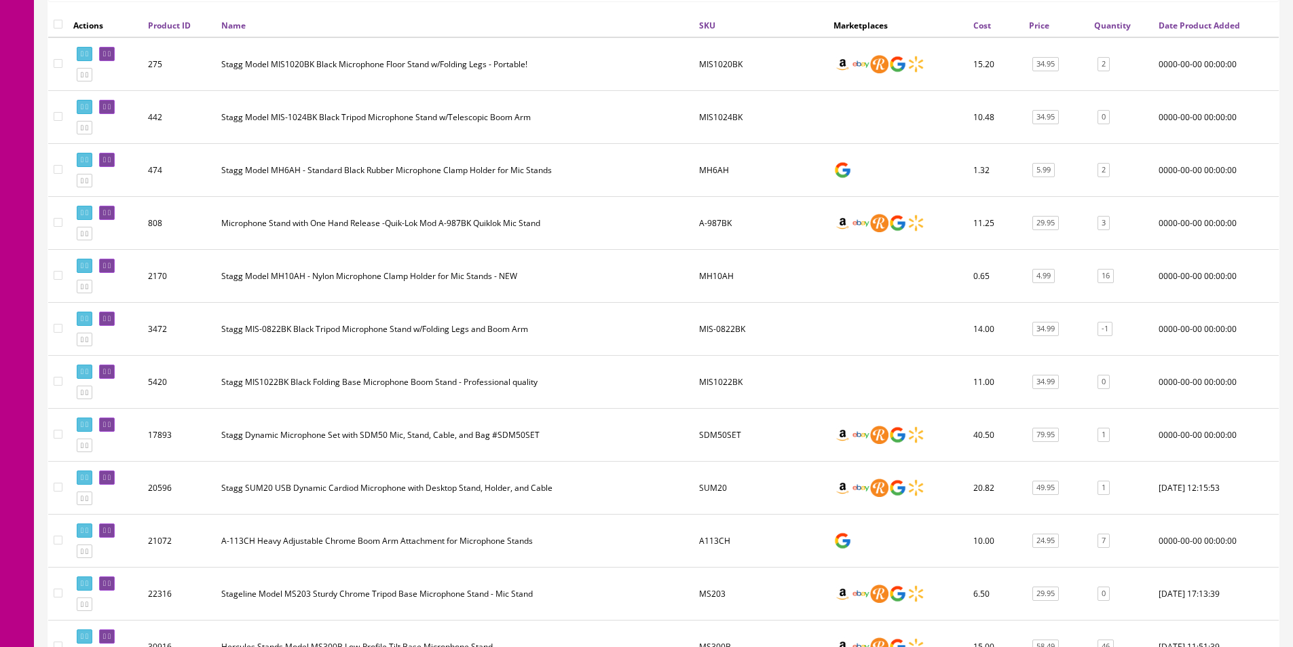
click at [729, 286] on td "MH10AH" at bounding box center [760, 276] width 134 height 53
click at [719, 280] on td "MH10AH" at bounding box center [760, 276] width 134 height 53
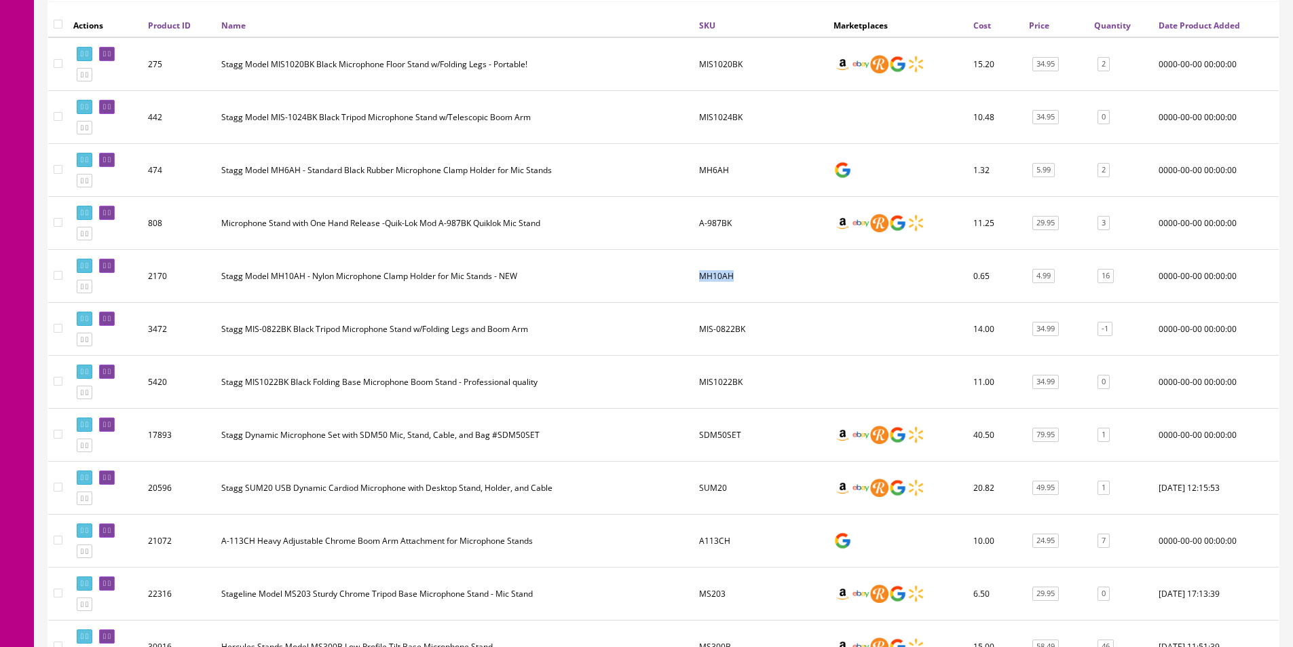
click at [719, 280] on td "MH10AH" at bounding box center [760, 276] width 134 height 53
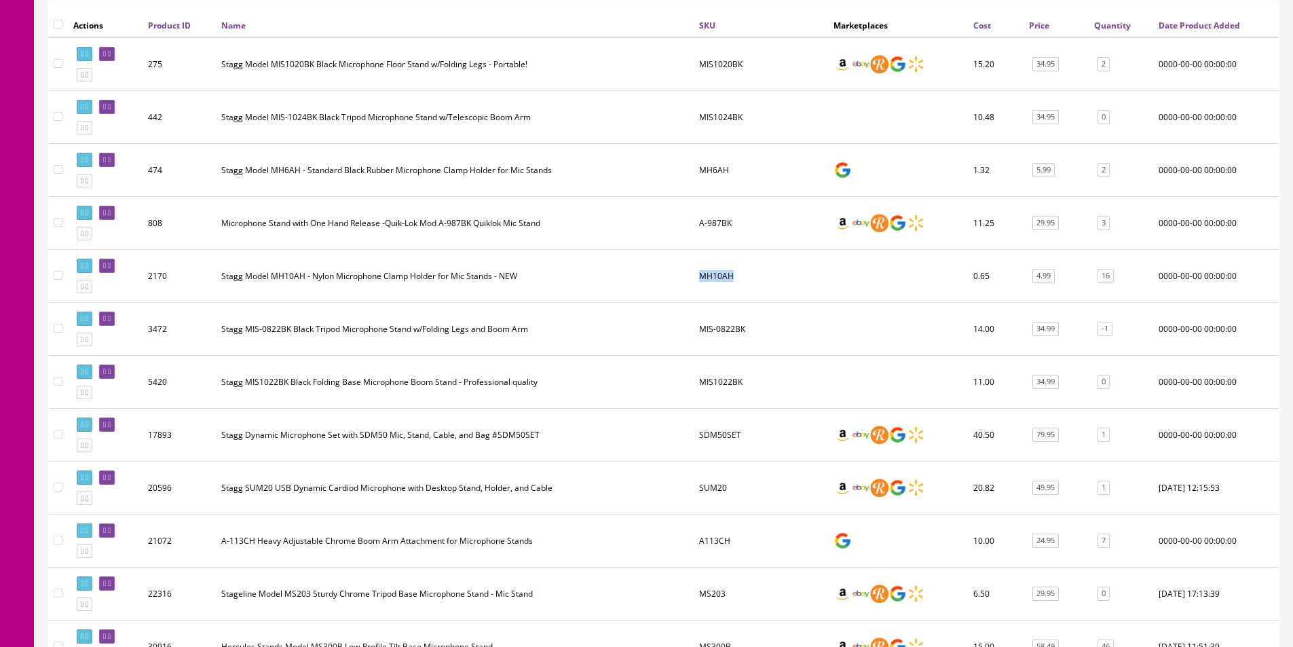
click at [719, 280] on td "MH10AH" at bounding box center [760, 276] width 134 height 53
click at [58, 328] on input"] "checkbox" at bounding box center [58, 328] width 9 height 9
checkbox input"] "true"
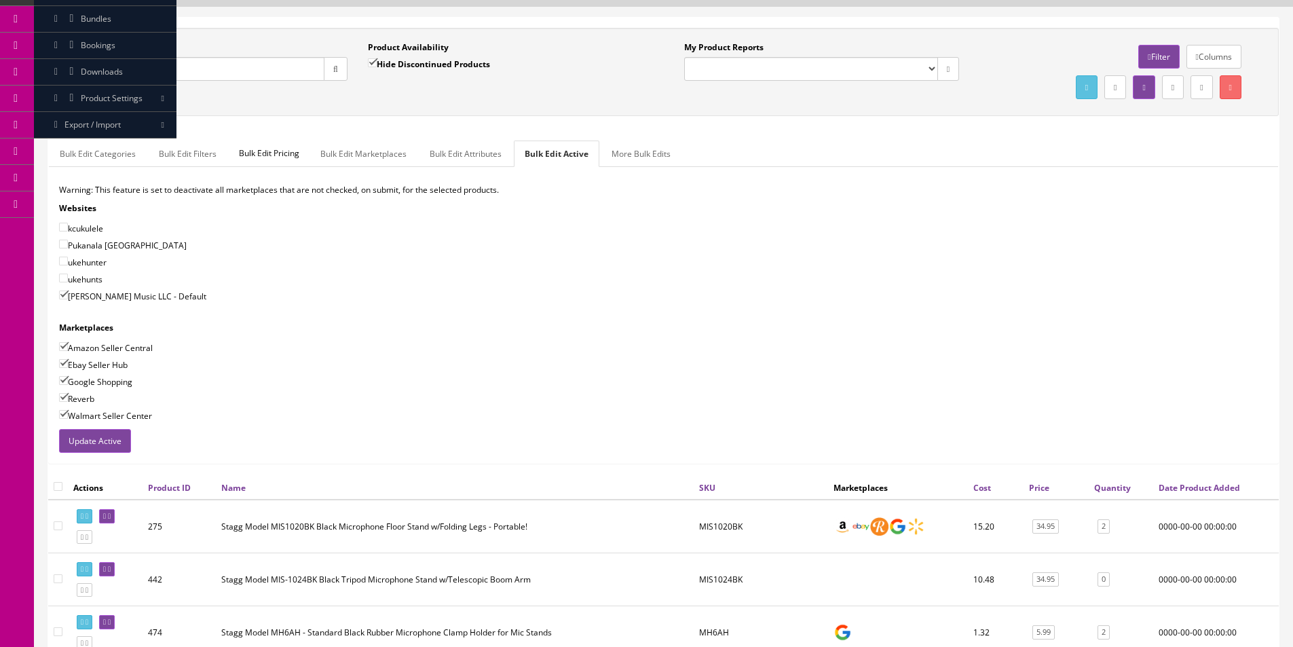
scroll to position [0, 0]
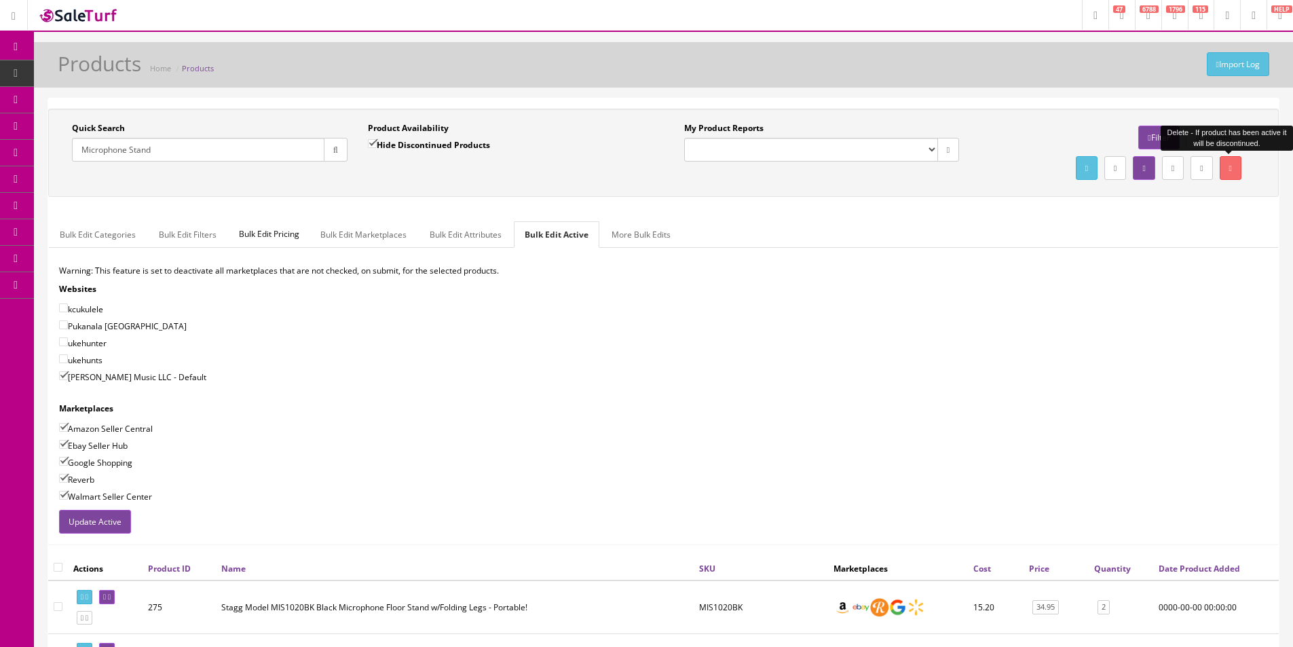
click at [1225, 164] on link at bounding box center [1230, 168] width 22 height 24
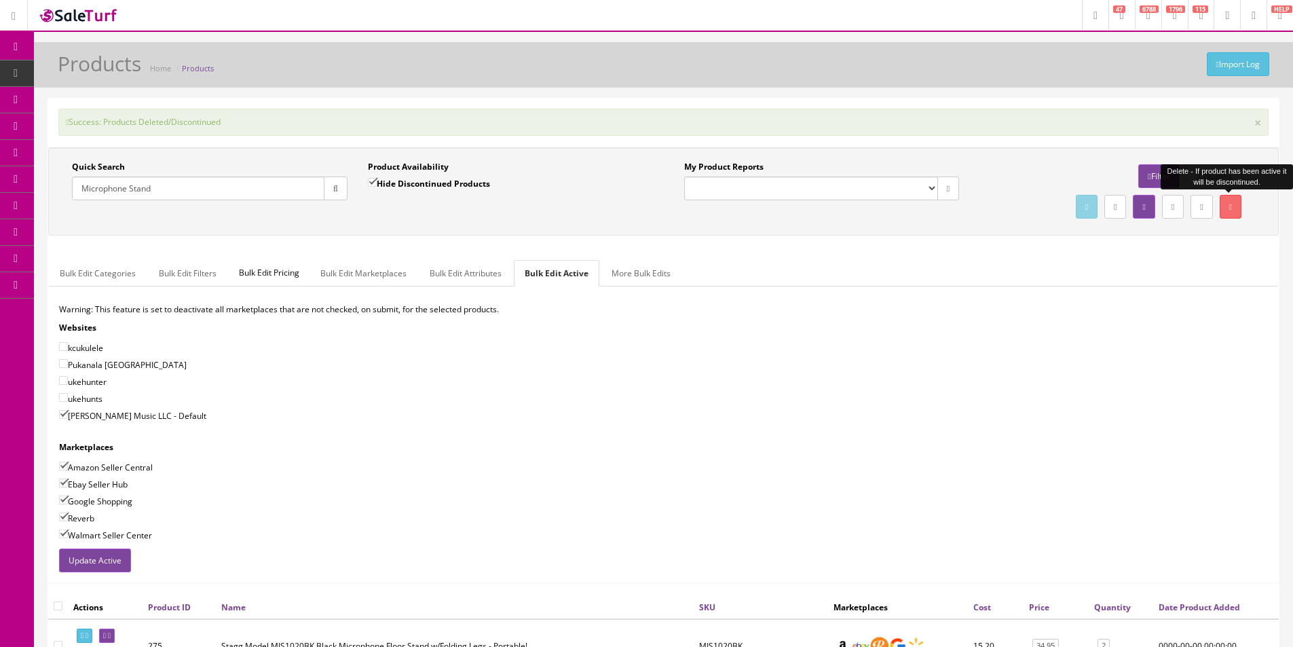
click at [950, 169] on div "My Product Reports Amazon FMIC Audit Market Errors (InStock) Marketplace Errors…" at bounding box center [821, 180] width 275 height 39
click at [950, 167] on div "My Product Reports Amazon FMIC Audit Market Errors (InStock) Marketplace Errors…" at bounding box center [821, 180] width 275 height 39
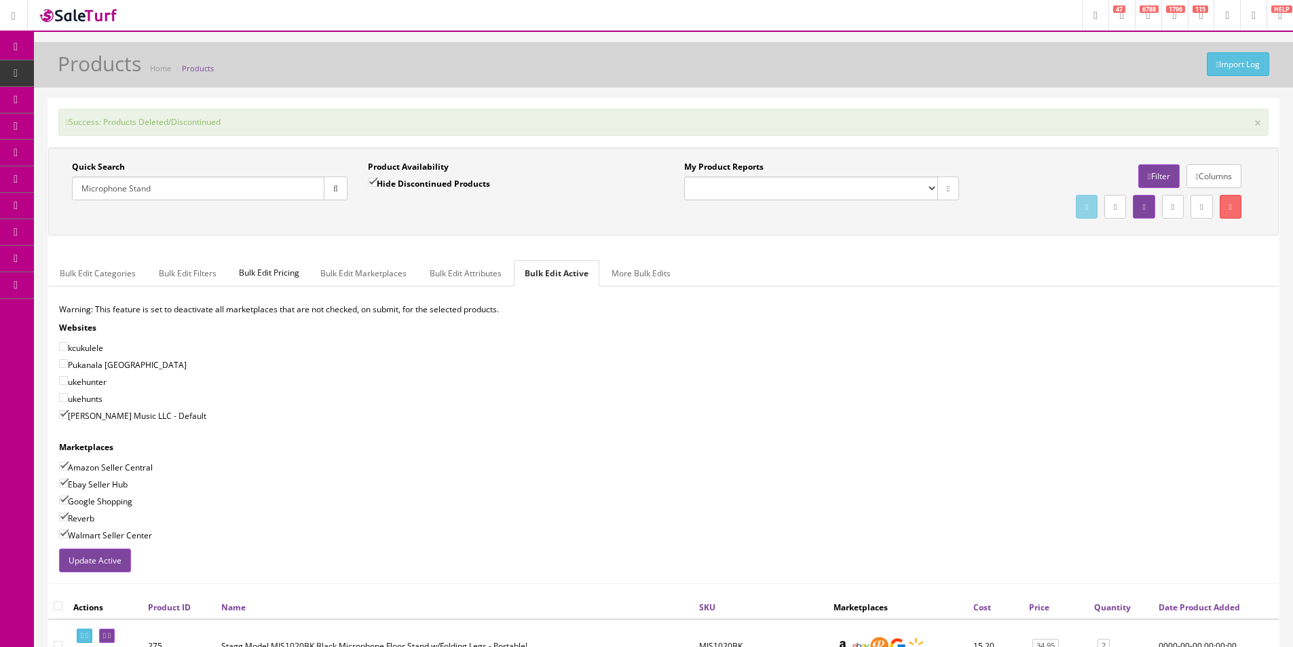
click at [1235, 372] on div "Warning: This feature is set to deactivate all marketplaces that are not checke…" at bounding box center [663, 425] width 1229 height 245
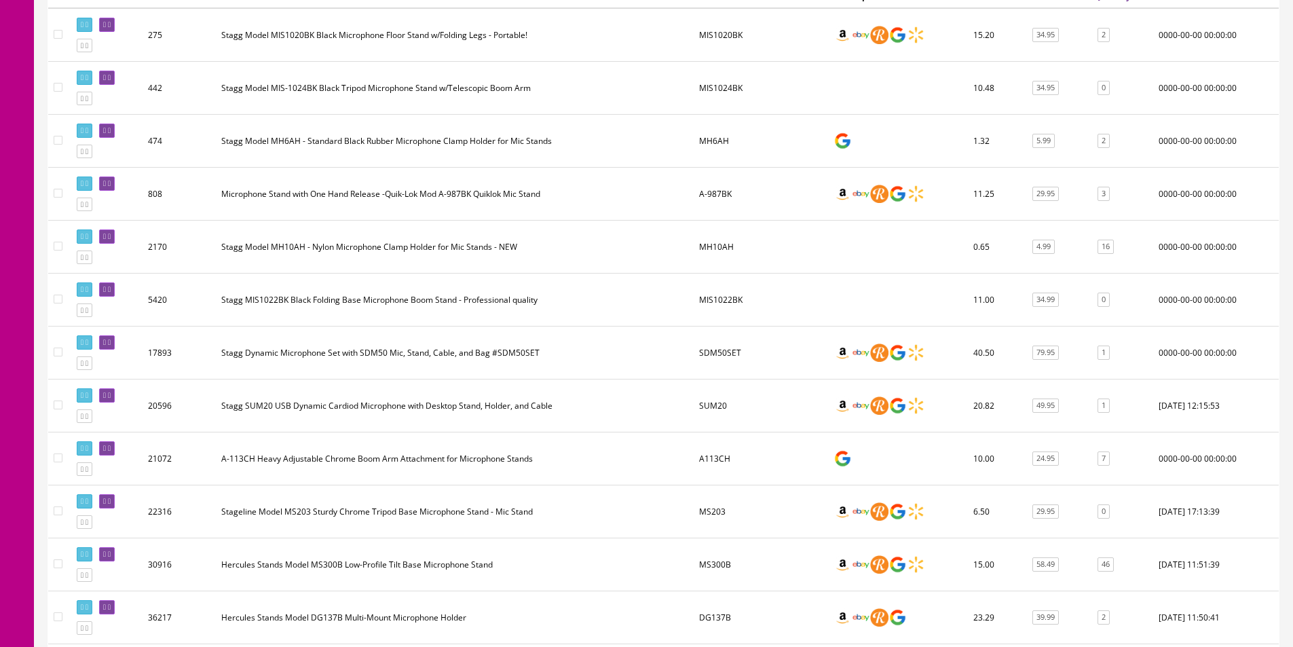
click at [59, 243] on input"] "checkbox" at bounding box center [58, 246] width 9 height 9
checkbox input"] "true"
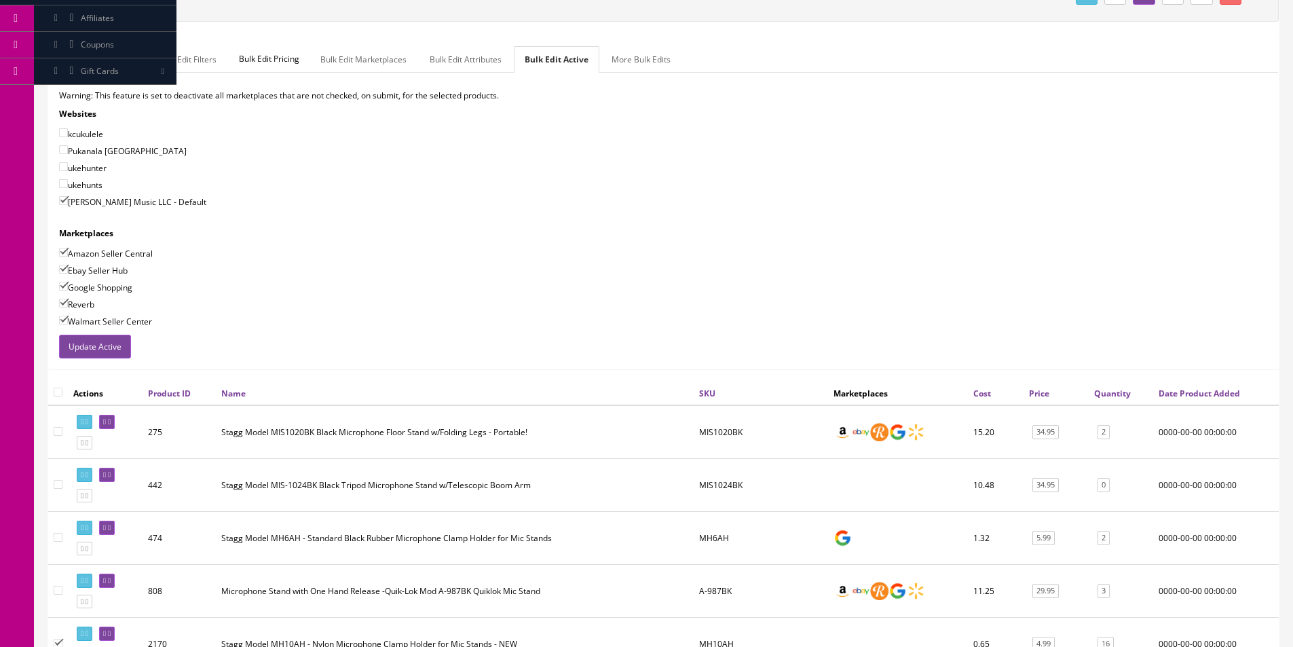
scroll to position [68, 0]
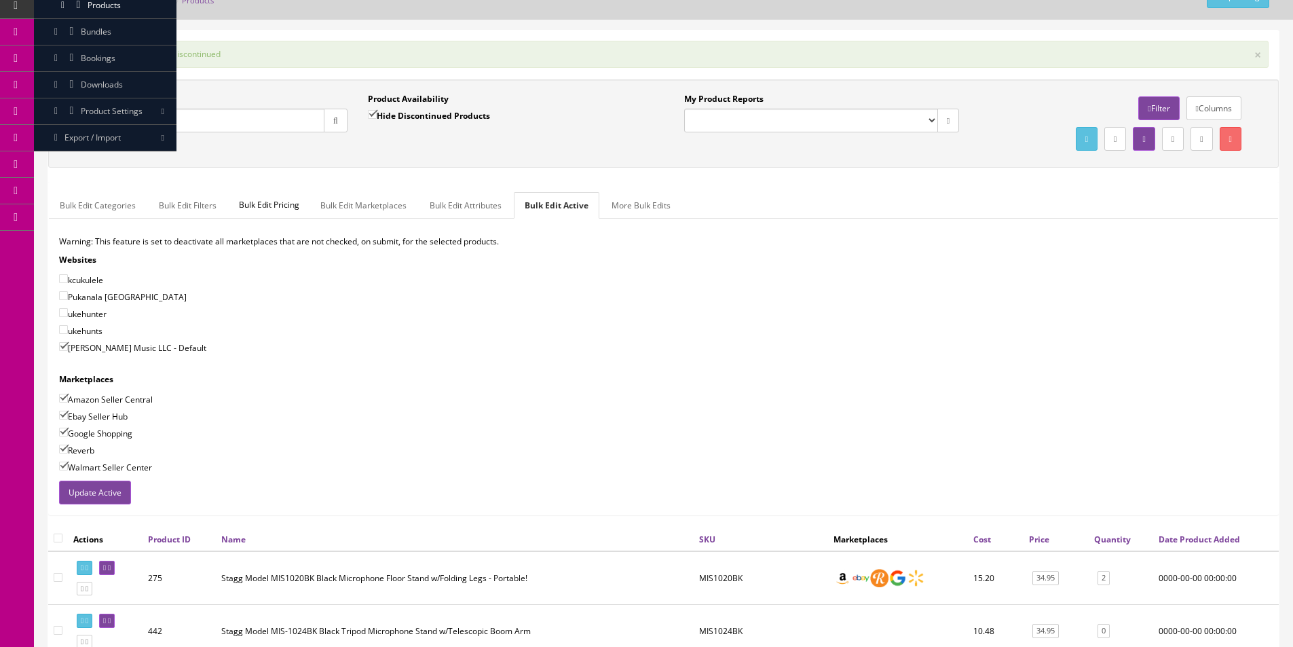
click at [1231, 155] on div "Quick Search Microphone Stand Date From Product Availability Hide Discontinued …" at bounding box center [663, 123] width 1230 height 88
click at [1234, 148] on link at bounding box center [1230, 139] width 22 height 24
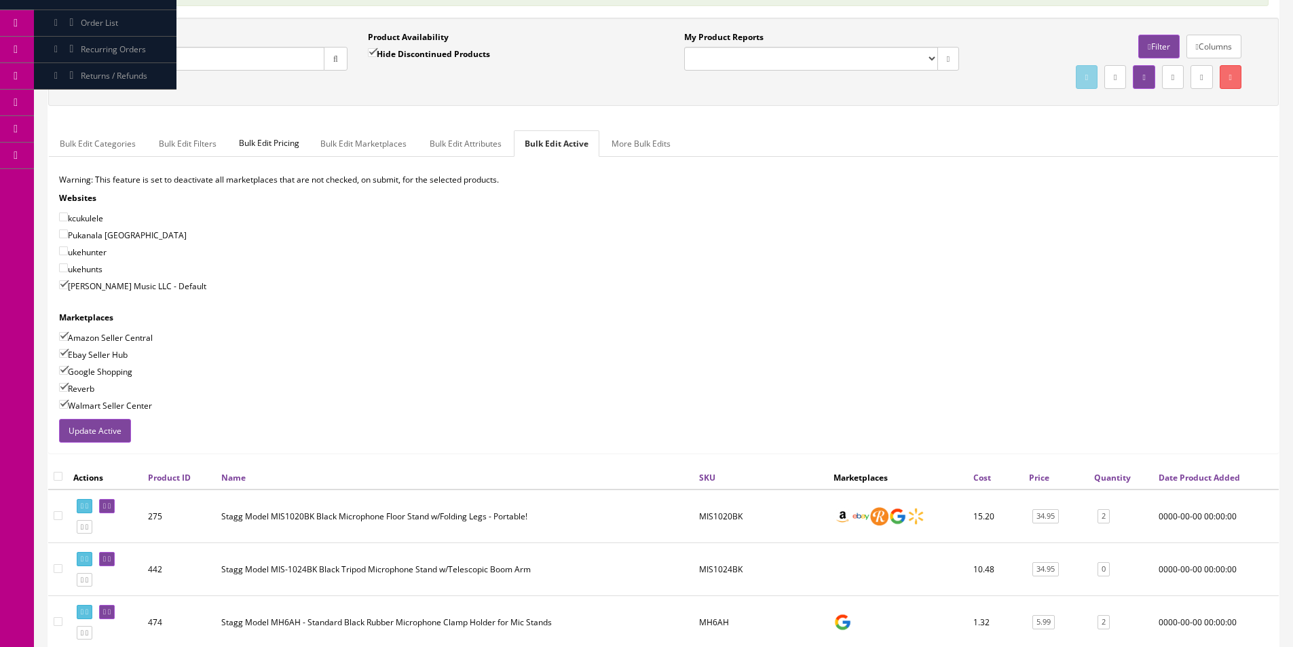
scroll to position [0, 0]
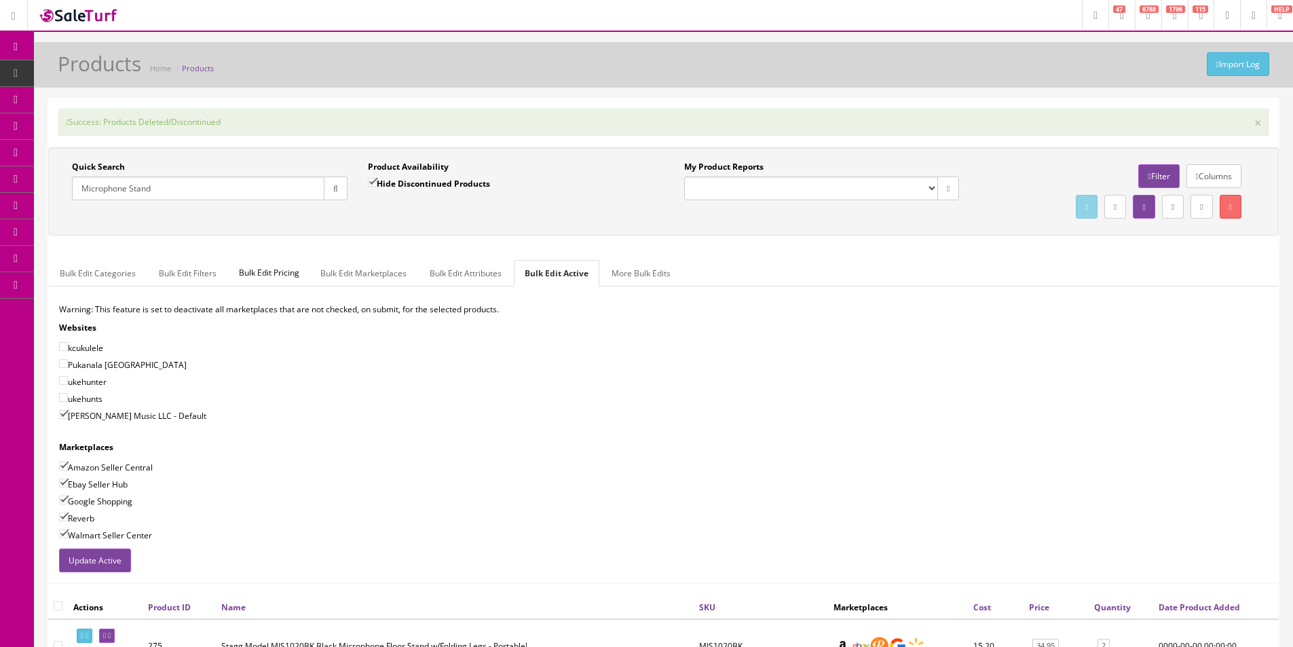
click at [828, 348] on div "kcukulele" at bounding box center [663, 348] width 1208 height 14
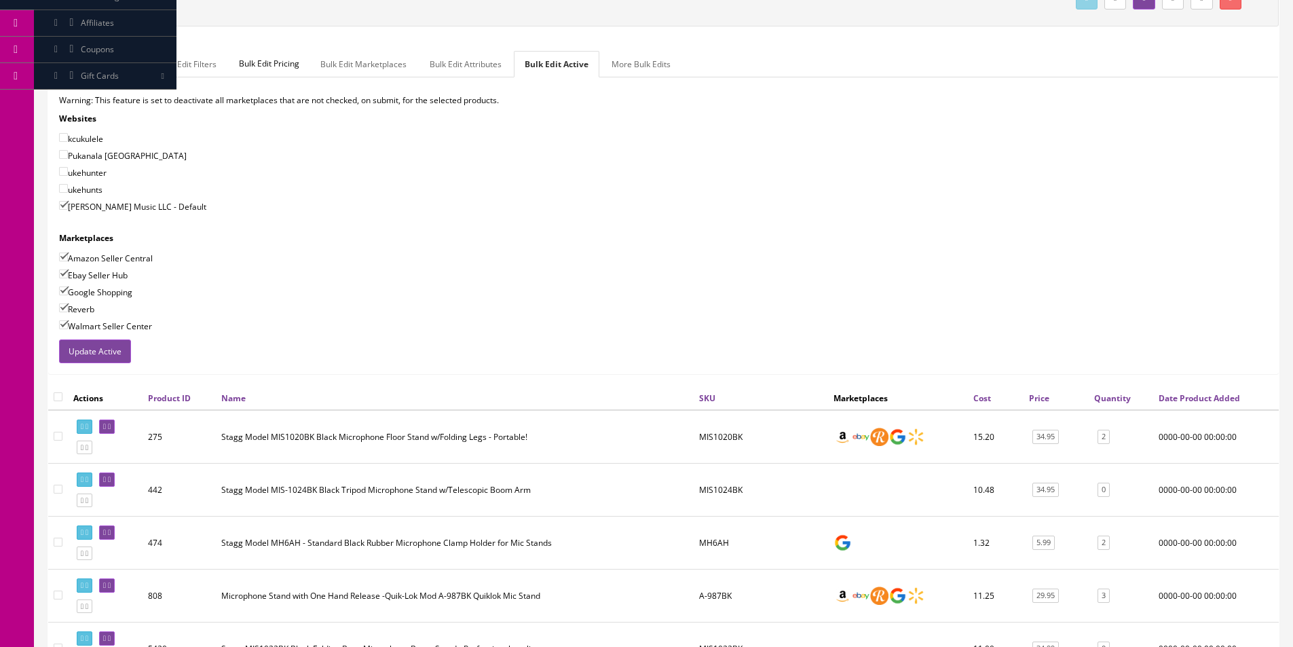
scroll to position [407, 0]
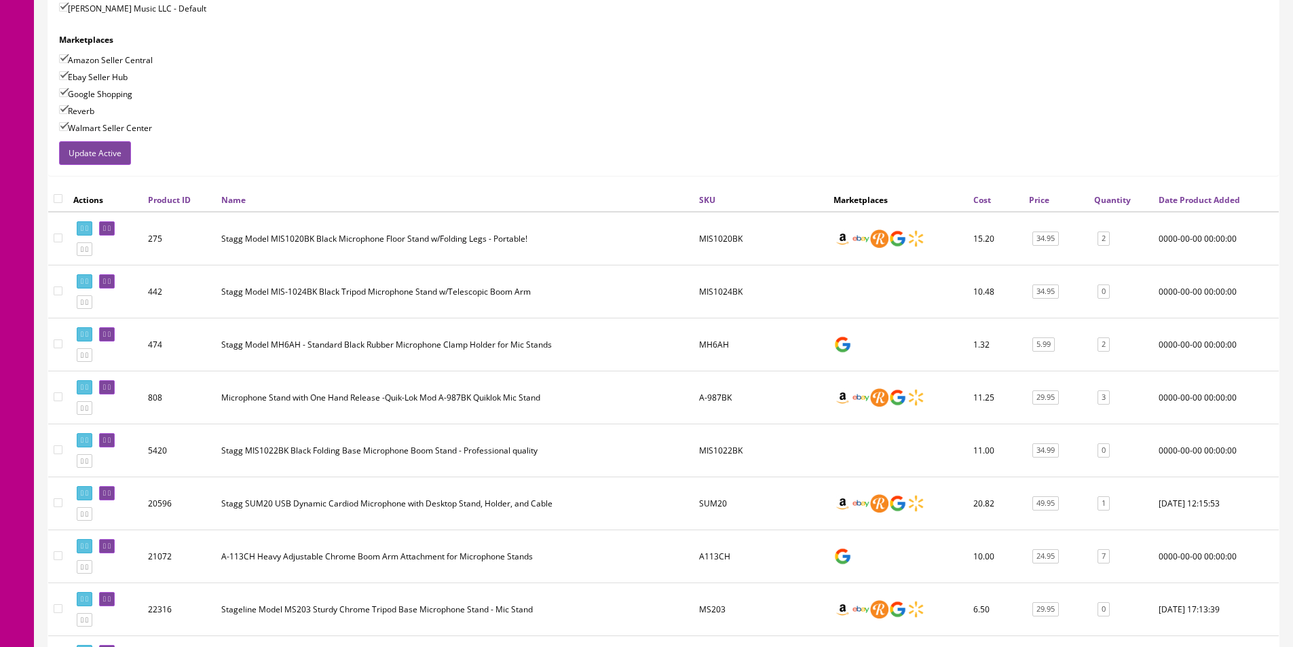
click at [976, 137] on div "Warning: This feature is set to deactivate all marketplaces that are not checke…" at bounding box center [663, 18] width 1229 height 245
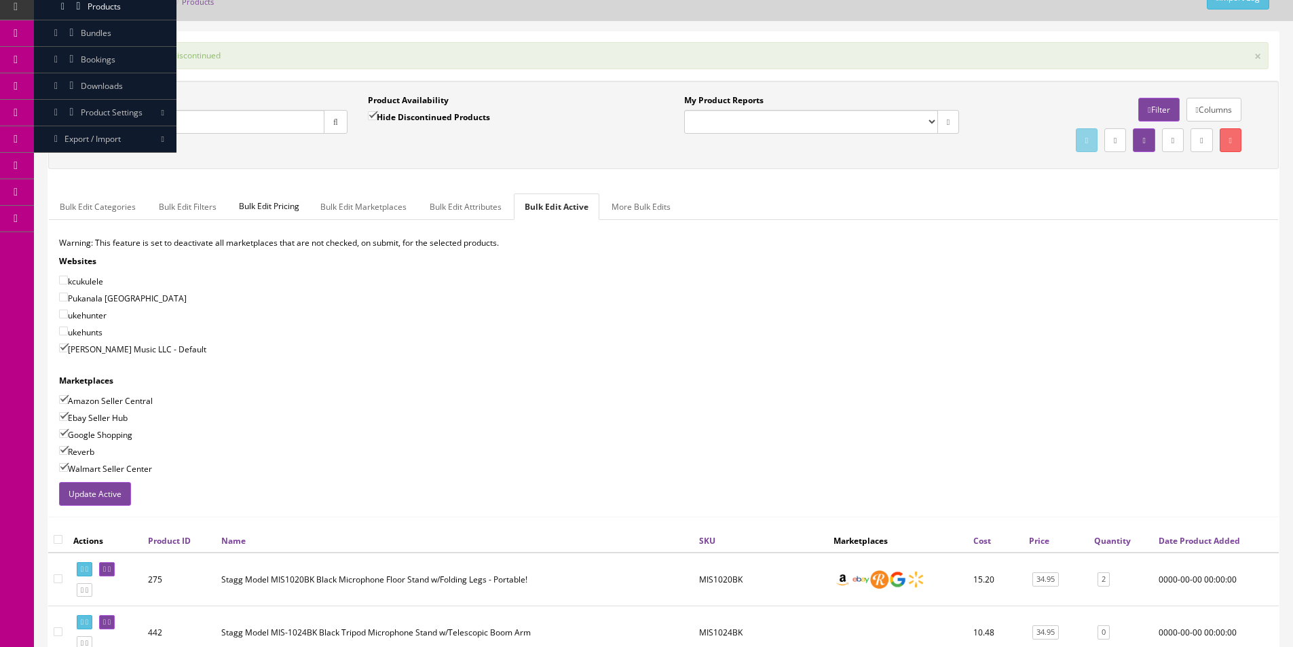
scroll to position [0, 0]
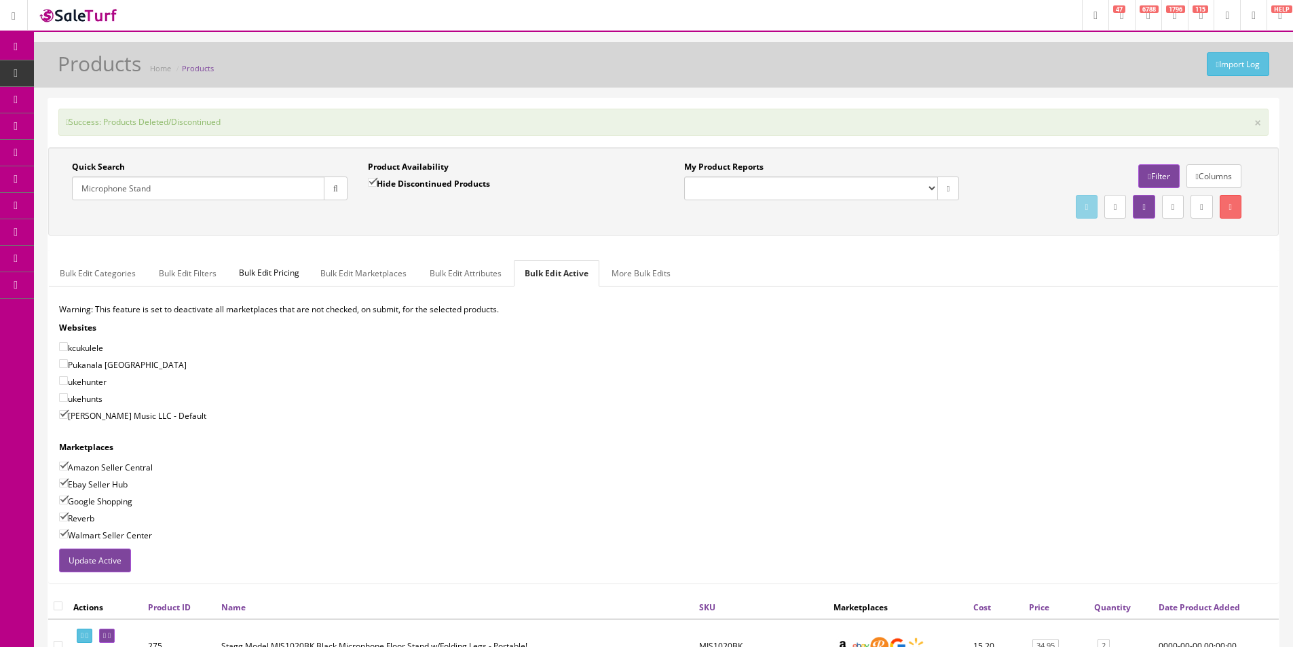
click at [26, 40] on link "Dashboard" at bounding box center [17, 47] width 34 height 26
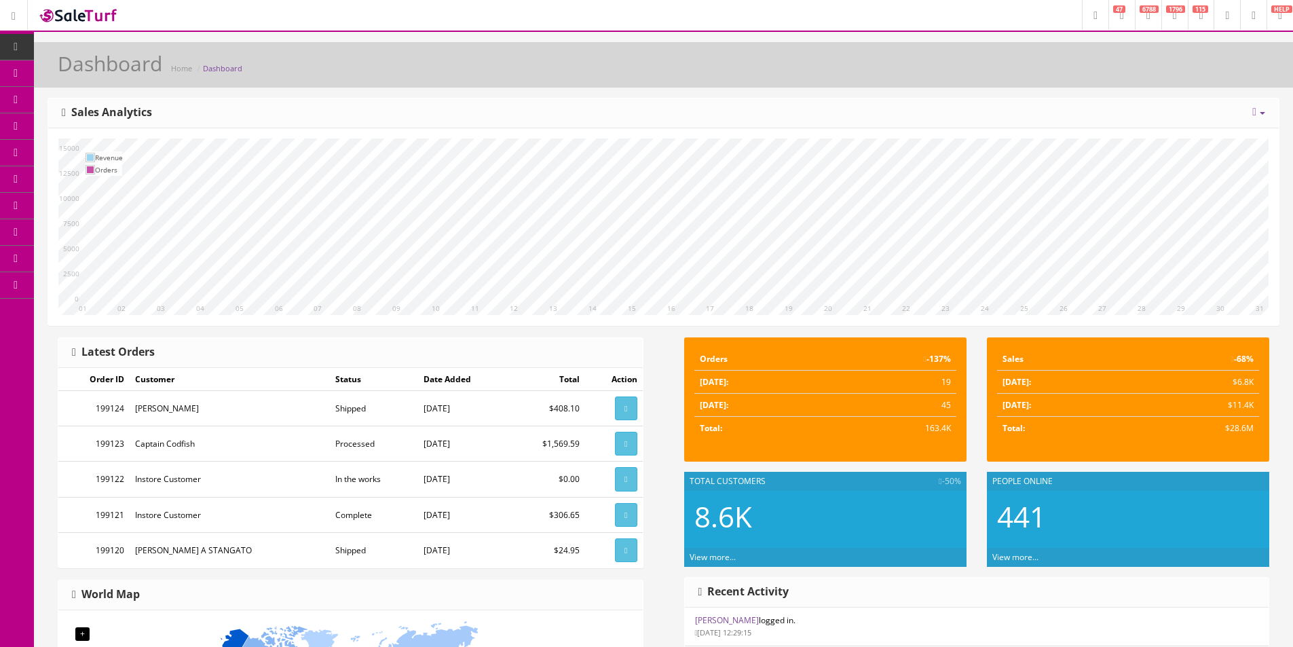
click at [114, 78] on span "Products" at bounding box center [97, 73] width 33 height 12
click at [373, 107] on div "[DATE] Week Month Year Year over Year Last Year over Prior Year Sales Analytics" at bounding box center [663, 113] width 1230 height 30
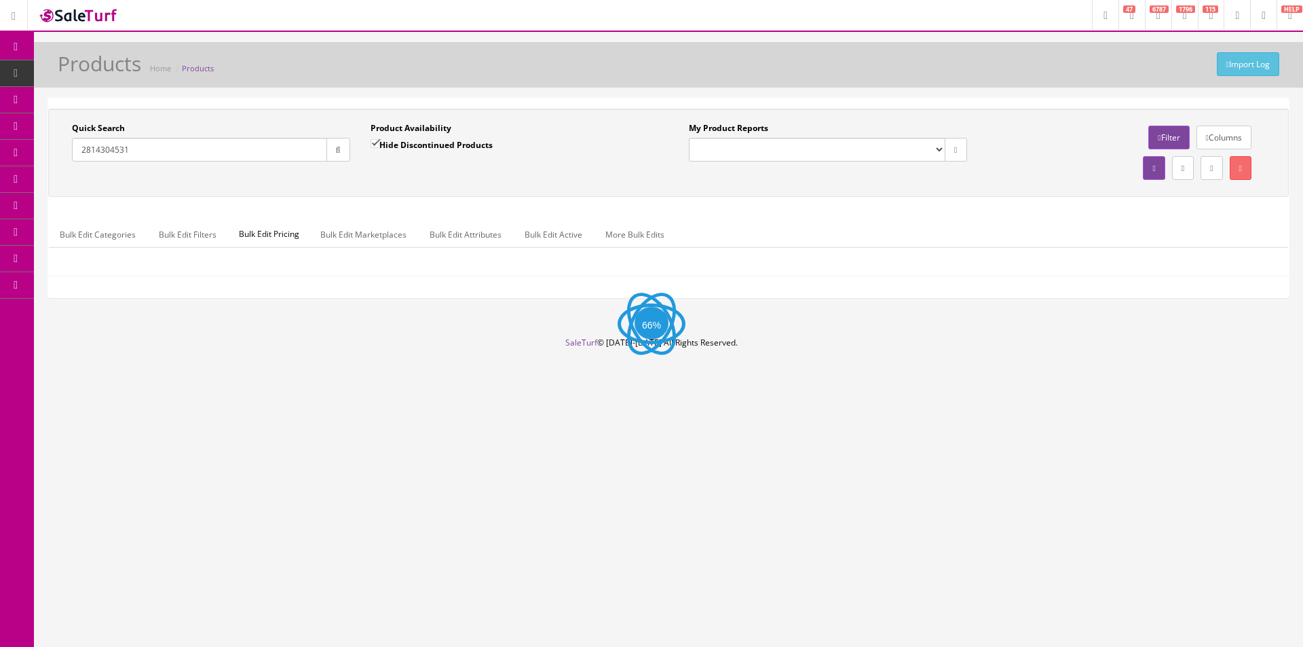
type input "2814304531"
click at [391, 147] on label "Hide Discontinued Products" at bounding box center [431, 145] width 122 height 14
click at [379, 147] on input "Hide Discontinued Products" at bounding box center [374, 143] width 9 height 9
checkbox input "false"
click at [328, 148] on button "button" at bounding box center [338, 150] width 24 height 24
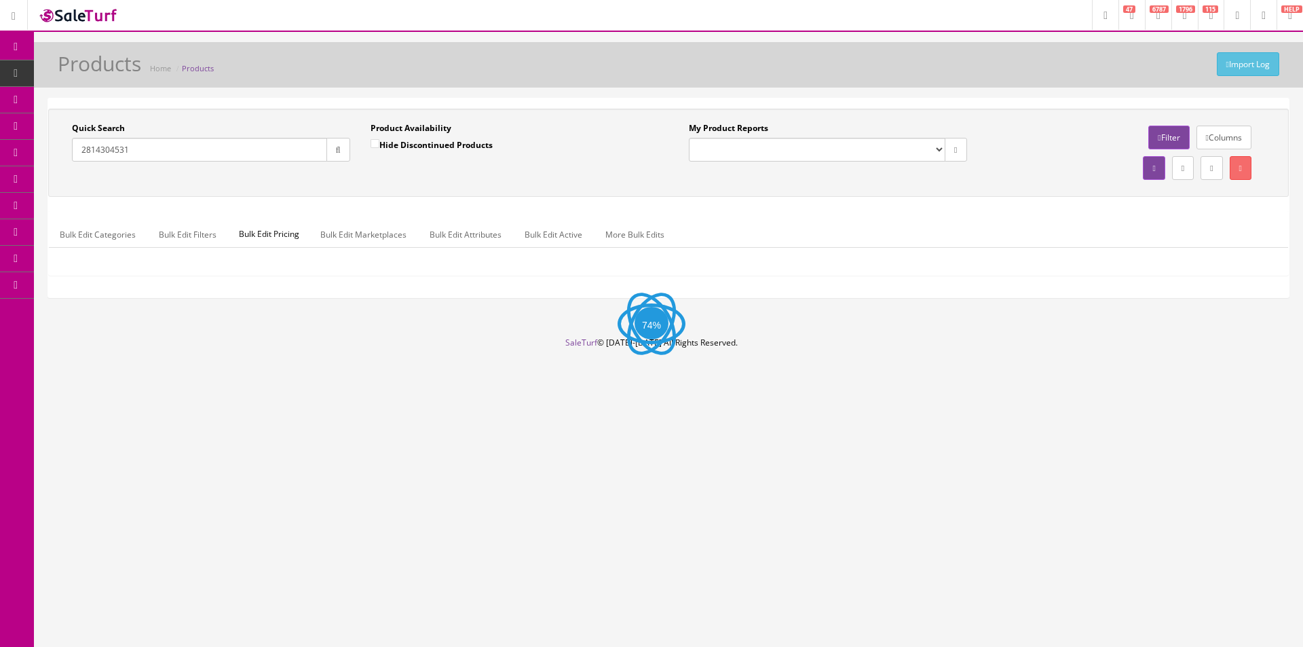
click at [379, 174] on div "Quick Search 2814304531 Date From Product Availability Hide Discontinued Produc…" at bounding box center [669, 152] width 1234 height 61
click at [411, 189] on div "Quick Search 2814304531 Date From Product Availability Hide Discontinued Produc…" at bounding box center [668, 153] width 1240 height 88
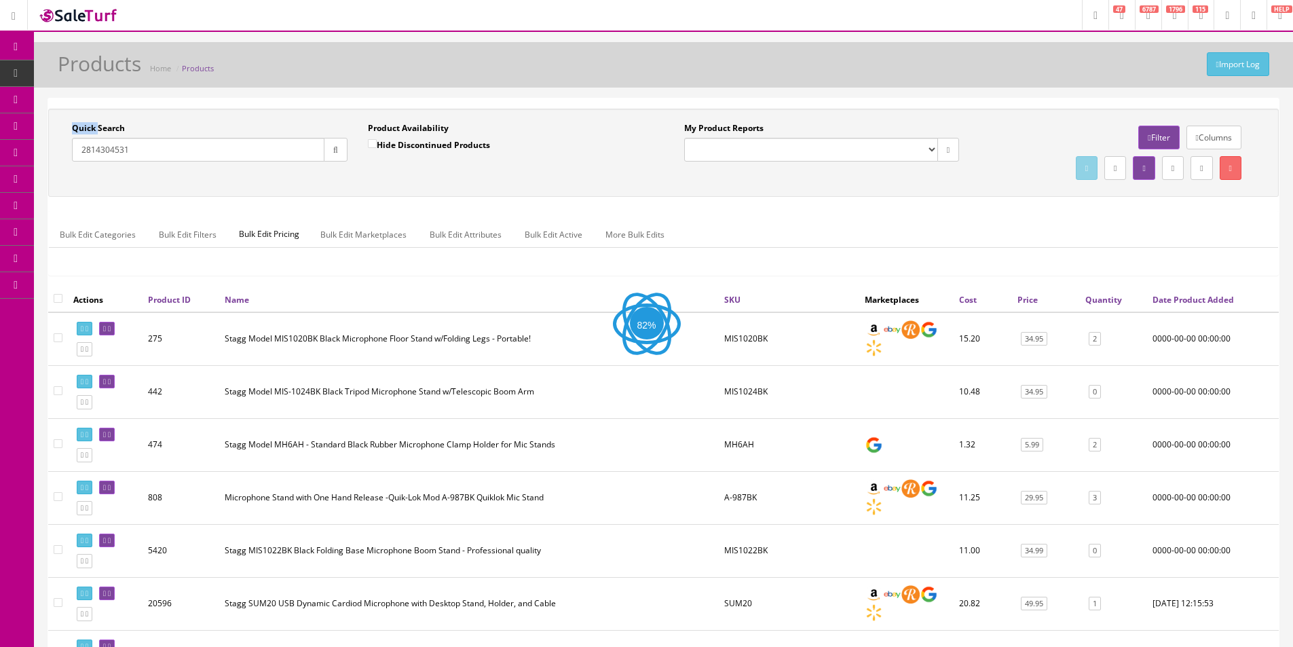
click at [411, 189] on div "Quick Search 2814304531 Date From Product Availability Hide Discontinued Produc…" at bounding box center [663, 153] width 1230 height 88
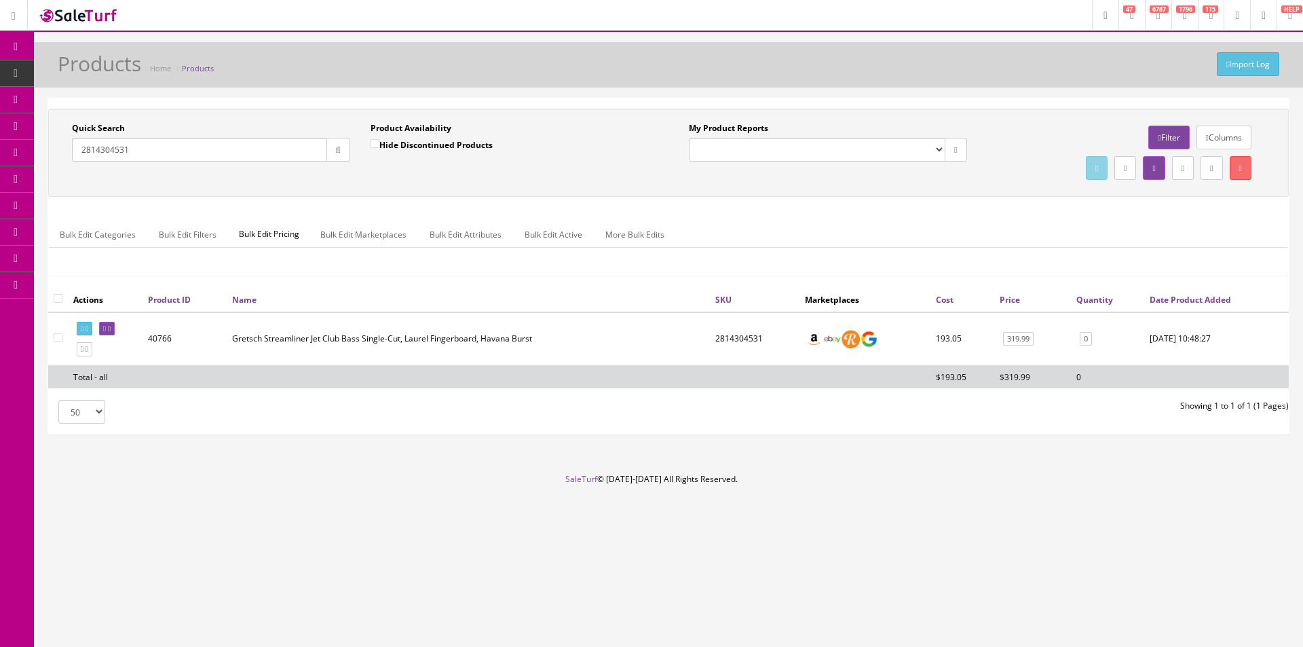
click at [411, 189] on div "Quick Search 2814304531 Date From Product Availability Hide Discontinued Produc…" at bounding box center [668, 153] width 1240 height 88
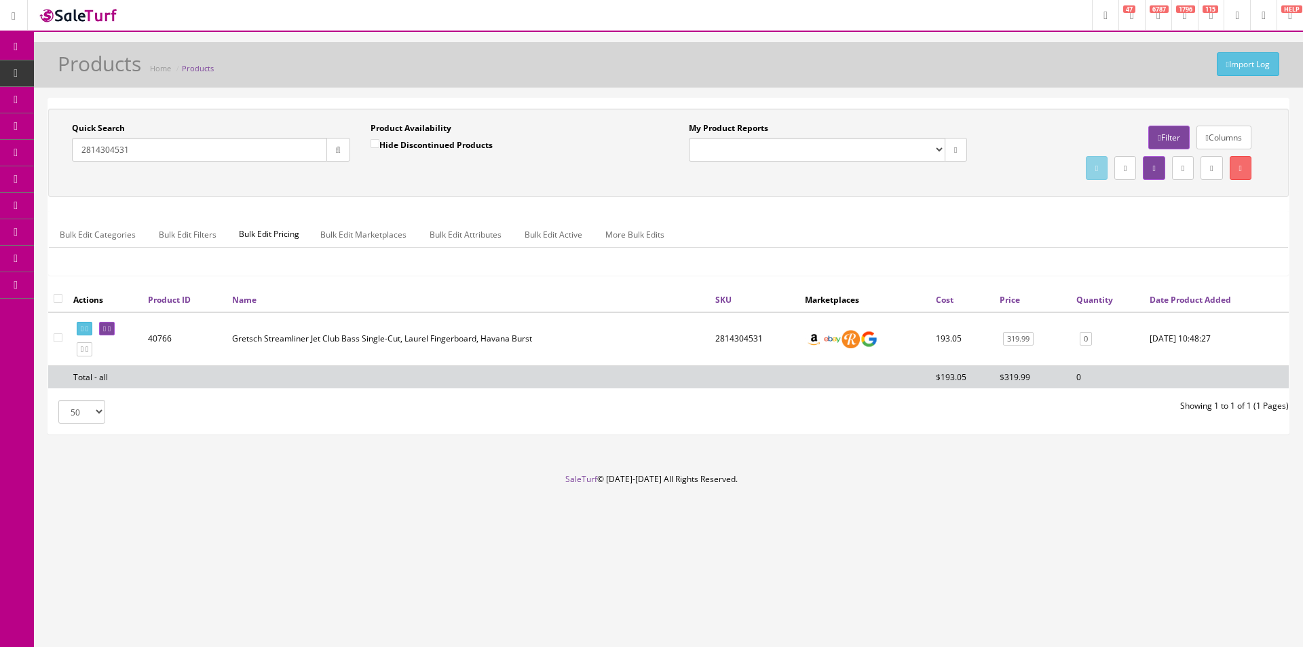
drag, startPoint x: 411, startPoint y: 189, endPoint x: 419, endPoint y: 189, distance: 8.1
click at [411, 189] on div "Quick Search 2814304531 Date From Product Availability Hide Discontinued Produc…" at bounding box center [668, 153] width 1240 height 88
click at [135, 151] on input "2814304531" at bounding box center [199, 150] width 255 height 24
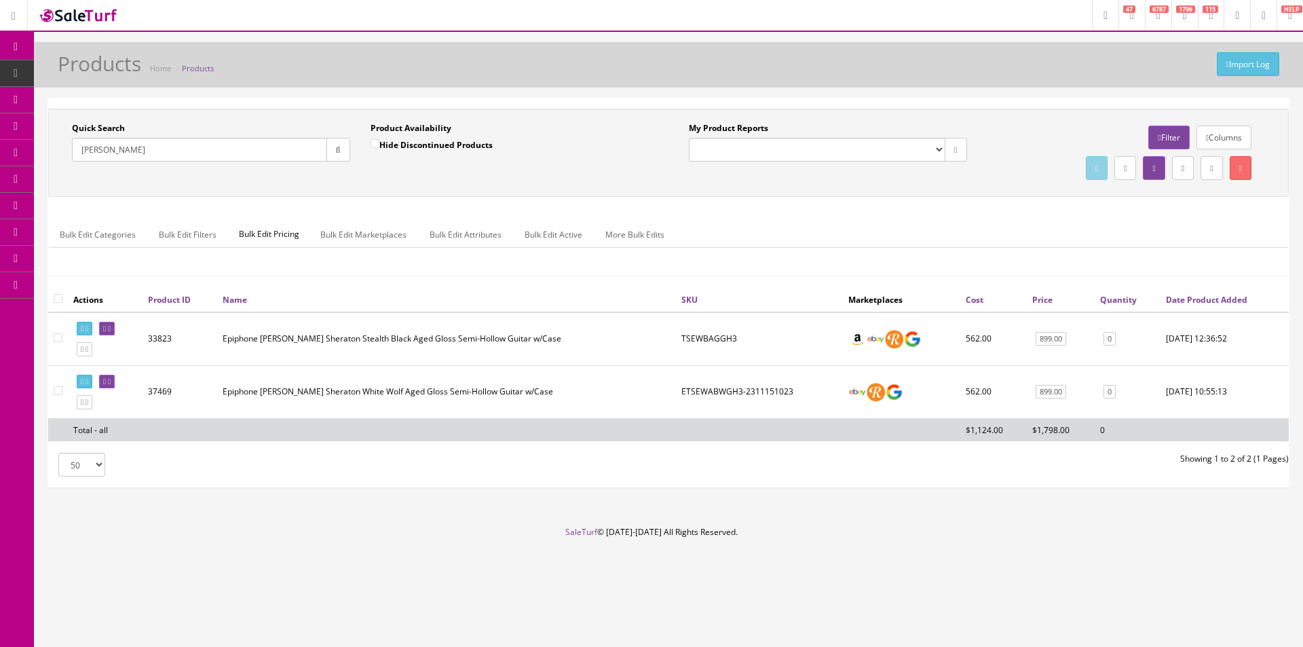
click at [526, 289] on th "Name" at bounding box center [446, 299] width 459 height 24
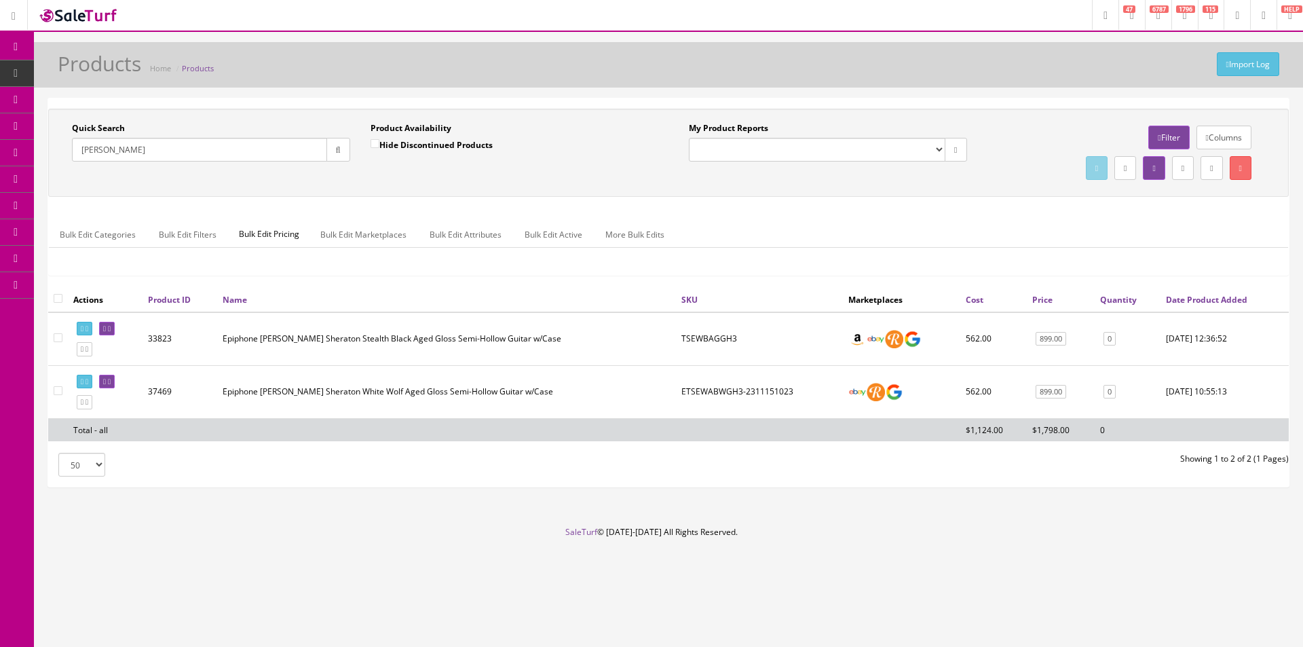
click at [526, 289] on th "Name" at bounding box center [446, 299] width 459 height 24
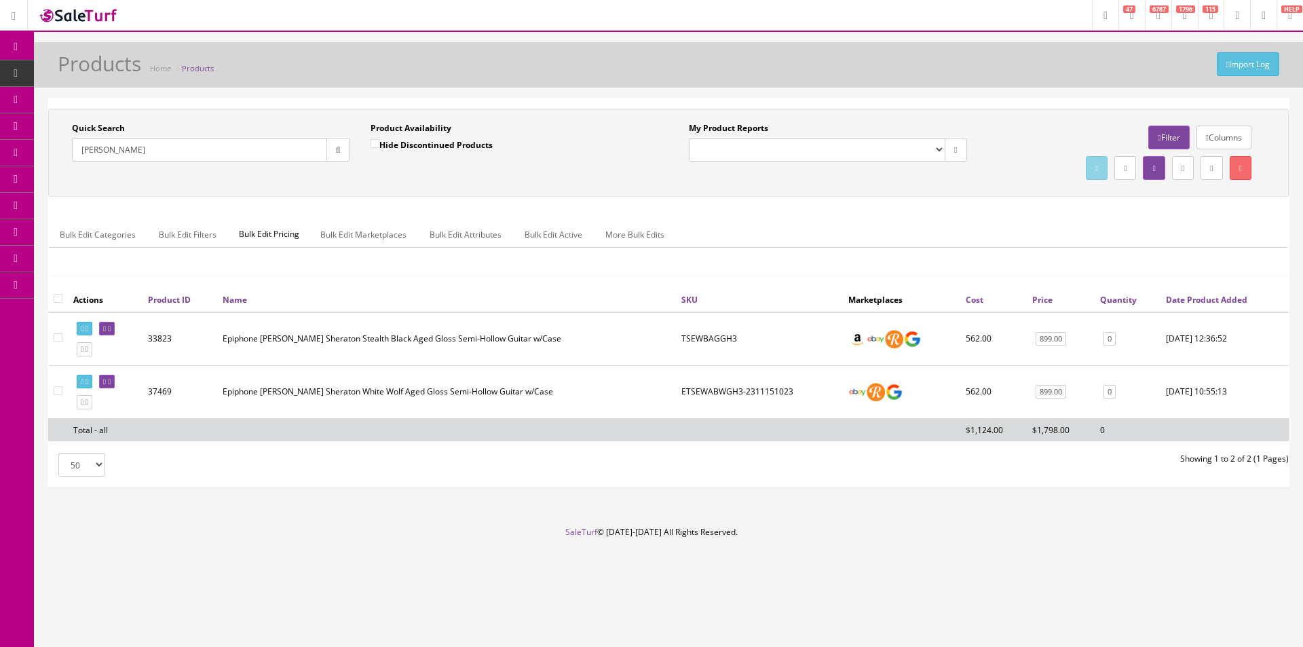
click at [526, 289] on th "Name" at bounding box center [446, 299] width 459 height 24
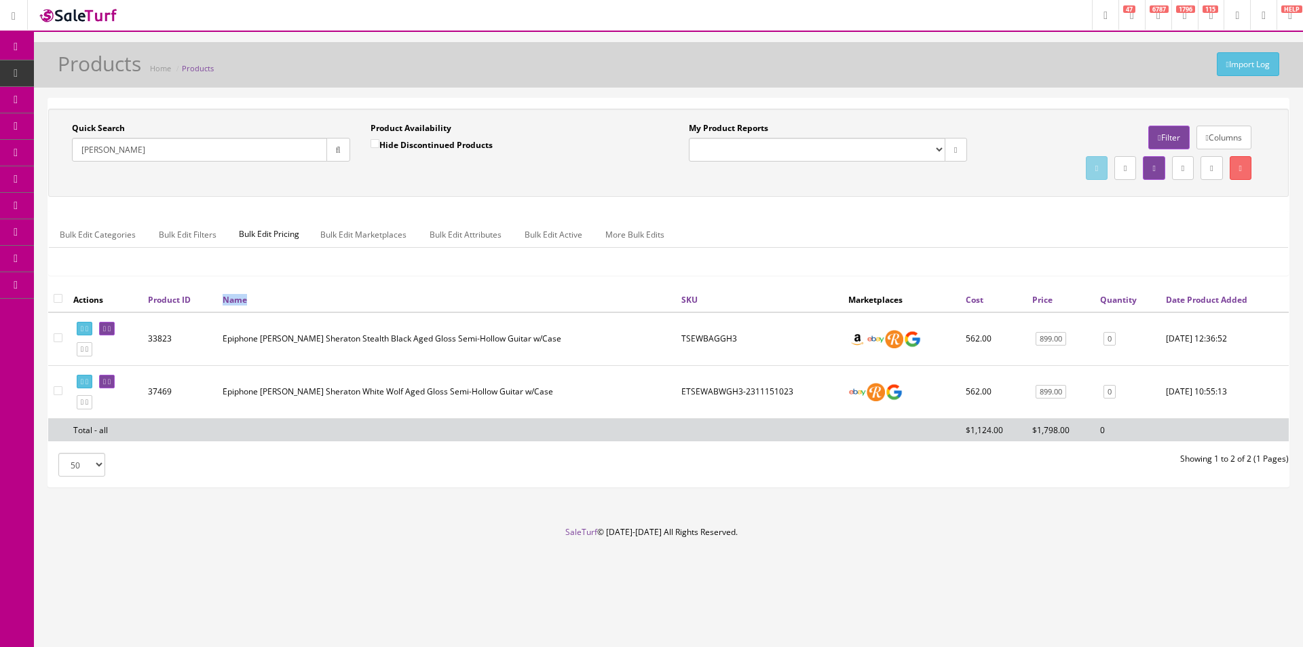
click at [526, 289] on th "Name" at bounding box center [446, 299] width 459 height 24
drag, startPoint x: 526, startPoint y: 289, endPoint x: 506, endPoint y: 290, distance: 19.7
click at [526, 289] on th "Name" at bounding box center [446, 299] width 459 height 24
click at [949, 170] on div "My Product Reports Amazon FMIC Audit Market Errors (InStock) Marketplace Errors…" at bounding box center [828, 147] width 299 height 50
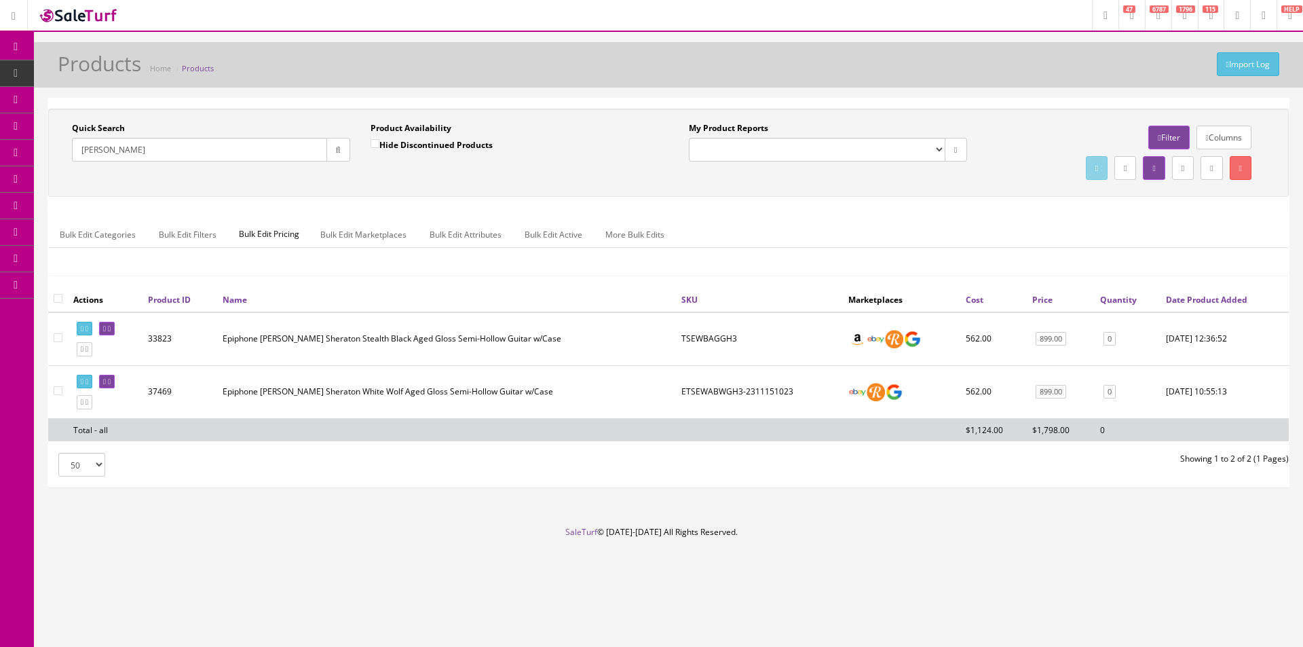
click at [949, 170] on div "My Product Reports Amazon FMIC Audit Market Errors (InStock) Marketplace Errors…" at bounding box center [828, 147] width 299 height 50
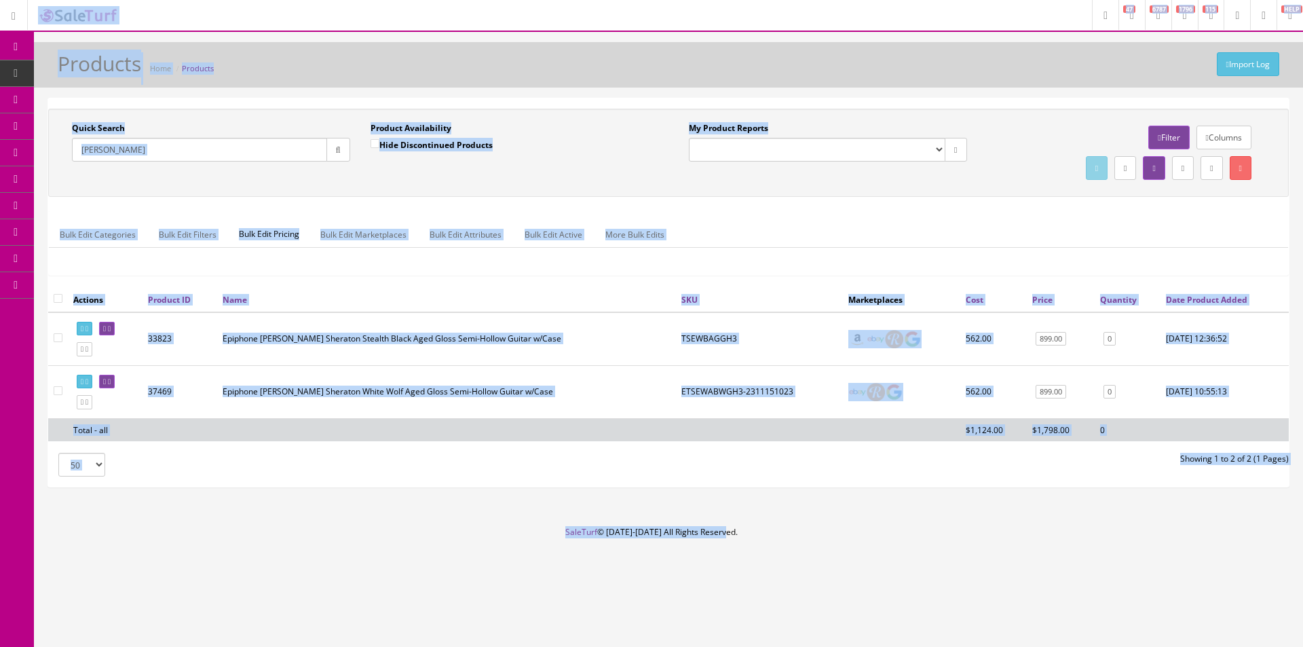
click at [951, 187] on div "Quick Search Emily Wolfe Date From Product Availability Hide Discontinued Produ…" at bounding box center [668, 153] width 1240 height 88
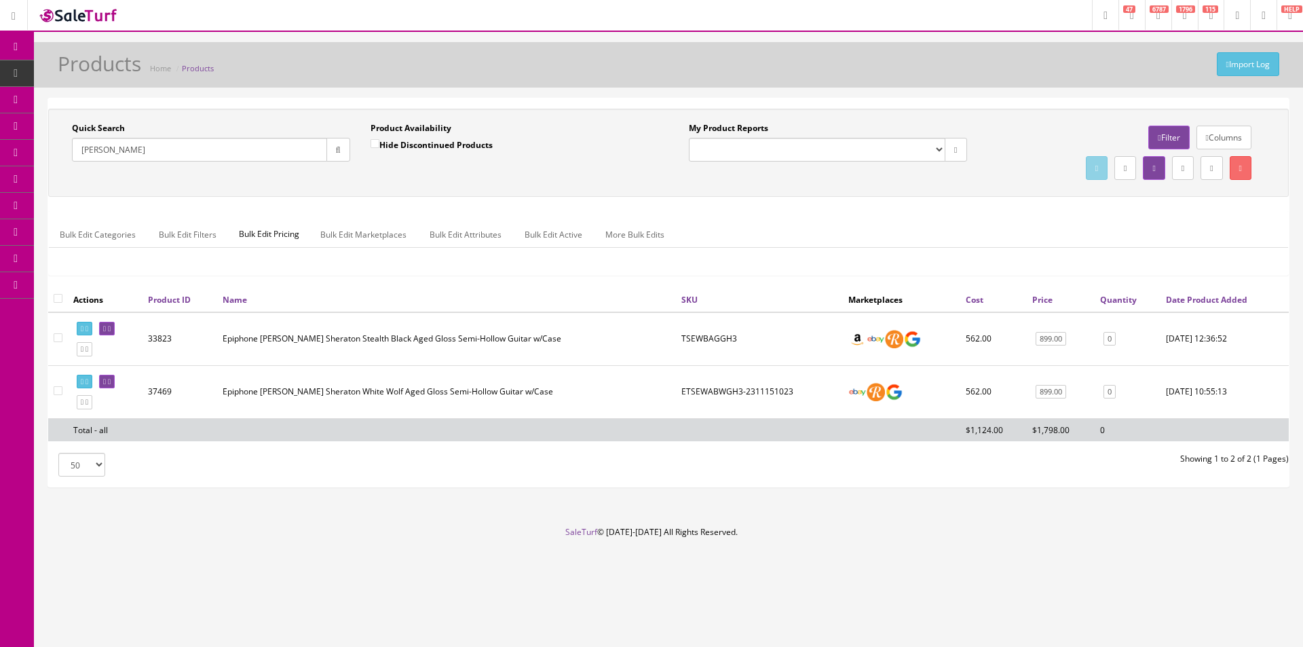
drag, startPoint x: 951, startPoint y: 187, endPoint x: 999, endPoint y: 77, distance: 120.9
click at [951, 187] on div "Quick Search Emily Wolfe Date From Product Availability Hide Discontinued Produ…" at bounding box center [668, 153] width 1240 height 88
click at [167, 148] on input "Emily Wolfe" at bounding box center [199, 150] width 255 height 24
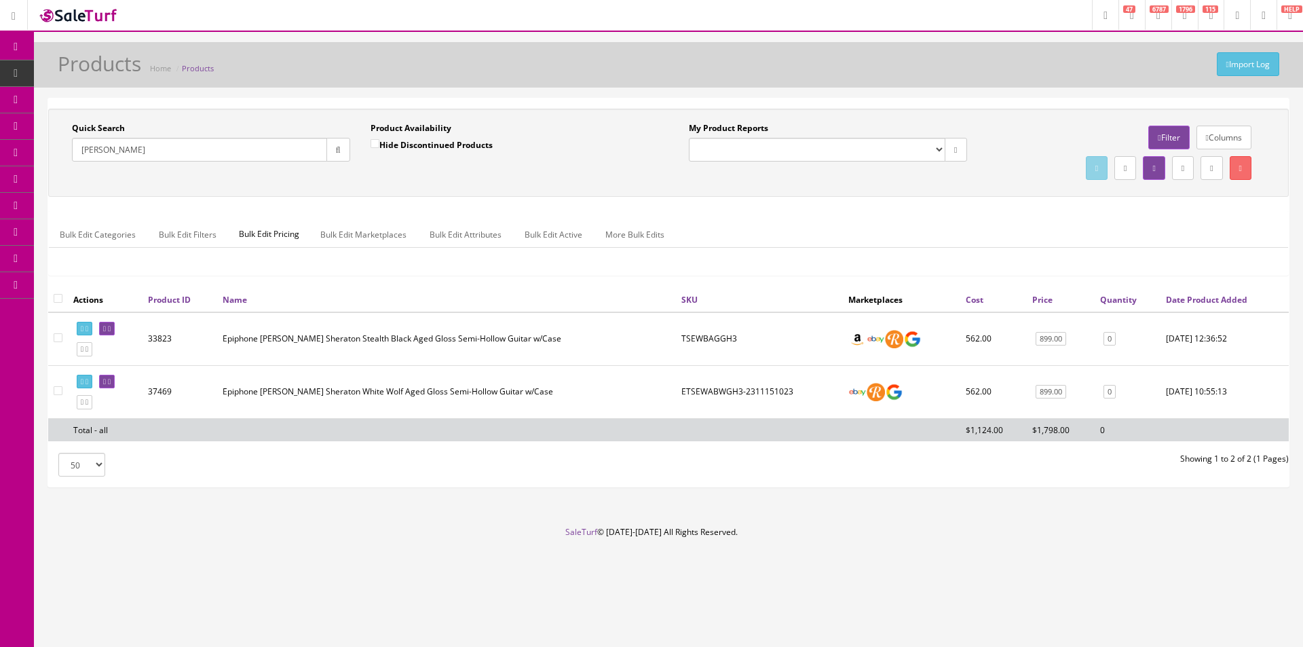
paste input "Jacque Stahr"
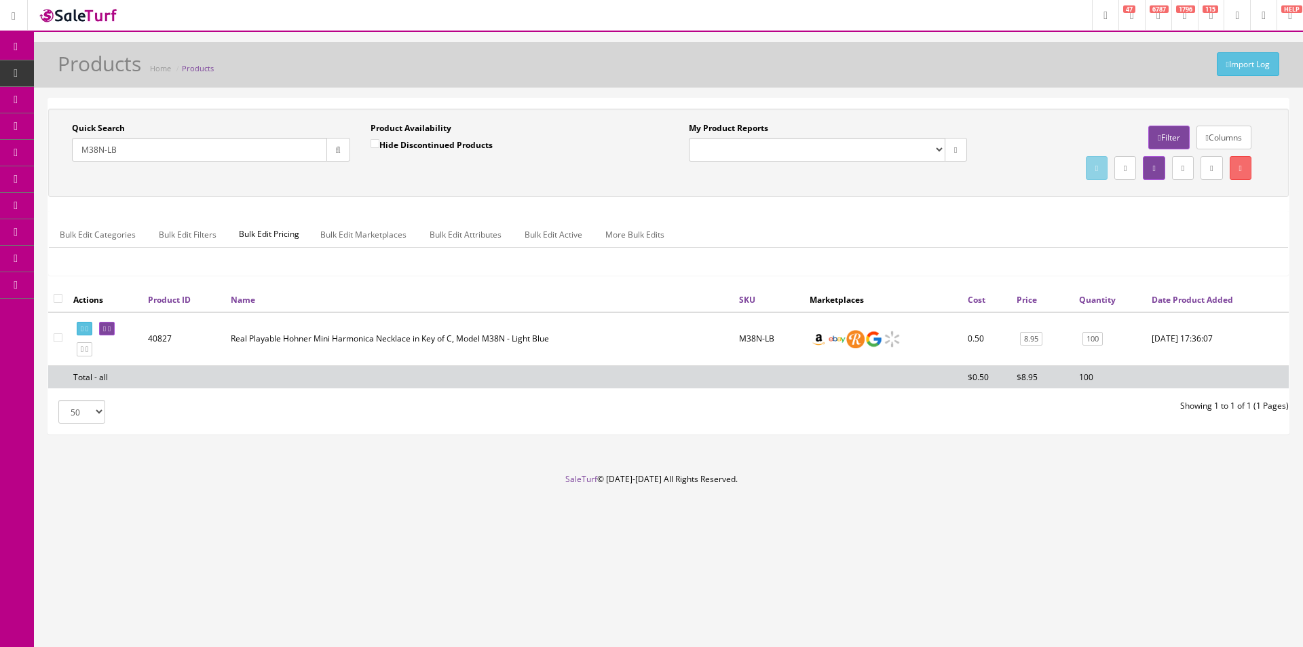
type input "M38N-LB"
click at [60, 296] on input "checkbox" at bounding box center [58, 298] width 9 height 9
checkbox input "true"
checkbox input"] "true"
click at [1200, 168] on link at bounding box center [1211, 168] width 22 height 24
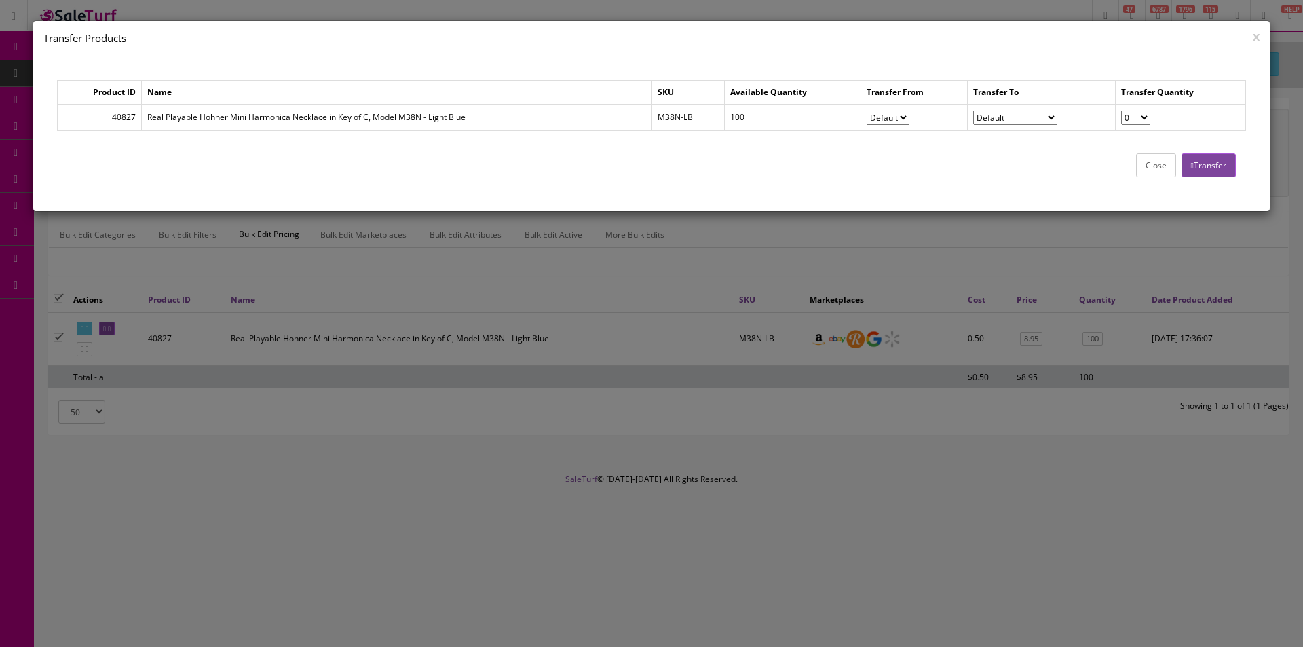
click at [1134, 117] on select "0 1 2 3 4 5 6 7 8 9 10 11 12 13 14 15 16 17 18 19 20 21 22 23 24 25 26 27 28 29…" at bounding box center [1135, 118] width 29 height 14
select select "2"
click at [1121, 111] on select "0 1 2 3 4 5 6 7 8 9 10 11 12 13 14 15 16 17 18 19 20 21 22 23 24 25 26 27 28 29…" at bounding box center [1135, 118] width 29 height 14
click at [1031, 111] on select"] "Default Trash Lost/Stolen Non-Platform Sale Givaway Damaged In-Store Use" at bounding box center [1015, 118] width 84 height 14
select select"] "Lost/Stolen"
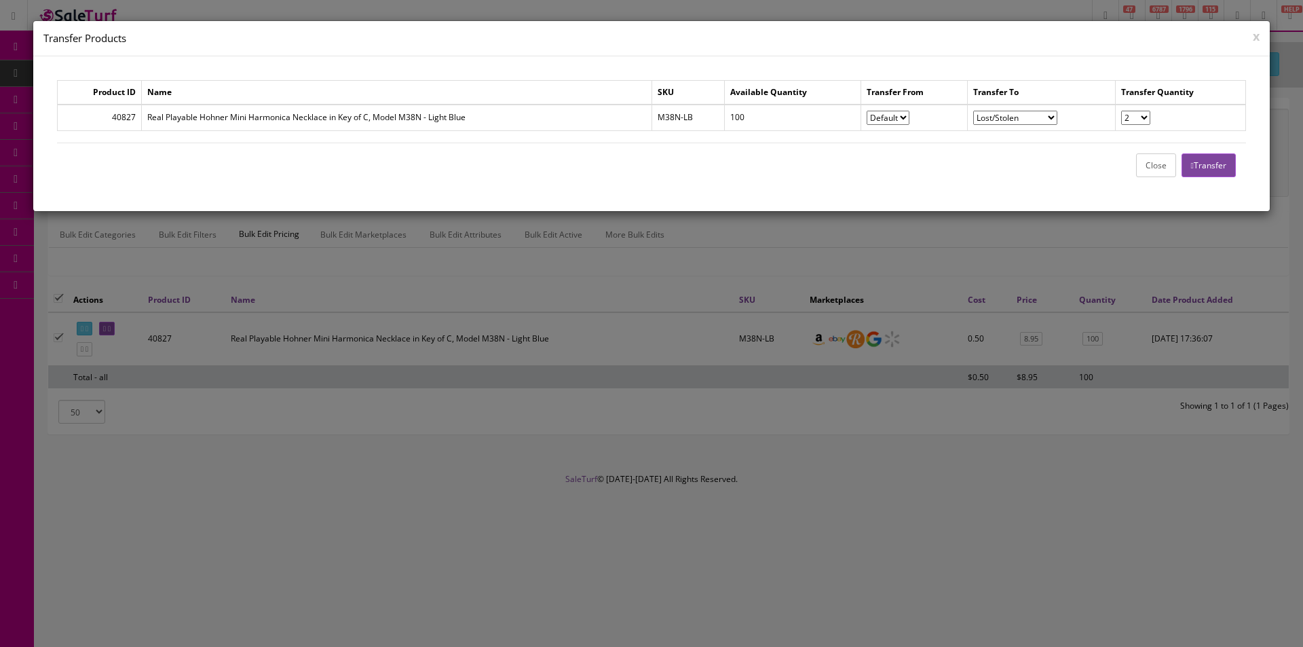
click at [973, 111] on select"] "Default Trash Lost/Stolen Non-Platform Sale Givaway Damaged In-Store Use" at bounding box center [1015, 118] width 84 height 14
click at [1204, 164] on button "Transfer" at bounding box center [1208, 165] width 54 height 24
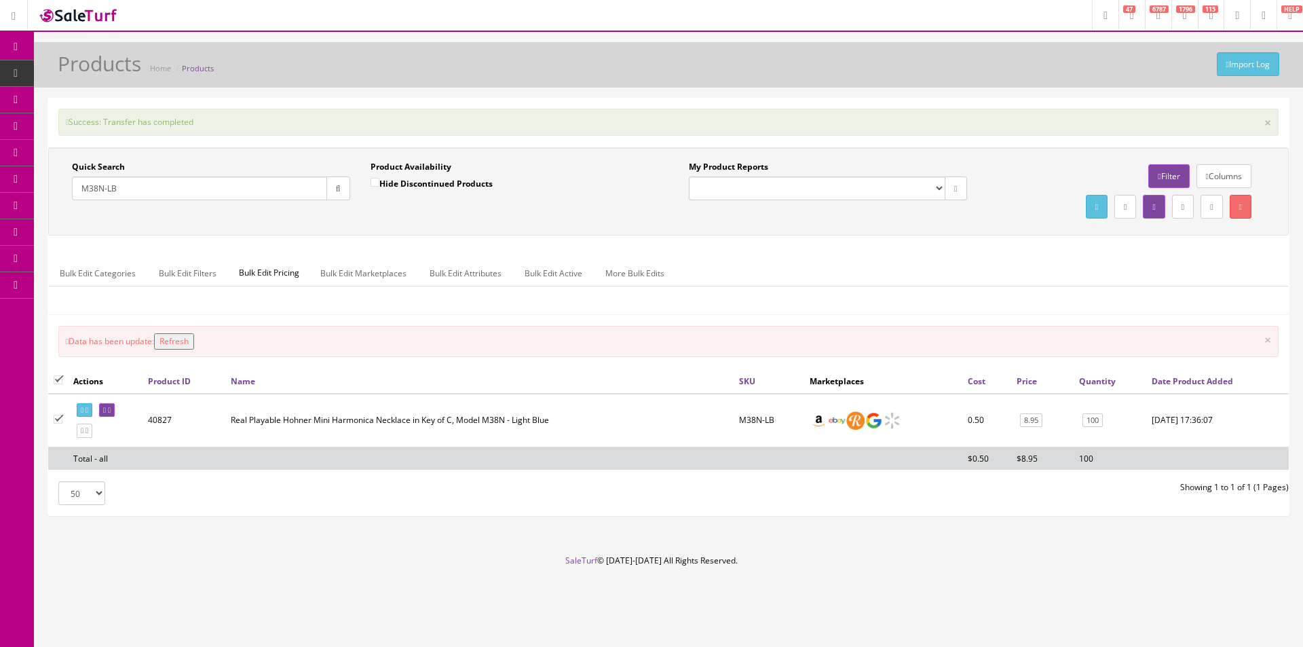
click at [1007, 245] on div "Quick Search M38N-LB Date From Product Availability Hide Discontinued Products …" at bounding box center [668, 236] width 1240 height 178
click at [1007, 246] on div "Quick Search M38N-LB Date From Product Availability Hide Discontinued Products …" at bounding box center [668, 236] width 1240 height 178
click at [1006, 245] on div "Quick Search M38N-LB Date From Product Availability Hide Discontinued Products …" at bounding box center [668, 236] width 1240 height 178
drag, startPoint x: 1006, startPoint y: 245, endPoint x: 1011, endPoint y: 237, distance: 8.8
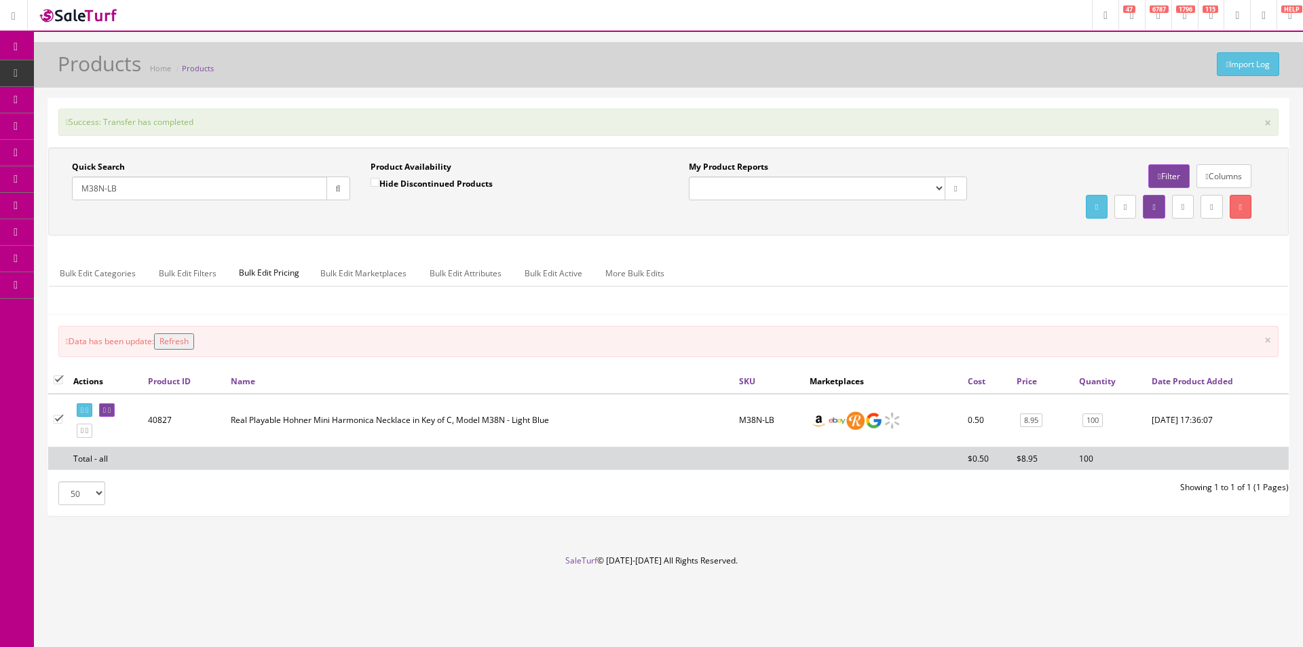
click at [1011, 237] on div "Quick Search M38N-LB Date From Product Availability Hide Discontinued Products …" at bounding box center [668, 236] width 1240 height 178
click at [937, 229] on div "Quick Search M38N-LB Date From Product Availability Hide Discontinued Products …" at bounding box center [668, 191] width 1240 height 88
click at [937, 228] on div "Quick Search M38N-LB Date From Product Availability Hide Discontinued Products …" at bounding box center [668, 191] width 1240 height 88
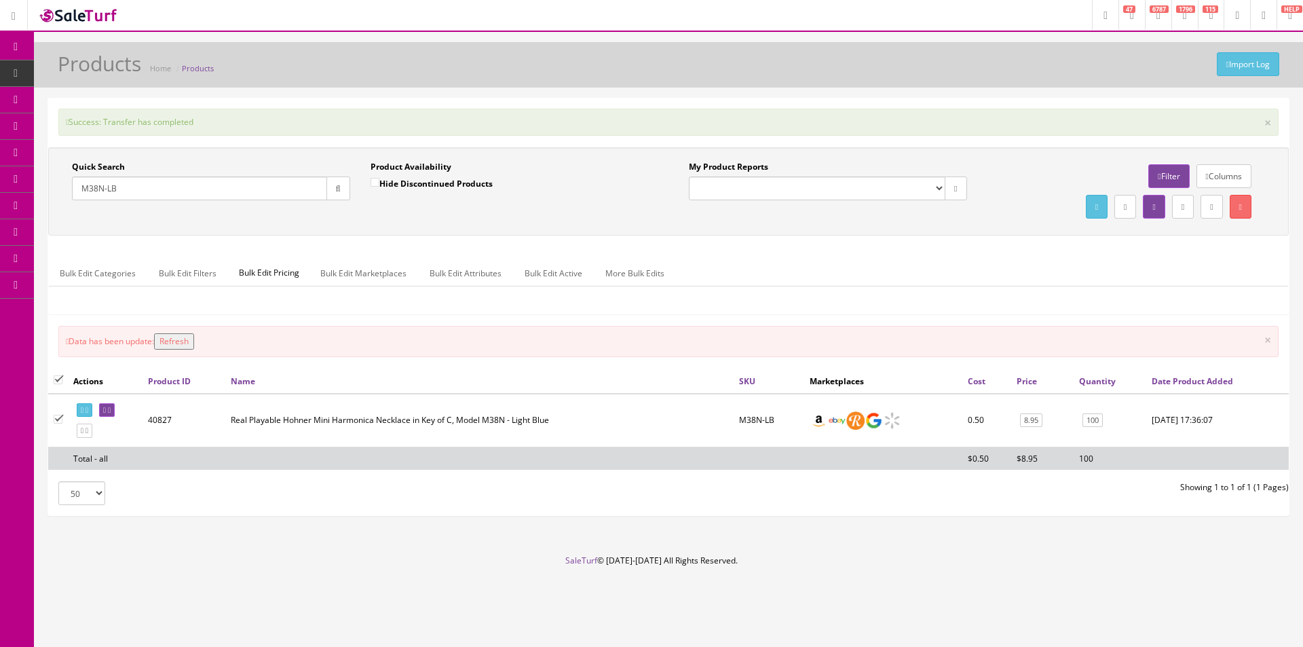
click at [937, 228] on div "Quick Search M38N-LB Date From Product Availability Hide Discontinued Products …" at bounding box center [668, 191] width 1240 height 88
click at [937, 227] on div "Quick Search M38N-LB Date From Product Availability Hide Discontinued Products …" at bounding box center [668, 191] width 1240 height 88
click at [904, 149] on div "Quick Search M38N-LB Date From Product Availability Hide Discontinued Products …" at bounding box center [668, 191] width 1240 height 88
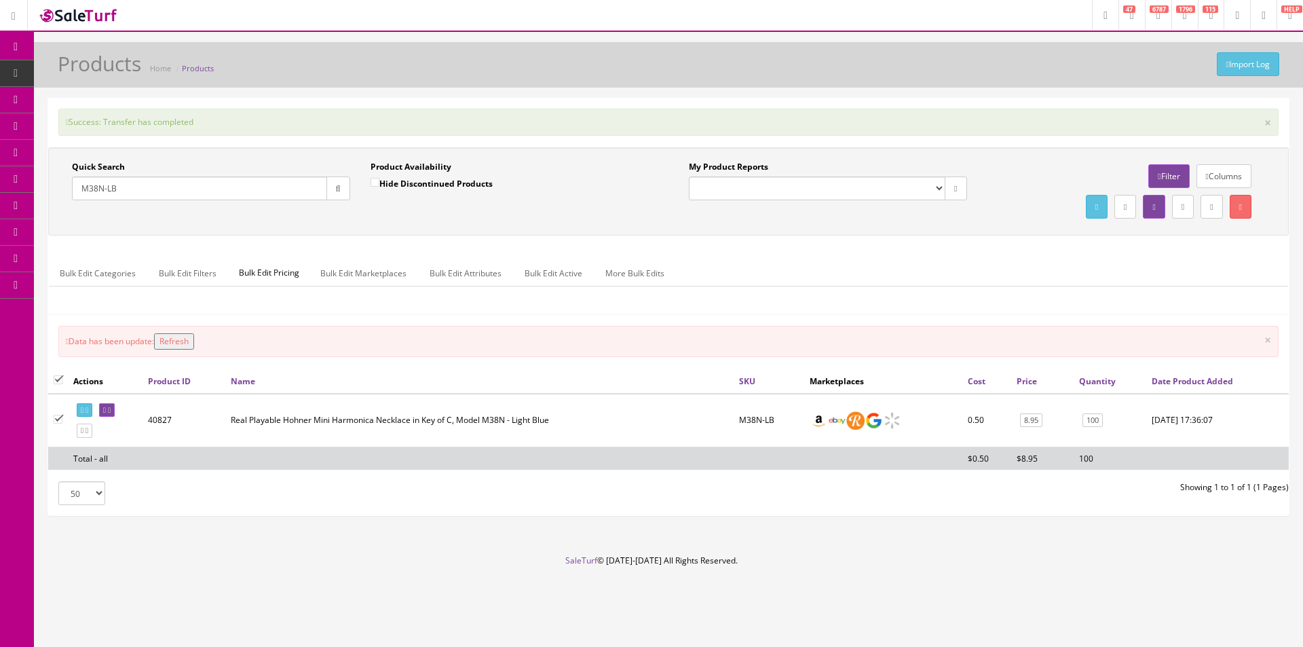
click at [721, 168] on label "My Product Reports" at bounding box center [728, 167] width 79 height 12
click at [721, 176] on select "Amazon FMIC Audit Market Errors (InStock) Marketplace Errors Squier/Fender Corr…" at bounding box center [817, 188] width 256 height 24
click at [721, 168] on label "My Product Reports" at bounding box center [728, 167] width 79 height 12
click at [721, 176] on select "Amazon FMIC Audit Market Errors (InStock) Marketplace Errors Squier/Fender Corr…" at bounding box center [817, 188] width 256 height 24
click at [748, 166] on label "My Product Reports" at bounding box center [728, 167] width 79 height 12
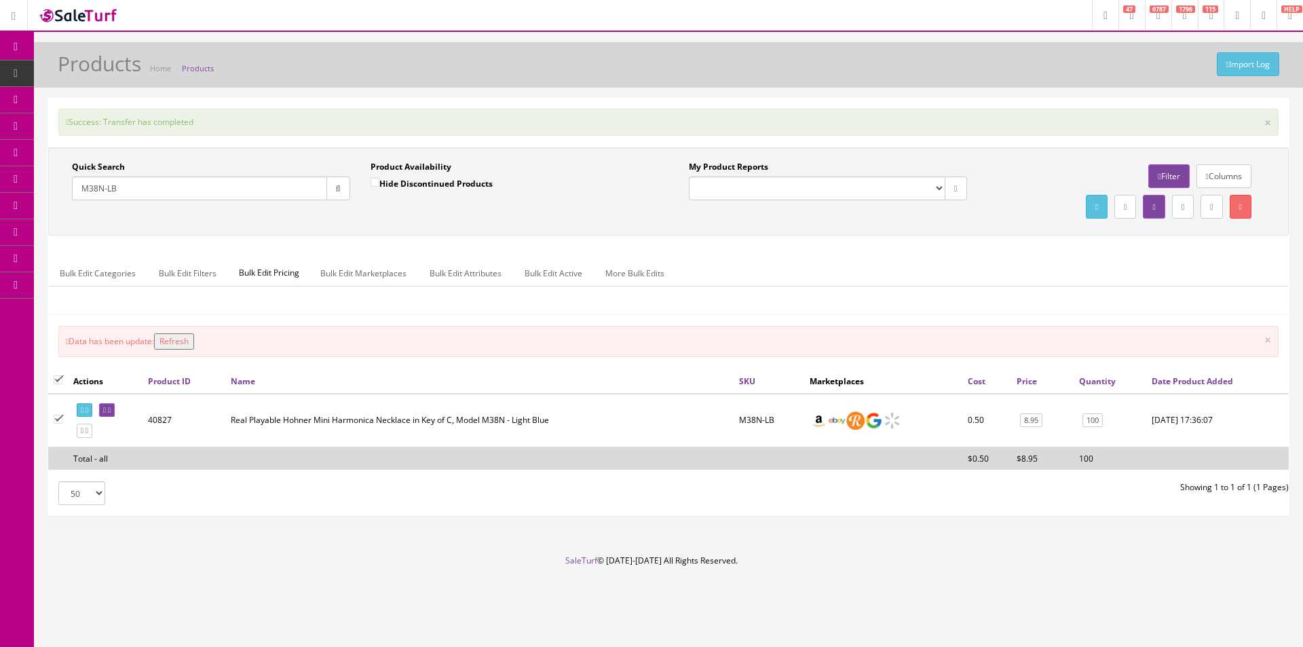
click at [748, 176] on select "Amazon FMIC Audit Market Errors (InStock) Marketplace Errors Squier/Fender Corr…" at bounding box center [817, 188] width 256 height 24
click at [748, 166] on label "My Product Reports" at bounding box center [728, 167] width 79 height 12
click at [748, 176] on select "Amazon FMIC Audit Market Errors (InStock) Marketplace Errors Squier/Fender Corr…" at bounding box center [817, 188] width 256 height 24
click at [814, 157] on div "Quick Search M38N-LB Date From Product Availability Hide Discontinued Products …" at bounding box center [668, 191] width 1240 height 88
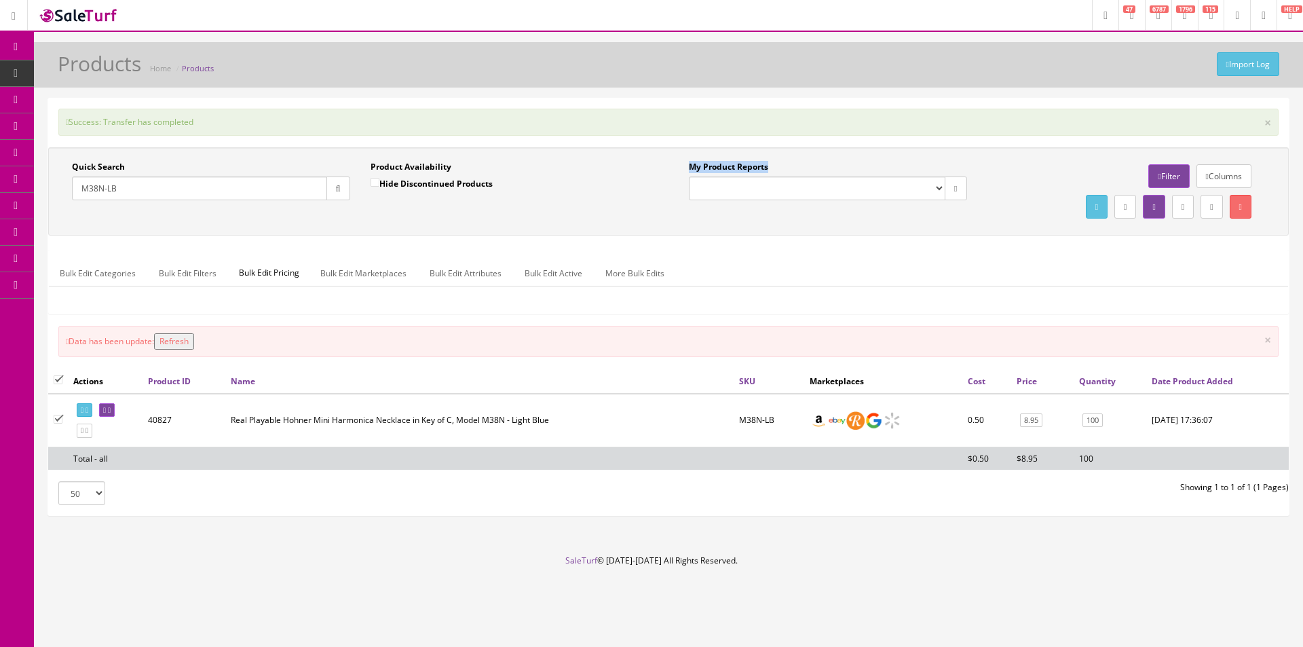
click at [814, 157] on div "Quick Search M38N-LB Date From Product Availability Hide Discontinued Products …" at bounding box center [668, 191] width 1240 height 88
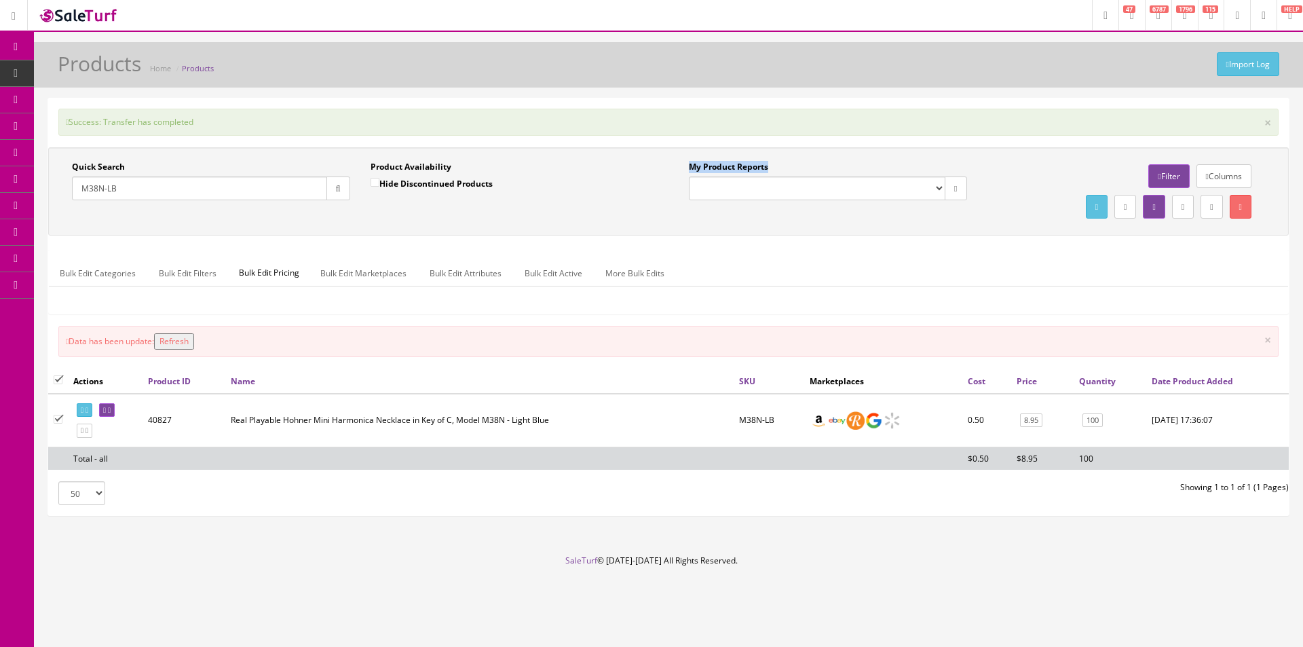
click at [814, 157] on div "Quick Search M38N-LB Date From Product Availability Hide Discontinued Products …" at bounding box center [668, 191] width 1240 height 88
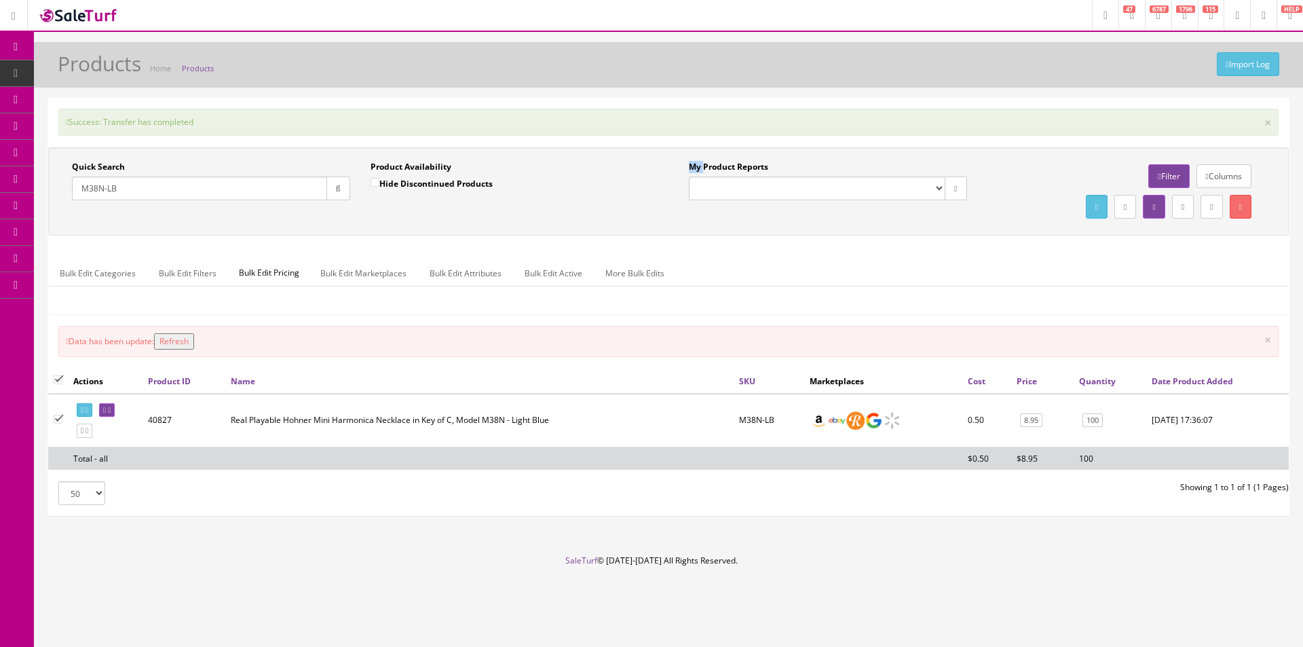
click at [814, 157] on div "Quick Search M38N-LB Date From Product Availability Hide Discontinued Products …" at bounding box center [668, 191] width 1240 height 88
drag, startPoint x: 814, startPoint y: 157, endPoint x: 794, endPoint y: 232, distance: 78.0
click at [814, 157] on div "Quick Search M38N-LB Date From Product Availability Hide Discontinued Products …" at bounding box center [668, 191] width 1240 height 88
click at [636, 614] on footer "SaleTurf © 2015-2025 All Rights Reserved." at bounding box center [651, 588] width 1303 height 68
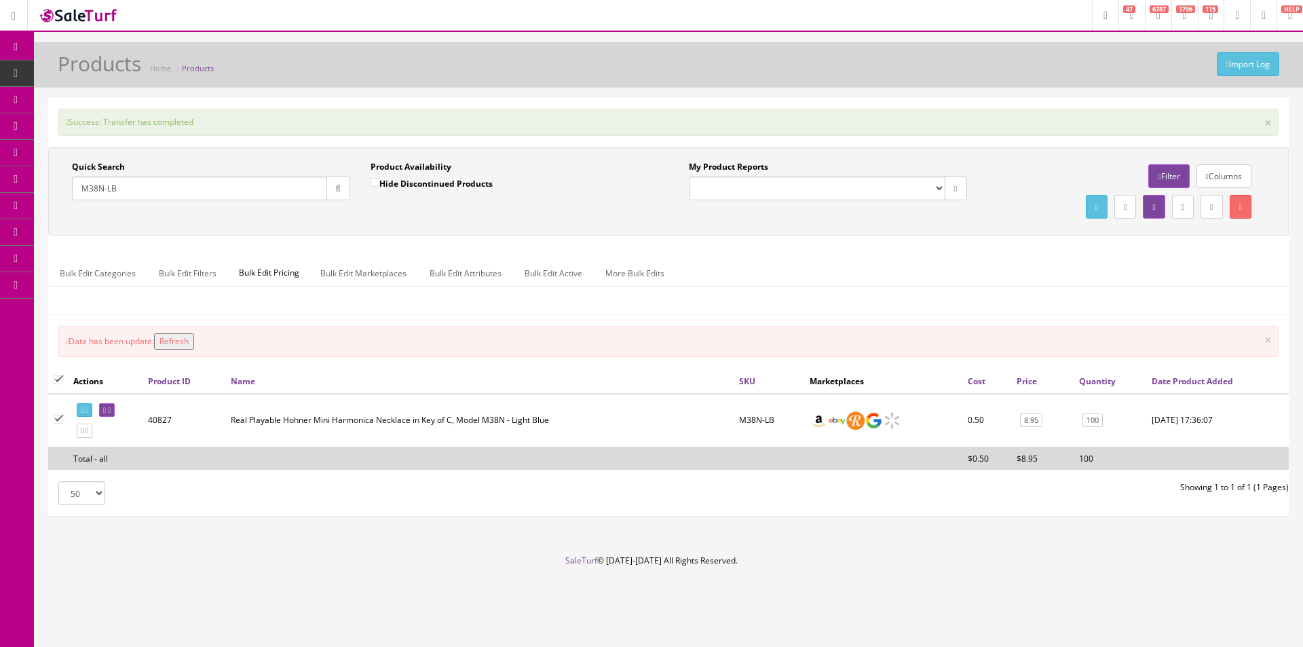
click at [1190, 250] on div "Bulk Edit Categories Bulk Edit Filters Bulk Edit Pricing Bulk Edit Marketplaces…" at bounding box center [668, 282] width 1239 height 64
click at [234, 197] on input "M38N-LB" at bounding box center [199, 188] width 255 height 24
click at [243, 197] on input "M38N-LB" at bounding box center [199, 188] width 255 height 24
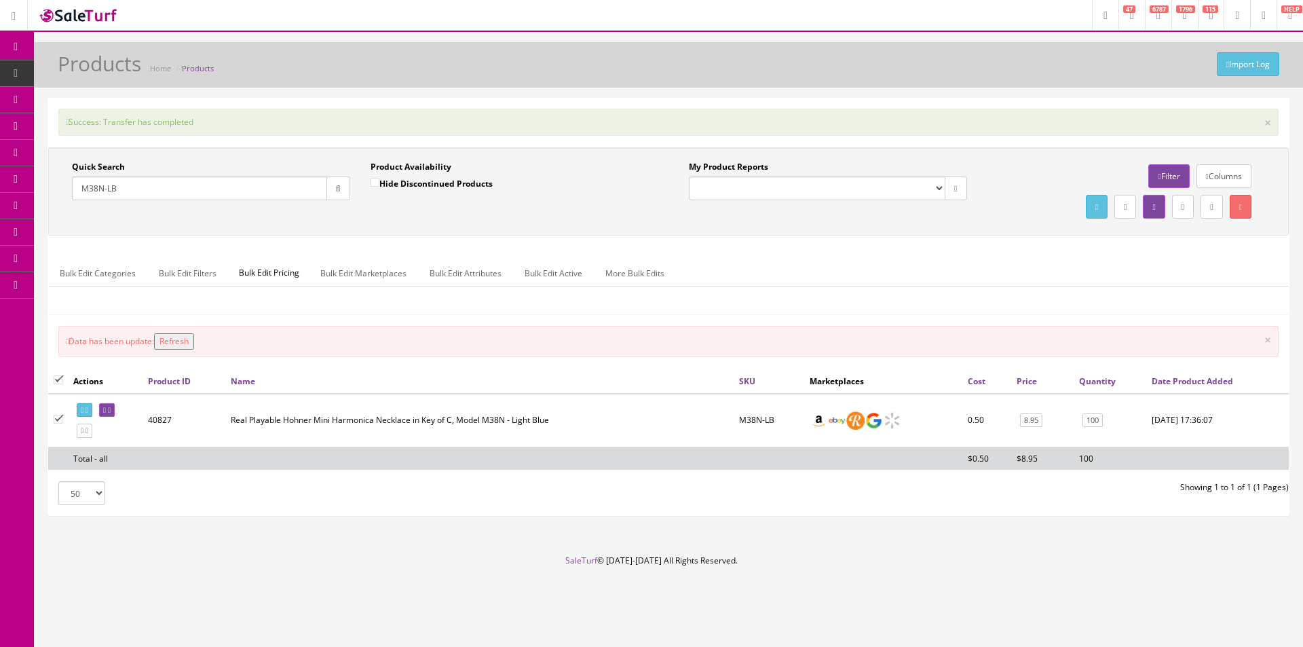
click at [243, 197] on input "M38N-LB" at bounding box center [199, 188] width 255 height 24
click at [281, 193] on input "M38N-LB" at bounding box center [199, 188] width 255 height 24
click at [281, 190] on input "M38N-LB" at bounding box center [199, 188] width 255 height 24
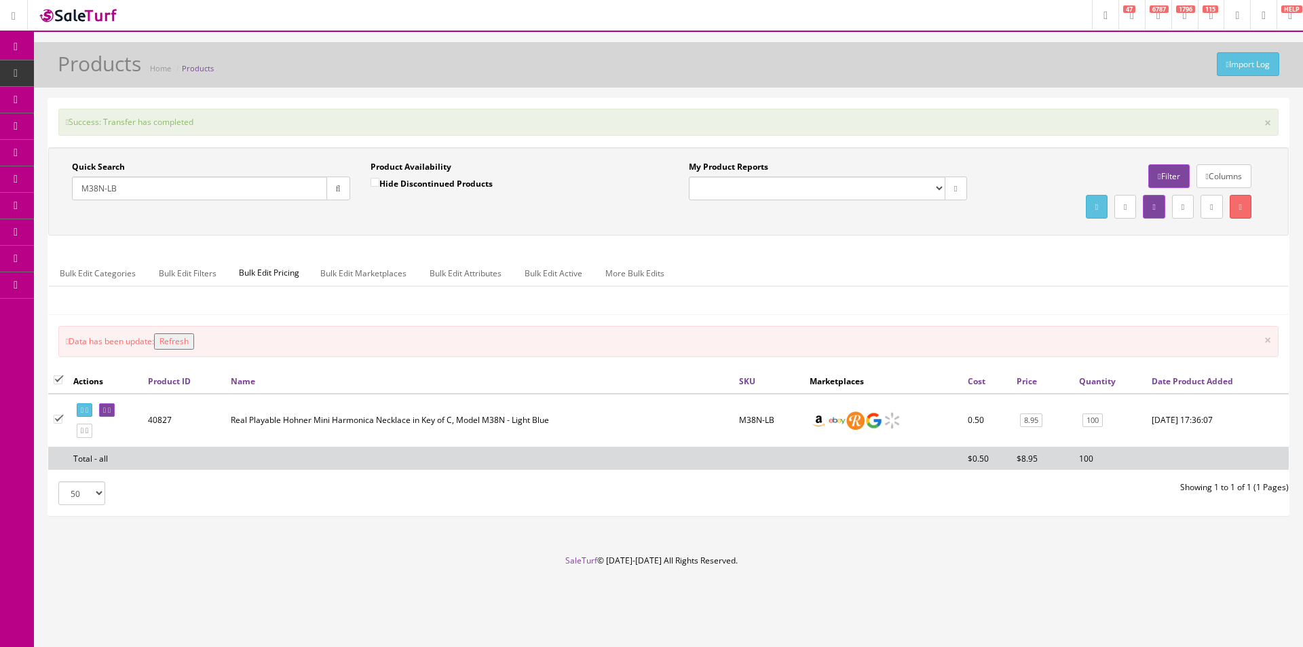
click at [281, 190] on input "M38N-LB" at bounding box center [199, 188] width 255 height 24
click at [104, 187] on input "M38N-LB" at bounding box center [199, 188] width 255 height 24
click at [112, 187] on input "M38N-LB" at bounding box center [199, 188] width 255 height 24
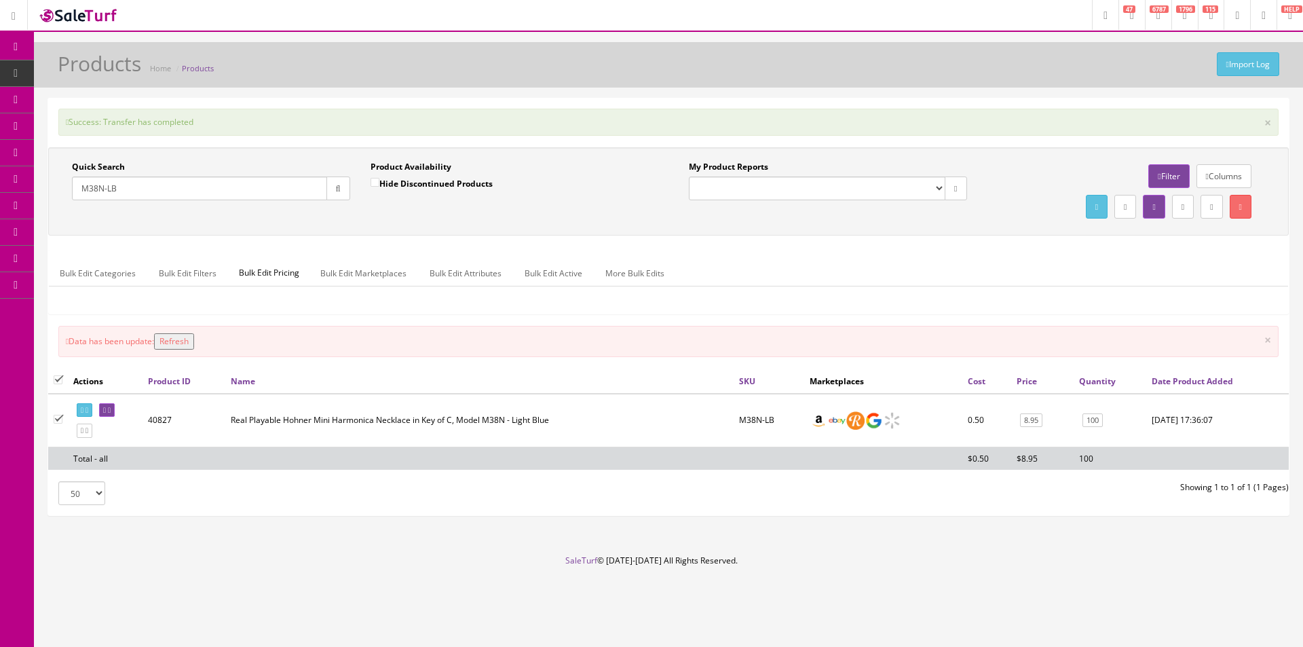
click at [128, 187] on input "M38N-LB" at bounding box center [199, 188] width 255 height 24
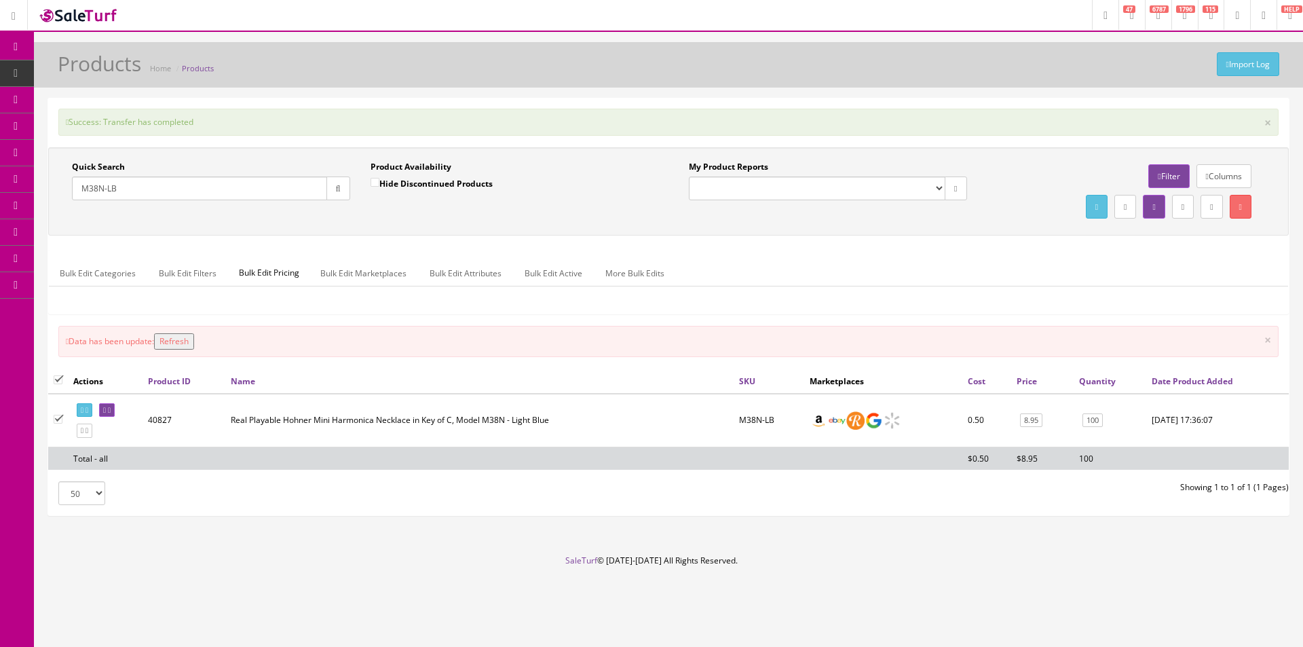
click at [128, 187] on input "M38N-LB" at bounding box center [199, 188] width 255 height 24
click at [130, 187] on input "M38N-LB" at bounding box center [199, 188] width 255 height 24
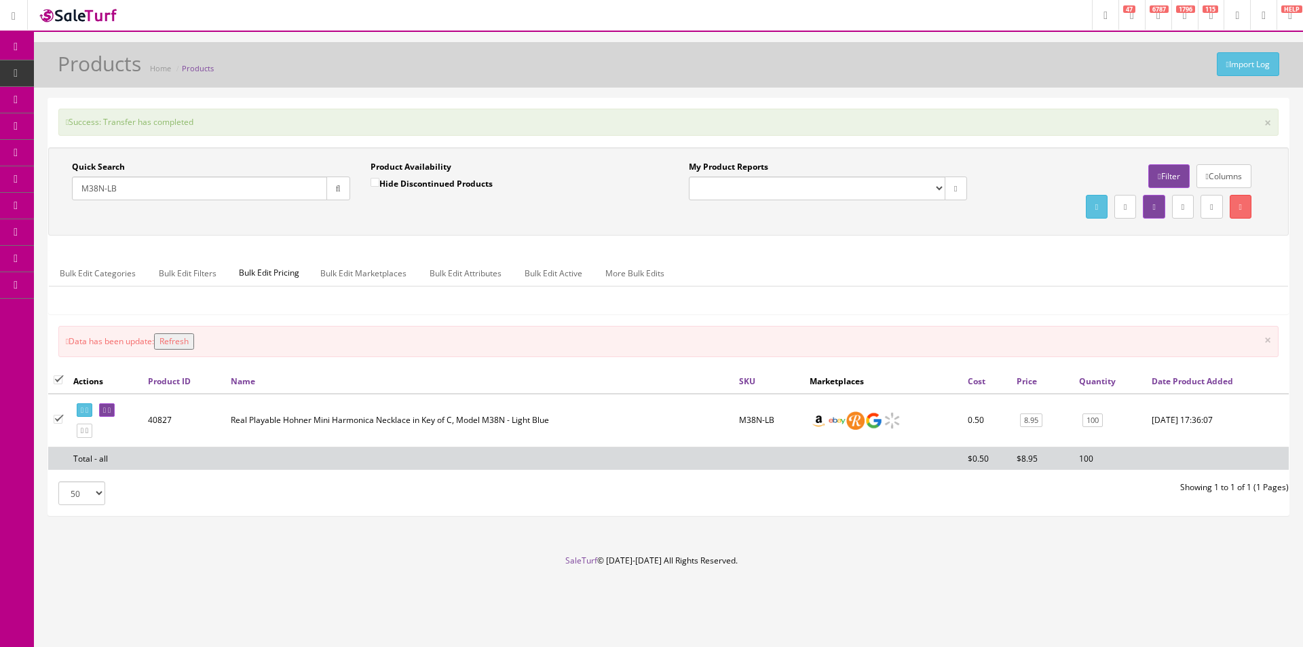
click at [643, 609] on footer "SaleTurf © 2015-2025 All Rights Reserved." at bounding box center [651, 588] width 1303 height 68
click at [242, 188] on input "M38N-LB" at bounding box center [199, 188] width 255 height 24
click at [241, 187] on input "M38N-LB" at bounding box center [199, 188] width 255 height 24
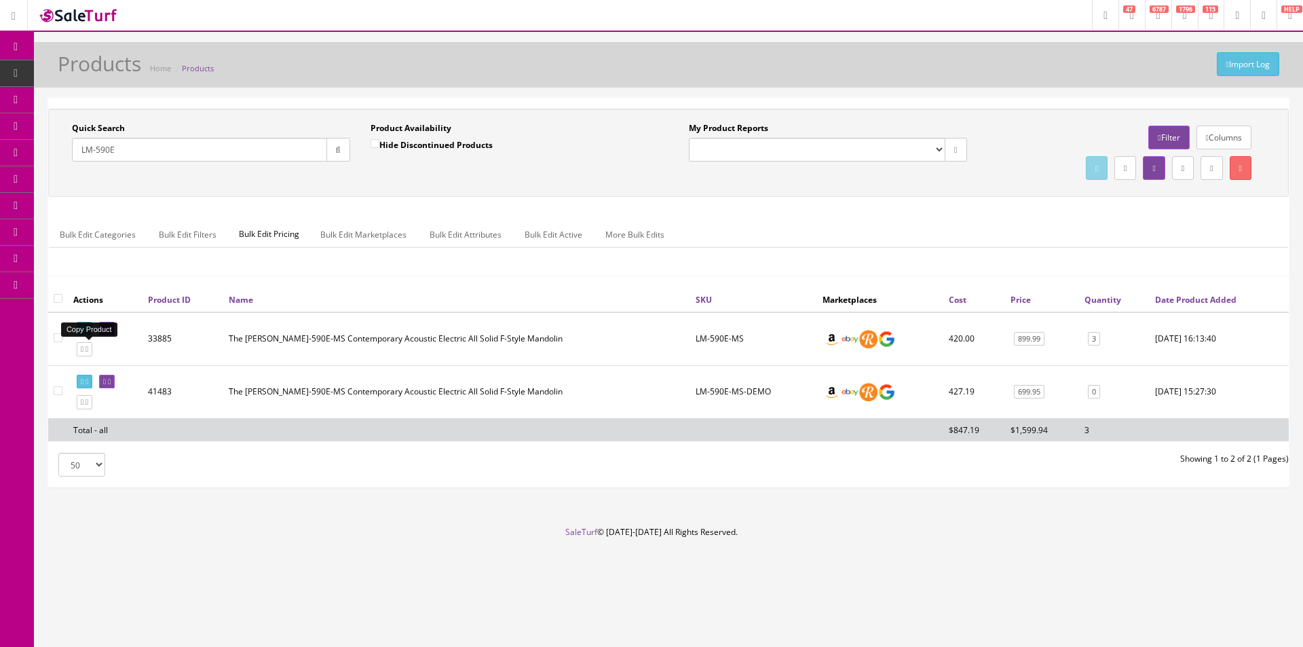
type input "LM-590E"
click at [88, 351] on icon at bounding box center [86, 348] width 3 height 7
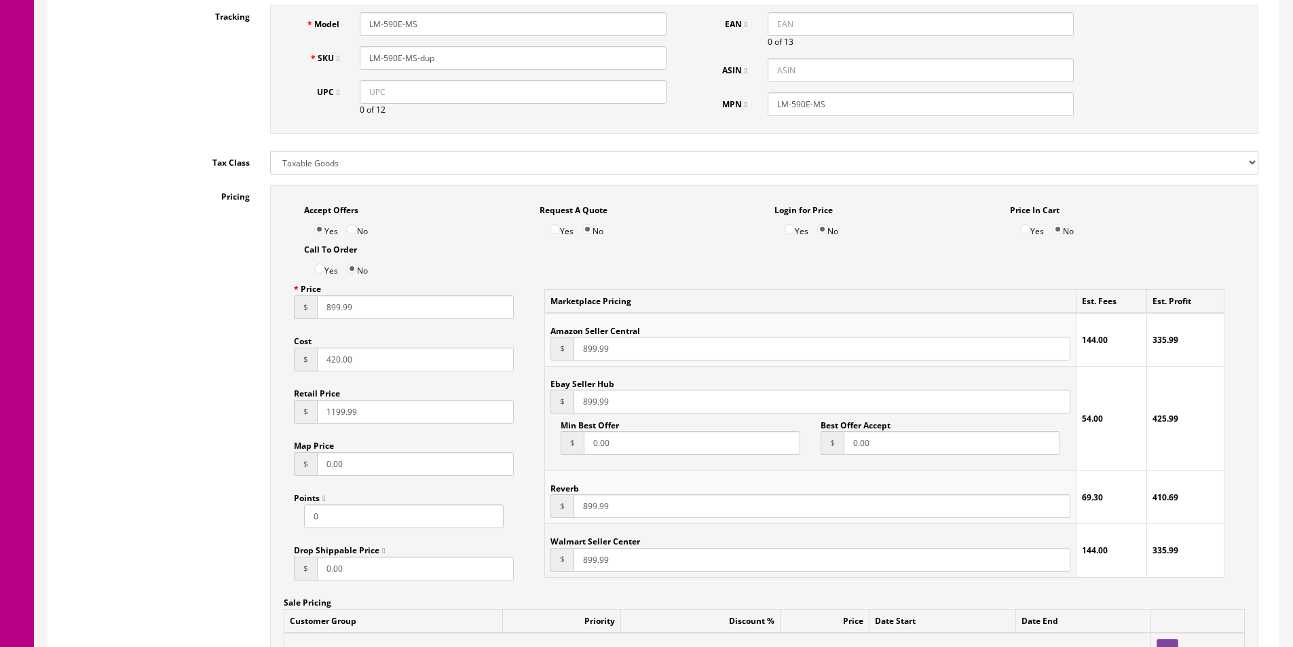
scroll to position [814, 0]
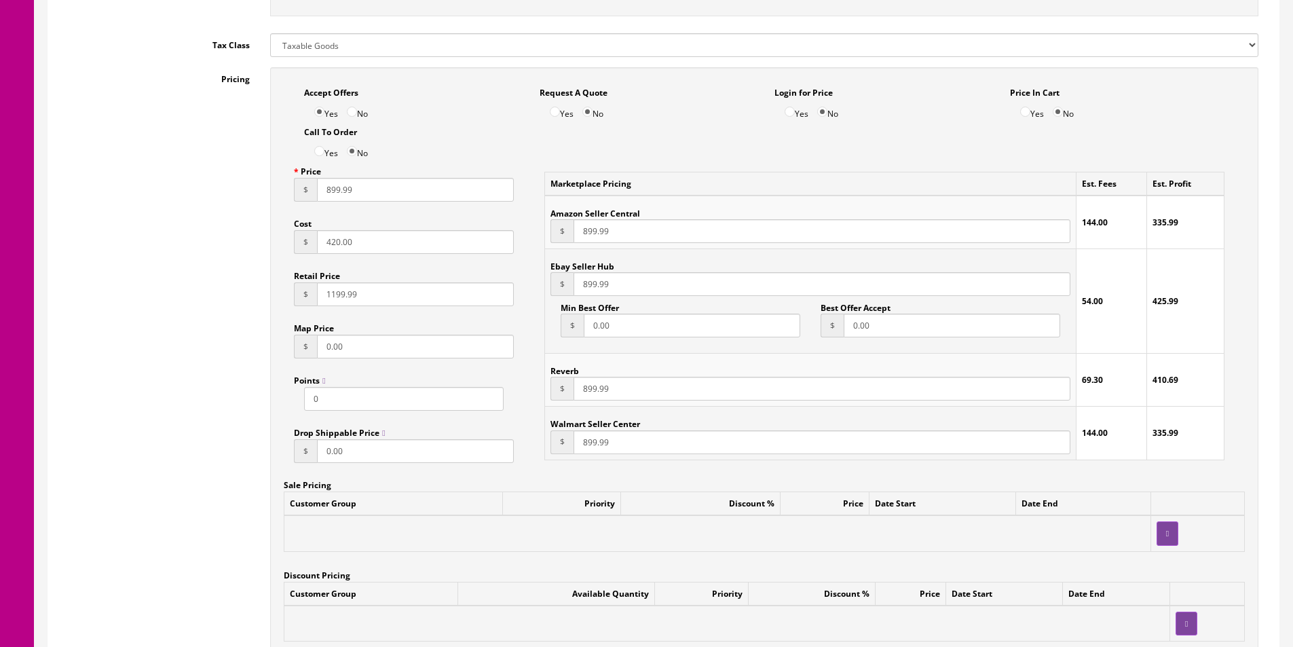
click at [359, 235] on input "420.00" at bounding box center [415, 242] width 197 height 24
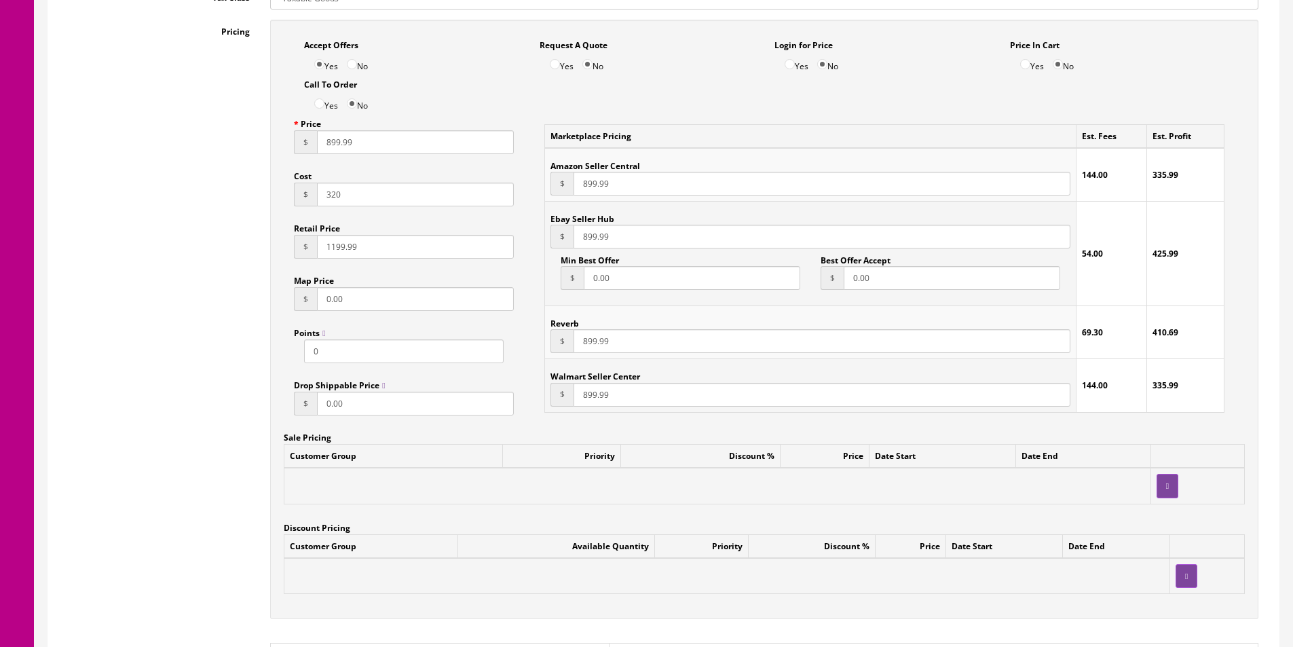
scroll to position [679, 0]
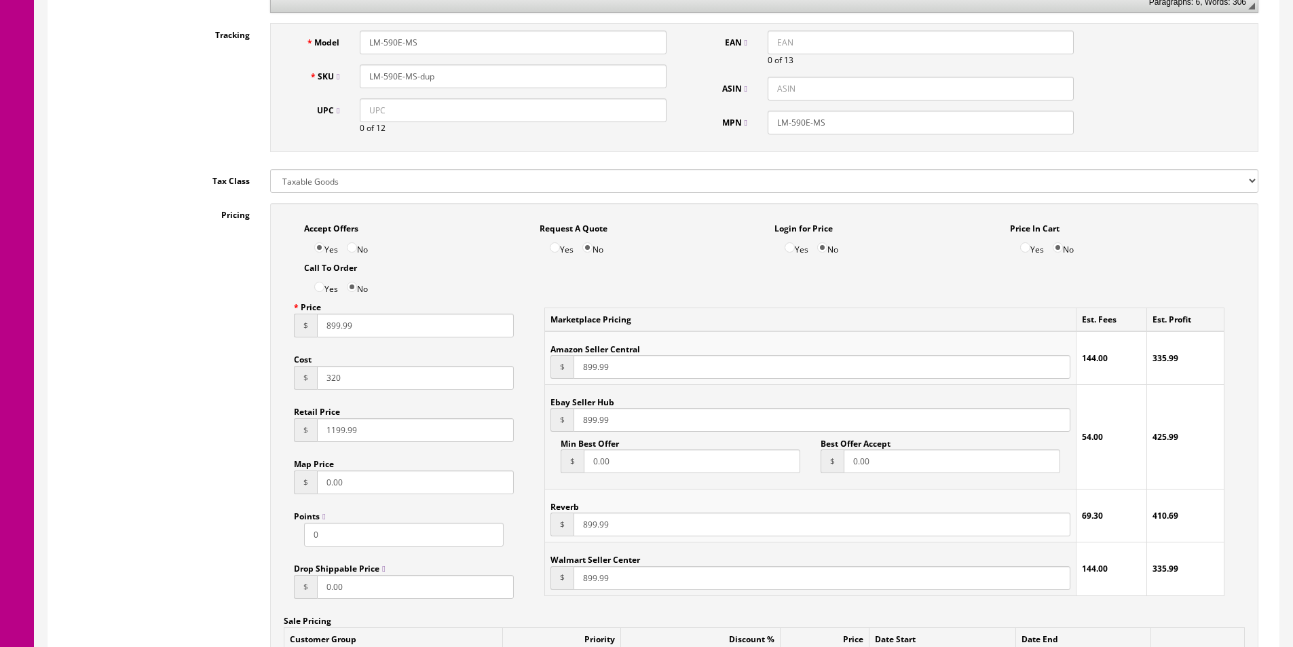
type input "320"
click at [354, 322] on input "899.99" at bounding box center [415, 325] width 197 height 24
type input "395"
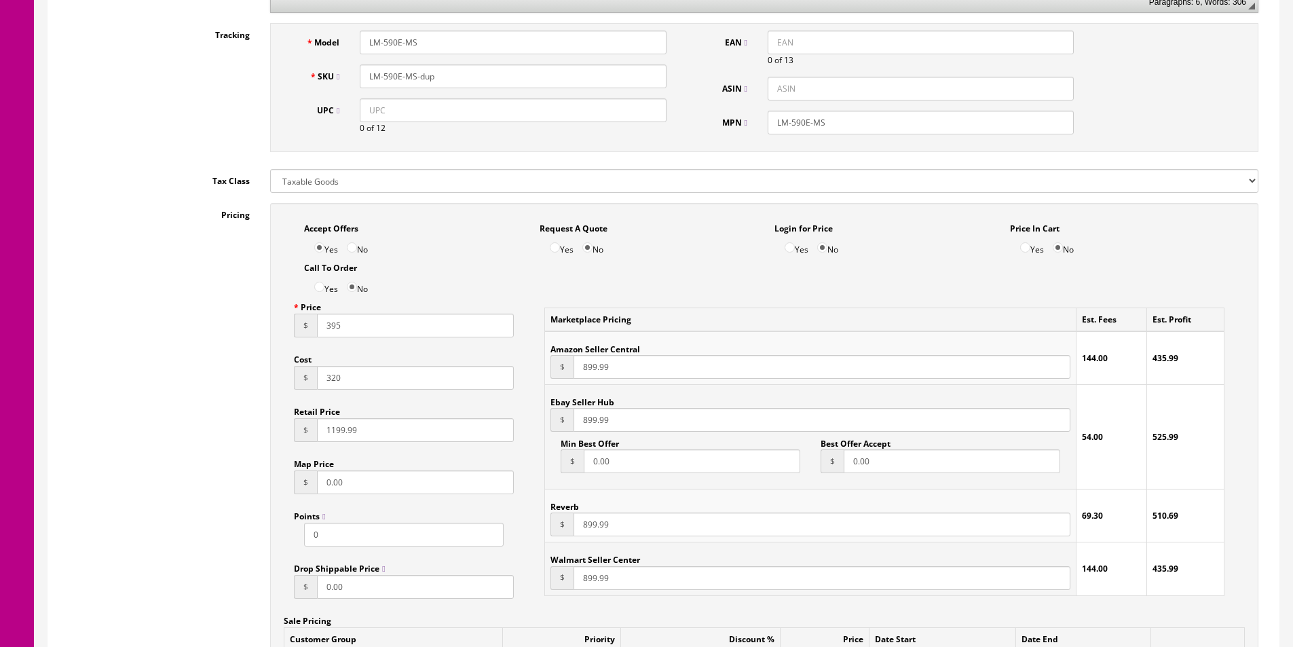
click at [592, 372] on input "899.99" at bounding box center [821, 367] width 497 height 24
paste input "395"
type input "395"
paste input "395"
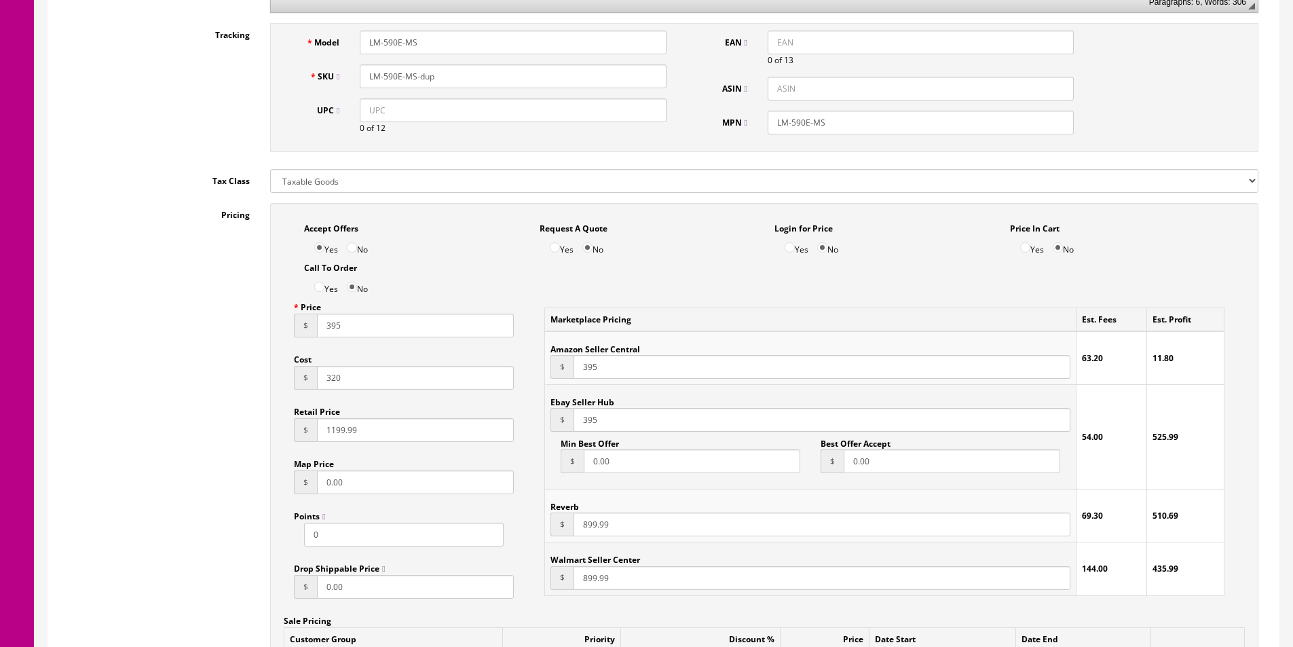
type input "395"
paste input "395"
type input "395"
paste input "395"
type input "395"
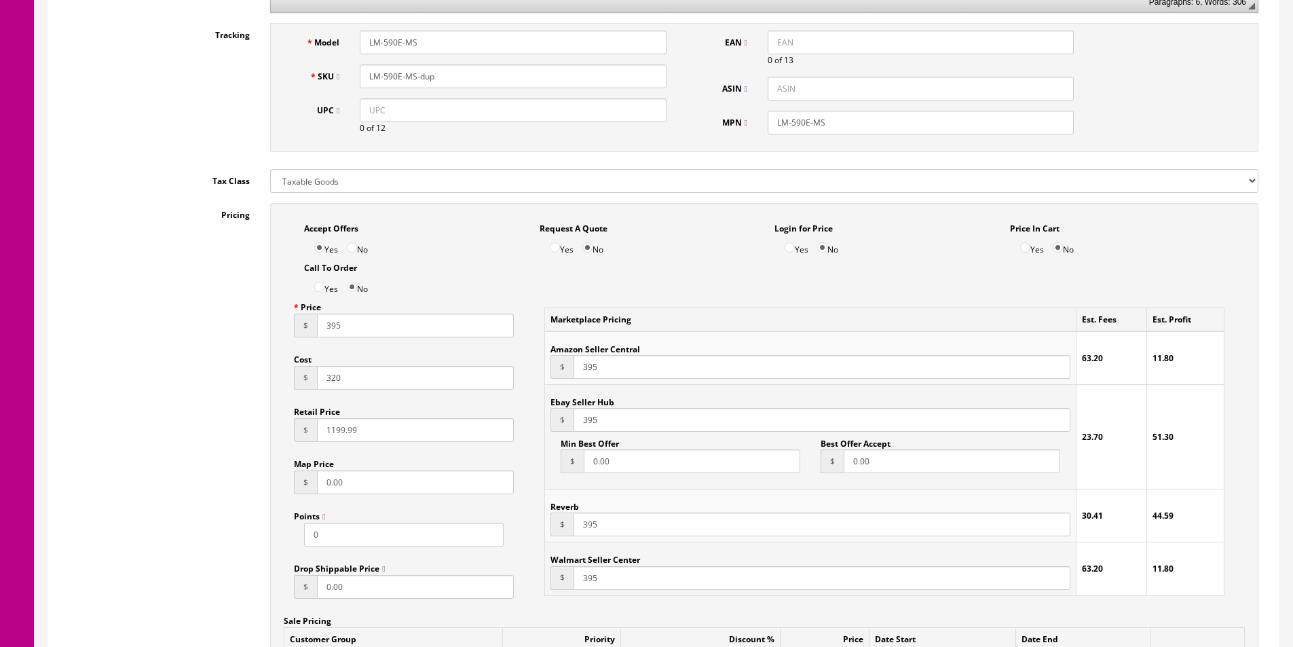
click at [361, 243] on label "No" at bounding box center [357, 245] width 21 height 21
click at [357, 243] on input "No" at bounding box center [352, 247] width 10 height 10
radio input "true"
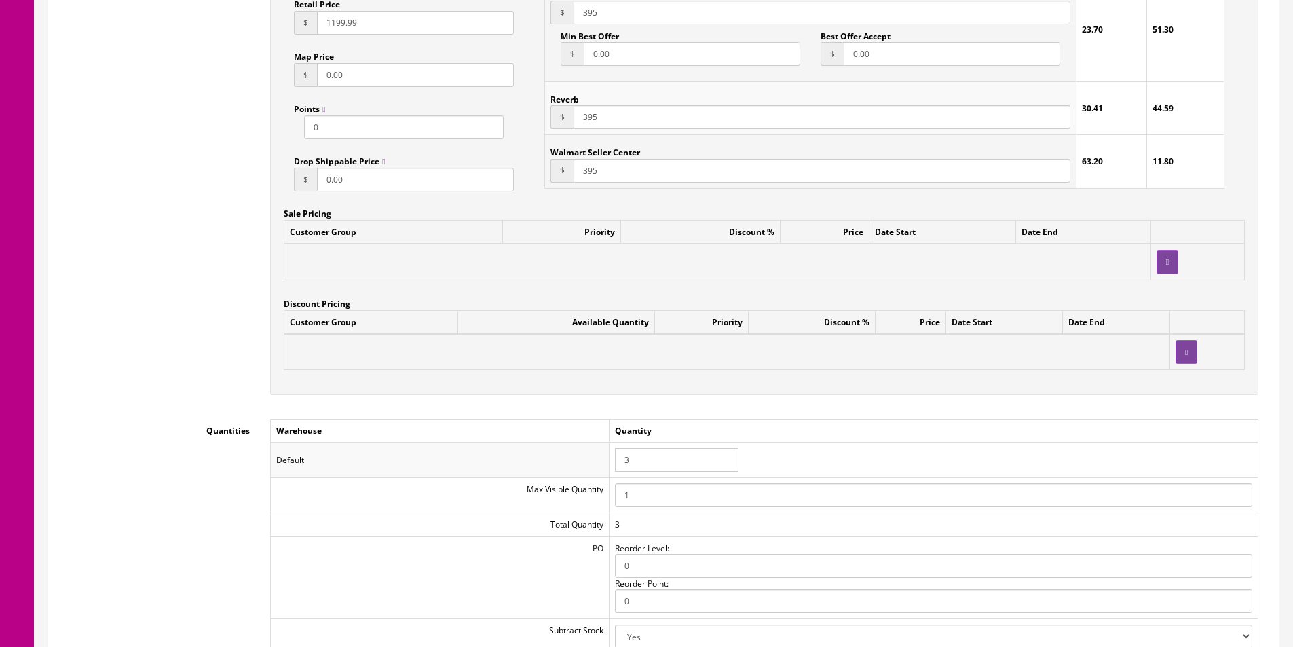
click at [664, 460] on input "3" at bounding box center [676, 460] width 123 height 24
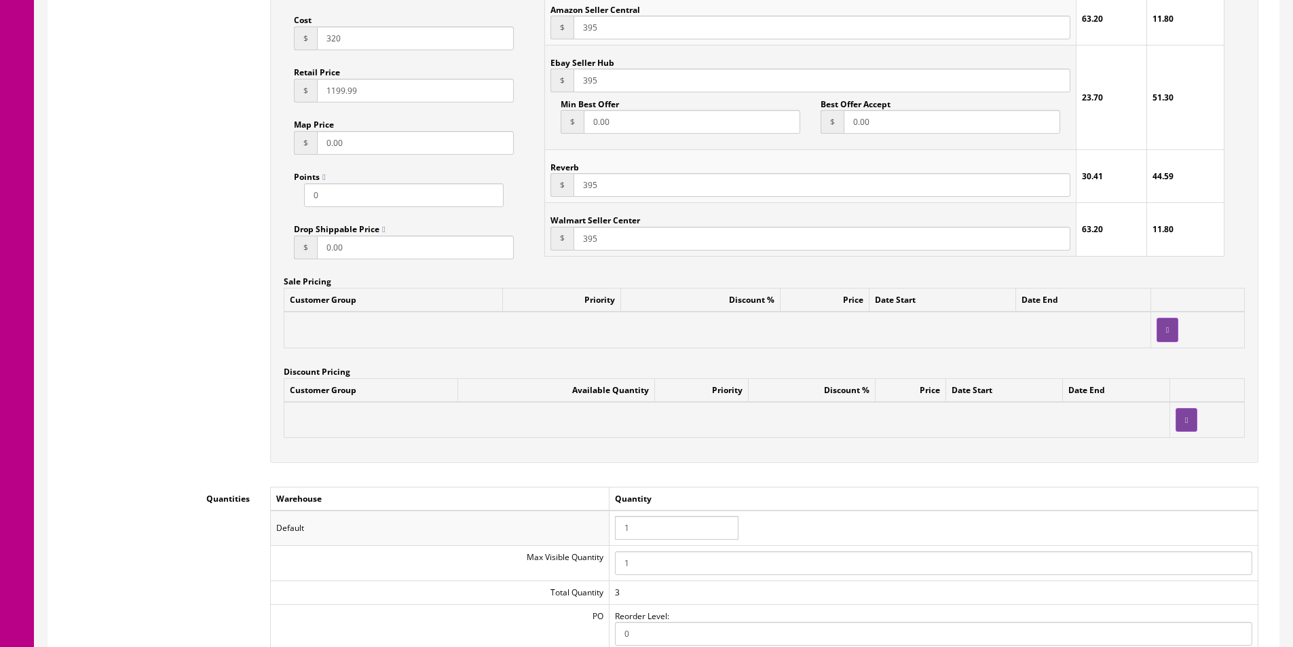
scroll to position [543, 0]
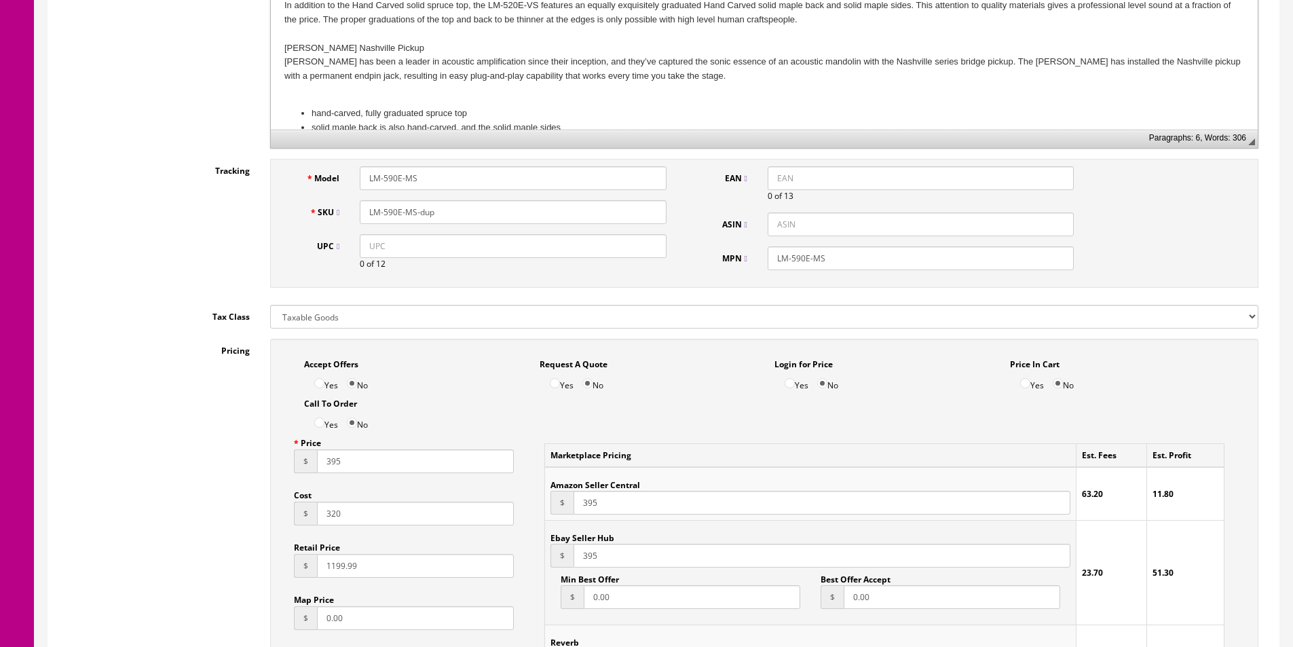
type input "1"
click at [481, 223] on input "LM-590E-MS-dup" at bounding box center [513, 212] width 306 height 24
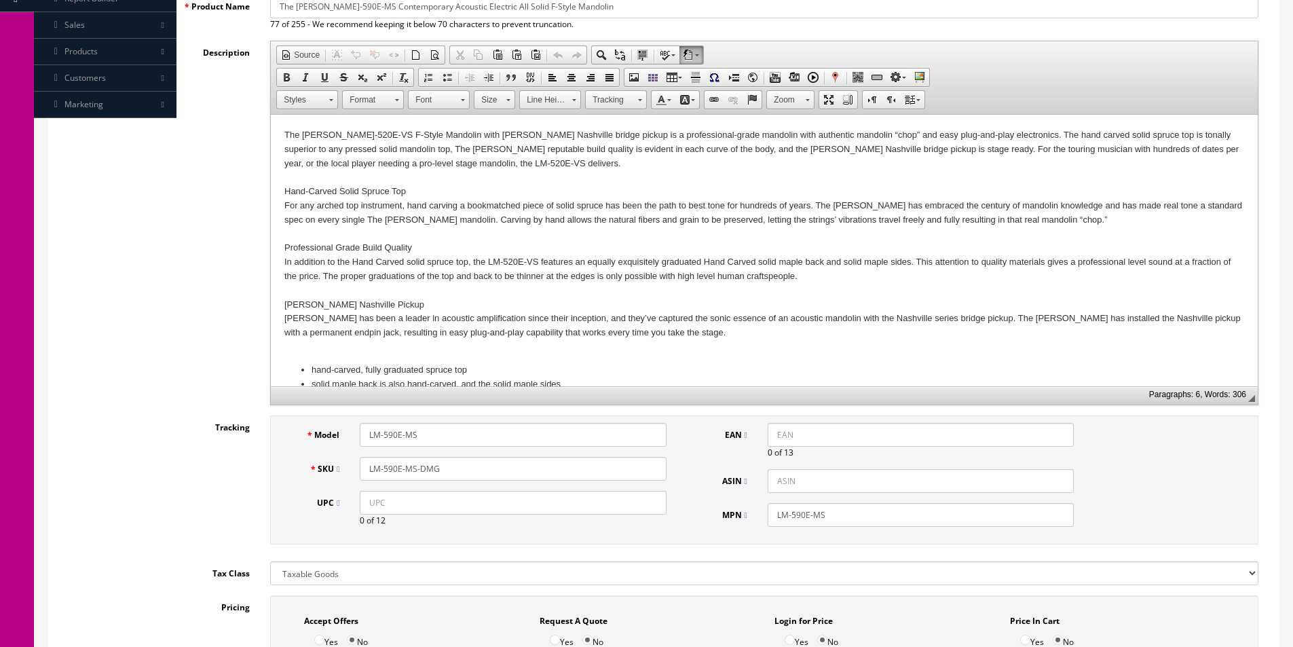
scroll to position [136, 0]
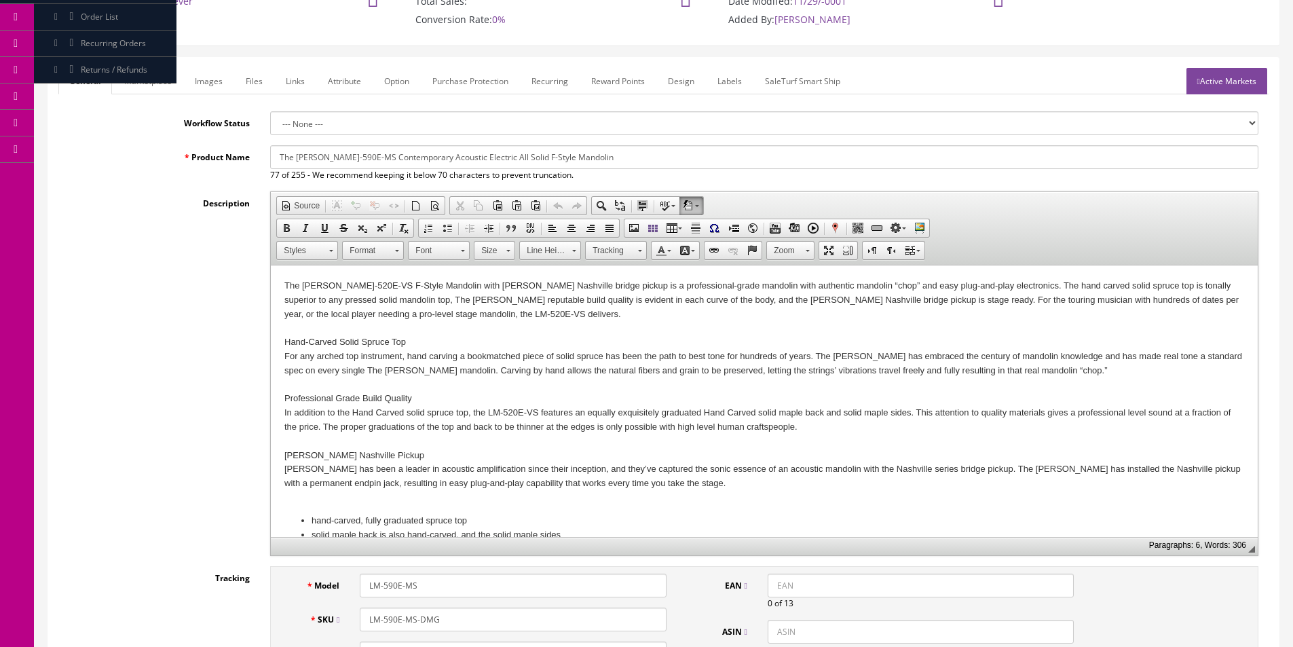
type input "LM-590E-MS-DMG"
click at [280, 279] on html "The [PERSON_NAME]-520E-VS F-Style Mandolin with [PERSON_NAME] Nashville bridge …" at bounding box center [764, 431] width 987 height 332
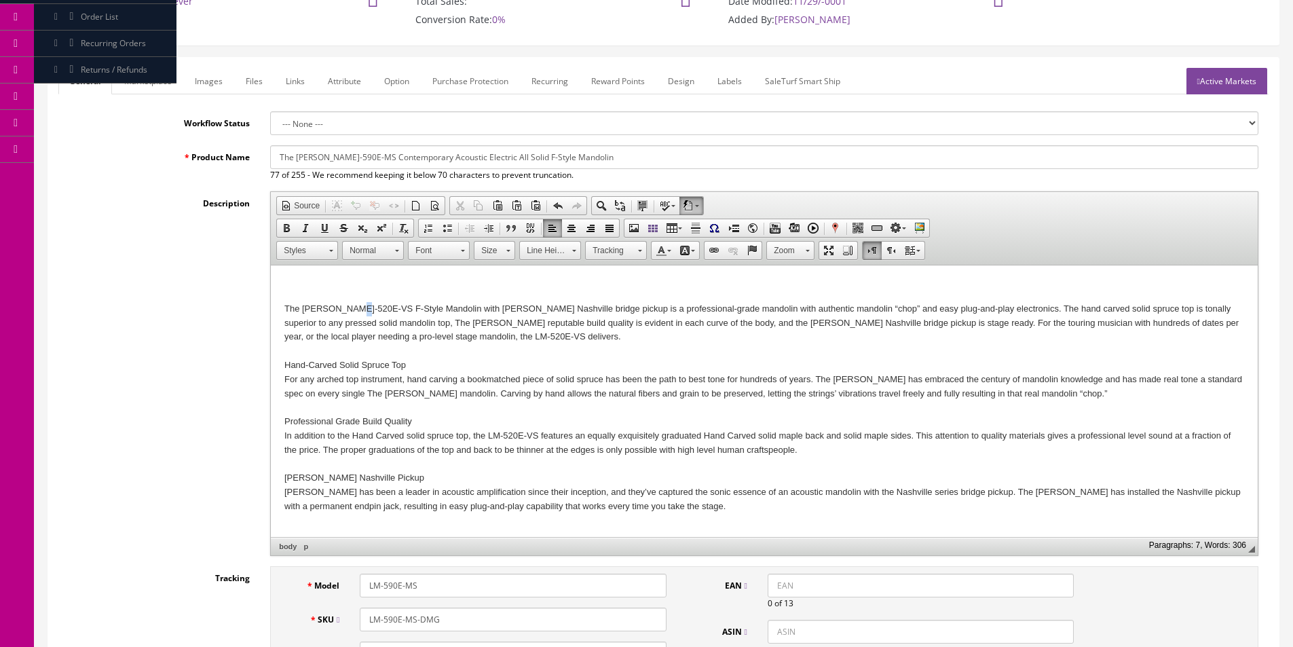
click at [353, 307] on p "The [PERSON_NAME]-520E-VS F-Style Mandolin with [PERSON_NAME] Nashville bridge …" at bounding box center [763, 415] width 959 height 226
click at [421, 338] on p "The [PERSON_NAME]-590E-VS F-Style Mandolin with [PERSON_NAME] Nashville bridge …" at bounding box center [763, 415] width 959 height 226
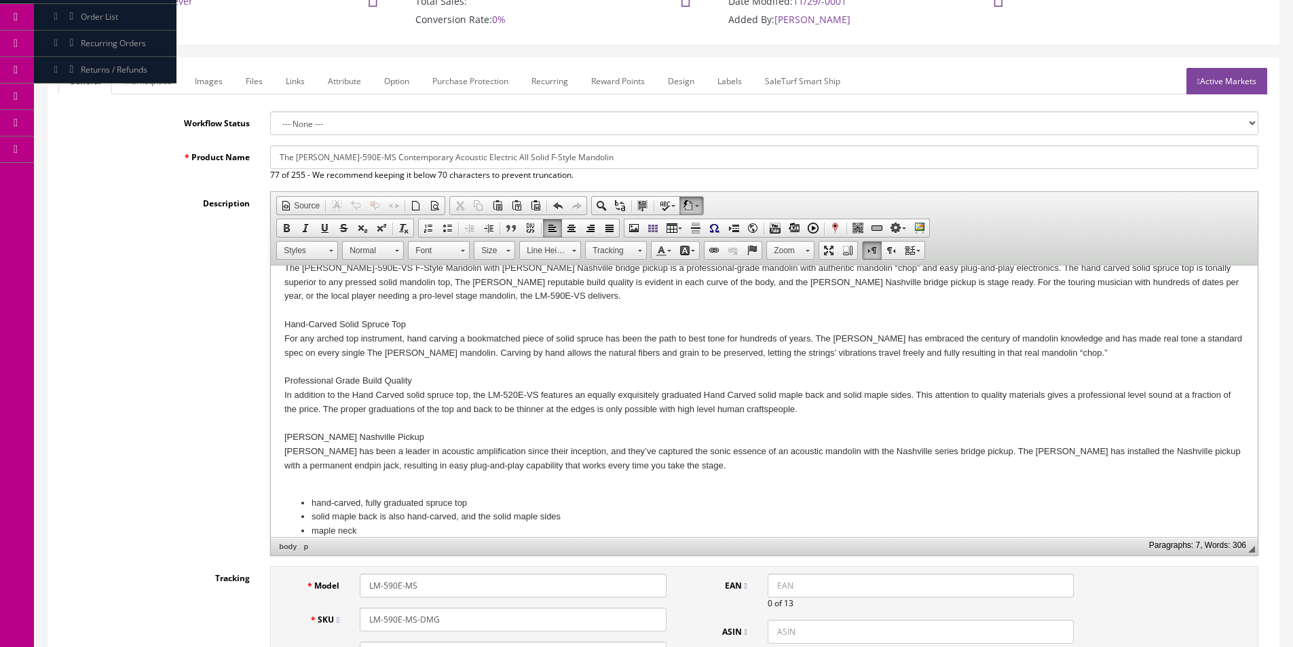
scroll to position [0, 0]
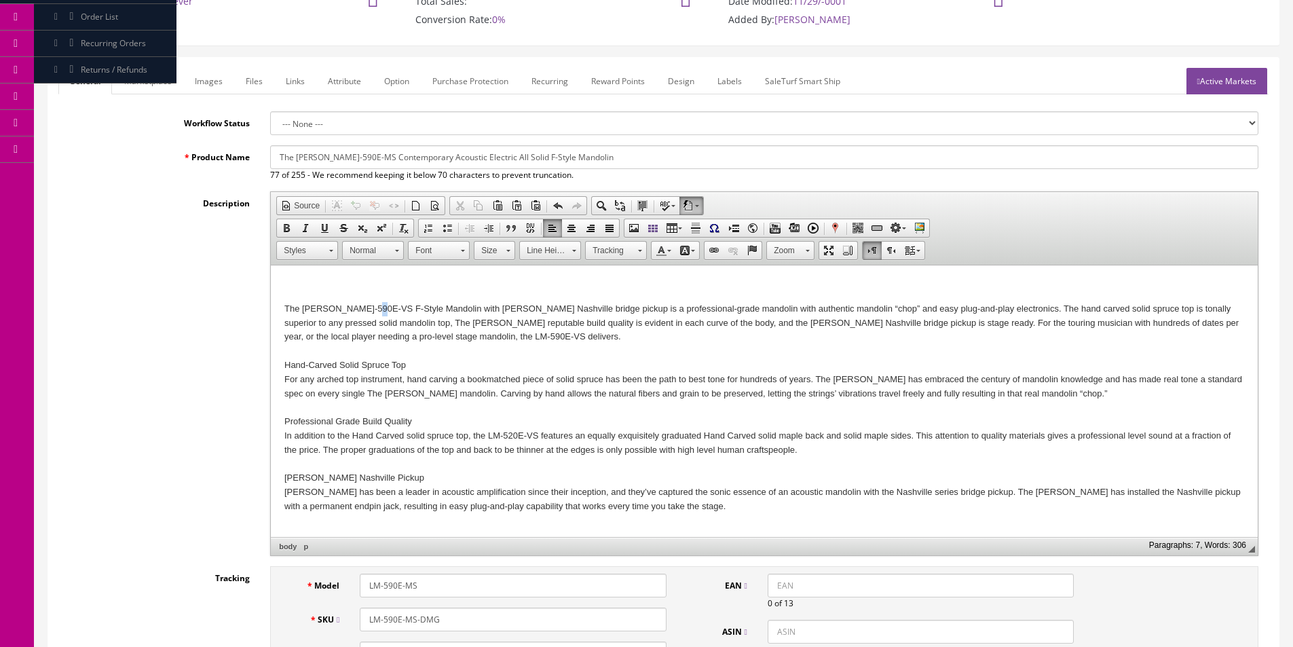
click at [369, 307] on p "The [PERSON_NAME]-590E-VS F-Style Mandolin with [PERSON_NAME] Nashville bridge …" at bounding box center [763, 415] width 959 height 226
click at [439, 336] on p "The [PERSON_NAME]-590E-MS F-Style Mandolin with [PERSON_NAME] Nashville bridge …" at bounding box center [763, 415] width 959 height 226
click at [417, 278] on html "The [PERSON_NAME]-590E-MS F-Style Mandolin with [PERSON_NAME] Nashville bridge …" at bounding box center [764, 443] width 987 height 356
click at [418, 278] on html "This poor mandolin was damaged in shipping. As you can see from the photos it h…" at bounding box center [764, 443] width 987 height 356
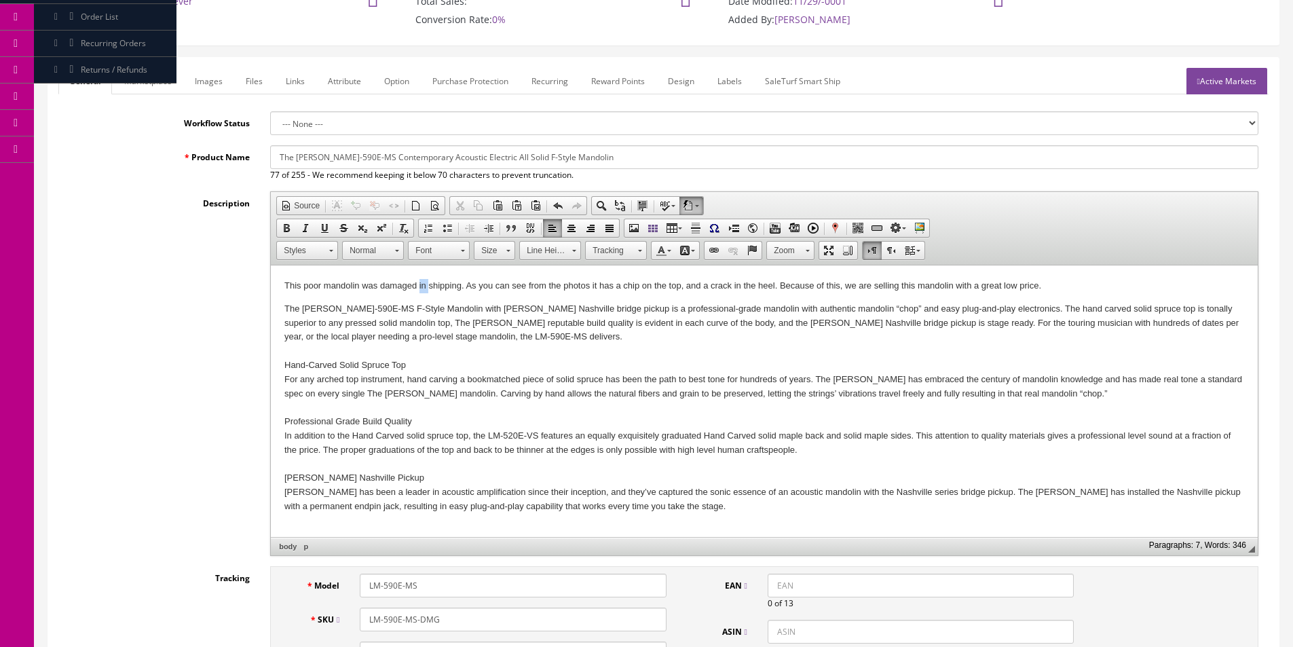
click at [418, 278] on html "This poor mandolin was damaged in shipping. As you can see from the photos it h…" at bounding box center [764, 443] width 987 height 356
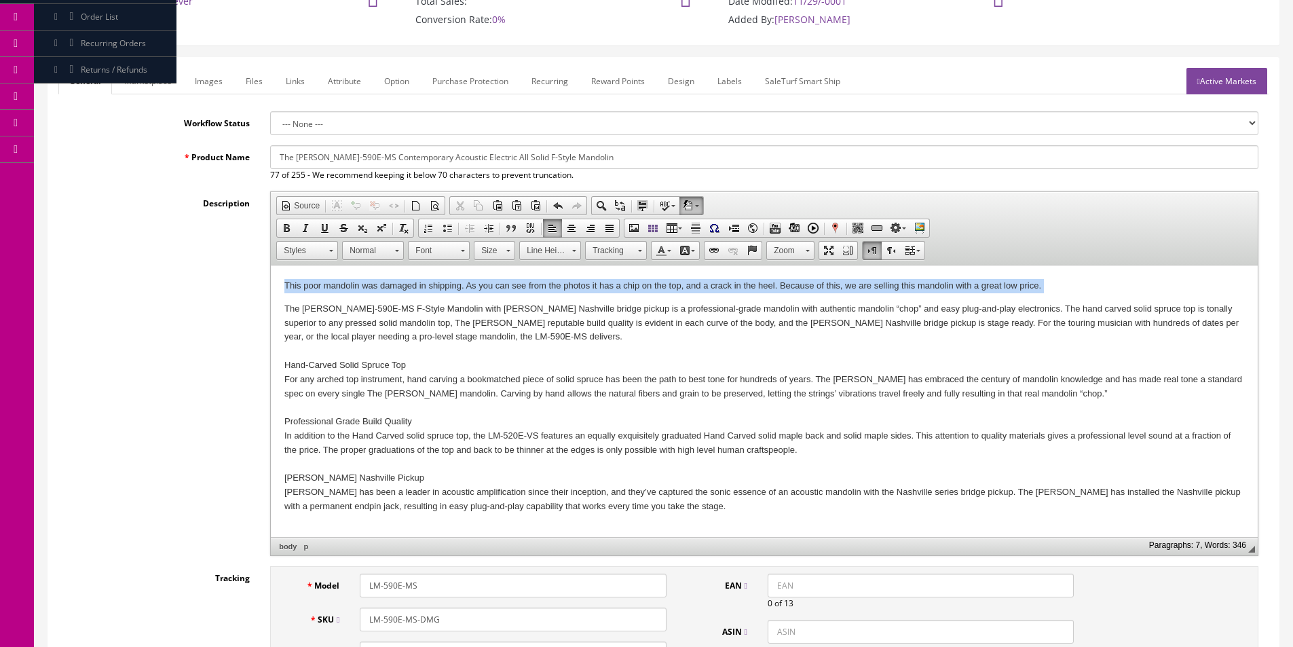
click at [418, 278] on html "This poor mandolin was damaged in shipping. As you can see from the photos it h…" at bounding box center [764, 443] width 987 height 356
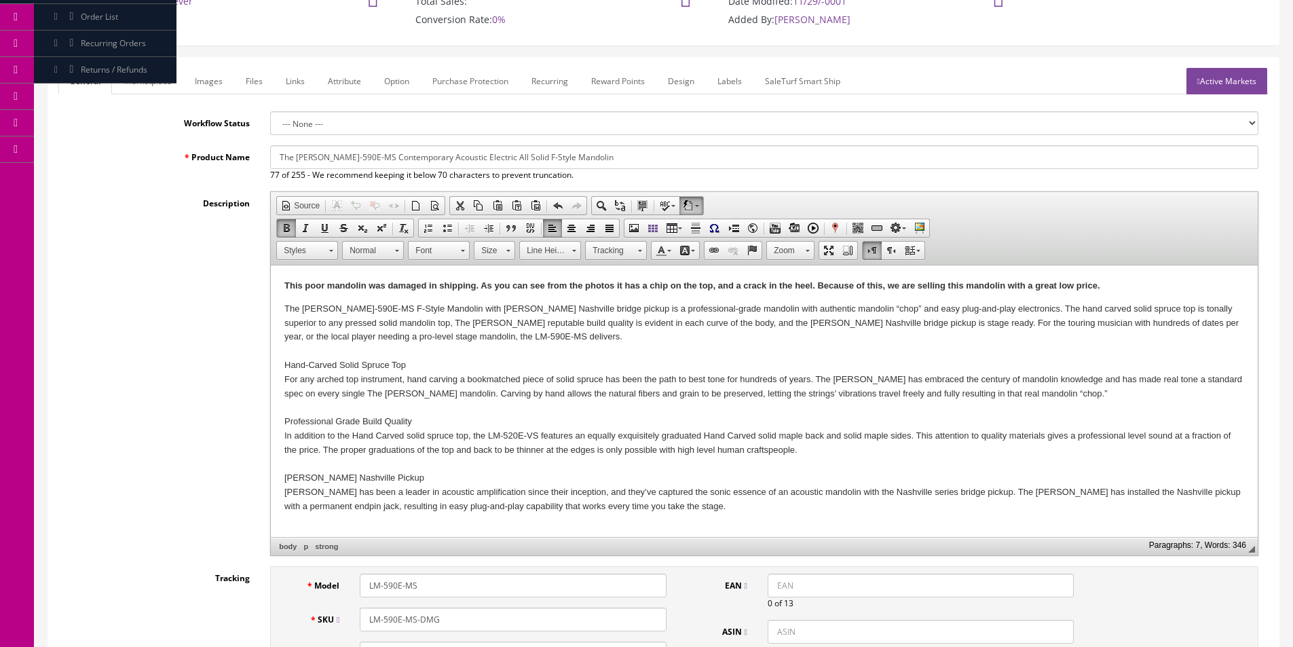
click at [967, 302] on p "The [PERSON_NAME]-590E-MS F-Style Mandolin with [PERSON_NAME] Nashville bridge …" at bounding box center [763, 415] width 959 height 226
click at [1104, 286] on p "This poor mandolin was damaged in shipping. As you can see from the photos it h…" at bounding box center [763, 286] width 959 height 14
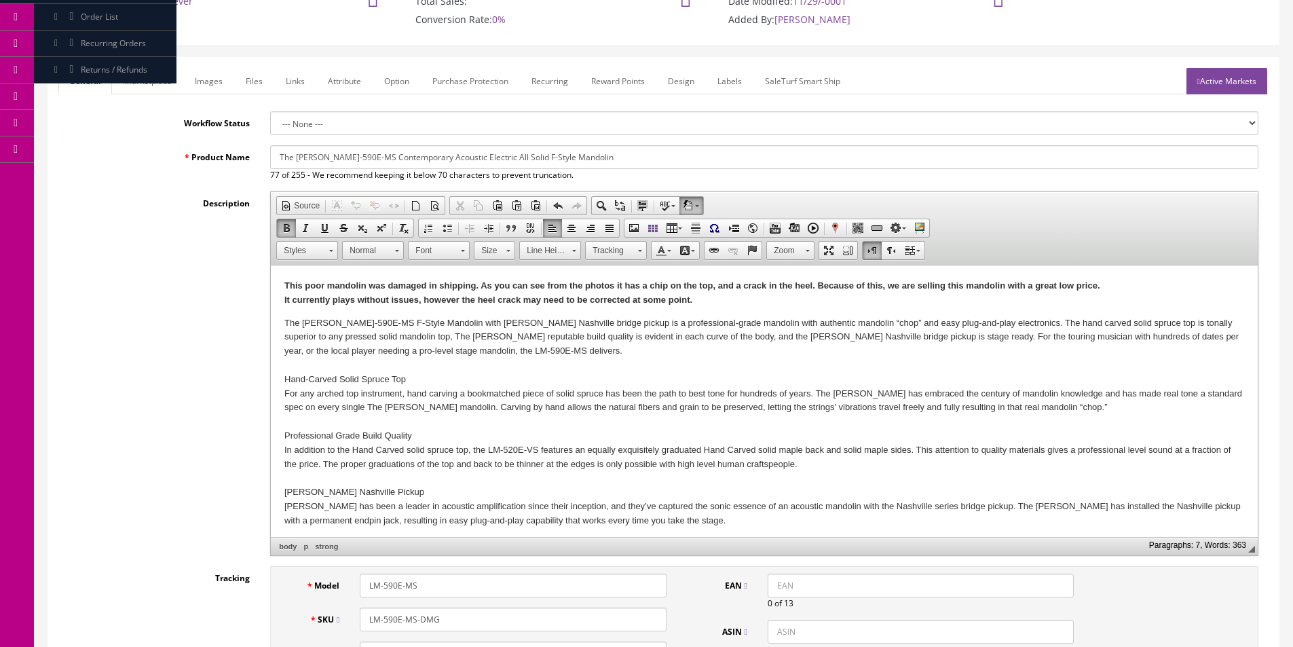
click at [1103, 287] on p "This poor mandolin was damaged in shipping. As you can see from the photos it h…" at bounding box center [763, 293] width 959 height 28
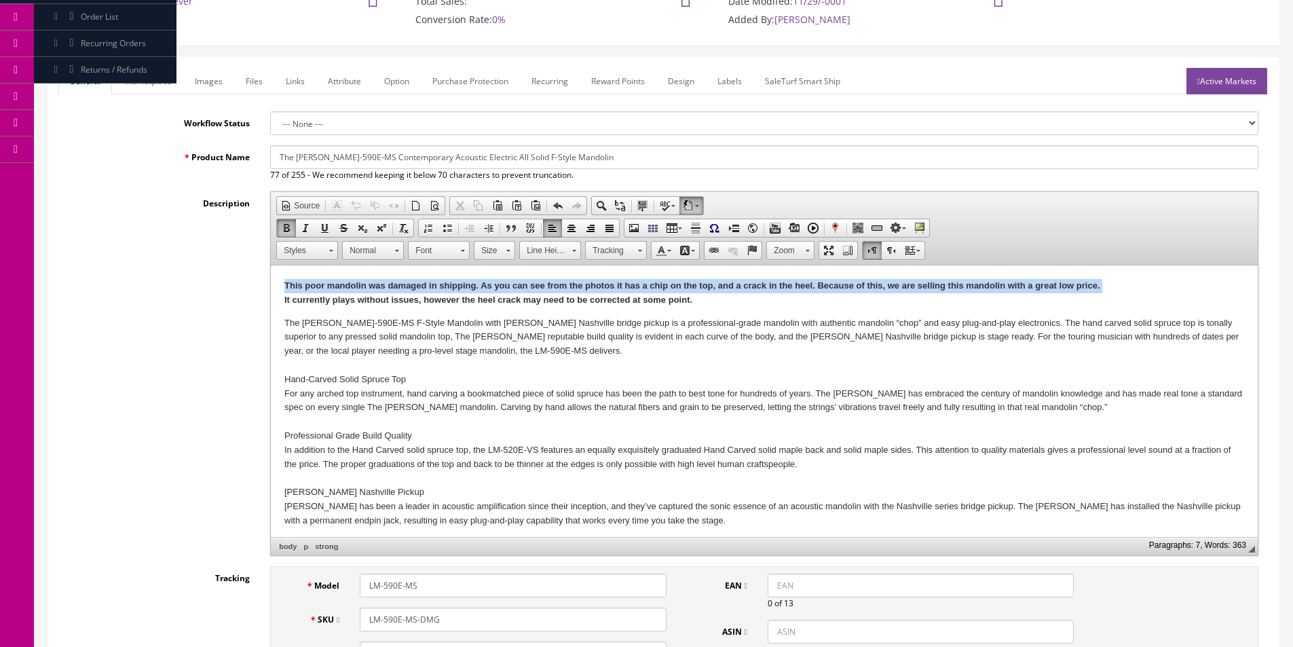
click at [1103, 287] on p "This poor mandolin was damaged in shipping. As you can see from the photos it h…" at bounding box center [763, 293] width 959 height 28
click at [897, 290] on p "This poor mandolin was damaged in shipping. As you can see from the photos it h…" at bounding box center [763, 293] width 959 height 28
drag, startPoint x: 717, startPoint y: 294, endPoint x: 307, endPoint y: 259, distance: 412.1
click at [307, 265] on html "This poor mandolin was damaged in shipping. As you can see from the photos it h…" at bounding box center [764, 449] width 987 height 369
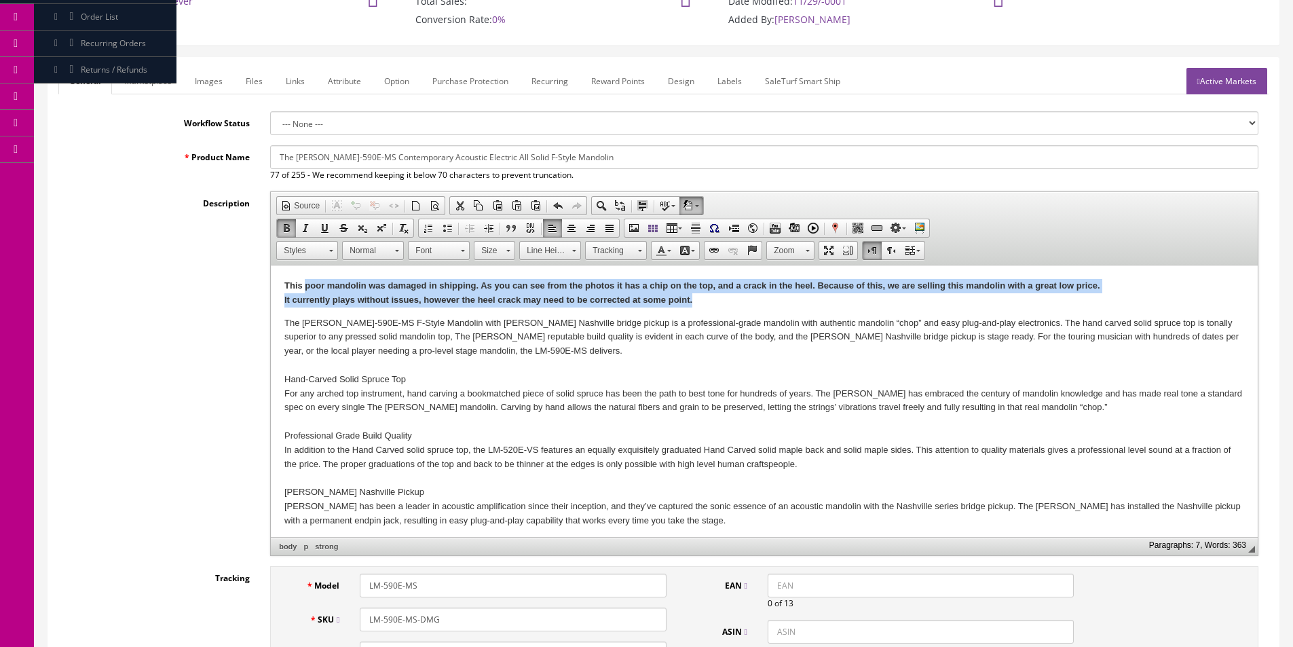
click at [312, 305] on p "This poor mandolin was damaged in shipping. As you can see from the photos it h…" at bounding box center [763, 293] width 959 height 28
drag, startPoint x: 290, startPoint y: 278, endPoint x: 811, endPoint y: 293, distance: 521.3
click at [811, 293] on html "This poor mandolin was damaged in shipping. As you can see from the photos it h…" at bounding box center [764, 449] width 987 height 369
copy strong "This poor mandolin was damaged in shipping. As you can see from the photos it h…"
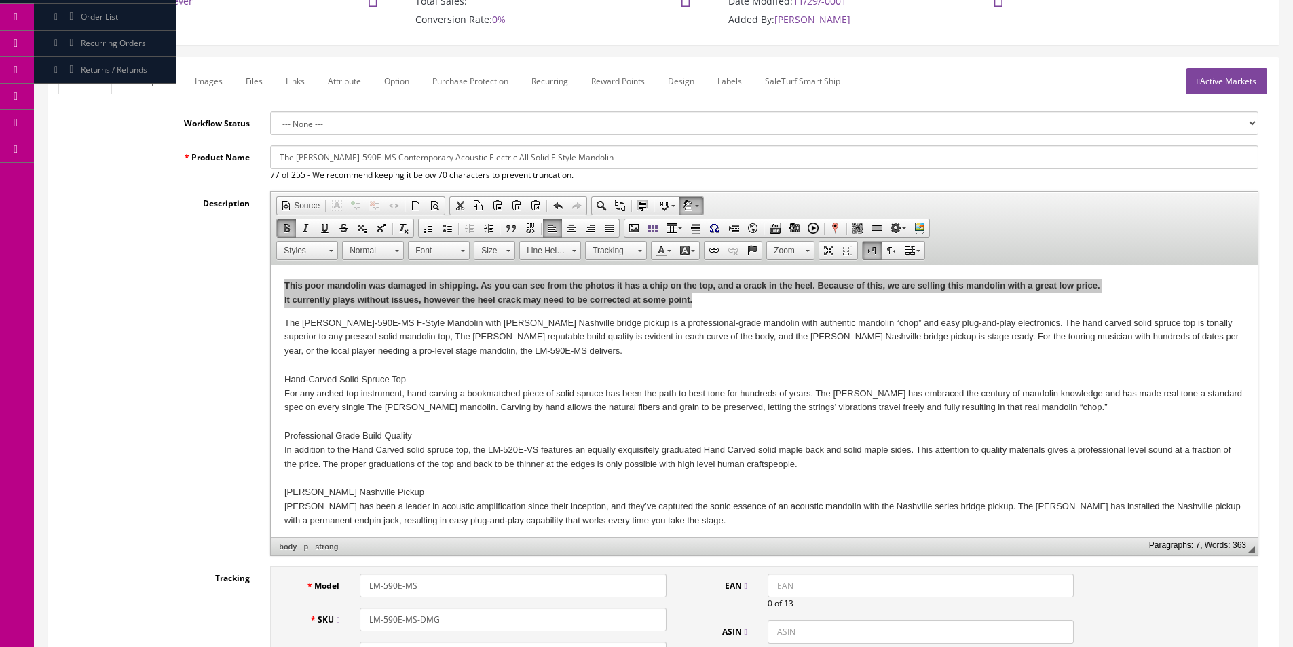
click at [149, 93] on link "Marketplace" at bounding box center [147, 81] width 69 height 26
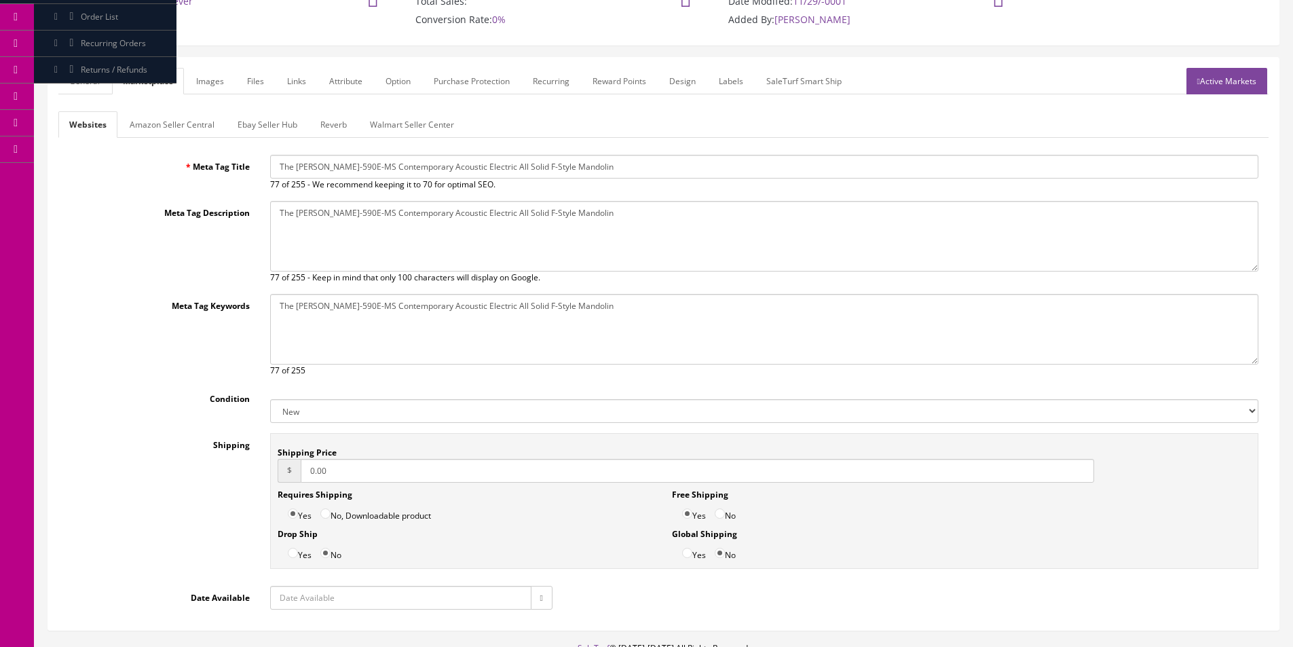
click at [318, 406] on select "New Used B Stock Open Box Re-Packed" at bounding box center [764, 411] width 988 height 24
select select "Used"
click at [270, 399] on select "New Used B Stock Open Box Re-Packed" at bounding box center [764, 411] width 988 height 24
click at [198, 129] on link "Amazon Seller Central" at bounding box center [172, 124] width 107 height 26
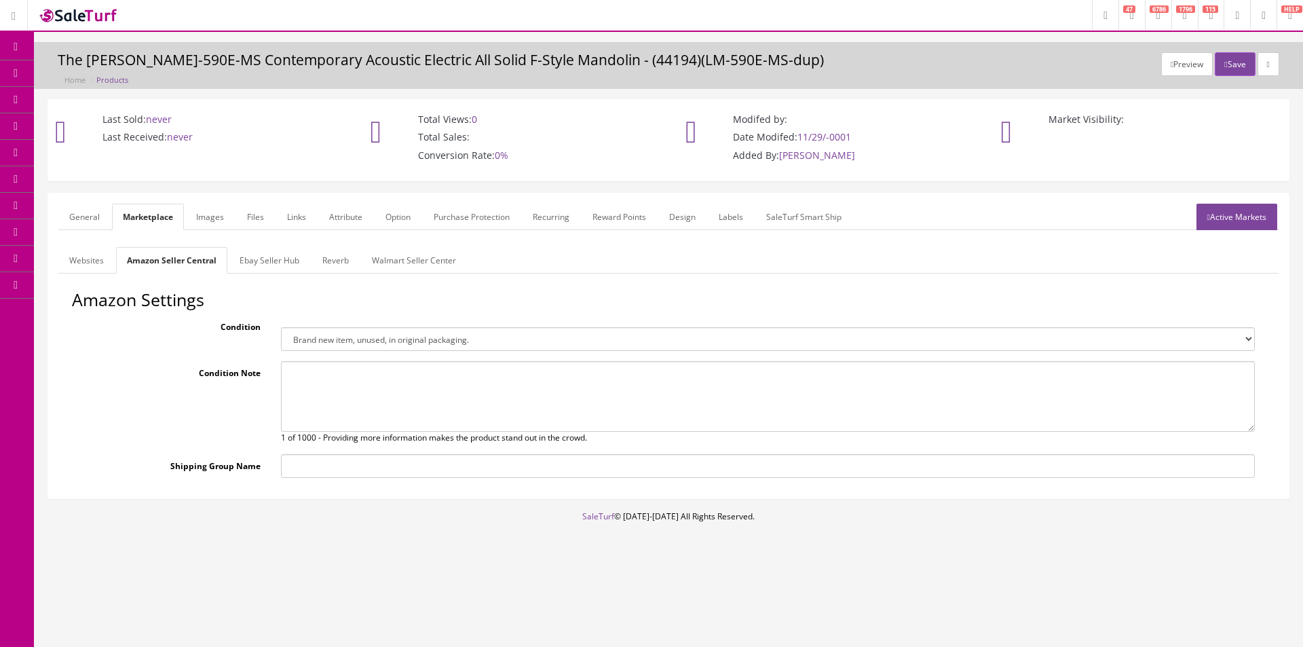
click at [356, 377] on textarea at bounding box center [768, 396] width 974 height 71
paste textarea "This poor mandolin was damaged in shipping. As you can see from the photos it h…"
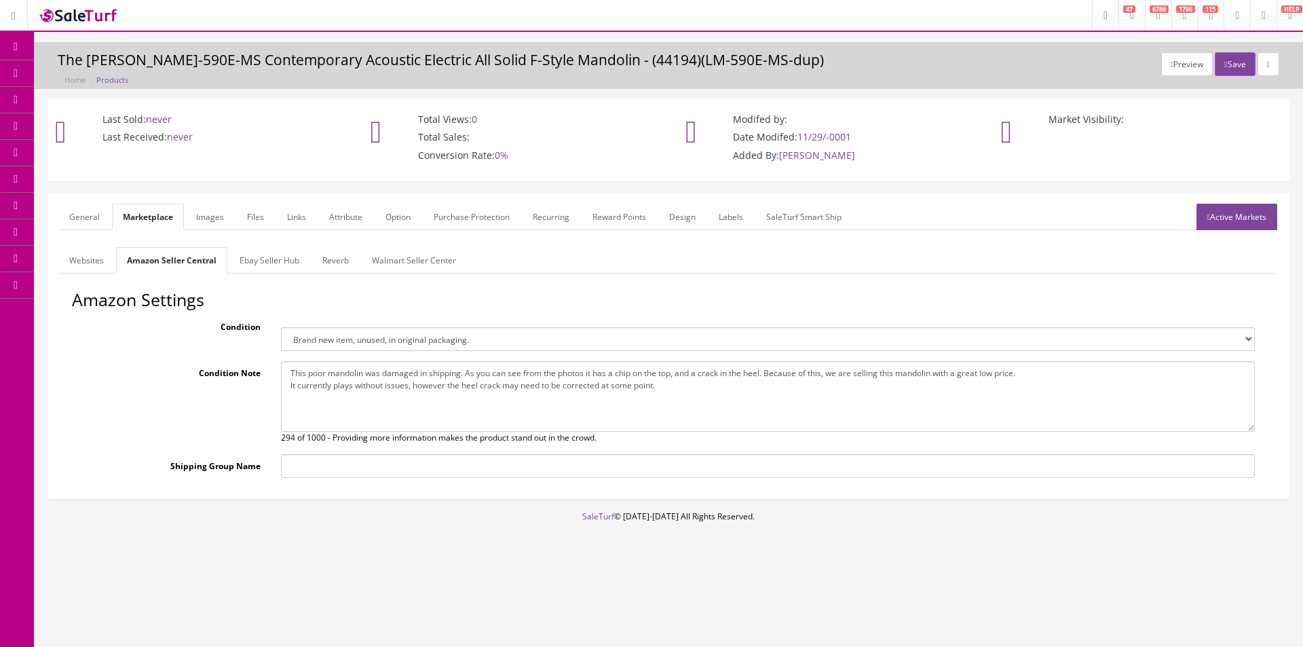
type textarea "This poor mandolin was damaged in shipping. As you can see from the photos it h…"
click at [348, 339] on select "Brand new item, unused, in original packaging. New item, but packaging has been…" at bounding box center [768, 339] width 974 height 24
select select "used_acceptable"
click at [281, 327] on select "Brand new item, unused, in original packaging. New item, but packaging has been…" at bounding box center [768, 339] width 974 height 24
click at [362, 480] on div "Amazon Settings Condition Brand new item, unused, in original packaging. New it…" at bounding box center [668, 388] width 1220 height 197
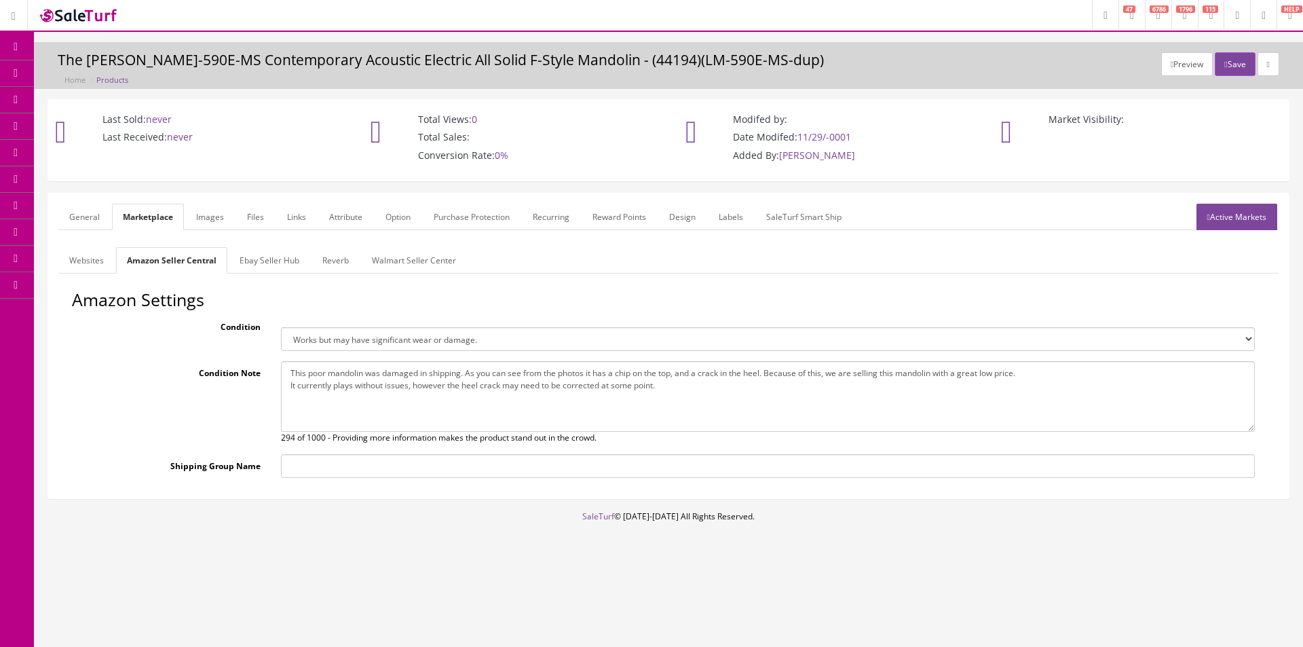
click at [94, 266] on link "Websites" at bounding box center [86, 260] width 56 height 26
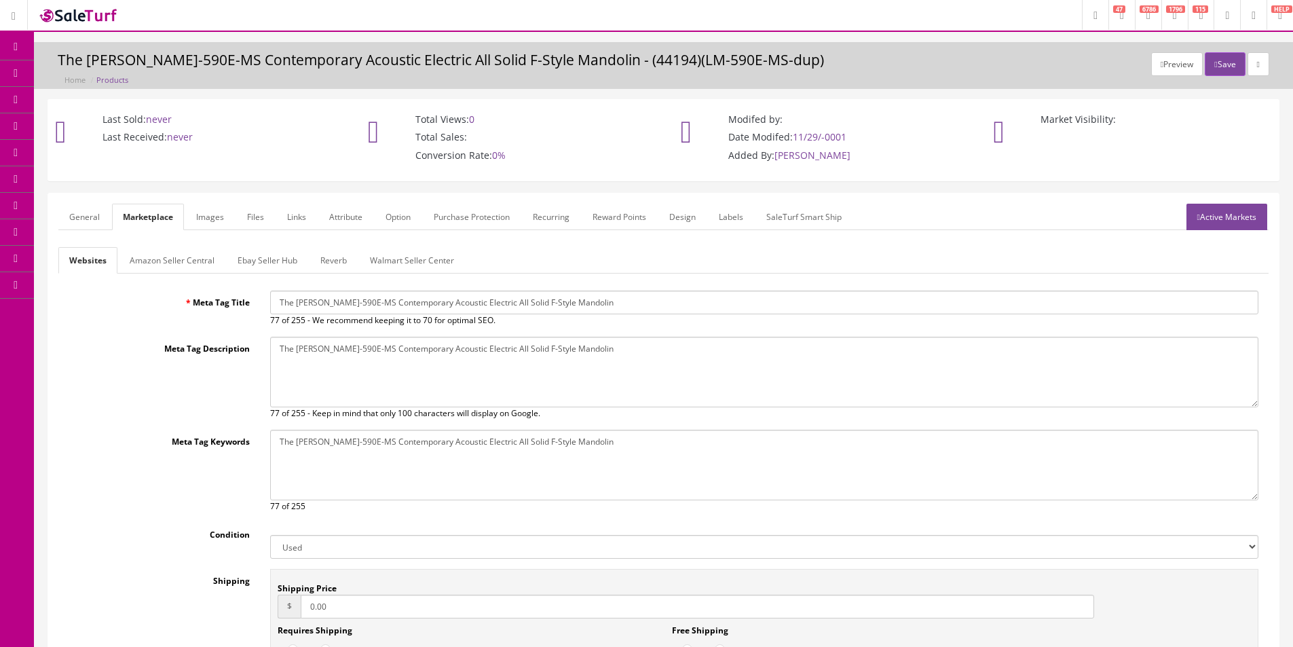
click at [337, 595] on input "0.00" at bounding box center [697, 606] width 793 height 24
type input "14.95"
click at [197, 254] on link "Amazon Seller Central" at bounding box center [172, 260] width 107 height 26
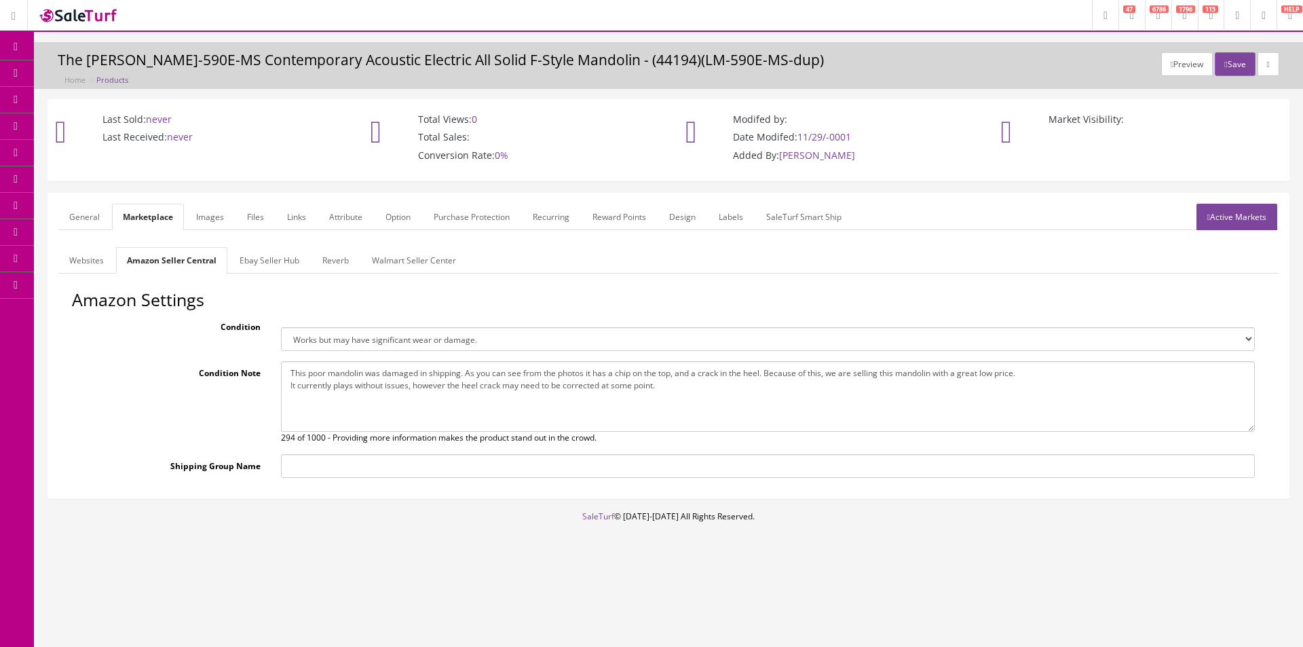
click at [254, 265] on link "Ebay Seller Hub" at bounding box center [269, 260] width 81 height 26
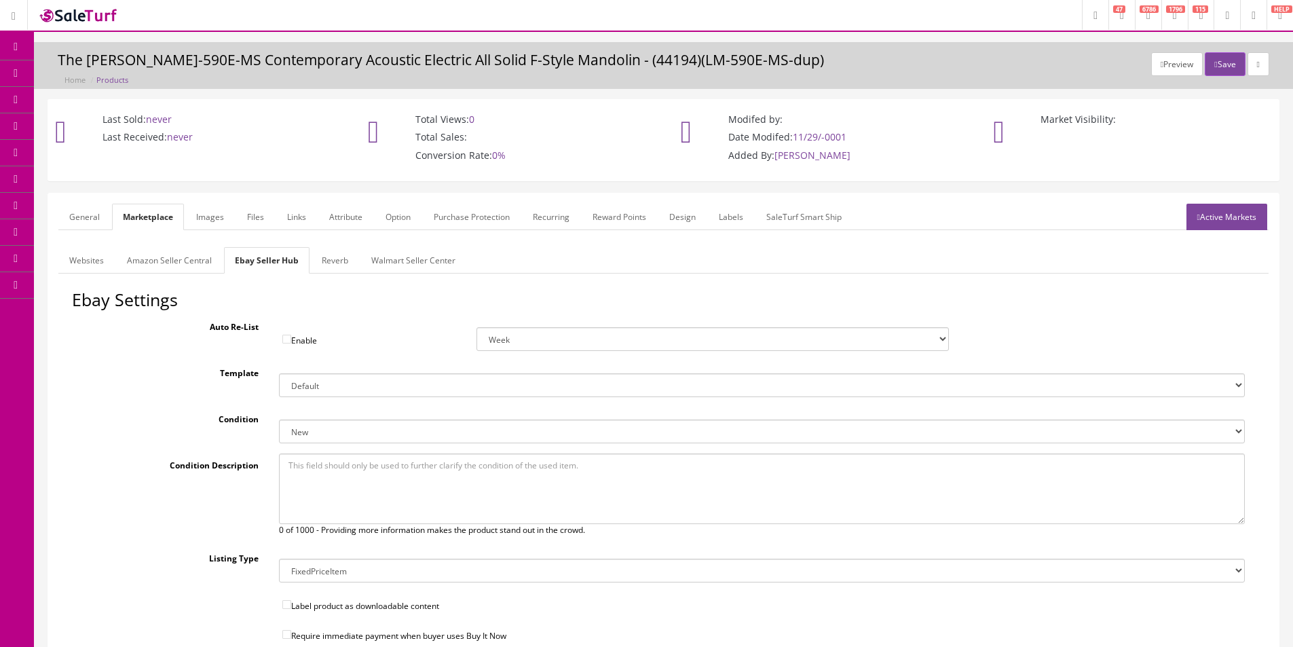
scroll to position [204, 0]
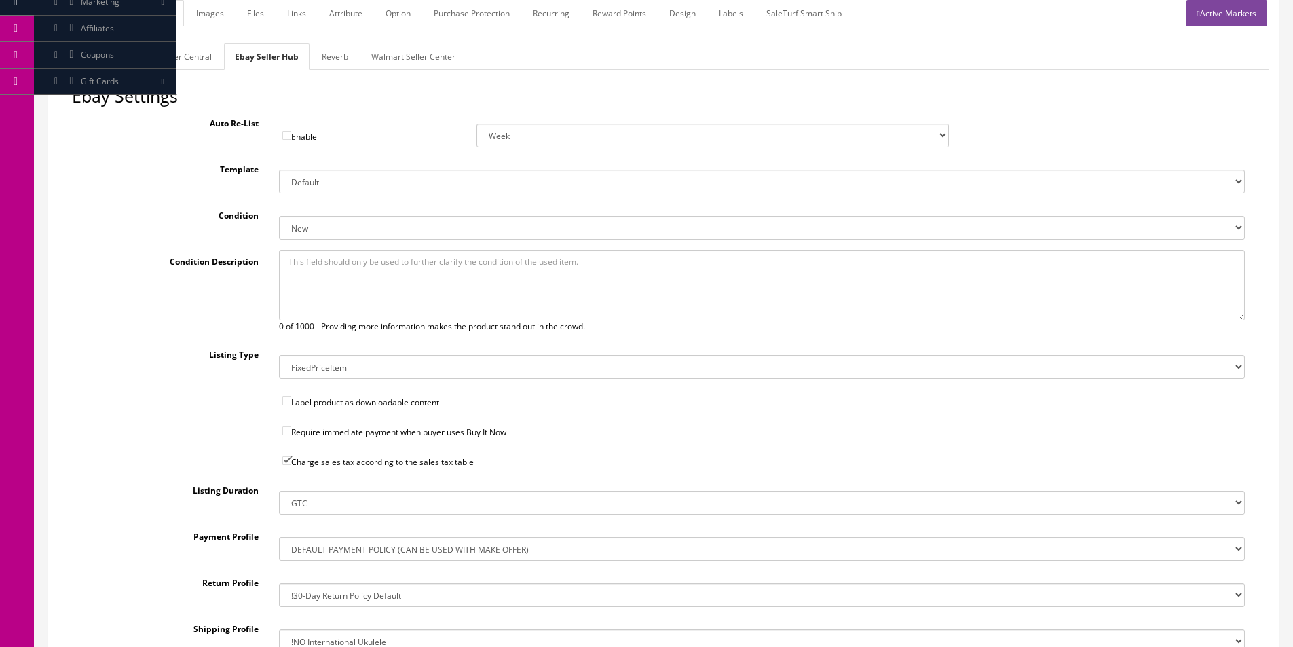
drag, startPoint x: 427, startPoint y: 228, endPoint x: 421, endPoint y: 235, distance: 9.6
click at [427, 228] on select "New New other New with defects Manufacturer refurbished Seller refurbished Used…" at bounding box center [762, 228] width 966 height 24
select select "3000"
click at [279, 216] on select "New New other New with defects Manufacturer refurbished Seller refurbished Used…" at bounding box center [762, 228] width 966 height 24
click at [365, 303] on textarea at bounding box center [762, 285] width 966 height 71
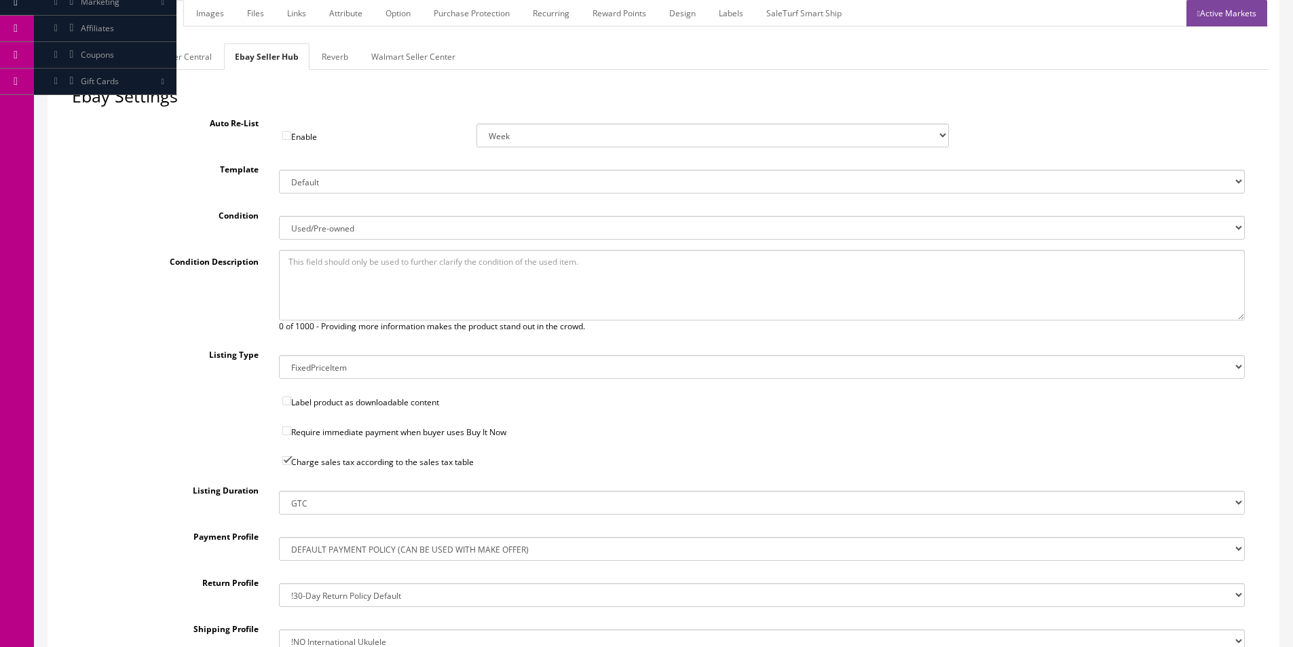
paste textarea "This poor mandolin was damaged in shipping. As you can see from the photos it h…"
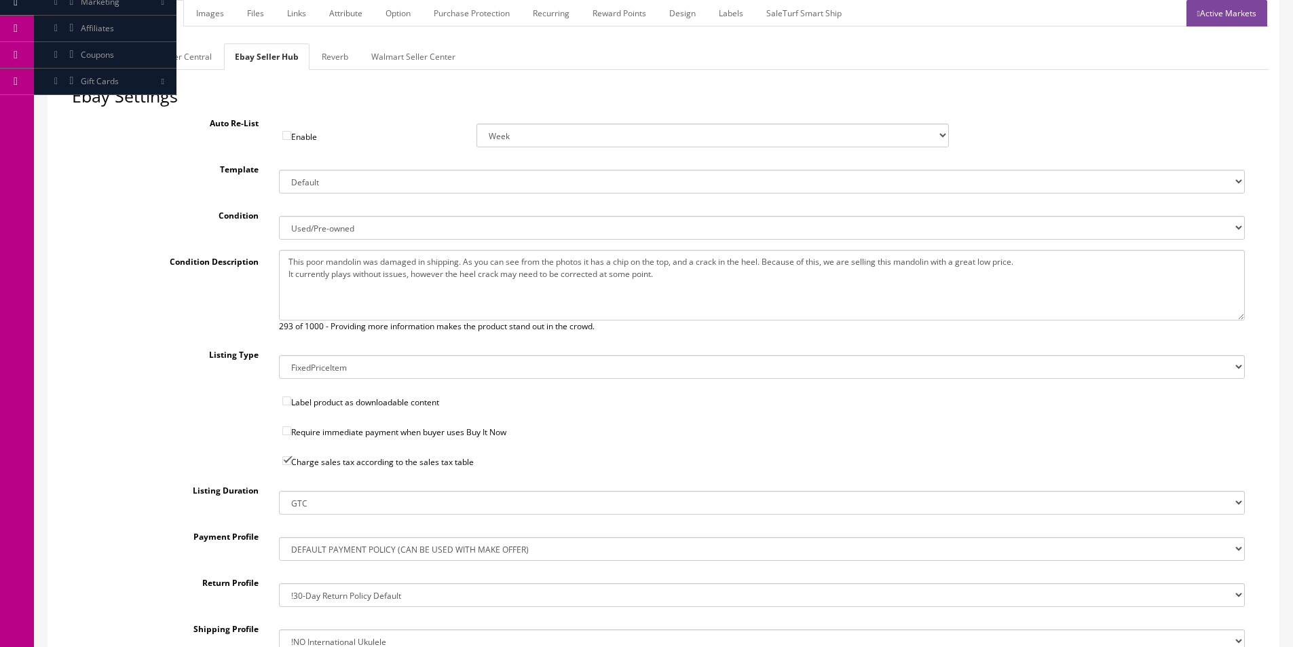
scroll to position [337, 0]
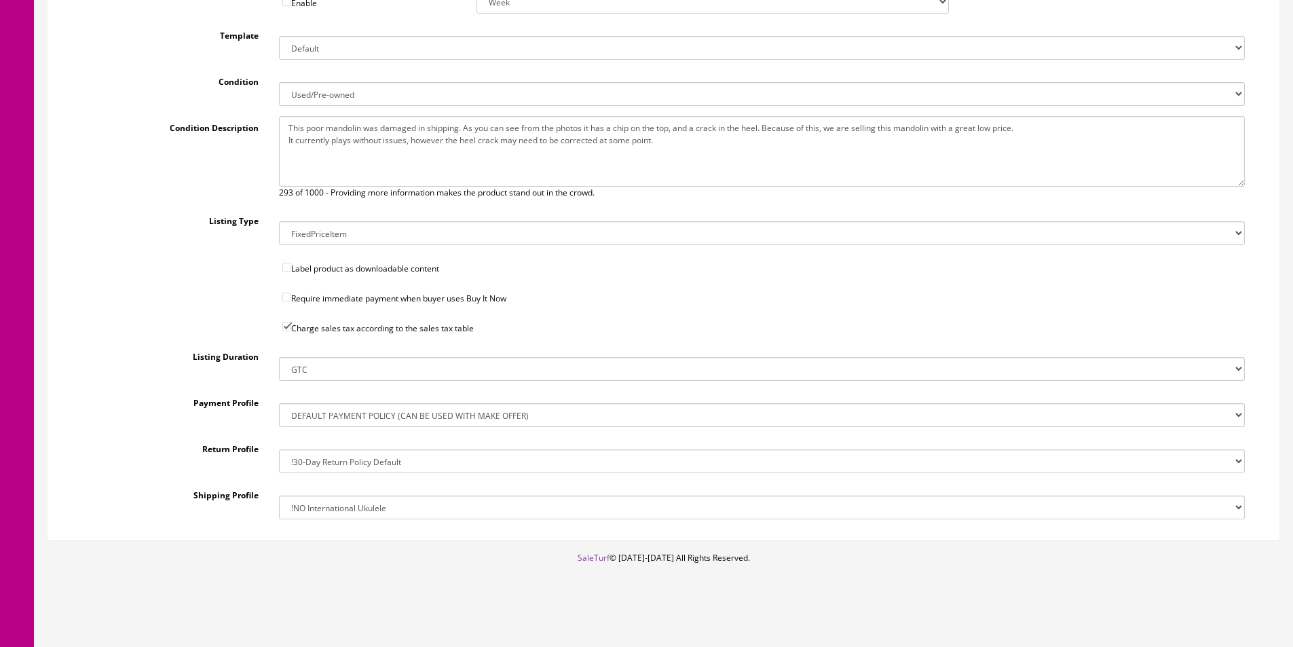
type textarea "This poor mandolin was damaged in shipping. As you can see from the photos it h…"
click at [346, 509] on select "!$28.50 FedEx, Priority $65.00 No International !$28.50 FedEx, Priority $65.00 …" at bounding box center [762, 507] width 966 height 24
select select "162368011017"
click at [279, 495] on select "!$28.50 FedEx, Priority $65.00 No International !$28.50 FedEx, Priority $65.00 …" at bounding box center [762, 507] width 966 height 24
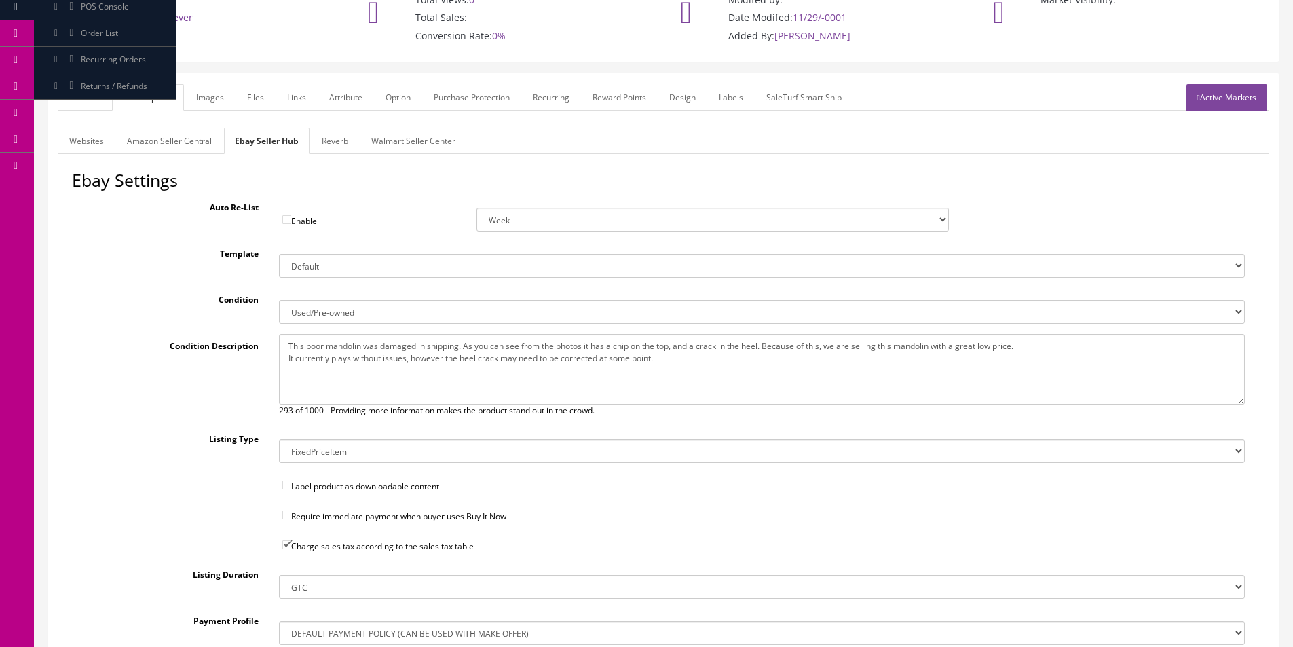
scroll to position [0, 0]
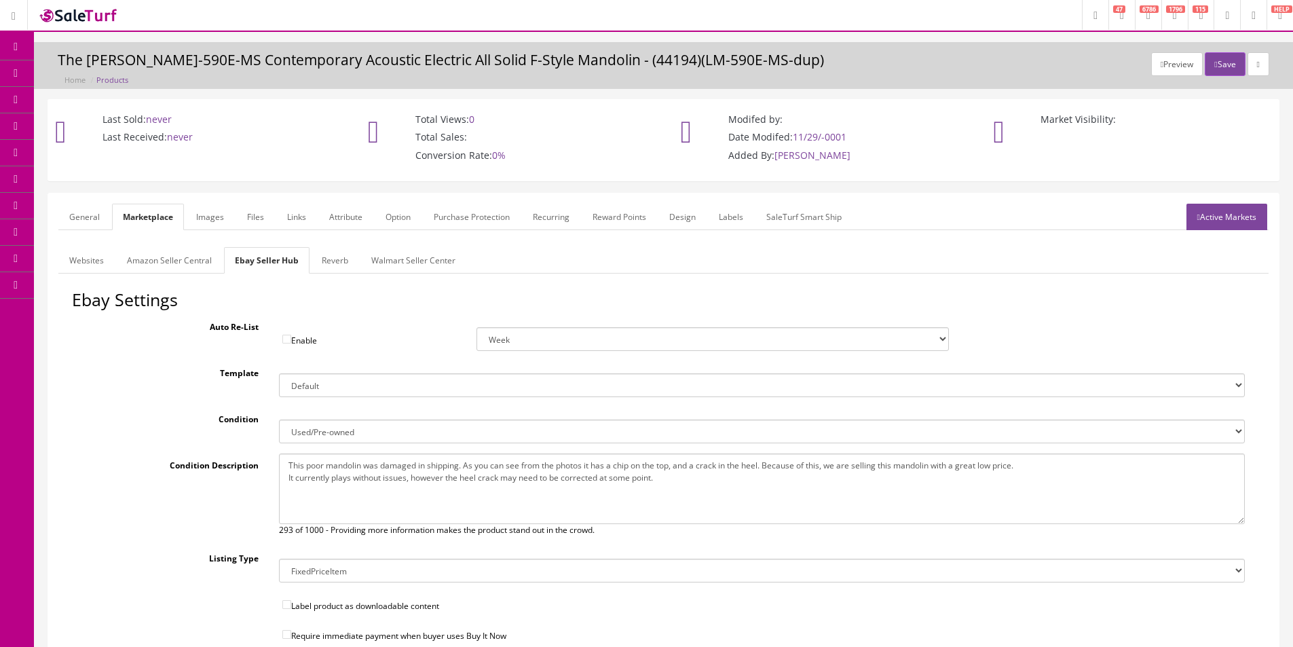
click at [321, 257] on link "Reverb" at bounding box center [335, 260] width 48 height 26
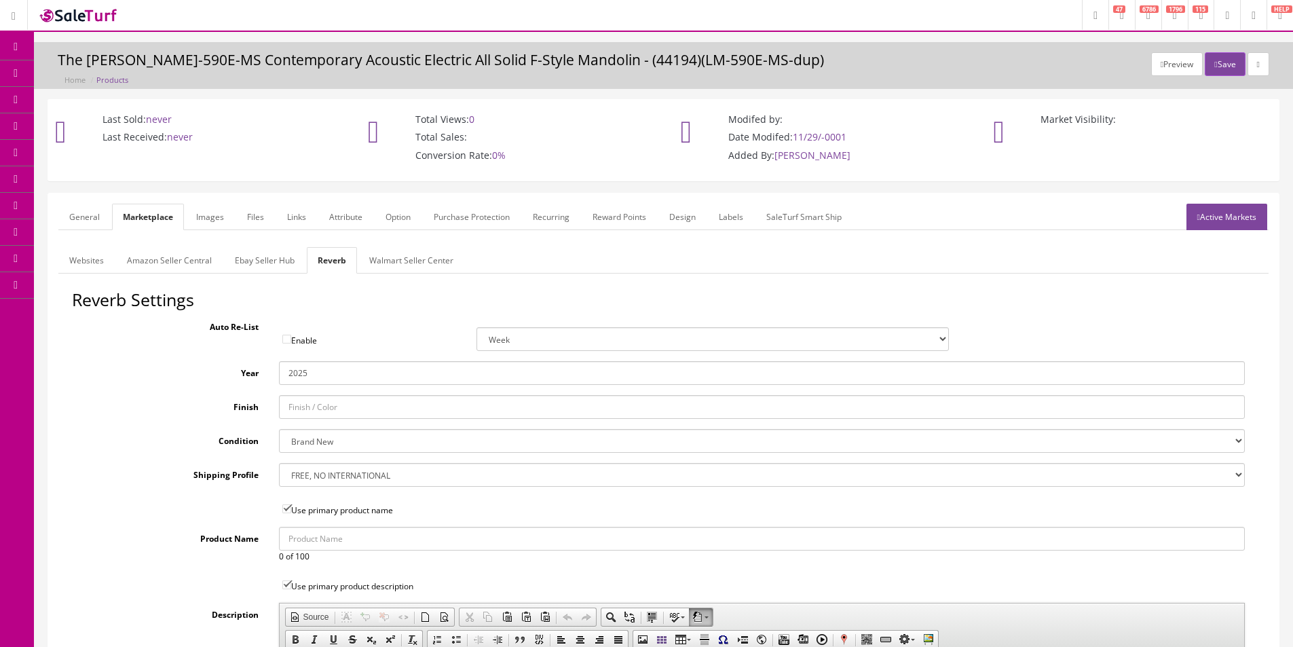
click at [292, 373] on input "2025" at bounding box center [762, 373] width 966 height 24
click at [194, 376] on label "Year" at bounding box center [170, 370] width 197 height 18
click at [279, 376] on input "2025" at bounding box center [762, 373] width 966 height 24
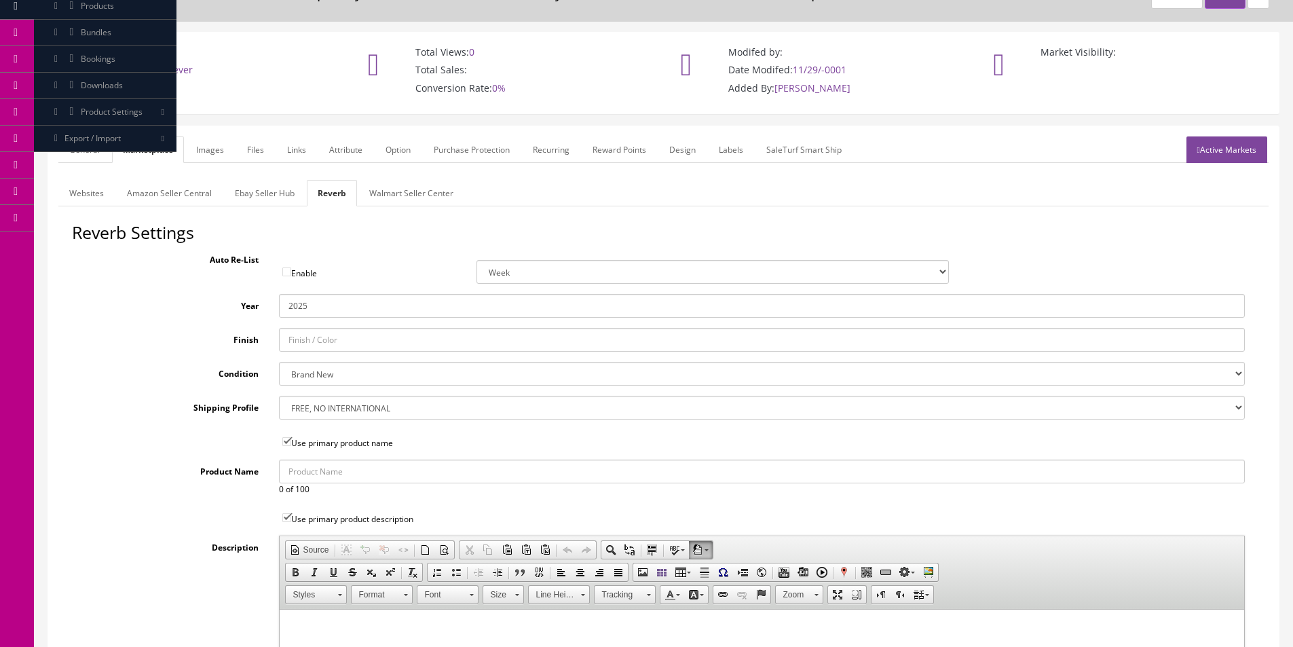
scroll to position [68, 0]
click at [320, 374] on select "Brand New Mint Excellent Very Good Good Fair Poor B-Stock Non Functioning" at bounding box center [762, 373] width 966 height 24
select select "98777886-76d0-44c8-865e-bb40e669e934"
click at [279, 361] on select "Brand New Mint Excellent Very Good Good Fair Poor B-Stock Non Functioning" at bounding box center [762, 373] width 966 height 24
click at [170, 403] on label "Shipping Profile" at bounding box center [170, 404] width 197 height 18
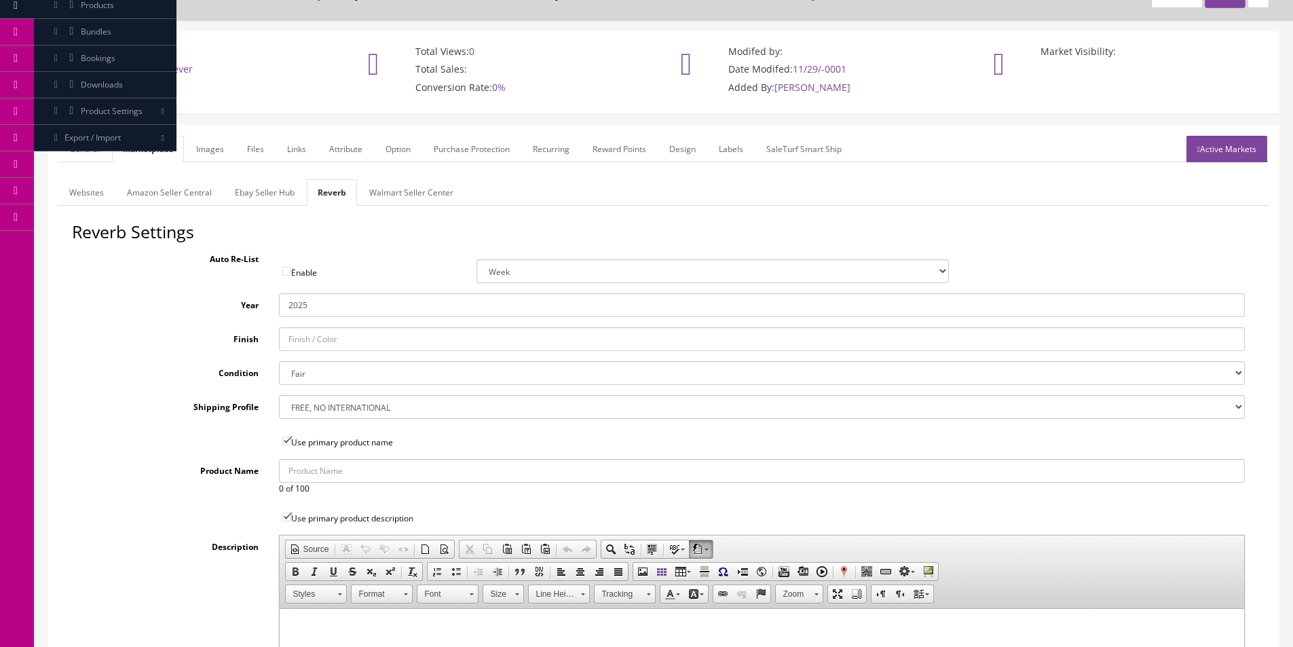
click at [279, 403] on select "--- None --- $3.49 USPS Shipping MH INSURED $20000 GUITAR MH INSURED $11000 GUI…" at bounding box center [762, 407] width 966 height 24
click at [296, 407] on select "--- None --- $3.49 USPS Shipping MH INSURED $20000 GUITAR MH INSURED $11000 GUI…" at bounding box center [762, 407] width 966 height 24
select select "12658"
click at [279, 395] on select "--- None --- $3.49 USPS Shipping MH INSURED $20000 GUITAR MH INSURED $11000 GUI…" at bounding box center [762, 407] width 966 height 24
click at [213, 150] on link "Images" at bounding box center [210, 149] width 50 height 26
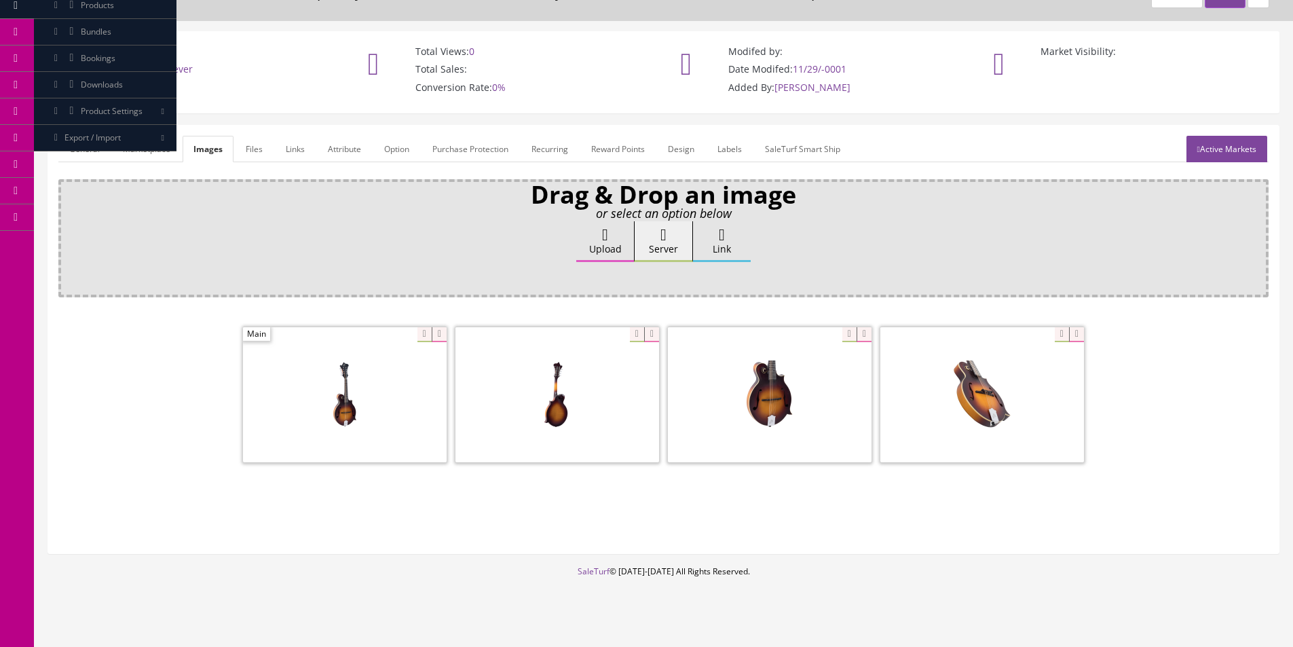
click at [329, 255] on div "Upload Server Link Ok" at bounding box center [663, 254] width 1191 height 66
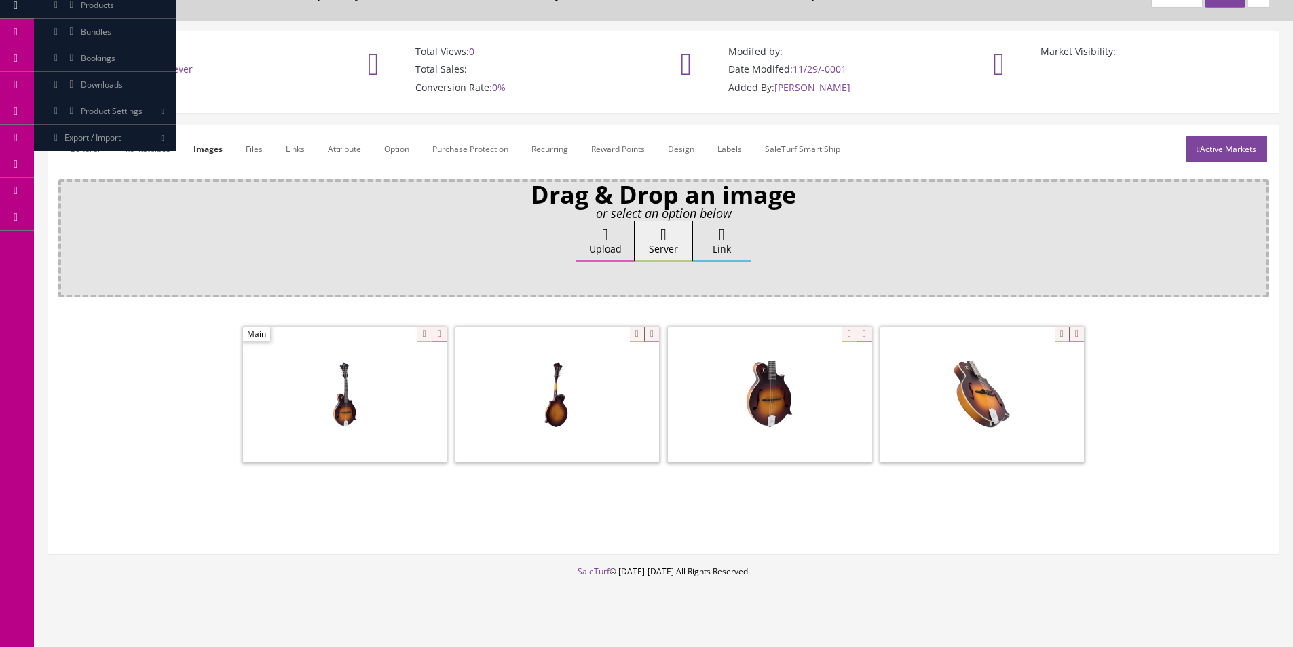
click at [329, 255] on div "Upload Server Link Ok" at bounding box center [663, 254] width 1191 height 66
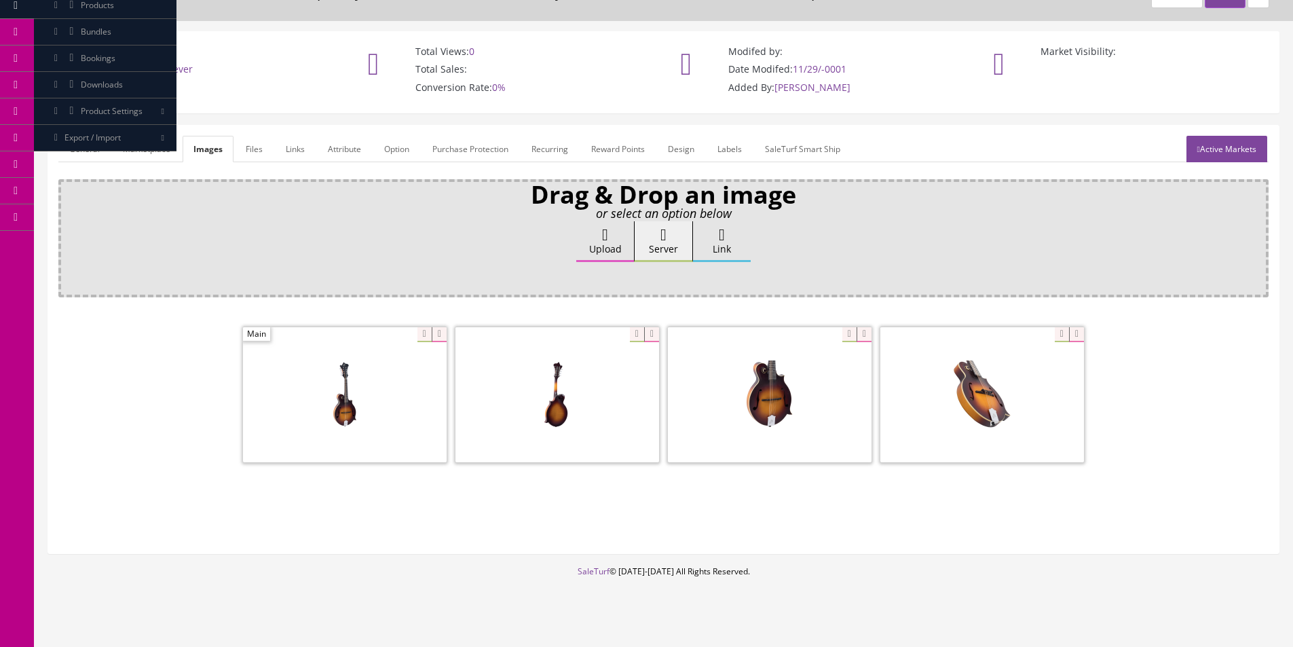
click at [329, 255] on div "Upload Server Link Ok" at bounding box center [663, 254] width 1191 height 66
click at [434, 334] on icon at bounding box center [439, 334] width 15 height 15
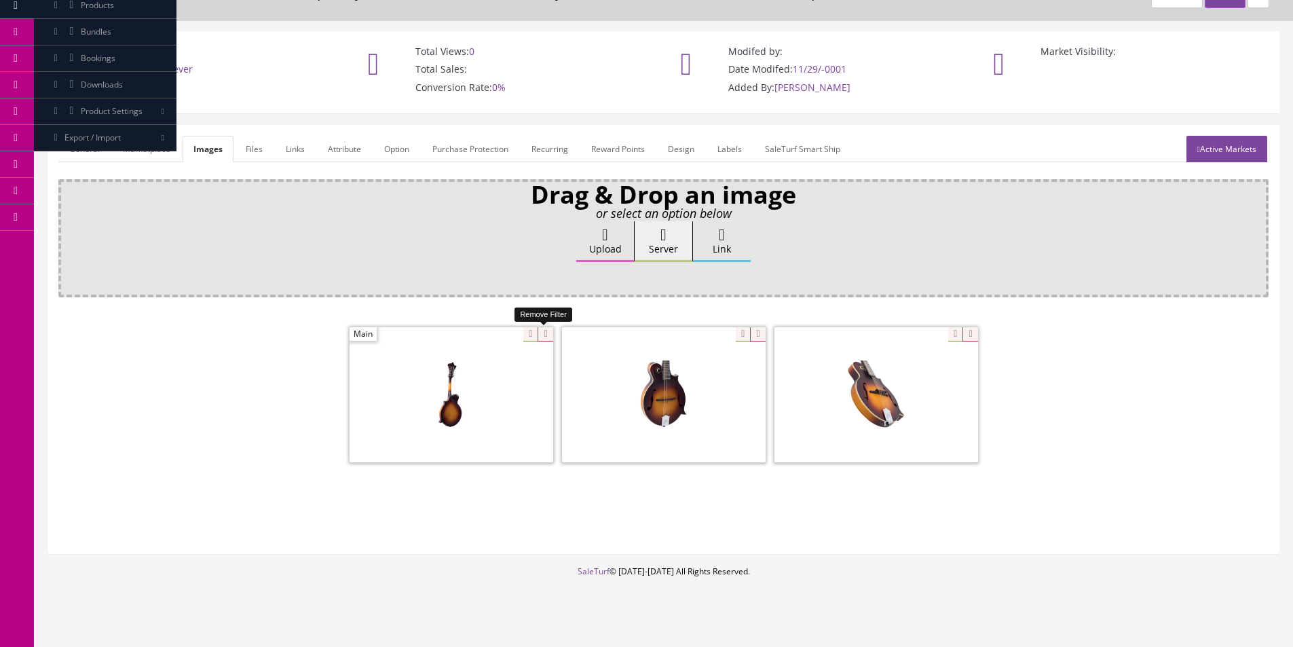
click at [552, 332] on icon at bounding box center [544, 334] width 15 height 15
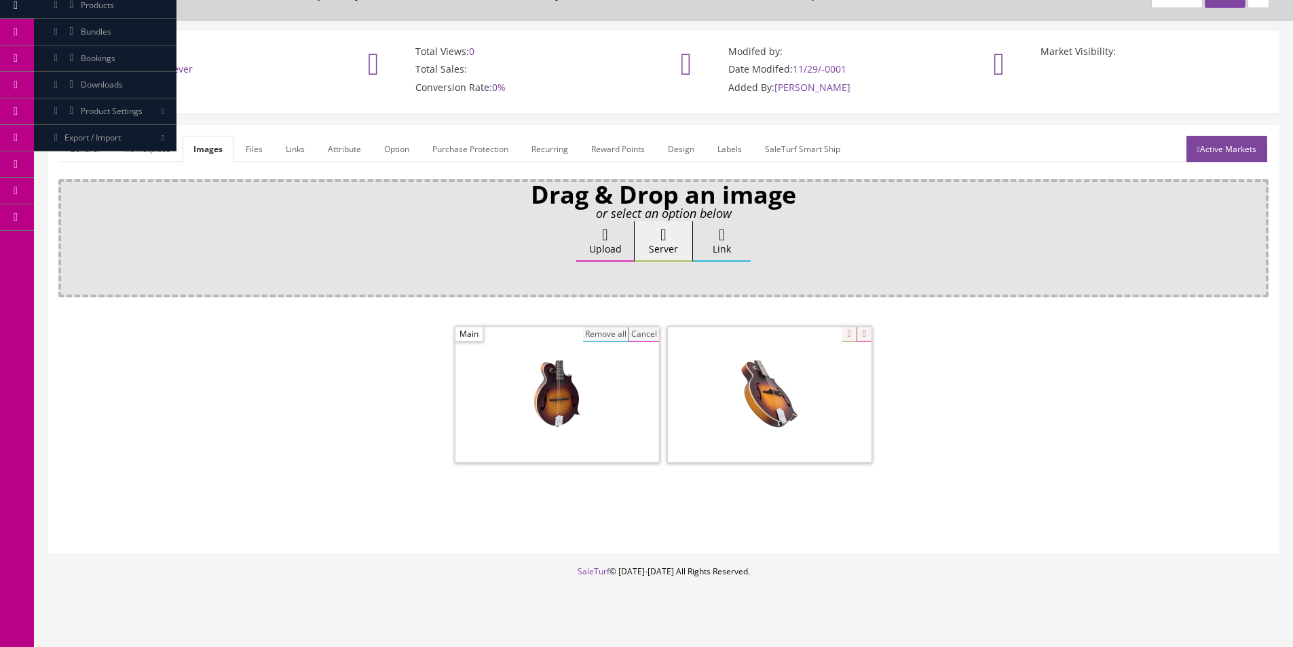
click at [611, 328] on button "Remove all" at bounding box center [605, 334] width 45 height 15
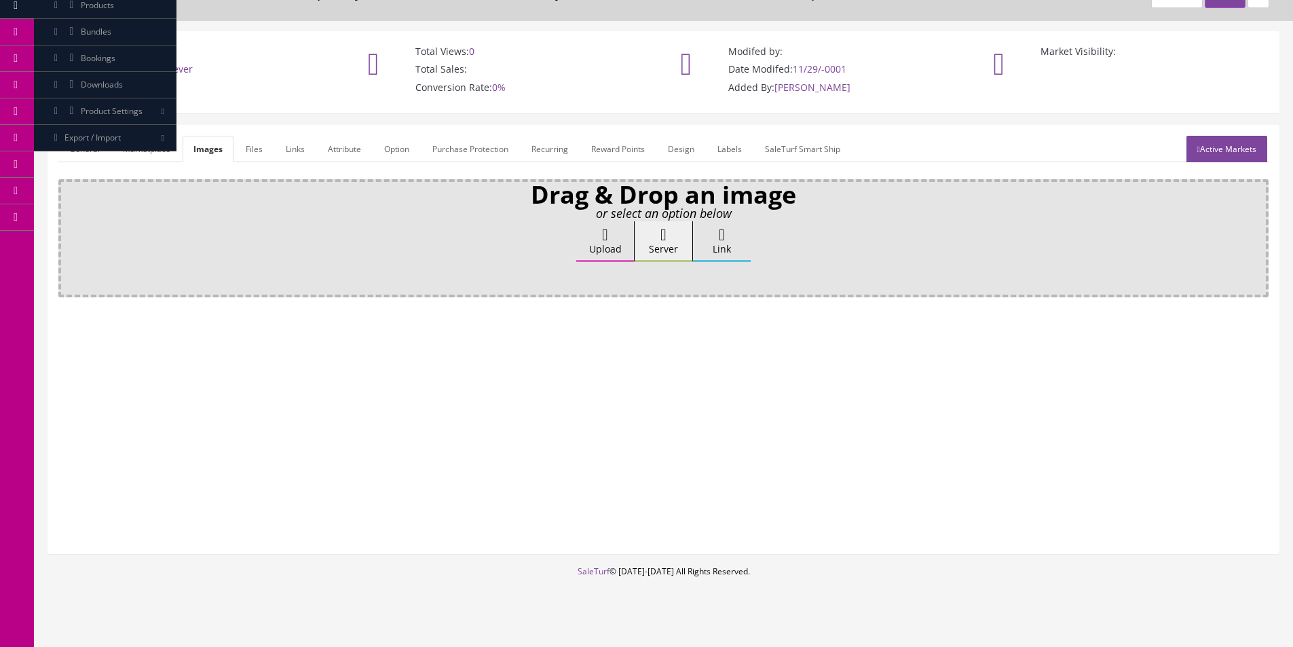
click at [605, 248] on label "Upload" at bounding box center [605, 241] width 58 height 41
click at [68, 235] on input "Upload" at bounding box center [68, 228] width 0 height 14
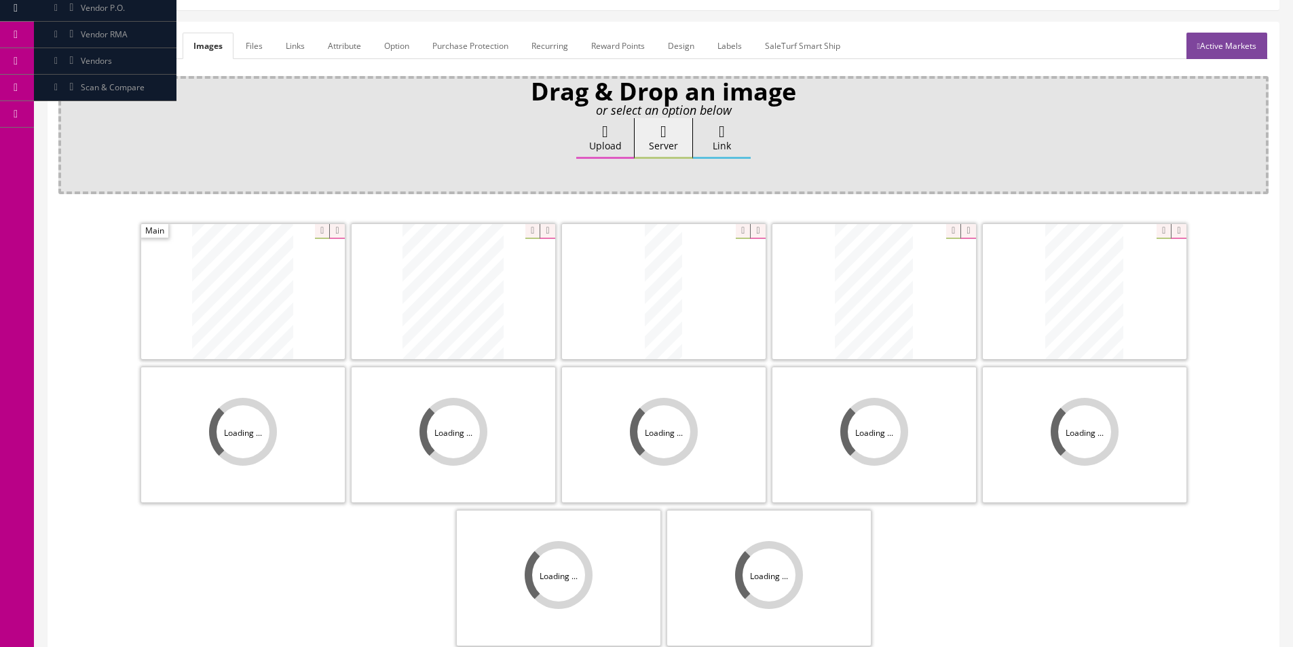
scroll to position [204, 0]
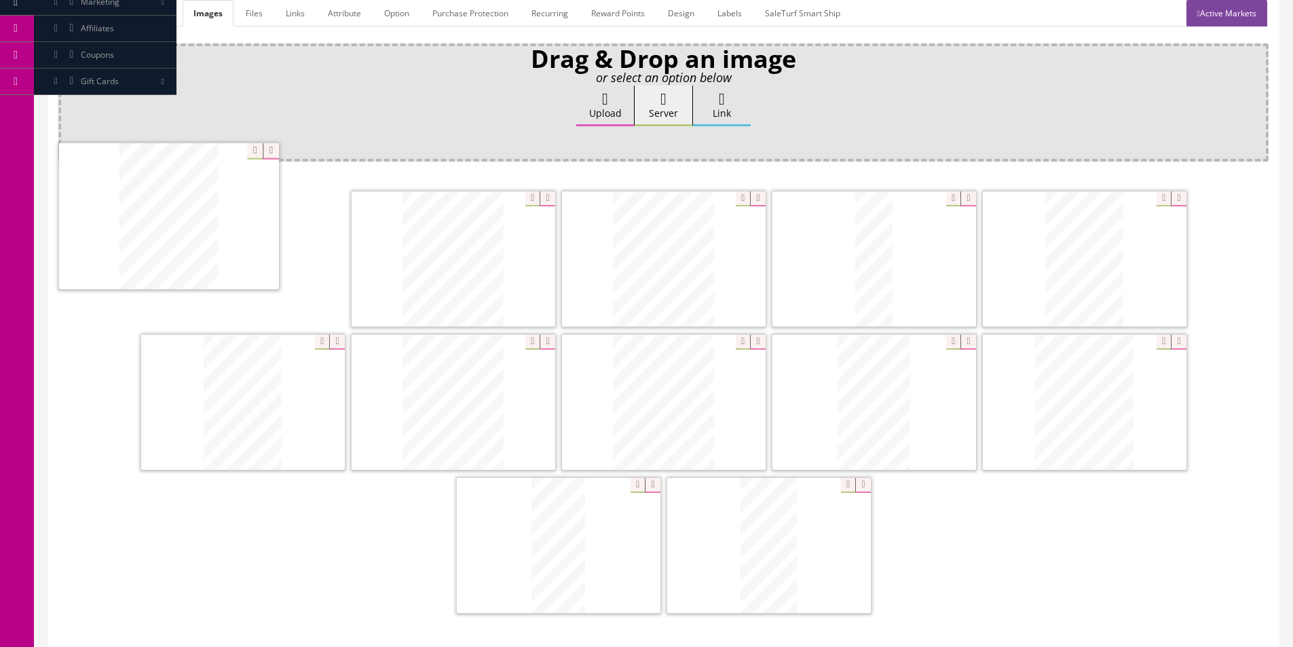
drag, startPoint x: 749, startPoint y: 537, endPoint x: 113, endPoint y: 191, distance: 724.2
drag, startPoint x: 701, startPoint y: 506, endPoint x: 213, endPoint y: 227, distance: 562.3
drag, startPoint x: 696, startPoint y: 512, endPoint x: 383, endPoint y: 231, distance: 420.5
drag, startPoint x: 729, startPoint y: 518, endPoint x: 734, endPoint y: 228, distance: 290.5
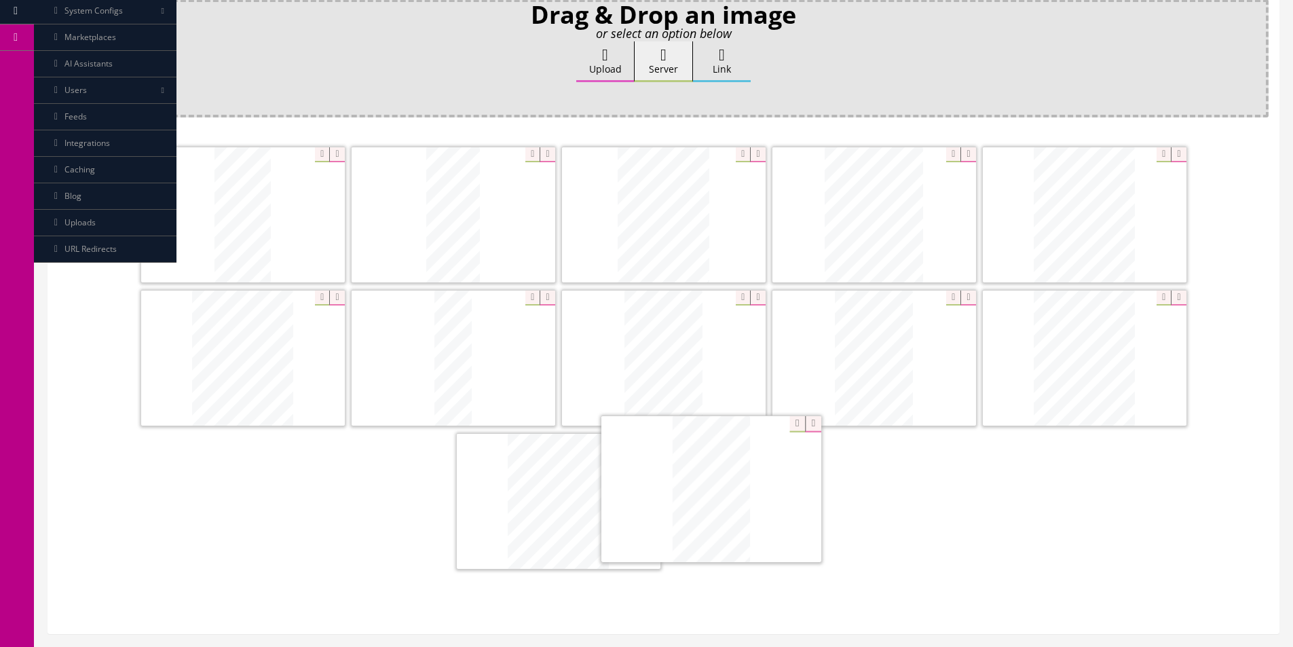
scroll to position [251, 0]
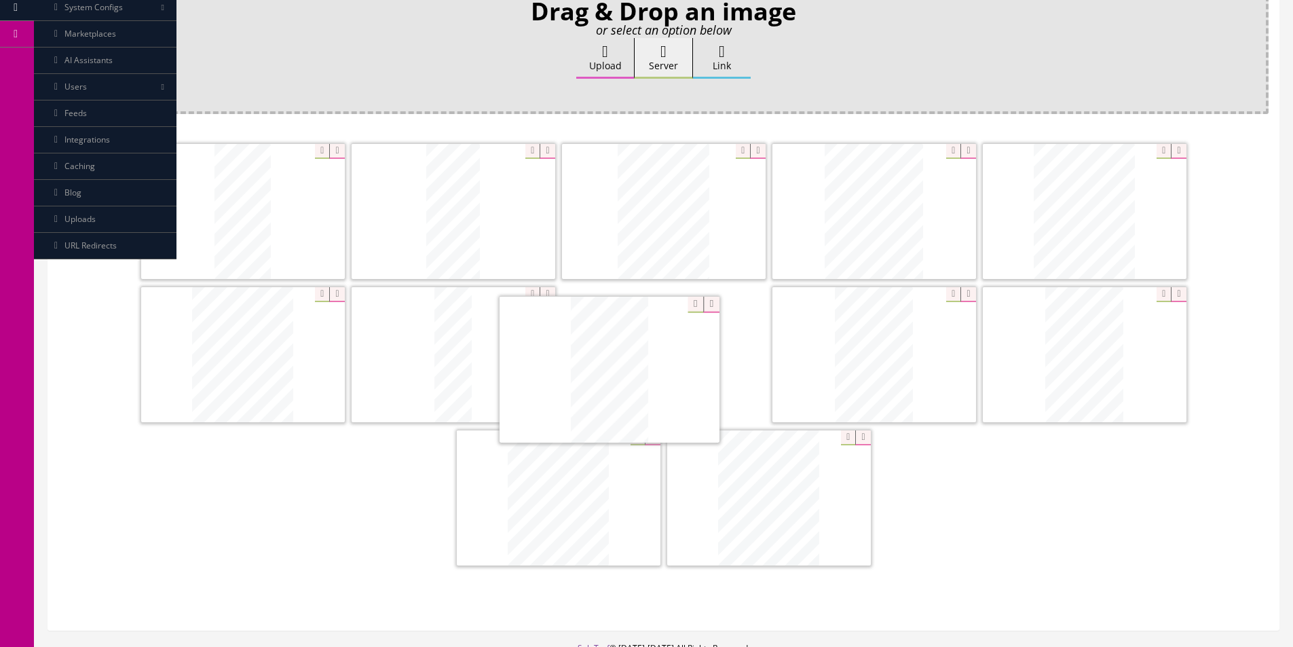
drag, startPoint x: 752, startPoint y: 550, endPoint x: 594, endPoint y: 374, distance: 236.4
drag, startPoint x: 548, startPoint y: 505, endPoint x: 579, endPoint y: 363, distance: 145.1
drag, startPoint x: 750, startPoint y: 524, endPoint x: 601, endPoint y: 368, distance: 215.5
click at [1051, 223] on span at bounding box center [1085, 211] width 204 height 135
drag, startPoint x: 1095, startPoint y: 255, endPoint x: 708, endPoint y: 356, distance: 399.8
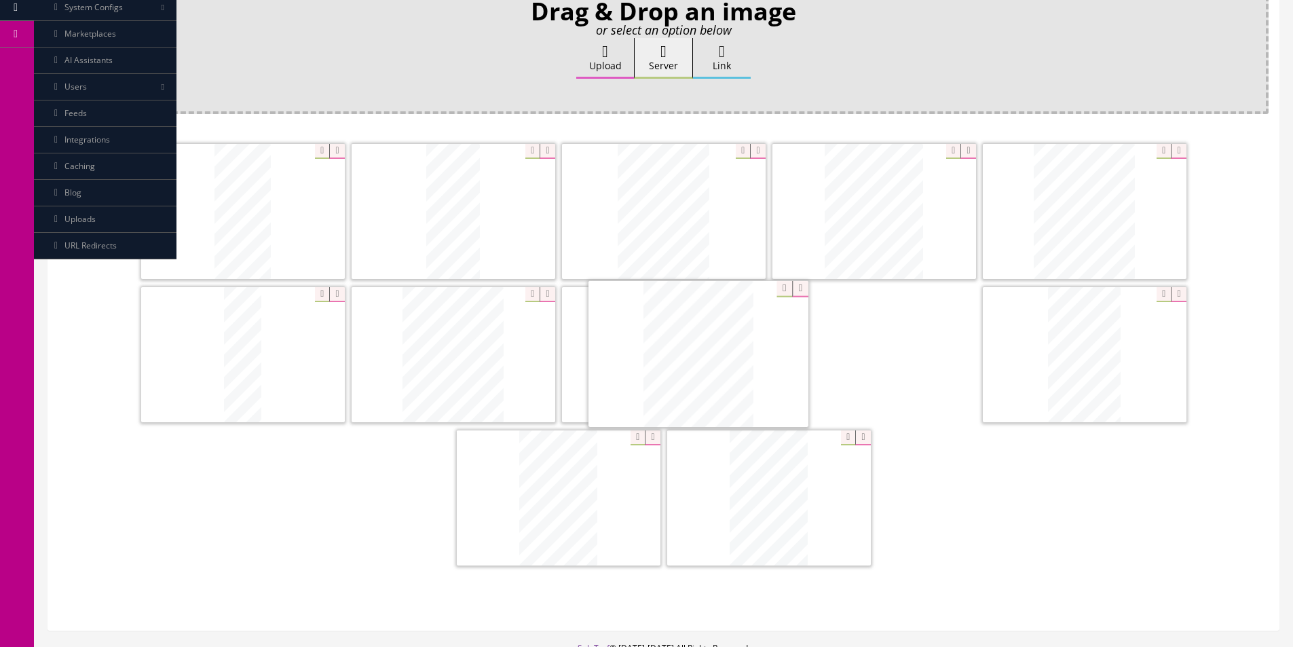
drag, startPoint x: 1072, startPoint y: 382, endPoint x: 686, endPoint y: 381, distance: 386.1
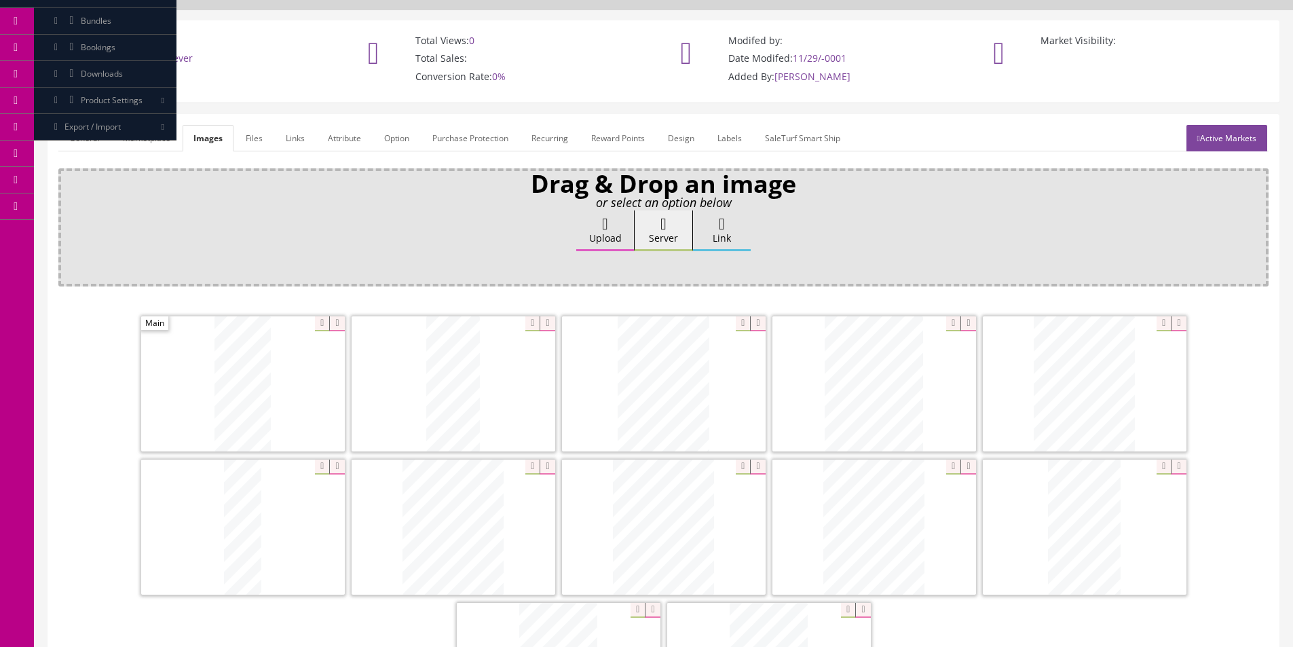
scroll to position [0, 0]
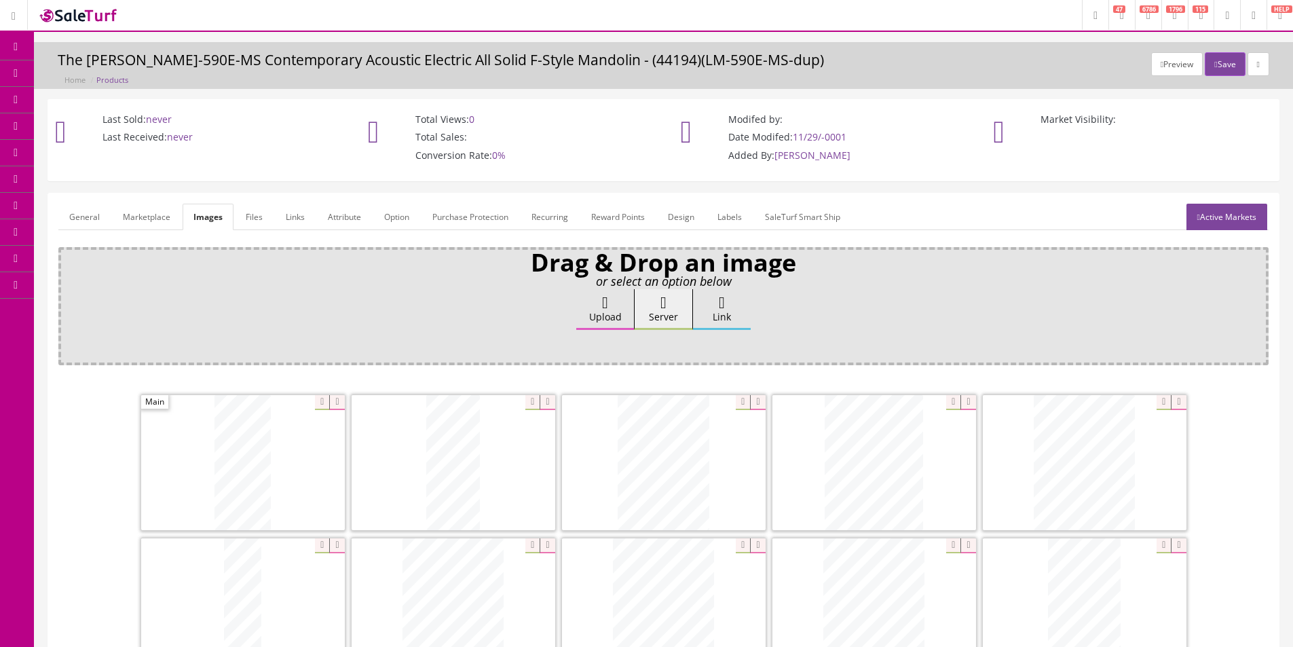
click at [1209, 223] on link "Active Markets" at bounding box center [1226, 217] width 81 height 26
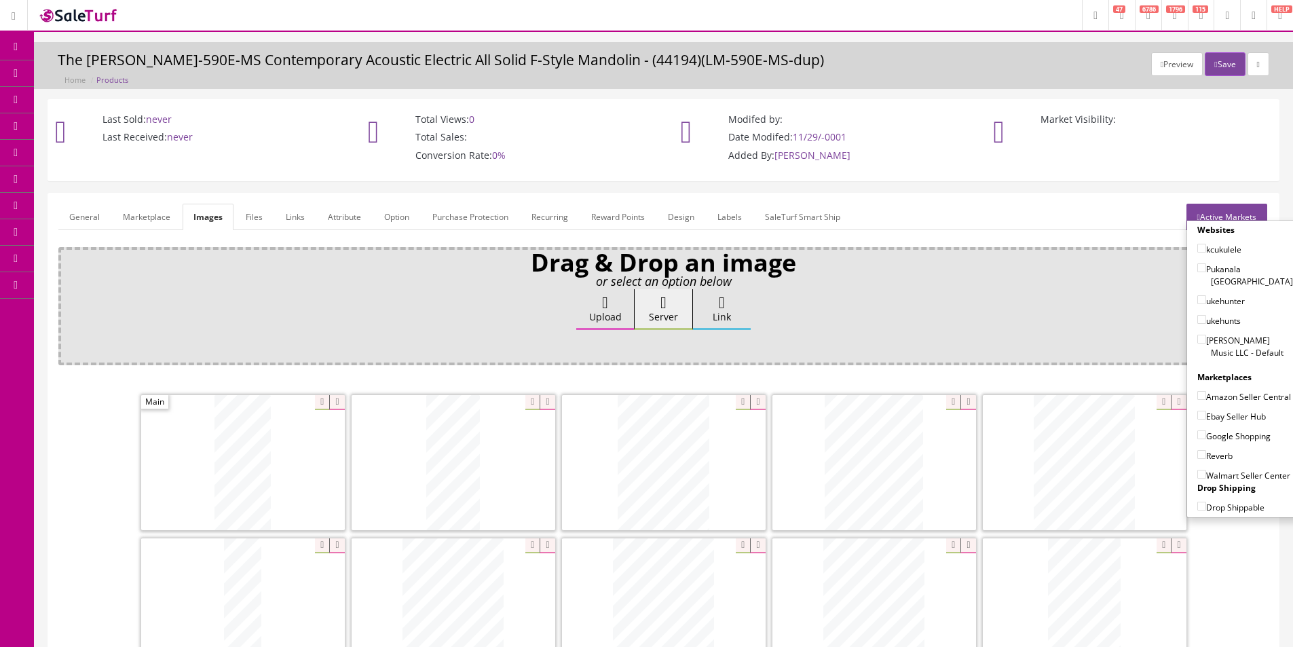
click at [1226, 339] on label "[PERSON_NAME] Music LLC - Default" at bounding box center [1245, 346] width 96 height 26
click at [1206, 339] on input"] "[PERSON_NAME] Music LLC - Default" at bounding box center [1201, 339] width 9 height 9
checkbox input"] "true"
click at [1221, 394] on label "Amazon Seller Central" at bounding box center [1244, 396] width 94 height 14
click at [1206, 394] on input"] "Amazon Seller Central" at bounding box center [1201, 395] width 9 height 9
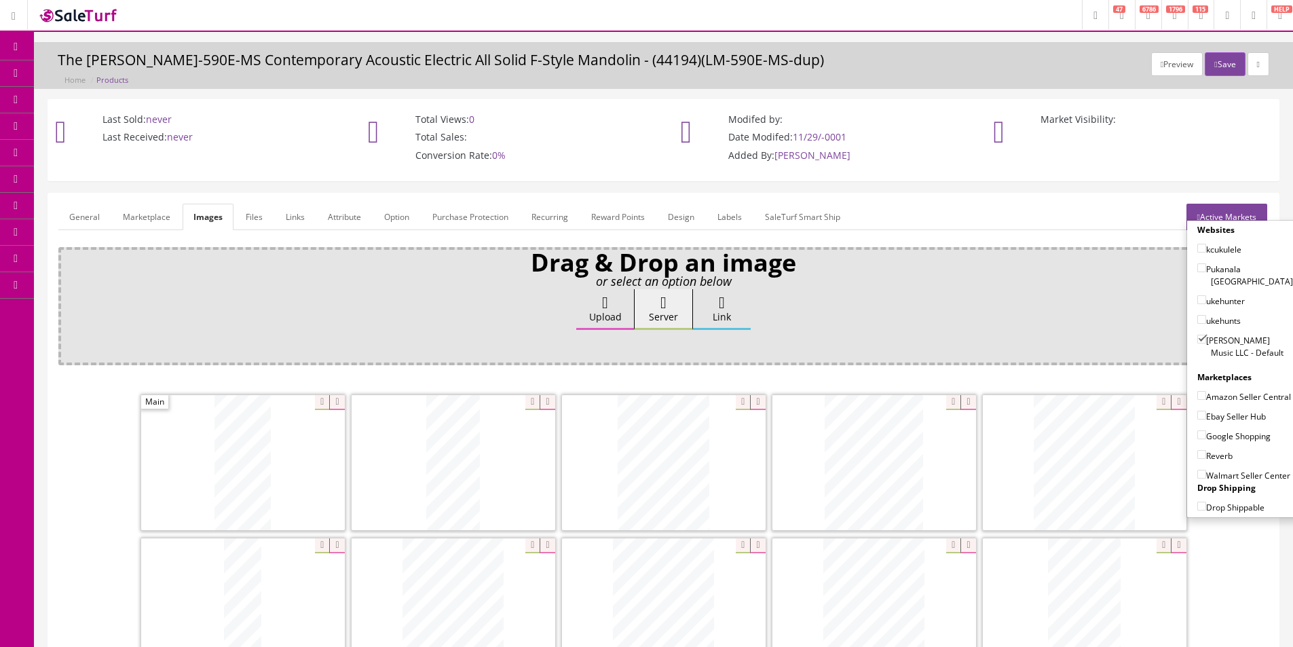
checkbox input"] "true"
click at [1213, 422] on label "Ebay Seller Hub" at bounding box center [1231, 416] width 69 height 14
click at [1206, 419] on input"] "Ebay Seller Hub" at bounding box center [1201, 415] width 9 height 9
checkbox input"] "true"
click at [1213, 434] on label "Google Shopping" at bounding box center [1233, 436] width 73 height 14
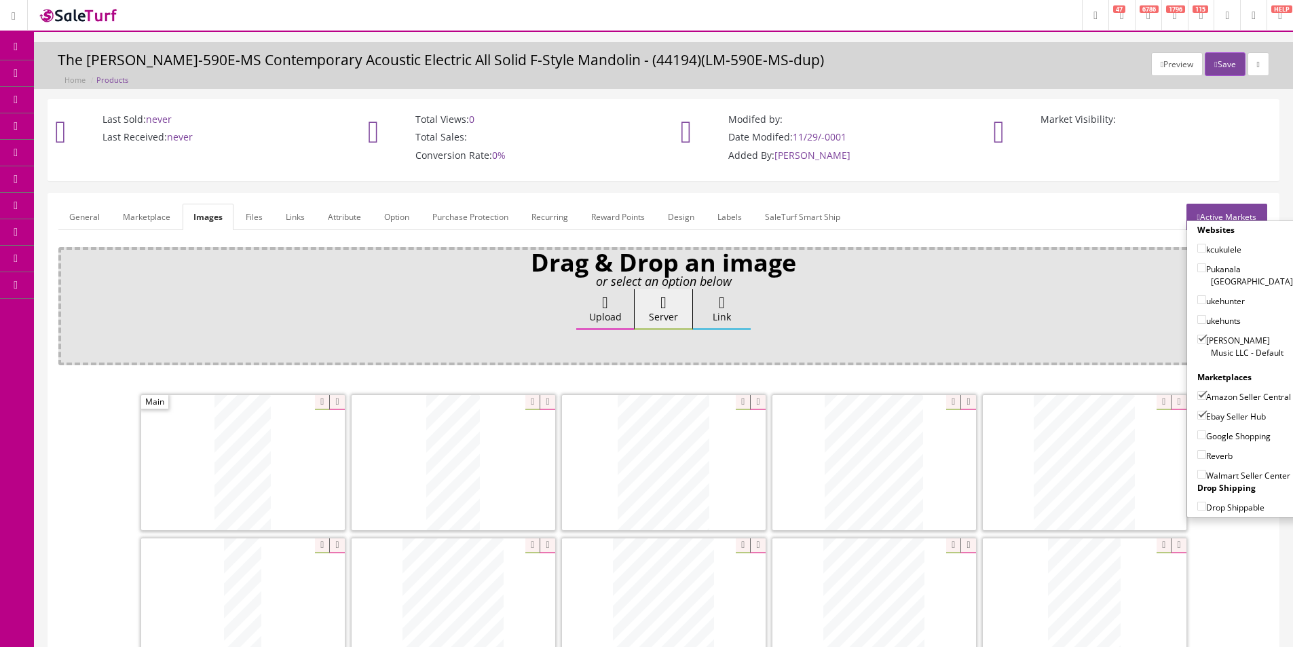
click at [1206, 434] on input"] "Google Shopping" at bounding box center [1201, 434] width 9 height 9
checkbox input"] "true"
click at [1208, 455] on label "Reverb" at bounding box center [1214, 456] width 35 height 14
click at [1206, 455] on input"] "Reverb" at bounding box center [1201, 454] width 9 height 9
checkbox input"] "true"
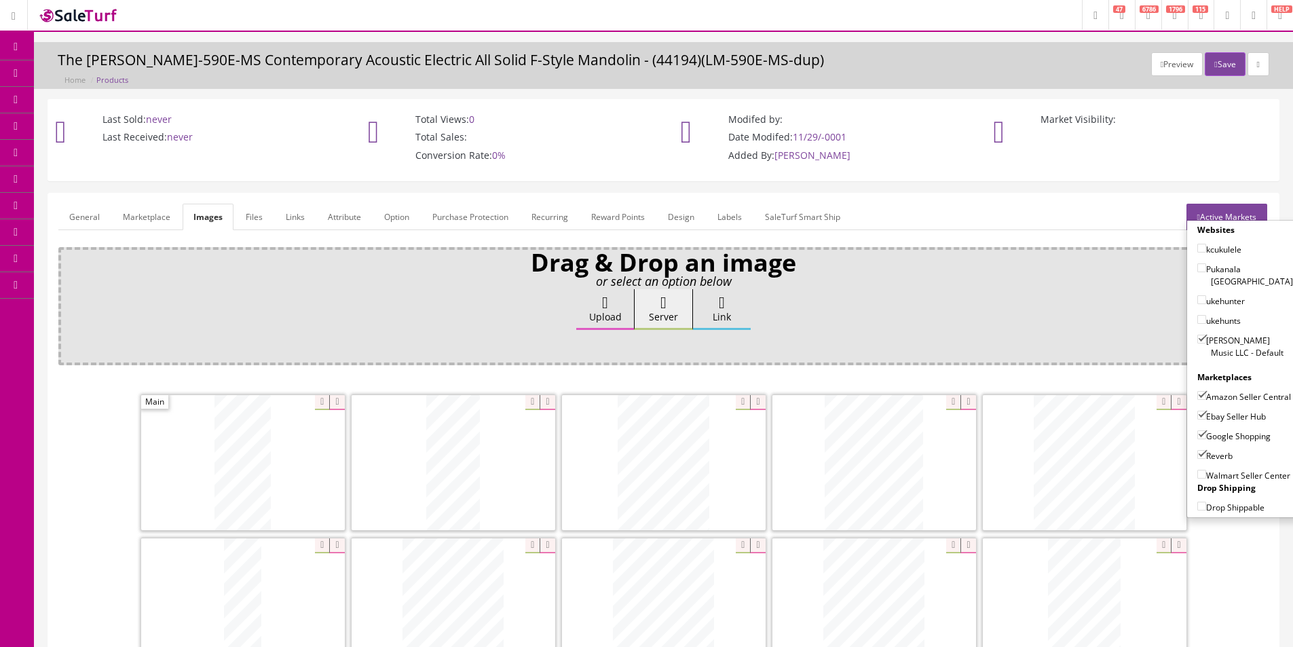
click at [1219, 391] on label "Amazon Seller Central" at bounding box center [1244, 396] width 94 height 14
click at [1206, 391] on input"] "Amazon Seller Central" at bounding box center [1201, 395] width 9 height 9
checkbox input"] "false"
click at [1221, 65] on button "Save" at bounding box center [1224, 64] width 40 height 24
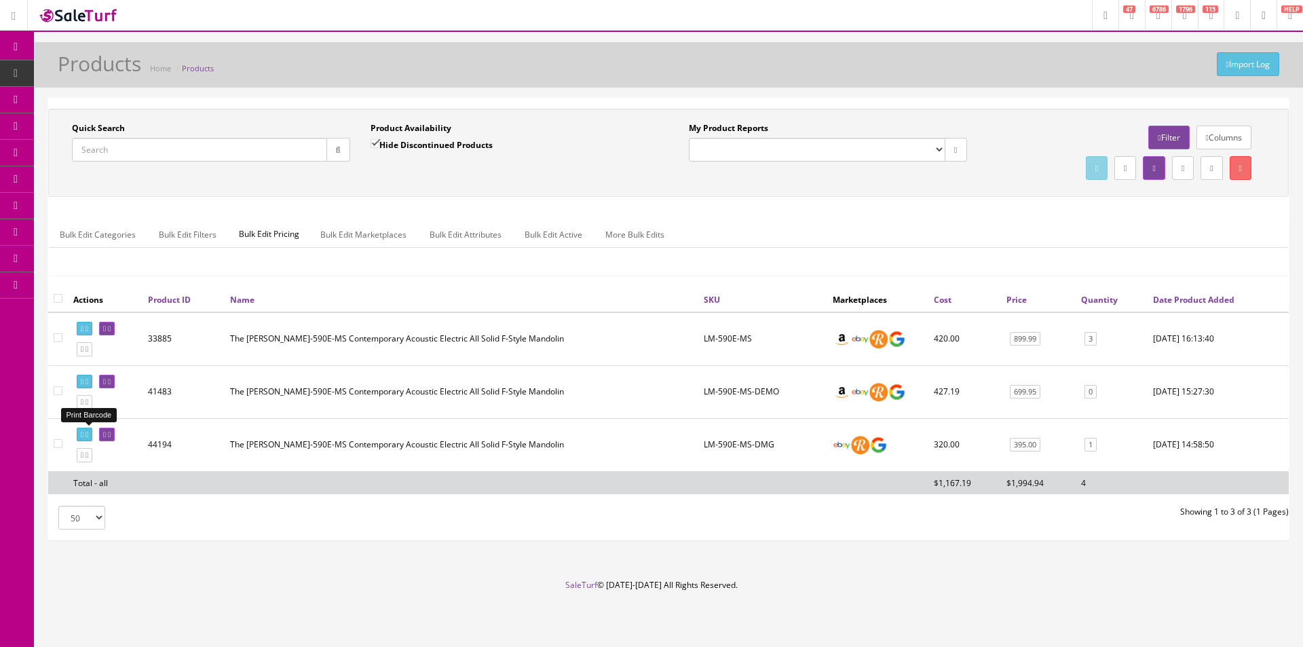
click at [83, 436] on icon at bounding box center [82, 434] width 3 height 7
click at [92, 69] on span "Products" at bounding box center [104, 73] width 33 height 12
click at [994, 181] on div at bounding box center [1126, 168] width 278 height 31
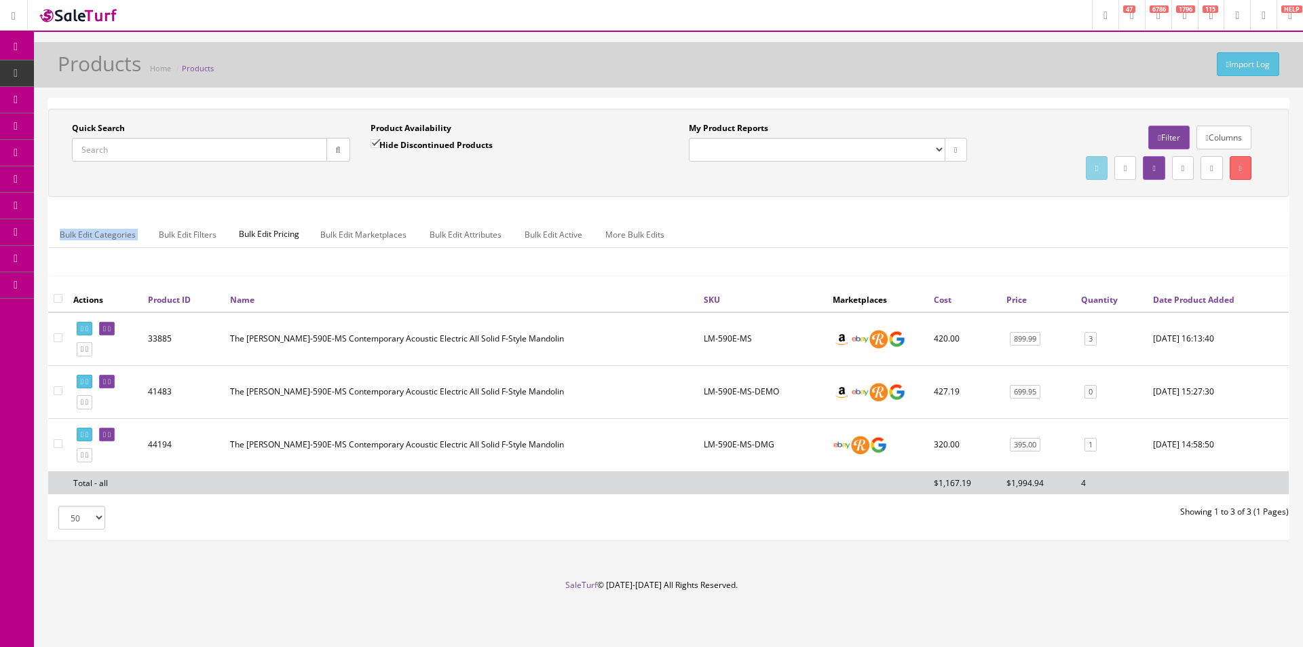
click at [994, 181] on div at bounding box center [1126, 168] width 278 height 31
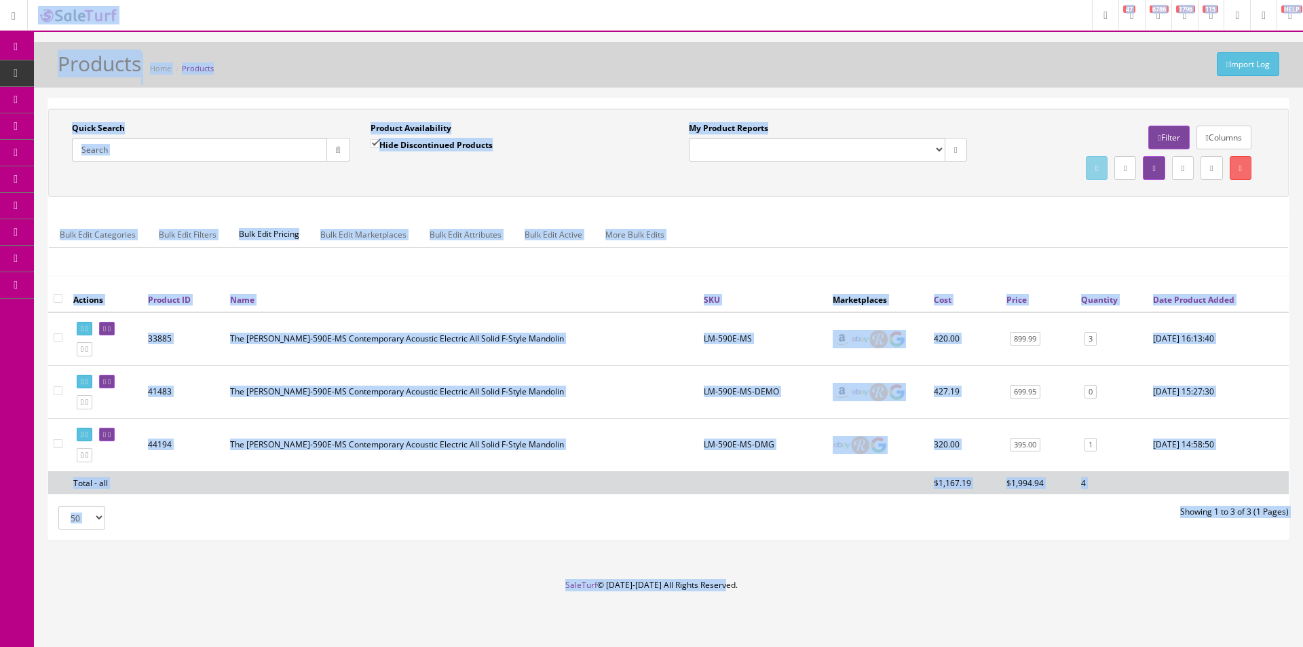
click at [994, 181] on div at bounding box center [1126, 168] width 278 height 31
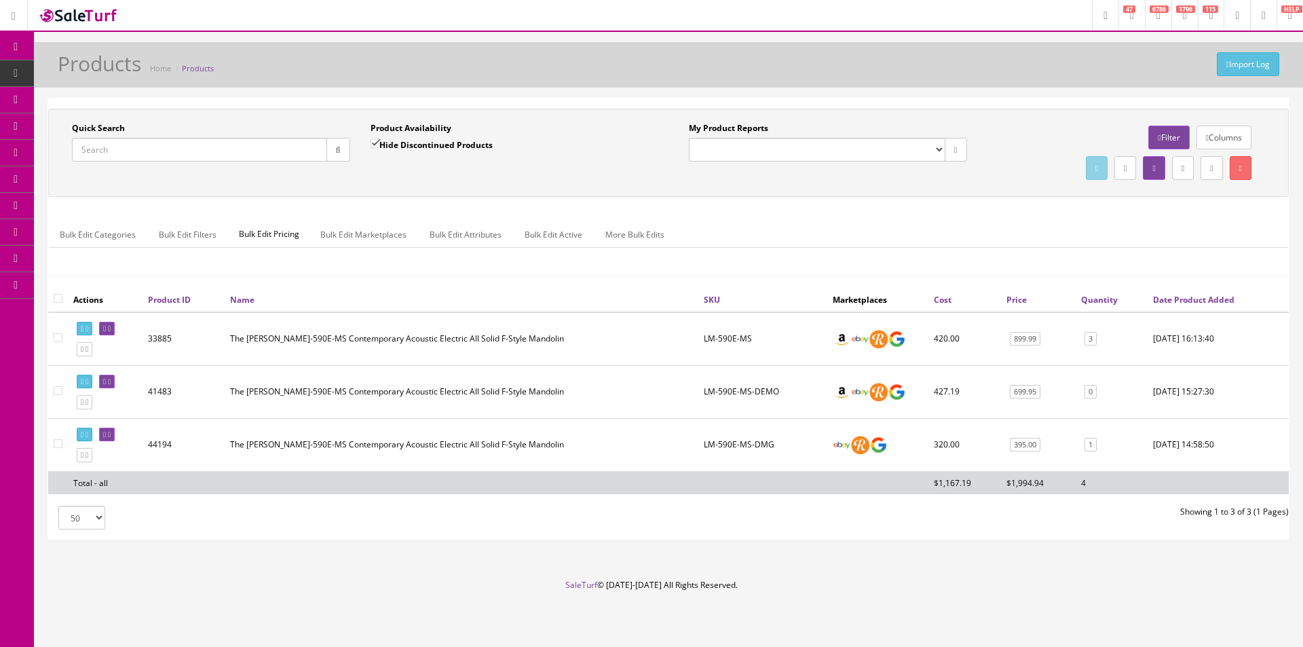
click at [994, 181] on div at bounding box center [1126, 168] width 278 height 31
click at [284, 147] on input "Quick Search" at bounding box center [199, 150] width 255 height 24
click at [408, 108] on div "Quick Search Speaker Stand Date From Product Availability Hide Discontinued Pro…" at bounding box center [668, 318] width 1240 height 441
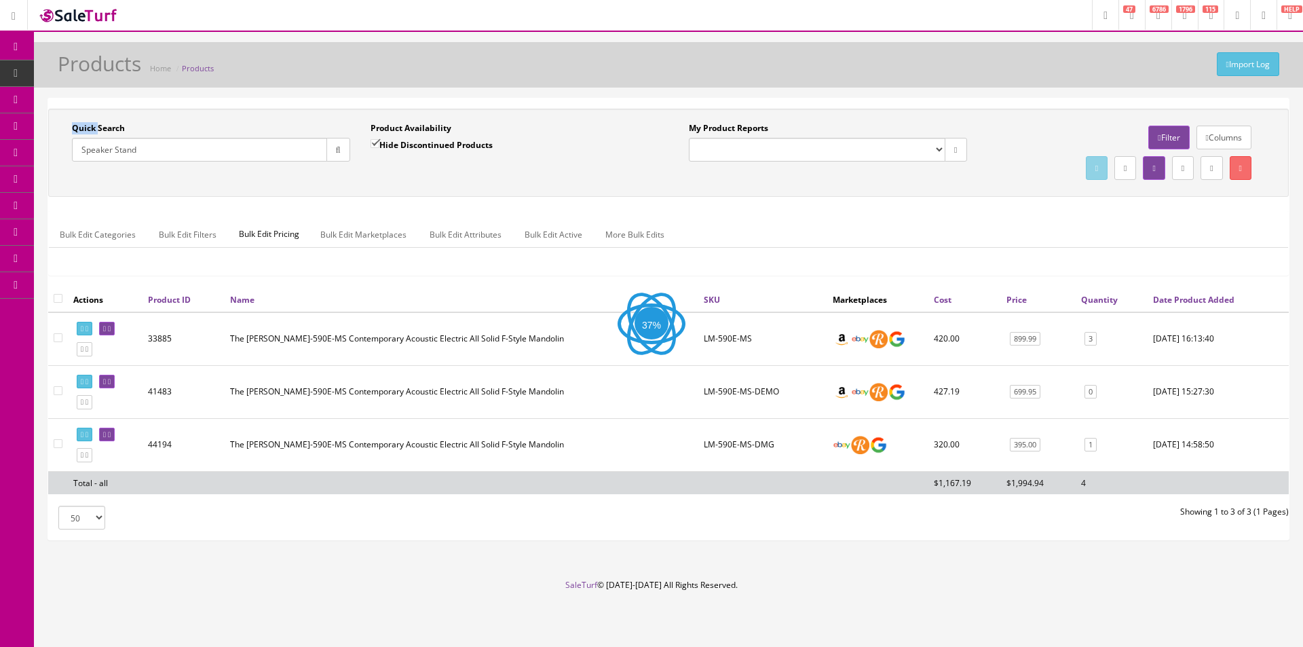
click at [408, 108] on div "Quick Search Speaker Stand Date From Product Availability Hide Discontinued Pro…" at bounding box center [668, 318] width 1240 height 441
click at [408, 107] on div "Quick Search Speaker Stand Date From Product Availability Hide Discontinued Pro…" at bounding box center [668, 318] width 1240 height 441
click at [408, 108] on div "Quick Search Speaker Stand Date From Product Availability Hide Discontinued Pro…" at bounding box center [668, 318] width 1240 height 441
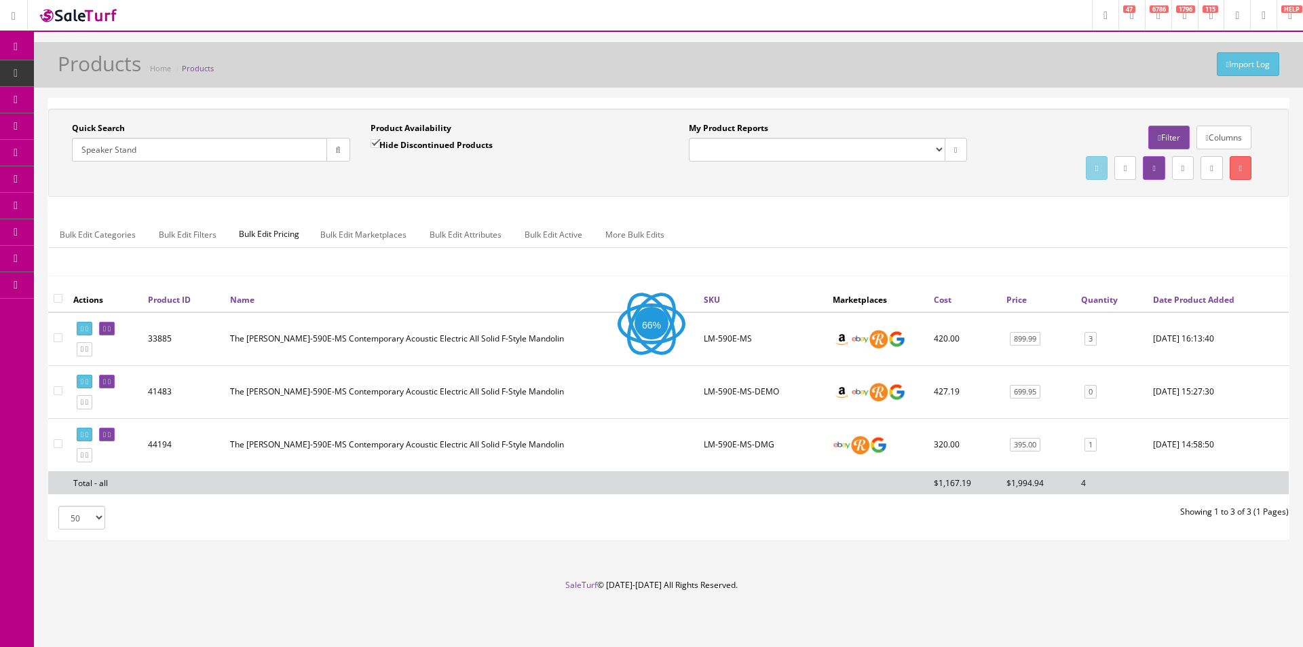
click at [581, 106] on div "Quick Search Speaker Stand Date From Product Availability Hide Discontinued Pro…" at bounding box center [668, 318] width 1240 height 441
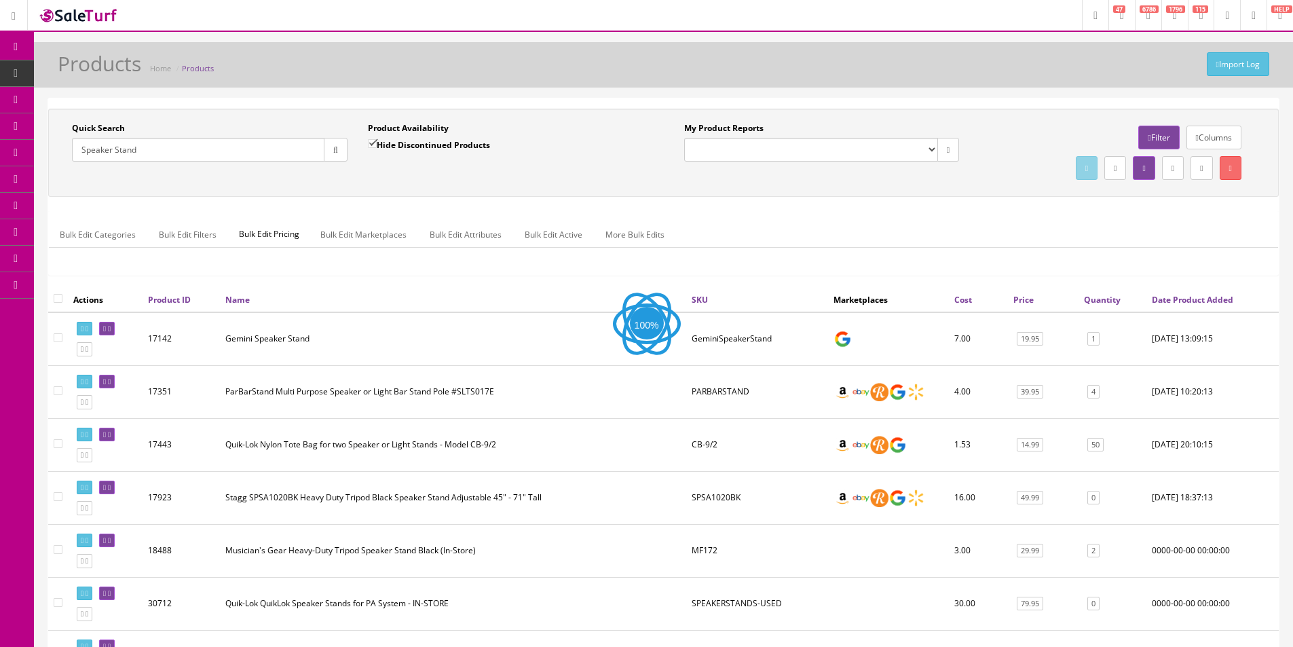
click at [581, 106] on div "Quick Search Speaker Stand Date From Product Availability Hide Discontinued Pro…" at bounding box center [663, 451] width 1230 height 706
click at [501, 394] on td "ParBarStand Multi Purpose Speaker or Light Bar Stand Pole #SLTS017E" at bounding box center [453, 391] width 466 height 53
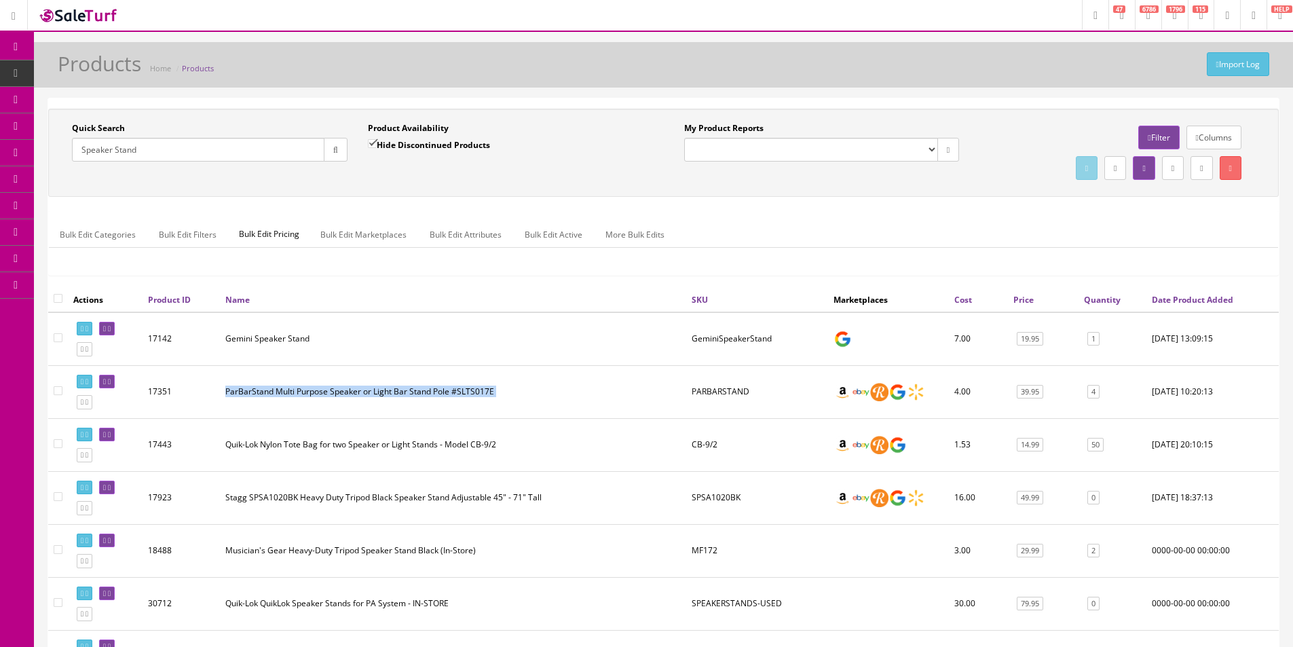
click at [501, 394] on td "ParBarStand Multi Purpose Speaker or Light Bar Stand Pole #SLTS017E" at bounding box center [453, 391] width 466 height 53
click at [410, 389] on td "ParBarStand Multi Purpose Speaker or Light Bar Stand Pole #SLTS017E" at bounding box center [453, 391] width 466 height 53
click at [392, 398] on td "ParBarStand Multi Purpose Speaker or Light Bar Stand Pole #SLTS017E" at bounding box center [453, 391] width 466 height 53
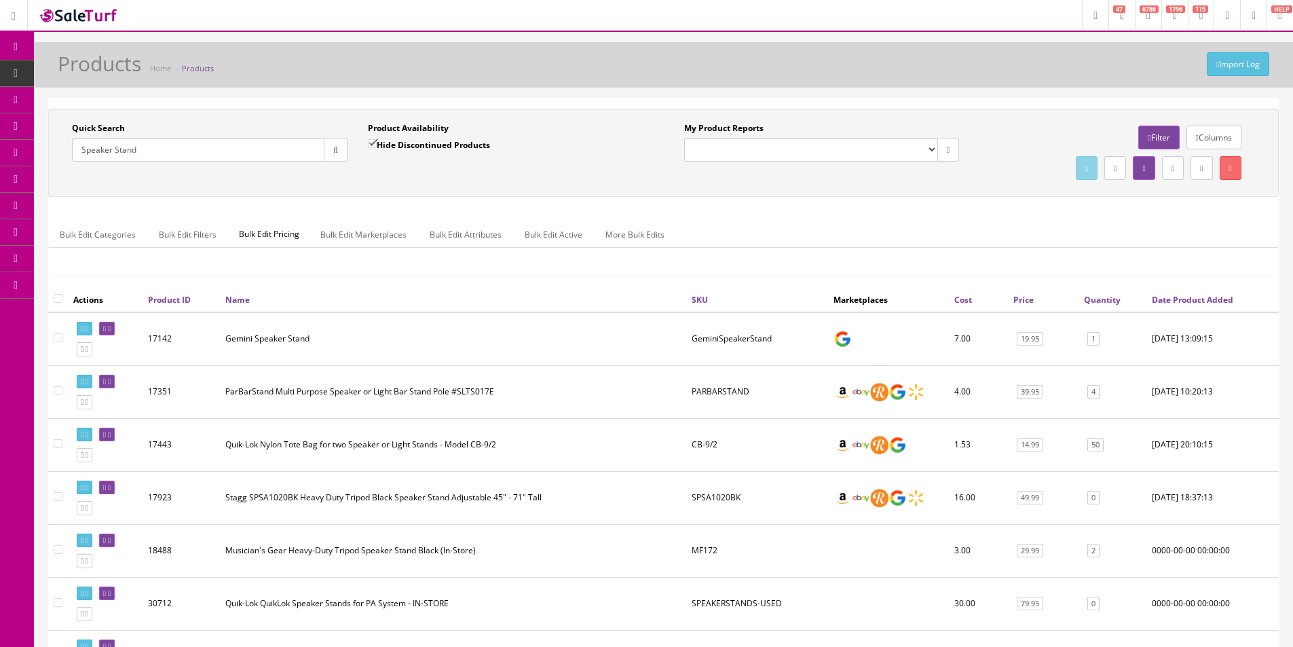
click at [373, 391] on td "ParBarStand Multi Purpose Speaker or Light Bar Stand Pole #SLTS017E" at bounding box center [453, 391] width 466 height 53
click at [373, 390] on td "ParBarStand Multi Purpose Speaker or Light Bar Stand Pole #SLTS017E" at bounding box center [453, 391] width 466 height 53
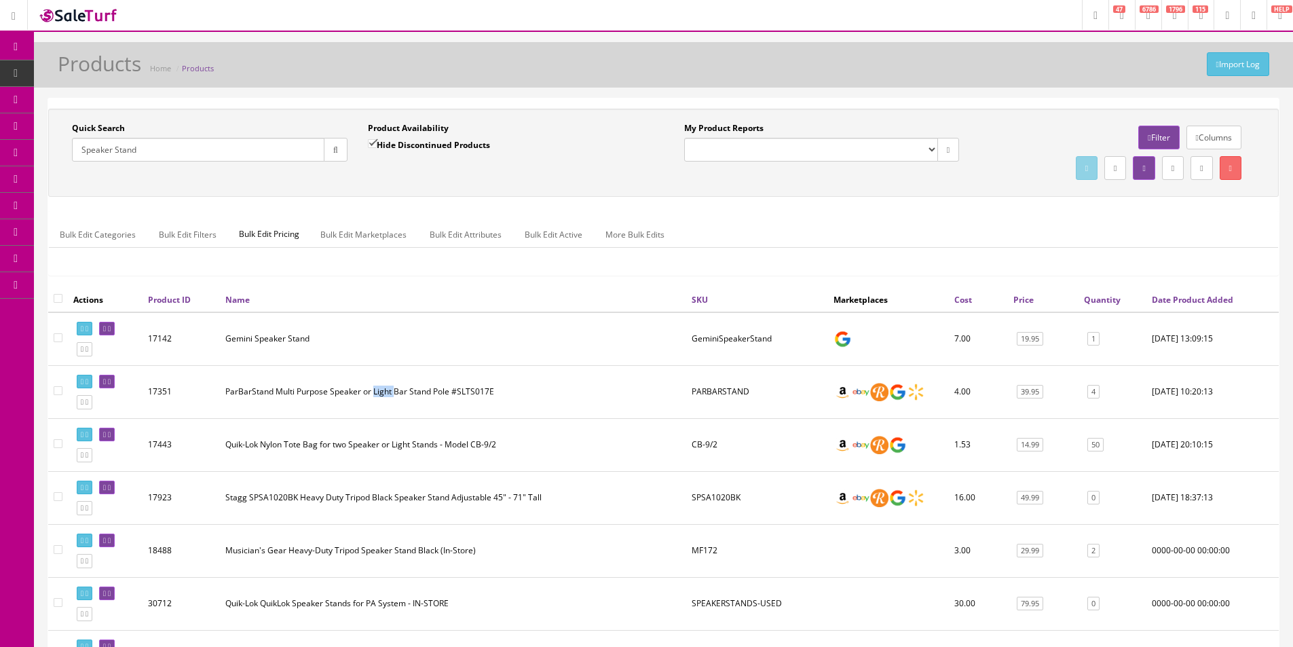
click at [373, 390] on td "ParBarStand Multi Purpose Speaker or Light Bar Stand Pole #SLTS017E" at bounding box center [453, 391] width 466 height 53
click at [373, 389] on td "ParBarStand Multi Purpose Speaker or Light Bar Stand Pole #SLTS017E" at bounding box center [453, 391] width 466 height 53
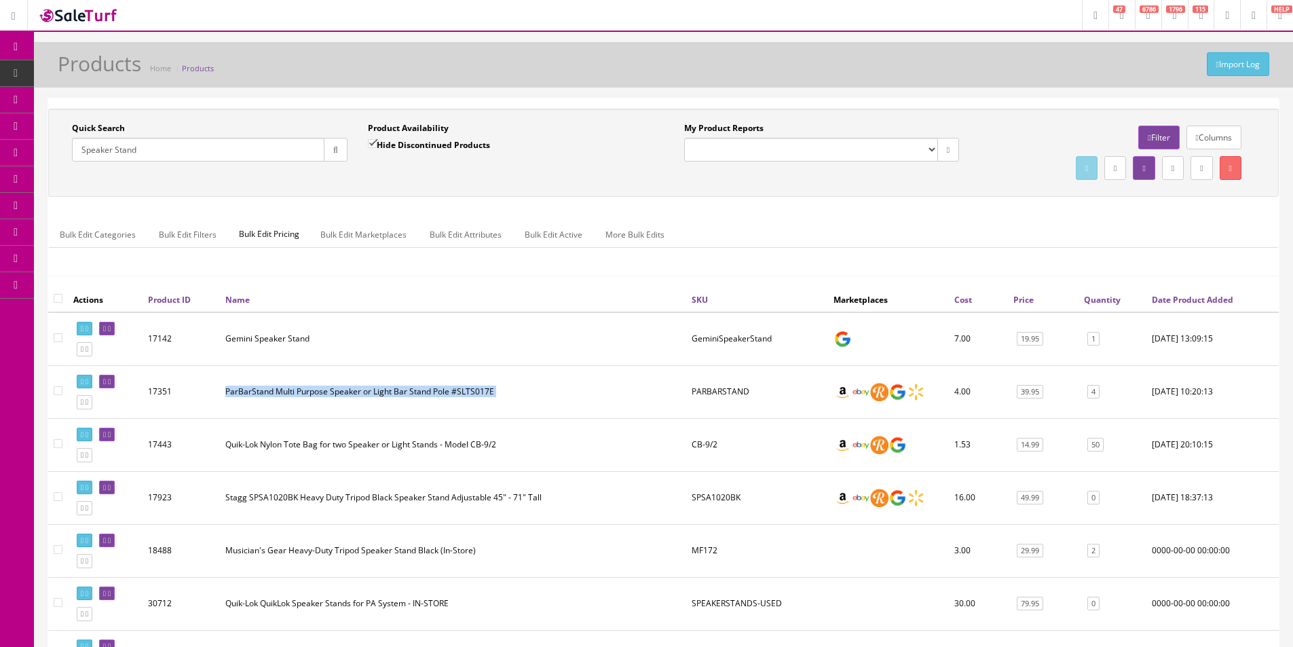
click at [373, 389] on td "ParBarStand Multi Purpose Speaker or Light Bar Stand Pole #SLTS017E" at bounding box center [453, 391] width 466 height 53
click at [373, 388] on td "ParBarStand Multi Purpose Speaker or Light Bar Stand Pole #SLTS017E" at bounding box center [453, 391] width 466 height 53
click at [373, 387] on td "ParBarStand Multi Purpose Speaker or Light Bar Stand Pole #SLTS017E" at bounding box center [453, 391] width 466 height 53
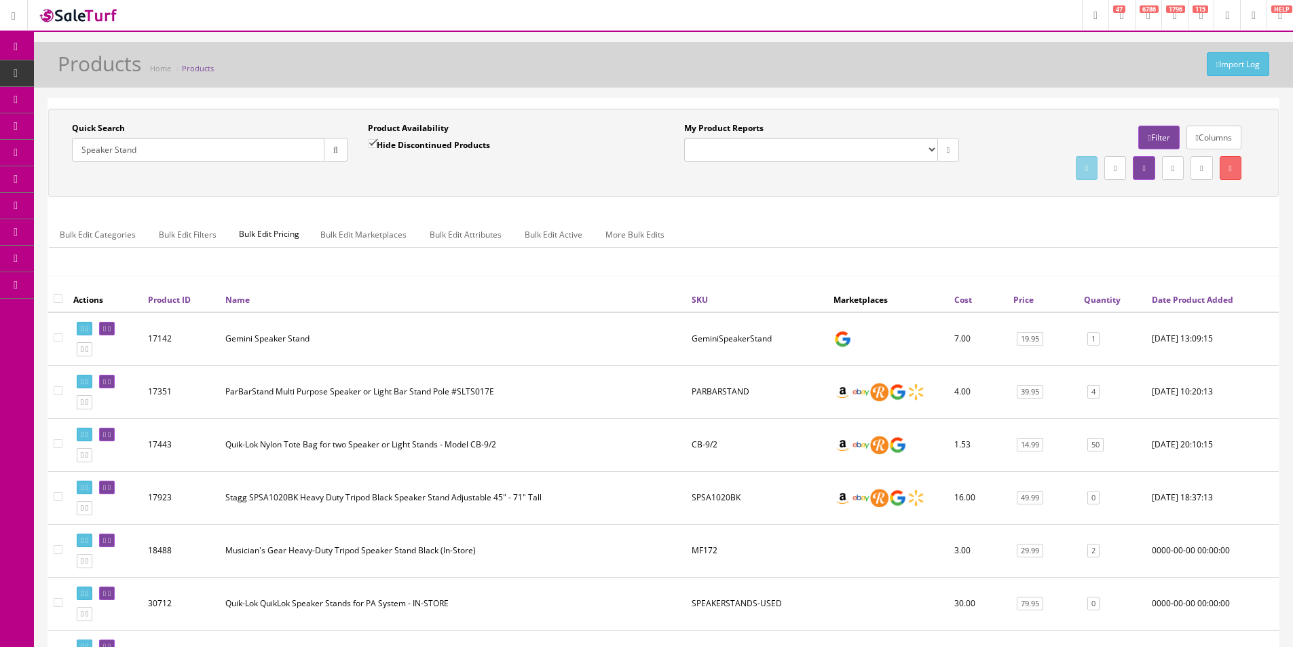
click at [373, 387] on td "ParBarStand Multi Purpose Speaker or Light Bar Stand Pole #SLTS017E" at bounding box center [453, 391] width 466 height 53
click at [478, 453] on td "Quik-Lok Nylon Tote Bag for two Speaker or Light Stands - Model CB-9/2" at bounding box center [453, 444] width 466 height 53
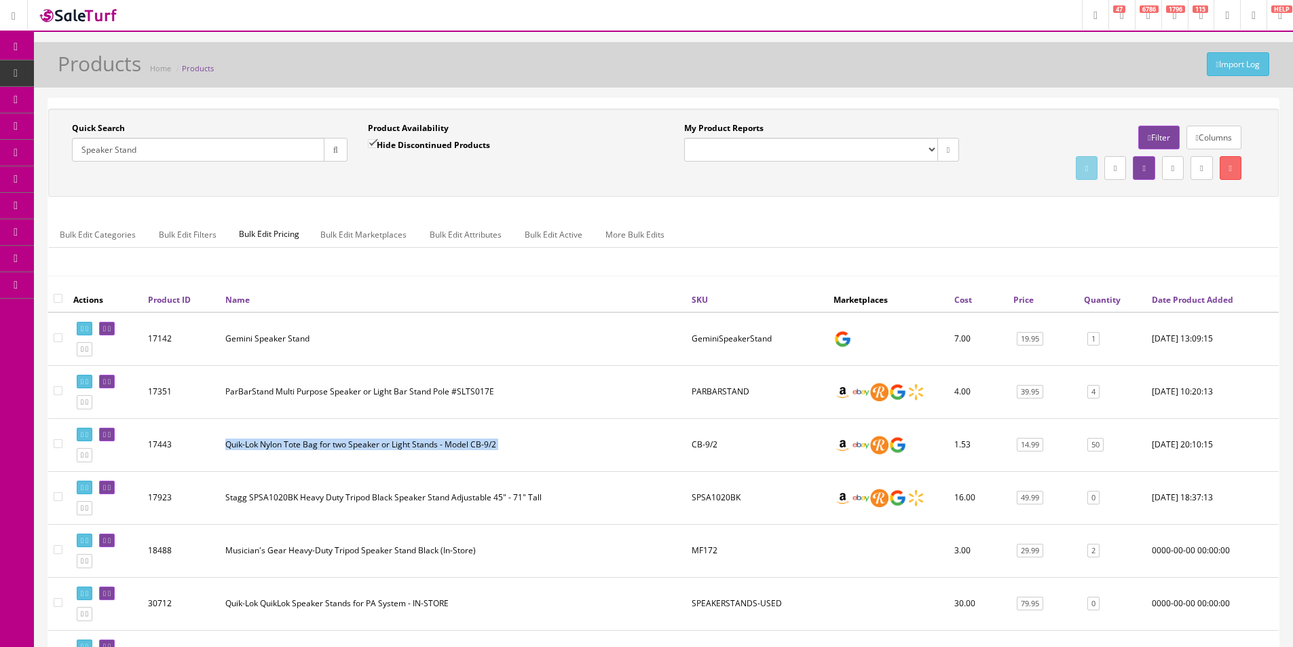
click at [477, 453] on td "Quik-Lok Nylon Tote Bag for two Speaker or Light Stands - Model CB-9/2" at bounding box center [453, 444] width 466 height 53
click at [474, 453] on td "Quik-Lok Nylon Tote Bag for two Speaker or Light Stands - Model CB-9/2" at bounding box center [453, 444] width 466 height 53
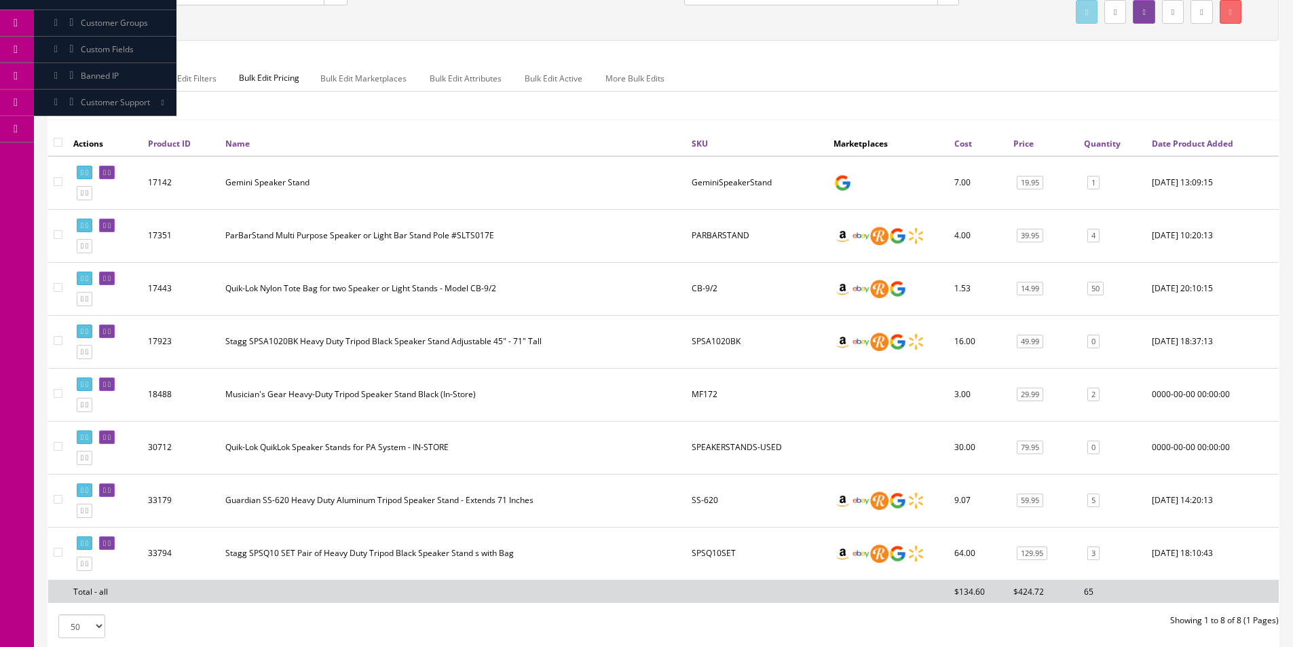
scroll to position [265, 0]
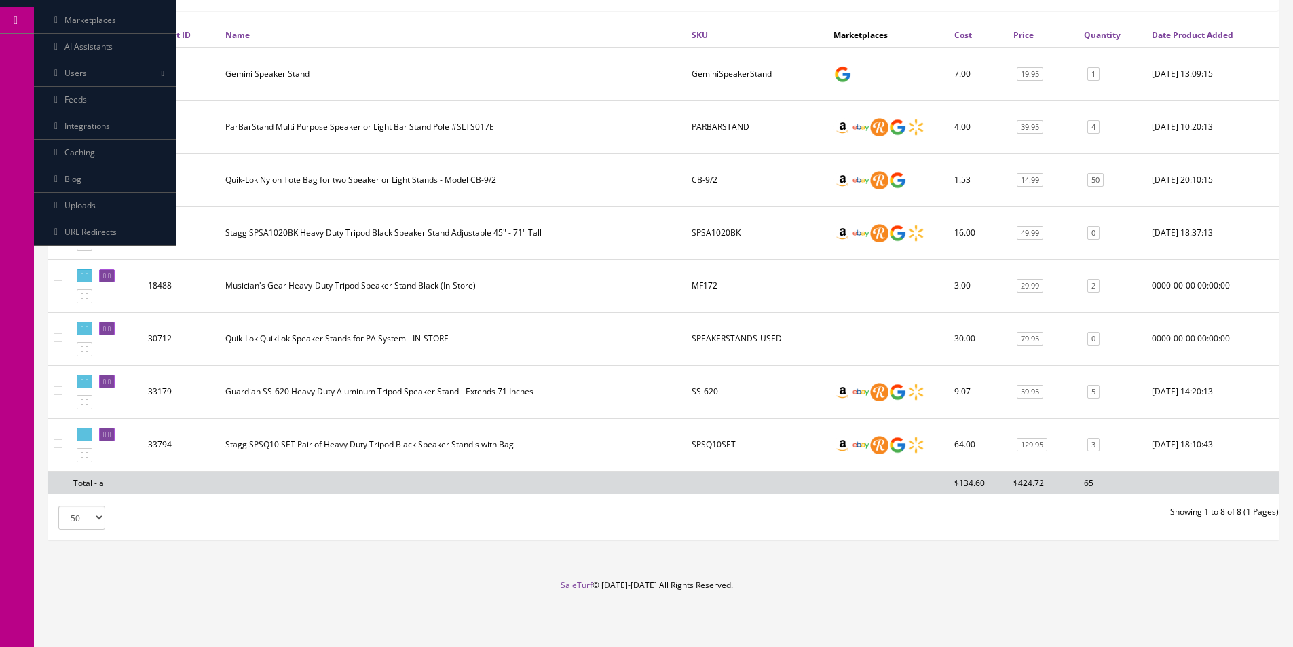
click at [537, 423] on td "Stagg SPSQ10 SET Pair of Heavy Duty Tripod Black Speaker Stand s with Bag" at bounding box center [453, 444] width 466 height 53
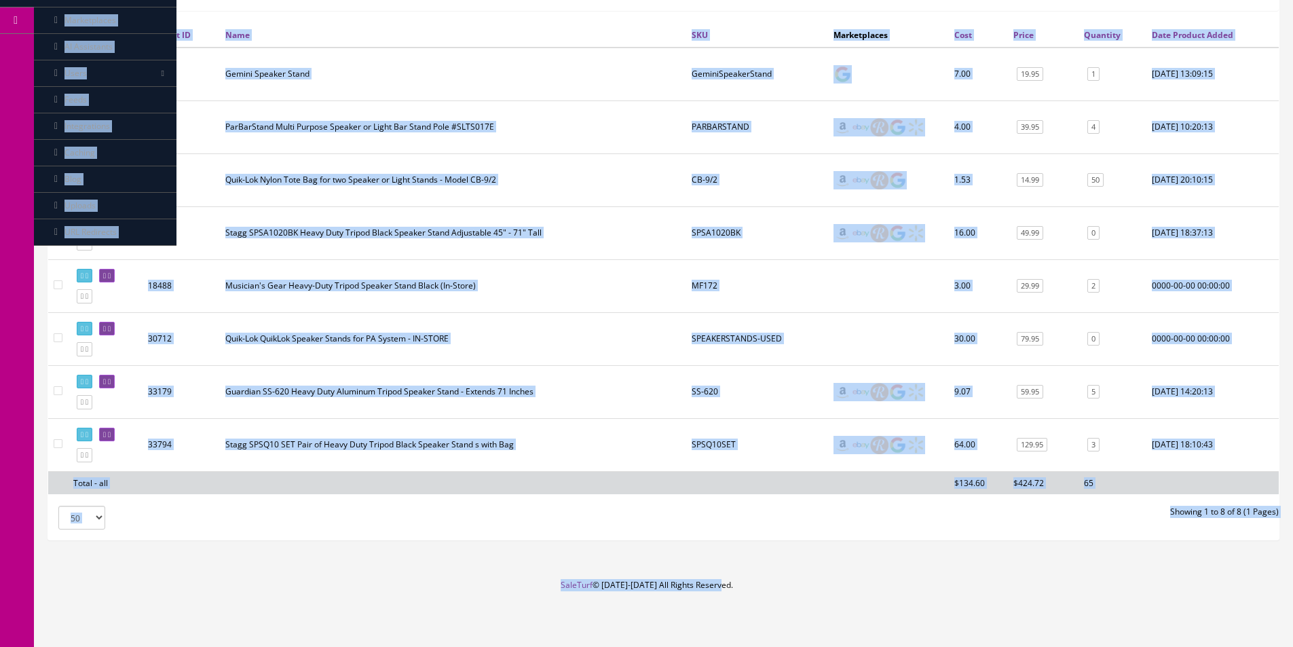
click at [537, 423] on td "Stagg SPSQ10 SET Pair of Heavy Duty Tripod Black Speaker Stand s with Bag" at bounding box center [453, 444] width 466 height 53
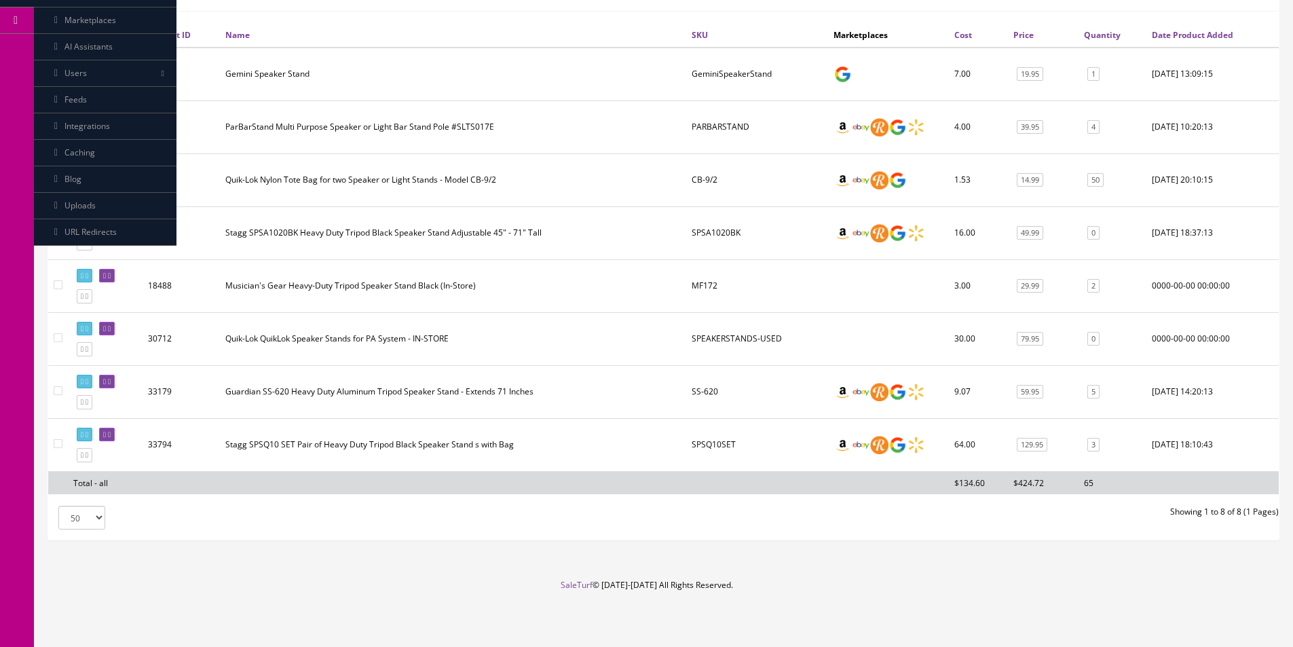
click at [537, 423] on td "Stagg SPSQ10 SET Pair of Heavy Duty Tripod Black Speaker Stand s with Bag" at bounding box center [453, 444] width 466 height 53
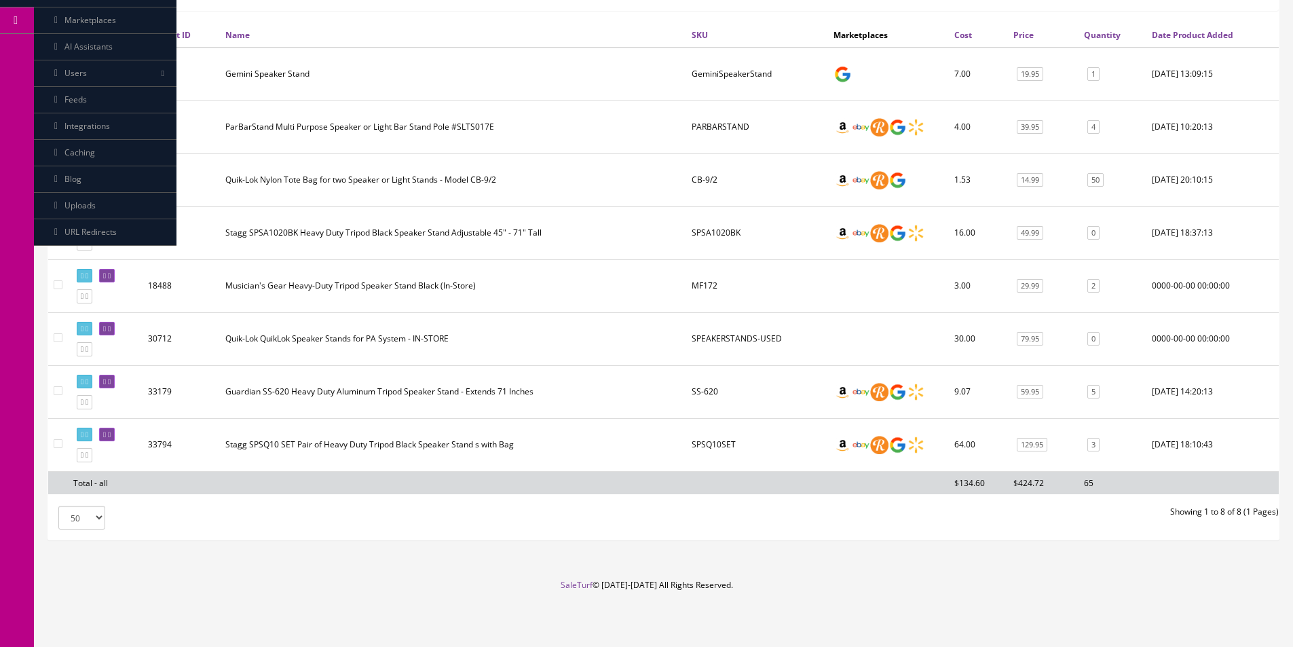
click at [537, 423] on td "Stagg SPSQ10 SET Pair of Heavy Duty Tripod Black Speaker Stand s with Bag" at bounding box center [453, 444] width 466 height 53
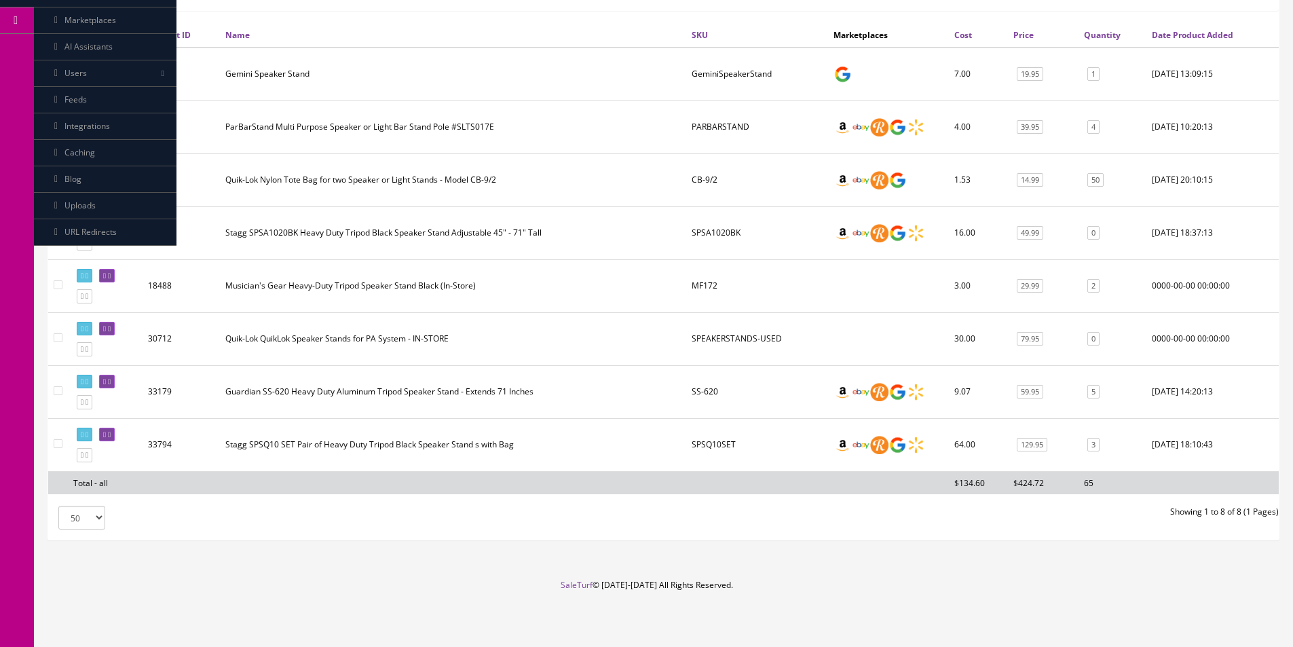
click at [537, 423] on td "Stagg SPSQ10 SET Pair of Heavy Duty Tripod Black Speaker Stand s with Bag" at bounding box center [453, 444] width 466 height 53
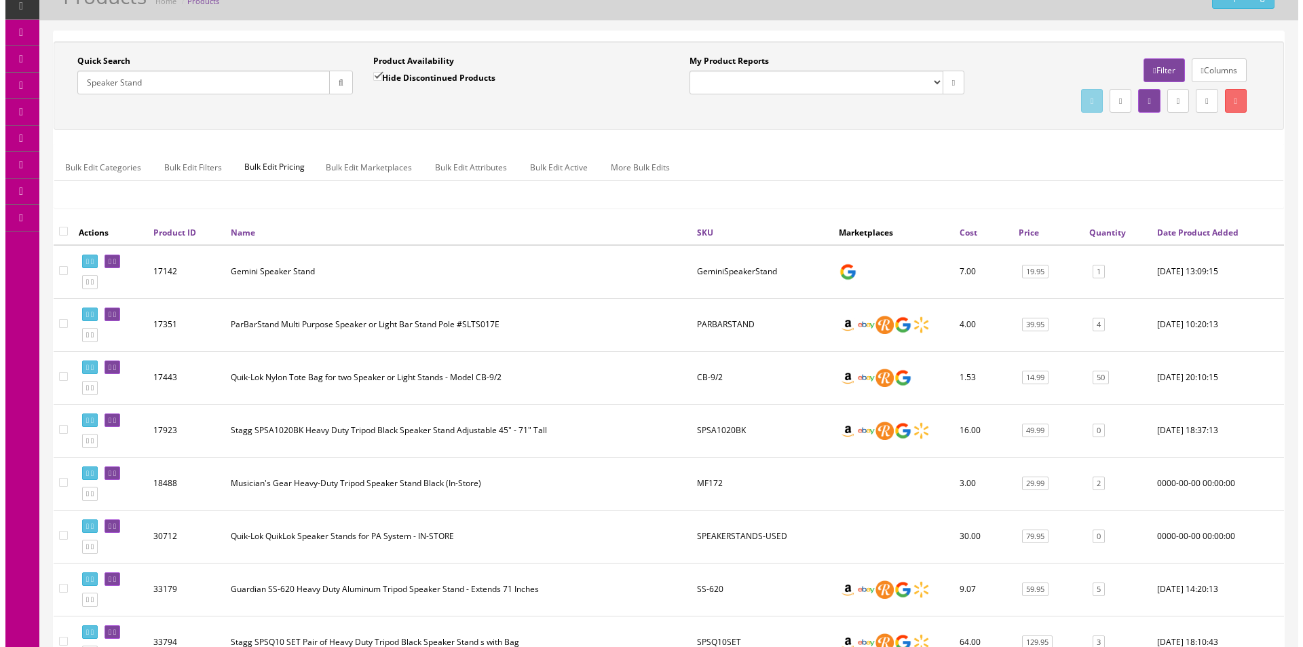
scroll to position [0, 0]
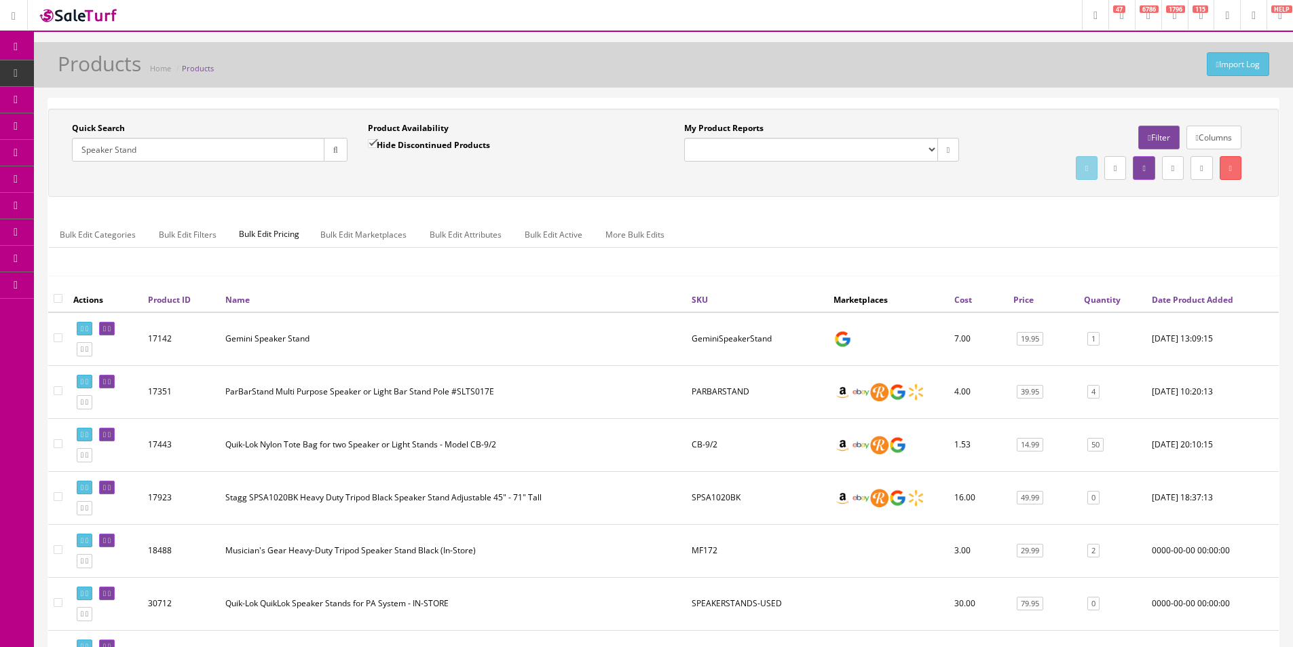
click at [189, 149] on input "Speaker Stand" at bounding box center [198, 150] width 252 height 24
paste input "#62-DR100+bag"
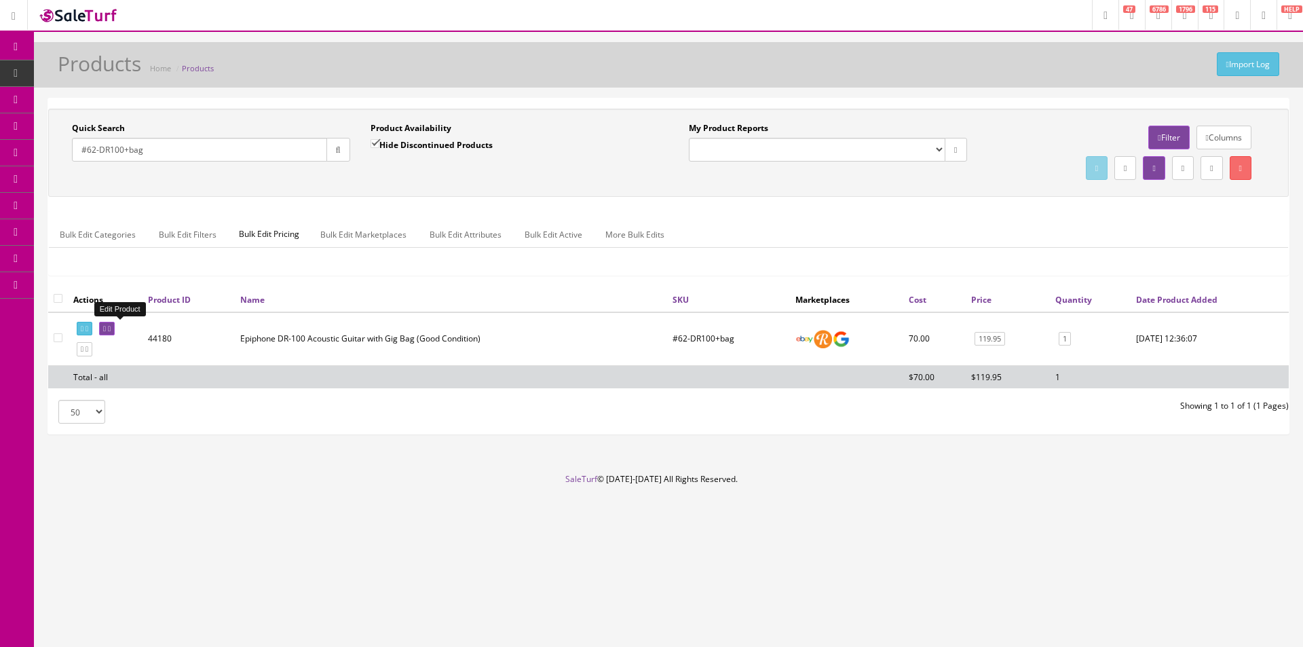
type input "#62-DR100+bag"
click at [111, 330] on icon at bounding box center [109, 328] width 3 height 7
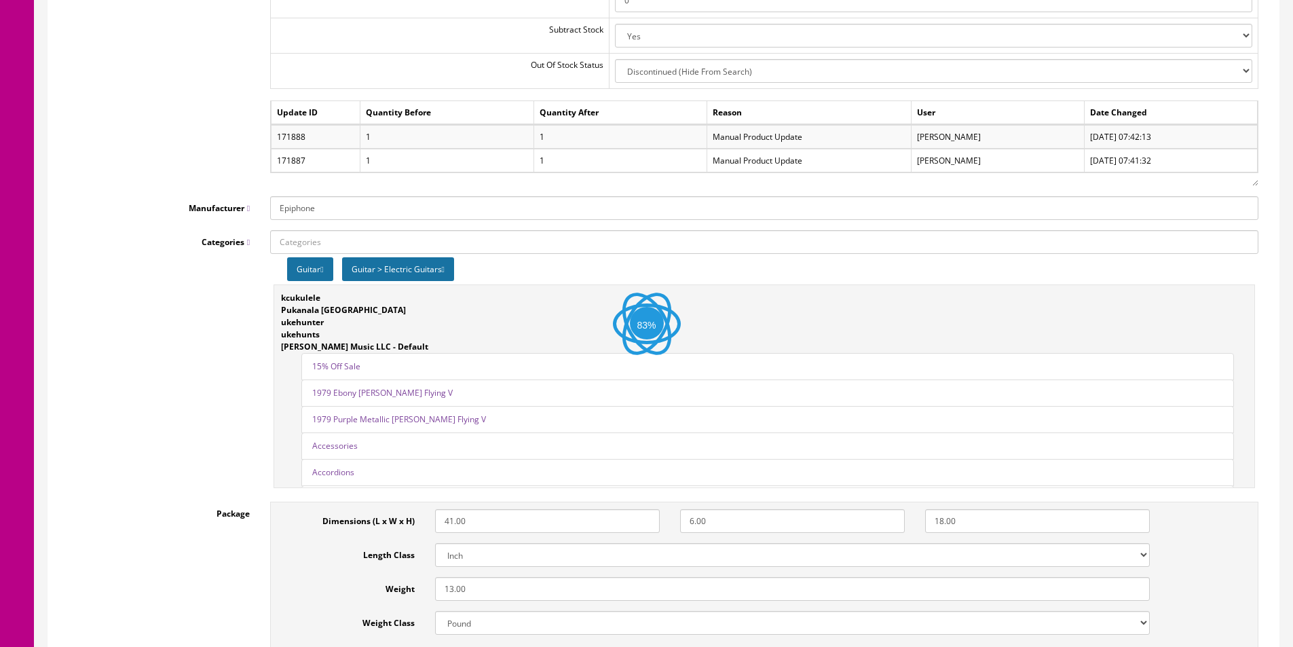
scroll to position [1628, 0]
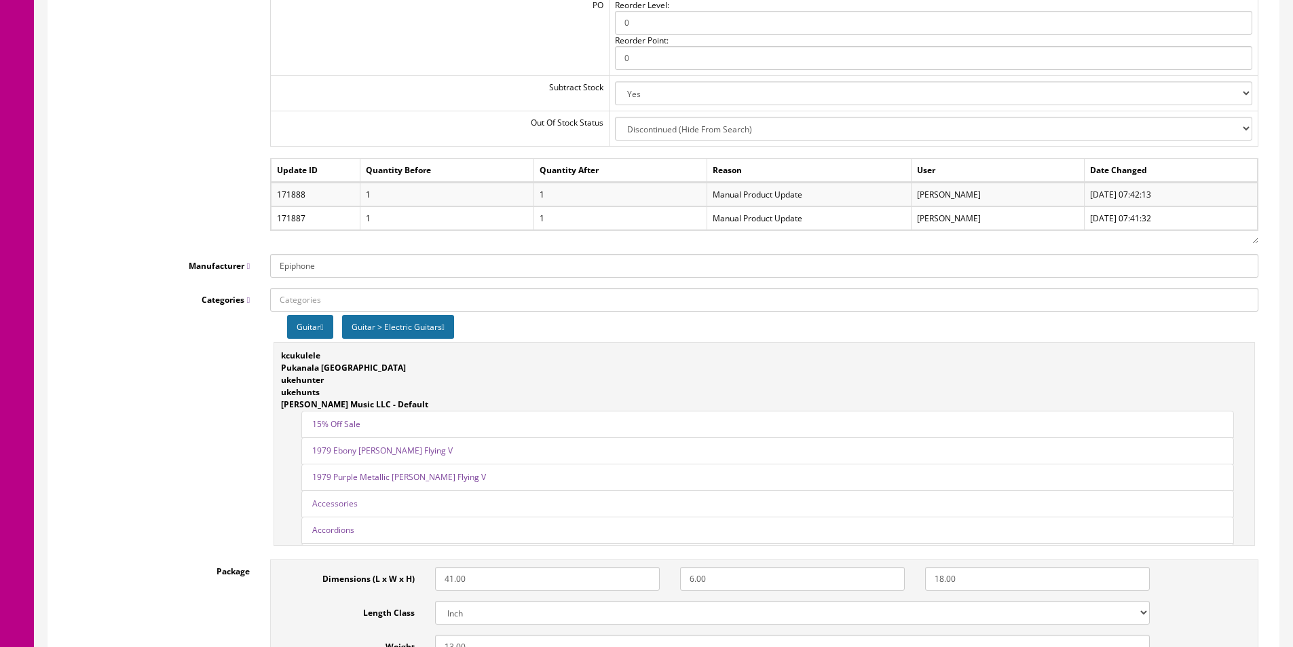
click at [444, 329] on icon at bounding box center [443, 327] width 3 height 8
click at [491, 311] on div "Guitar" at bounding box center [764, 324] width 988 height 27
click at [489, 309] on input "Categories" at bounding box center [764, 300] width 988 height 24
type input "acoustic guitars"
click at [375, 327] on link "Guitar > Acoustic Guitars" at bounding box center [334, 325] width 126 height 16
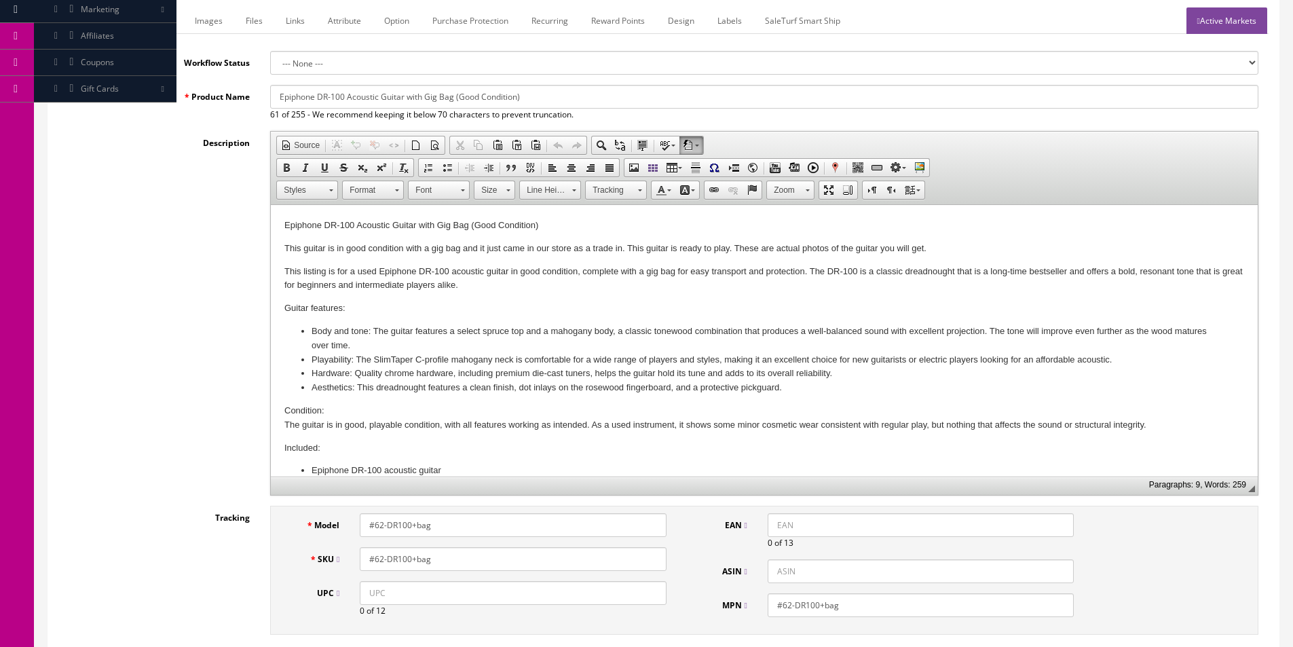
scroll to position [0, 0]
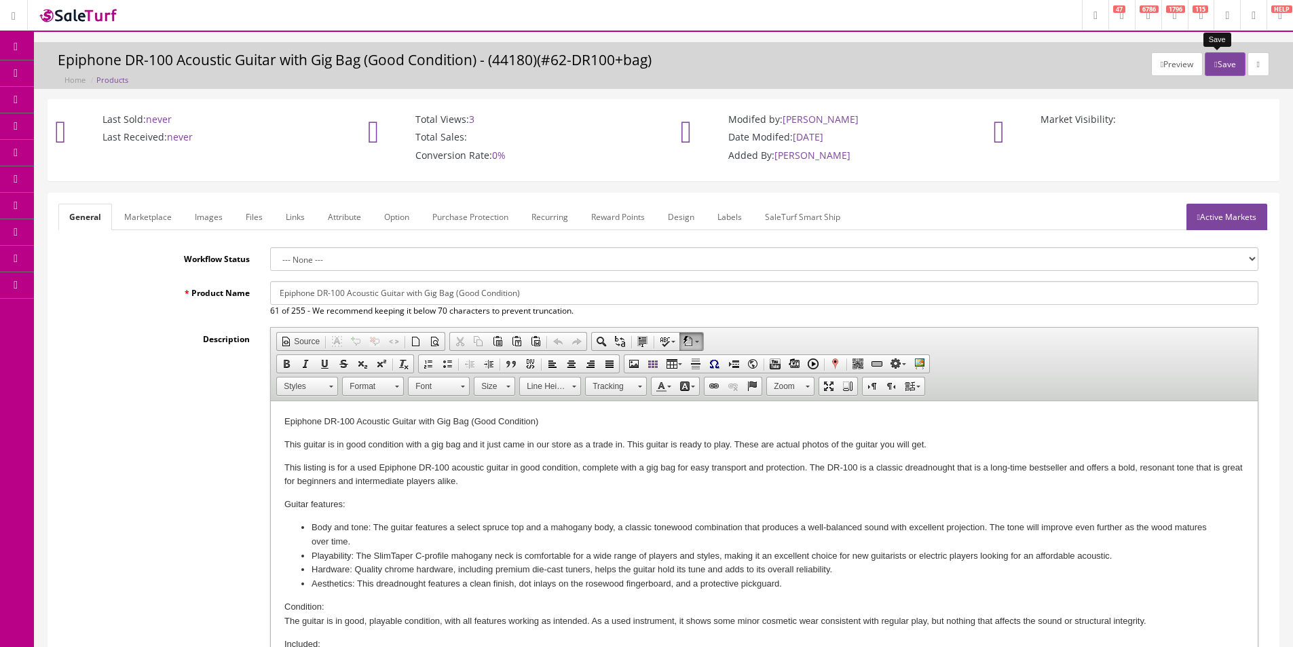
click at [1208, 71] on button "Save" at bounding box center [1224, 64] width 40 height 24
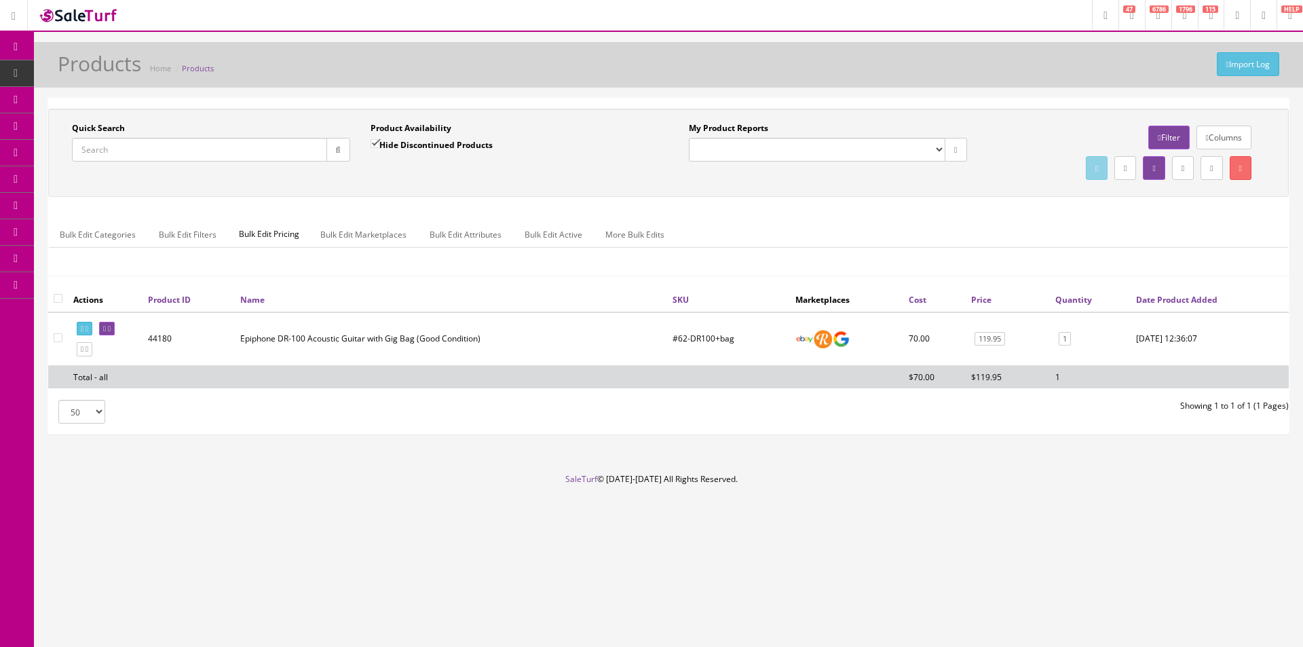
click at [185, 143] on input "Quick Search" at bounding box center [199, 150] width 255 height 24
type input "EXL110"
click at [442, 179] on div "Quick Search EXL110 Date From Product Availability Hide Discontinued Products D…" at bounding box center [669, 152] width 1234 height 61
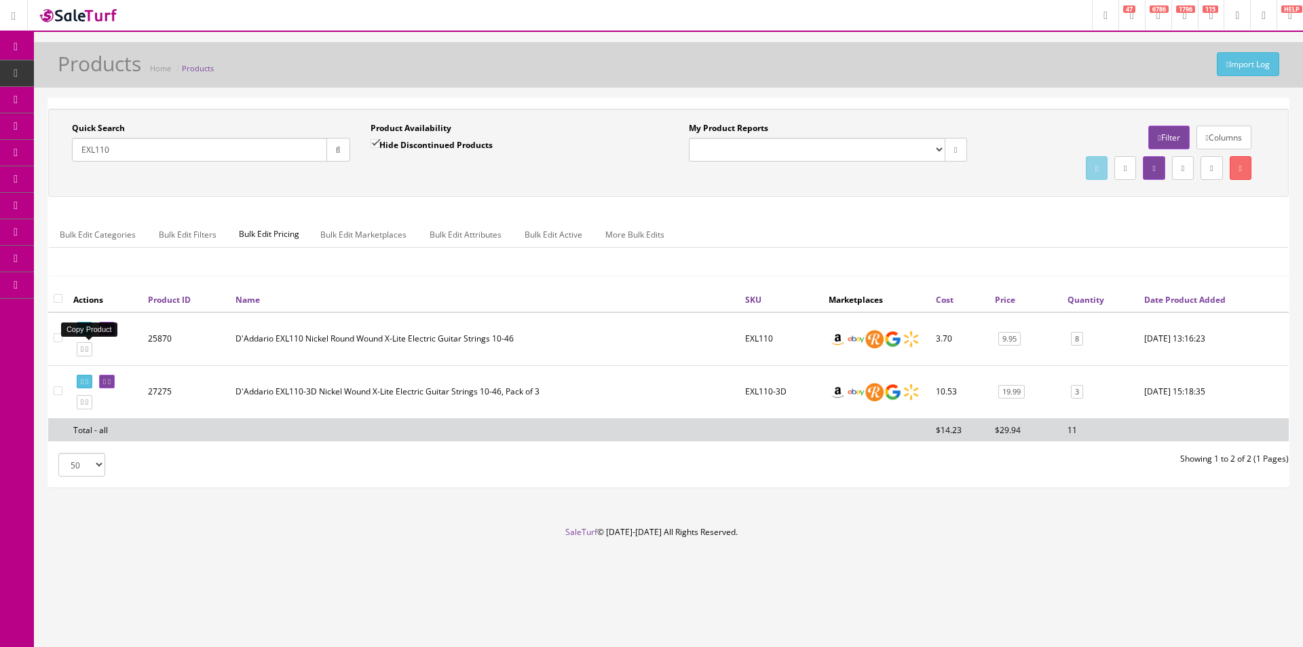
click at [88, 349] on icon at bounding box center [86, 348] width 3 height 7
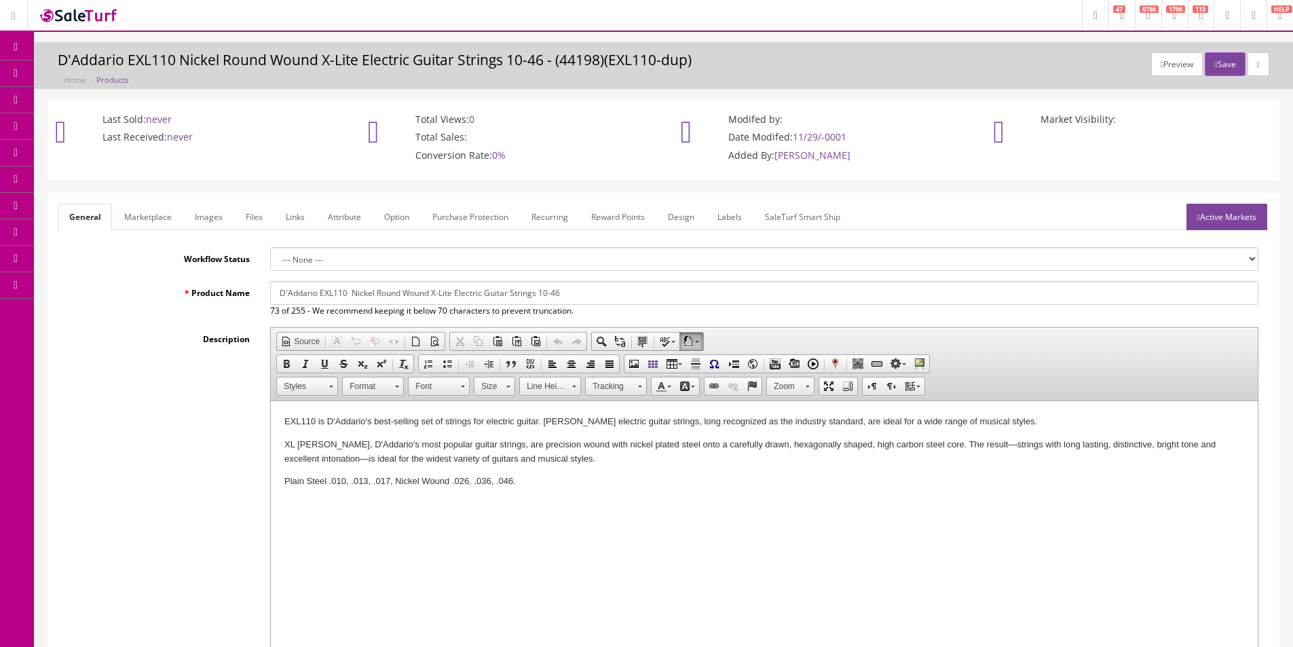
click at [522, 488] on p "Plain Steel .010, .013, .017, Nickel Wound .026, .036, .046." at bounding box center [763, 481] width 959 height 14
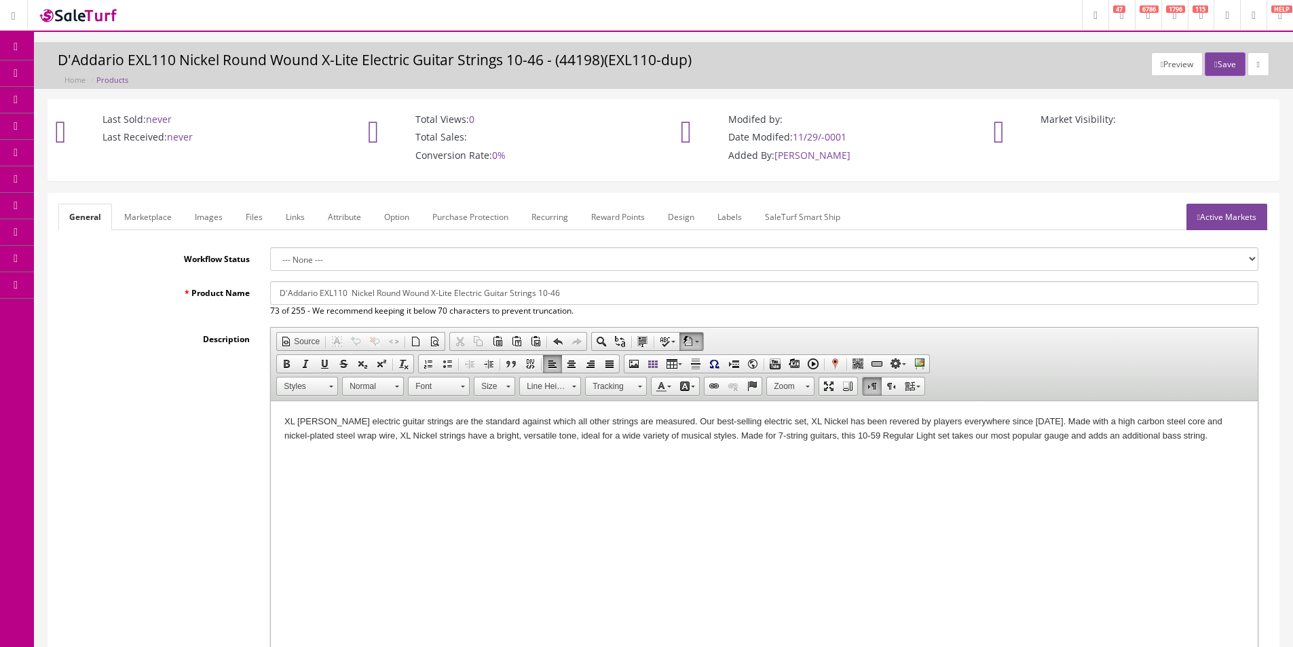
click at [348, 294] on input "D'Addario EXL110 Nickel Round Wound X-Lite Electric Guitar Strings 10-46" at bounding box center [764, 293] width 988 height 24
click at [559, 295] on input "D'Addario EXL110-7 Nickel Round Wound X-Lite Electric Guitar Strings 10-46" at bounding box center [764, 293] width 988 height 24
drag, startPoint x: 440, startPoint y: 292, endPoint x: 461, endPoint y: 293, distance: 20.4
click at [461, 293] on input "D'Addario EXL110-7 Nickel Round Wound X-Lite Electric Guitar Strings 10-46" at bounding box center [764, 293] width 988 height 24
drag, startPoint x: 590, startPoint y: 294, endPoint x: 609, endPoint y: 297, distance: 19.2
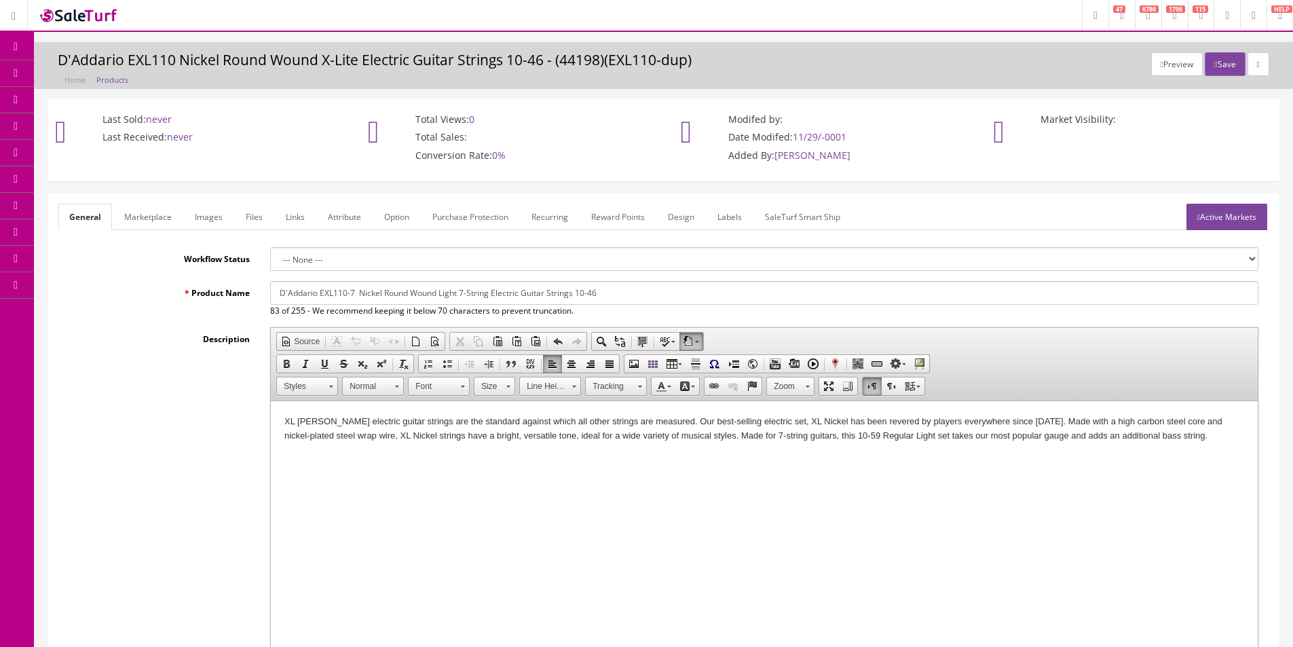
click at [609, 297] on input "D'Addario EXL110-7 Nickel Round Wound Light 7-String Electric Guitar Strings 10…" at bounding box center [764, 293] width 988 height 24
click at [387, 291] on input "D'Addario EXL110-7 Nickel Round Wound Light 7-String Electric Guitar Strings 10…" at bounding box center [764, 293] width 988 height 24
type input "D'Addario EXL110-7 Nickel Wound Light 7-String Electric Guitar Strings 10-59"
click at [153, 212] on link "Marketplace" at bounding box center [147, 217] width 69 height 26
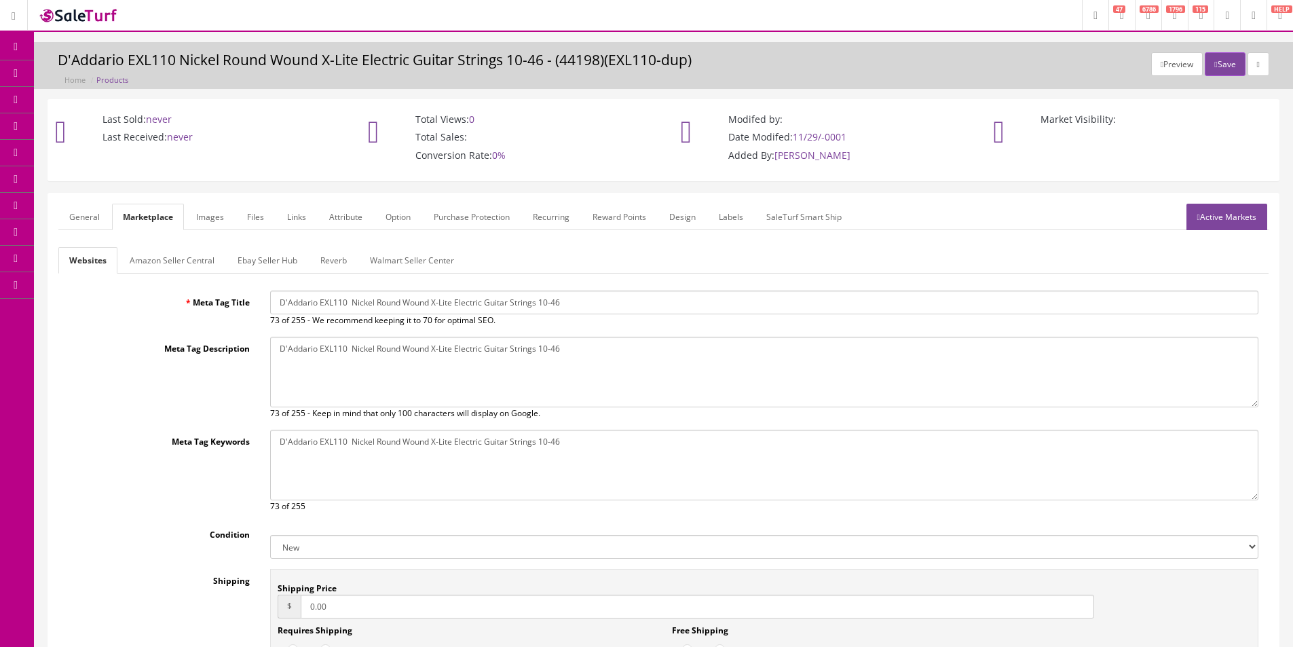
click at [439, 291] on input "D'Addario EXL110 Nickel Round Wound X-Lite Electric Guitar Strings 10-46" at bounding box center [764, 302] width 988 height 24
paste input "-7 Nickel Wound Light 7-String Electric Guitar Strings 10-59"
type input "D'Addario EXL110-7 Nickel Wound Light 7-String Electric Guitar Strings 10-59"
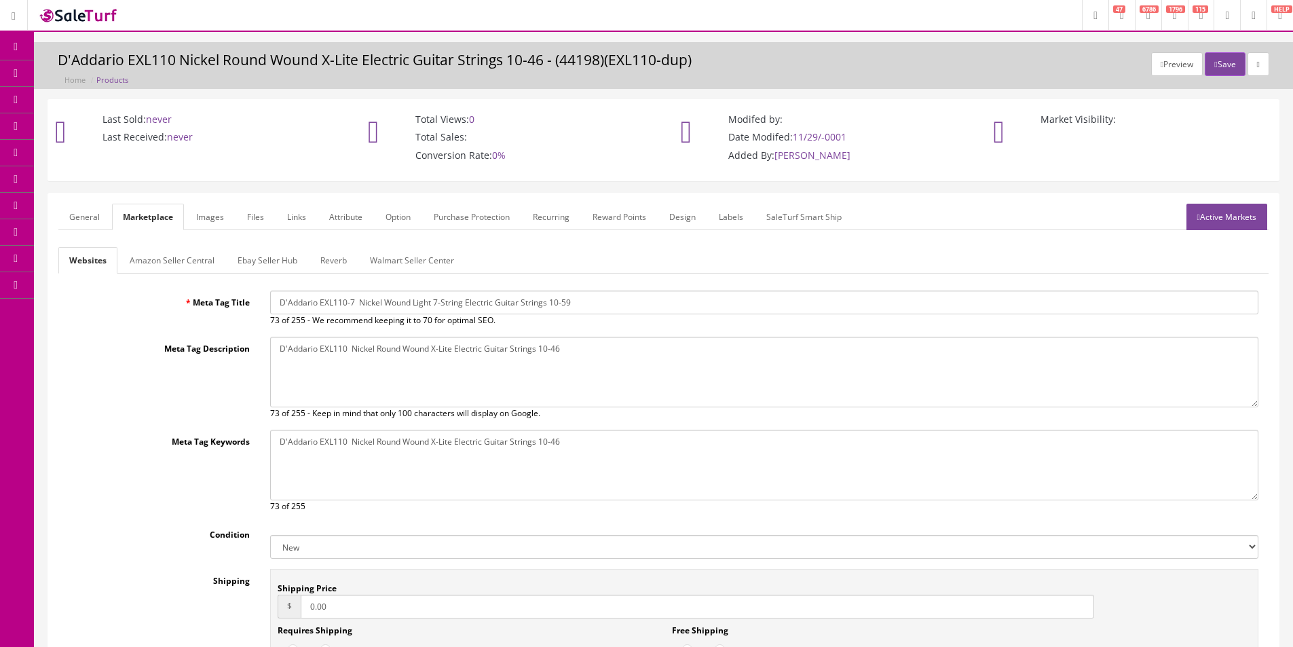
click at [490, 369] on textarea "D'Addario EXL110 Nickel Round Wound X-Lite Electric Guitar Strings 10-46" at bounding box center [764, 372] width 988 height 71
paste textarea "-7 Nickel Wound Light 7-String Electric Guitar Strings 10-59"
type textarea "D'Addario EXL110-7 Nickel Wound Light 7-String Electric Guitar Strings 10-59"
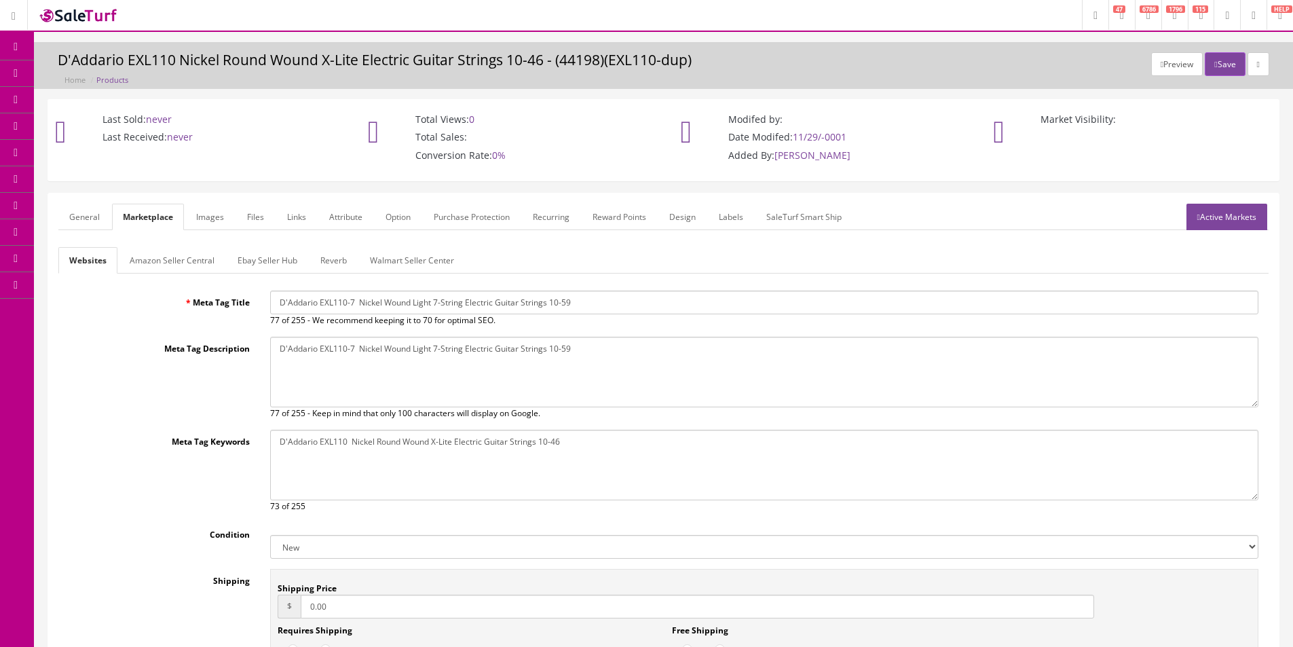
click at [557, 487] on textarea "D'Addario EXL110 Nickel Round Wound X-Lite Electric Guitar Strings 10-46" at bounding box center [764, 465] width 988 height 71
paste textarea "-7 Nickel Wound Light 7-String Electric Guitar Strings 10-59"
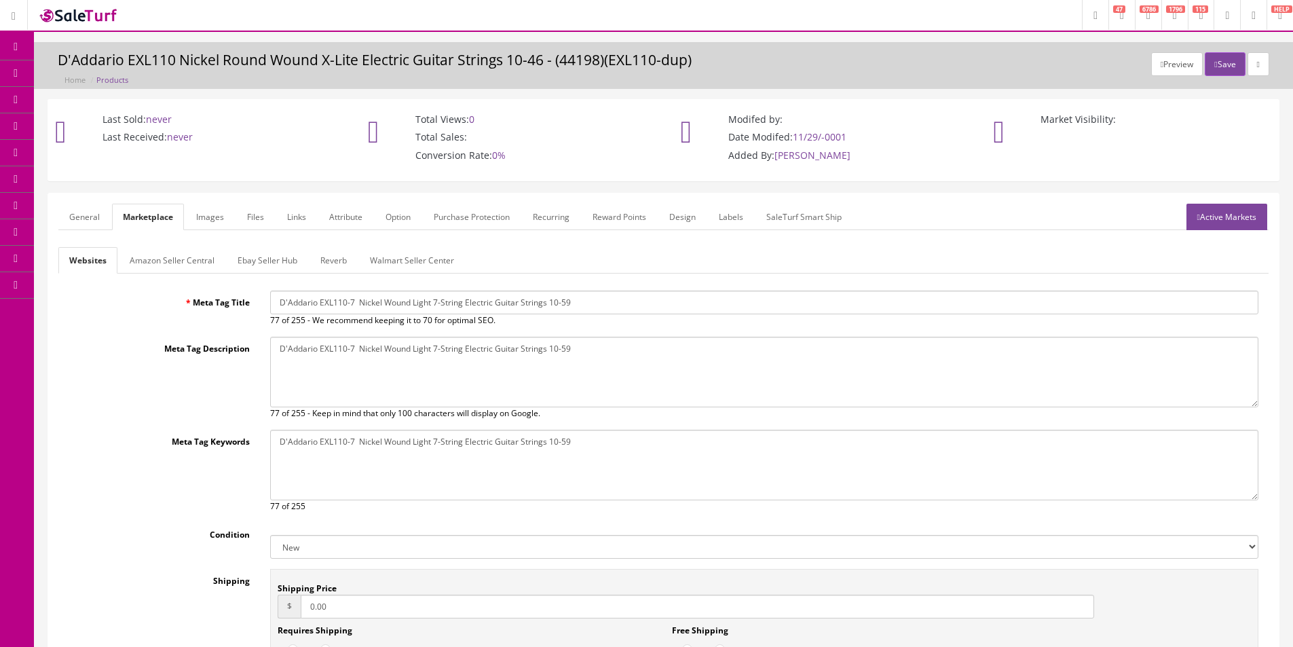
type textarea "D'Addario EXL110-7 Nickel Wound Light 7-String Electric Guitar Strings 10-59"
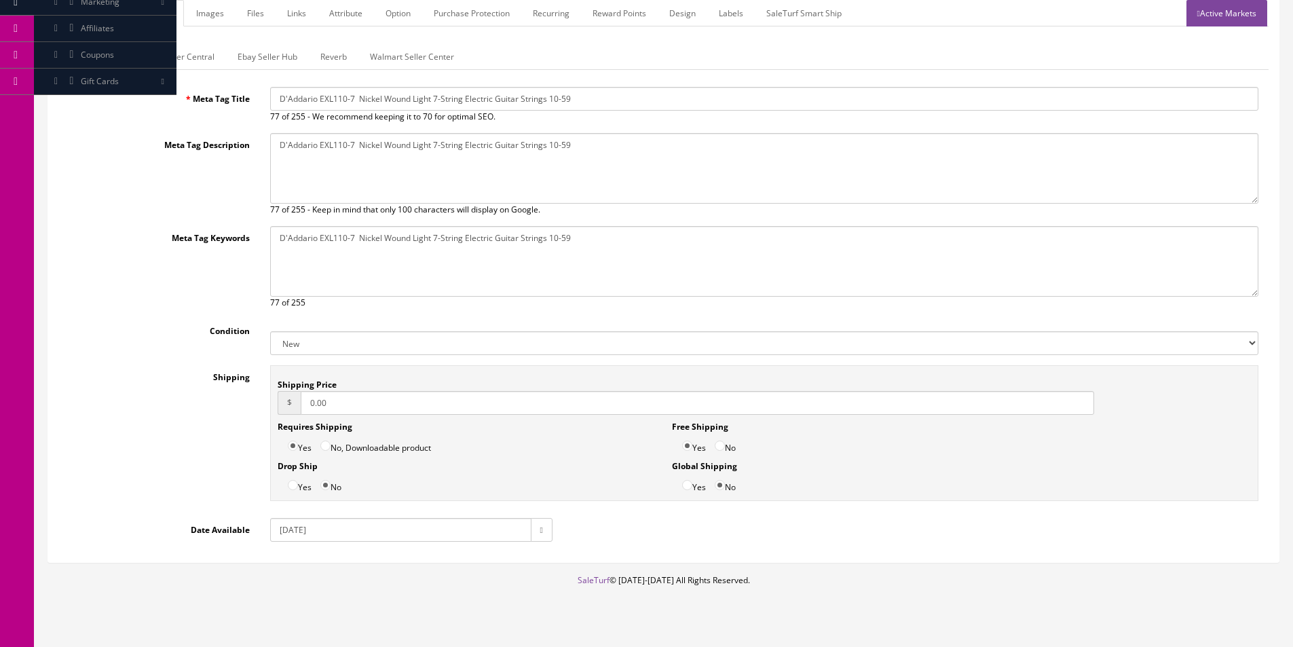
drag, startPoint x: 327, startPoint y: 329, endPoint x: 324, endPoint y: 336, distance: 7.3
click at [327, 329] on div "Condition New Used B Stock Open Box Re-Packed" at bounding box center [663, 337] width 1210 height 36
click at [324, 341] on select "New Used B Stock Open Box Re-Packed" at bounding box center [764, 343] width 988 height 24
drag, startPoint x: 324, startPoint y: 341, endPoint x: 292, endPoint y: 311, distance: 43.7
click at [324, 341] on select "New Used B Stock Open Box Re-Packed" at bounding box center [764, 343] width 988 height 24
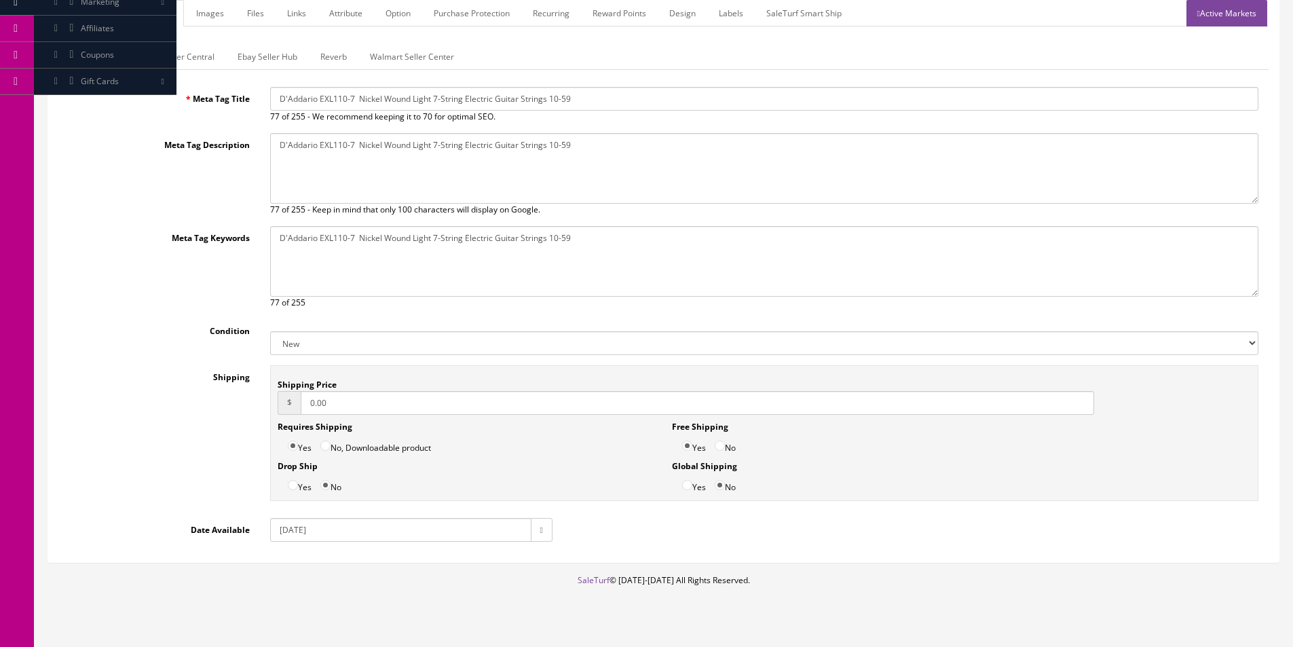
click at [209, 61] on link "Amazon Seller Central" at bounding box center [172, 56] width 107 height 26
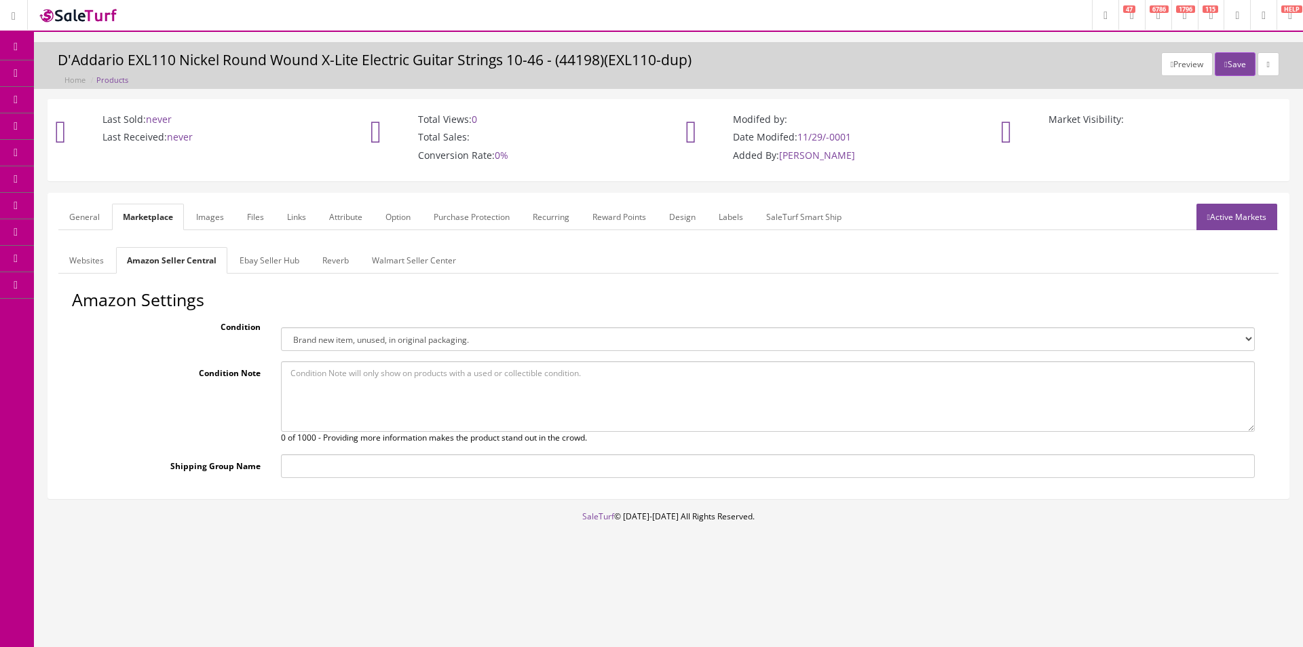
click at [343, 258] on link "Reverb" at bounding box center [335, 260] width 48 height 26
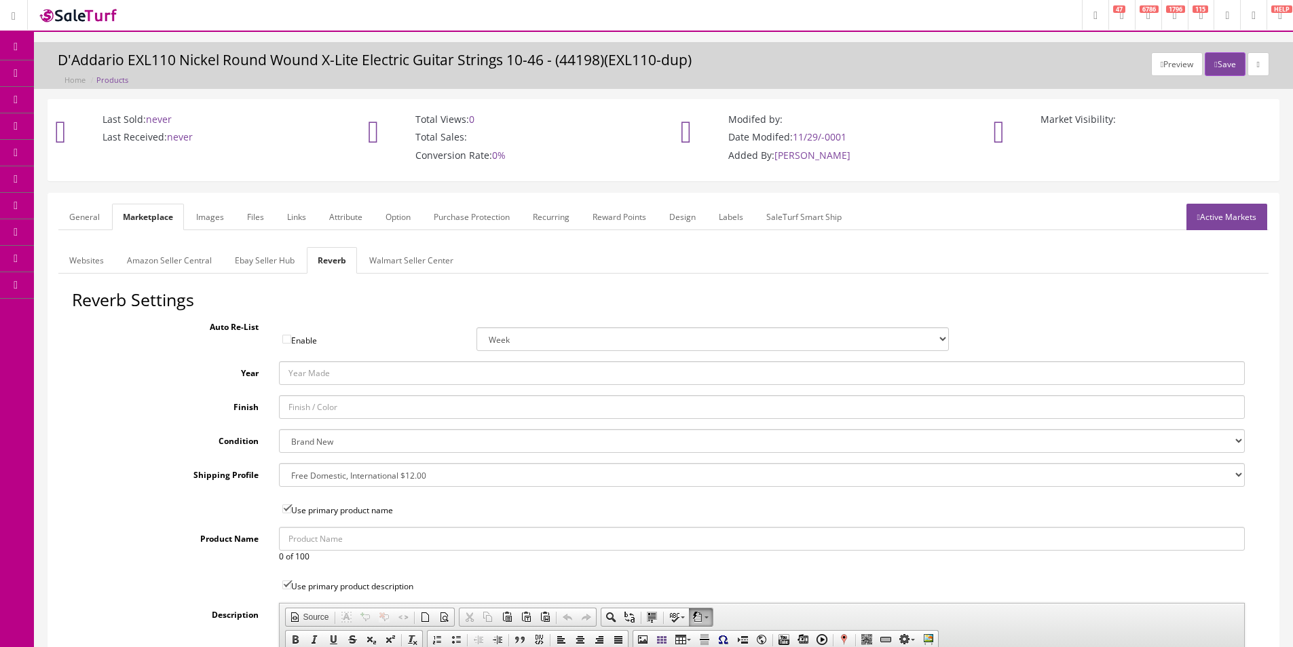
click at [185, 204] on link "Images" at bounding box center [210, 217] width 50 height 26
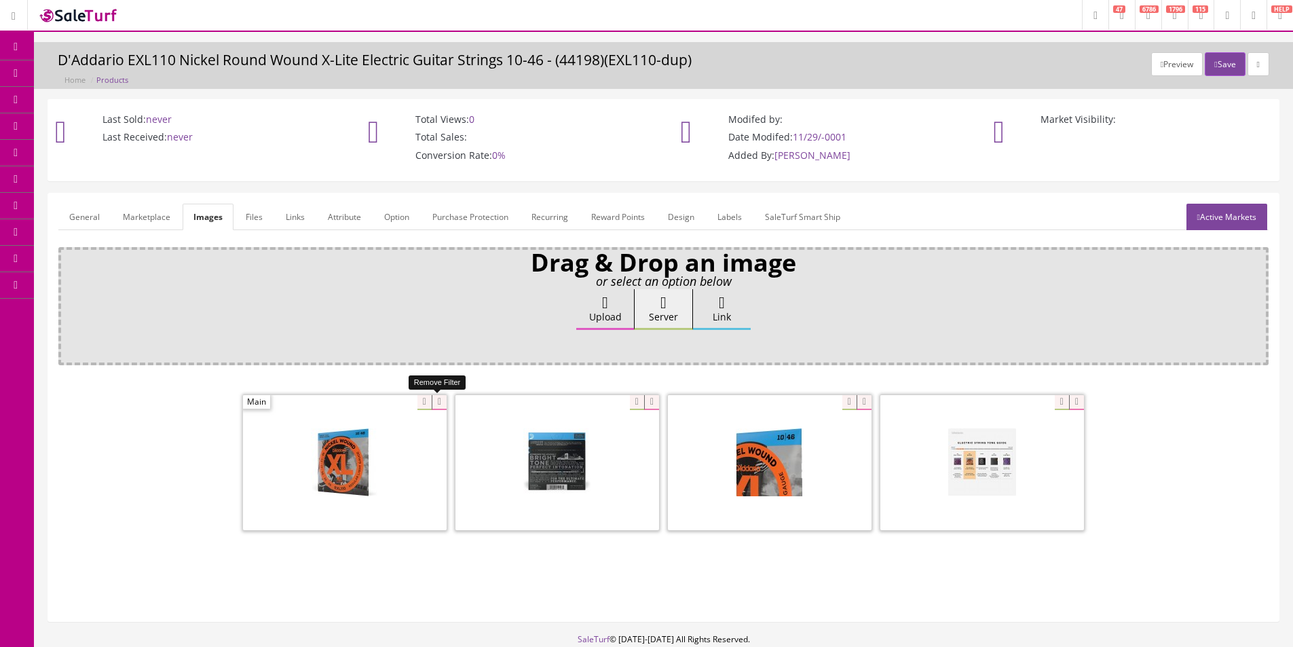
click at [436, 401] on icon at bounding box center [439, 402] width 15 height 15
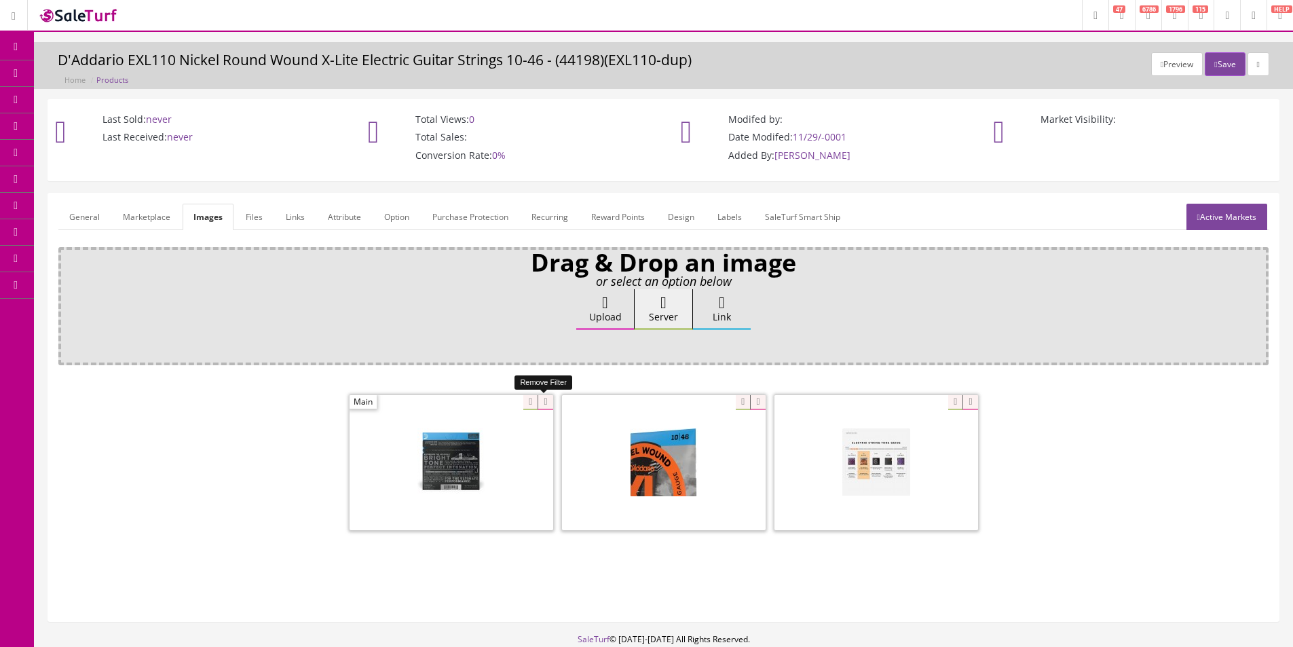
click at [550, 400] on icon at bounding box center [544, 402] width 15 height 15
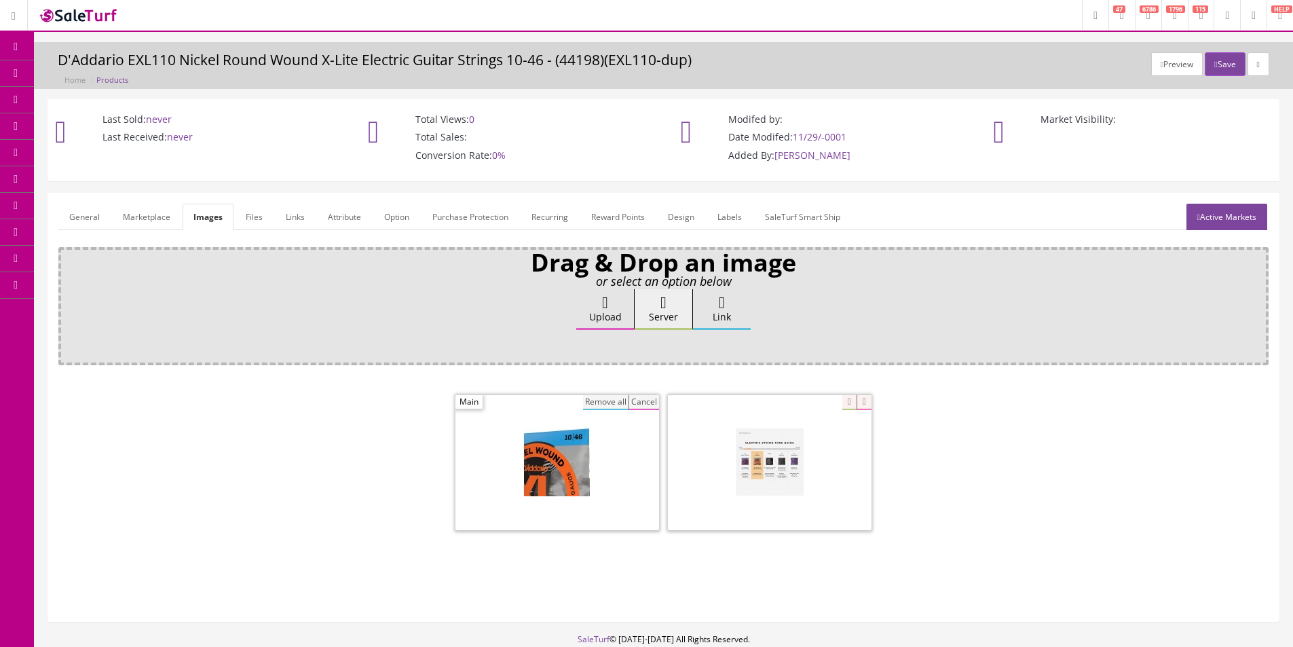
click at [602, 400] on button "Remove all" at bounding box center [605, 402] width 45 height 15
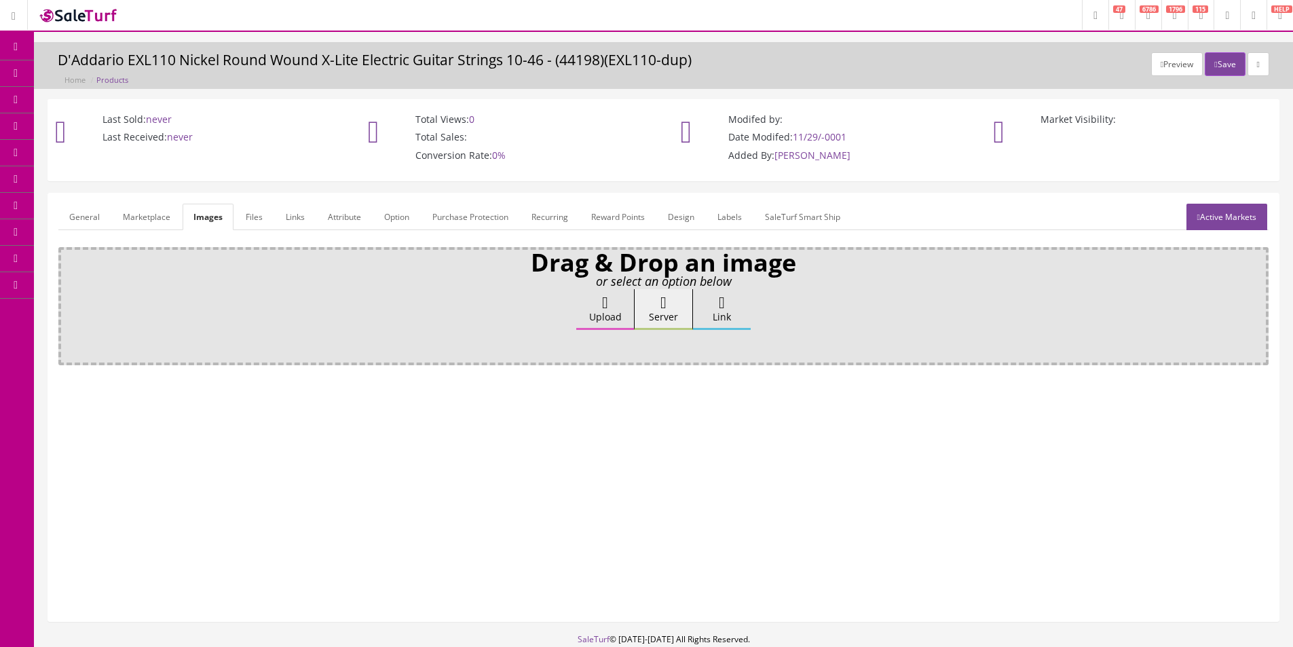
click at [603, 309] on icon at bounding box center [605, 302] width 6 height 16
click at [68, 303] on input "Upload" at bounding box center [68, 296] width 0 height 14
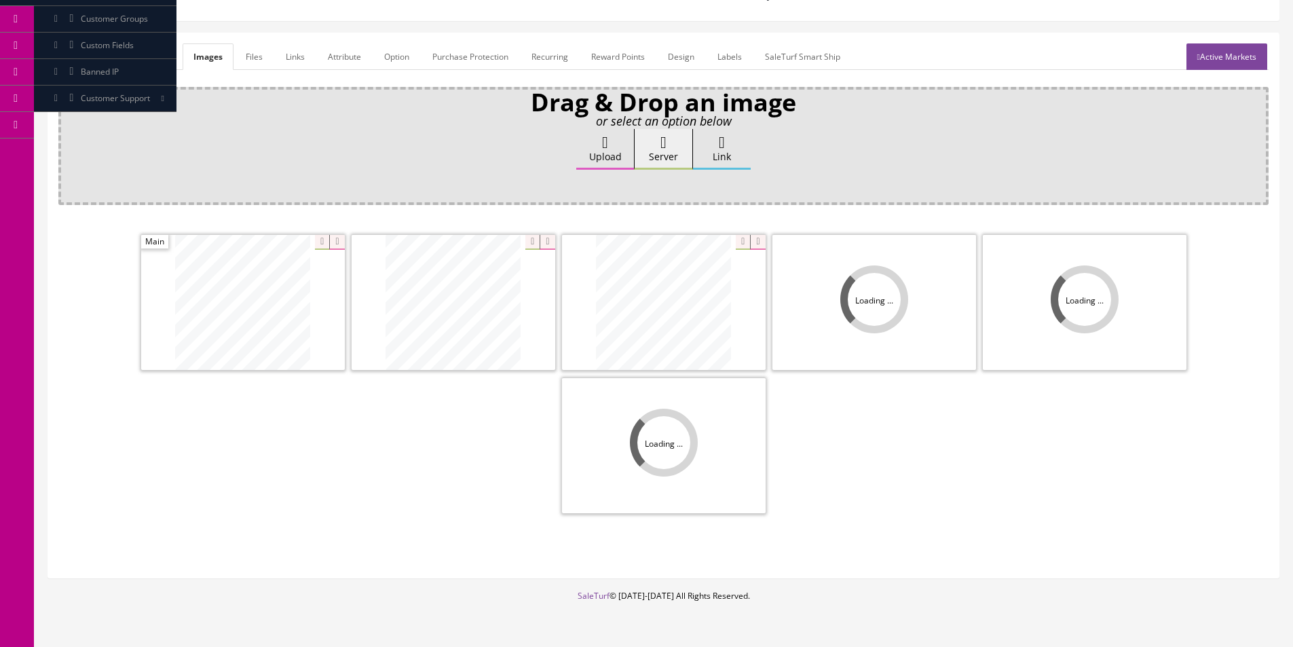
scroll to position [198, 0]
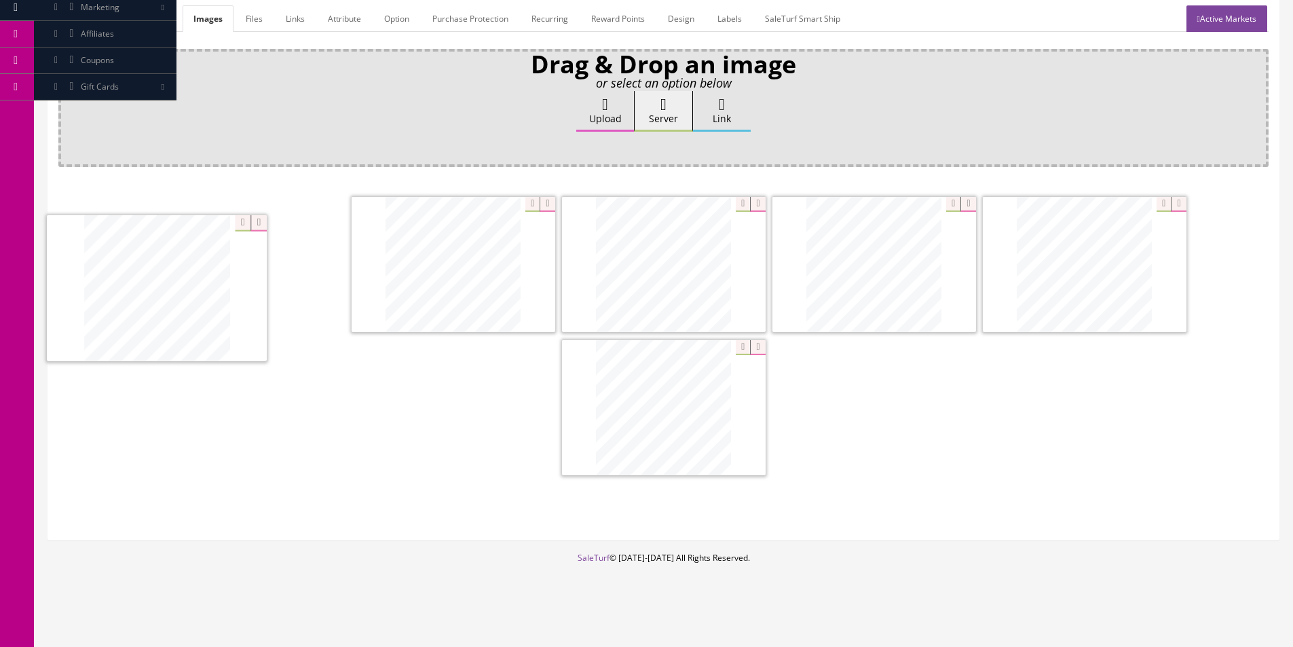
drag, startPoint x: 1049, startPoint y: 284, endPoint x: 131, endPoint y: 290, distance: 918.1
drag, startPoint x: 571, startPoint y: 375, endPoint x: 391, endPoint y: 252, distance: 218.1
drag, startPoint x: 1049, startPoint y: 281, endPoint x: 666, endPoint y: 275, distance: 383.4
drag, startPoint x: 666, startPoint y: 389, endPoint x: 602, endPoint y: 234, distance: 168.0
drag, startPoint x: 1045, startPoint y: 276, endPoint x: 738, endPoint y: 239, distance: 309.6
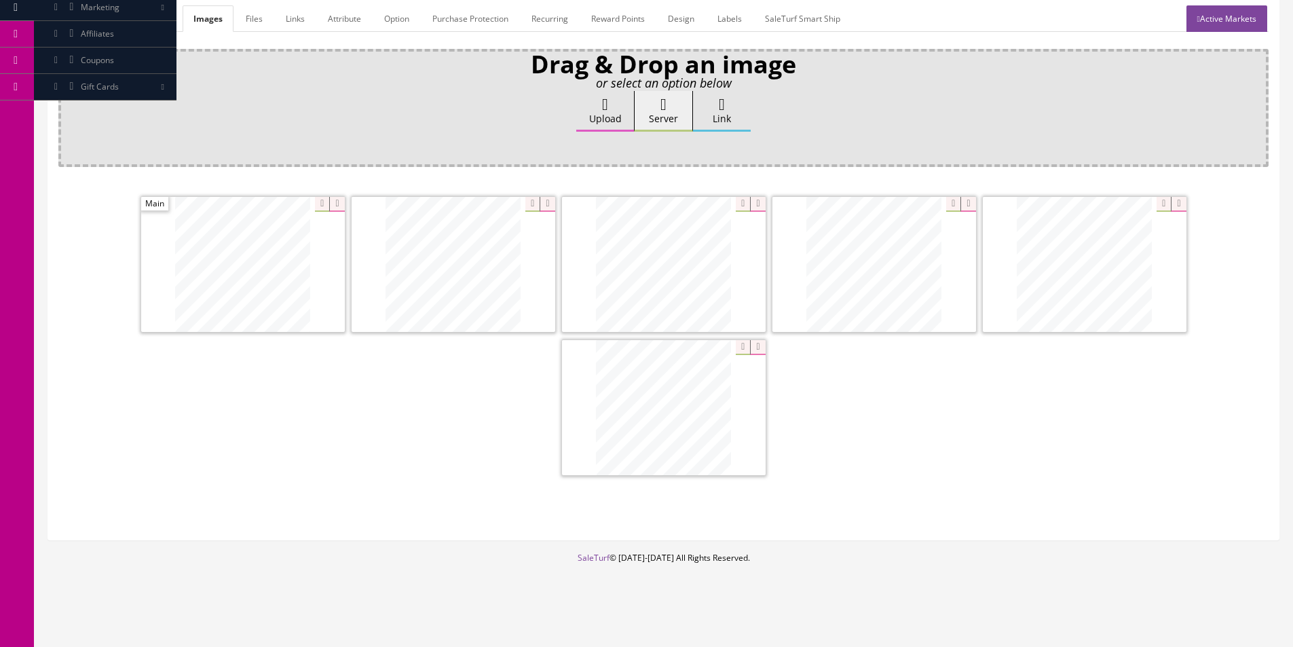
scroll to position [0, 0]
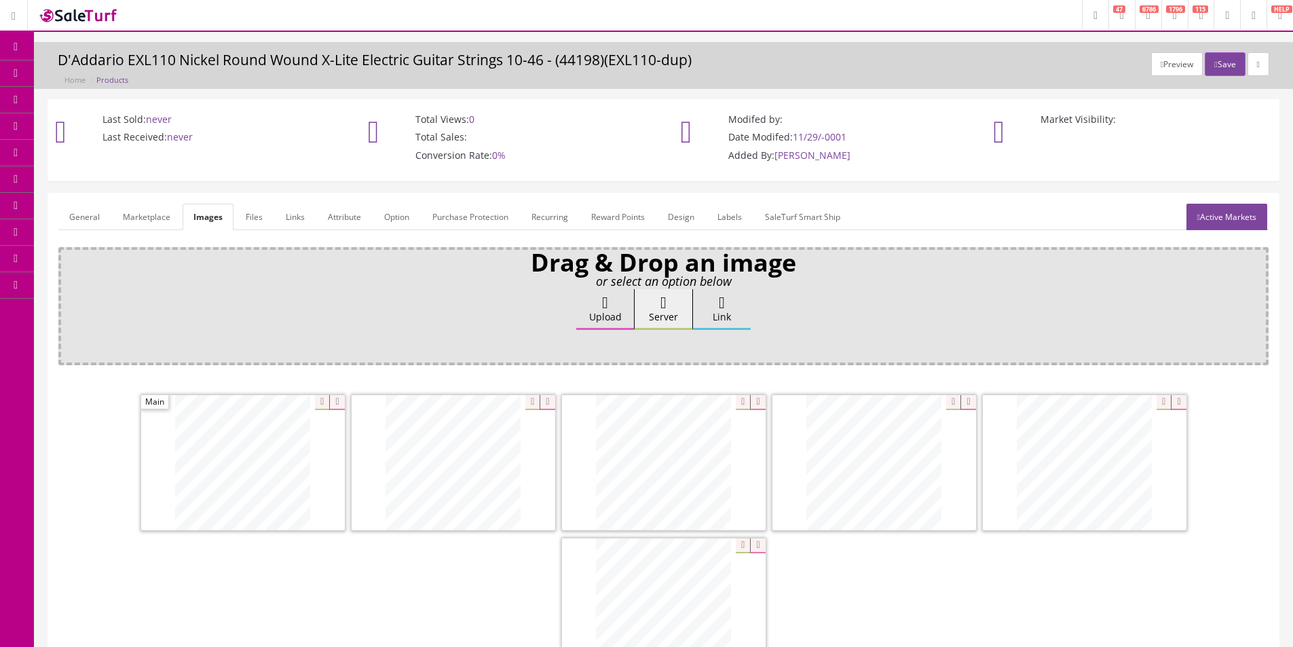
click at [343, 219] on link "Attribute" at bounding box center [344, 217] width 55 height 26
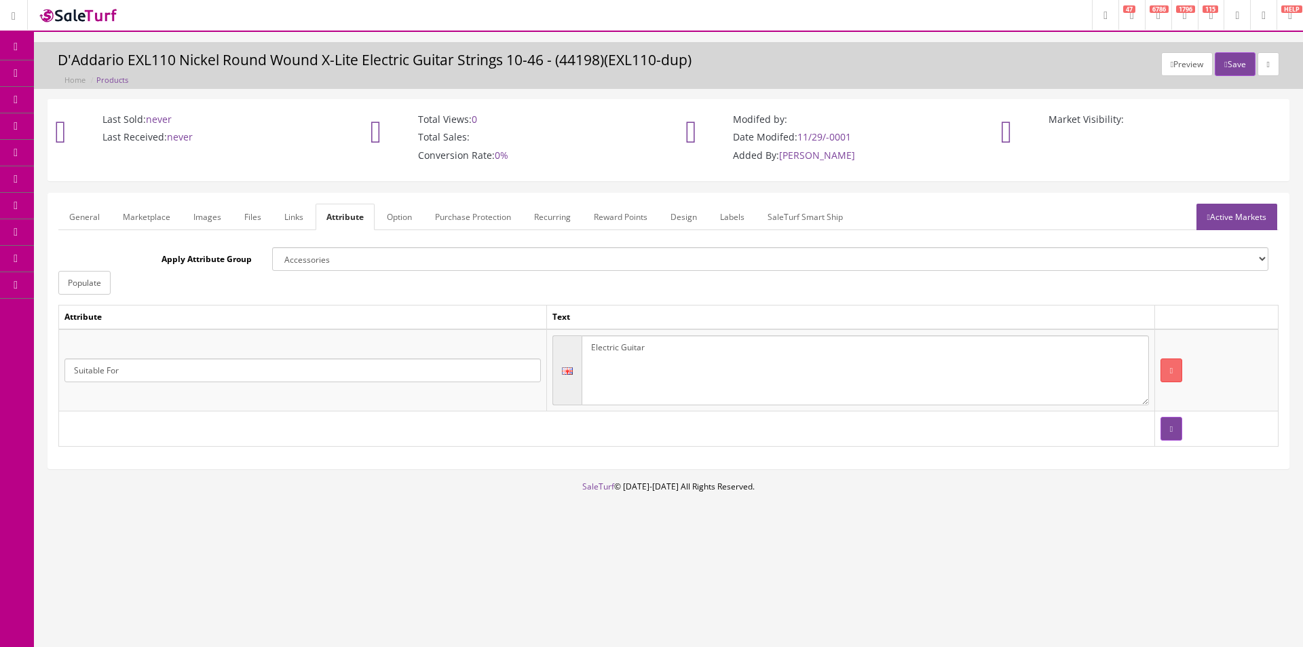
click at [92, 218] on link "General" at bounding box center [84, 217] width 52 height 26
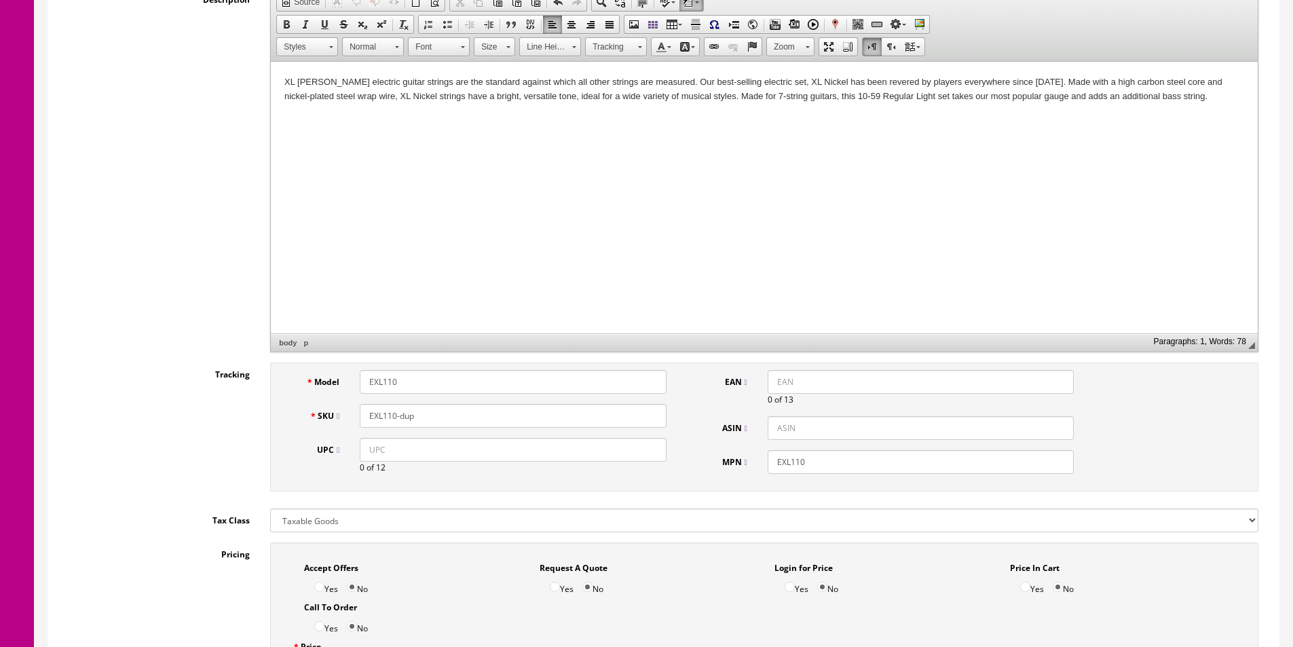
scroll to position [407, 0]
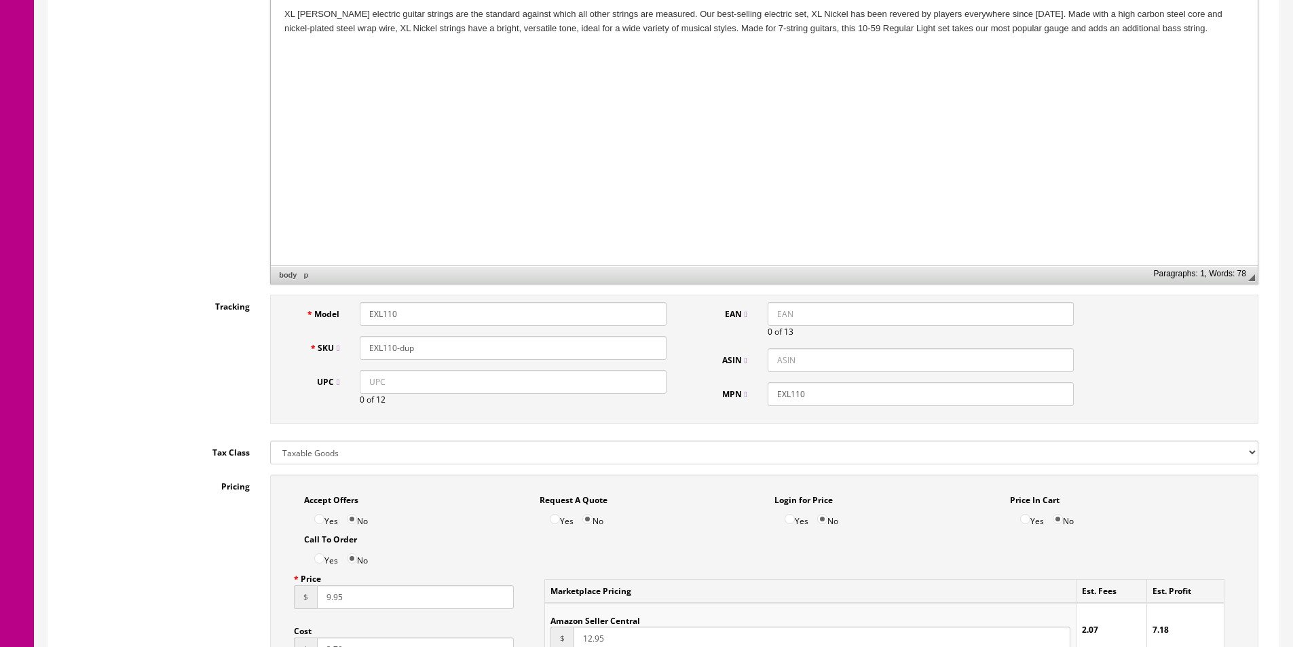
click at [407, 313] on input "EXL110" at bounding box center [513, 314] width 306 height 24
type input "EXL110-7"
paste input "7"
type input "EXL110-7"
click at [778, 383] on input "EXL110" at bounding box center [920, 394] width 306 height 24
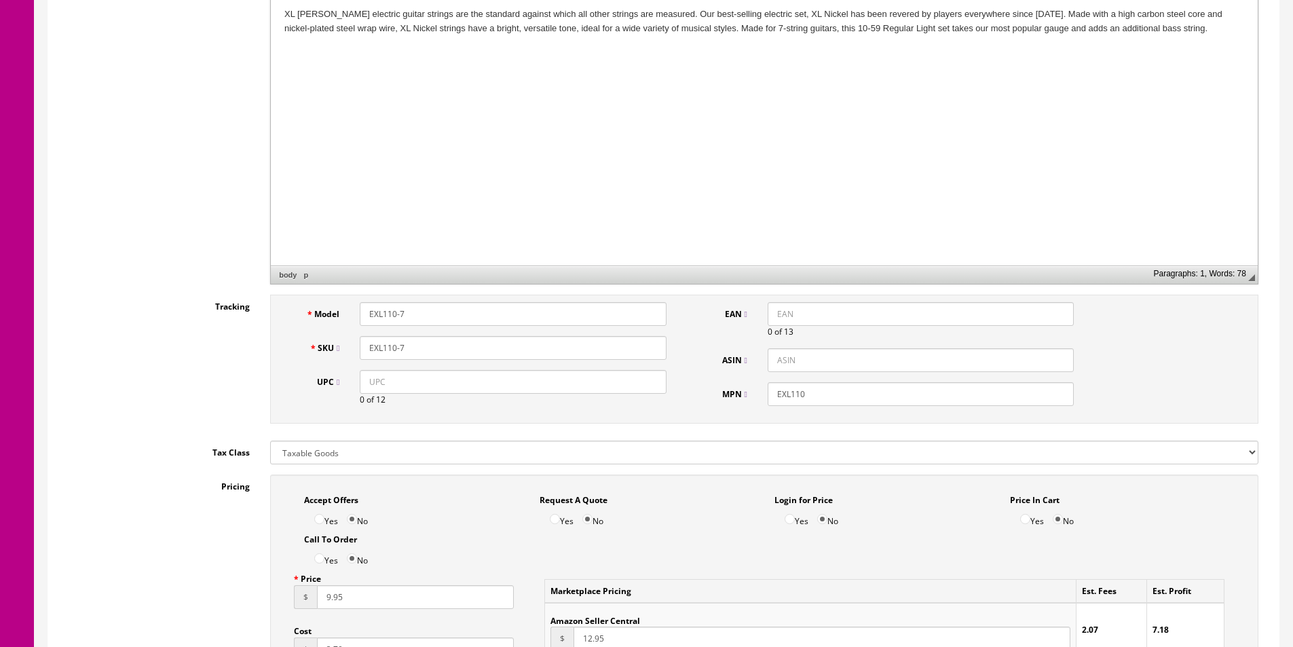
click at [780, 383] on input "EXL110" at bounding box center [920, 394] width 306 height 24
paste input "-7"
type input "EXL110-7"
drag, startPoint x: 645, startPoint y: 385, endPoint x: 750, endPoint y: 324, distance: 121.6
click at [645, 385] on input "UPC" at bounding box center [513, 382] width 306 height 24
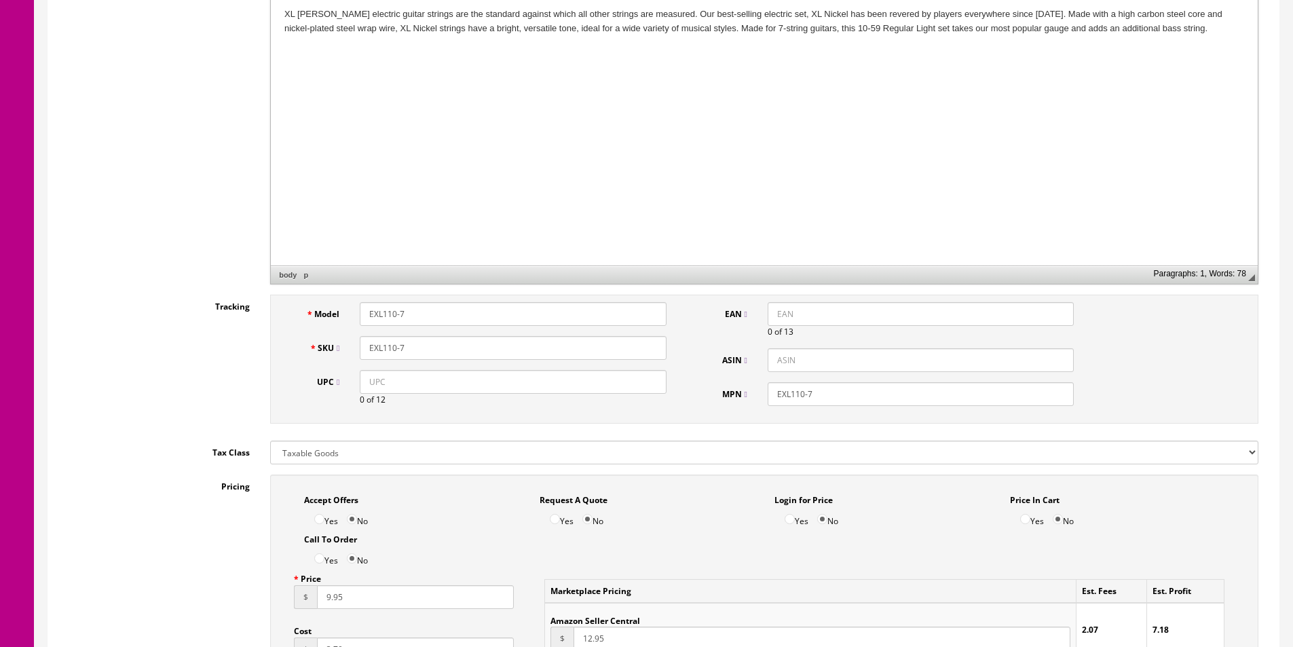
paste input "019954925901"
type input "019954925901"
click at [776, 309] on input "EAN" at bounding box center [920, 314] width 306 height 24
paste input "019954925901"
click at [777, 317] on input "019954925901" at bounding box center [920, 314] width 306 height 24
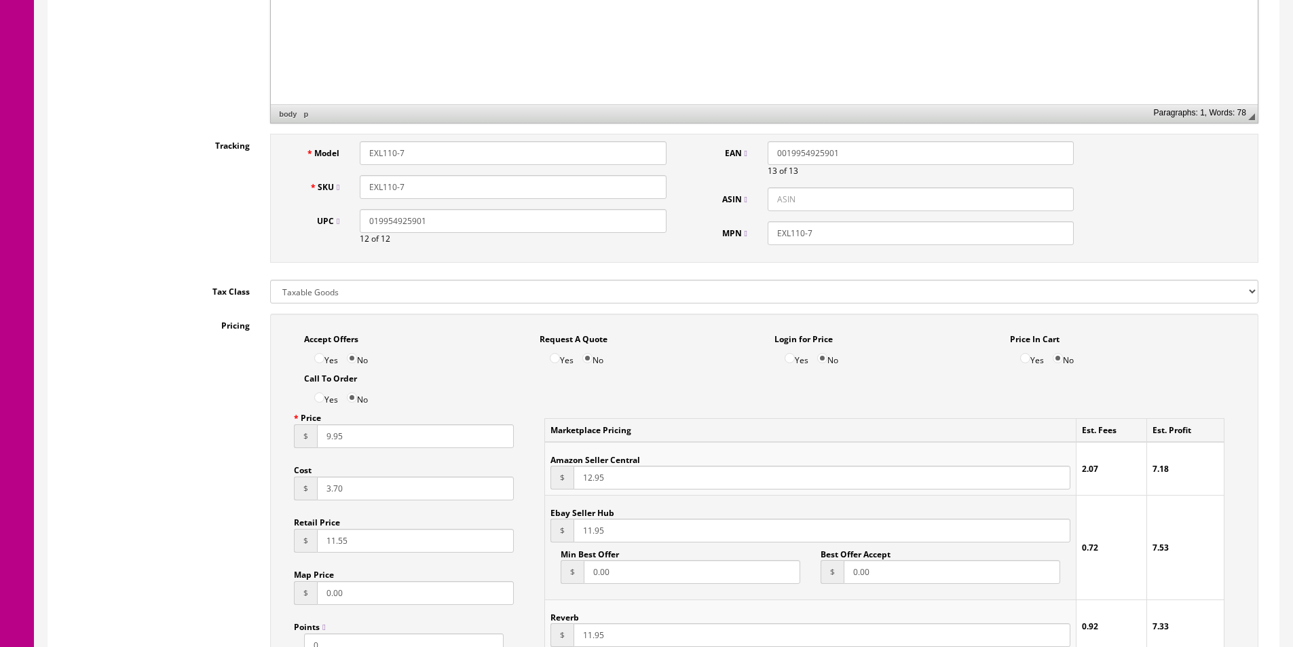
scroll to position [746, 0]
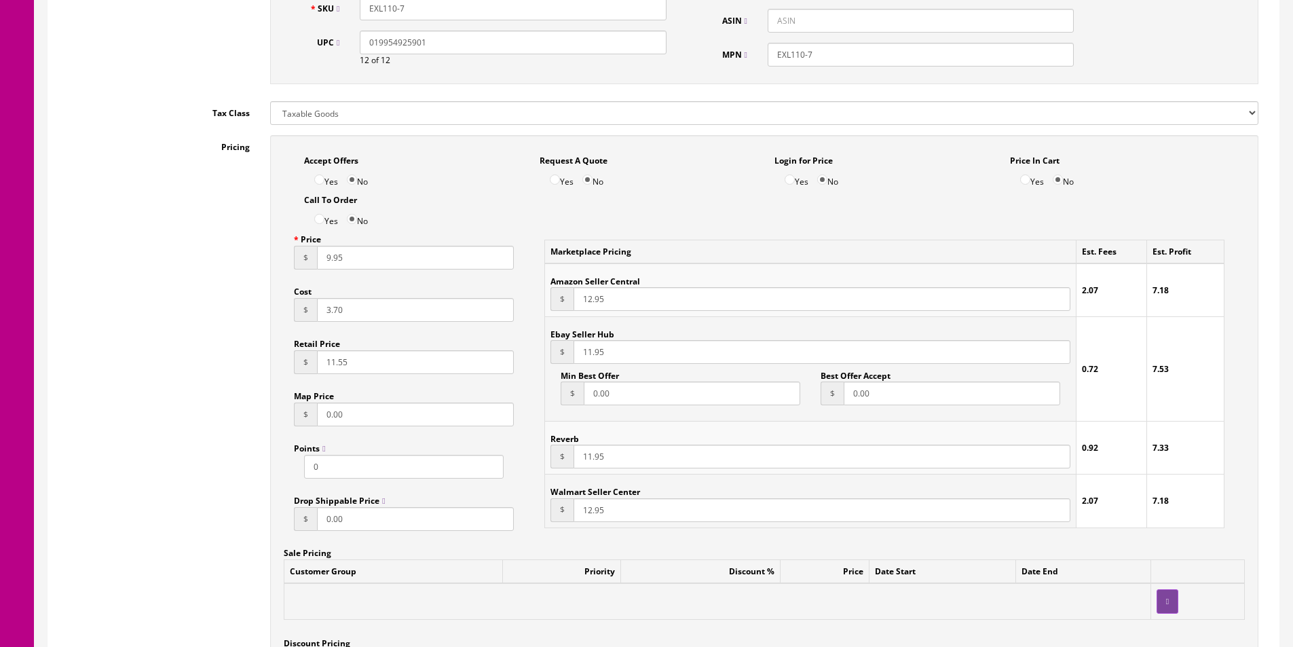
type input "0019954925901"
click at [336, 305] on input "3.70" at bounding box center [415, 310] width 197 height 24
type input "4.47"
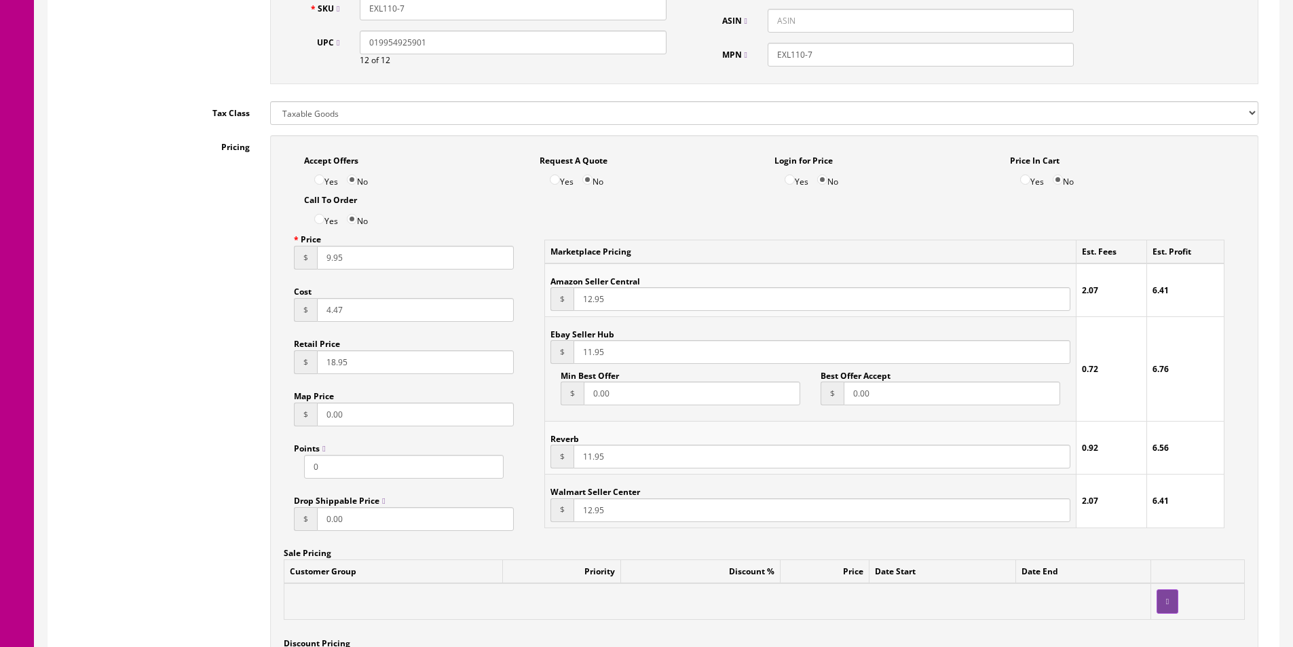
type input "18.95"
click at [330, 268] on input "9.95" at bounding box center [415, 258] width 197 height 24
click at [331, 267] on input "9.95" at bounding box center [415, 258] width 197 height 24
type input "12.95"
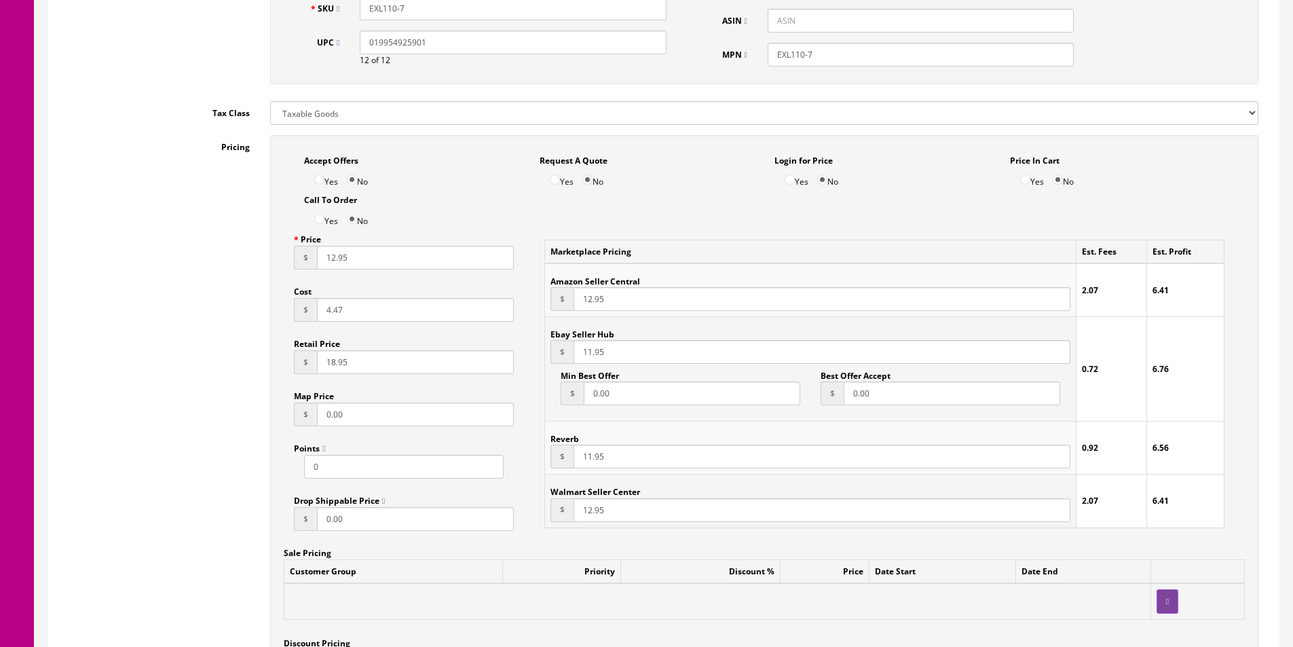
click at [584, 301] on input "12.95" at bounding box center [821, 299] width 497 height 24
type input "14.95"
paste input "4"
type input "14.95"
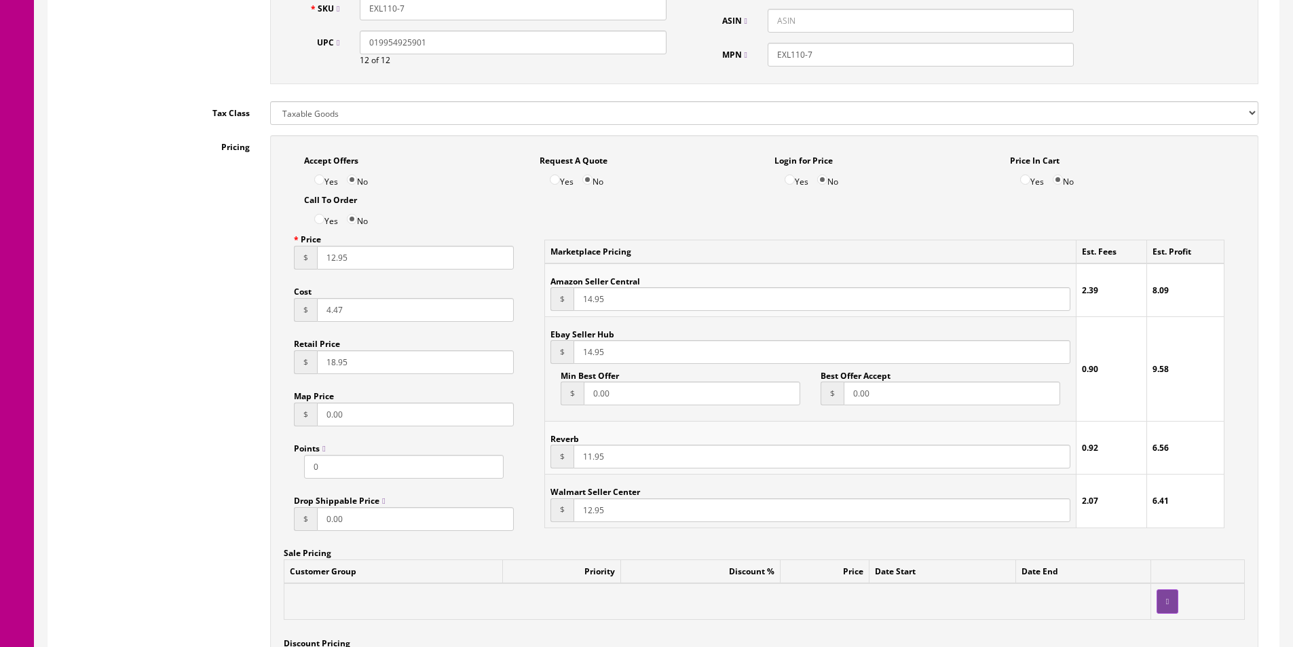
paste input "4"
type input "14.95"
paste input "4"
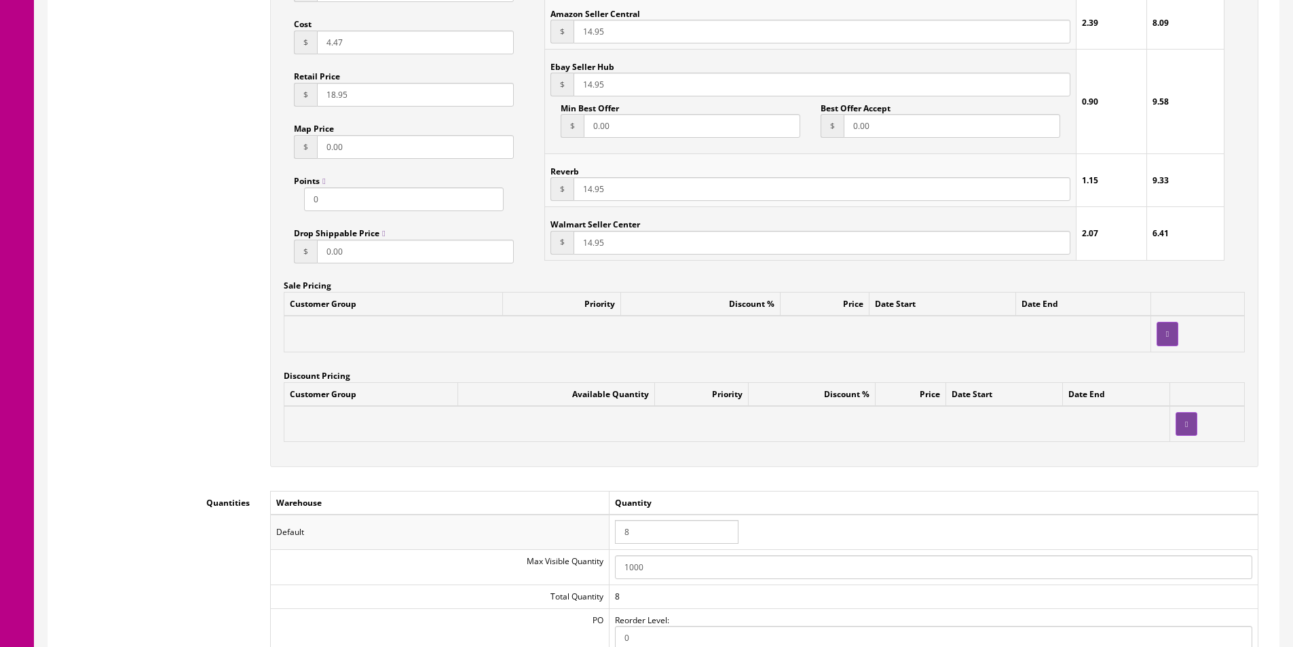
scroll to position [1154, 0]
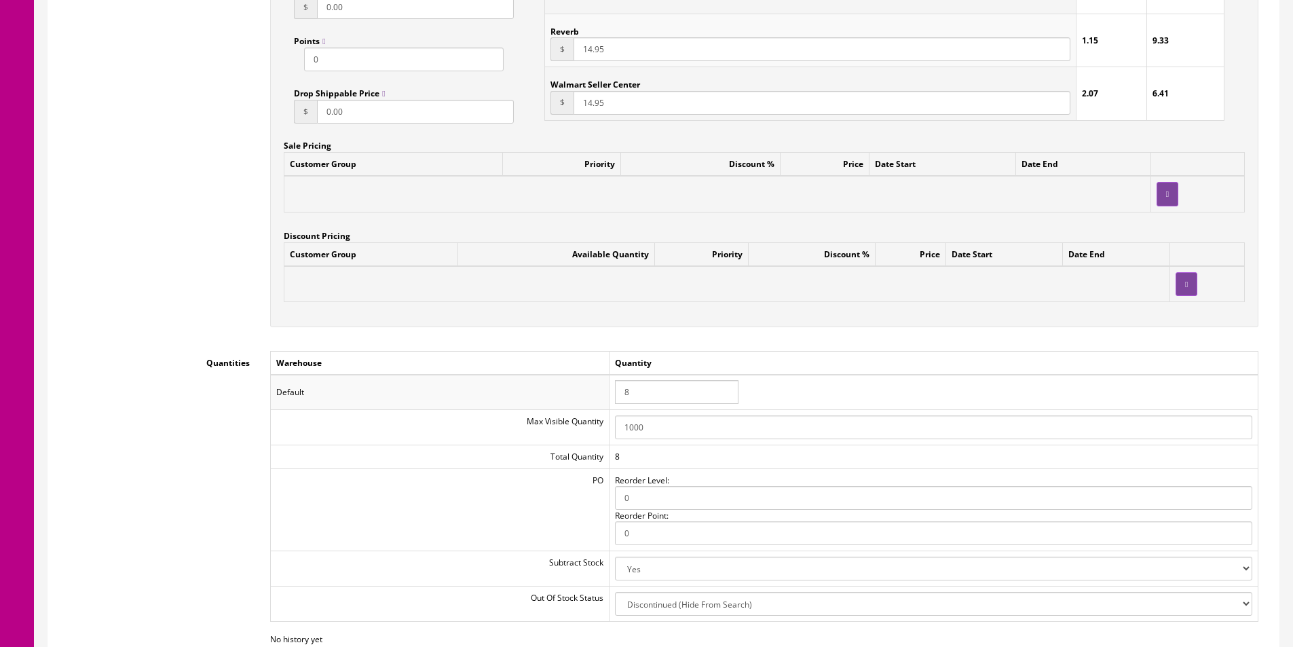
type input "14.95"
click at [639, 397] on input "8" at bounding box center [676, 392] width 123 height 24
type input "5"
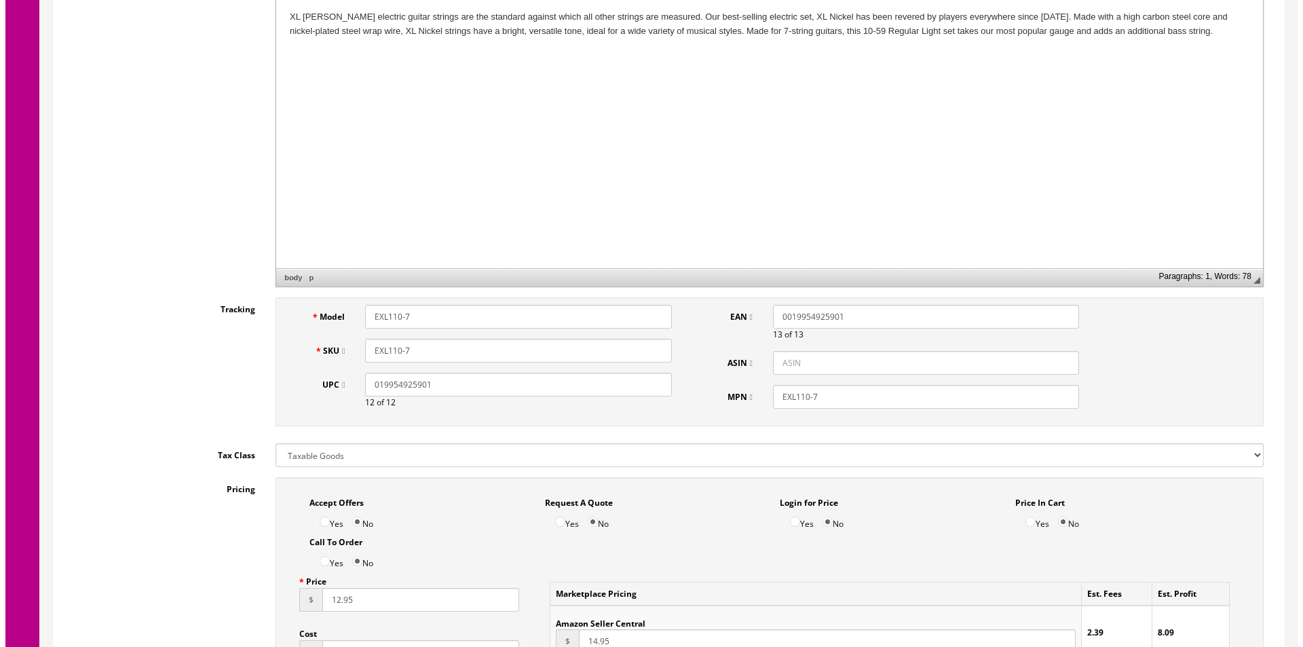
scroll to position [0, 0]
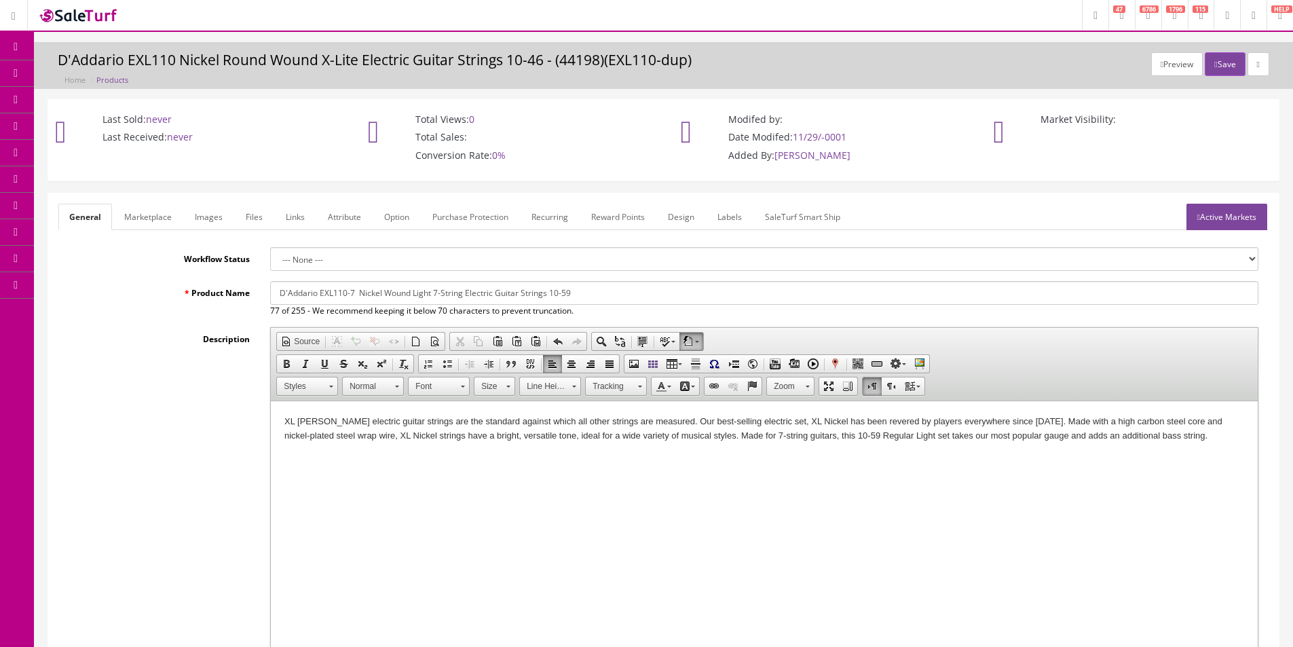
type input "4"
click at [365, 225] on link "Attribute" at bounding box center [344, 217] width 55 height 26
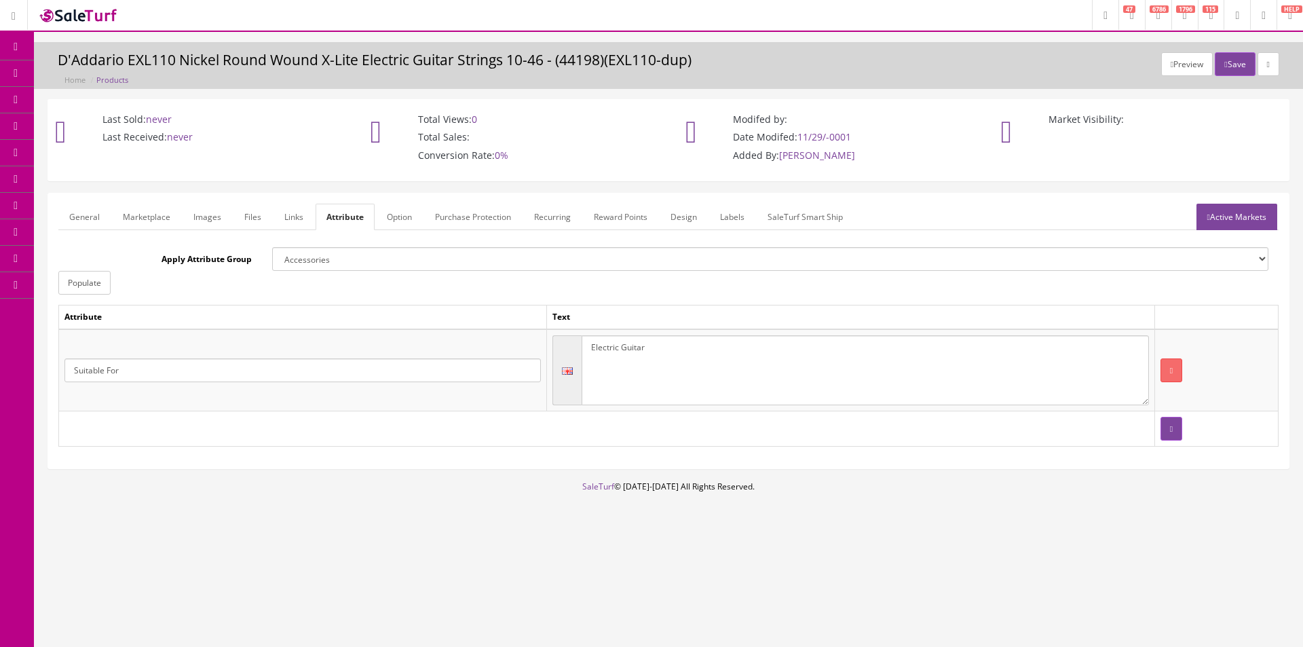
click at [1221, 210] on link "Active Markets" at bounding box center [1236, 217] width 81 height 26
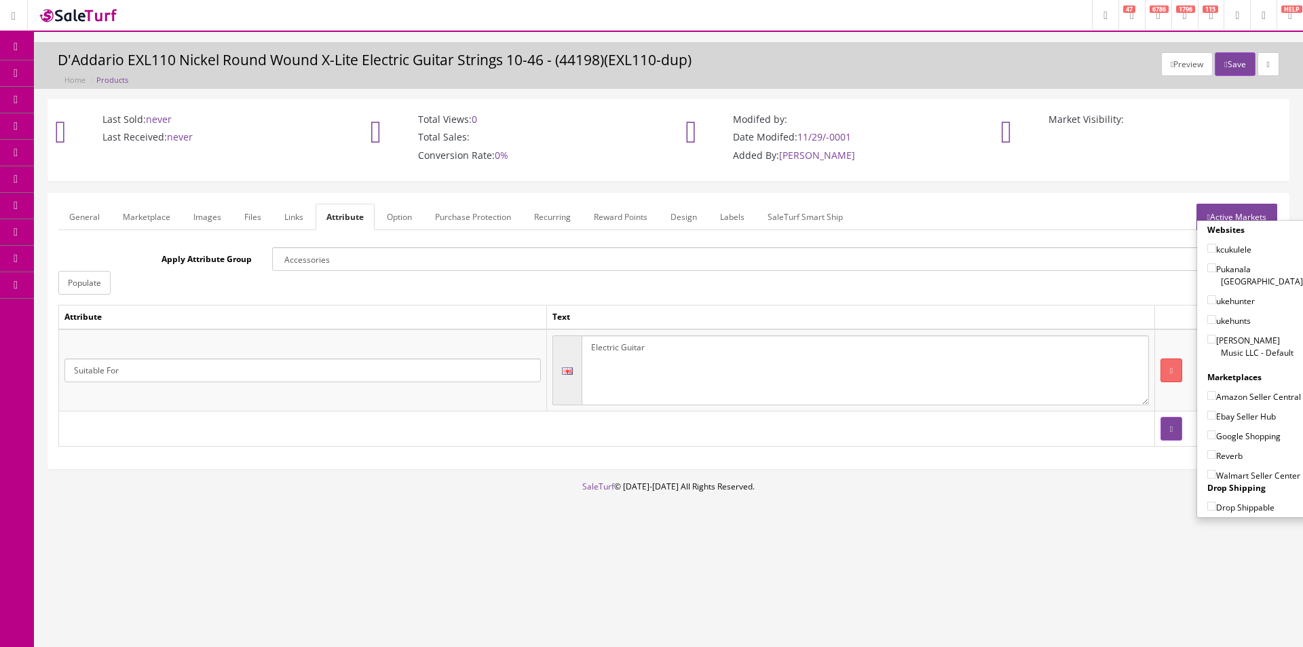
click at [1229, 333] on label "[PERSON_NAME] Music LLC - Default" at bounding box center [1255, 346] width 96 height 26
click at [1216, 335] on input"] "[PERSON_NAME] Music LLC - Default" at bounding box center [1211, 339] width 9 height 9
checkbox input"] "true"
click at [1227, 389] on label "Amazon Seller Central" at bounding box center [1254, 396] width 94 height 14
click at [1216, 391] on input"] "Amazon Seller Central" at bounding box center [1211, 395] width 9 height 9
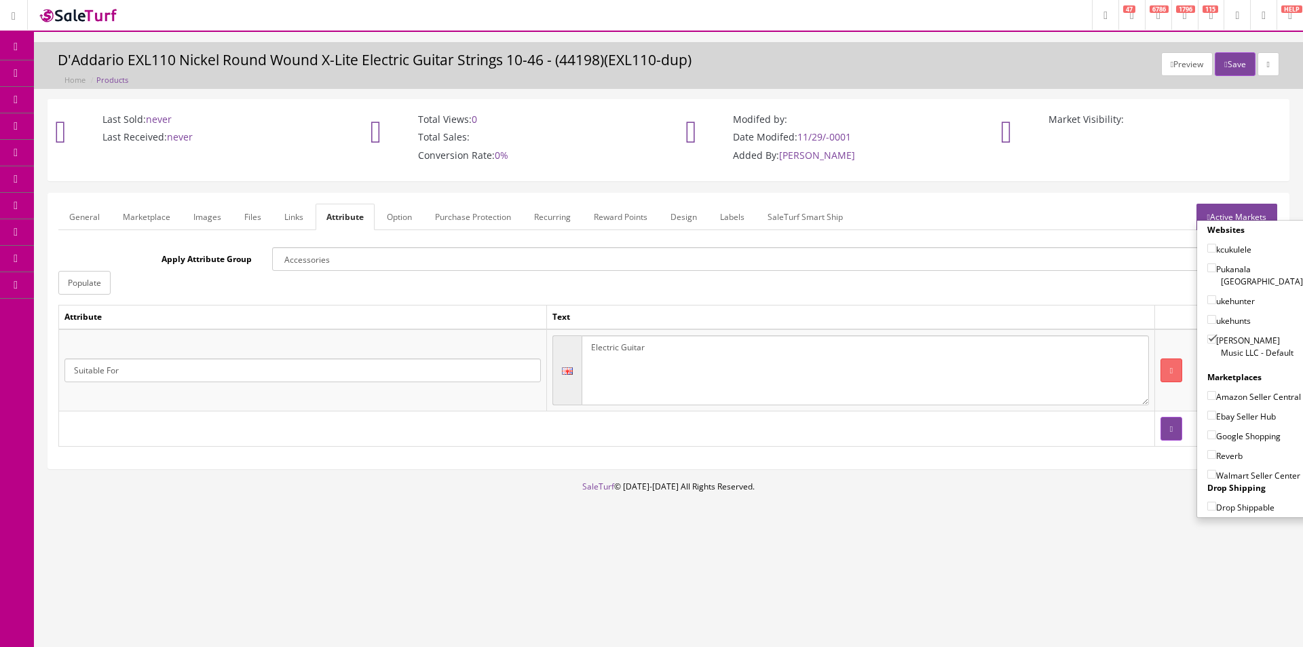
checkbox input"] "true"
click at [1227, 408] on div "Ebay Seller Hub" at bounding box center [1255, 413] width 96 height 20
click at [1225, 418] on label "Ebay Seller Hub" at bounding box center [1241, 416] width 69 height 14
click at [1216, 418] on input"] "Ebay Seller Hub" at bounding box center [1211, 415] width 9 height 9
checkbox input"] "true"
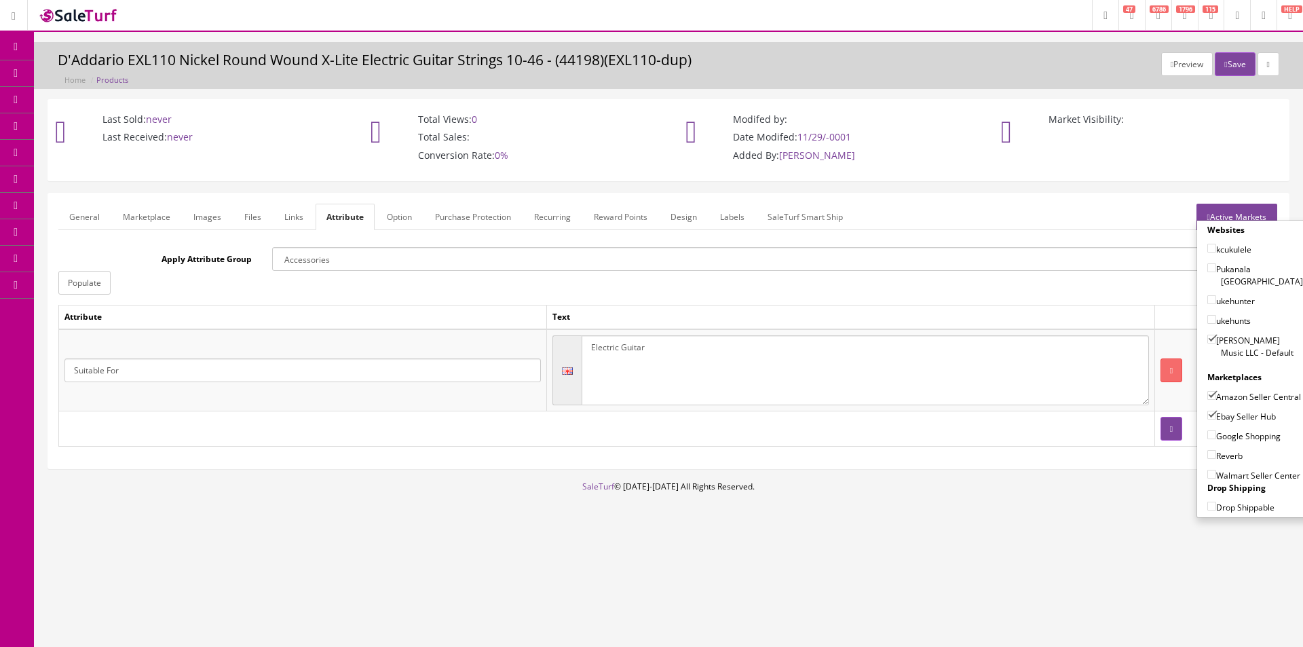
click at [1221, 436] on label "Google Shopping" at bounding box center [1243, 436] width 73 height 14
click at [1216, 436] on input"] "Google Shopping" at bounding box center [1211, 434] width 9 height 9
checkbox input"] "true"
click at [1217, 457] on label "Reverb" at bounding box center [1224, 456] width 35 height 14
click at [1216, 457] on input"] "Reverb" at bounding box center [1211, 454] width 9 height 9
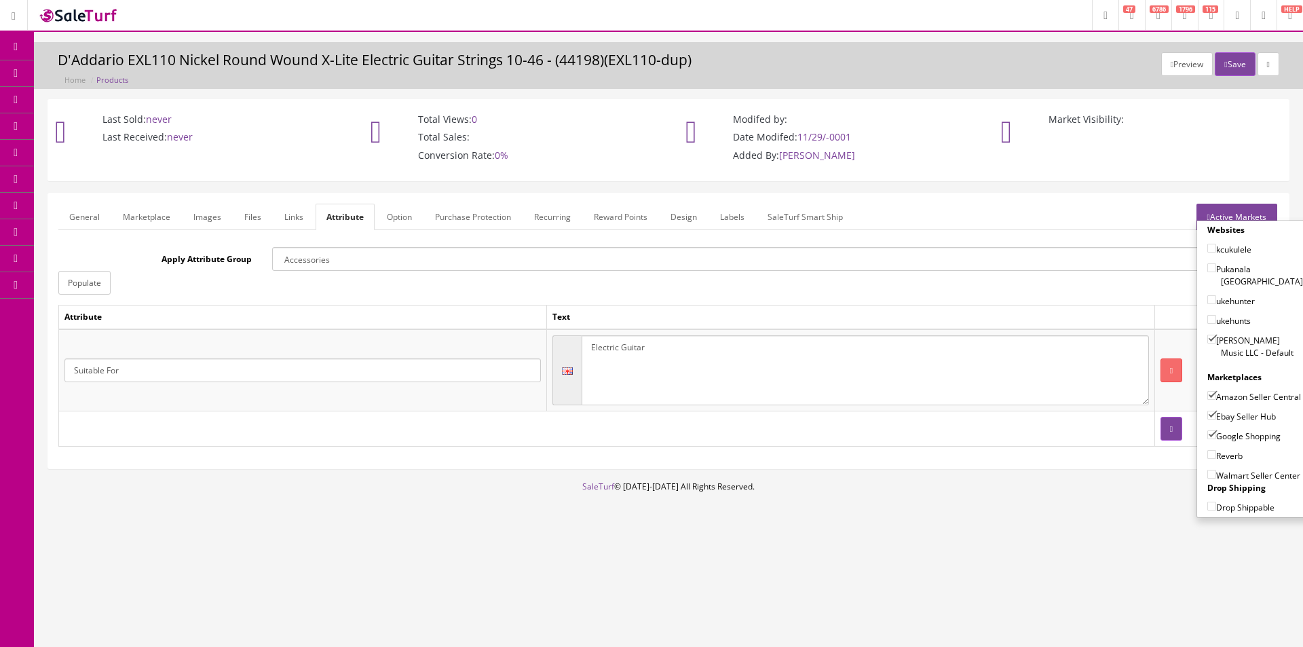
checkbox input"] "true"
click at [1229, 69] on button "Save" at bounding box center [1235, 64] width 40 height 24
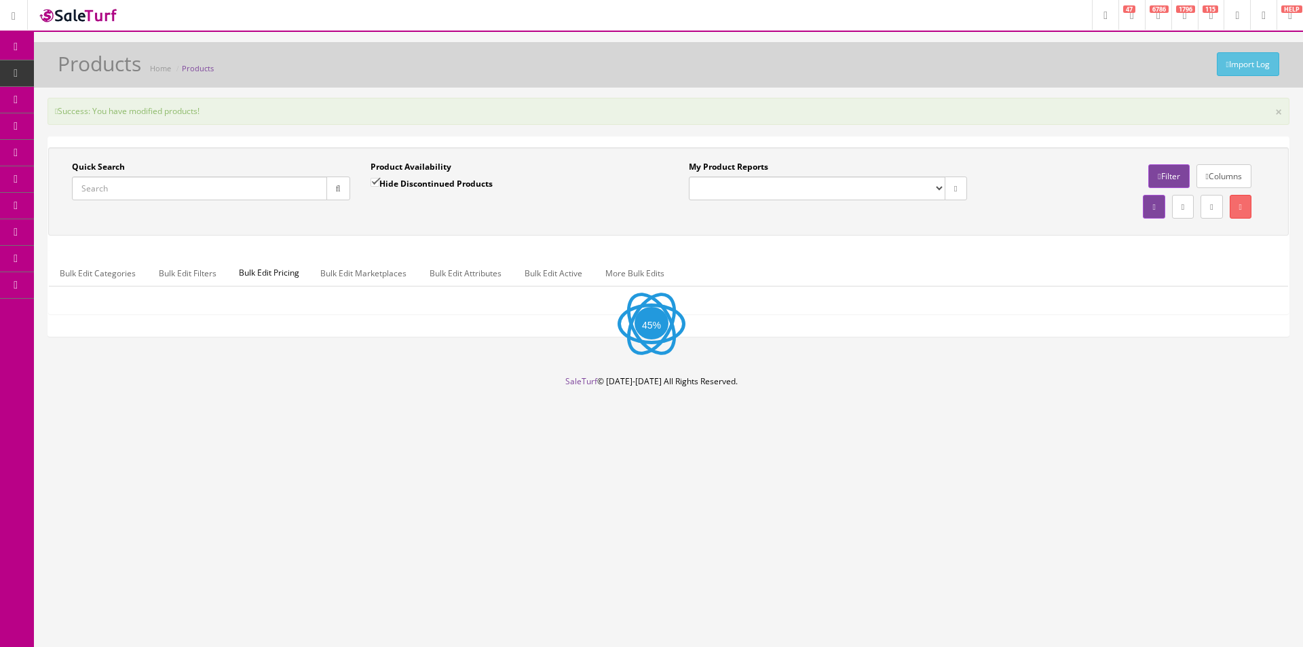
click at [286, 188] on input "Quick Search" at bounding box center [199, 188] width 255 height 24
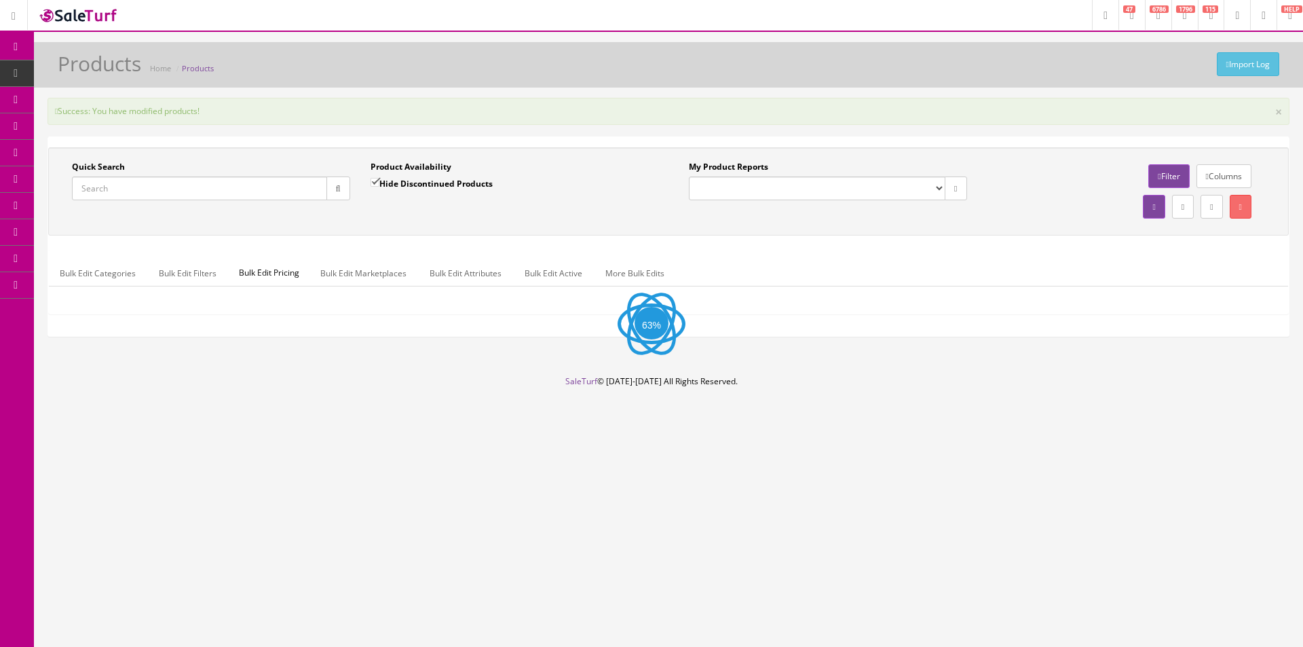
click at [286, 188] on input "Quick Search" at bounding box center [199, 188] width 255 height 24
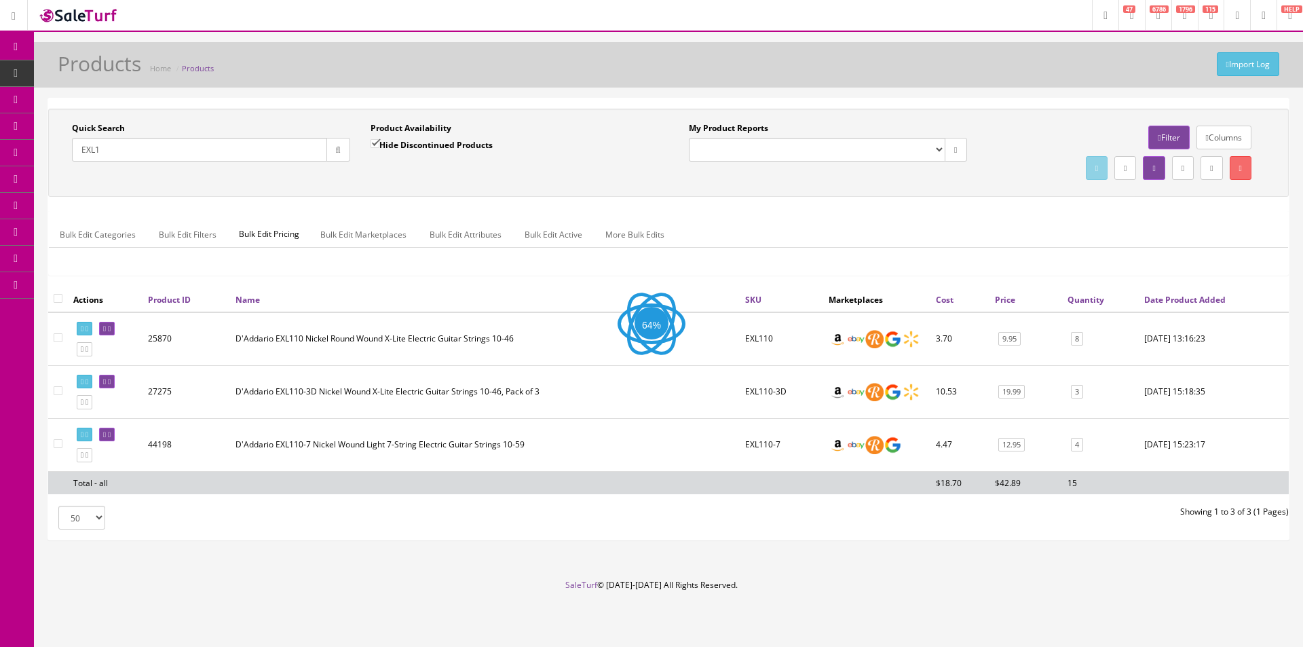
type input "EXL1"
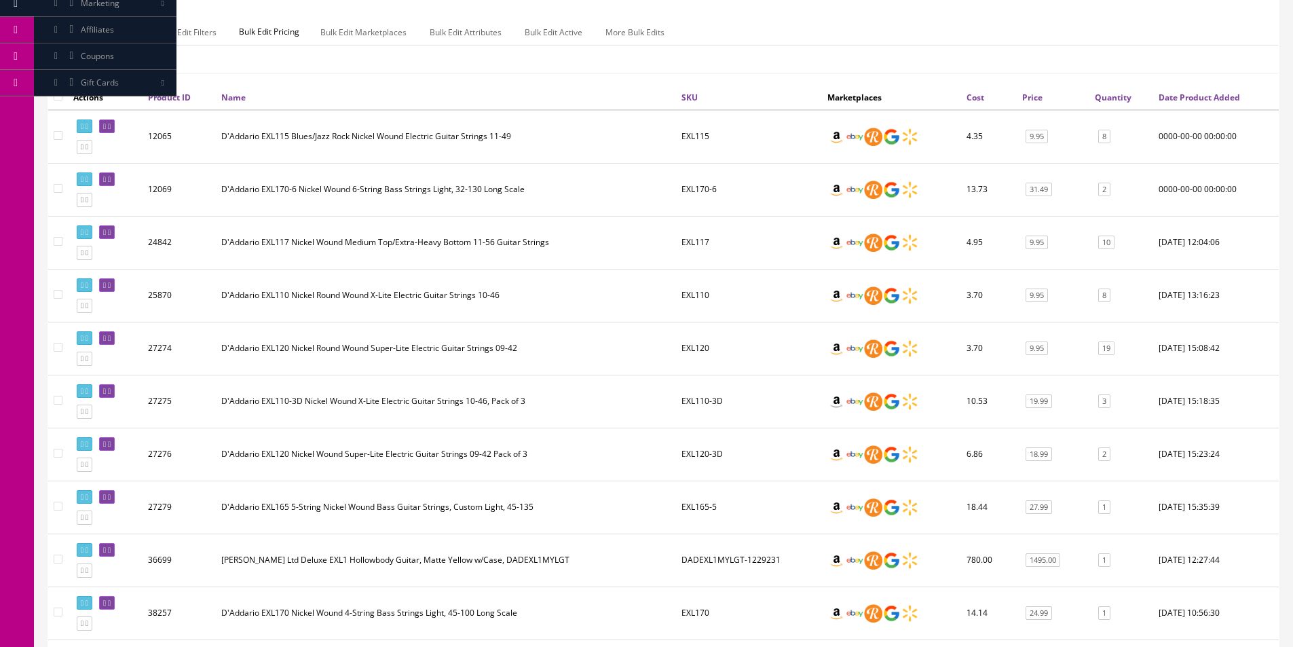
scroll to position [271, 0]
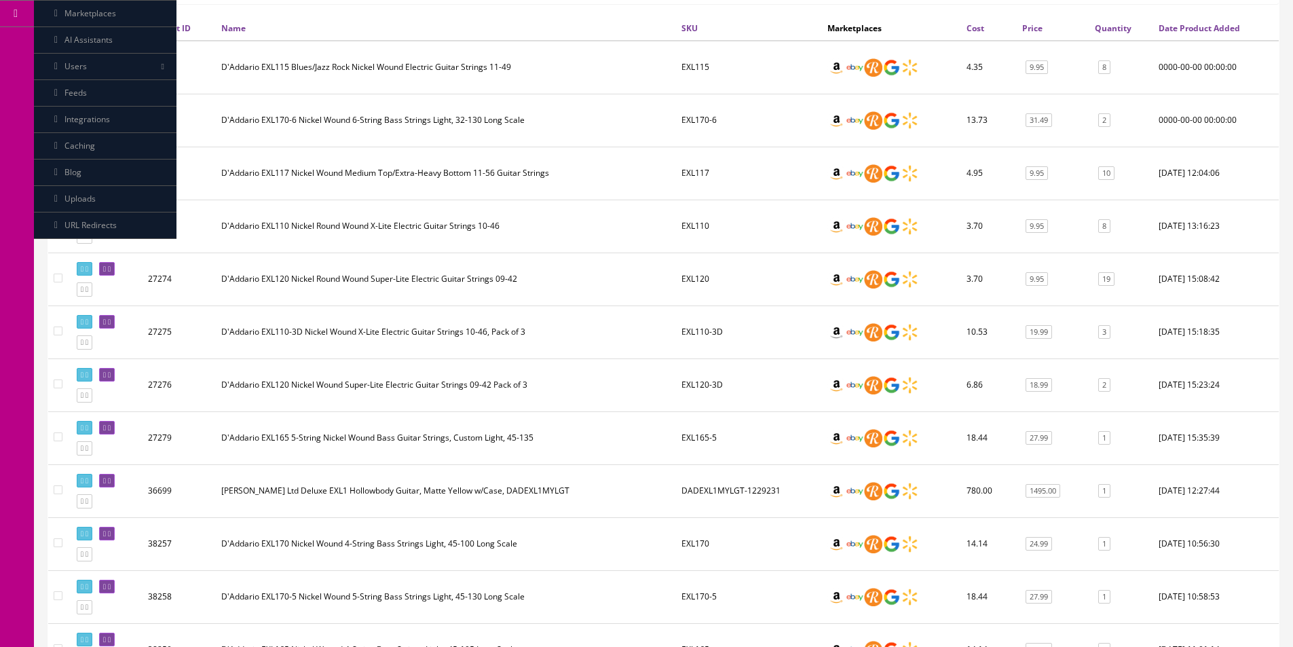
click at [297, 389] on td "D'Addario EXL120 Nickel Wound Super-Lite Electric Guitar Strings 09-42 Pack of 3" at bounding box center [446, 384] width 460 height 53
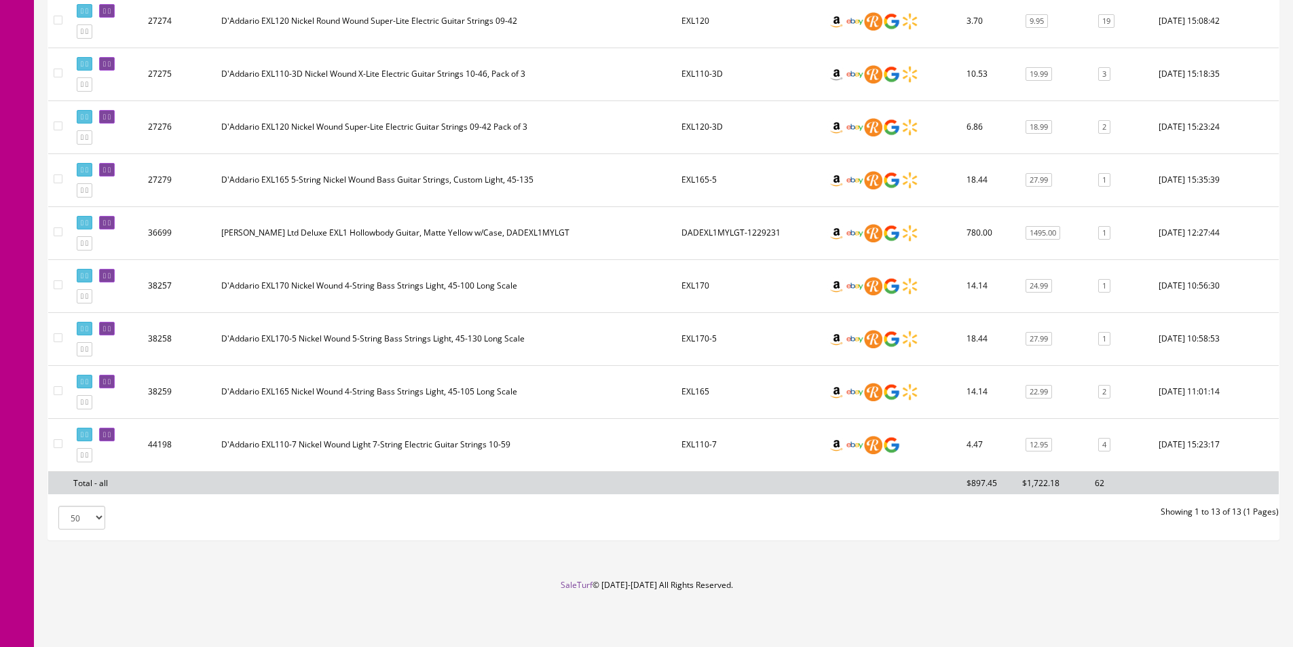
scroll to position [0, 0]
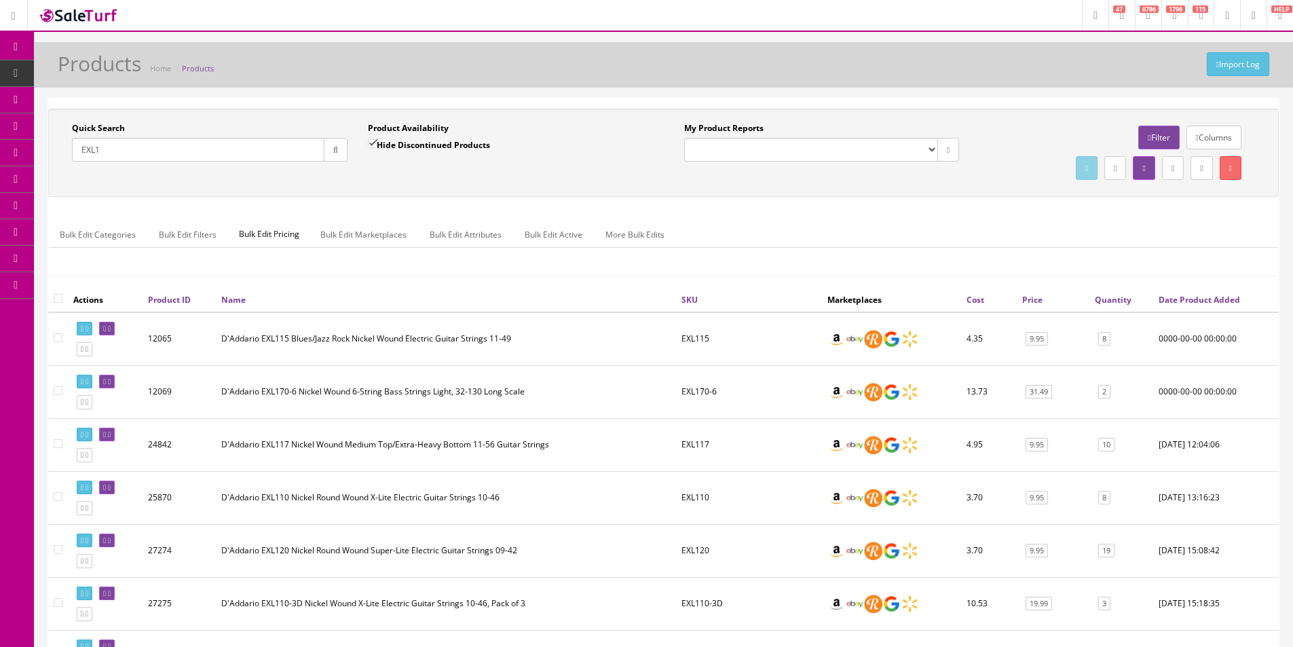
click at [88, 348] on icon at bounding box center [86, 348] width 3 height 7
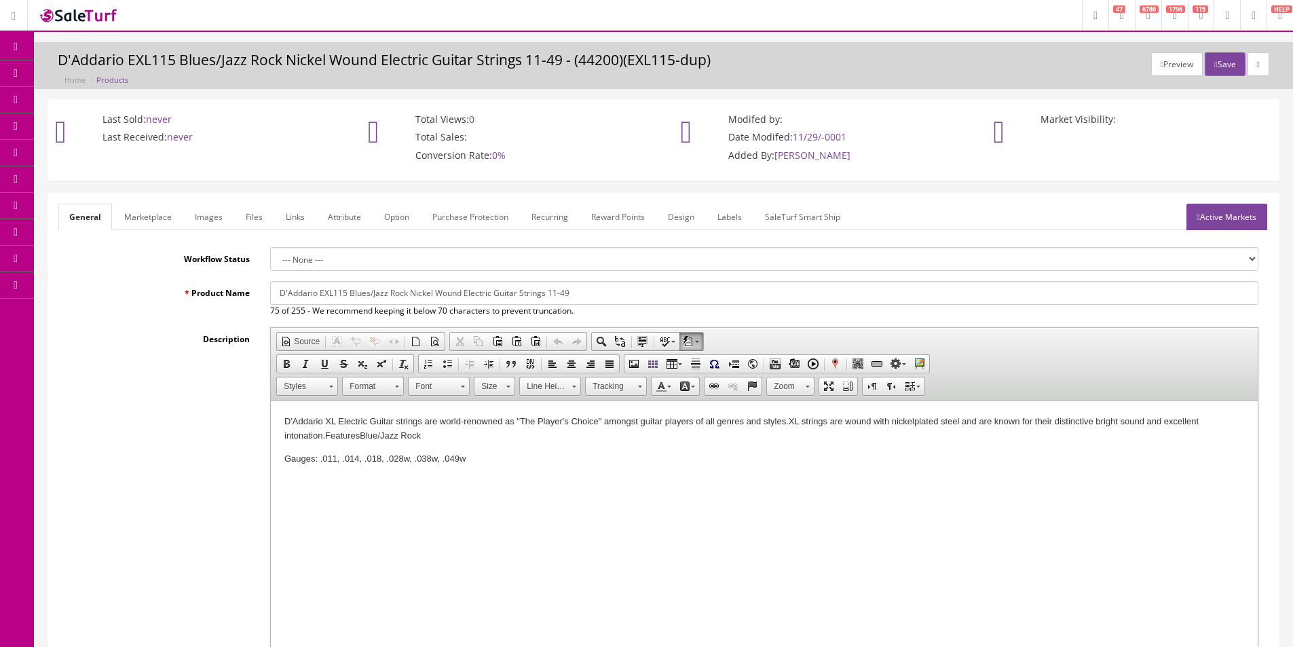
click at [563, 294] on input "D'Addario EXL115 Blues/Jazz Rock Nickel Wound Electric Guitar Strings 11-49" at bounding box center [764, 293] width 988 height 24
click at [347, 295] on input "D'Addario EXL115 Blues/Jazz Rock Nickel Wound Electric Guitar Strings 11-52" at bounding box center [764, 293] width 988 height 24
drag, startPoint x: 349, startPoint y: 293, endPoint x: 462, endPoint y: 293, distance: 112.6
click at [462, 293] on input "D'Addario EXL116 Blues/Jazz Rock Nickel Wound Electric Guitar Strings 11-52" at bounding box center [764, 293] width 988 height 24
type input "D'Addario EXL116 Medium Top/Heavy Bottom Nickel Electric Guitar Strings 11-52"
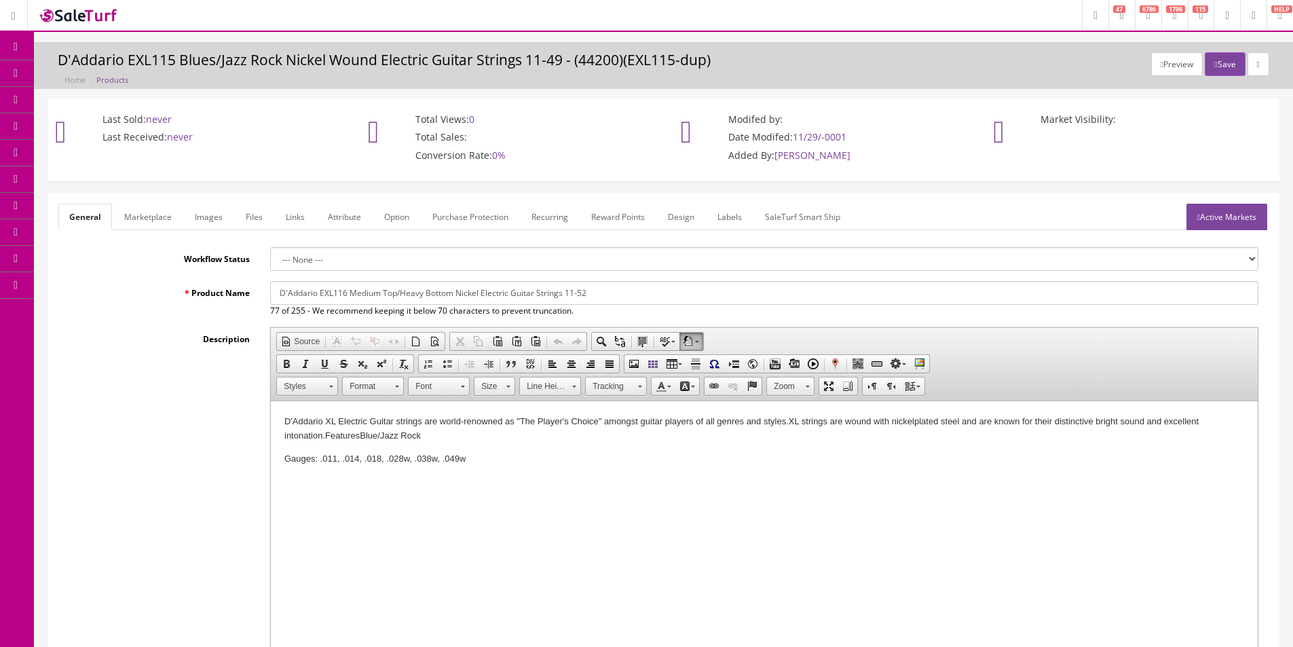
click at [166, 221] on link "Marketplace" at bounding box center [147, 217] width 69 height 26
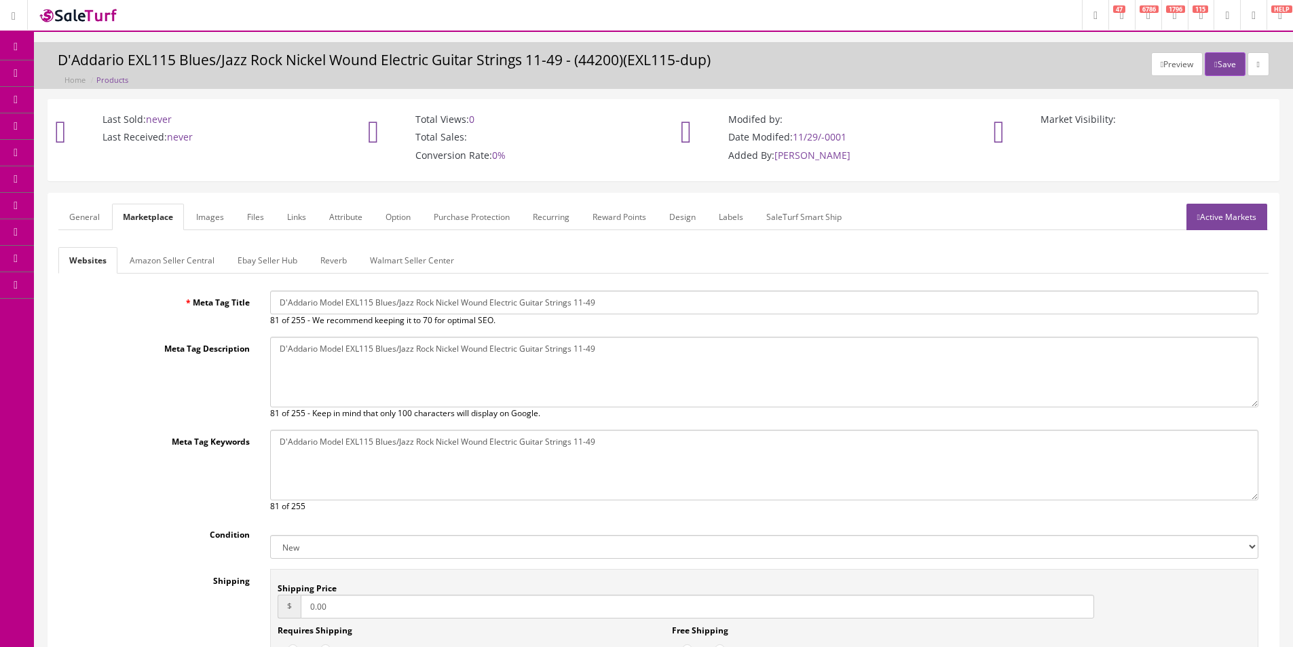
click at [355, 303] on input "D'Addario Model EXL115 Blues/Jazz Rock Nickel Wound Electric Guitar Strings 11-…" at bounding box center [764, 302] width 988 height 24
paste input "EXL116 Medium Top/Heavy Bottom Nickel Electric Guitar Strings 11-52"
type input "D'Addario EXL116 Medium Top/Heavy Bottom Nickel Electric Guitar Strings 11-52"
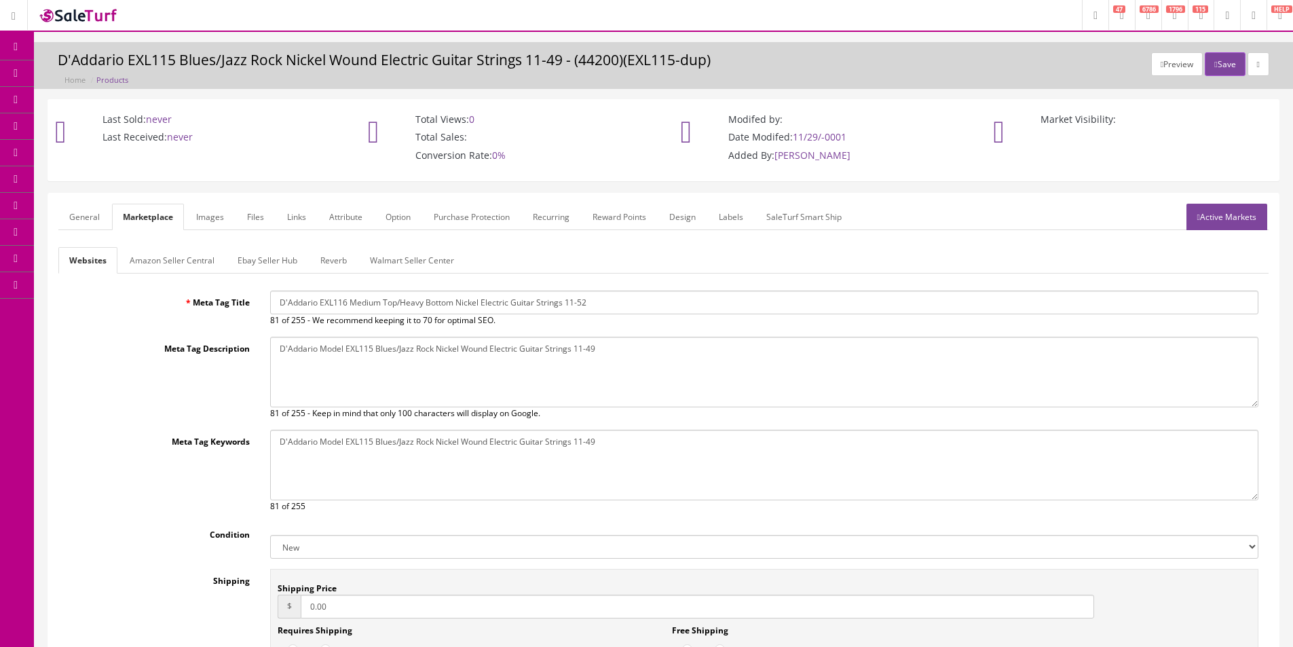
click at [404, 385] on textarea "D'Addario Model EXL115 Blues/Jazz Rock Nickel Wound Electric Guitar Strings 11-…" at bounding box center [764, 372] width 988 height 71
paste textarea "EXL116 Medium Top/Heavy Bottom Nickel Electric Guitar Strings 11-52"
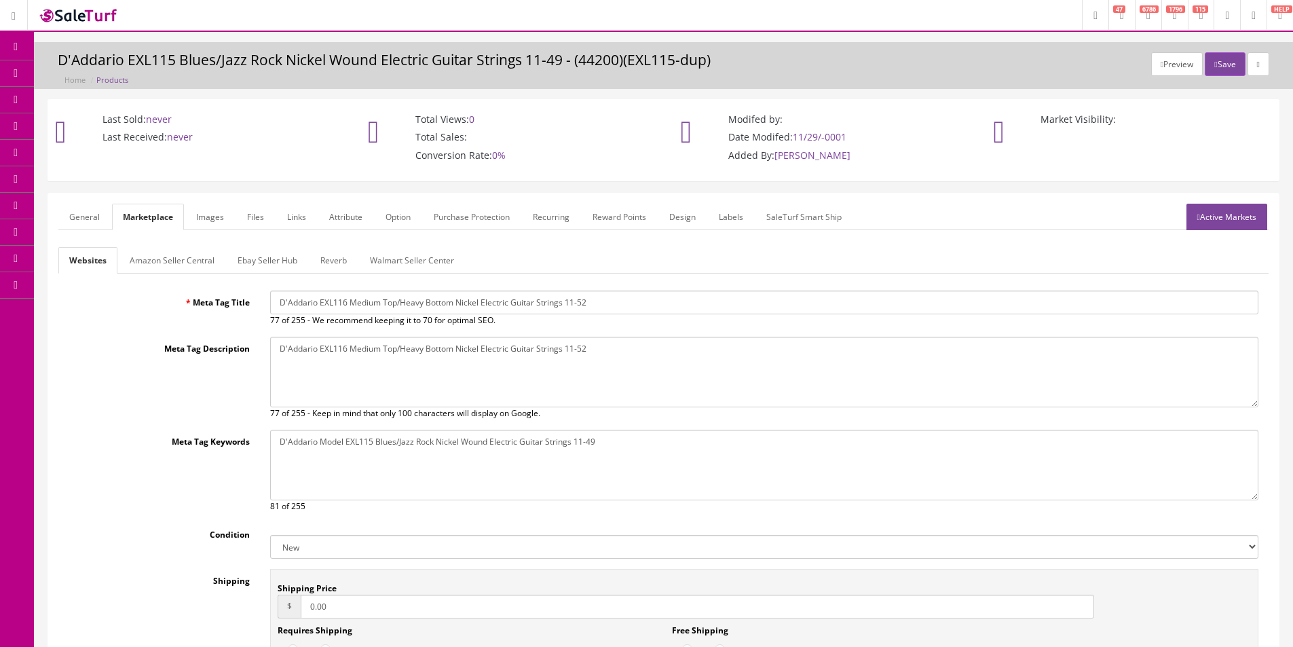
type textarea "D'Addario EXL116 Medium Top/Heavy Bottom Nickel Electric Guitar Strings 11-52"
click at [427, 447] on textarea "D'Addario Model EXL115 Blues/Jazz Rock Nickel Wound Electric Guitar Strings 11-…" at bounding box center [764, 465] width 988 height 71
paste textarea "EXL116 Medium Top/Heavy Bottom Nickel Electric Guitar Strings 11-52"
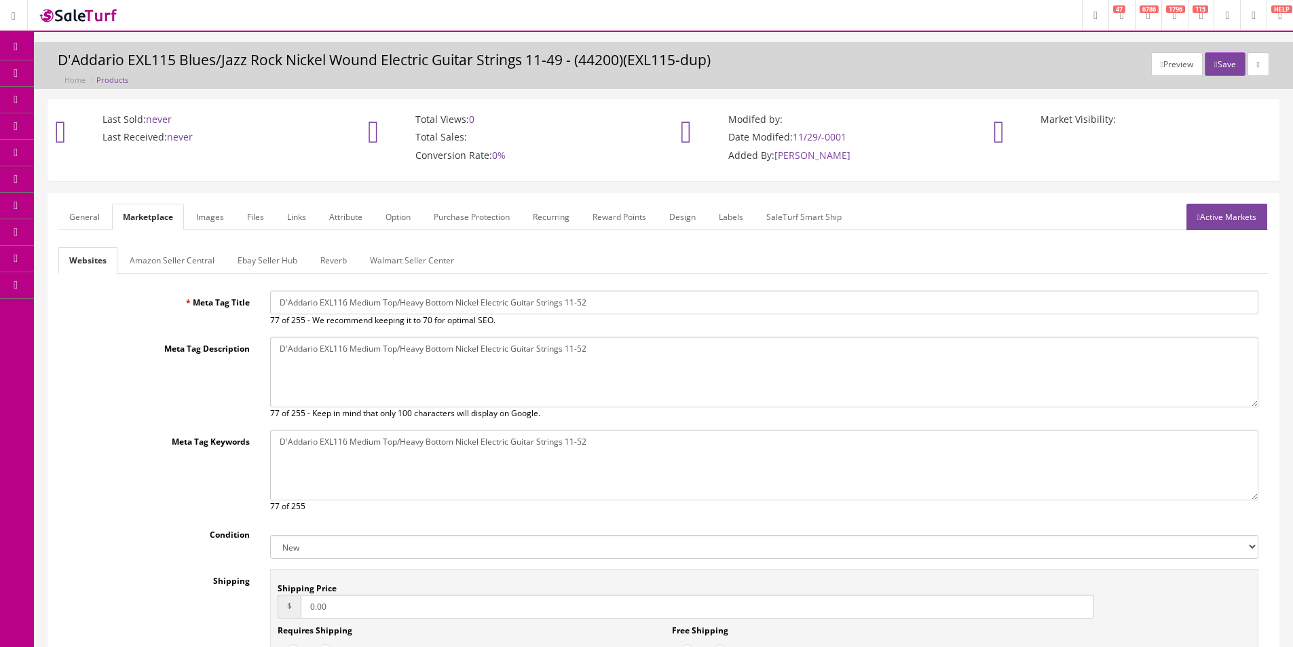
type textarea "D'Addario EXL116 Medium Top/Heavy Bottom Nickel Electric Guitar Strings 11-52"
click at [85, 220] on link "General" at bounding box center [84, 217] width 52 height 26
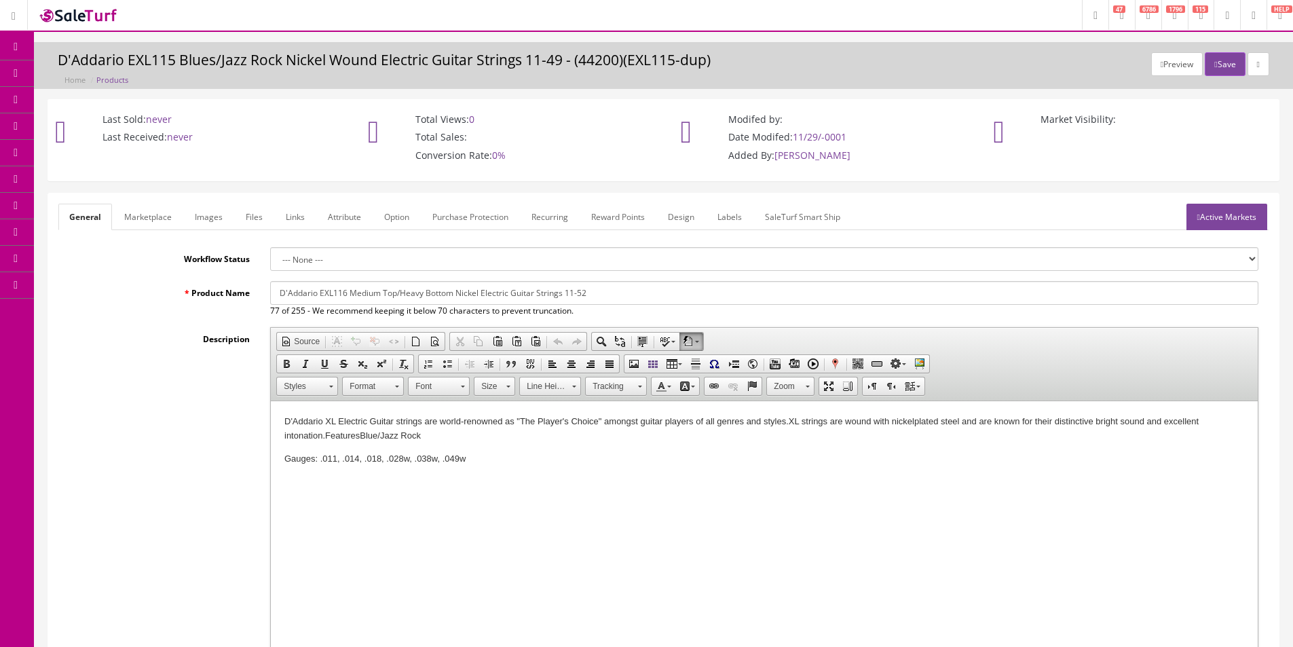
click at [1099, 427] on p "D'Addario XL Electric Guitar strings are world-renowned as "The Player's Choice…" at bounding box center [763, 429] width 959 height 28
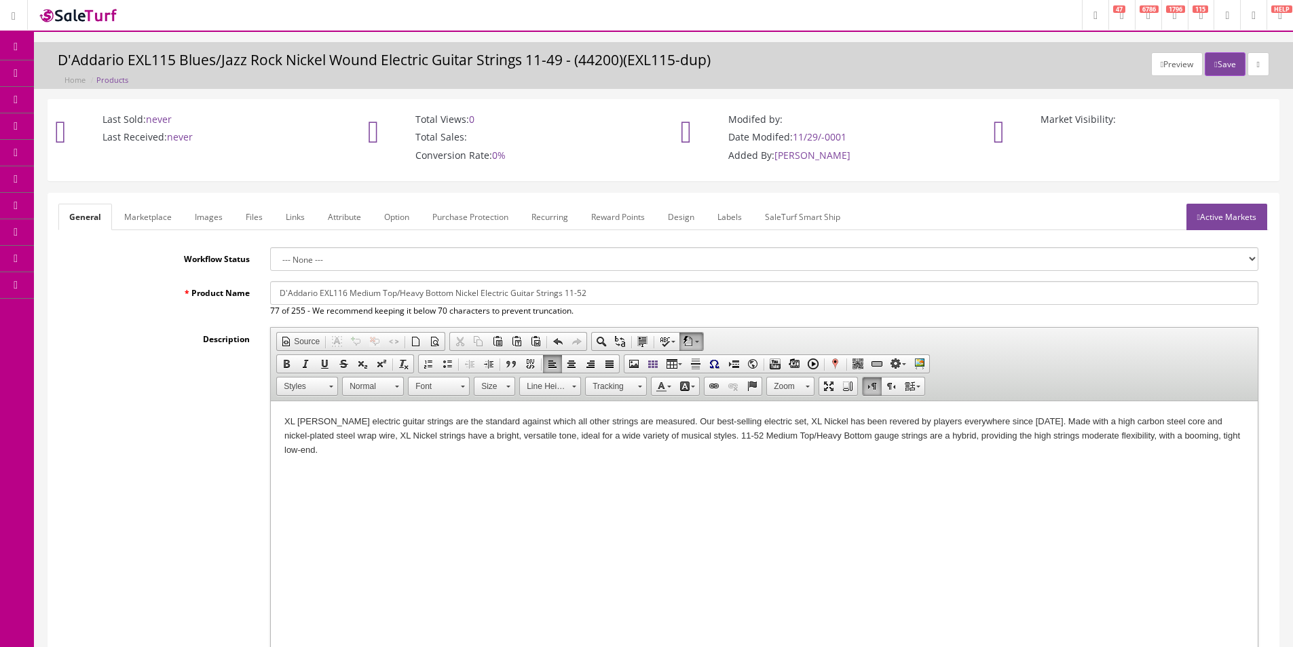
click at [923, 470] on html "XL Nickel Wound electric guitar strings are the standard against which all othe…" at bounding box center [764, 435] width 987 height 69
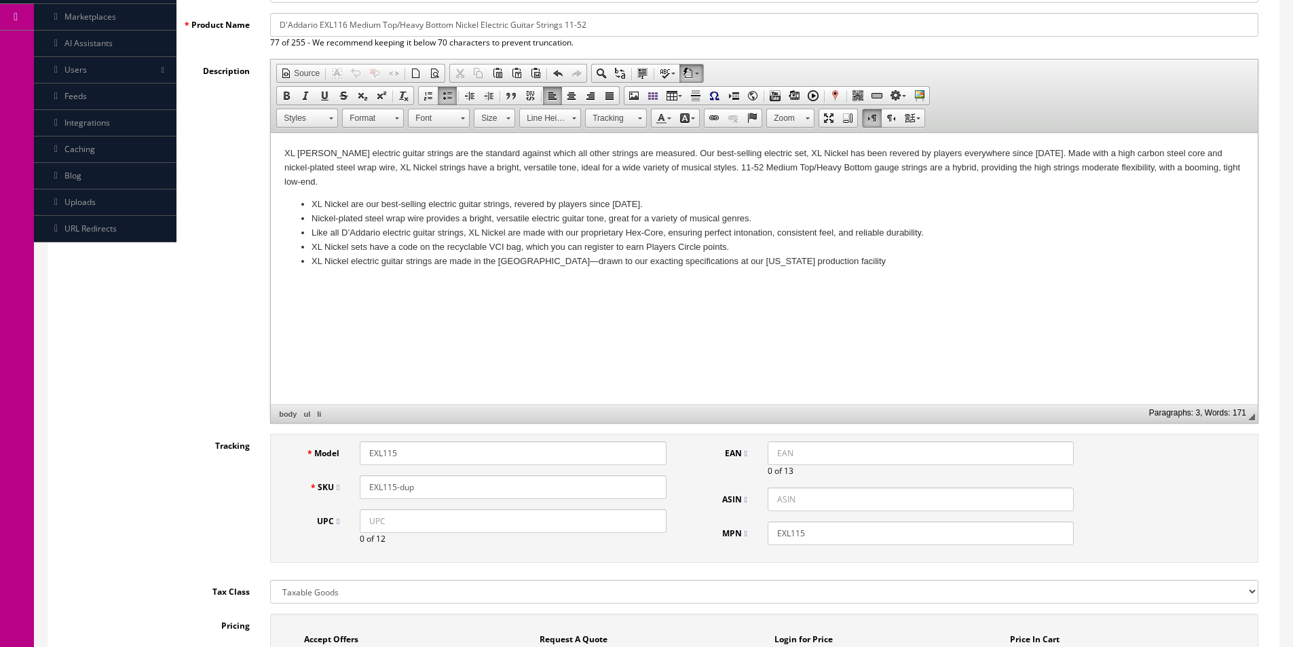
scroll to position [407, 0]
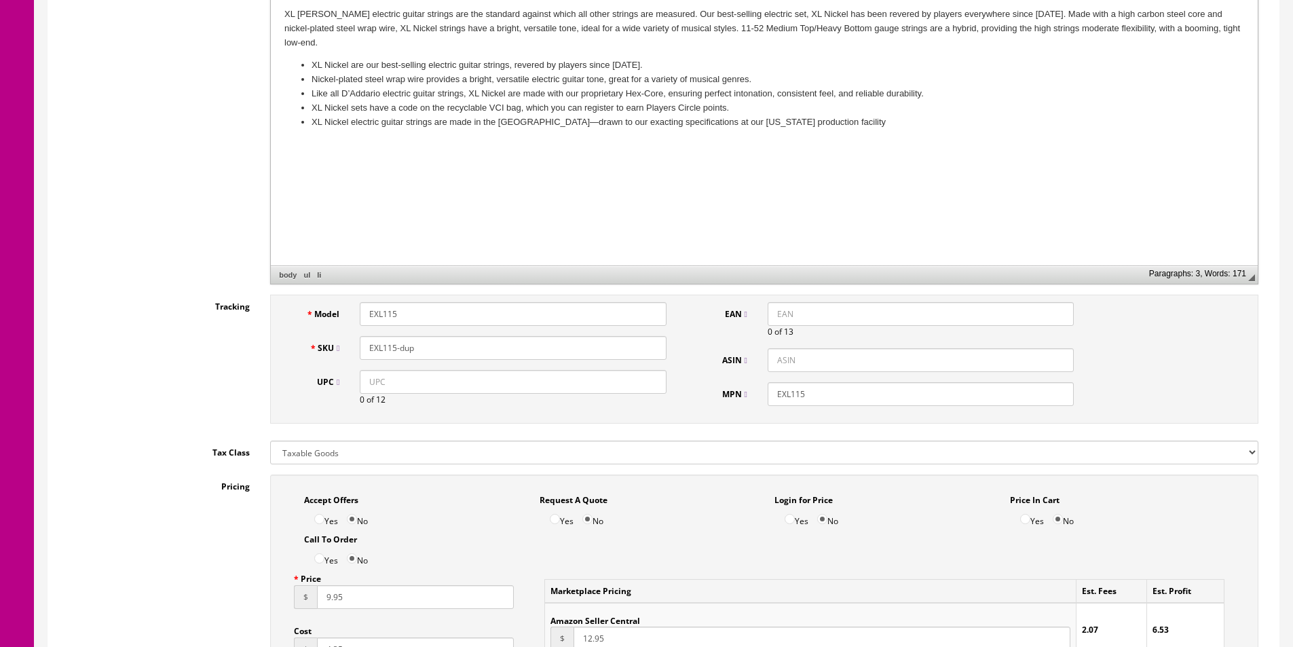
click at [437, 314] on input "EXL115" at bounding box center [513, 314] width 306 height 24
type input "EXL116"
paste input "6"
type input "EXL116"
click at [791, 387] on input "EXL115" at bounding box center [920, 394] width 306 height 24
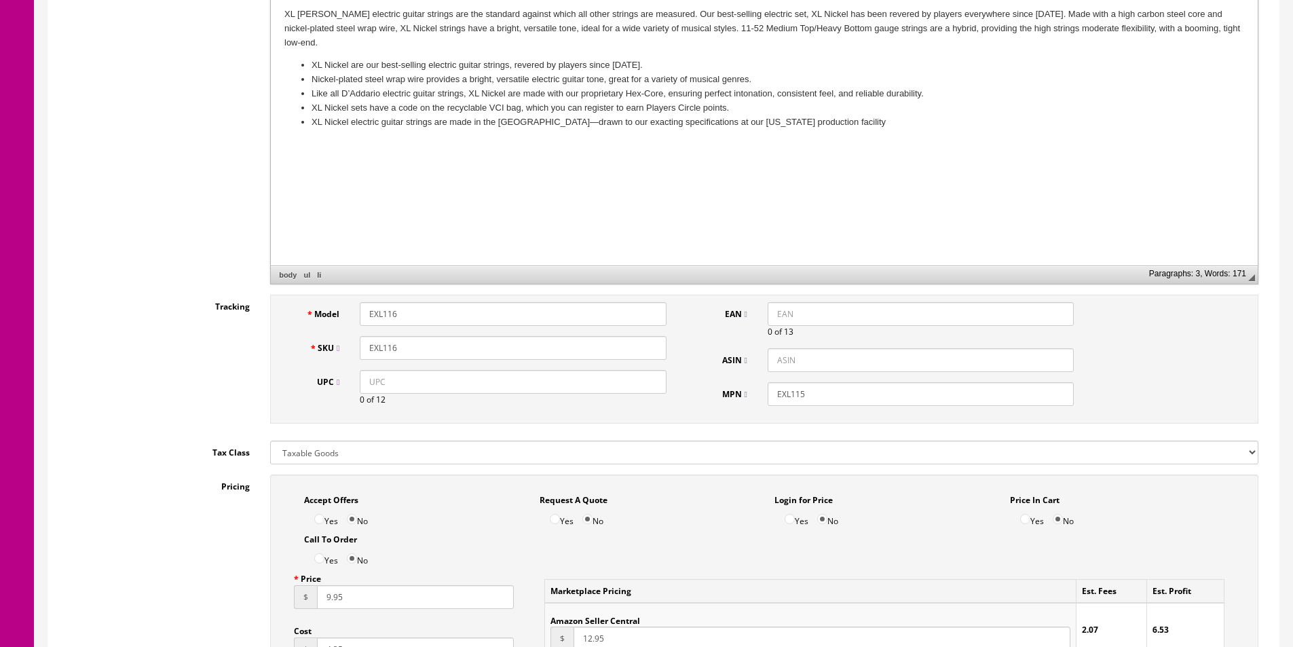
click at [791, 387] on input "EXL115" at bounding box center [920, 394] width 306 height 24
paste input "6"
type input "EXL116"
click at [659, 392] on input "UPC" at bounding box center [513, 382] width 306 height 24
click at [655, 390] on input "UPC" at bounding box center [513, 382] width 306 height 24
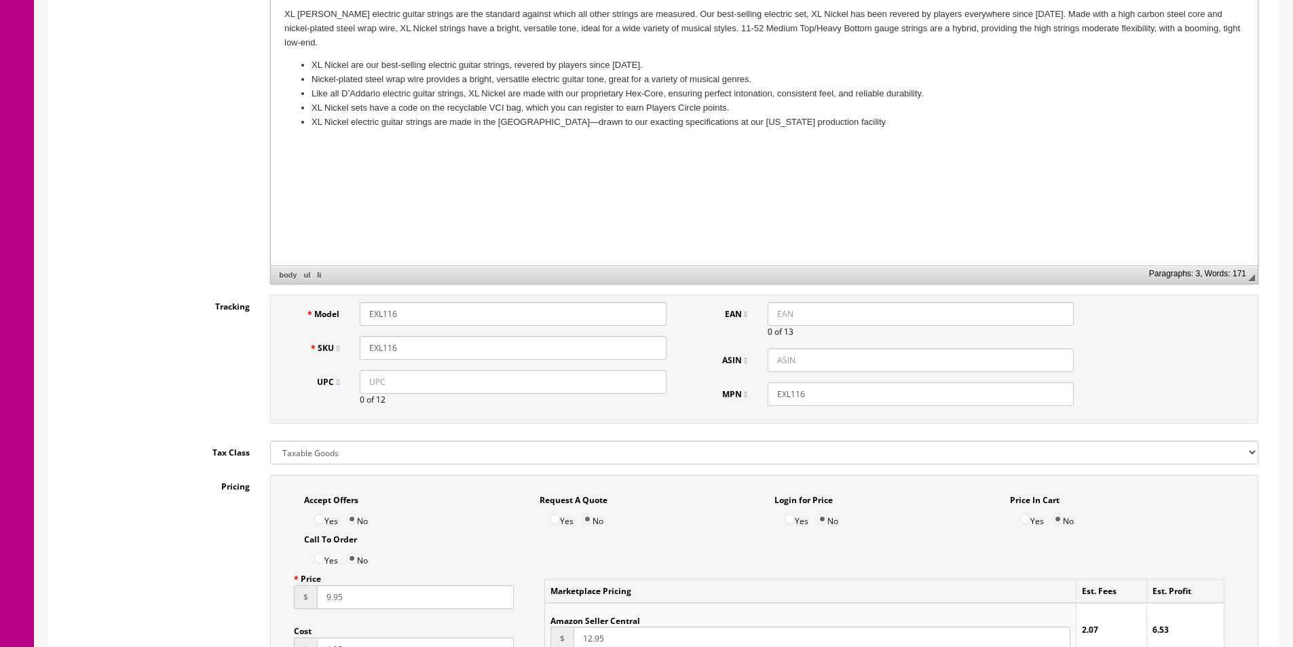
paste input "019954951399"
type input "019954951399"
click at [778, 317] on input "EAN" at bounding box center [920, 314] width 306 height 24
paste input "019954951399"
click at [775, 314] on input "019954951399" at bounding box center [920, 314] width 306 height 24
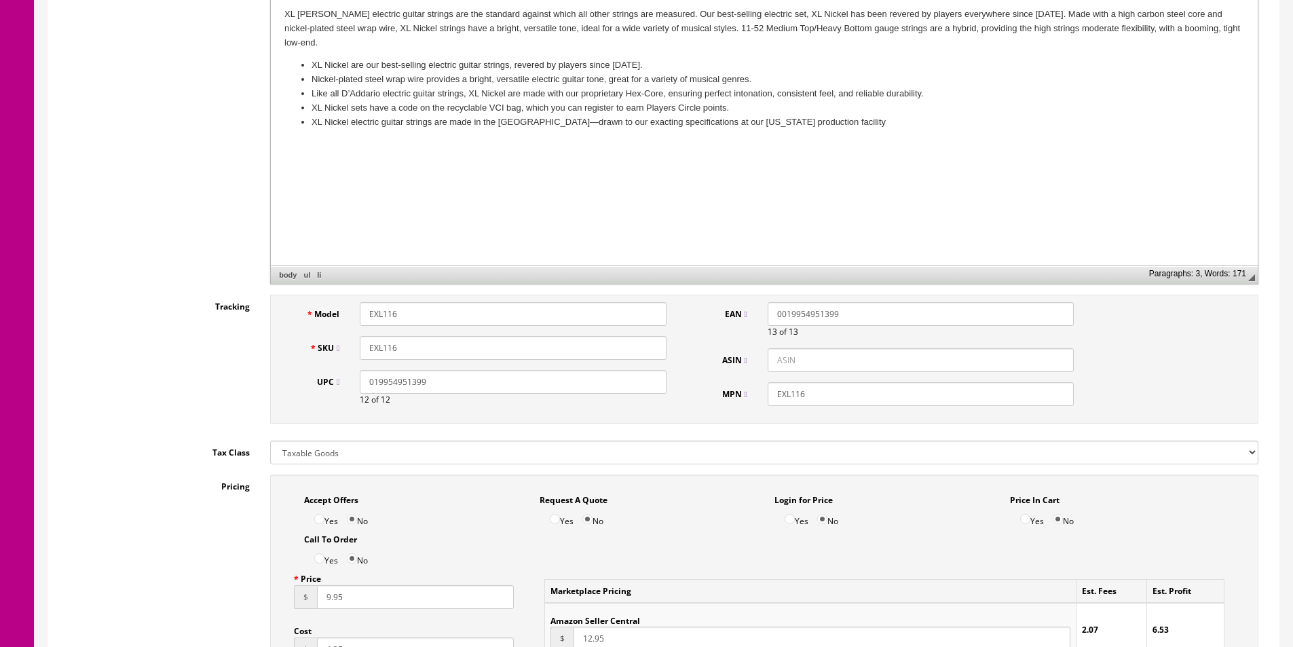
scroll to position [746, 0]
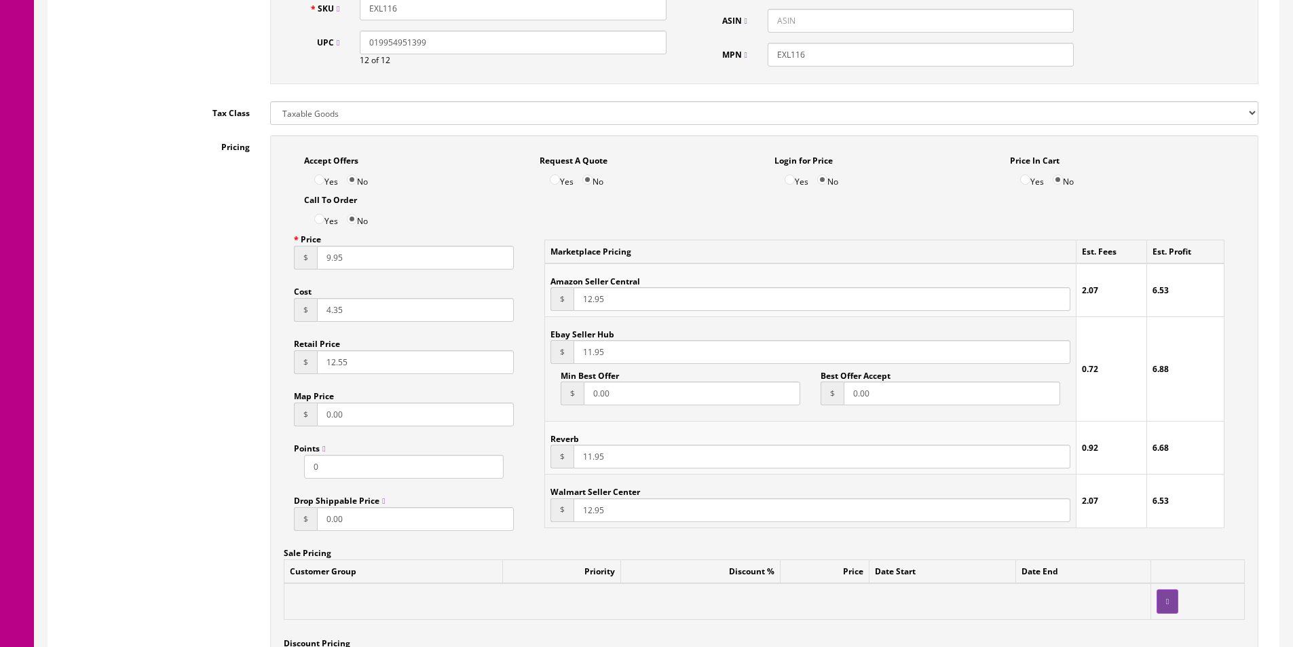
type input "0019954951399"
click at [324, 309] on input "4.35" at bounding box center [415, 310] width 197 height 24
type input "3.84"
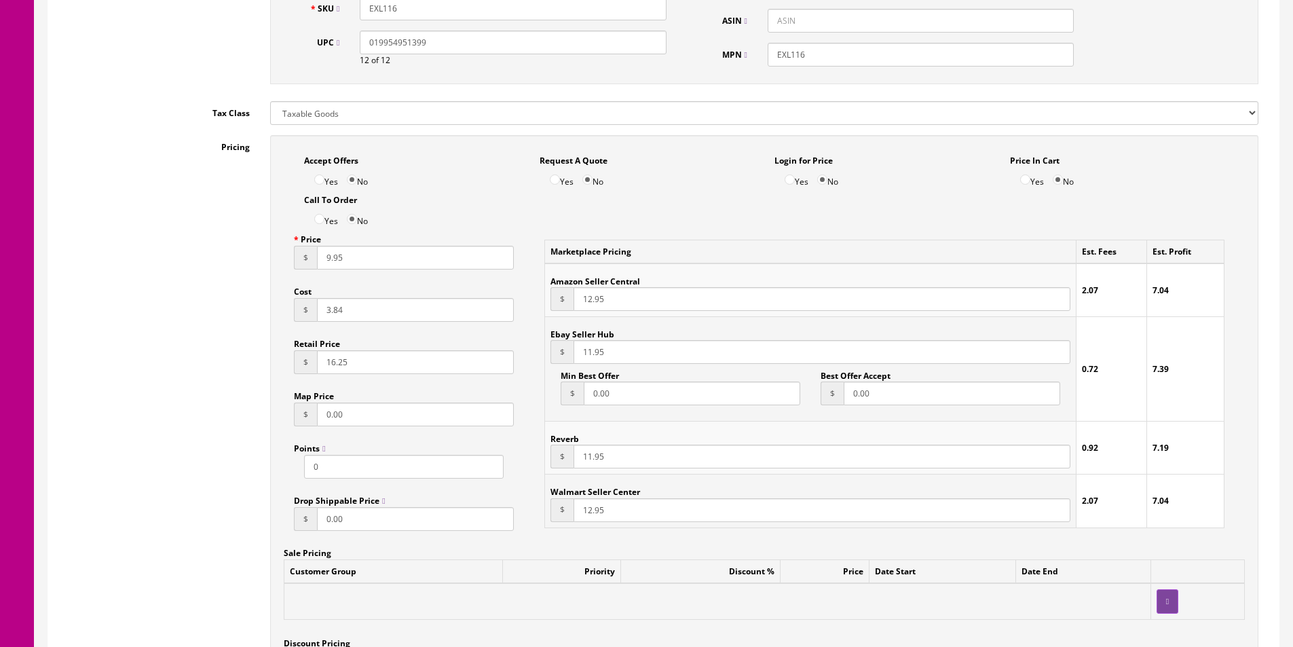
type input "16.25"
click at [337, 259] on input "9.95" at bounding box center [415, 258] width 197 height 24
click at [591, 301] on input "12.95" at bounding box center [821, 299] width 497 height 24
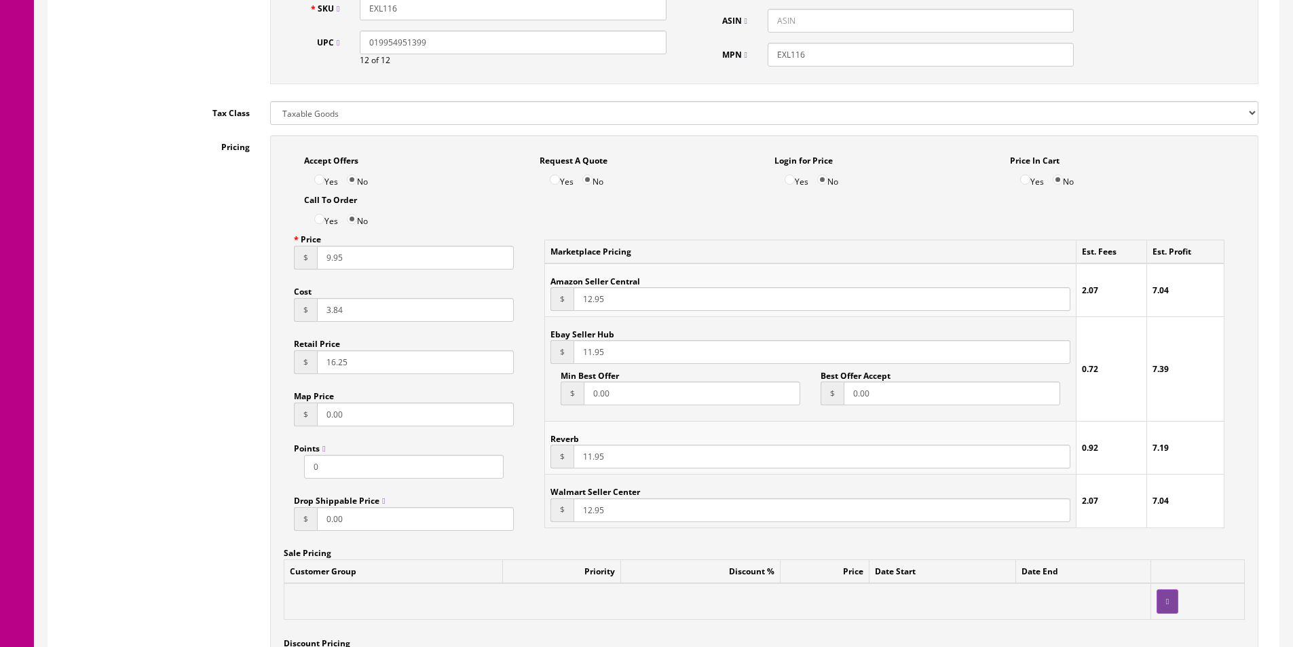
click at [591, 301] on input "12.95" at bounding box center [821, 299] width 497 height 24
type input "13.95"
paste input "3"
type input "13.95"
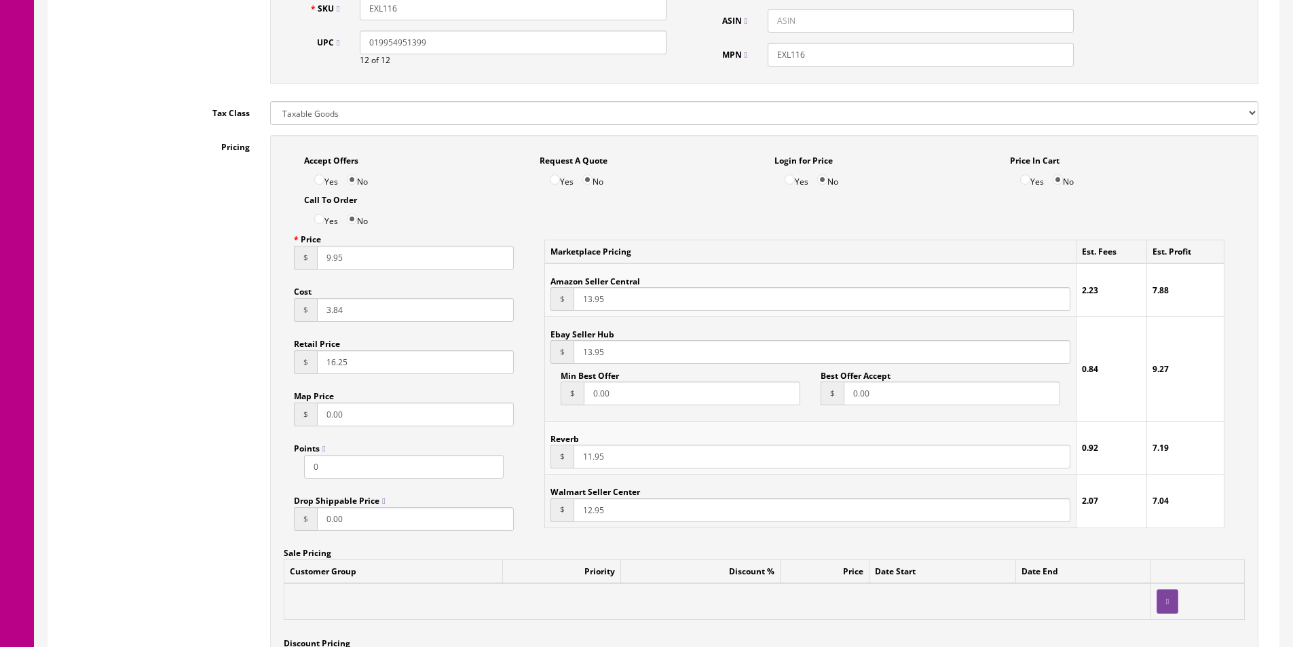
paste input "3"
type input "13.95"
paste input "3"
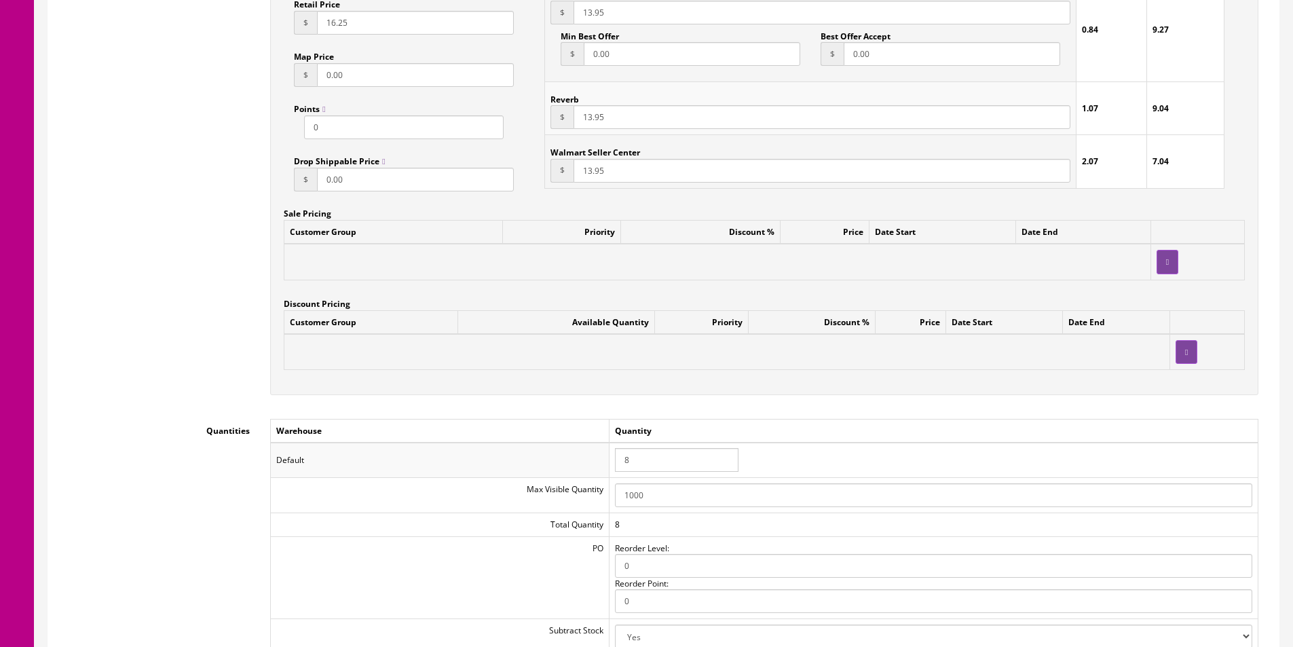
type input "13.95"
click at [652, 462] on input "8" at bounding box center [676, 460] width 123 height 24
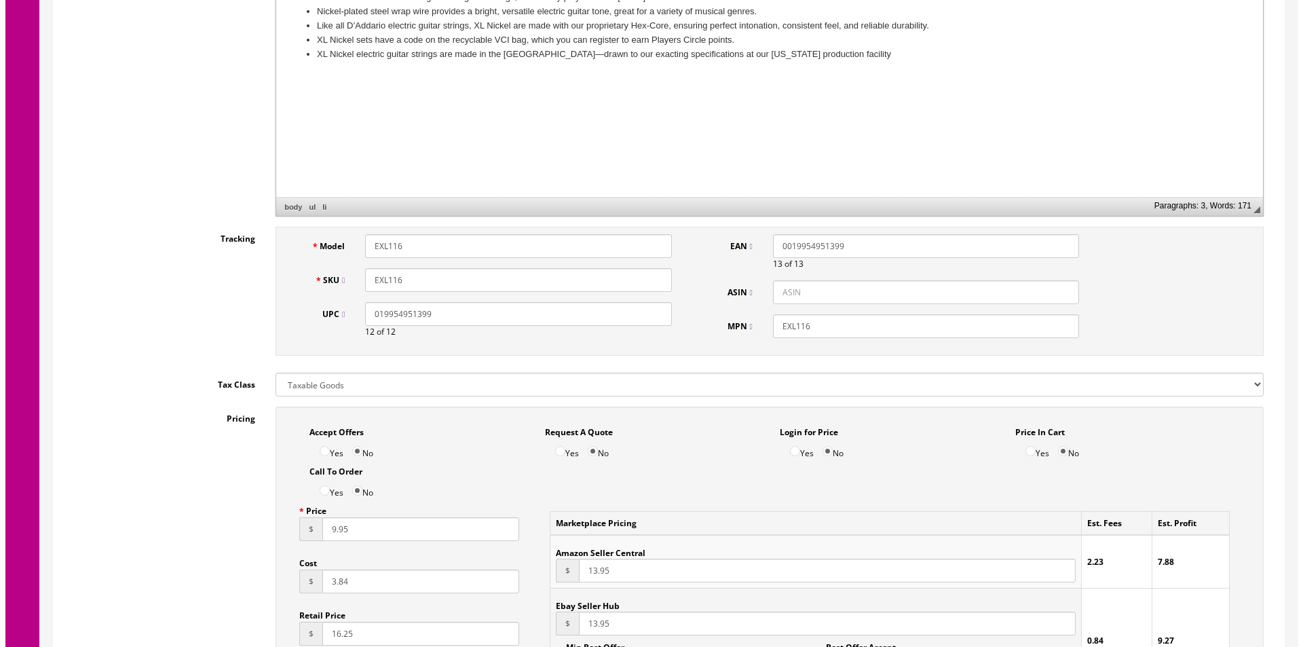
scroll to position [0, 0]
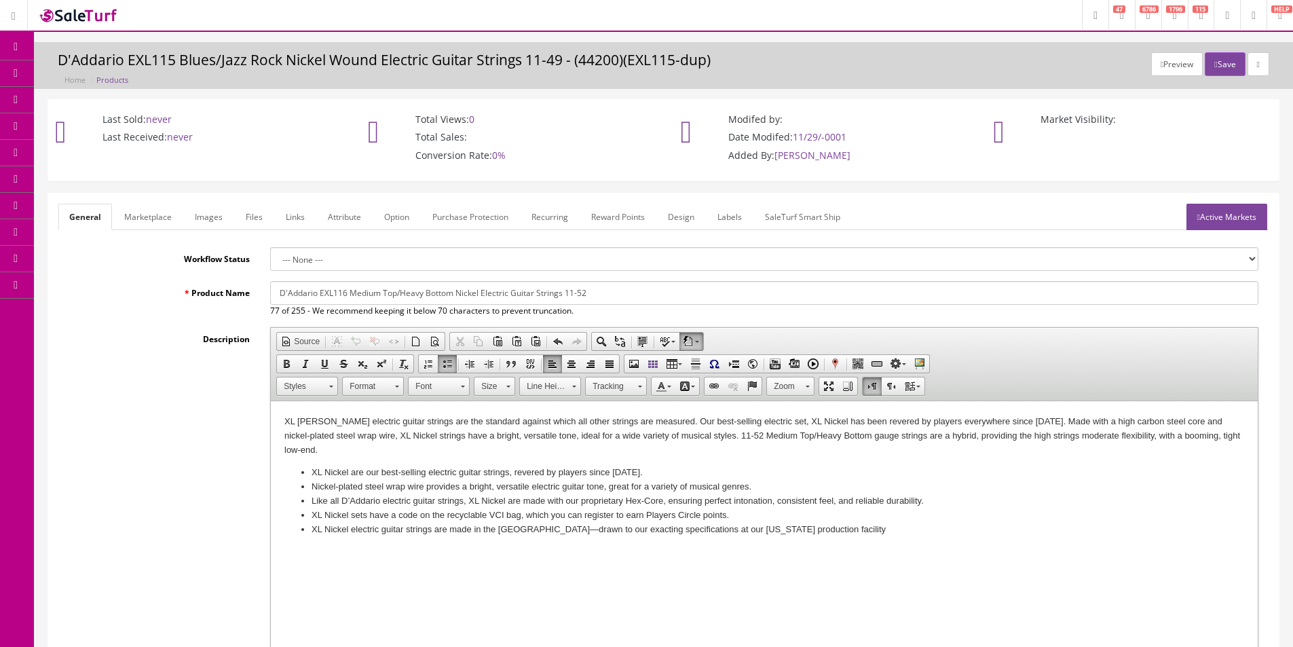
type input "4"
click at [546, 294] on input "D'Addario EXL116 Medium Top/Heavy Bottom Nickel Electric Guitar Strings 11-52" at bounding box center [764, 293] width 988 height 24
click at [137, 210] on link "Marketplace" at bounding box center [147, 217] width 69 height 26
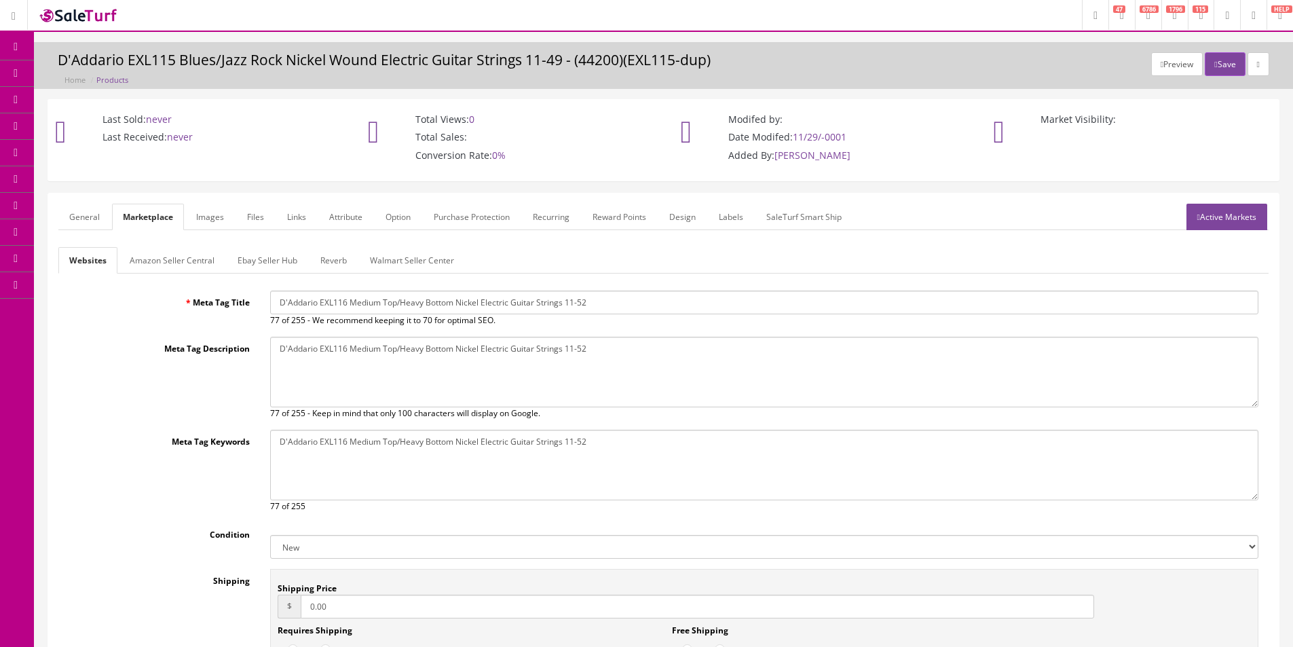
click at [360, 292] on input "D'Addario EXL116 Medium Top/Heavy Bottom Nickel Electric Guitar Strings 11-52" at bounding box center [764, 302] width 988 height 24
click at [360, 293] on input "D'Addario EXL116 Medium Top/Heavy Bottom Nickel Electric Guitar Strings 11-52" at bounding box center [764, 302] width 988 height 24
click at [303, 267] on link "Ebay Seller Hub" at bounding box center [267, 260] width 81 height 26
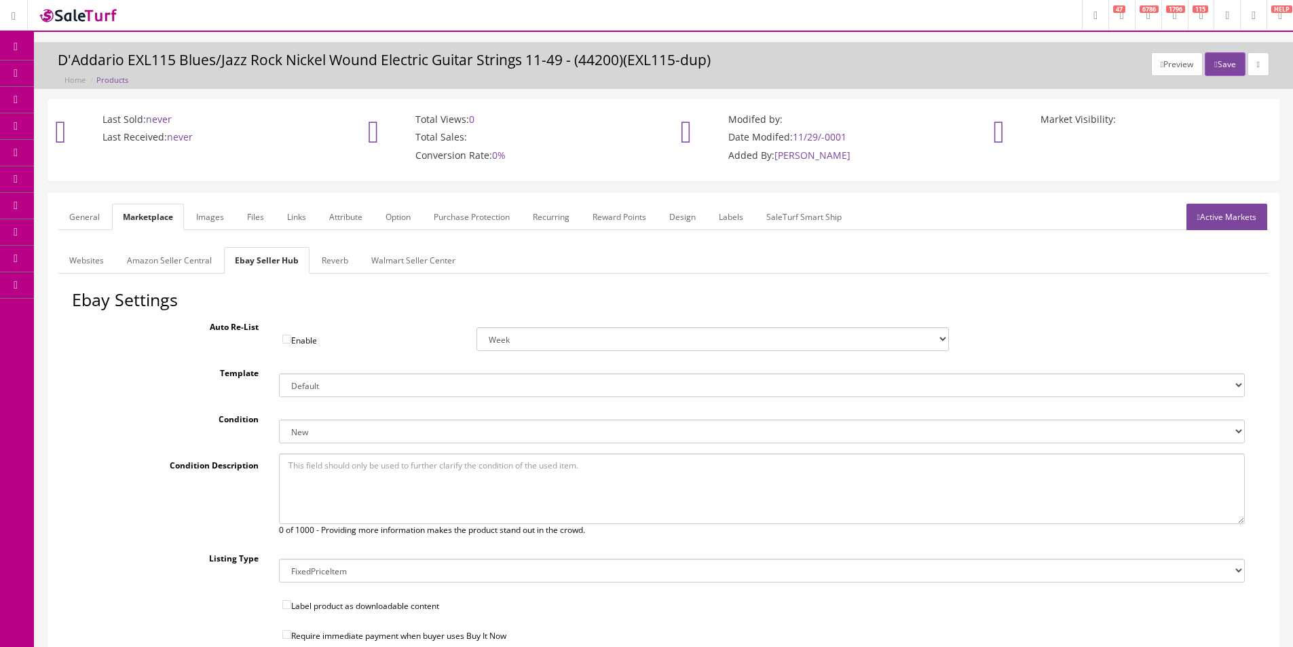
click at [324, 263] on link "Reverb" at bounding box center [335, 260] width 48 height 26
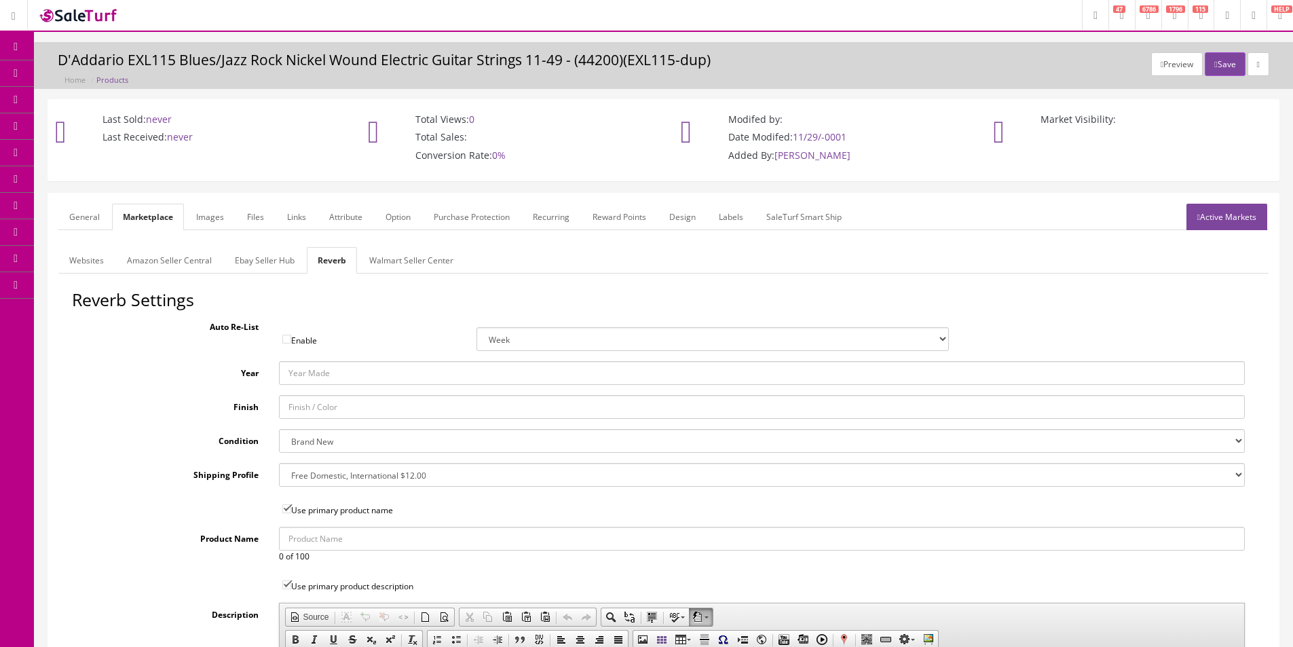
click at [371, 263] on link "Walmart Seller Center" at bounding box center [411, 260] width 106 height 26
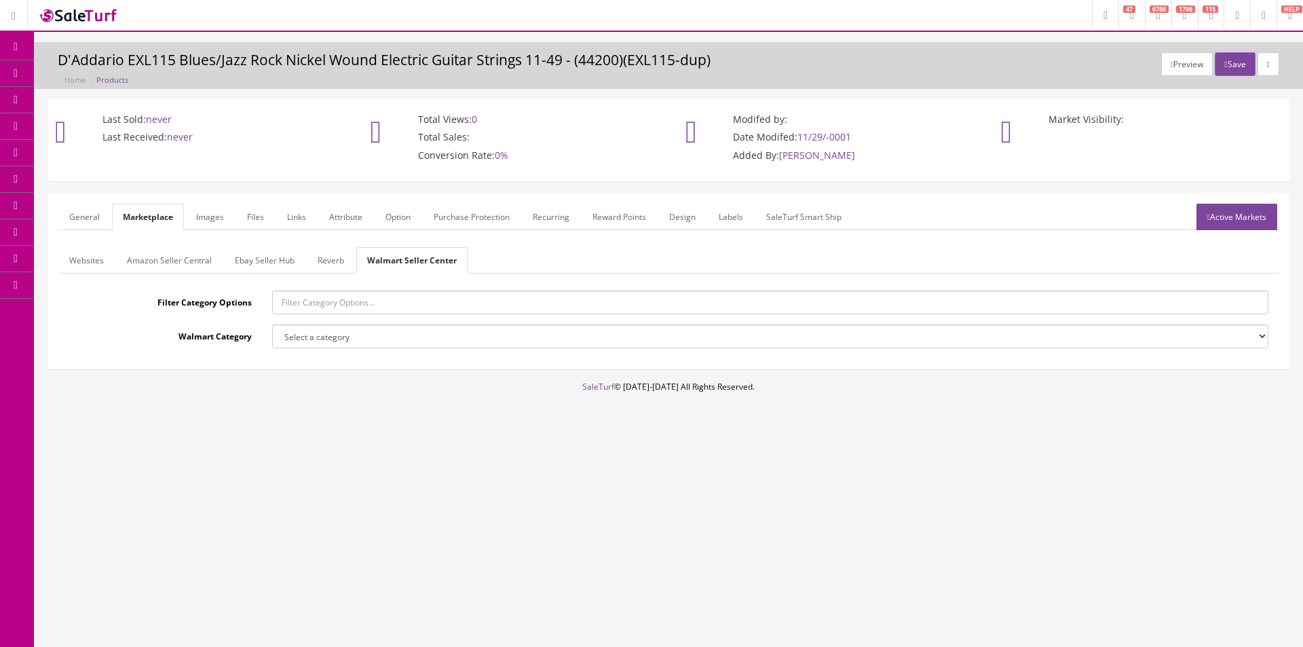
click at [204, 222] on link "Images" at bounding box center [210, 217] width 50 height 26
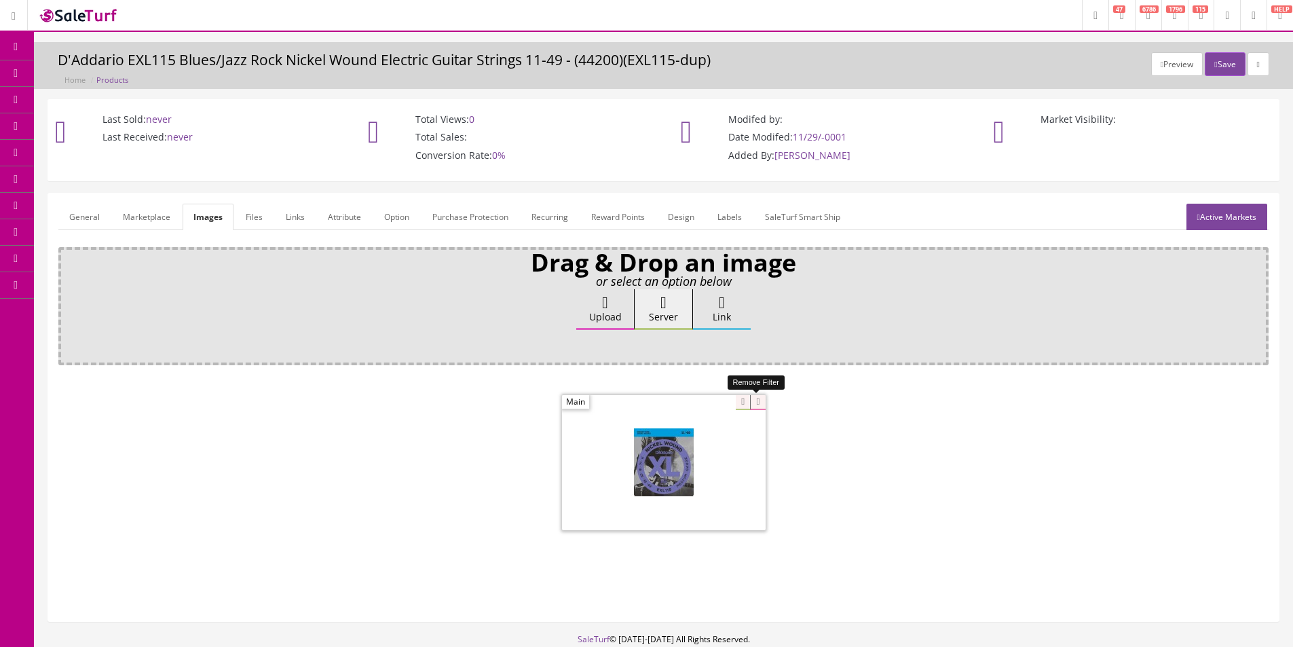
click at [752, 404] on icon at bounding box center [757, 402] width 15 height 15
click at [625, 324] on label "Upload" at bounding box center [605, 309] width 58 height 41
click at [68, 303] on input "Upload" at bounding box center [68, 296] width 0 height 14
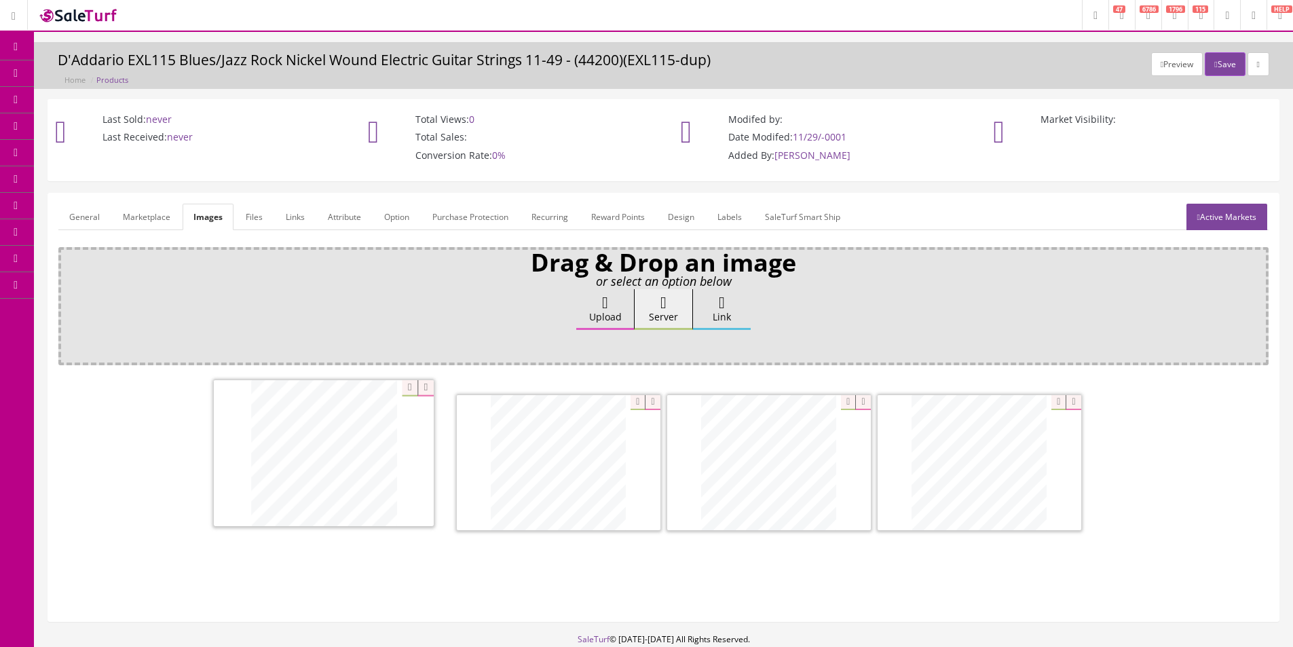
drag, startPoint x: 781, startPoint y: 475, endPoint x: 356, endPoint y: 460, distance: 425.7
click at [353, 222] on link "Attribute" at bounding box center [344, 217] width 55 height 26
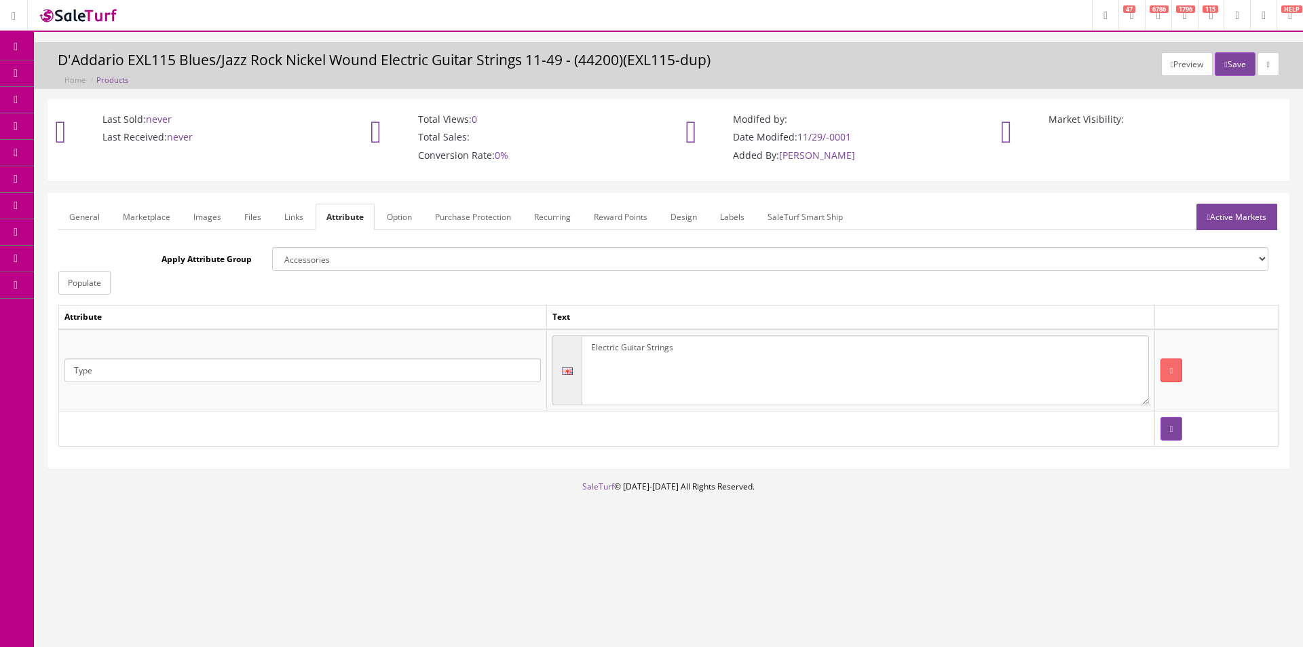
click at [1272, 217] on link "Active Markets" at bounding box center [1236, 217] width 81 height 26
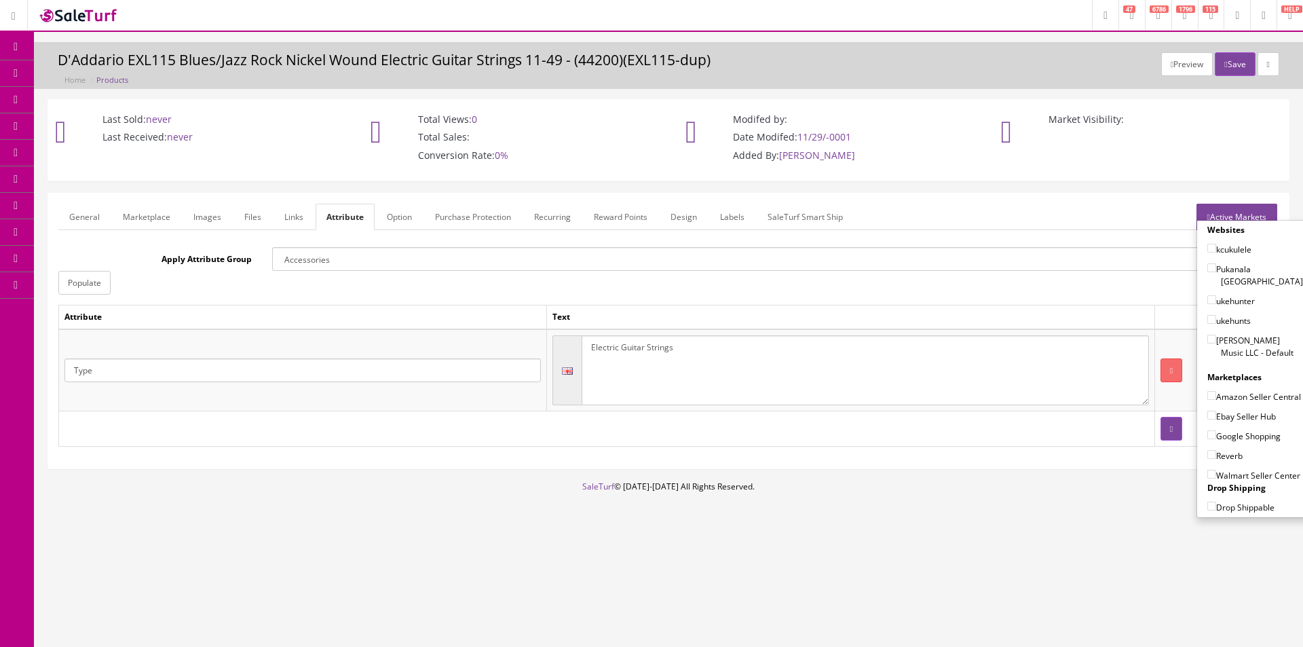
click at [1225, 337] on label "[PERSON_NAME] Music LLC - Default" at bounding box center [1255, 346] width 96 height 26
click at [1216, 337] on input"] "[PERSON_NAME] Music LLC - Default" at bounding box center [1211, 339] width 9 height 9
checkbox input"] "true"
click at [1228, 389] on label "Amazon Seller Central" at bounding box center [1254, 396] width 94 height 14
click at [1216, 391] on input"] "Amazon Seller Central" at bounding box center [1211, 395] width 9 height 9
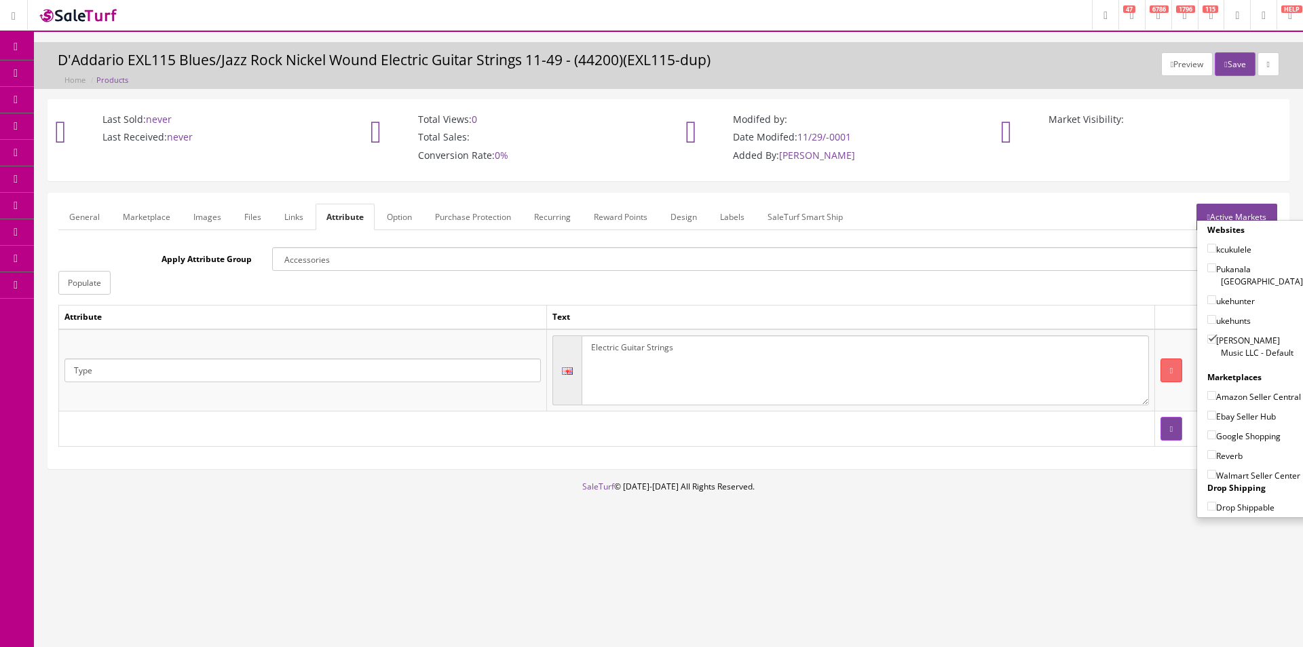
checkbox input"] "true"
click at [1226, 416] on label "Ebay Seller Hub" at bounding box center [1241, 416] width 69 height 14
click at [1216, 416] on input"] "Ebay Seller Hub" at bounding box center [1211, 415] width 9 height 9
checkbox input"] "true"
click at [1223, 435] on label "Google Shopping" at bounding box center [1243, 436] width 73 height 14
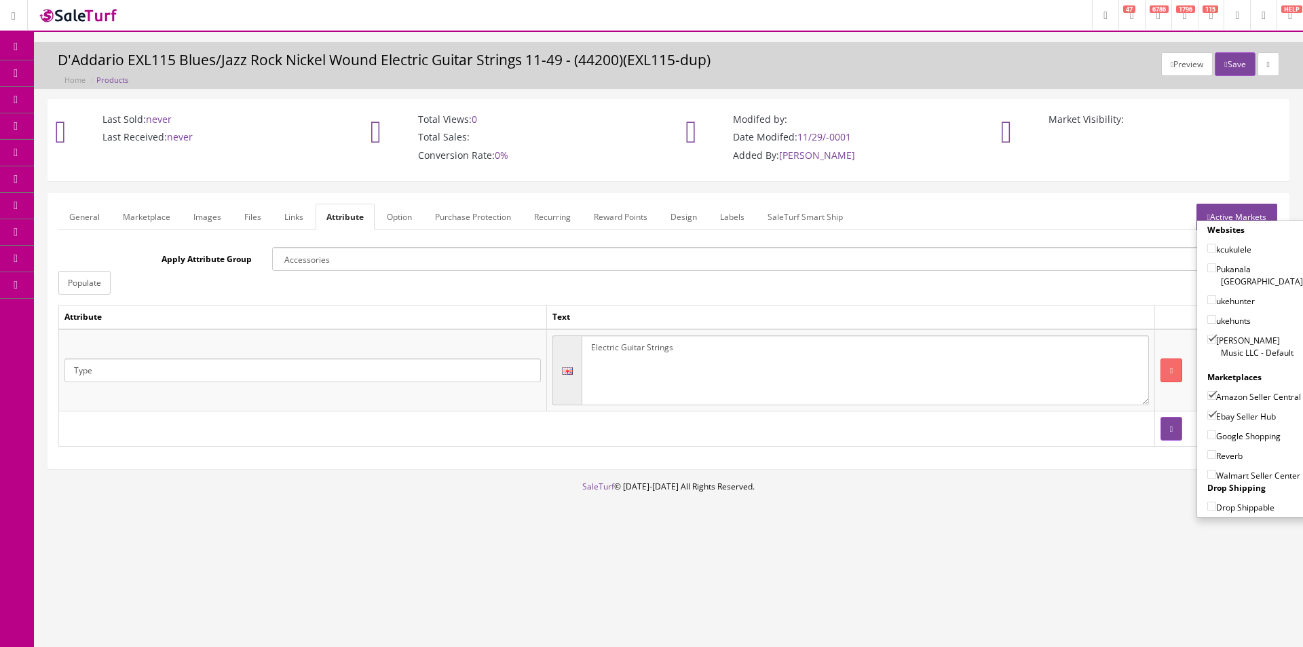
click at [1216, 435] on input"] "Google Shopping" at bounding box center [1211, 434] width 9 height 9
checkbox input"] "true"
click at [1223, 451] on label "Reverb" at bounding box center [1224, 456] width 35 height 14
click at [1216, 451] on input"] "Reverb" at bounding box center [1211, 454] width 9 height 9
checkbox input"] "true"
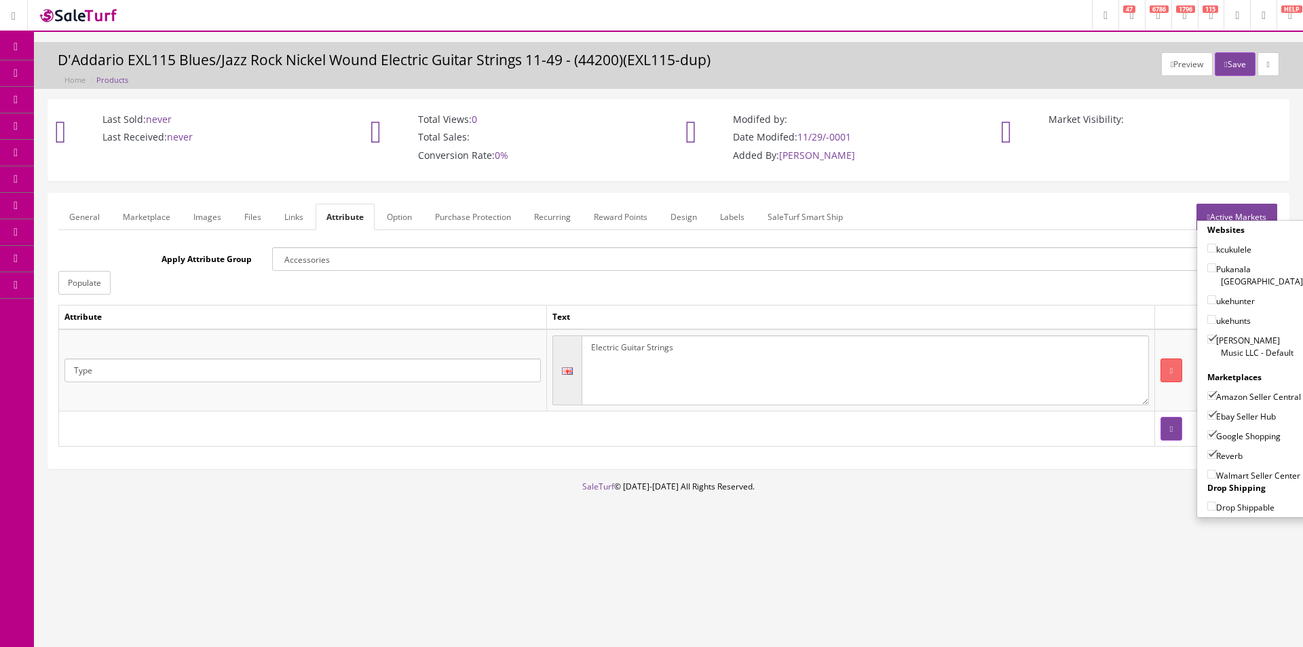
click at [1225, 62] on button "Save" at bounding box center [1235, 64] width 40 height 24
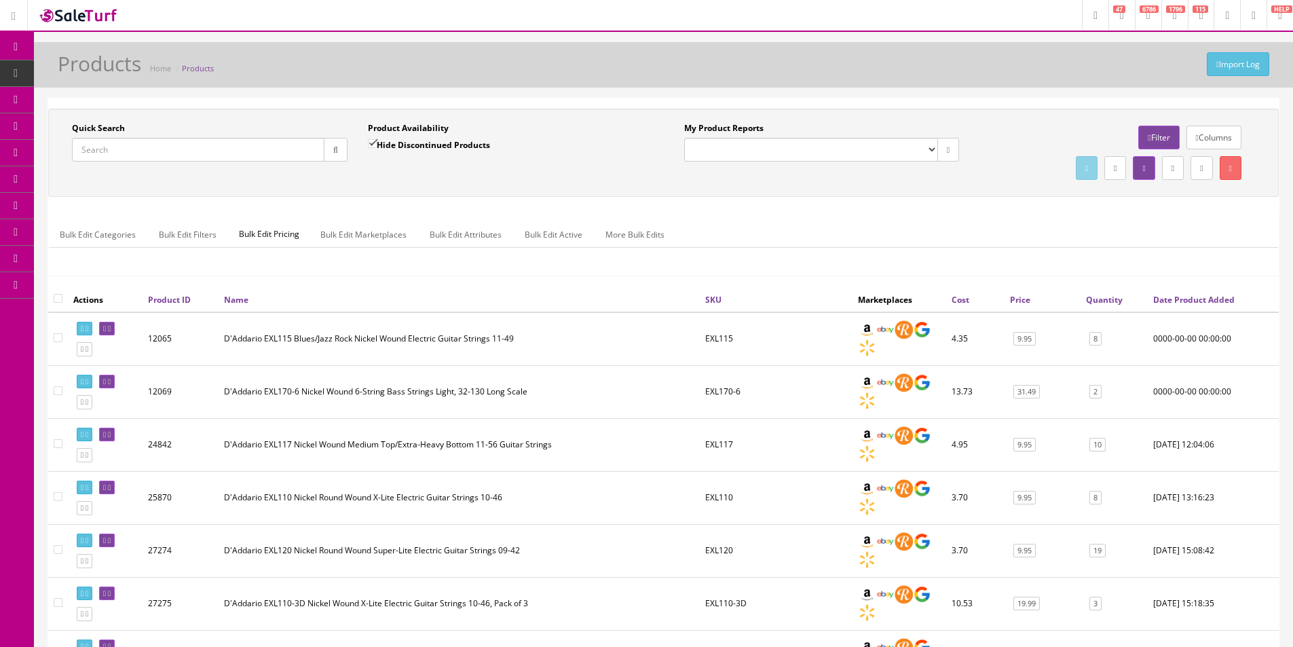
click at [267, 142] on input "Quick Search" at bounding box center [198, 150] width 252 height 24
type input "NYXL"
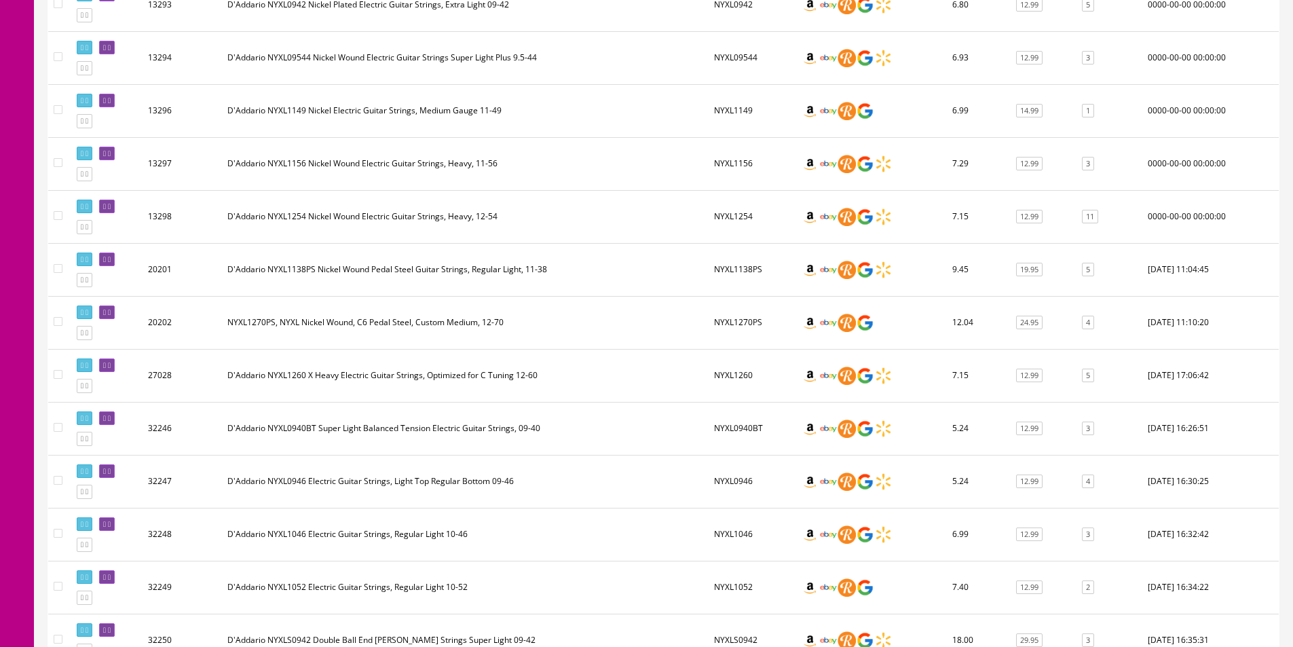
scroll to position [407, 0]
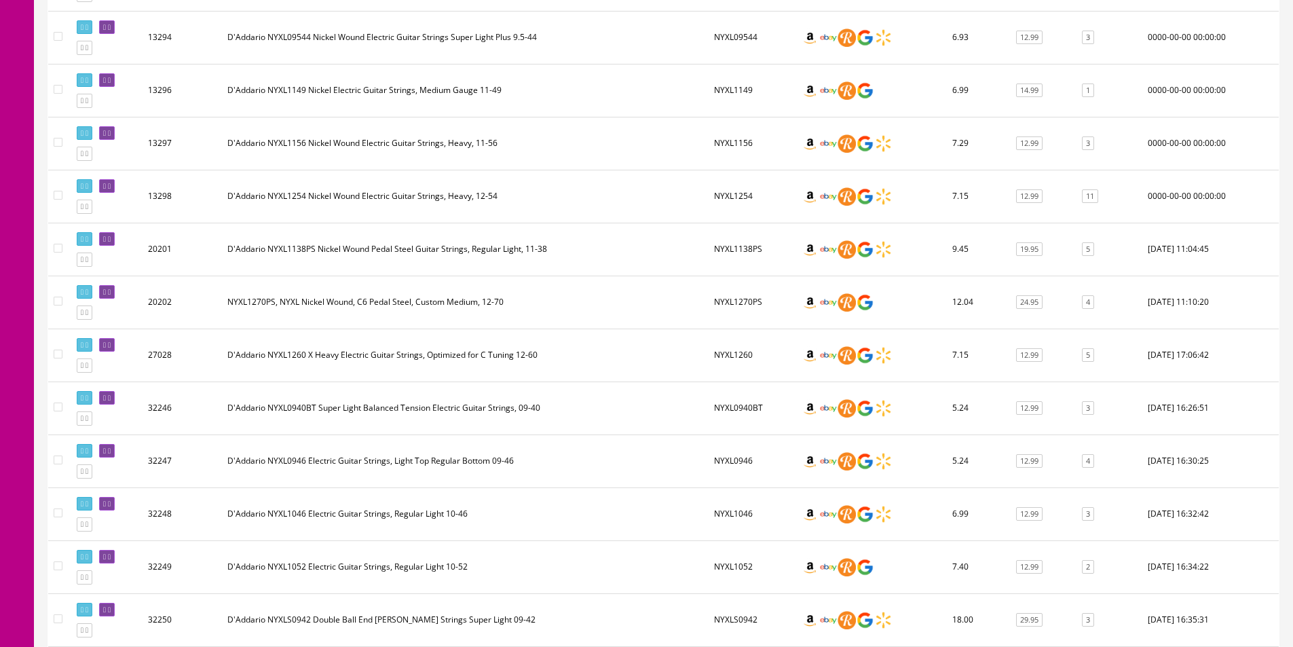
click at [687, 402] on td "D'Addario NYXL0940BT Super Light Balanced Tension Electric Guitar Strings, 09-40" at bounding box center [465, 407] width 487 height 53
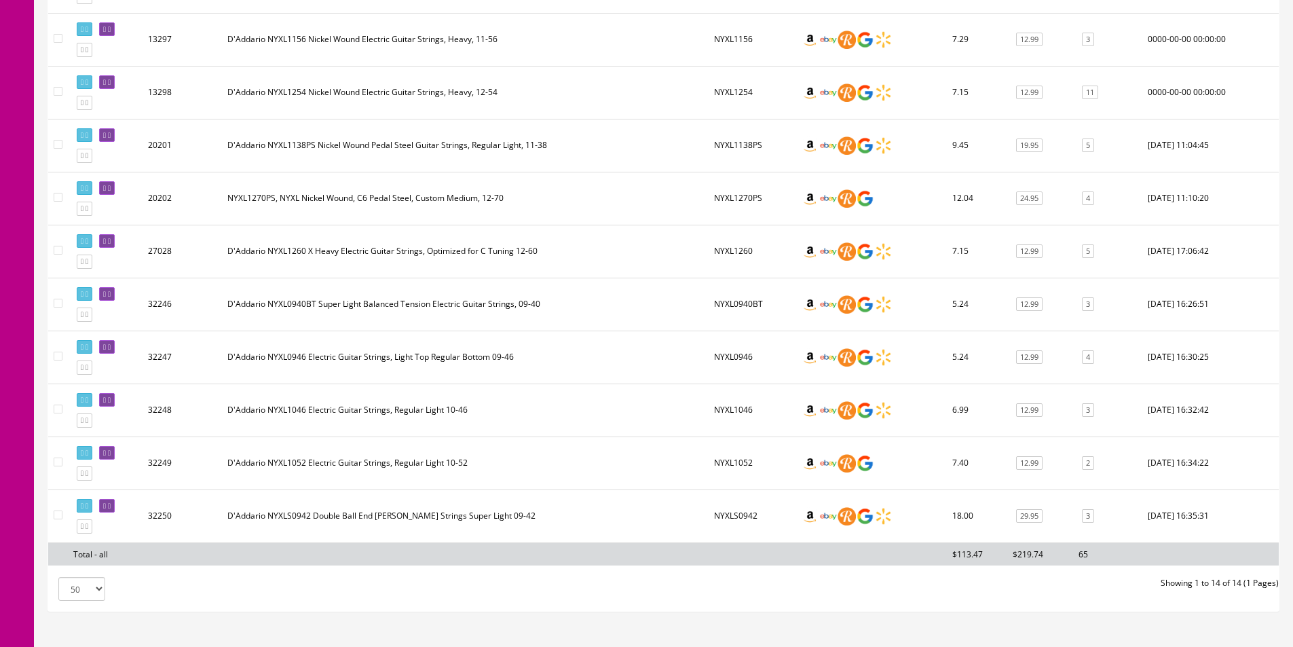
scroll to position [582, 0]
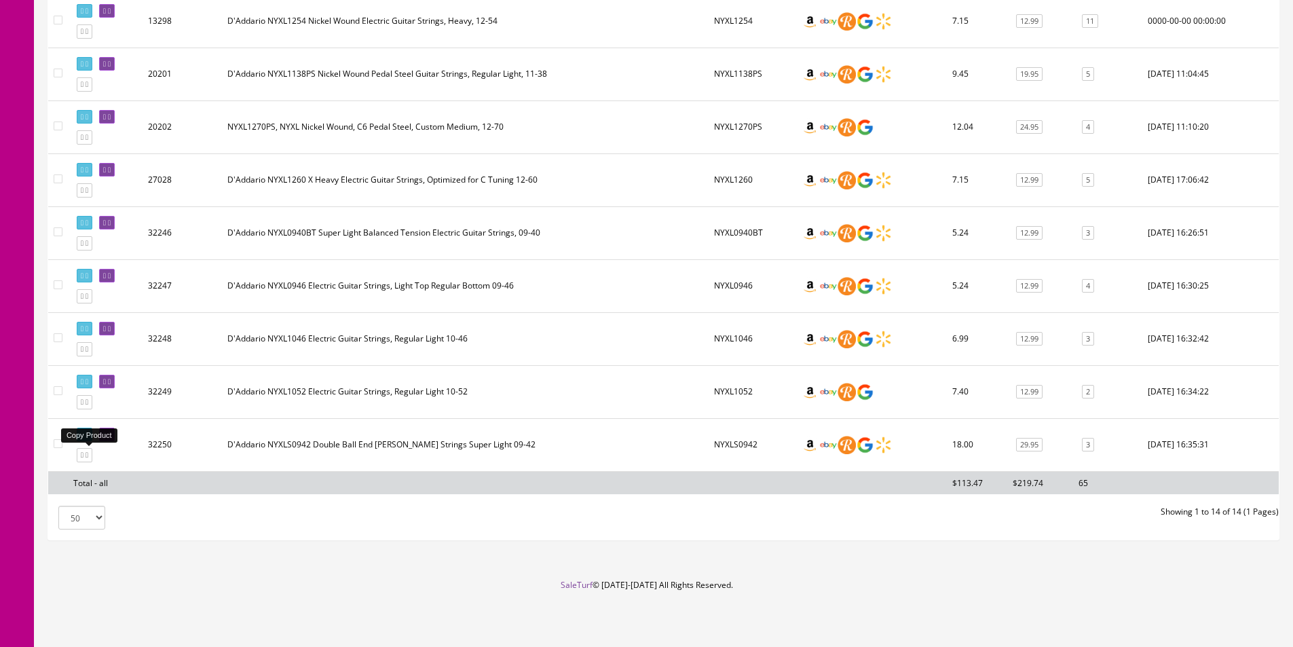
click at [92, 459] on link at bounding box center [85, 455] width 16 height 14
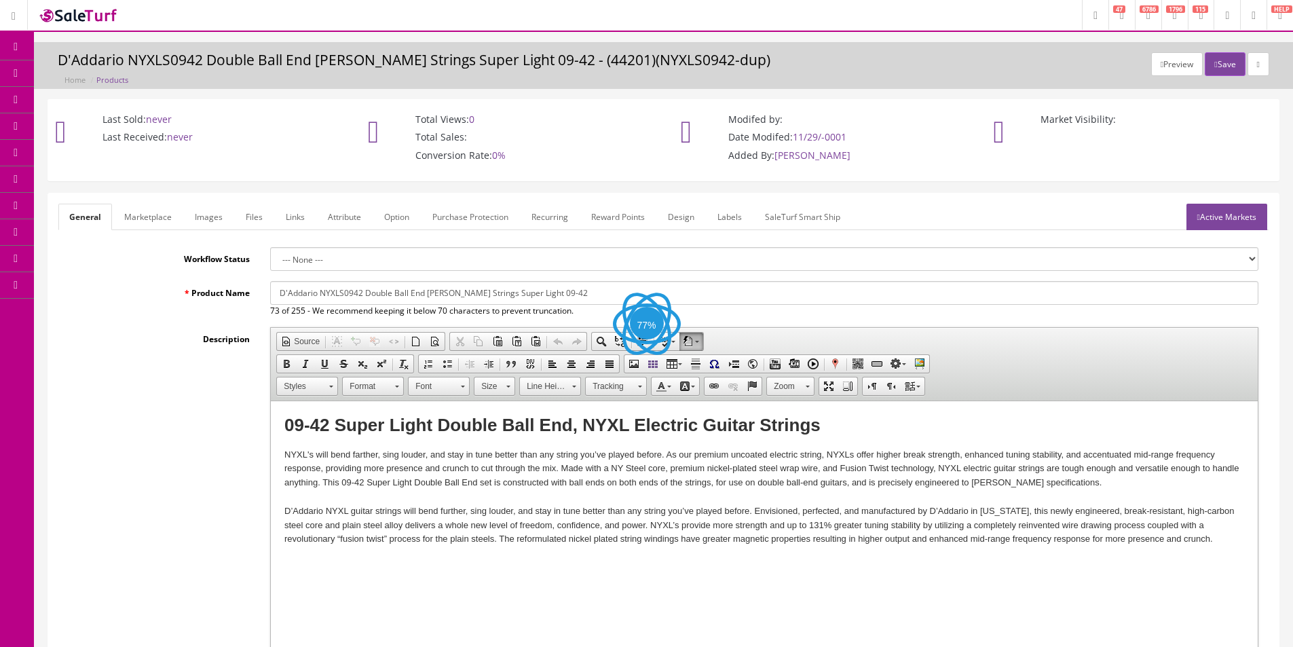
click at [568, 472] on p "NYXL's will bend farther, sing louder, and stay in tune better than any string …" at bounding box center [763, 497] width 959 height 99
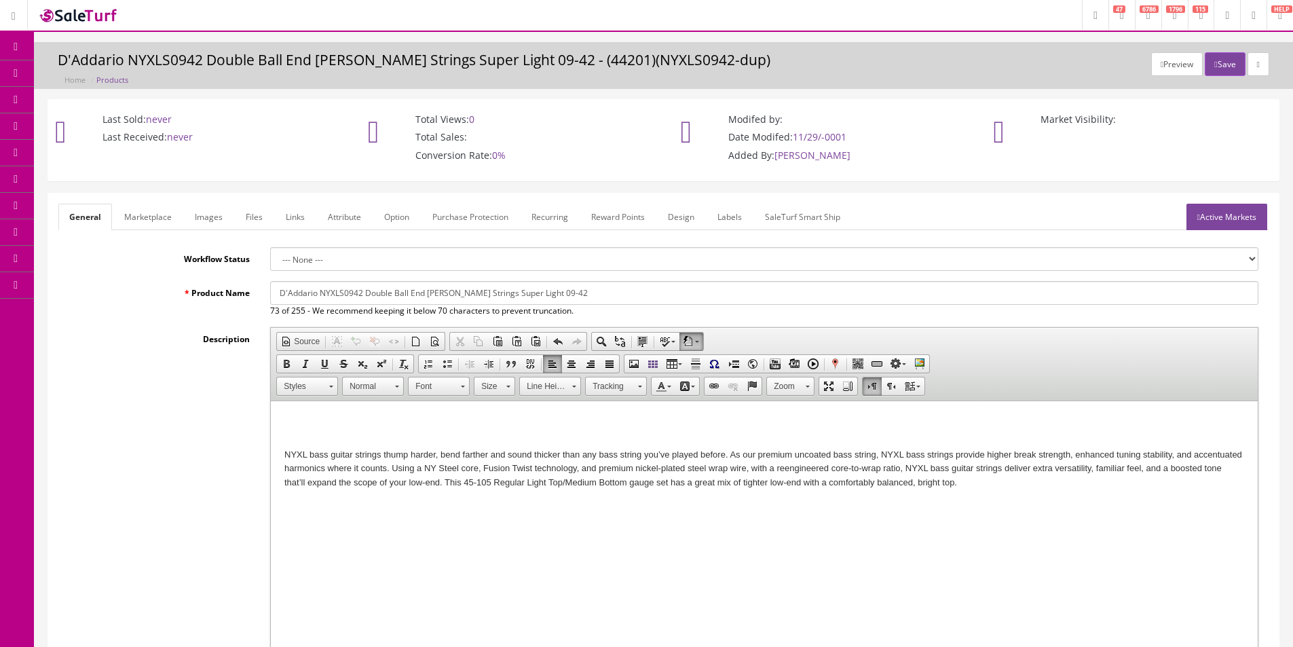
click at [632, 434] on h1 at bounding box center [763, 425] width 959 height 21
click at [1019, 485] on p "NYXL bass guitar strings thump harder, bend farther and sound thicker than any …" at bounding box center [763, 476] width 959 height 56
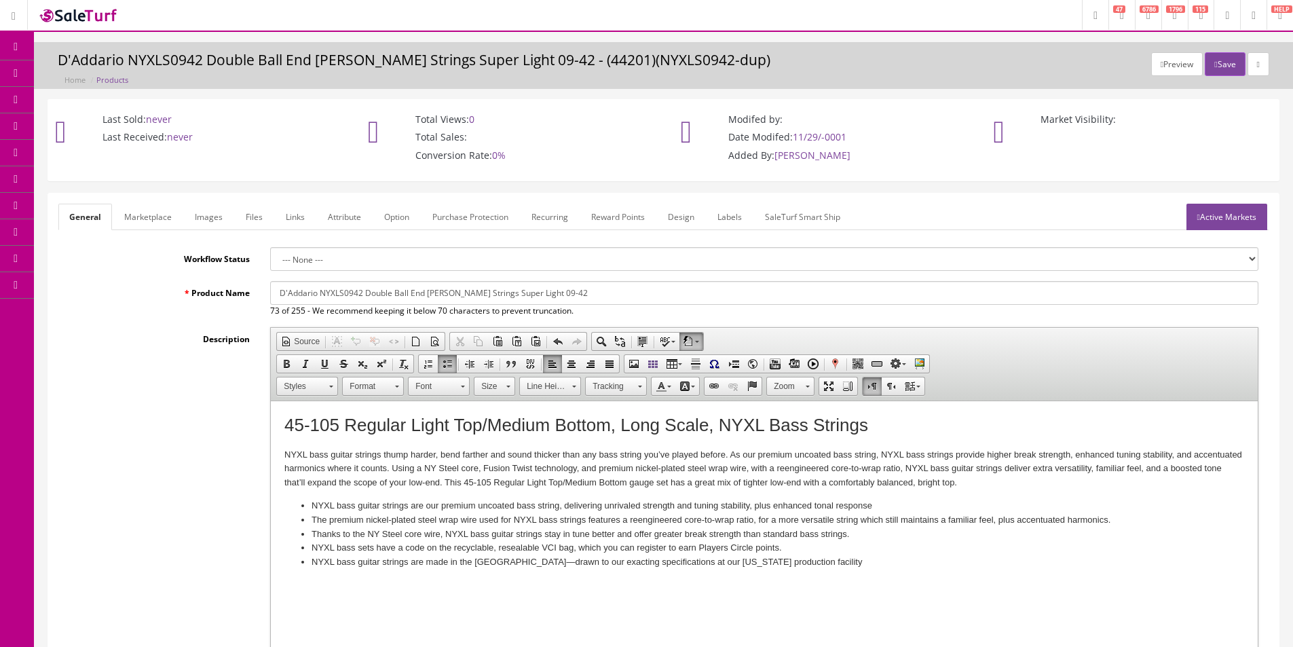
click at [337, 297] on input "D'Addario NYXLS0942 Double Ball End [PERSON_NAME] Strings Super Light 09-42" at bounding box center [764, 293] width 988 height 24
click at [337, 296] on input "D'Addario NYXLS0942 Double Ball End [PERSON_NAME] Strings Super Light 09-42" at bounding box center [764, 293] width 988 height 24
drag, startPoint x: 364, startPoint y: 292, endPoint x: 1037, endPoint y: 309, distance: 672.6
click at [1024, 311] on div "D'Addario NYXL45105 Double Ball End [PERSON_NAME] Strings Super Light 09-42 73 …" at bounding box center [764, 299] width 1008 height 36
click at [499, 292] on input "D'Addario NYXL45105 Regular Light Top/Medium Bottom Bass Strings 45-105" at bounding box center [764, 293] width 988 height 24
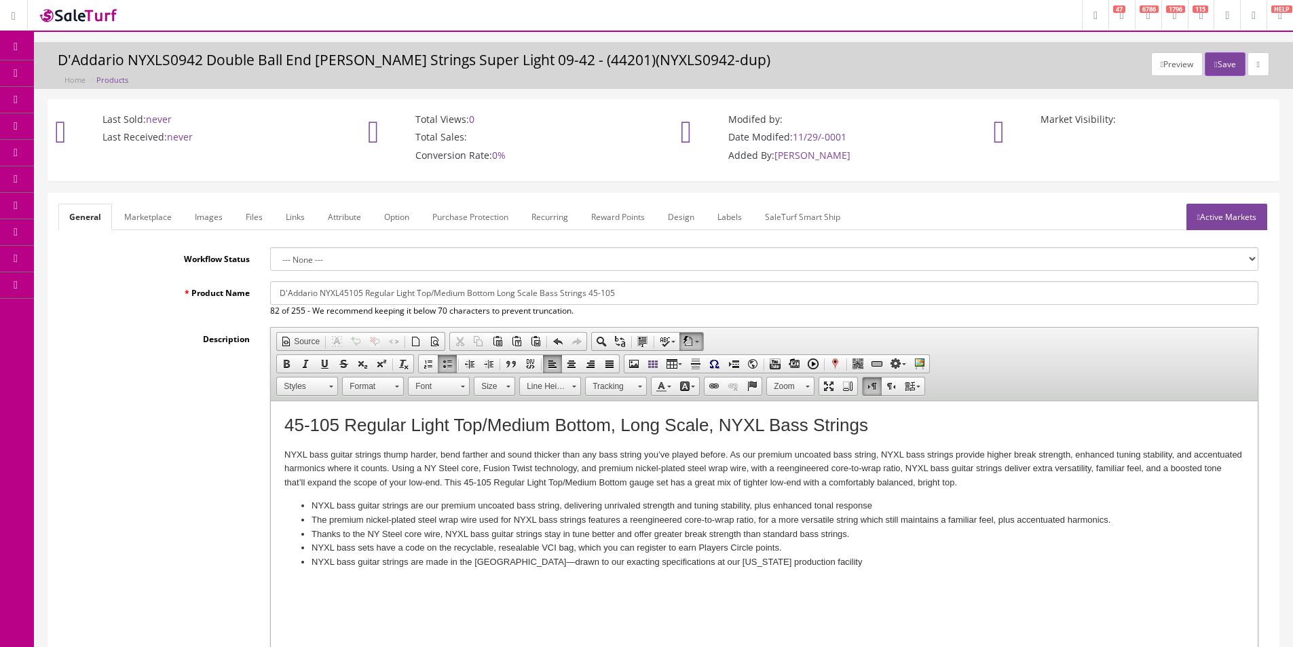
click at [391, 297] on input "D'Addario NYXL45105 Regular Light Top/Medium Bottom Long Scale Bass Strings 45-…" at bounding box center [764, 293] width 988 height 24
click at [434, 293] on input "D'Addario NYXL45105 Reg Light Top/Medium Bottom Long Scale Bass Strings 45-105" at bounding box center [764, 293] width 988 height 24
type input "D'Addario NYXL45105 Reg Light Top/Med Bottom Long Scale Bass Strings 45-105"
click at [165, 218] on link "Marketplace" at bounding box center [147, 217] width 69 height 26
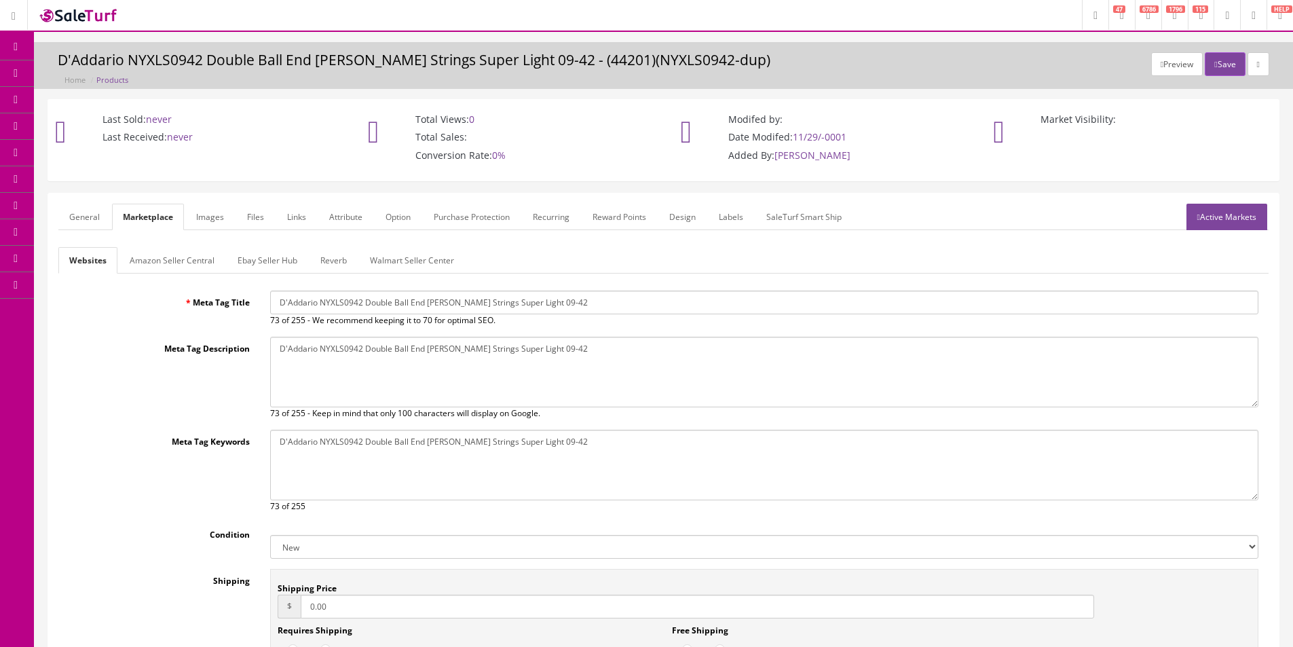
click at [365, 297] on input "D'Addario NYXLS0942 Double Ball End [PERSON_NAME] Strings Super Light 09-42" at bounding box center [764, 302] width 988 height 24
paste input "45105 Reg Light Top/Med Bottom Long Scale Bass Strings 45-105"
type input "D'Addario NYXL45105 Reg Light Top/Med Bottom Long Scale Bass Strings 45-105"
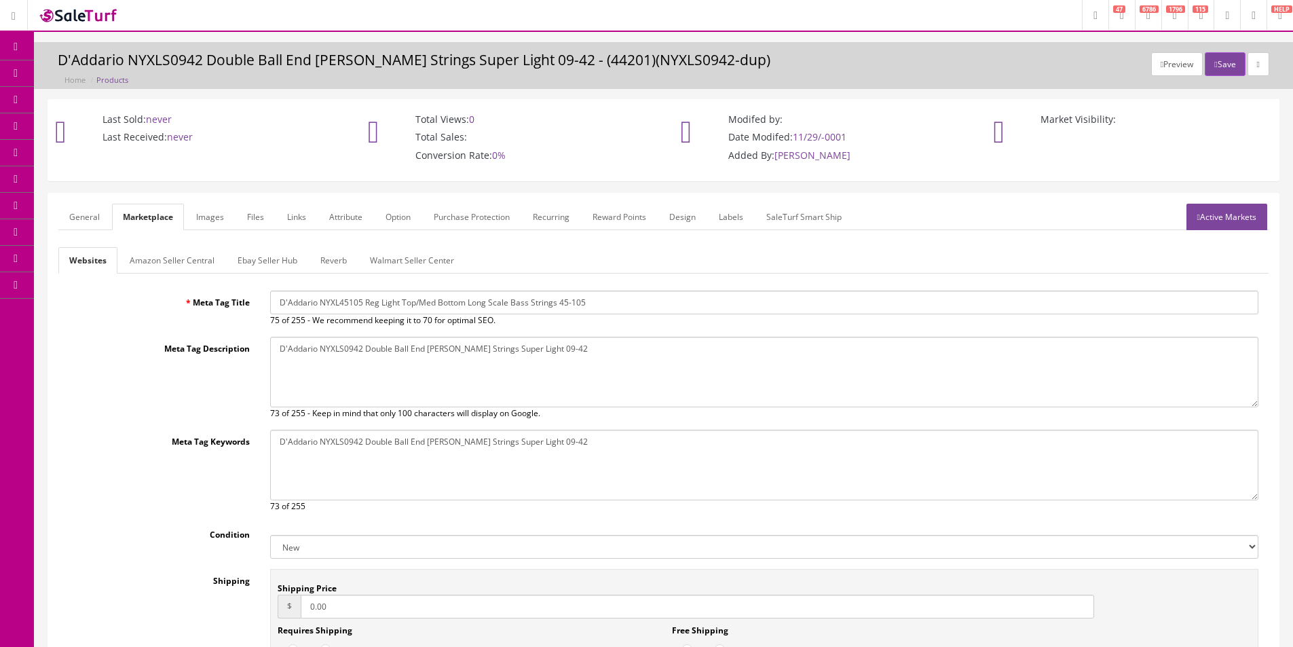
click at [383, 361] on textarea "D'Addario NYXLS0942 Double Ball End [PERSON_NAME] Strings Super Light 09-42" at bounding box center [764, 372] width 988 height 71
paste textarea "45105 Reg Light Top/Med Bottom Long Scale Bass Strings 45-105"
type textarea "D'Addario NYXL45105 Reg Light Top/Med Bottom Long Scale Bass Strings 45-105"
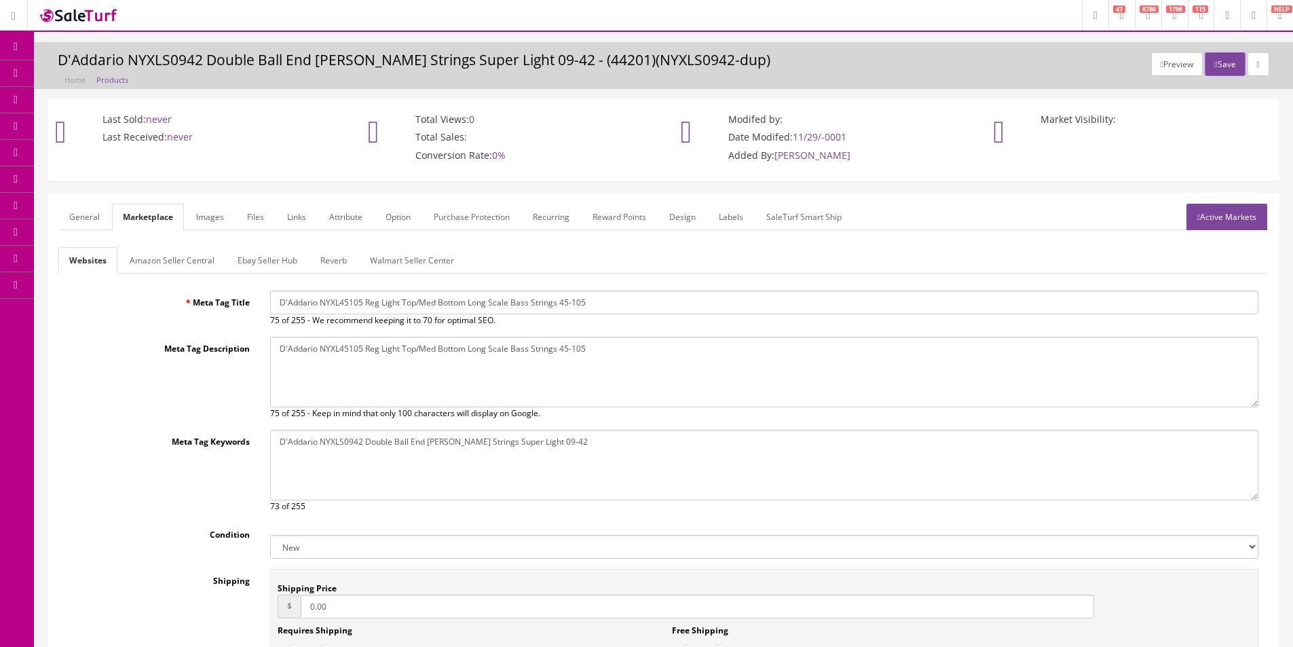
click at [394, 482] on textarea "D'Addario NYXLS0942 Double Ball End [PERSON_NAME] Strings Super Light 09-42" at bounding box center [764, 465] width 988 height 71
paste textarea "45105 Reg Light Top/Med Bottom Long Scale Bass Strings 45-105"
type textarea "D'Addario NYXL45105 Reg Light Top/Med Bottom Long Scale Bass Strings 45-105"
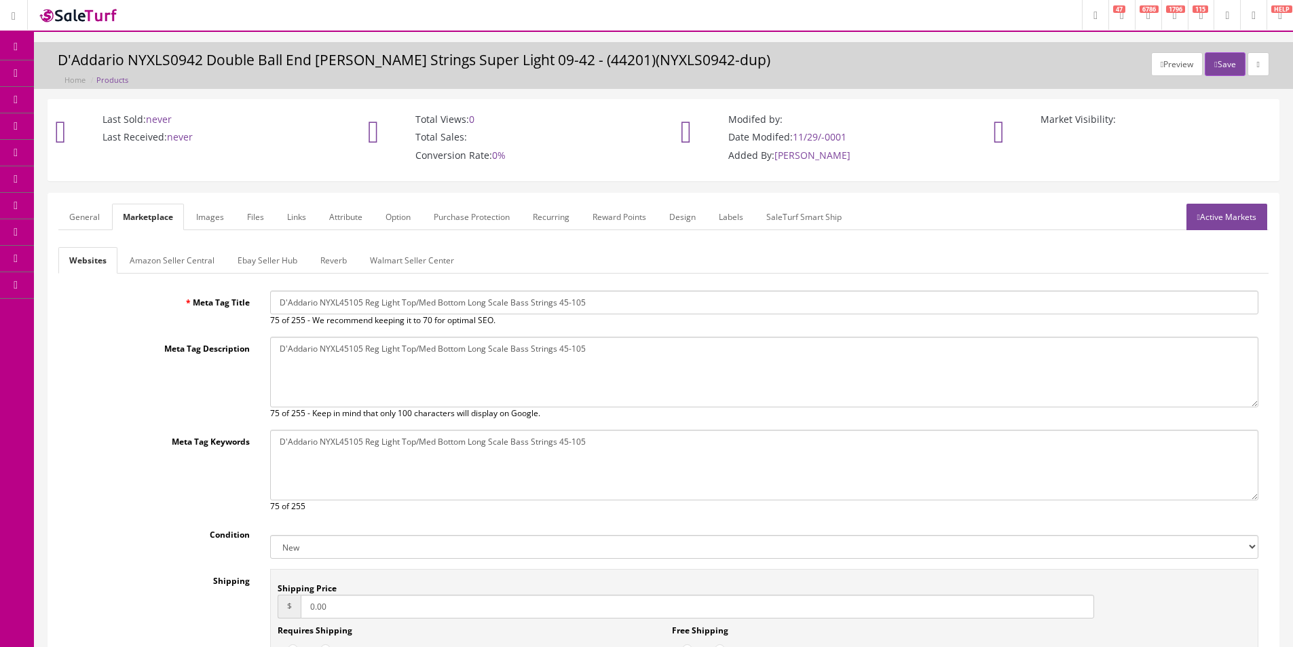
click at [87, 210] on link "General" at bounding box center [84, 217] width 52 height 26
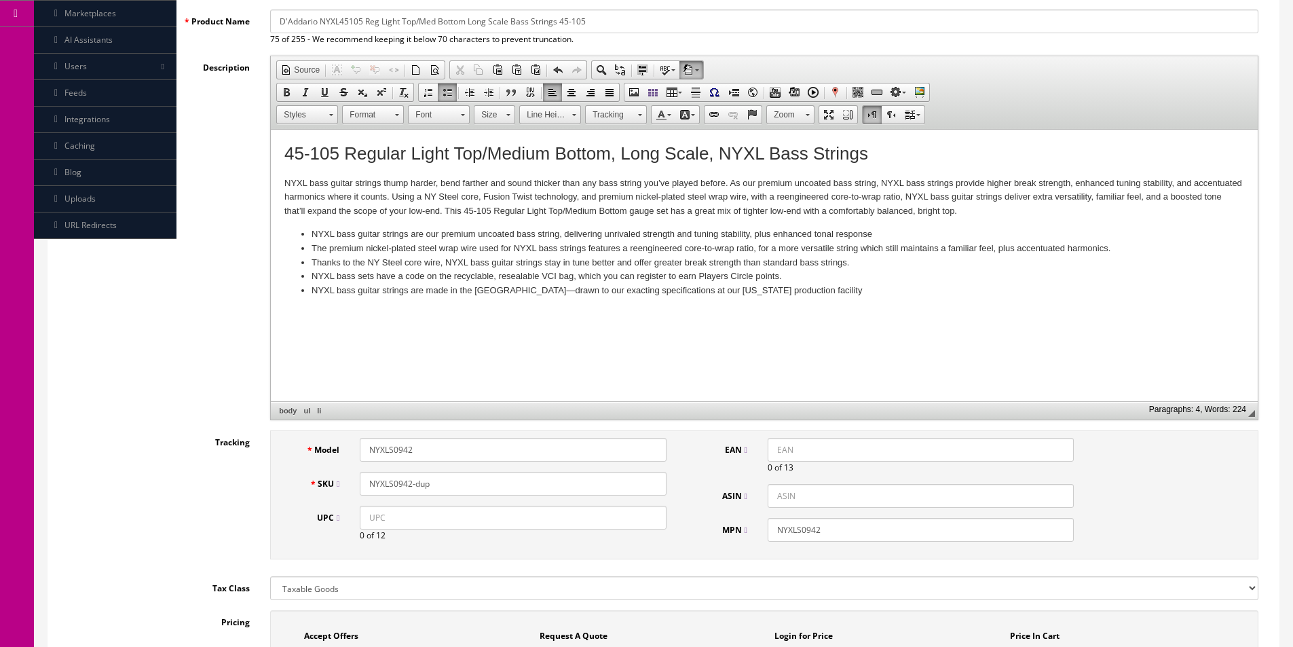
click at [114, 286] on div "Description Rich Text Editor, input-description1 Editor toolbars Document Sourc…" at bounding box center [663, 238] width 1210 height 364
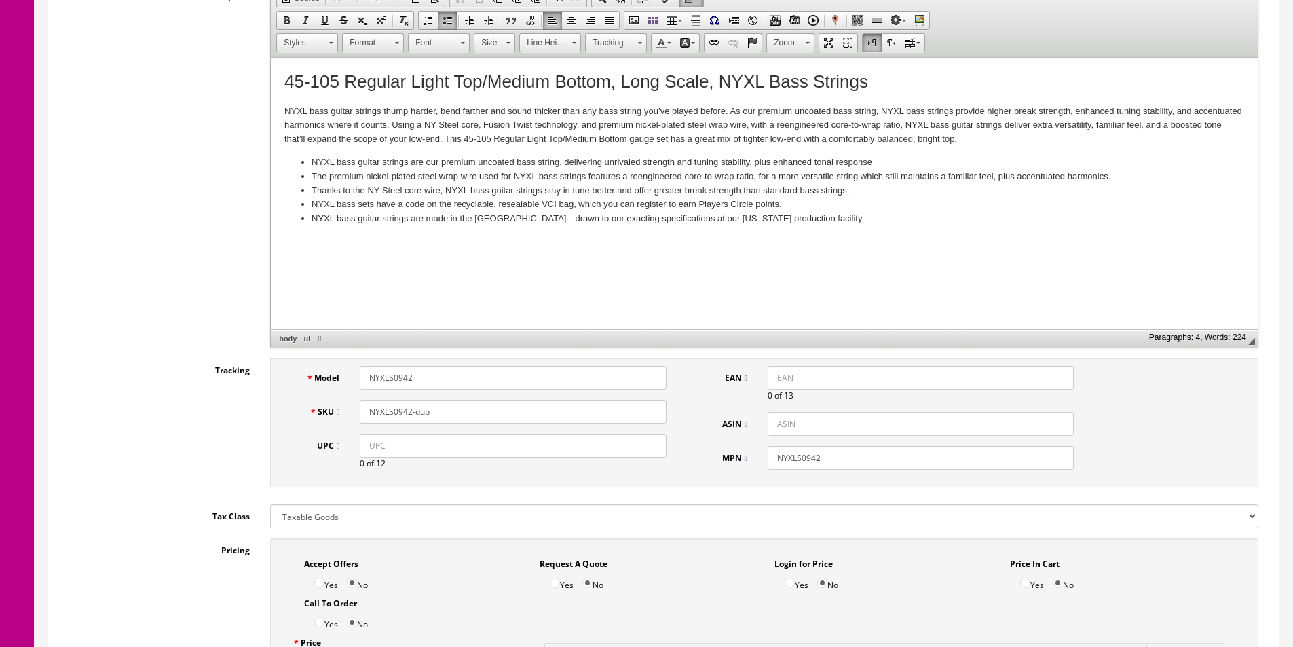
scroll to position [475, 0]
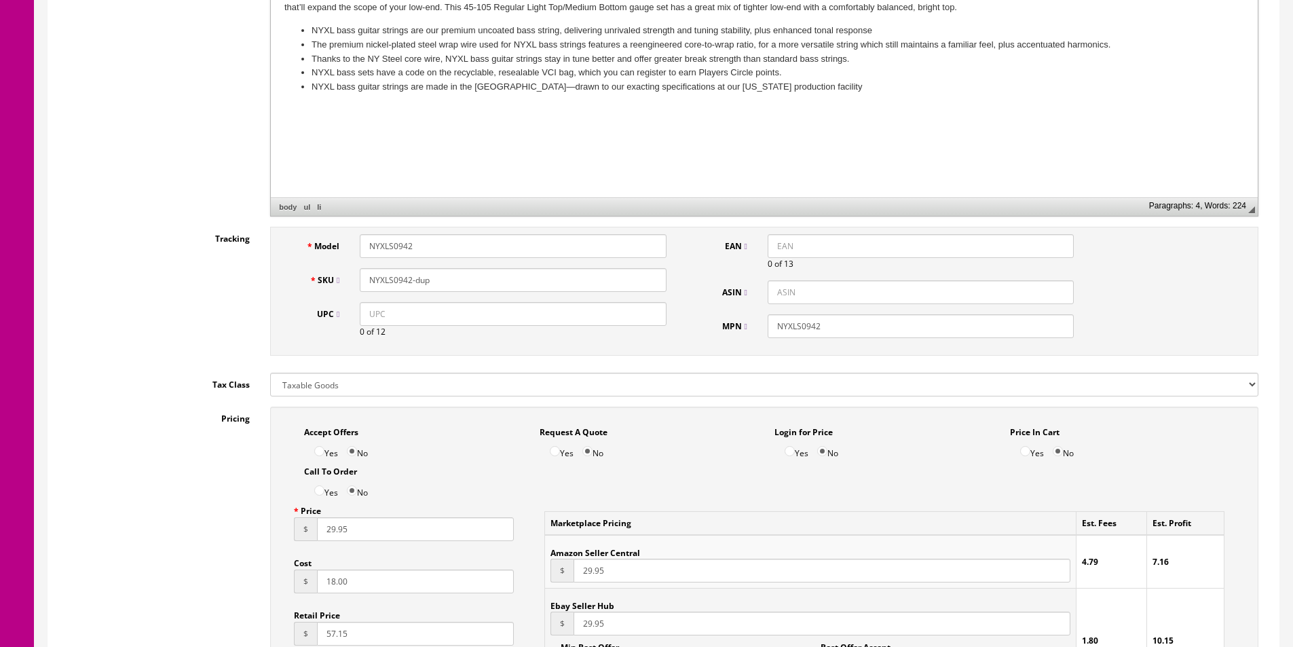
click at [619, 316] on input "UPC" at bounding box center [513, 314] width 306 height 24
paste input "019954176846"
type input "019954176846"
click at [782, 245] on input "EAN" at bounding box center [920, 246] width 306 height 24
paste input "019954176846"
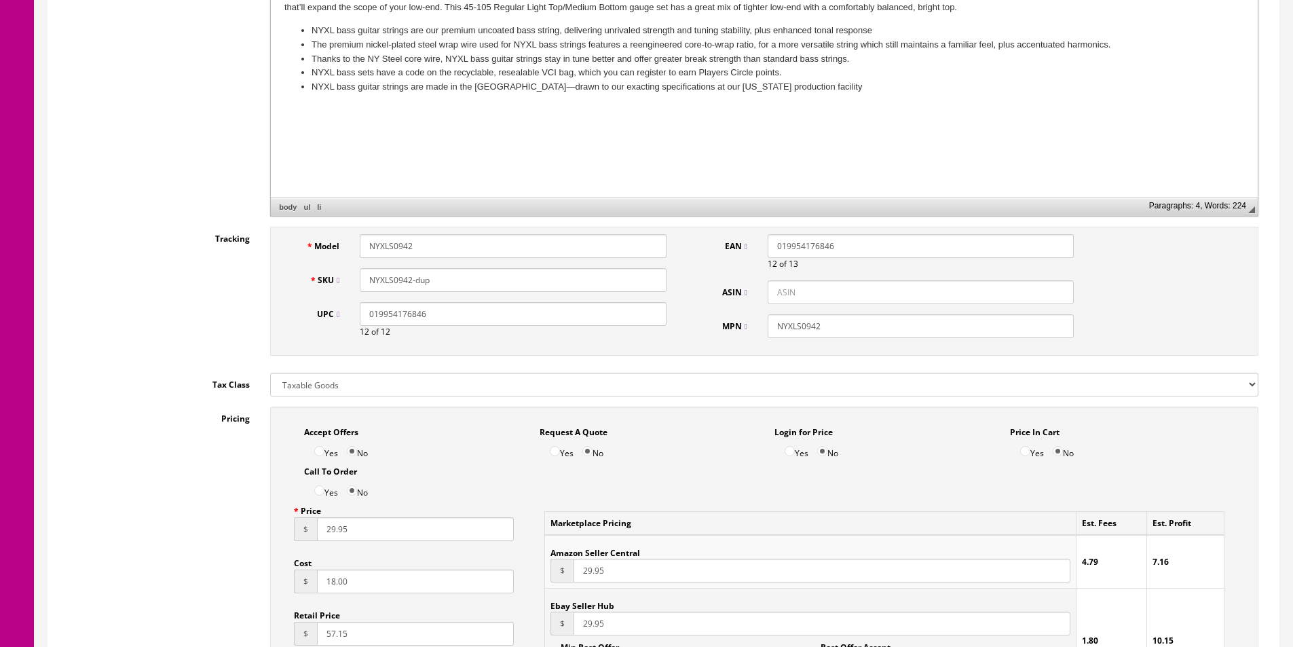
click at [777, 243] on input "019954176846" at bounding box center [920, 246] width 306 height 24
type input "0019954176846"
click at [448, 248] on input "NYXLS0942" at bounding box center [513, 246] width 306 height 24
type input "NYXLS45105"
paste input "45105"
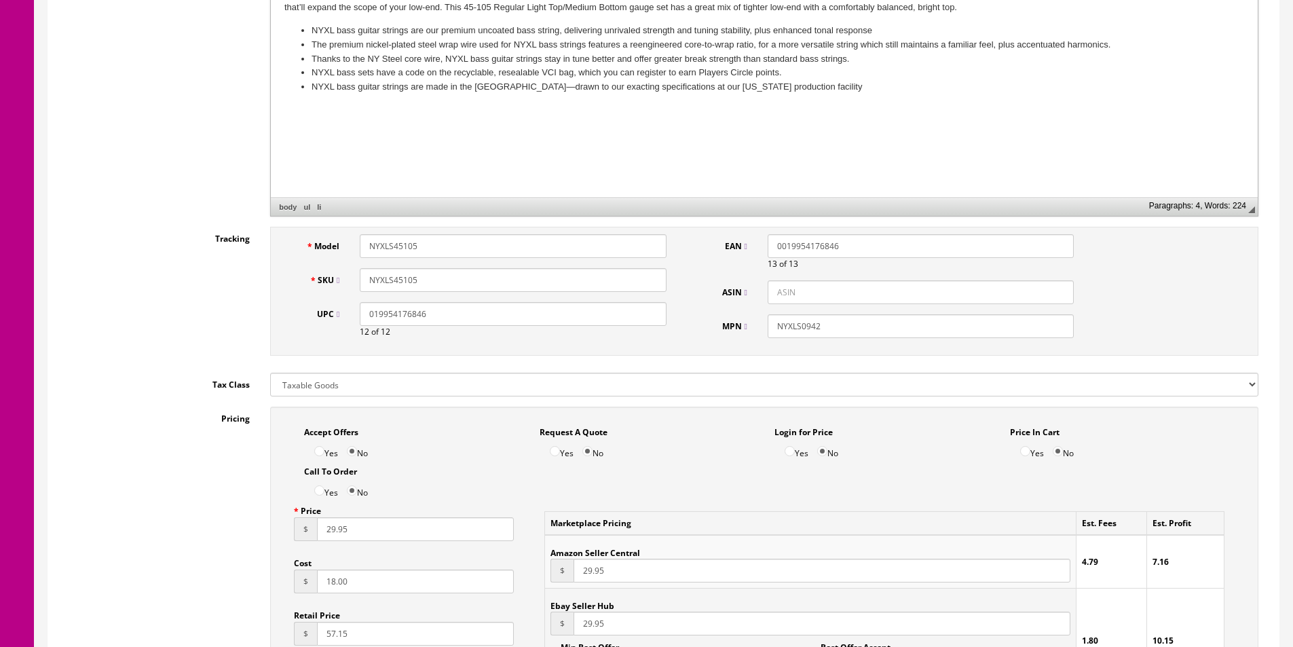
type input "NYXLS45105"
click at [871, 324] on input "NYXLS0942" at bounding box center [920, 326] width 306 height 24
paste input "45105"
type input "NYXLS45105"
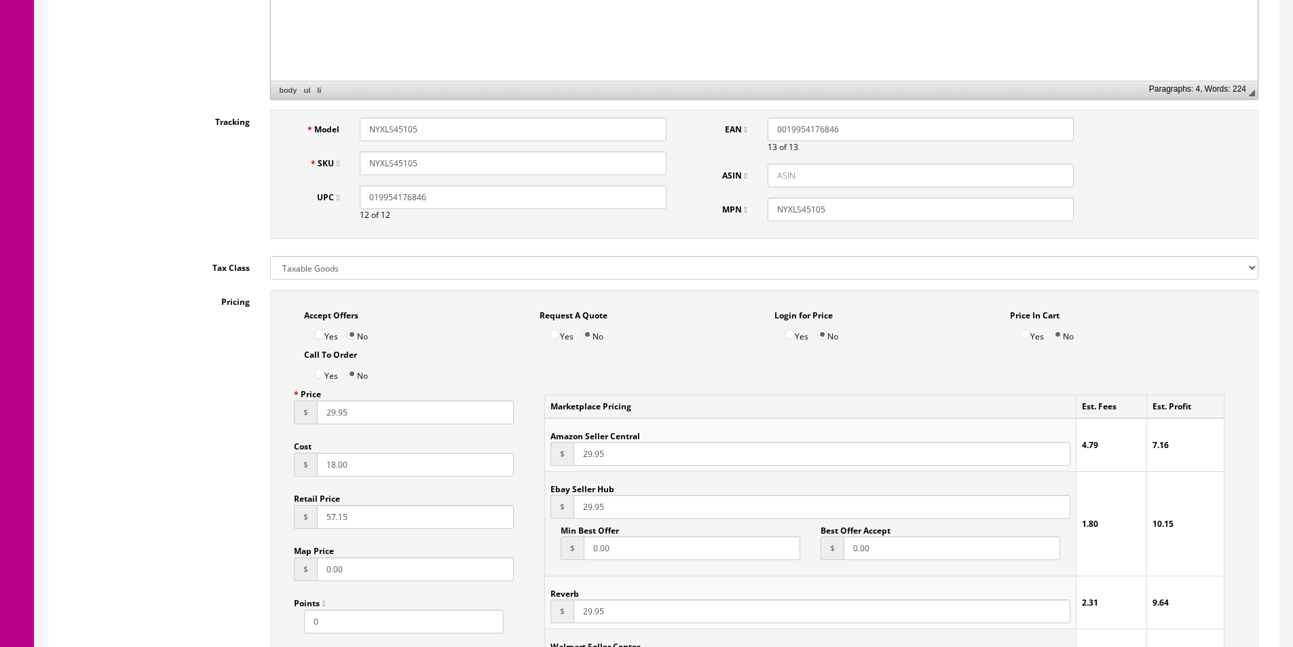
scroll to position [679, 0]
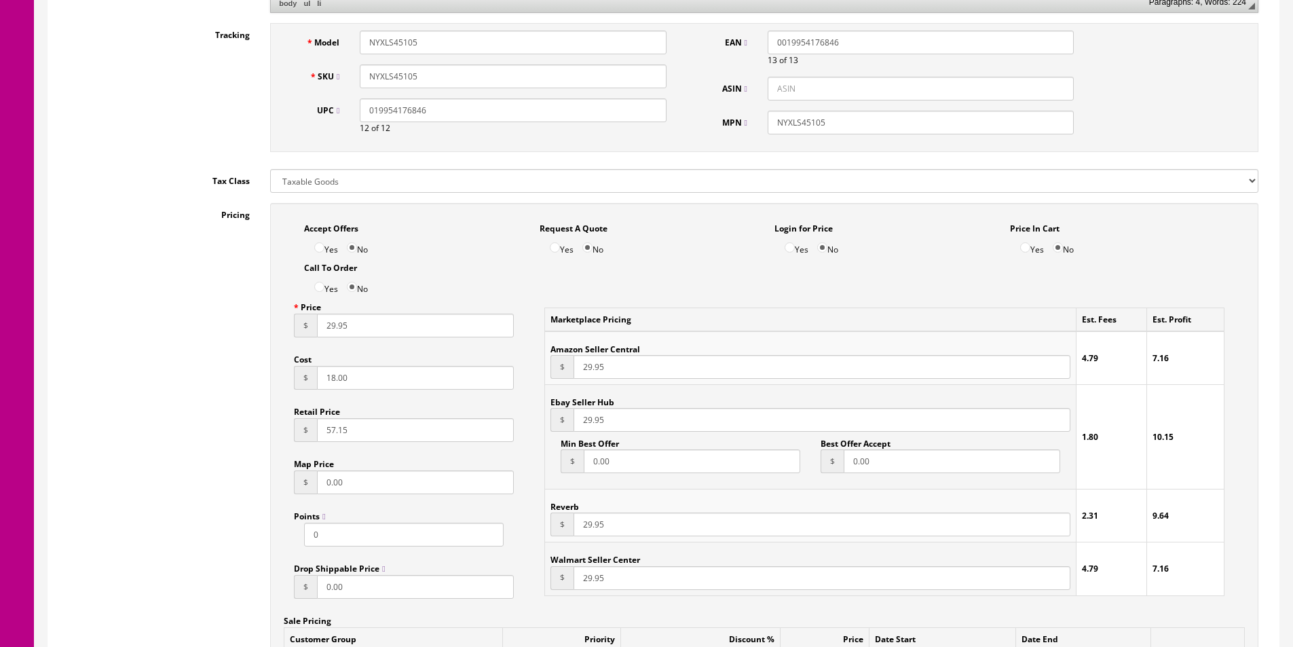
click at [340, 374] on input "18.00" at bounding box center [415, 378] width 197 height 24
type input "17.12"
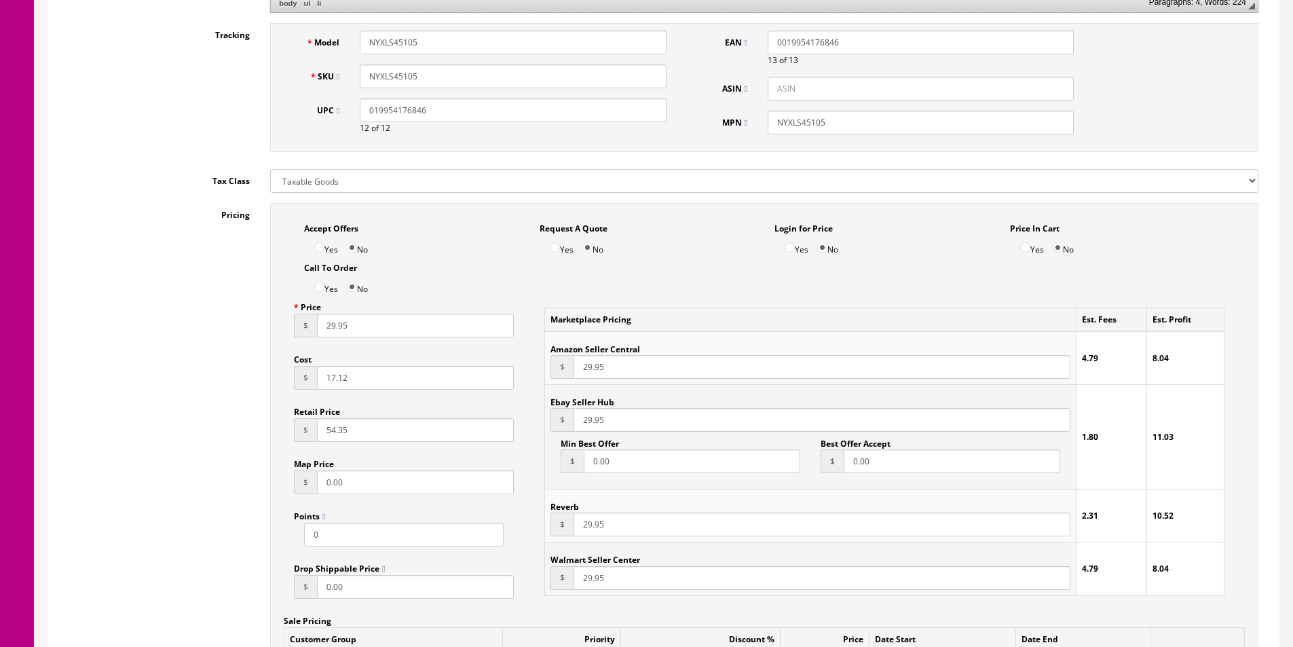
type input "54.35"
click at [400, 326] on input "29.95" at bounding box center [415, 325] width 197 height 24
click at [590, 368] on input "29.95" at bounding box center [821, 367] width 497 height 24
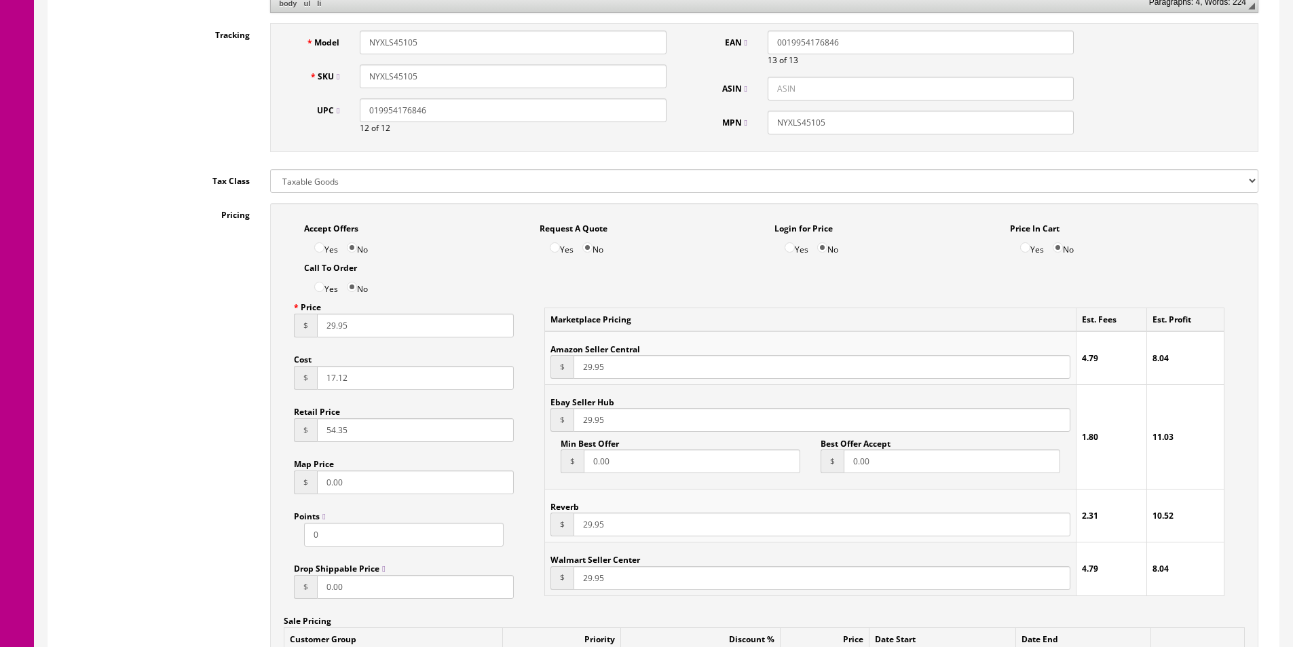
click at [590, 368] on input "29.95" at bounding box center [821, 367] width 497 height 24
type input "34.95"
paste input "34"
type input "34.95"
paste input "34"
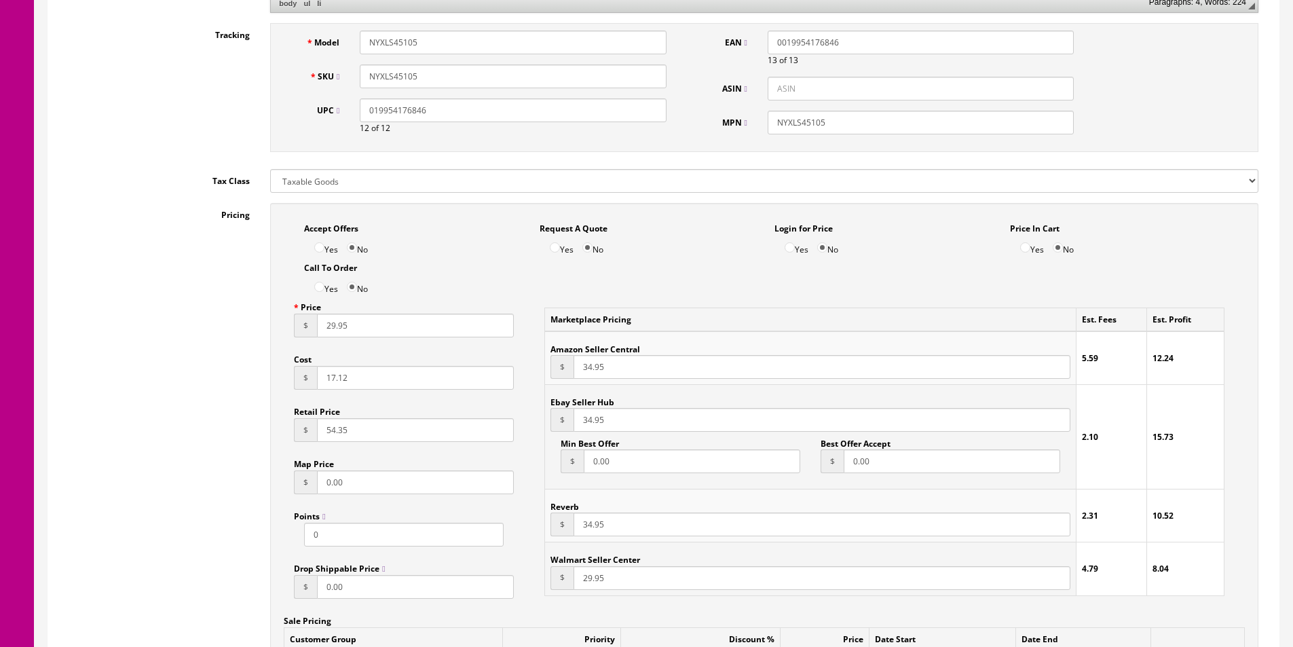
type input "34.95"
paste input "34"
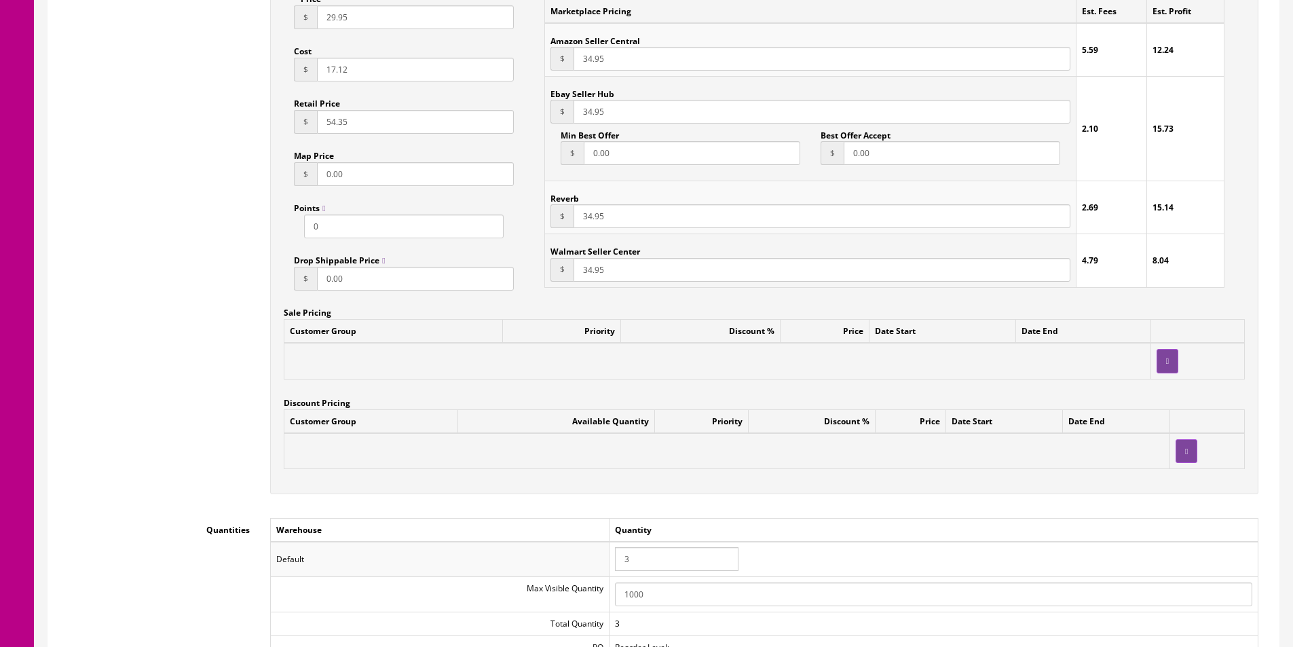
scroll to position [1086, 0]
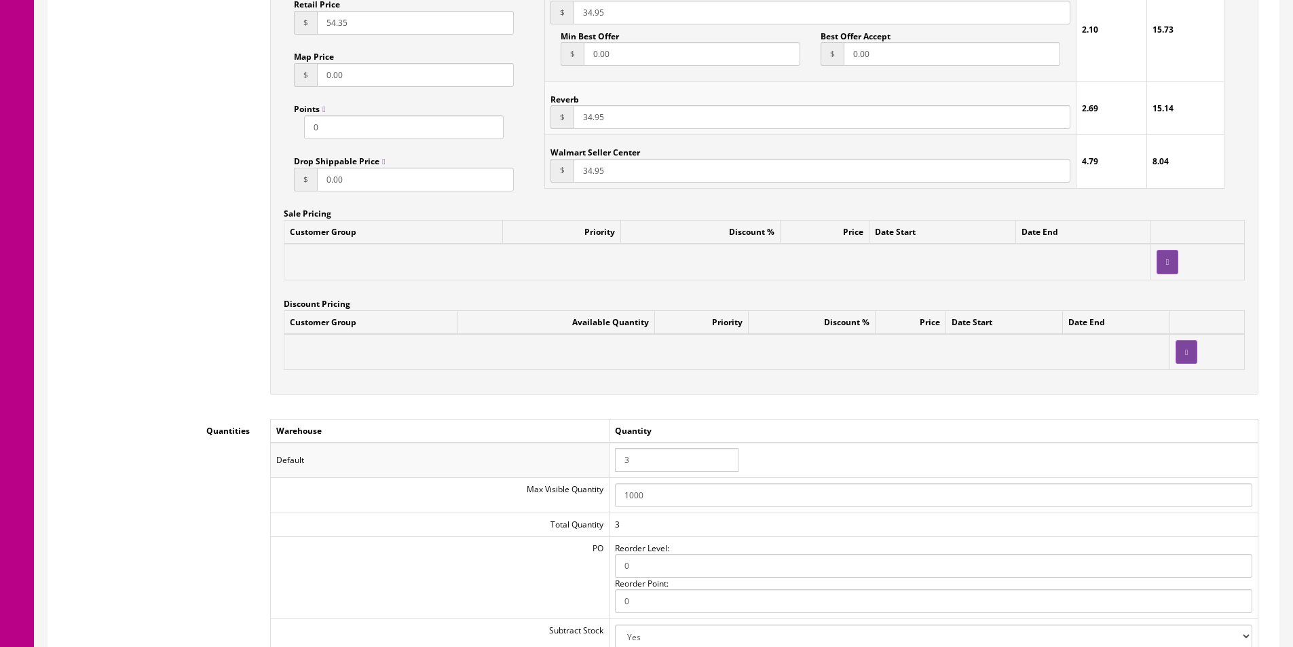
type input "34.95"
click at [637, 461] on input "3" at bounding box center [676, 460] width 123 height 24
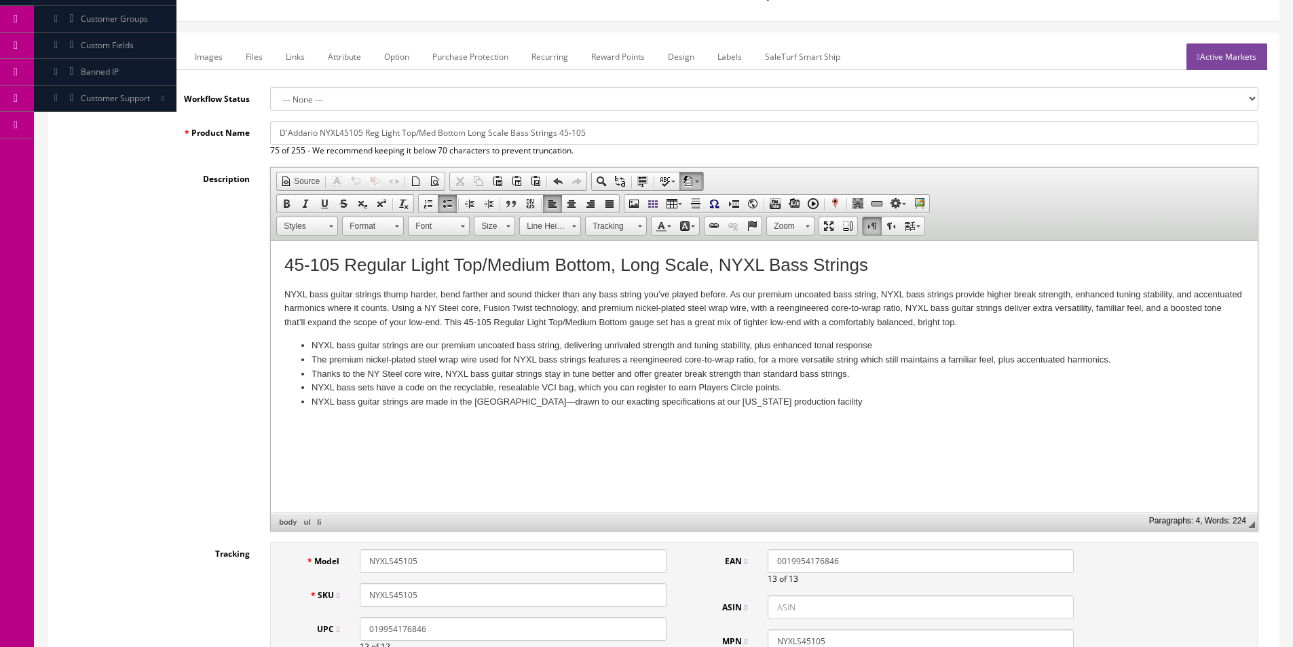
scroll to position [0, 0]
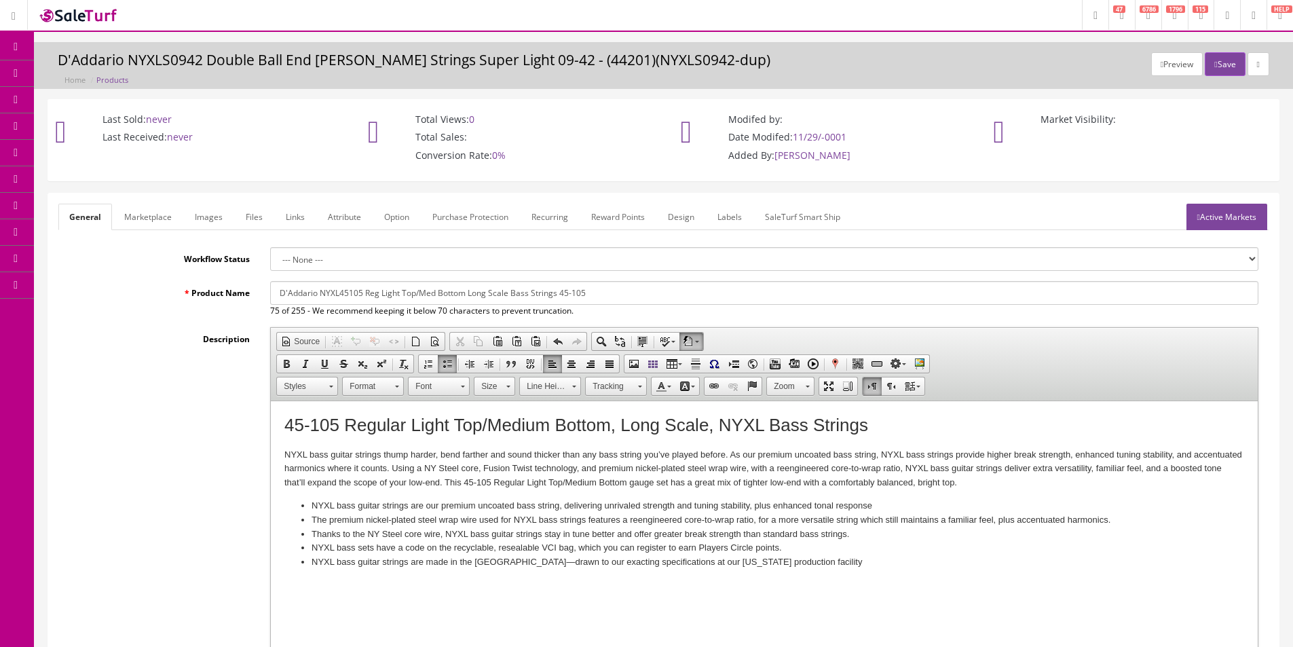
click at [471, 292] on input "D'Addario NYXL45105 Reg Light Top/Med Bottom Long Scale Bass Strings 45-105" at bounding box center [764, 293] width 988 height 24
drag, startPoint x: 153, startPoint y: 215, endPoint x: 218, endPoint y: 246, distance: 71.6
click at [153, 216] on link "Marketplace" at bounding box center [147, 217] width 69 height 26
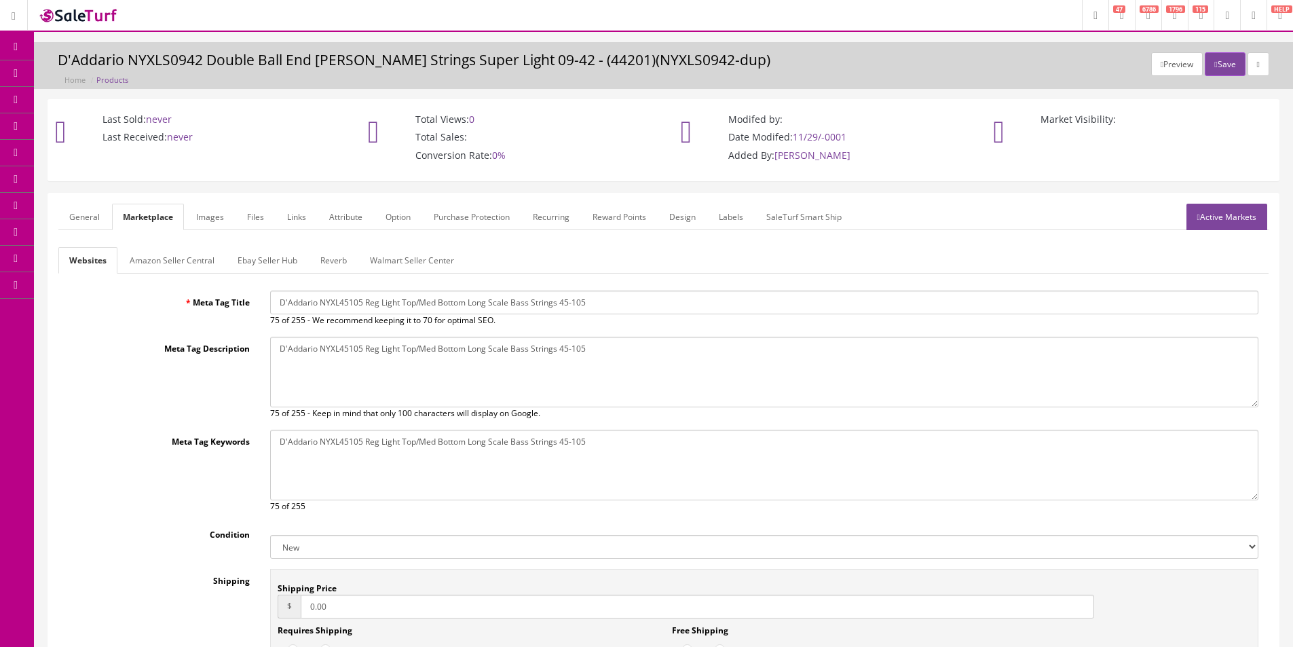
click at [279, 255] on link "Ebay Seller Hub" at bounding box center [267, 260] width 81 height 26
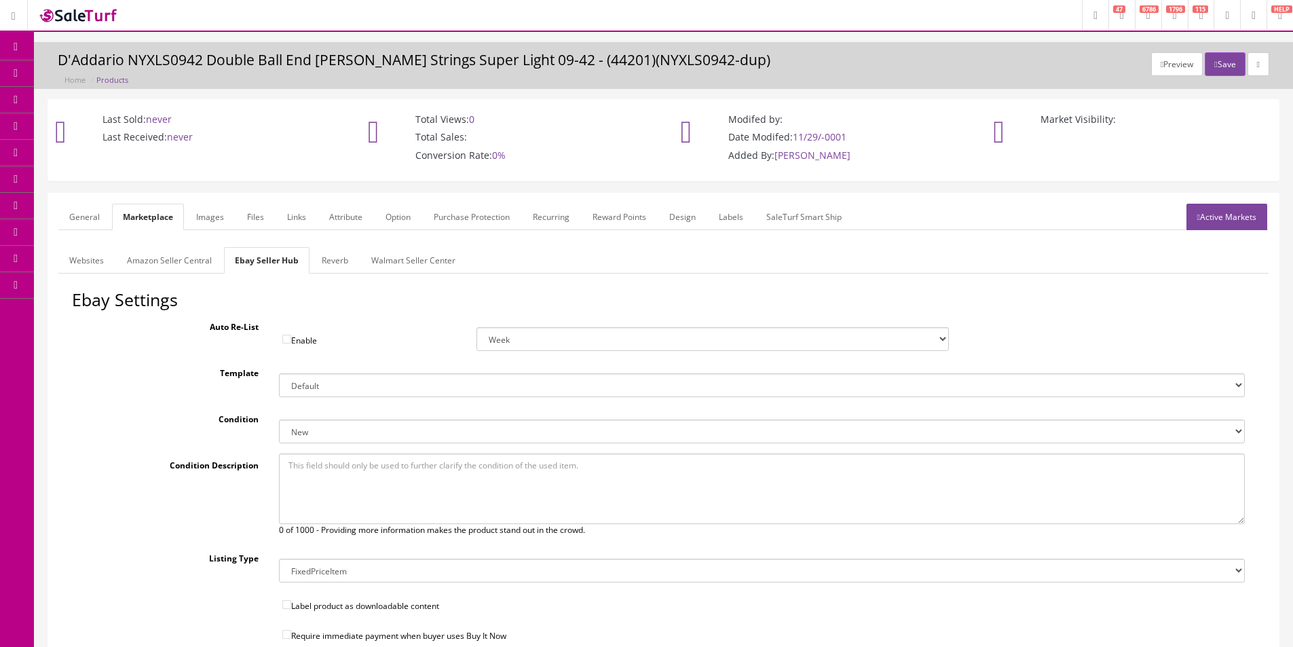
click at [324, 262] on link "Reverb" at bounding box center [335, 260] width 48 height 26
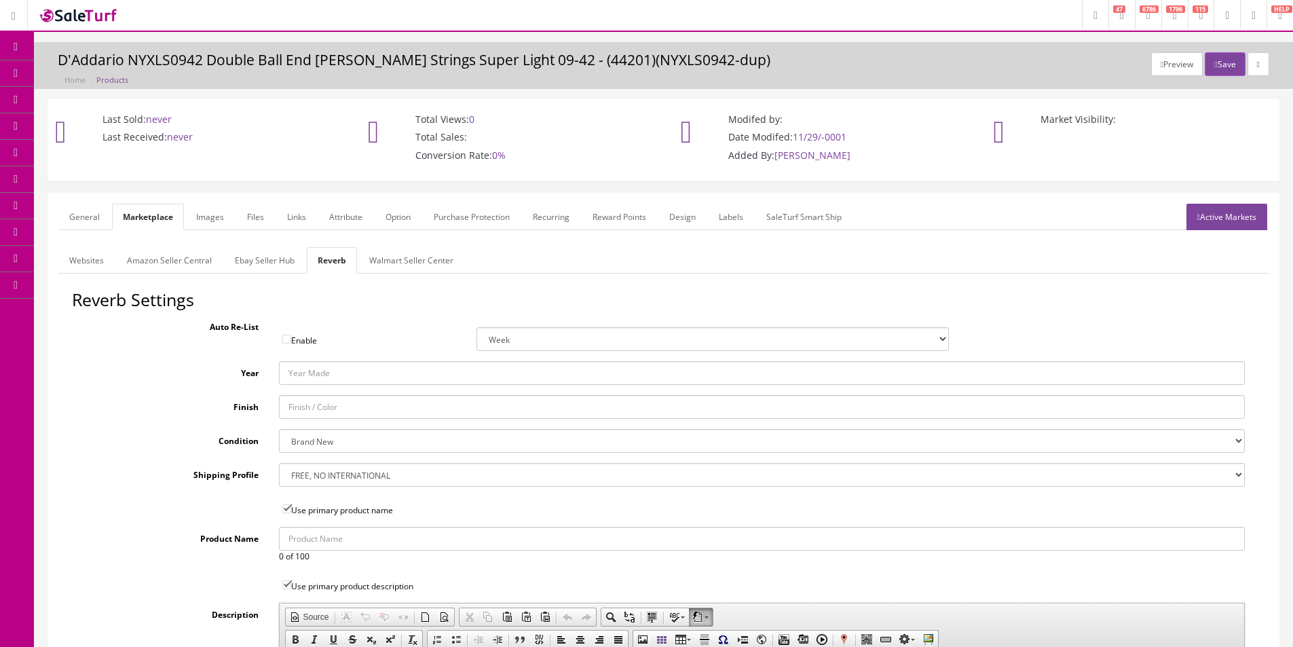
click at [400, 264] on link "Walmart Seller Center" at bounding box center [411, 260] width 106 height 26
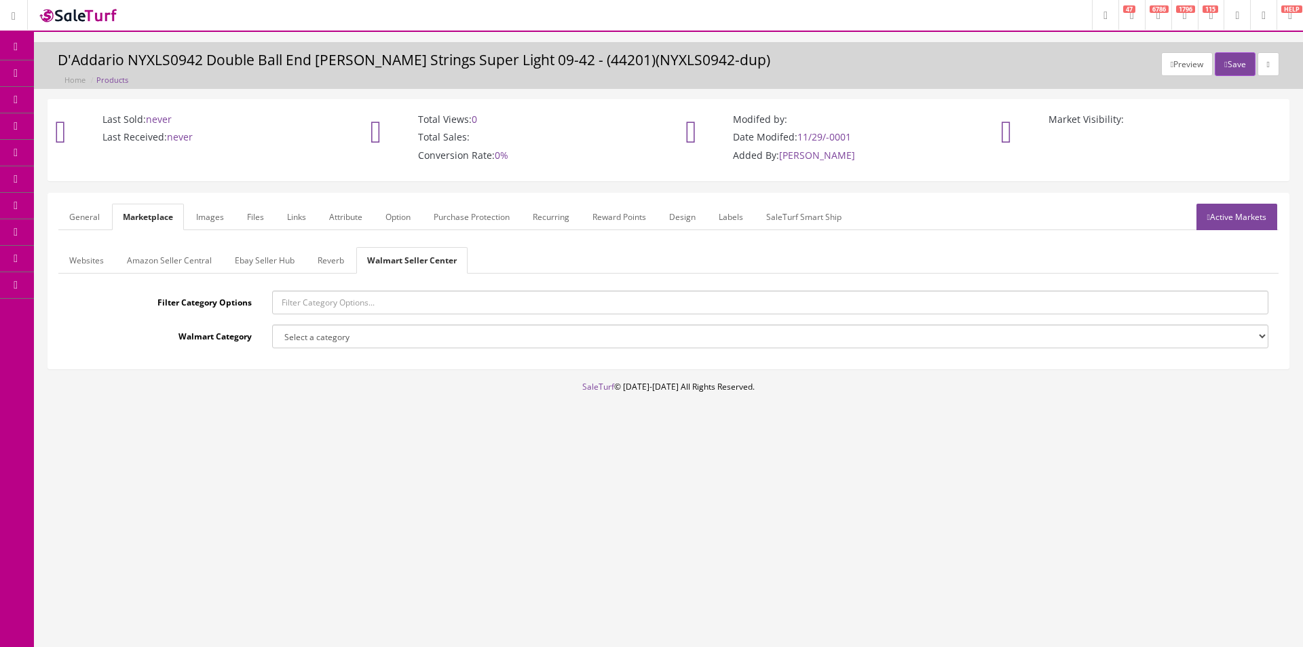
click at [211, 215] on link "Images" at bounding box center [210, 217] width 50 height 26
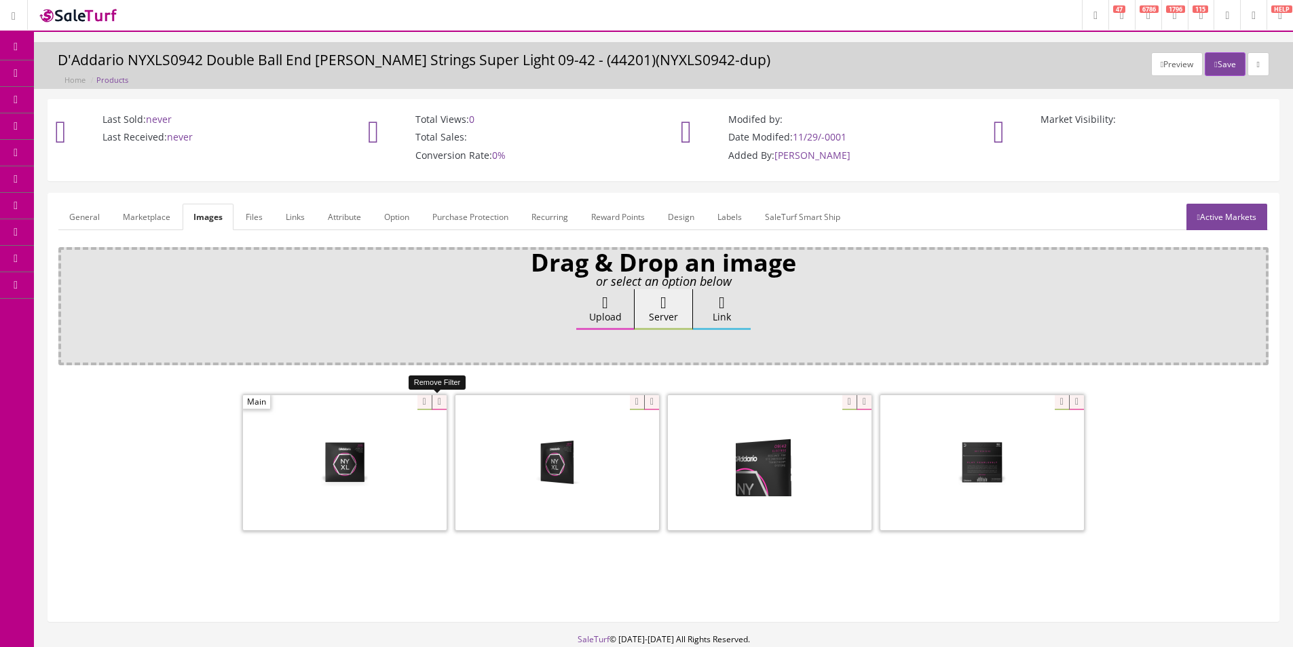
click at [439, 402] on icon at bounding box center [439, 402] width 15 height 15
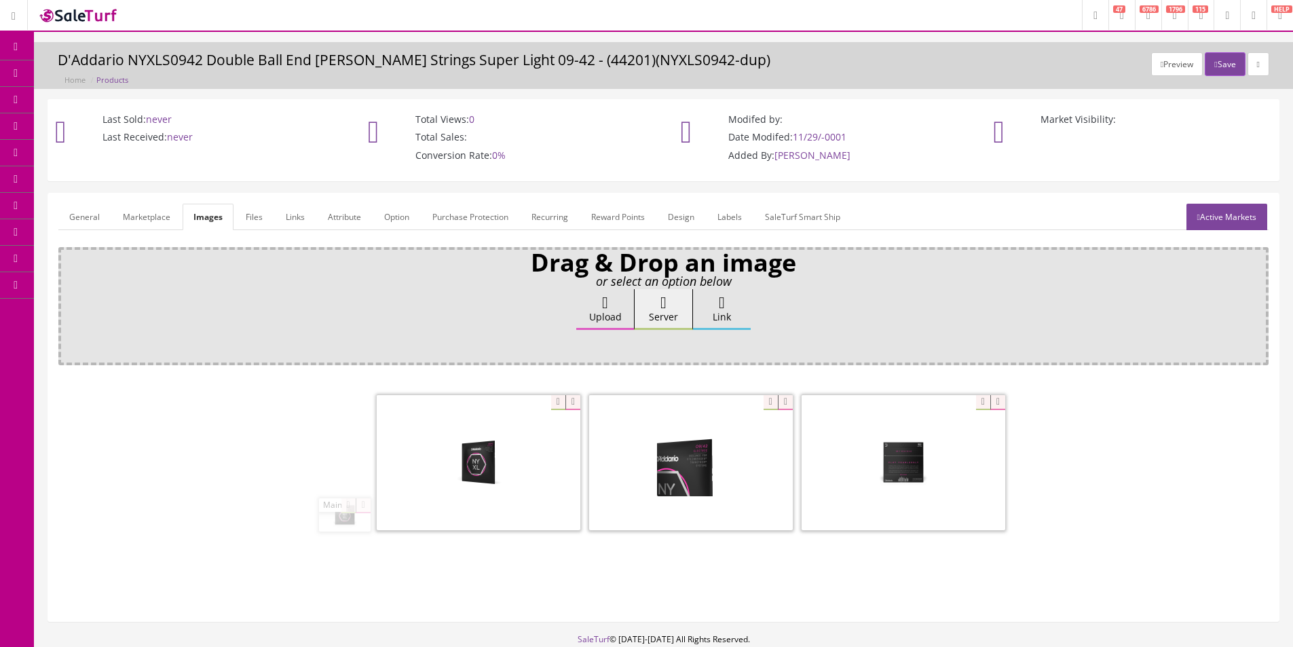
click at [439, 402] on span at bounding box center [479, 462] width 204 height 135
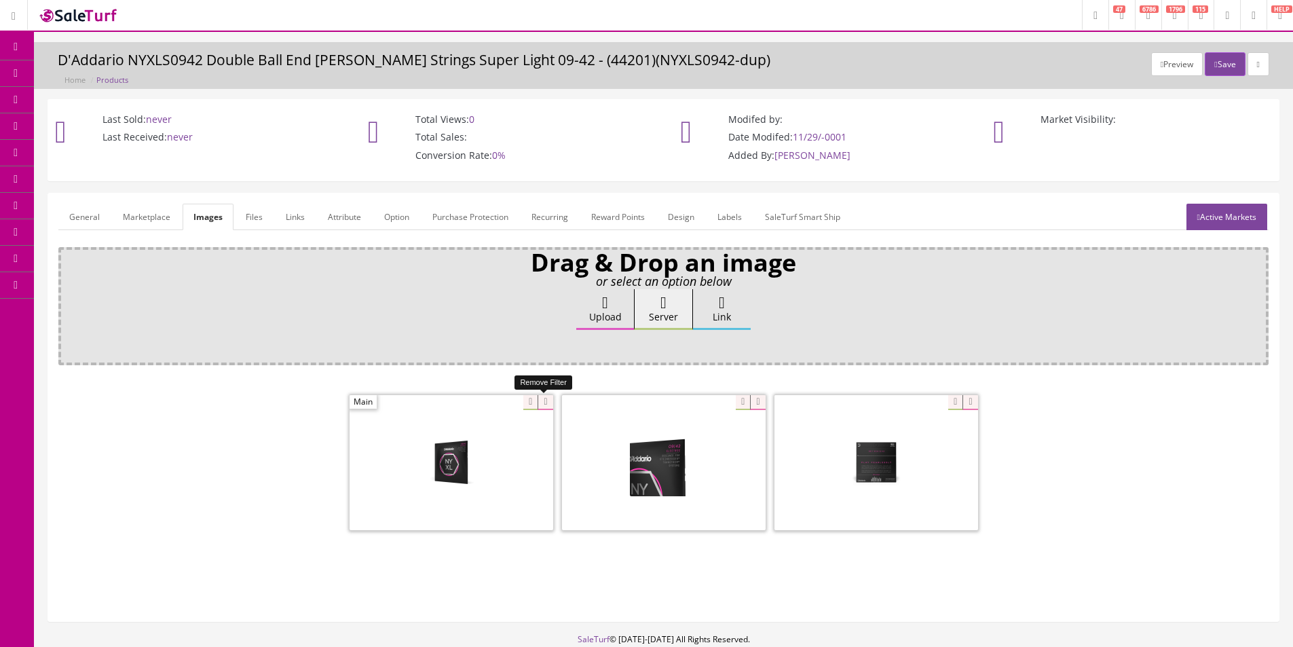
click at [548, 403] on icon at bounding box center [544, 402] width 15 height 15
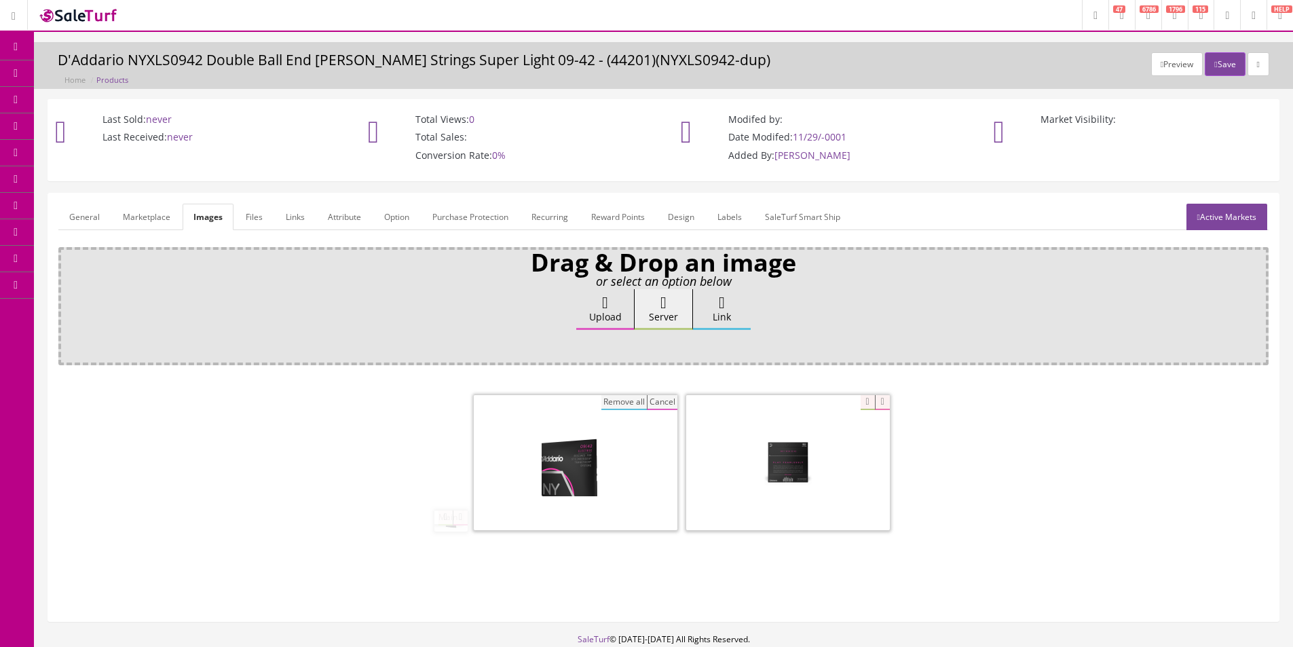
click at [624, 400] on button "Remove all" at bounding box center [623, 402] width 45 height 15
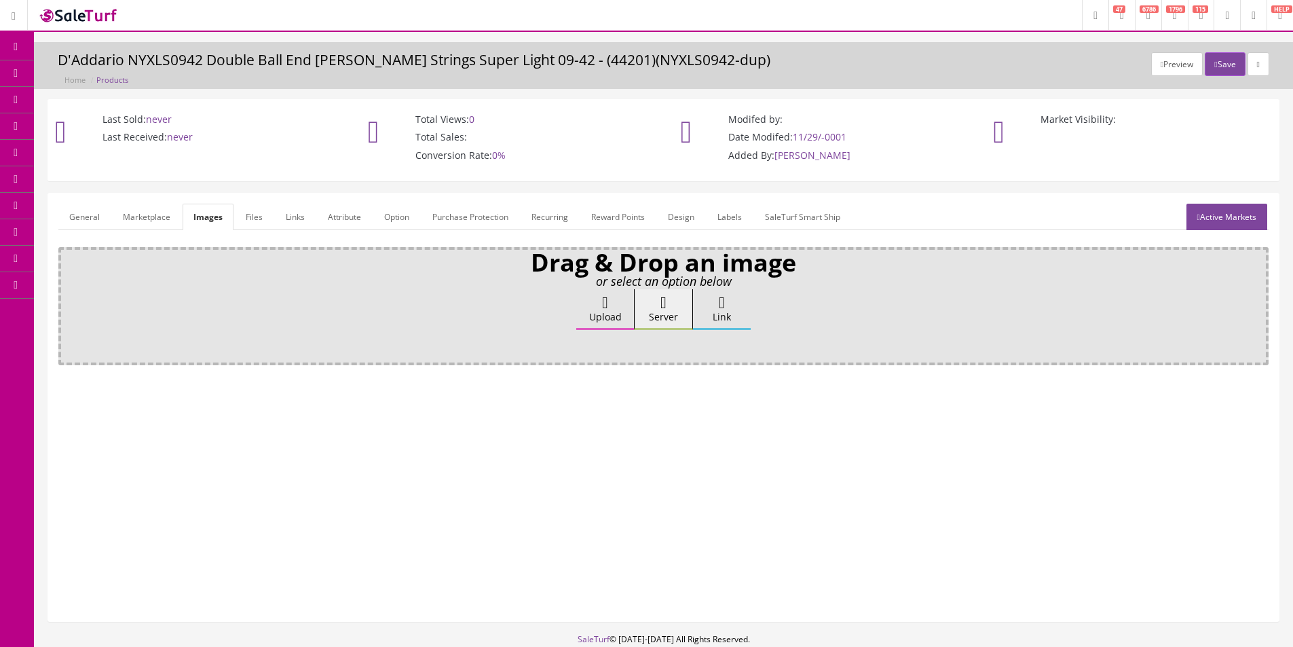
click at [576, 309] on div "Upload Server Link Ok" at bounding box center [663, 322] width 1191 height 66
click at [588, 313] on label "Upload" at bounding box center [605, 309] width 58 height 41
click at [68, 303] on input "Upload" at bounding box center [68, 296] width 0 height 14
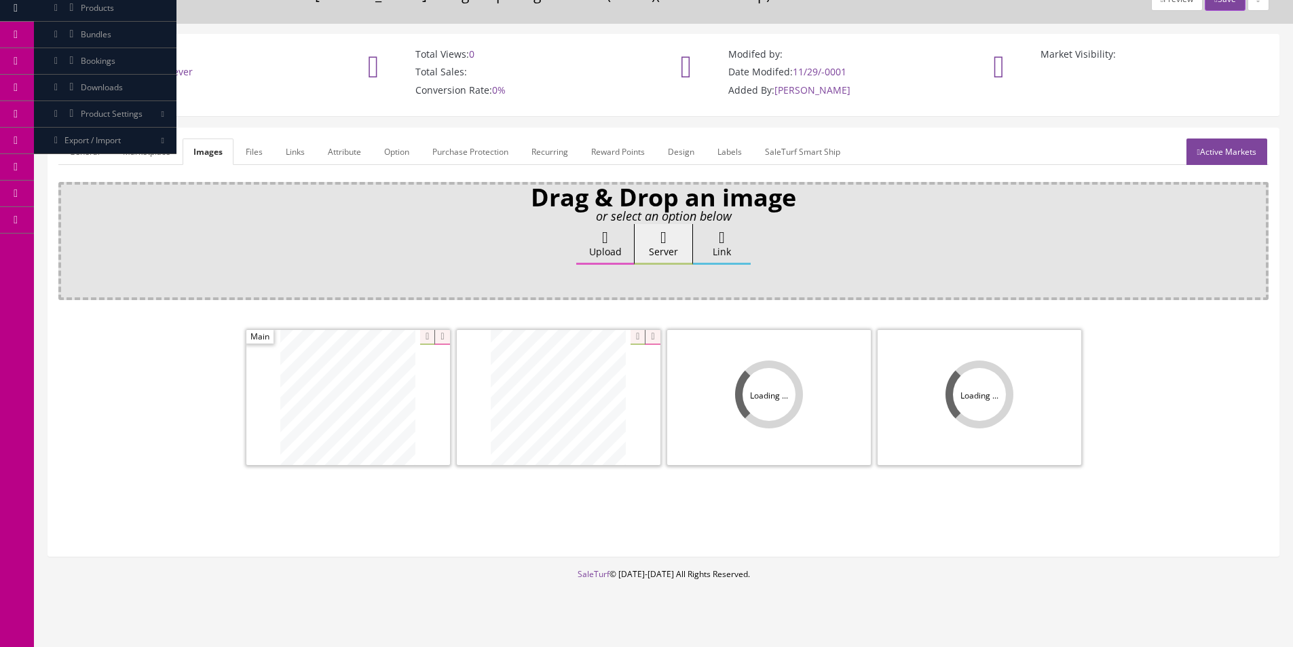
scroll to position [81, 0]
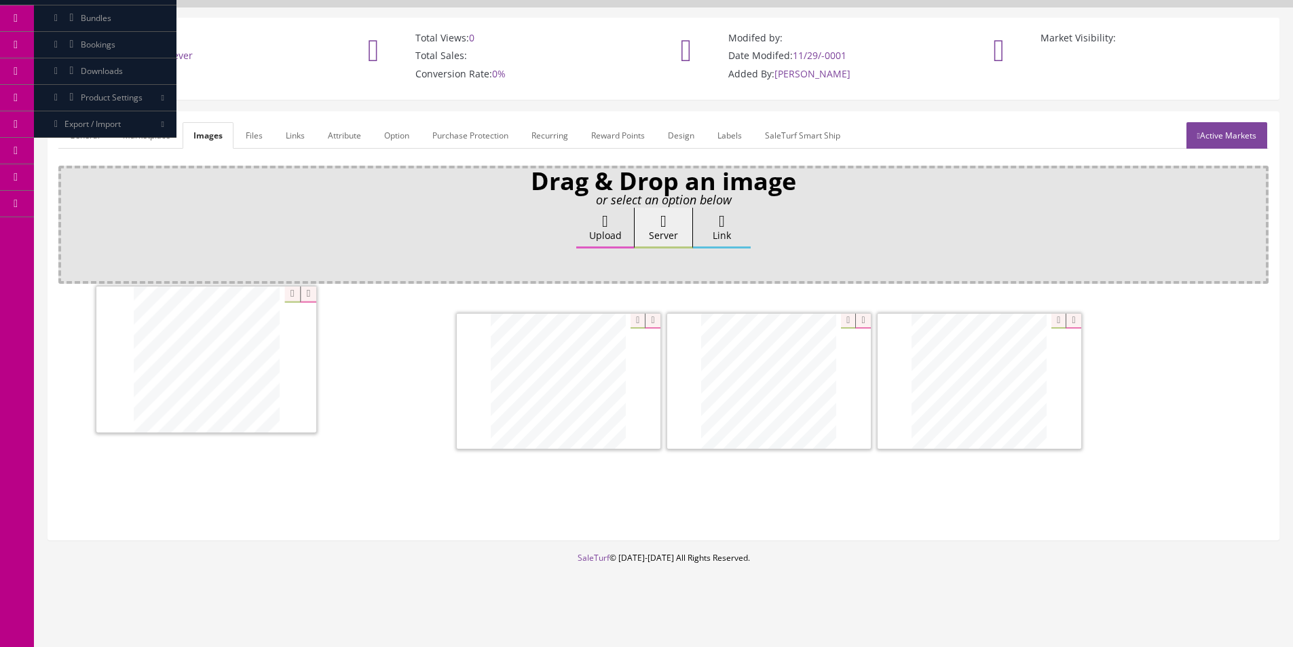
drag, startPoint x: 964, startPoint y: 392, endPoint x: 193, endPoint y: 371, distance: 770.4
drag, startPoint x: 939, startPoint y: 370, endPoint x: 126, endPoint y: 355, distance: 813.0
click at [340, 141] on link "Attribute" at bounding box center [344, 135] width 55 height 26
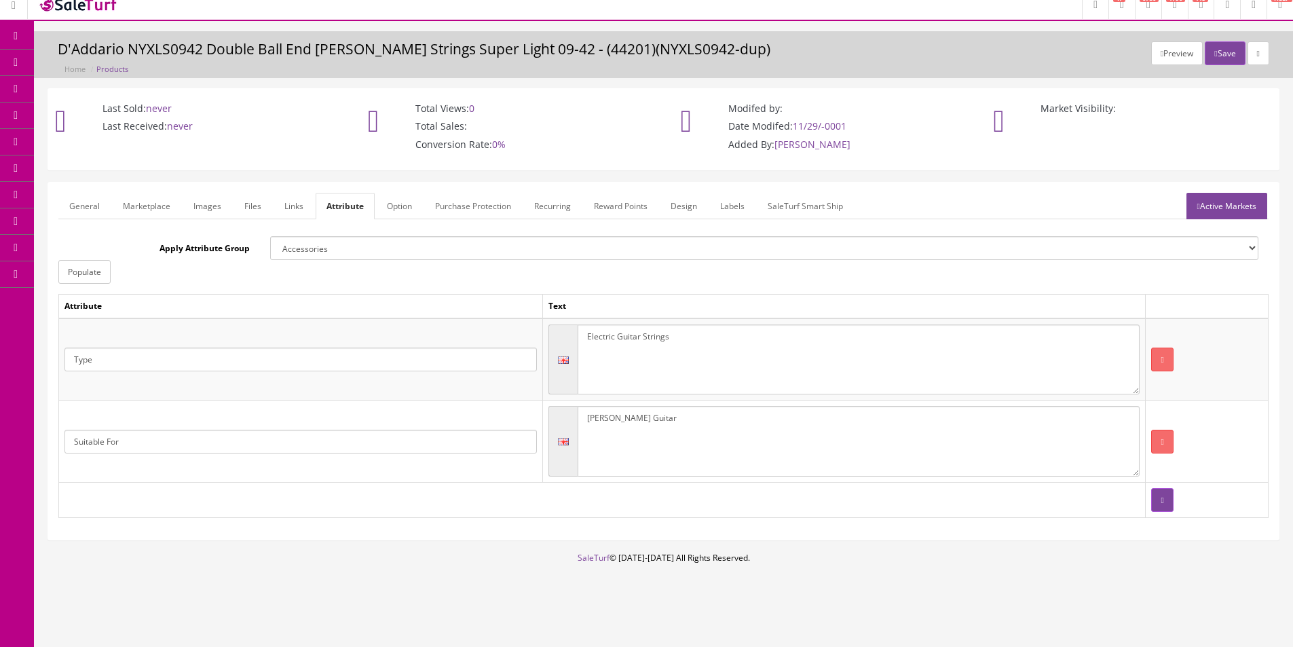
scroll to position [11, 0]
click at [599, 335] on textarea "Electric Guitar Strings" at bounding box center [858, 359] width 563 height 71
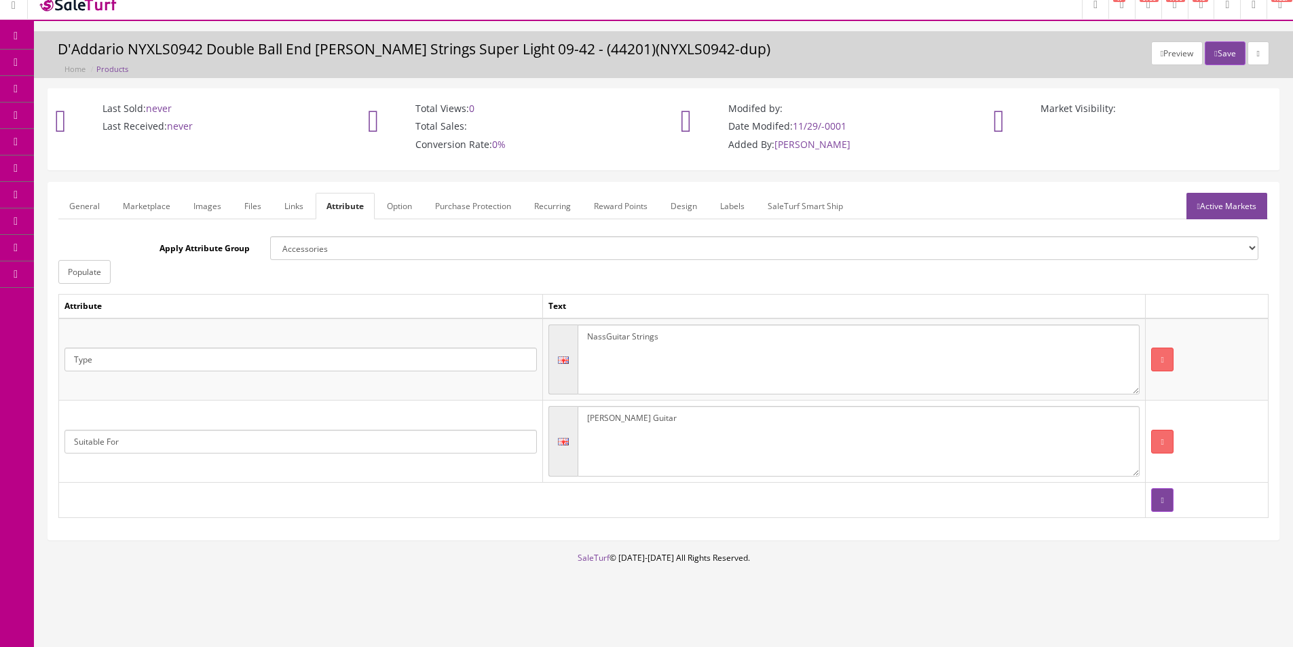
click at [596, 335] on textarea "Electric Guitar Strings" at bounding box center [858, 359] width 563 height 71
click at [611, 335] on textarea "Electric Guitar Strings" at bounding box center [858, 359] width 563 height 71
drag, startPoint x: 601, startPoint y: 336, endPoint x: 546, endPoint y: 337, distance: 54.3
click at [546, 337] on td "Electric Guitar Strings" at bounding box center [843, 359] width 603 height 82
type textarea "Bass Guitar Strings"
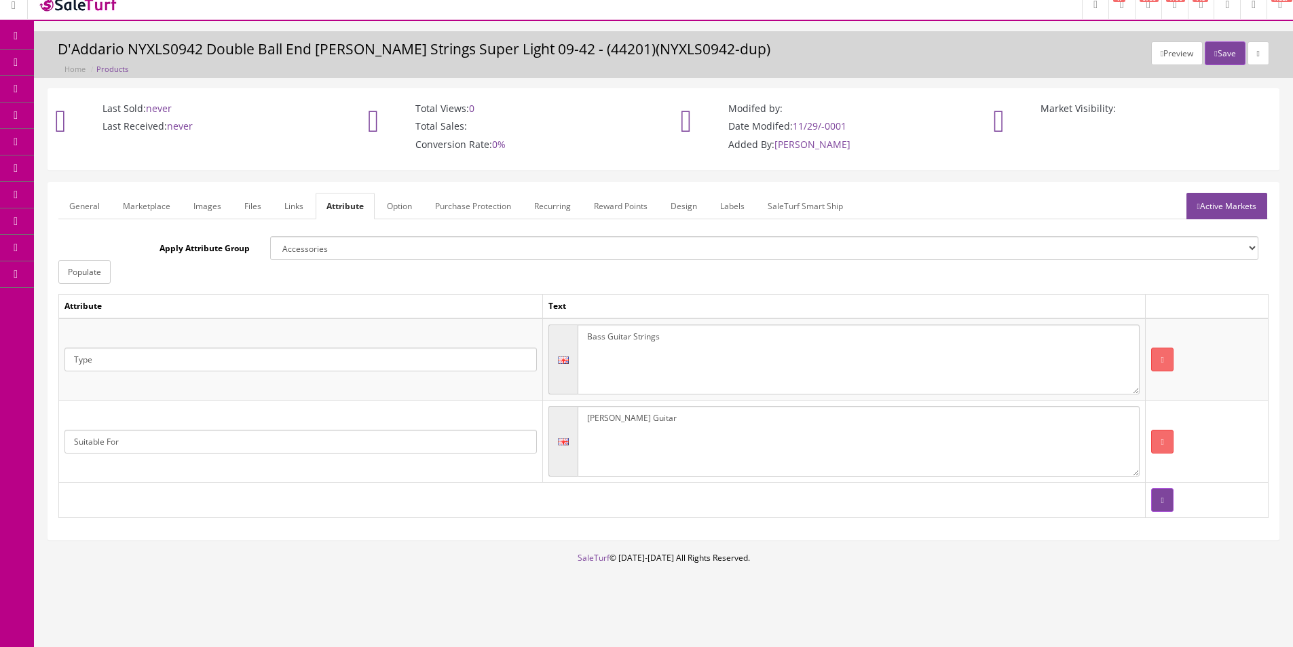
click at [612, 415] on textarea "Steinberger Guitar" at bounding box center [858, 441] width 563 height 71
type textarea "Bass Guitar"
click at [1217, 209] on link "Active Markets" at bounding box center [1226, 206] width 81 height 26
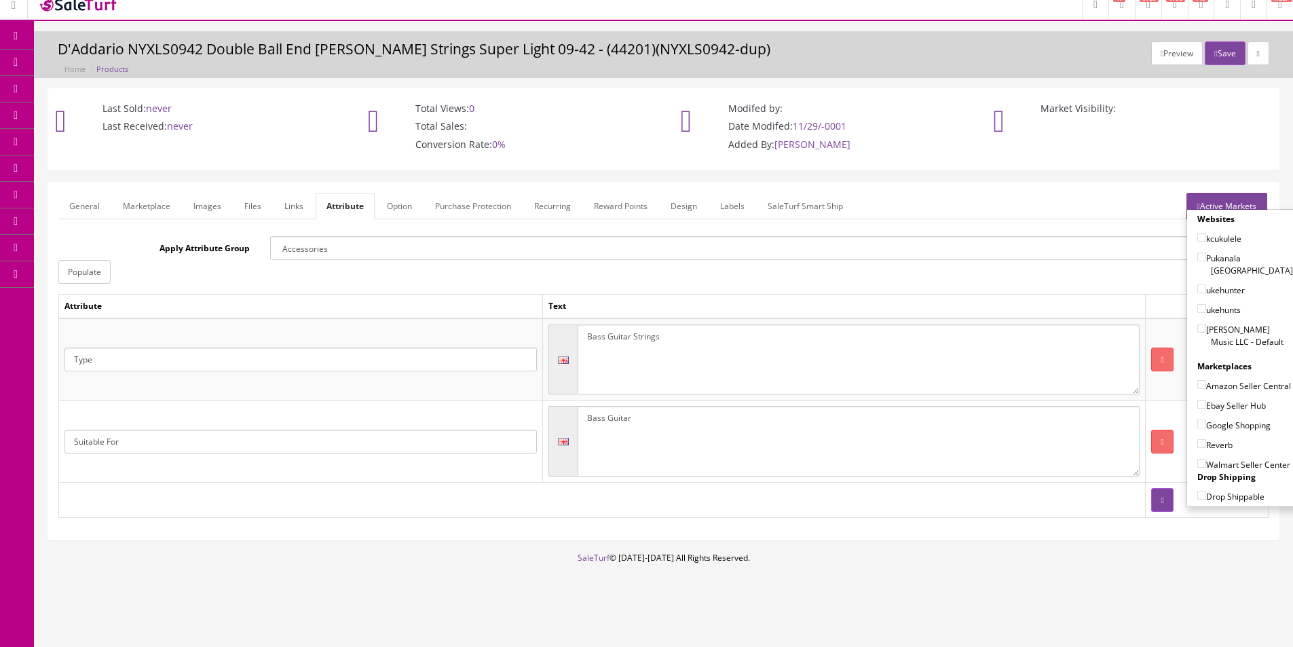
click at [1222, 322] on label "[PERSON_NAME] Music LLC - Default" at bounding box center [1245, 335] width 96 height 26
click at [1206, 324] on input"] "[PERSON_NAME] Music LLC - Default" at bounding box center [1201, 328] width 9 height 9
checkbox input"] "true"
drag, startPoint x: 1211, startPoint y: 372, endPoint x: 1214, endPoint y: 396, distance: 24.7
click at [1211, 379] on label "Amazon Seller Central" at bounding box center [1244, 386] width 94 height 14
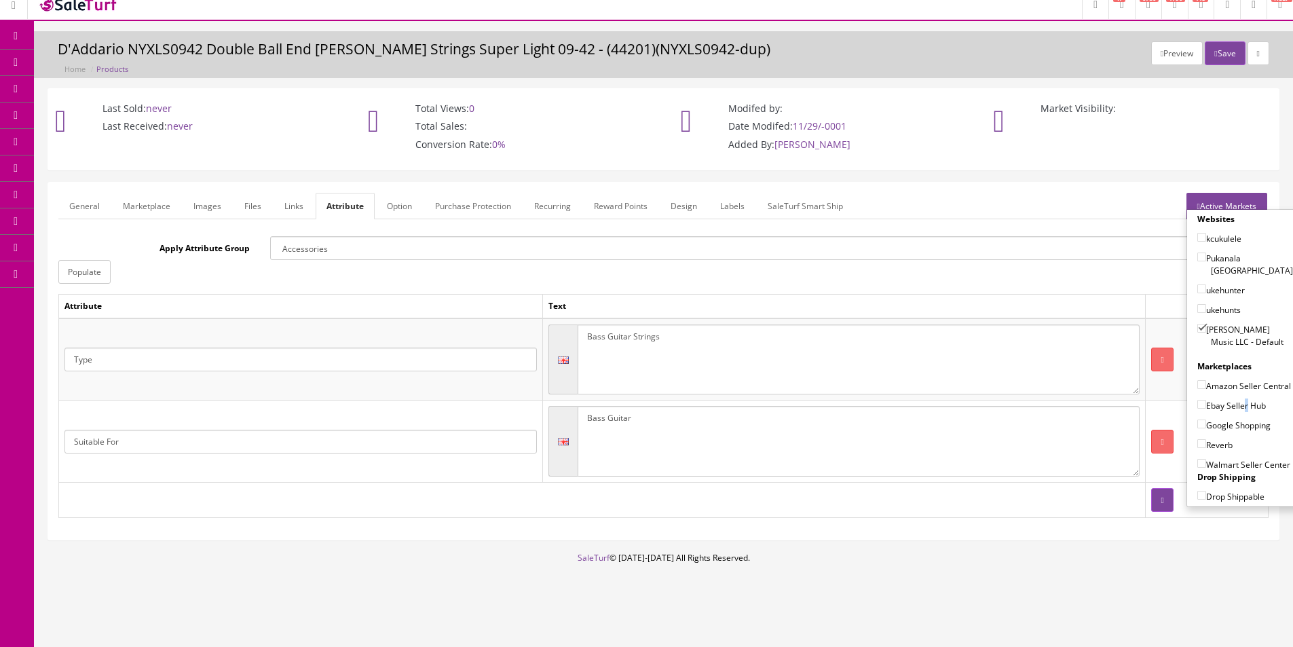
click at [1216, 404] on label "Ebay Seller Hub" at bounding box center [1231, 405] width 69 height 14
click at [1211, 422] on label "Google Shopping" at bounding box center [1233, 425] width 73 height 14
click at [1206, 422] on input"] "Google Shopping" at bounding box center [1201, 423] width 9 height 9
checkbox input"] "true"
click at [1204, 438] on label "Reverb" at bounding box center [1214, 445] width 35 height 14
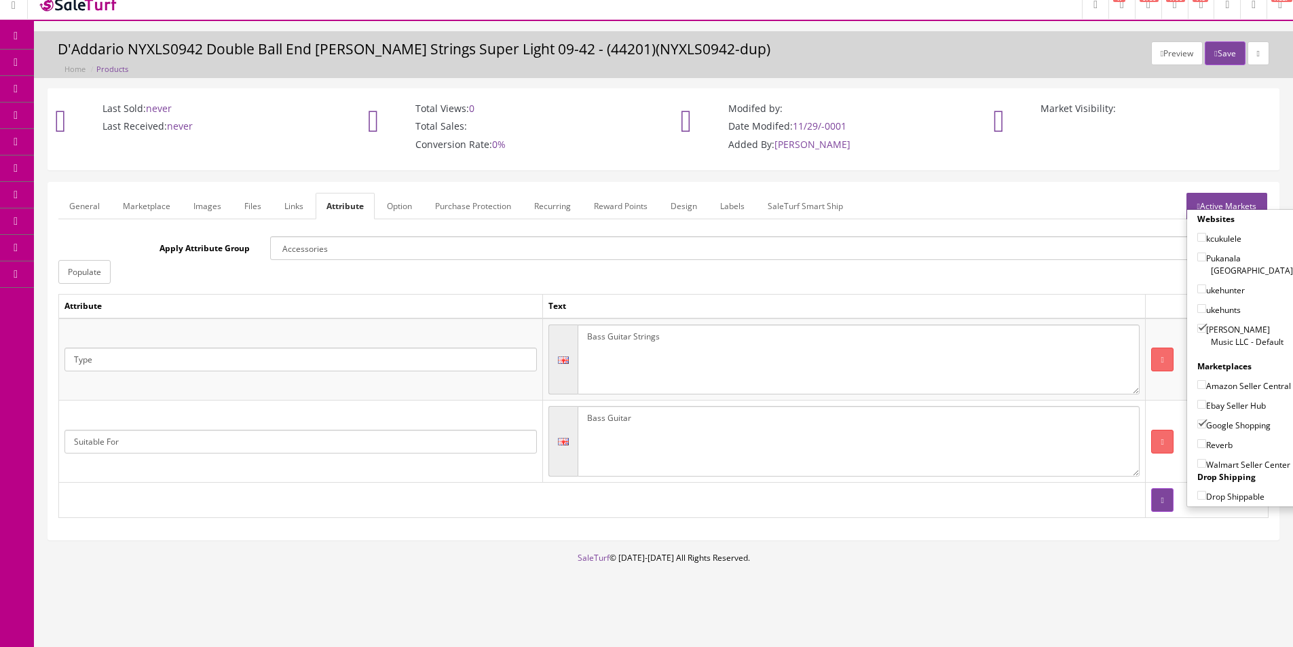
click at [1204, 439] on input"] "Reverb" at bounding box center [1201, 443] width 9 height 9
checkbox input"] "true"
drag, startPoint x: 1219, startPoint y: 406, endPoint x: 1221, endPoint y: 394, distance: 12.4
click at [1219, 405] on label "Ebay Seller Hub" at bounding box center [1231, 405] width 69 height 14
click at [1206, 405] on input"] "Ebay Seller Hub" at bounding box center [1201, 404] width 9 height 9
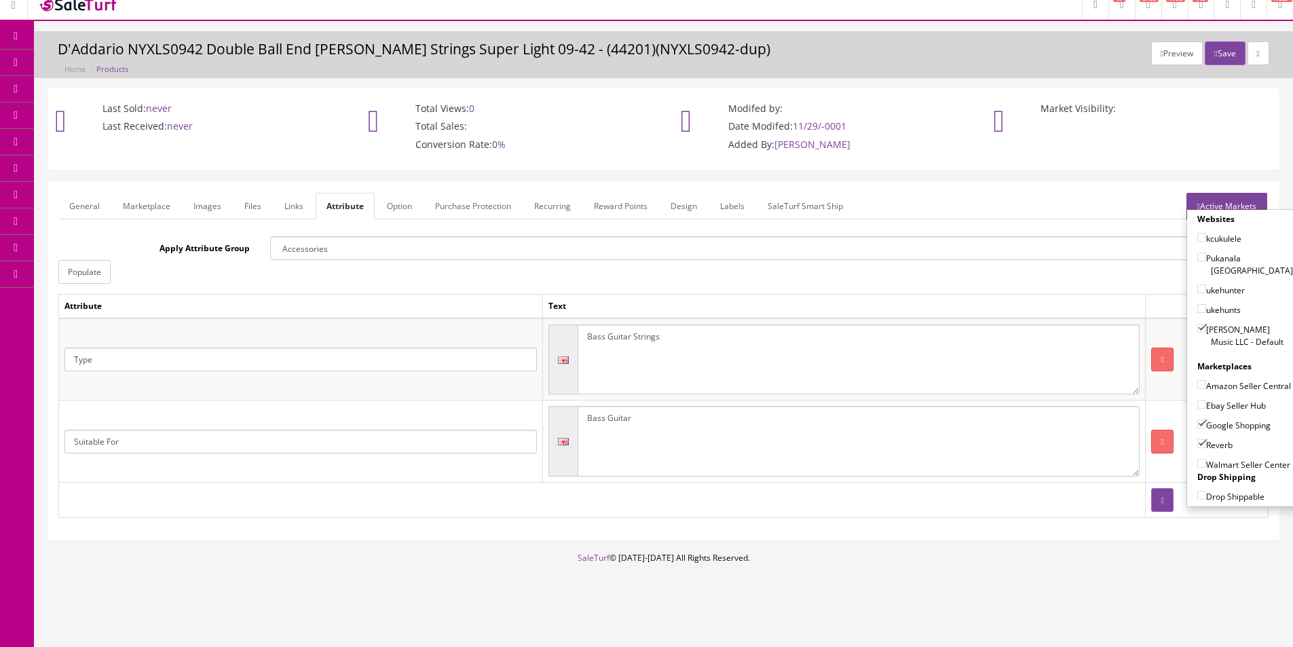
checkbox input"] "true"
click at [1227, 379] on label "Amazon Seller Central" at bounding box center [1244, 386] width 94 height 14
click at [1206, 380] on input"] "Amazon Seller Central" at bounding box center [1201, 384] width 9 height 9
checkbox input"] "true"
click at [1232, 50] on button "Save" at bounding box center [1224, 53] width 40 height 24
